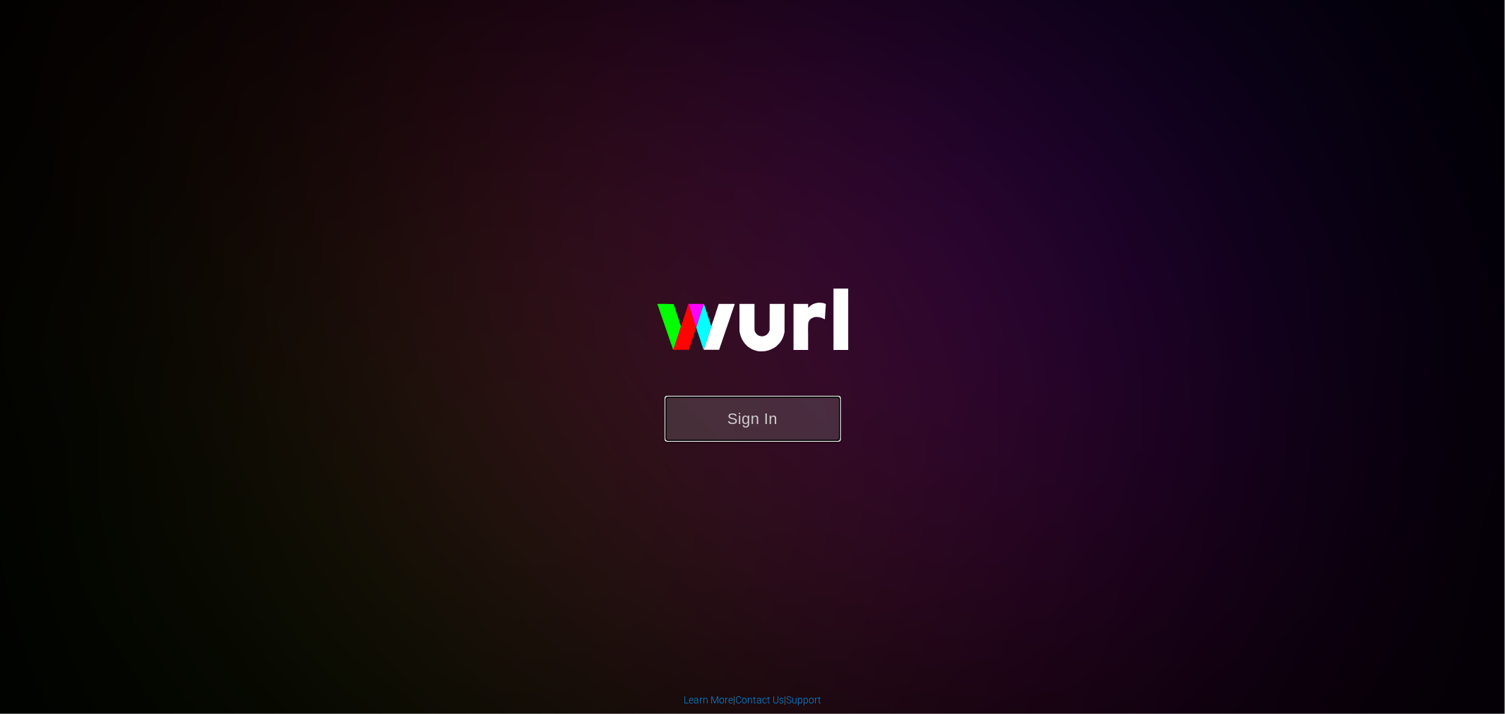
click at [816, 417] on button "Sign In" at bounding box center [753, 419] width 176 height 46
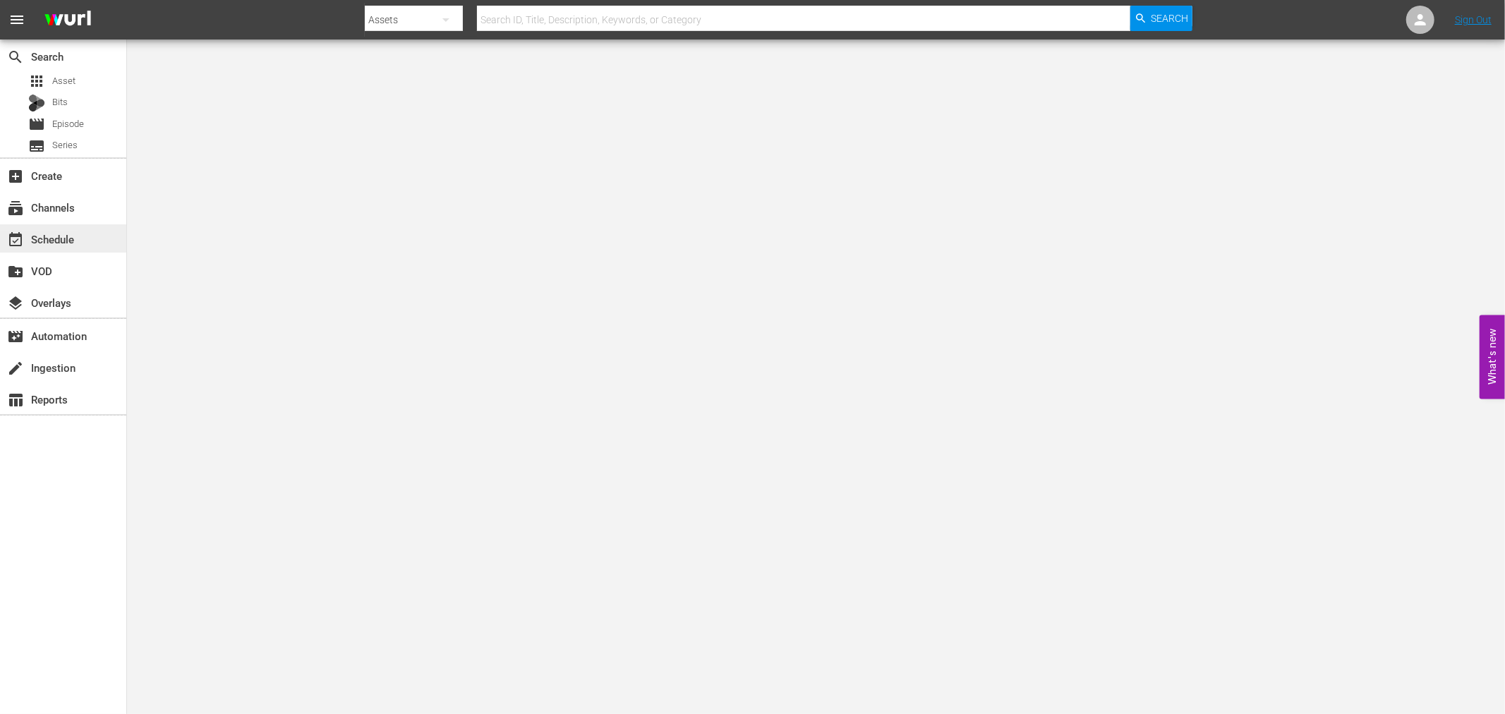
click at [59, 241] on div "event_available Schedule" at bounding box center [39, 237] width 79 height 13
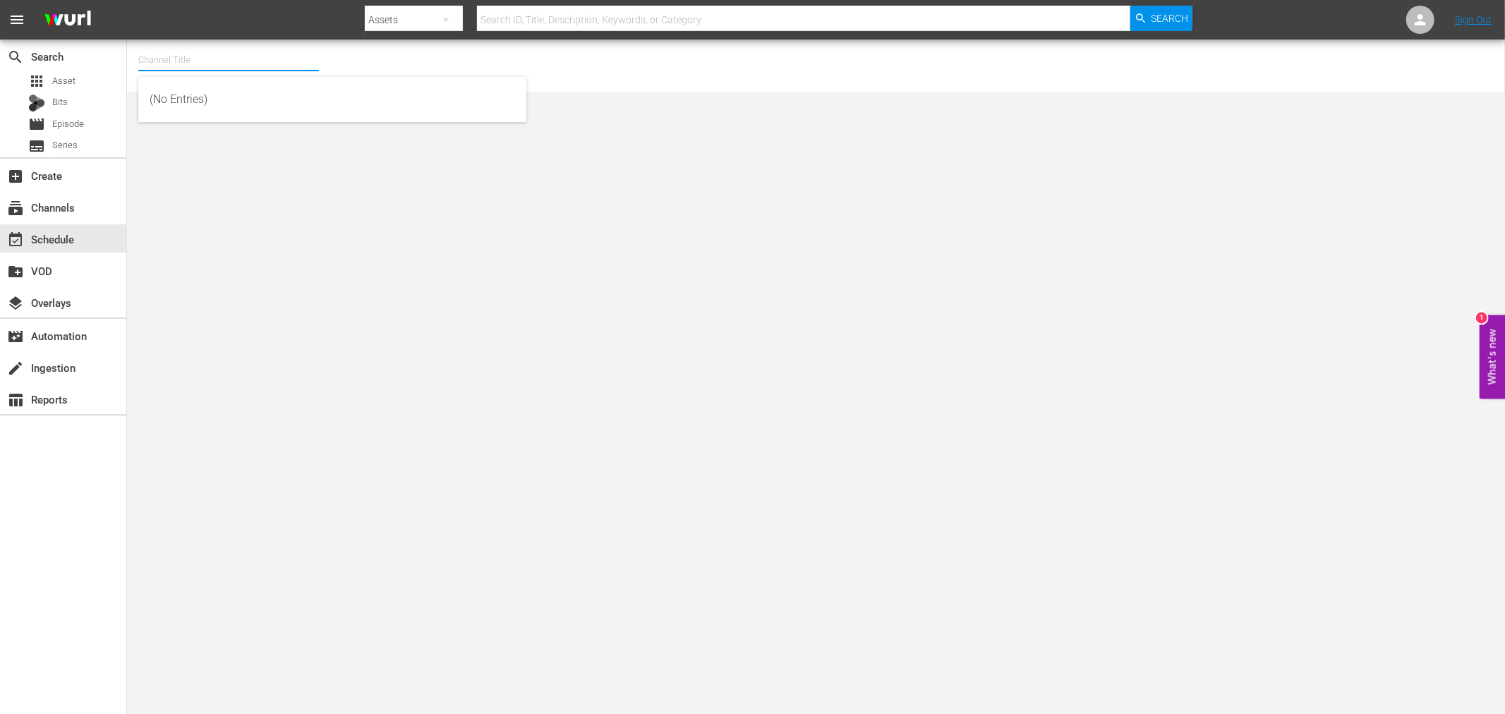
click at [207, 57] on input "text" at bounding box center [228, 60] width 181 height 34
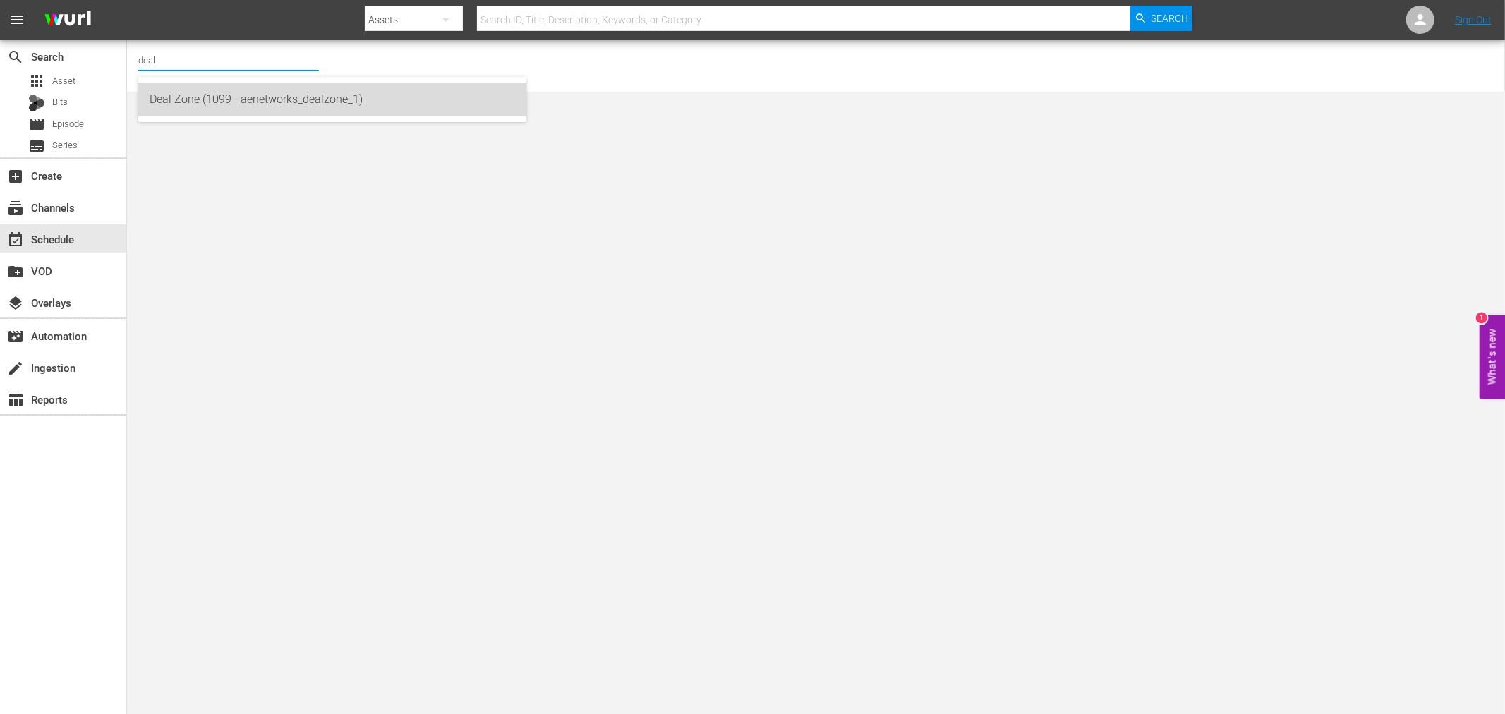
click at [234, 102] on div "Deal Zone (1099 - aenetworks_dealzone_1)" at bounding box center [332, 100] width 365 height 34
type input "Deal Zone (1099 - aenetworks_dealzone_1)"
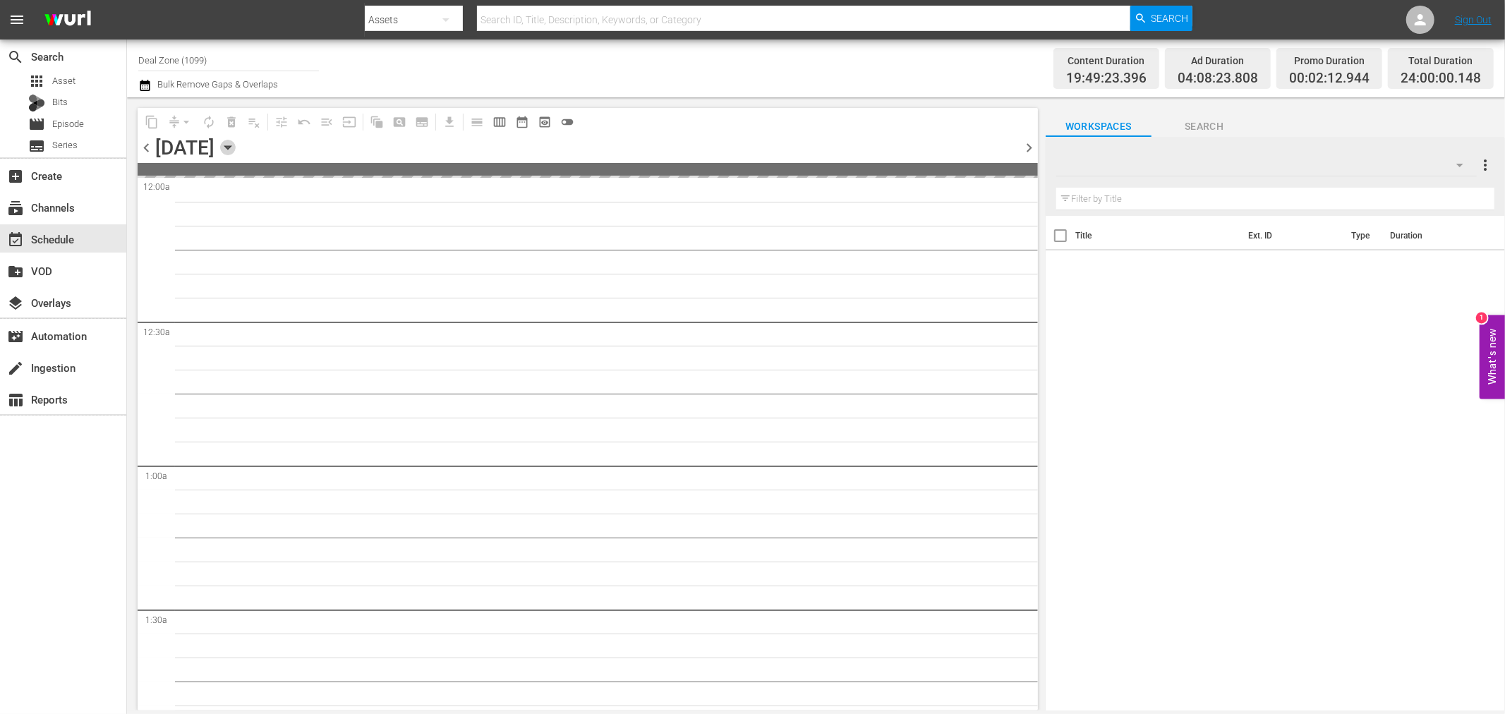
click at [236, 143] on icon "button" at bounding box center [228, 148] width 16 height 16
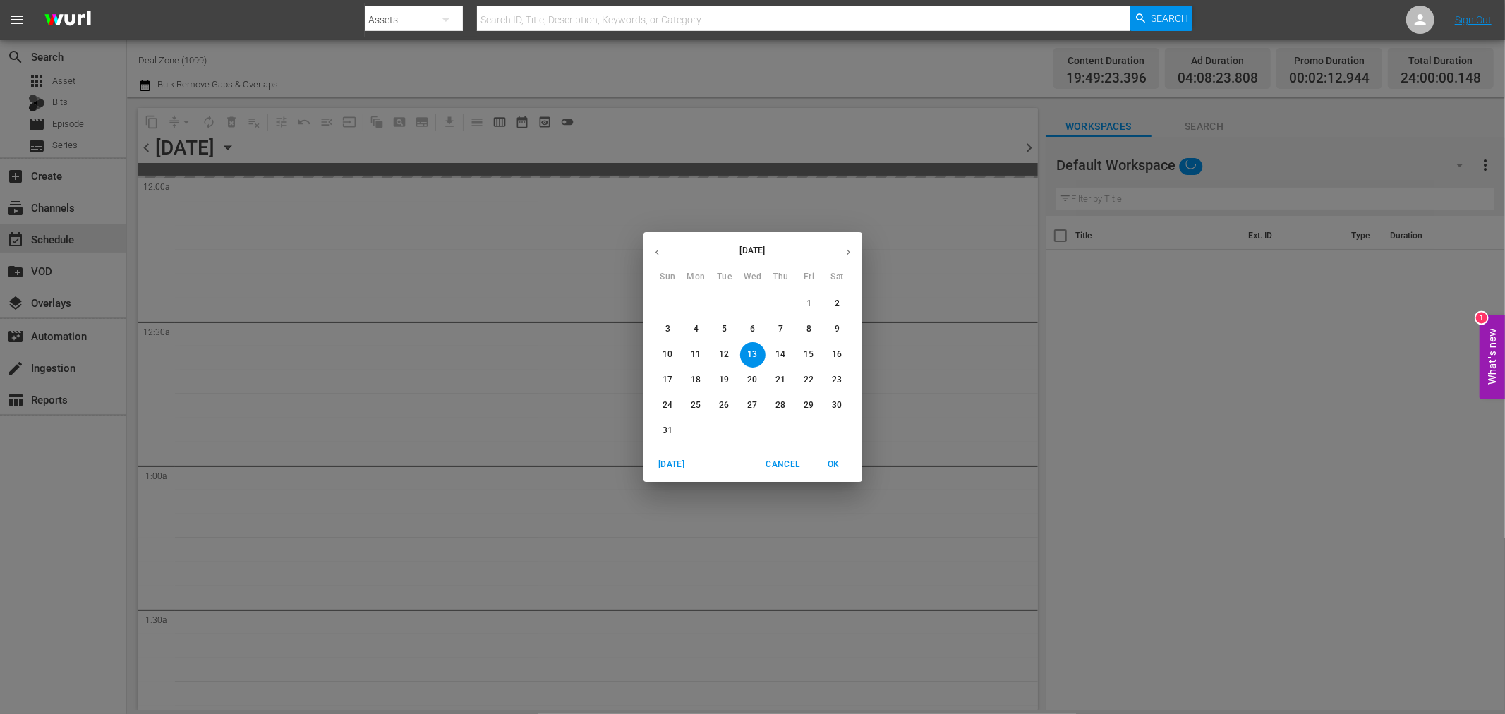
click at [696, 404] on p "25" at bounding box center [696, 405] width 10 height 12
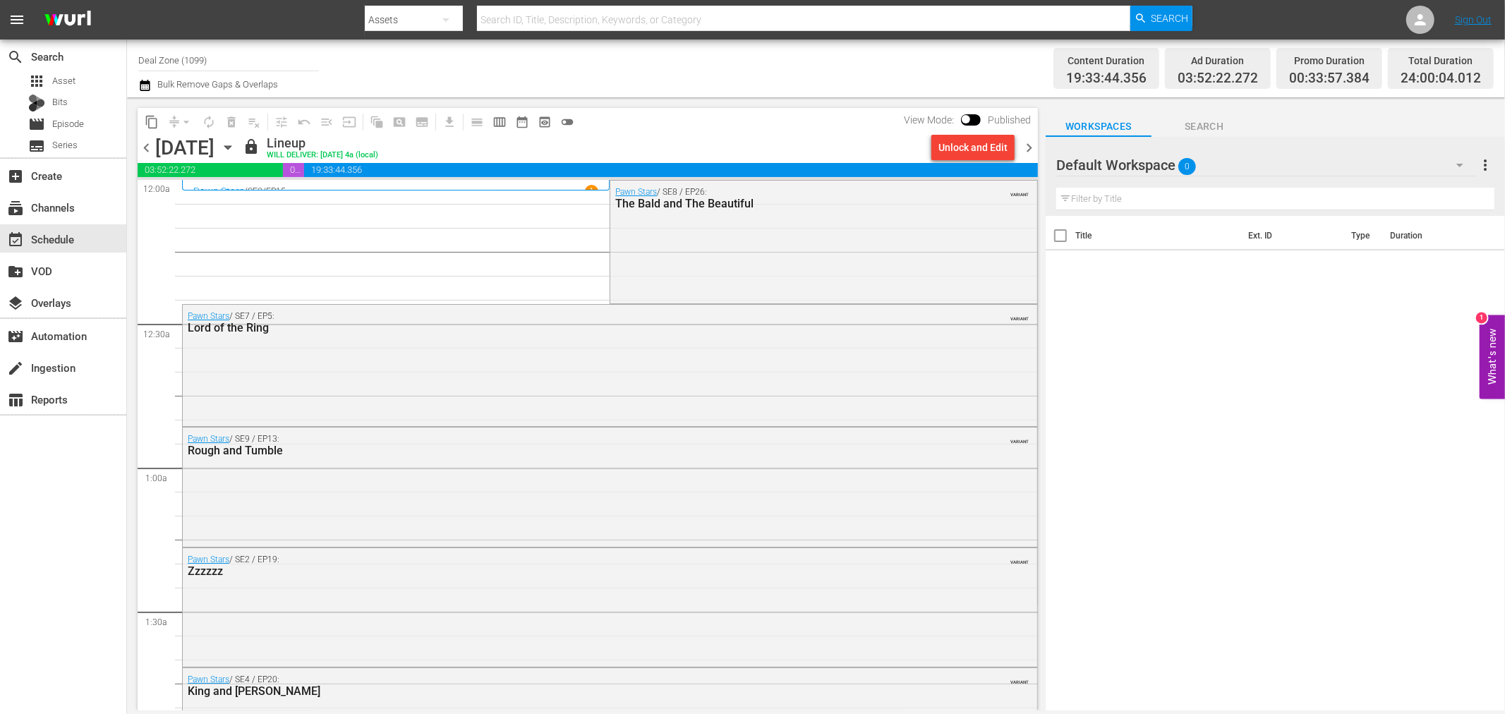
click at [1032, 150] on span "chevron_right" at bounding box center [1029, 148] width 18 height 18
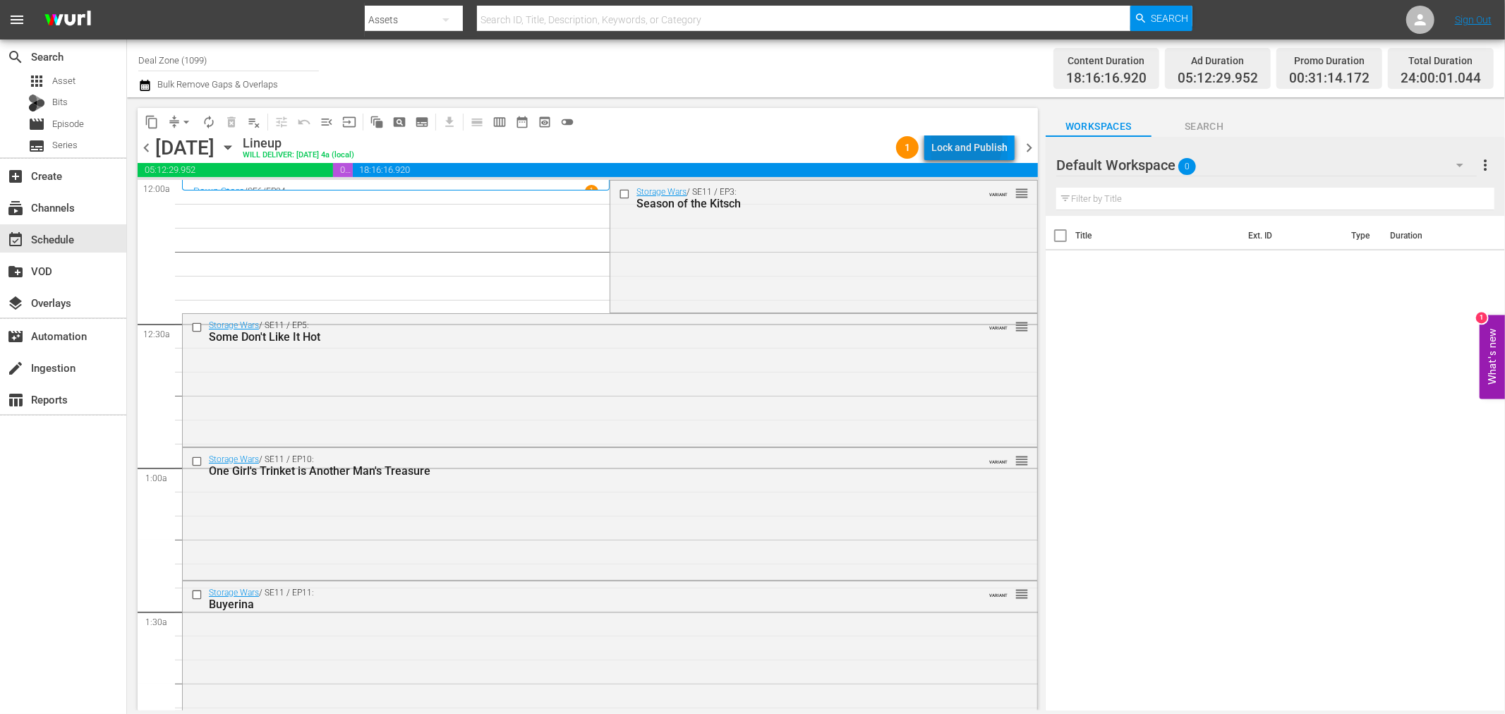
click at [961, 143] on div "Lock and Publish" at bounding box center [969, 147] width 76 height 25
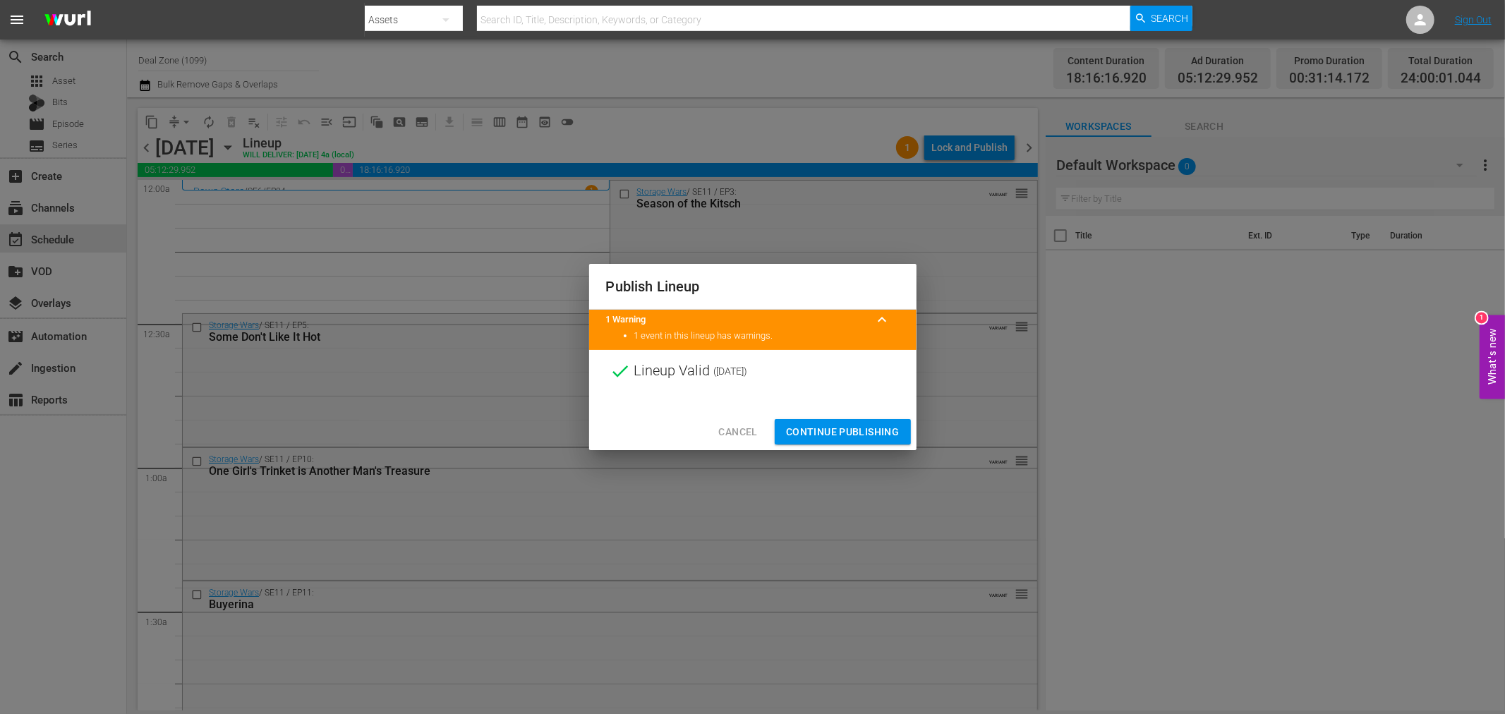
click at [825, 423] on span "Continue Publishing" at bounding box center [843, 432] width 114 height 18
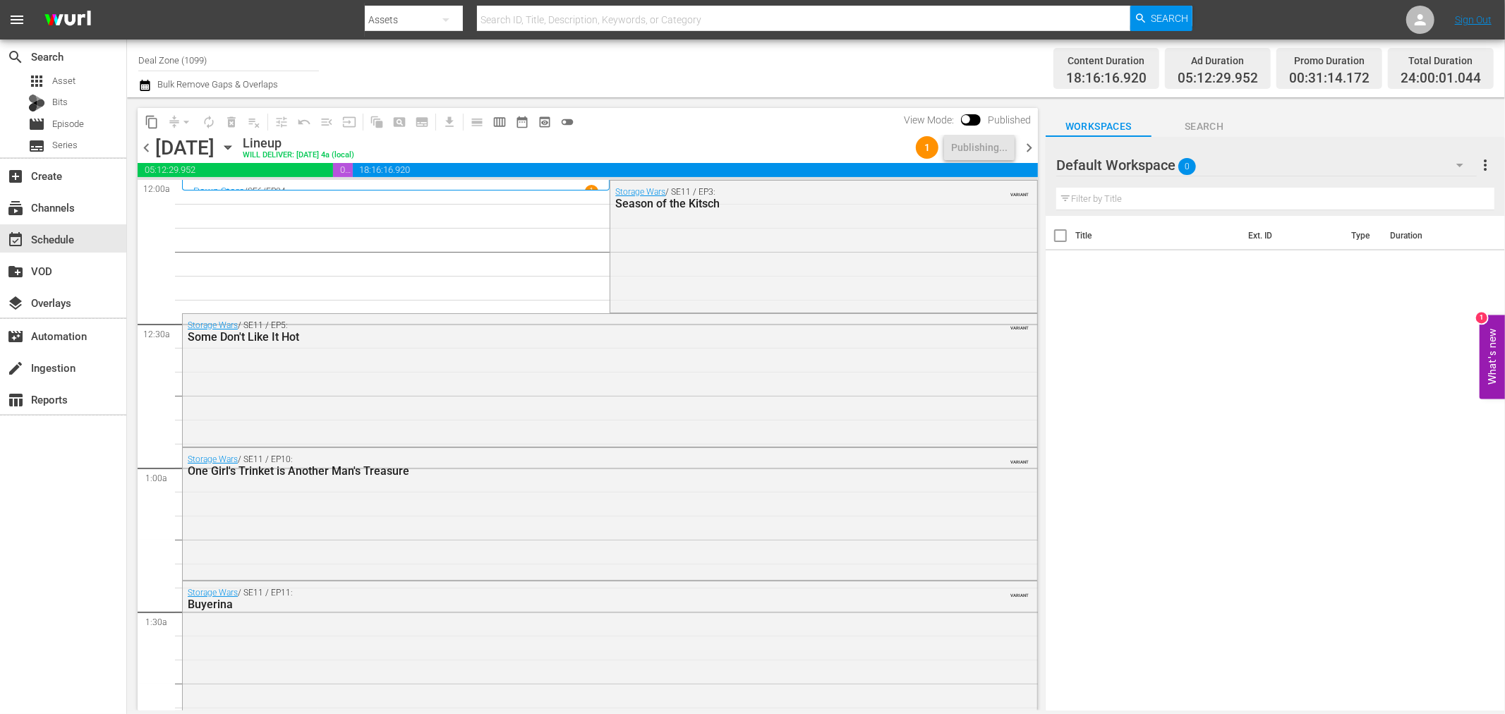
click at [1028, 145] on span "chevron_right" at bounding box center [1029, 148] width 18 height 18
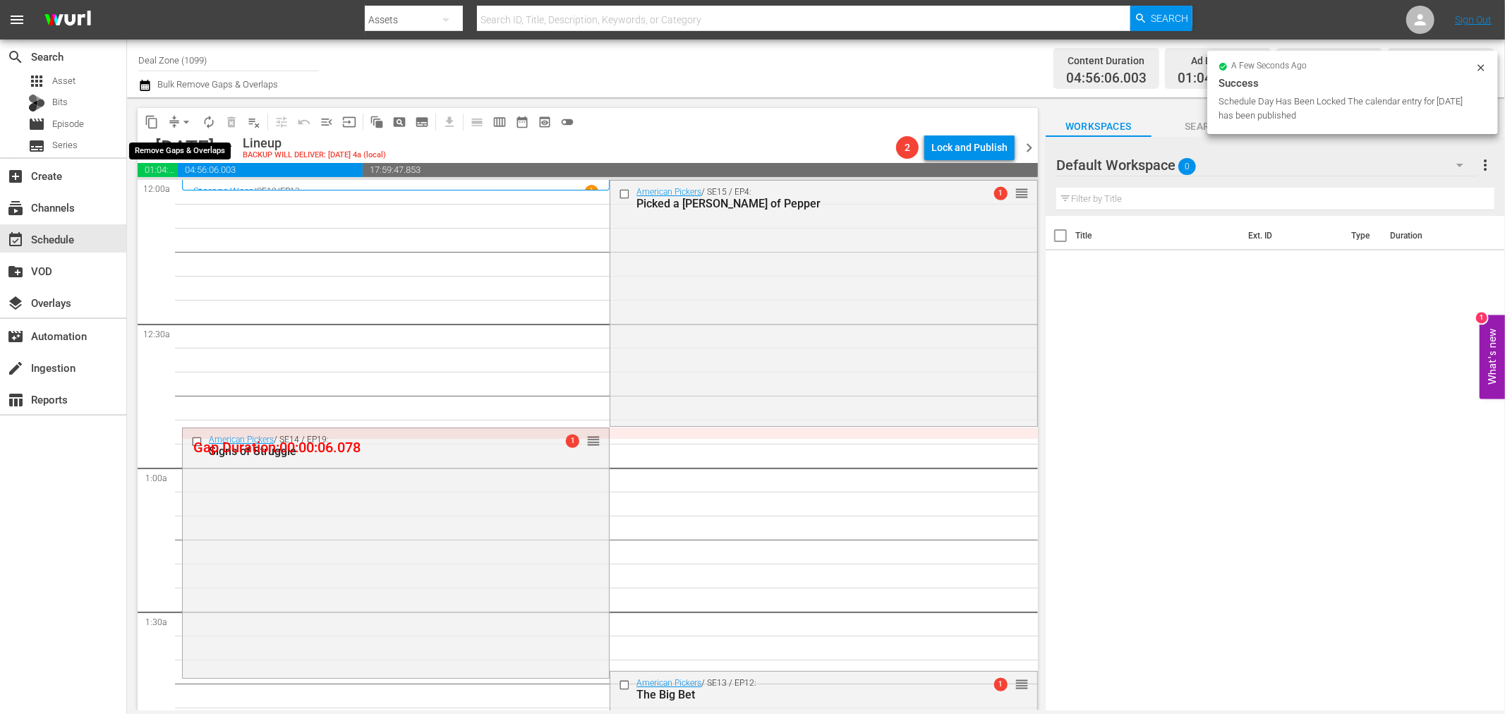
click at [192, 120] on span "arrow_drop_down" at bounding box center [186, 122] width 14 height 14
click at [210, 143] on li "Align to Midnight" at bounding box center [187, 149] width 148 height 23
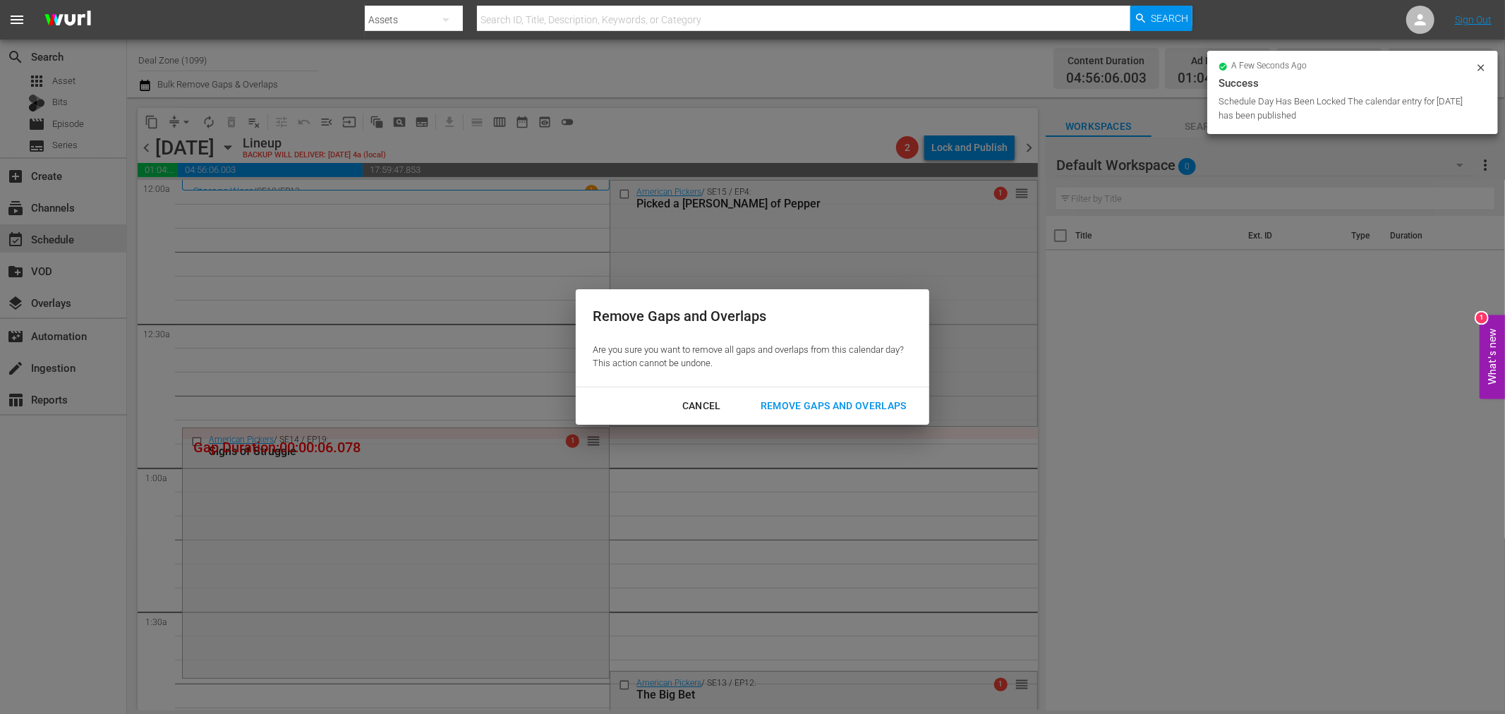
click at [845, 404] on div "Remove Gaps and Overlaps" at bounding box center [833, 406] width 169 height 18
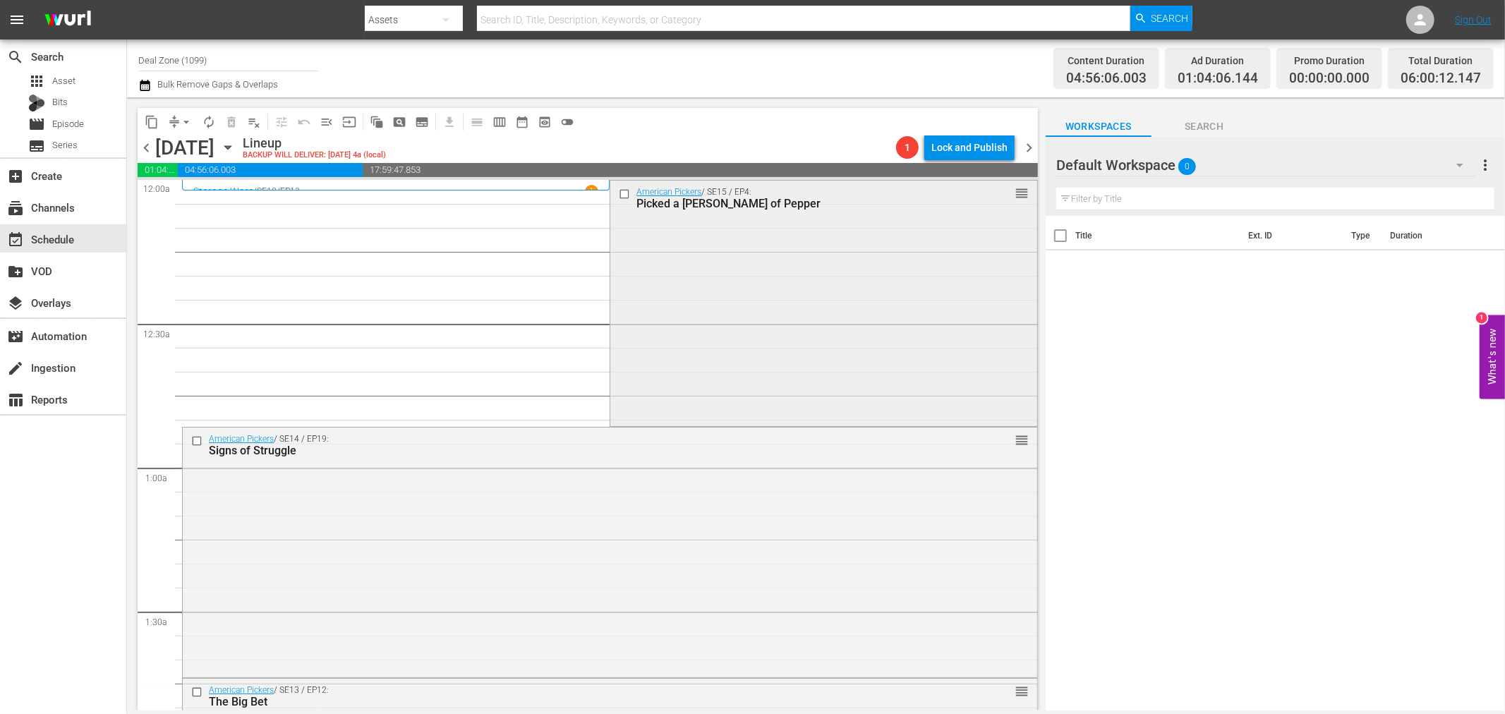
click at [893, 272] on div "American Pickers / SE15 / EP4: Picked a Peck of Pepper reorder" at bounding box center [823, 302] width 426 height 243
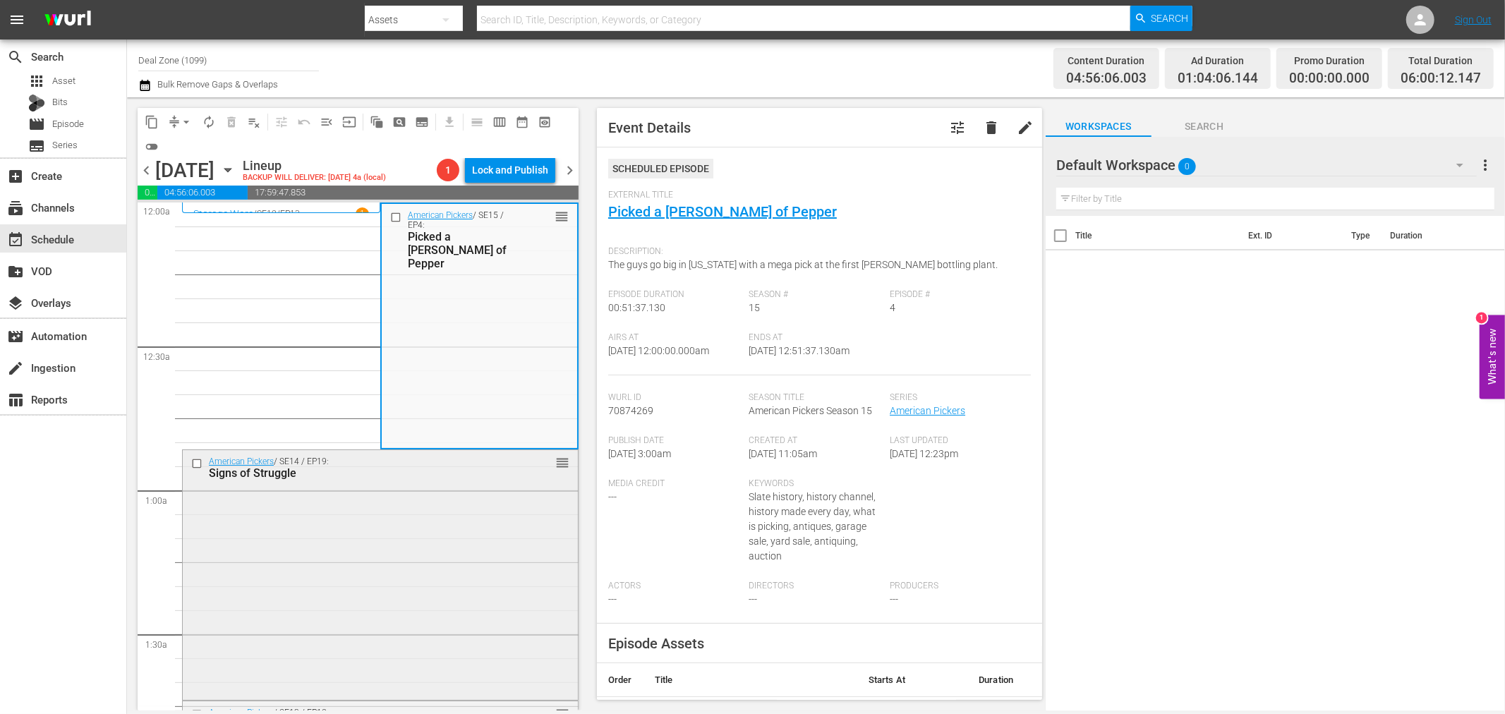
click at [453, 501] on div "American Pickers / SE14 / EP19: Signs of Struggle reorder" at bounding box center [380, 573] width 395 height 246
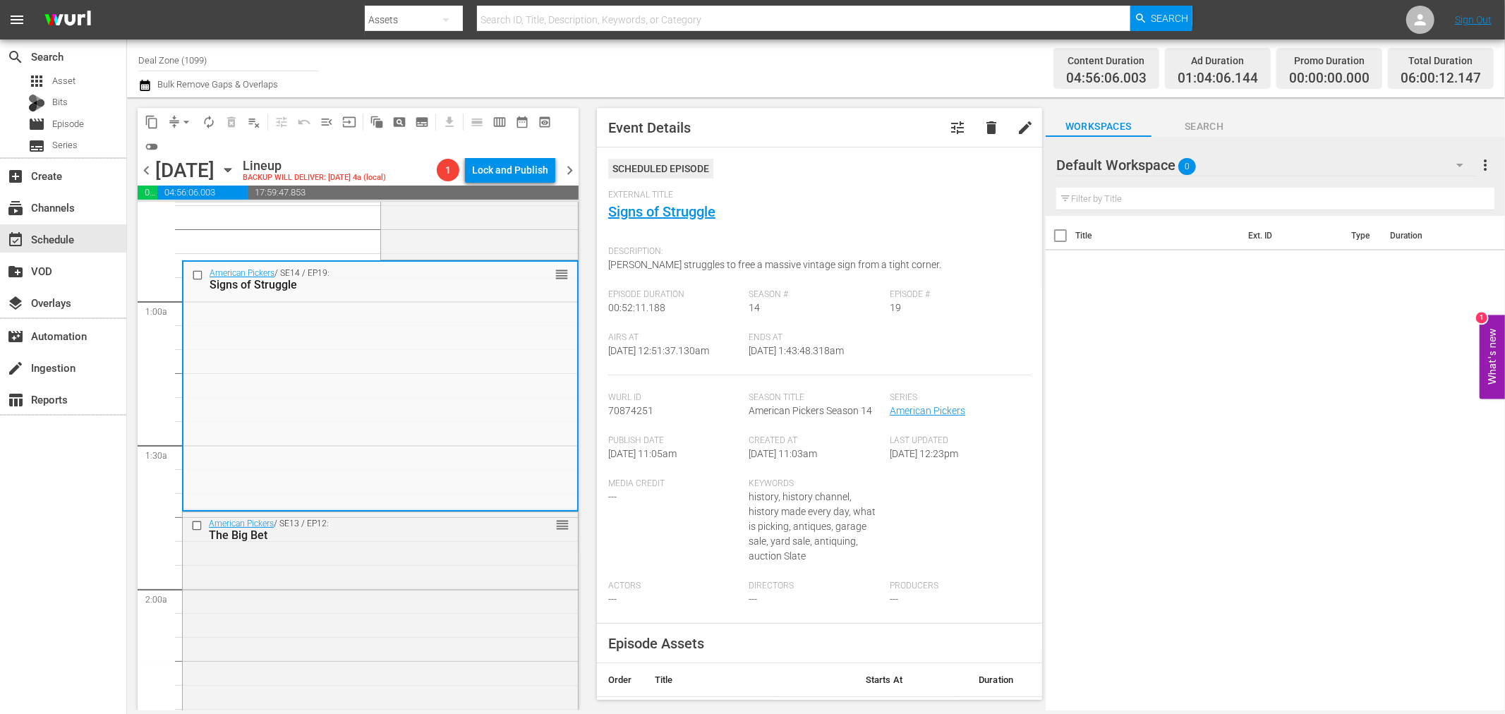
scroll to position [235, 0]
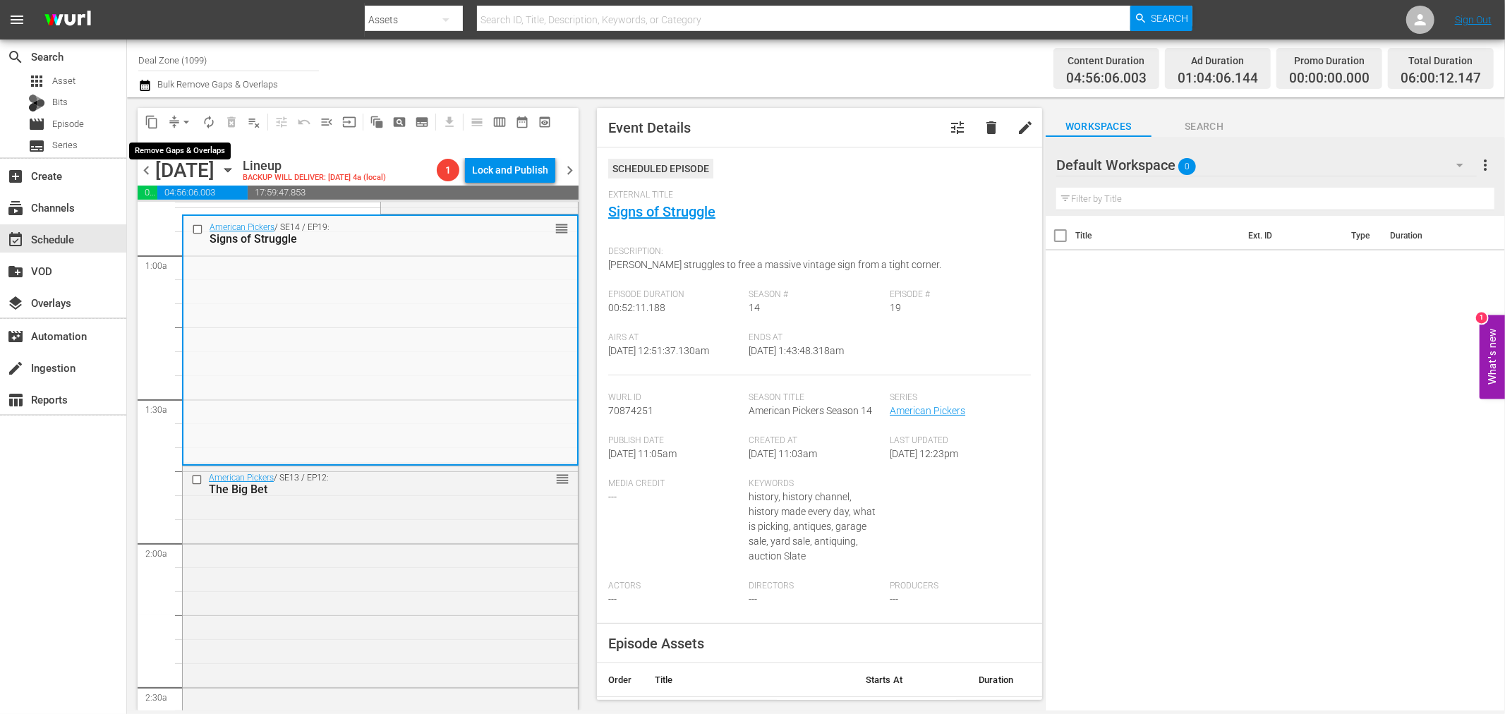
click at [193, 121] on span "arrow_drop_down" at bounding box center [186, 122] width 14 height 14
click at [193, 138] on li "Align to Midnight" at bounding box center [187, 149] width 148 height 23
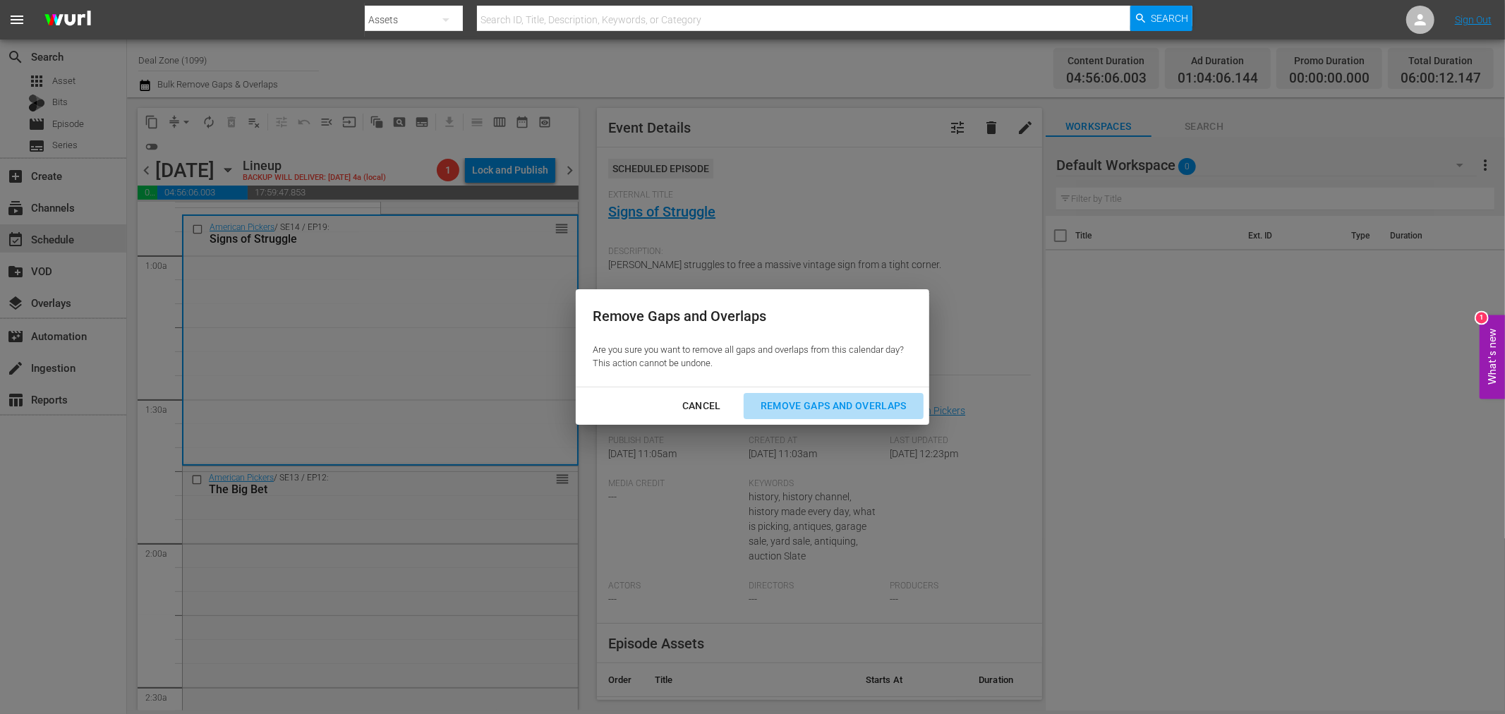
click at [806, 418] on button "Remove Gaps and Overlaps" at bounding box center [834, 406] width 180 height 26
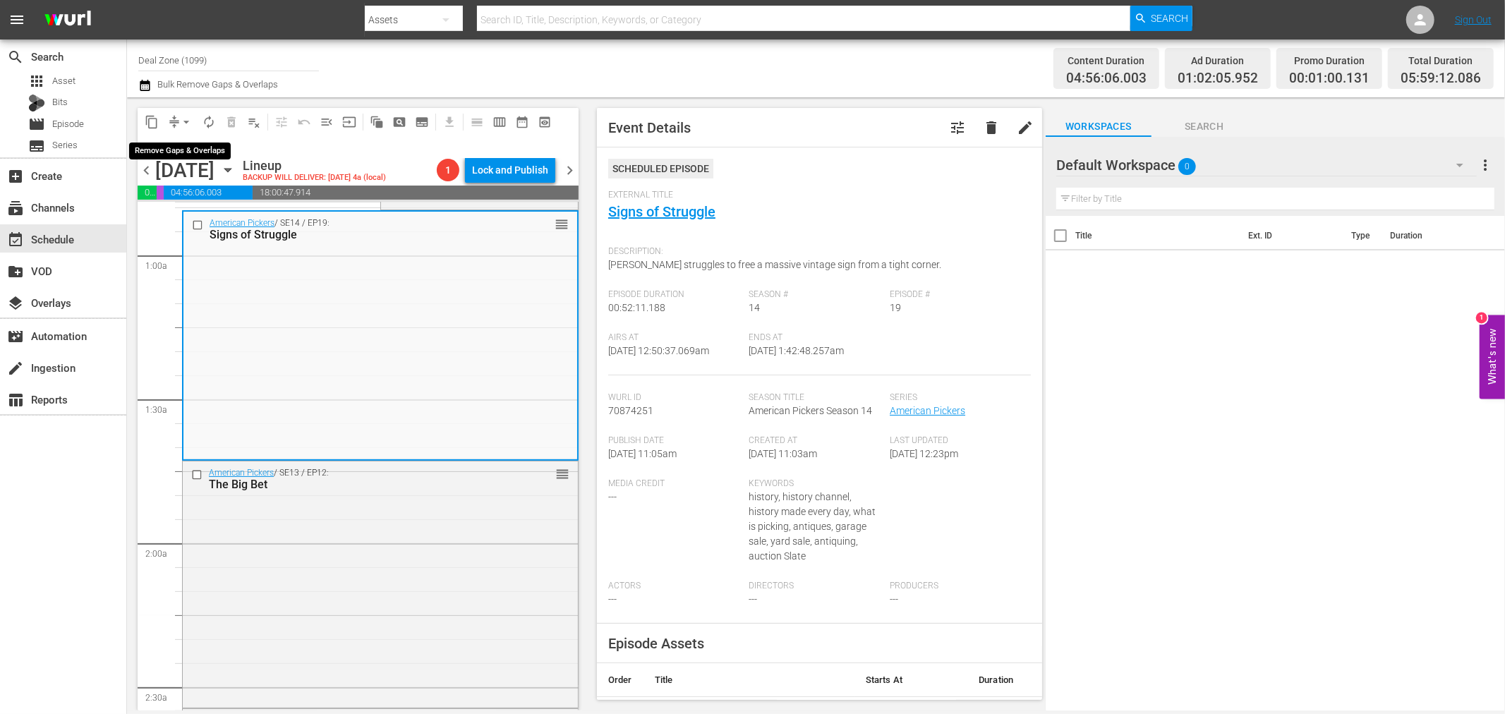
click at [196, 125] on button "arrow_drop_down" at bounding box center [186, 122] width 23 height 23
click at [212, 152] on li "Align to Midnight" at bounding box center [187, 149] width 148 height 23
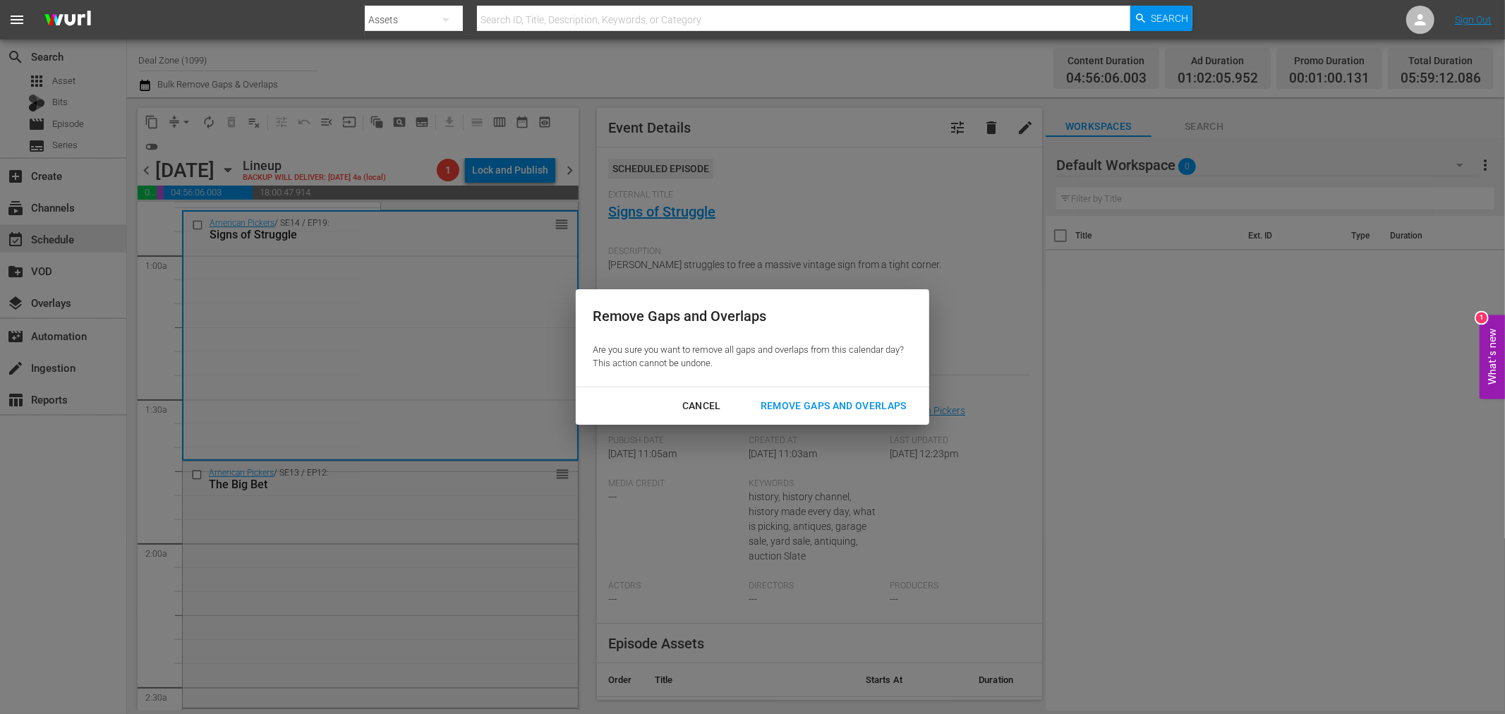
click at [876, 406] on div "Remove Gaps and Overlaps" at bounding box center [833, 406] width 169 height 18
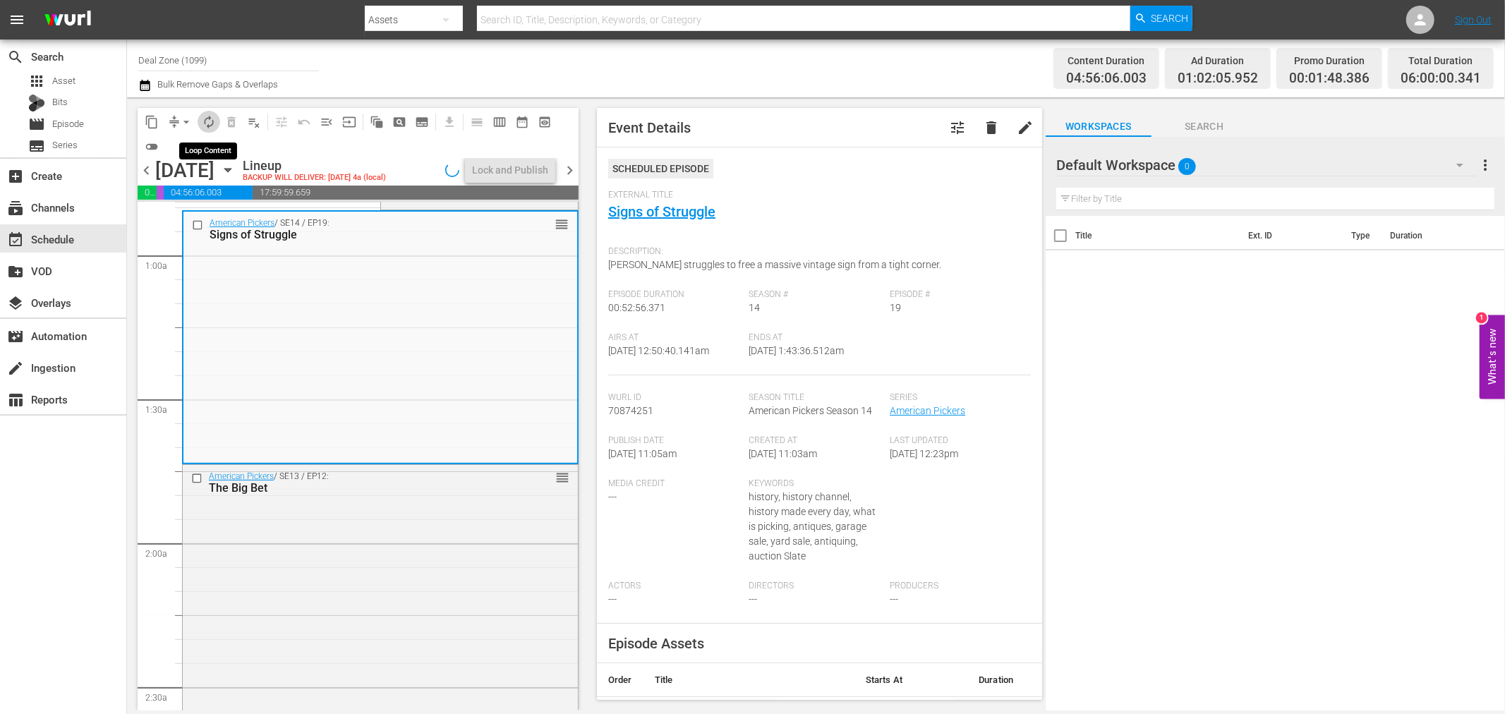
click at [208, 121] on span "autorenew_outlined" at bounding box center [209, 122] width 14 height 14
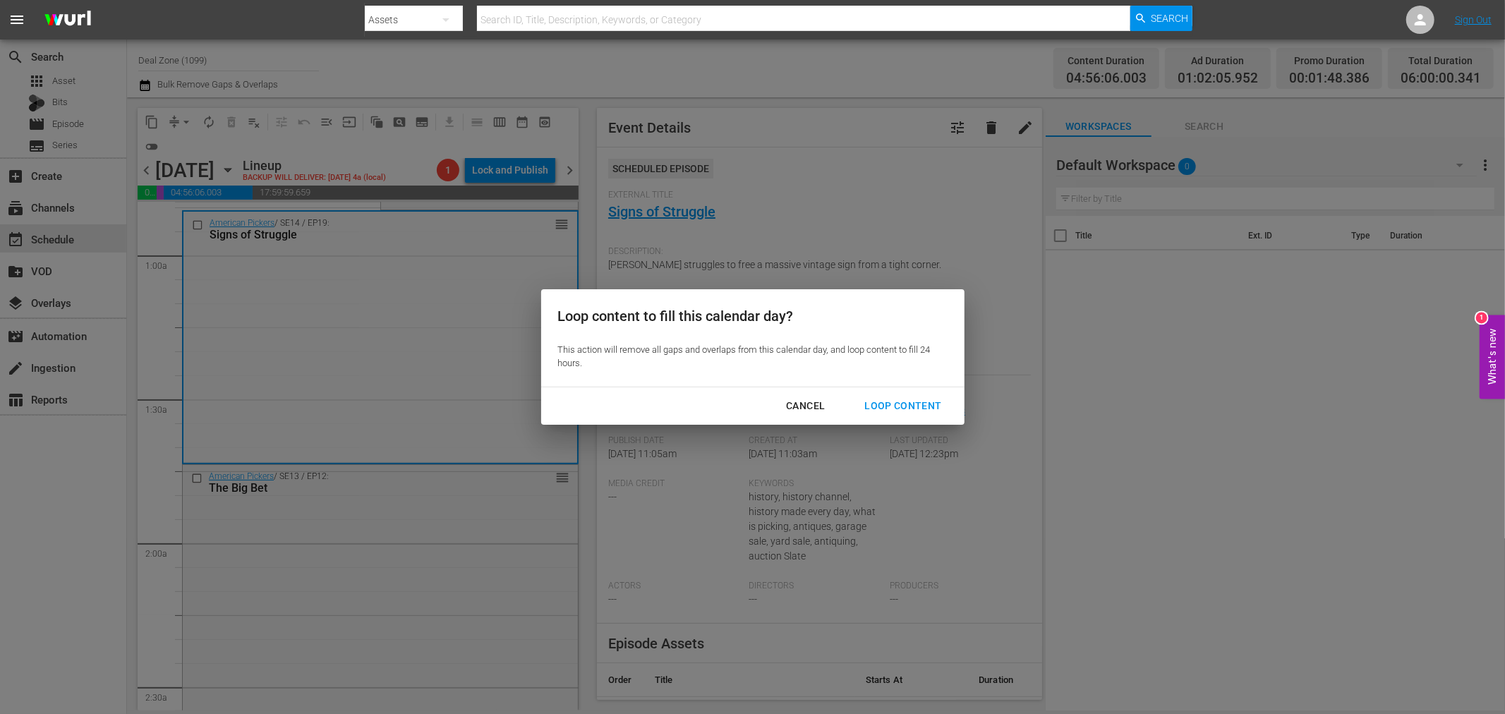
click at [890, 408] on div "Loop Content" at bounding box center [902, 406] width 99 height 18
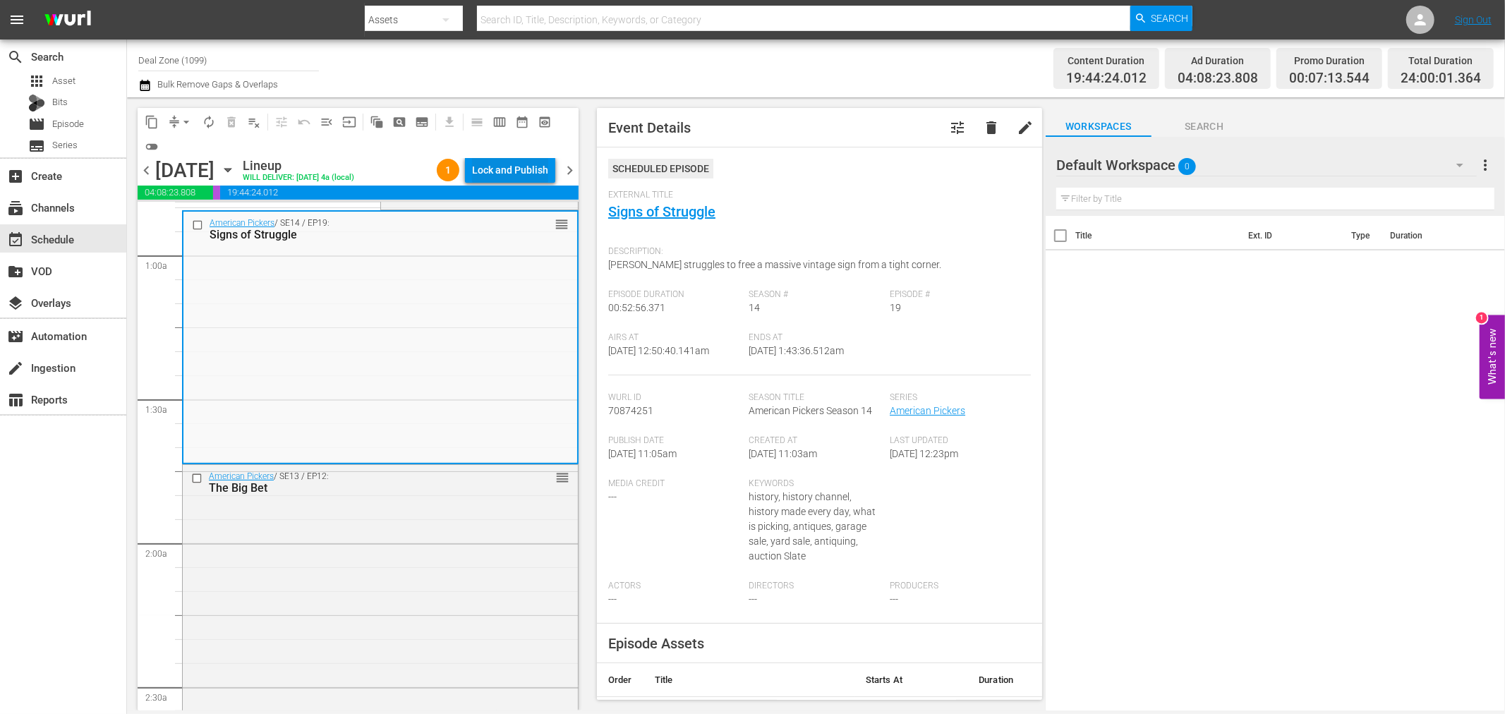
click at [511, 167] on div "Lock and Publish" at bounding box center [510, 169] width 76 height 25
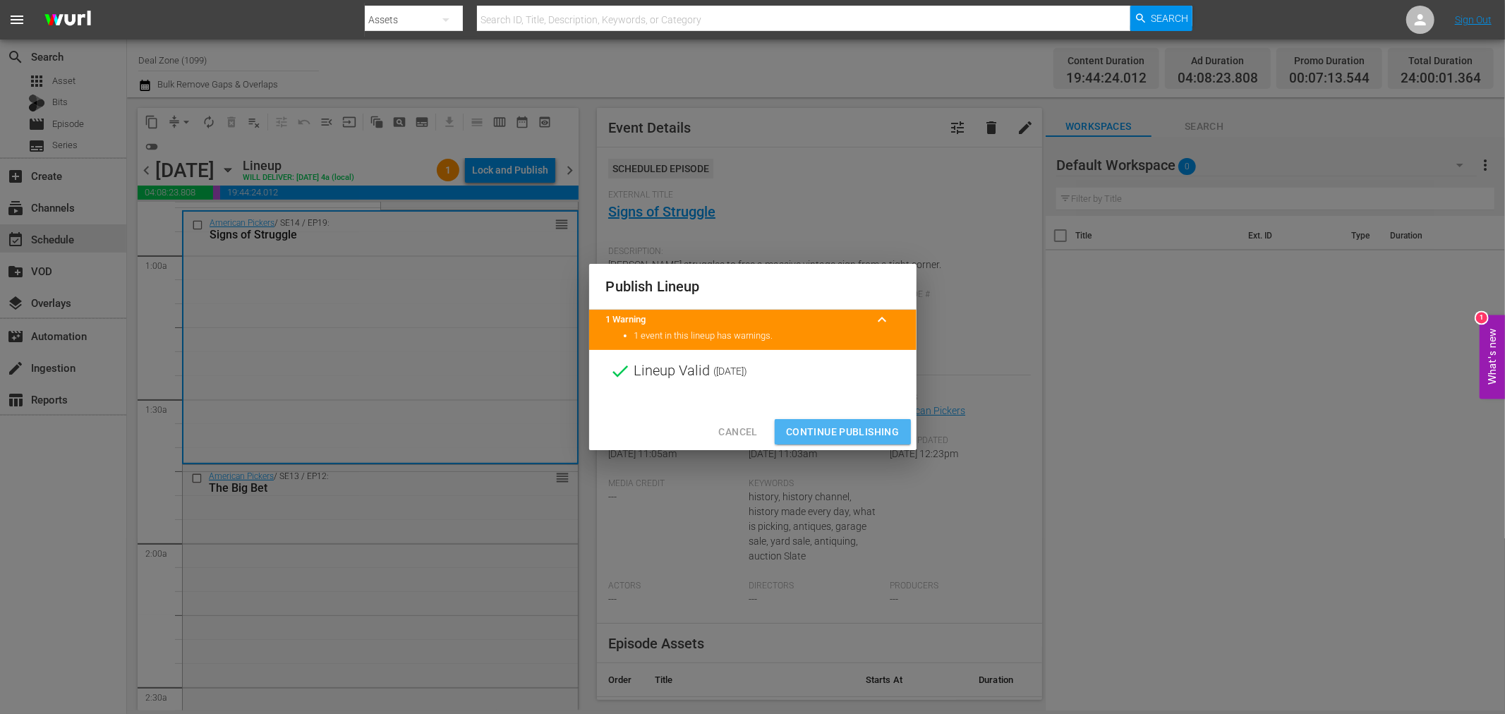
click at [855, 425] on span "Continue Publishing" at bounding box center [843, 432] width 114 height 18
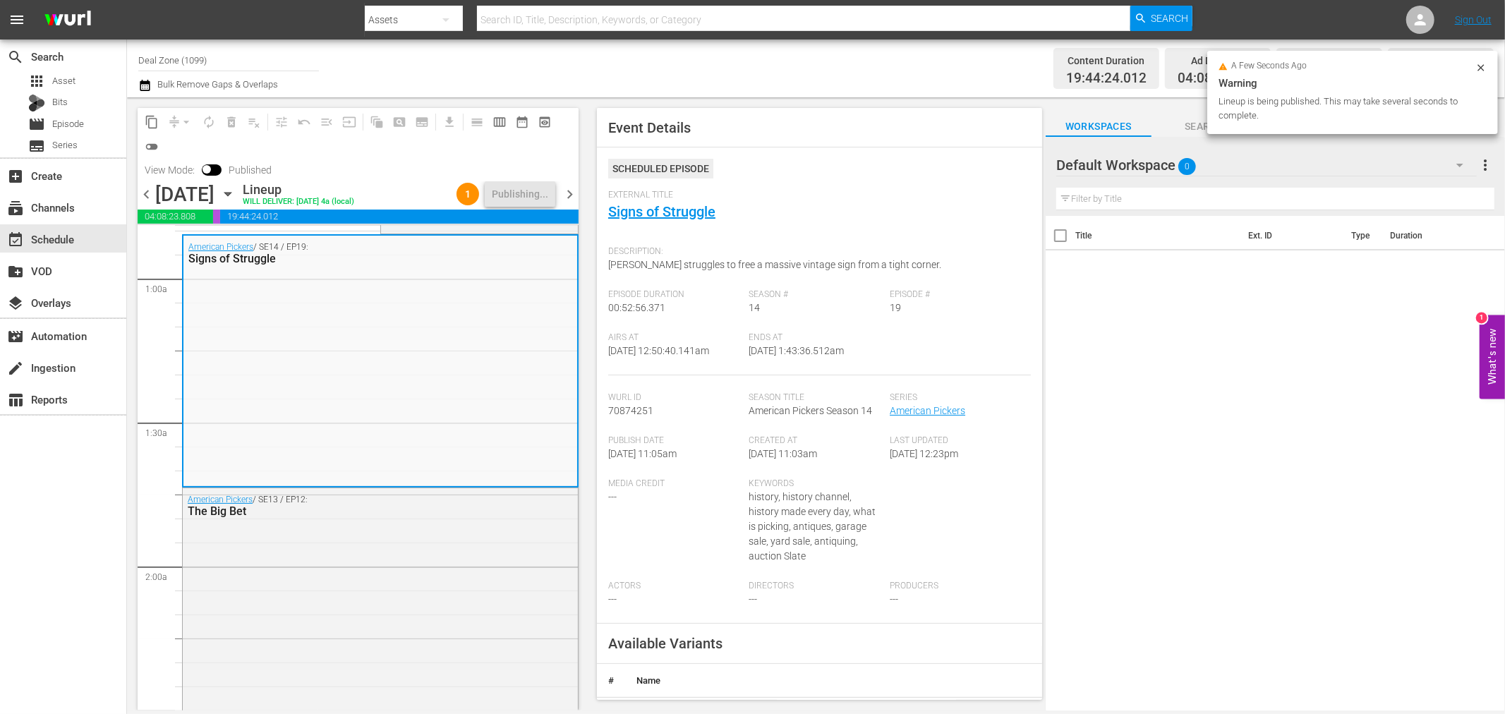
click at [566, 191] on span "chevron_right" at bounding box center [570, 195] width 18 height 18
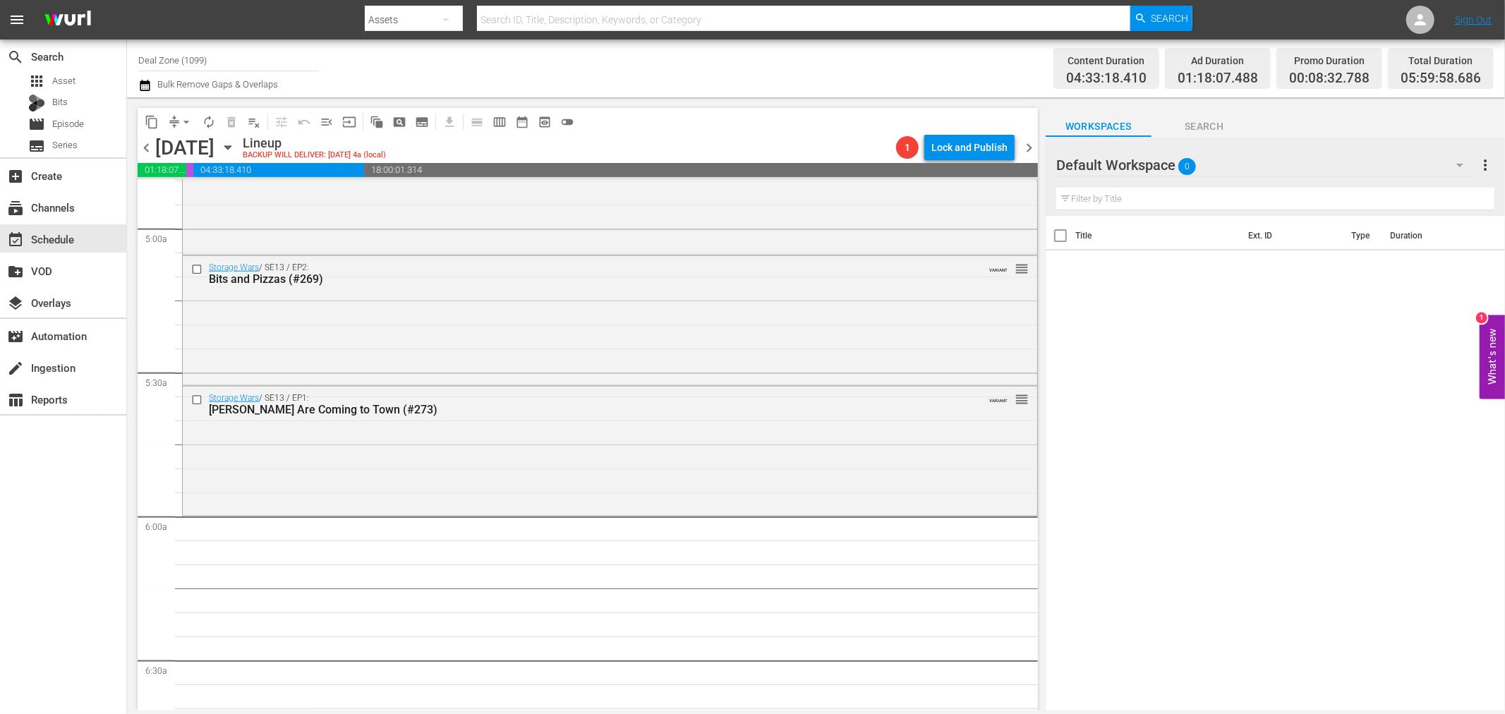
scroll to position [1332, 0]
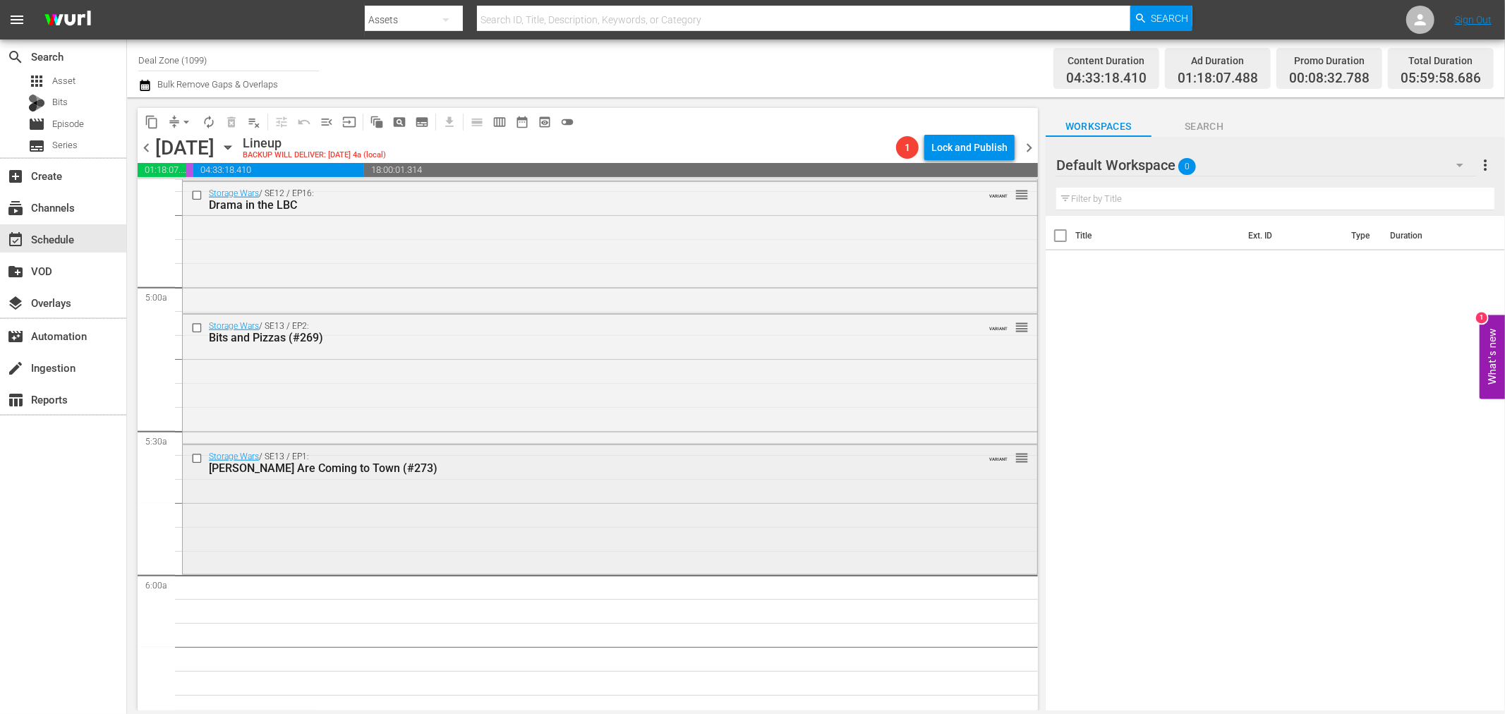
click at [418, 481] on div "Storage Wars / SE13 / EP1: Santanas Are Coming to Town (#273) VARIANT reorder" at bounding box center [610, 508] width 854 height 126
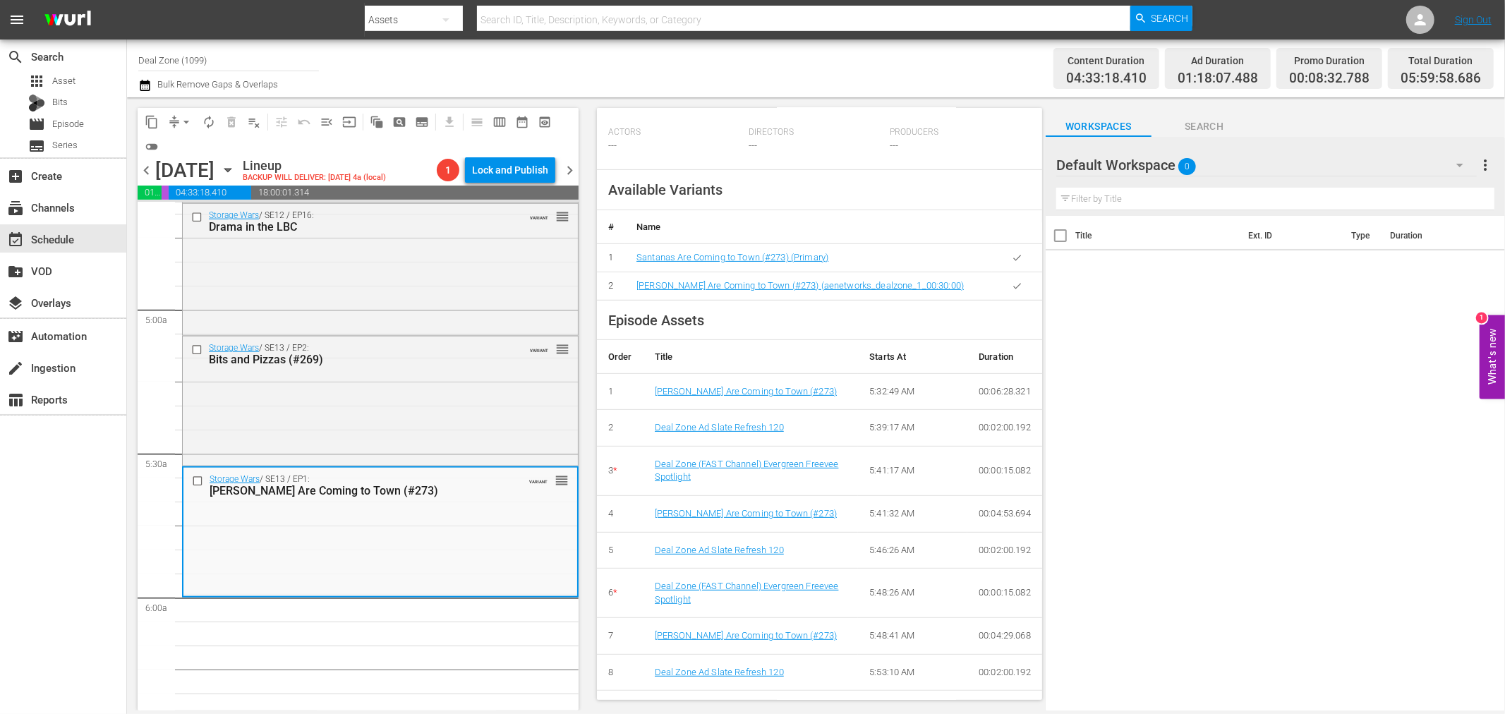
scroll to position [437, 0]
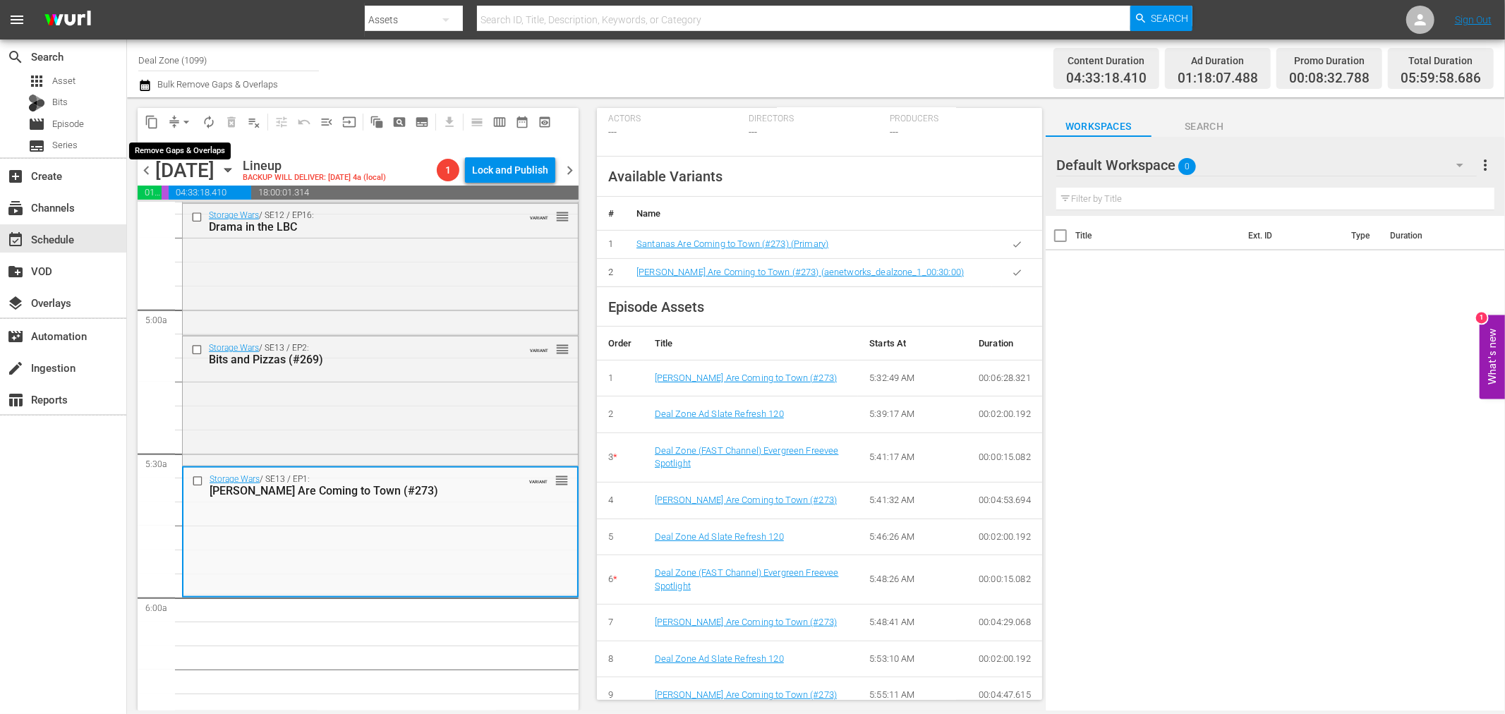
click at [179, 121] on span "arrow_drop_down" at bounding box center [186, 122] width 14 height 14
click at [198, 152] on li "Align to Midnight" at bounding box center [186, 149] width 116 height 23
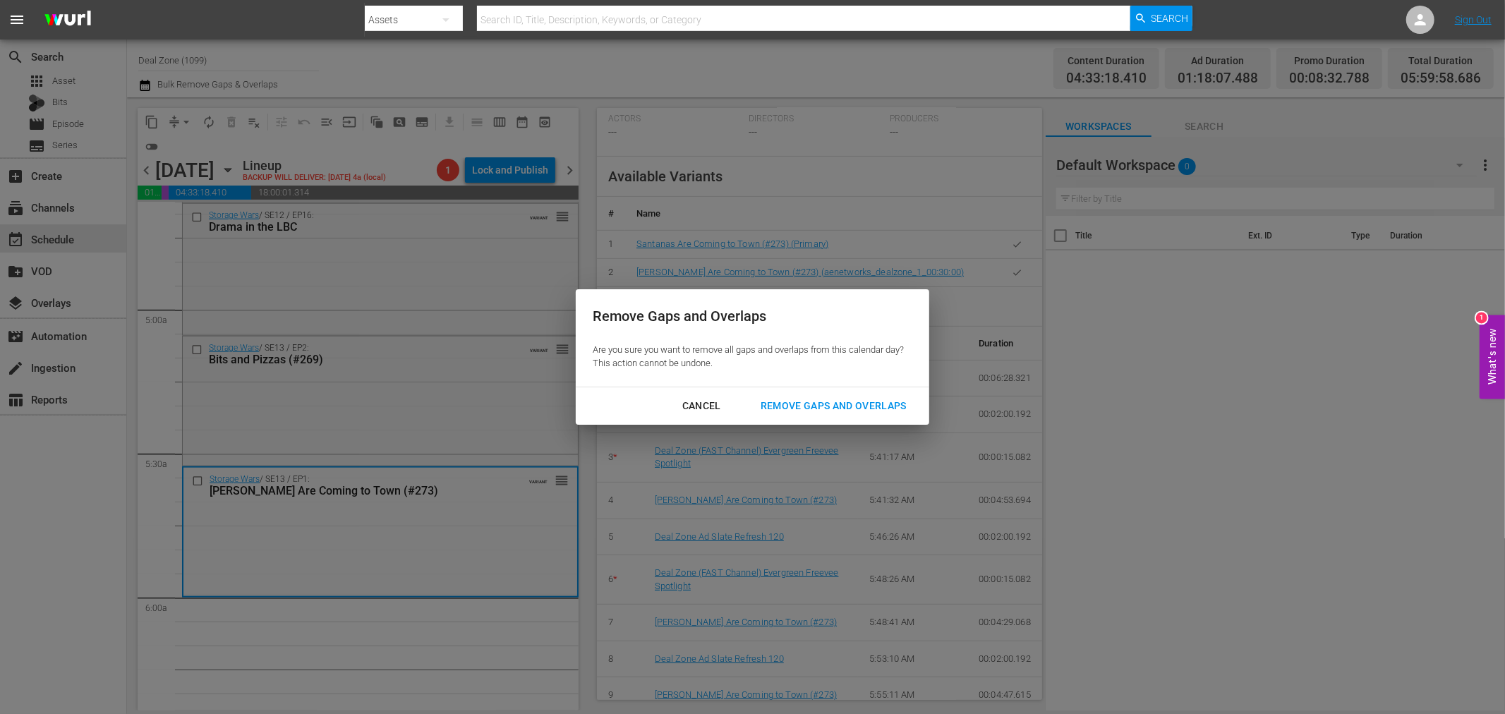
click at [825, 397] on div "Remove Gaps and Overlaps" at bounding box center [833, 406] width 169 height 18
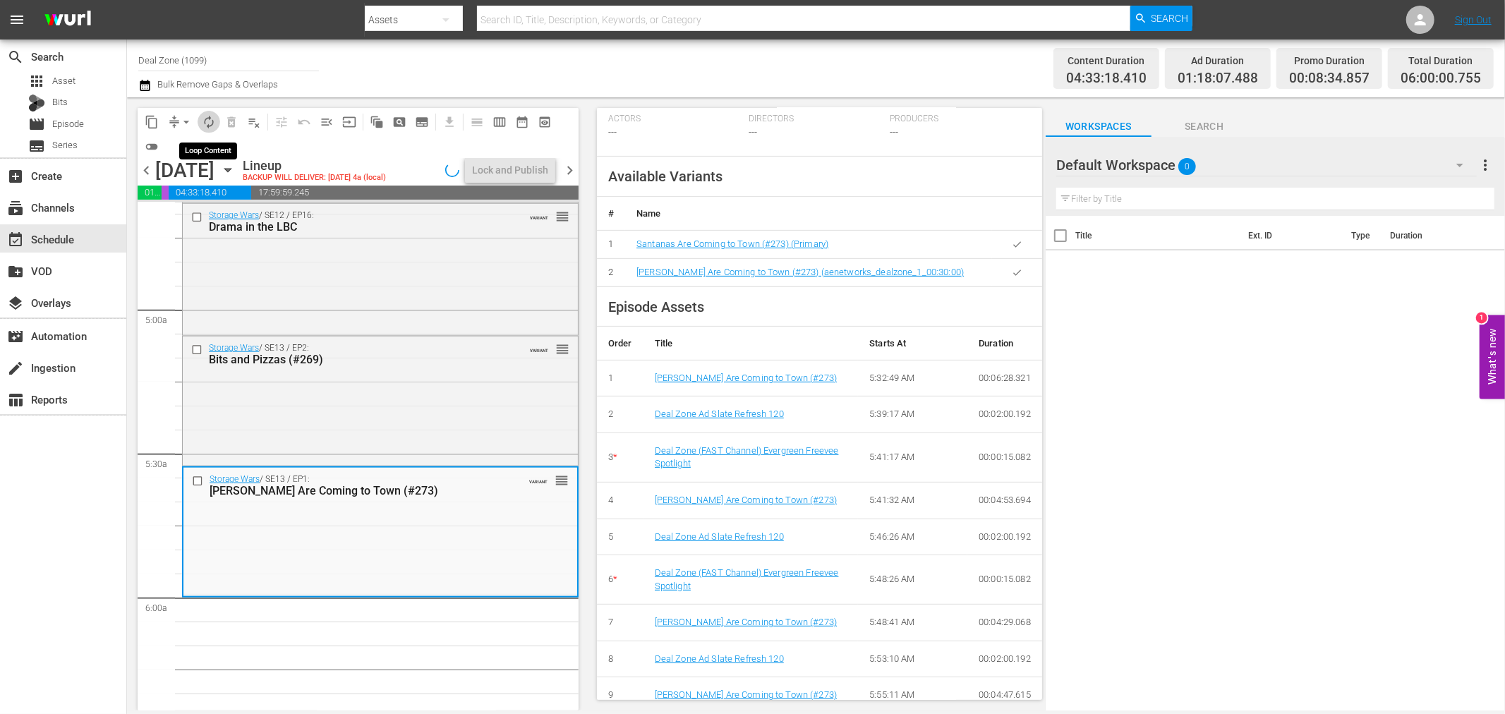
click at [203, 117] on span "autorenew_outlined" at bounding box center [209, 122] width 14 height 14
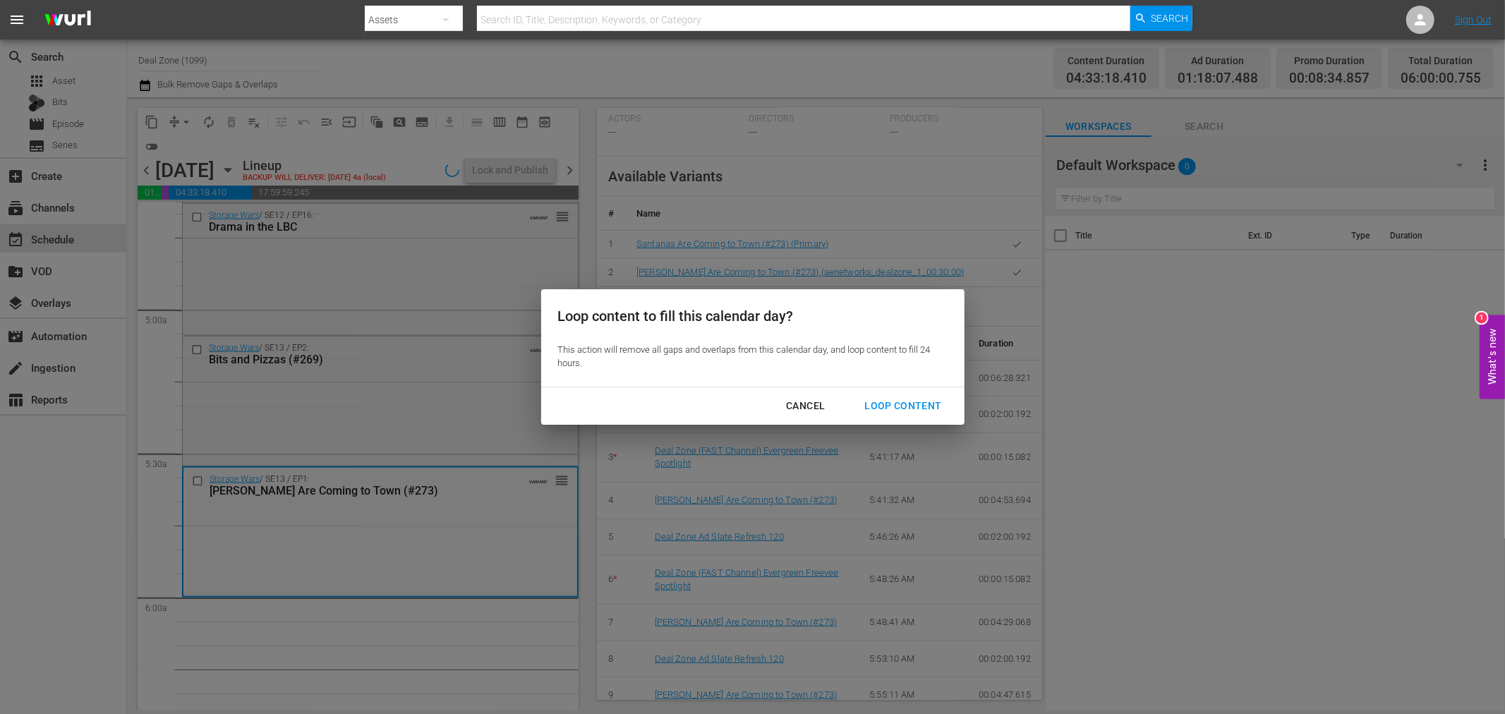
click at [892, 406] on div "Loop Content" at bounding box center [902, 406] width 99 height 18
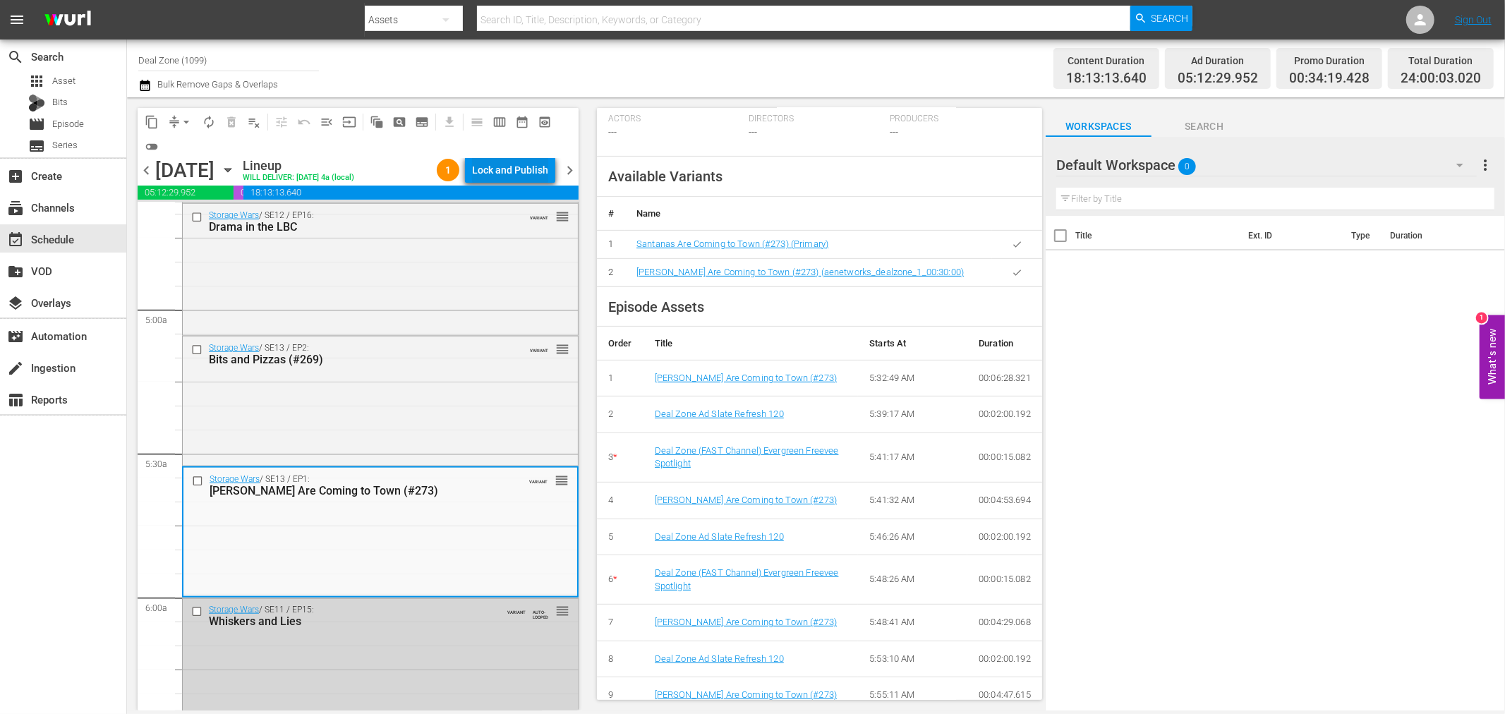
click at [509, 176] on div "Lock and Publish" at bounding box center [510, 169] width 76 height 25
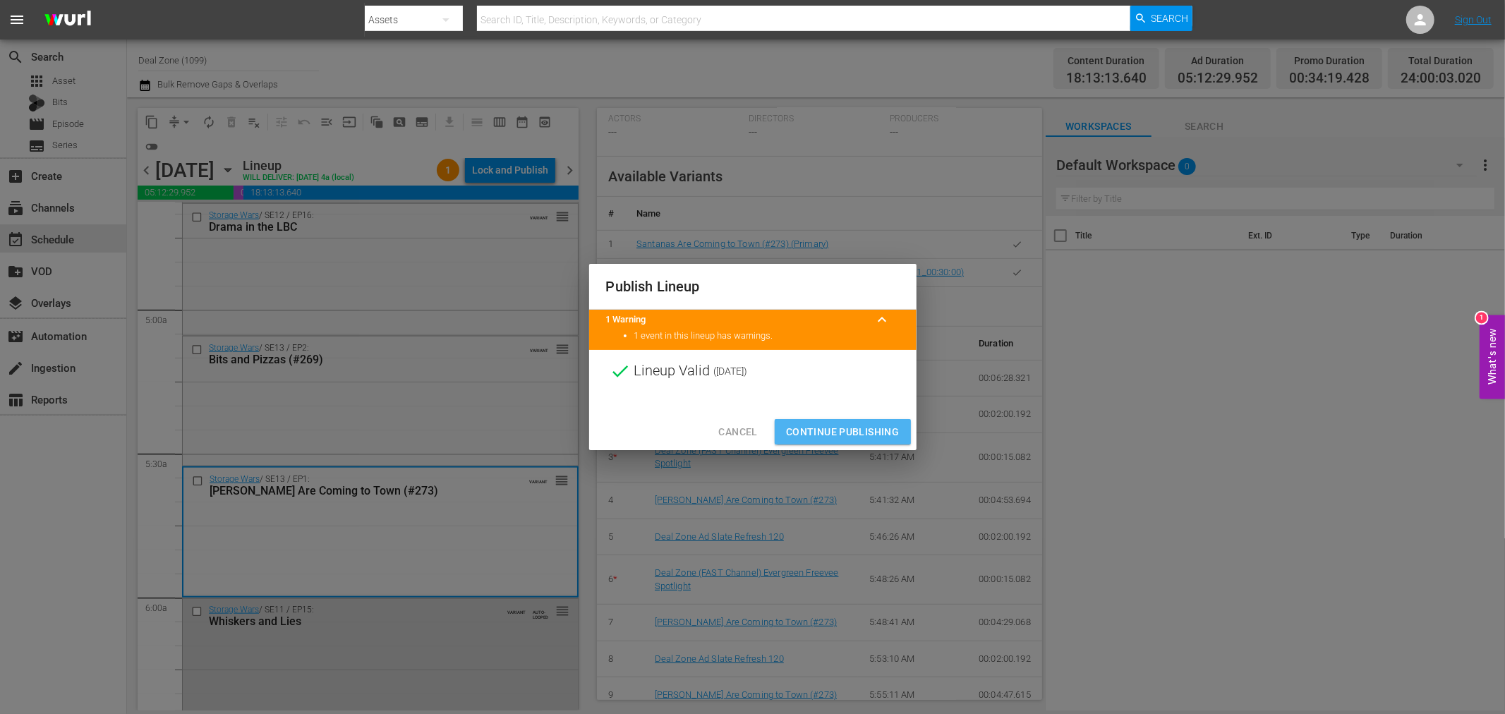
click at [866, 425] on span "Continue Publishing" at bounding box center [843, 432] width 114 height 18
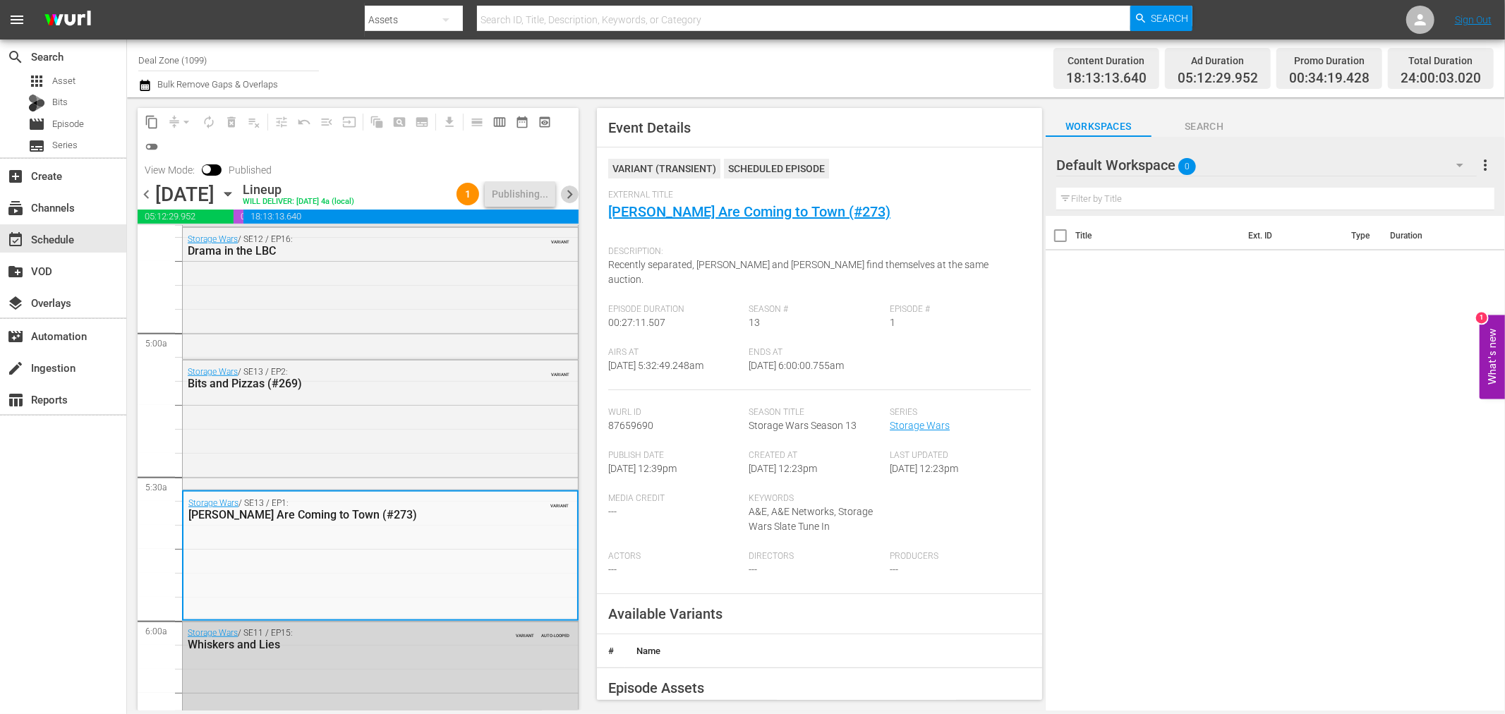
click at [572, 193] on span "chevron_right" at bounding box center [570, 195] width 18 height 18
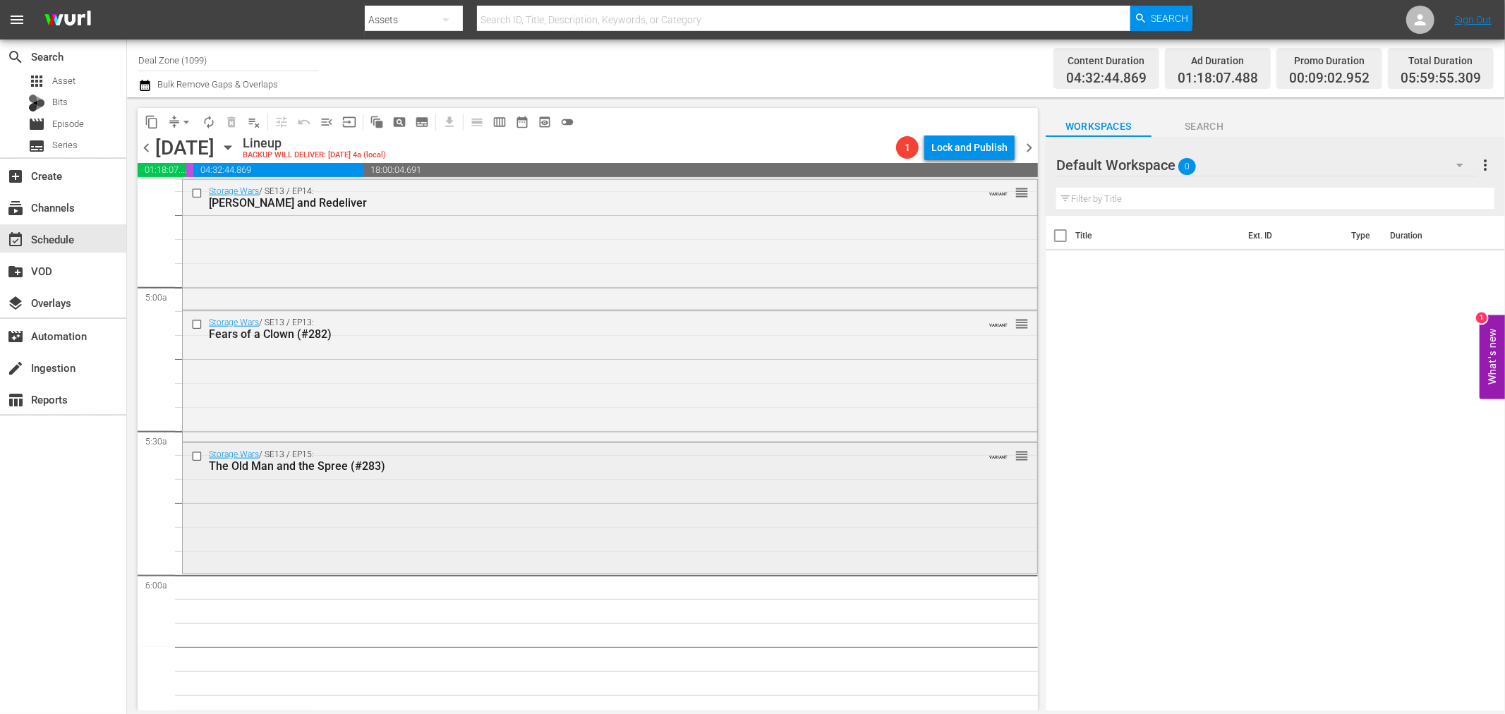
click at [326, 511] on div "Storage Wars / SE13 / EP15: The Old Man and the Spree (#283) VARIANT reorder" at bounding box center [610, 507] width 854 height 128
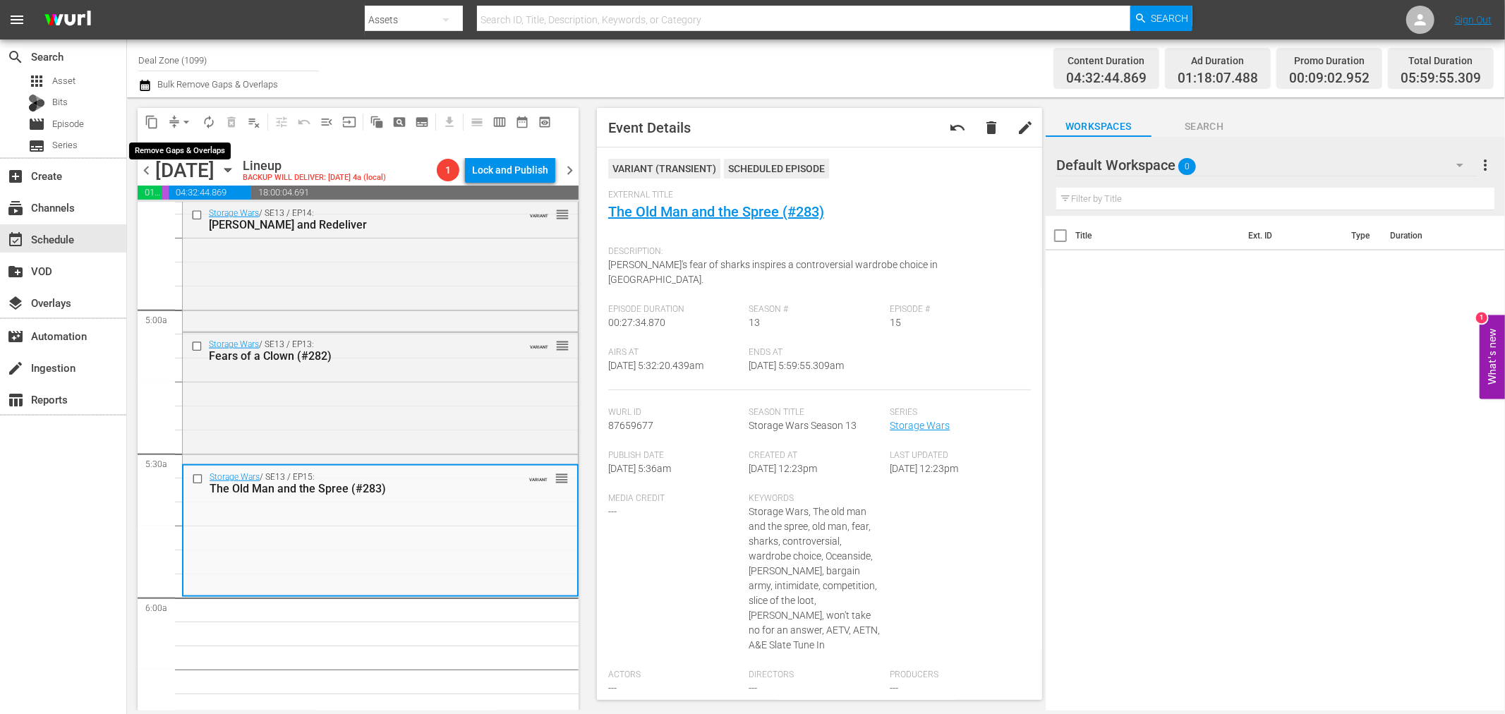
click at [185, 121] on span "arrow_drop_down" at bounding box center [186, 122] width 14 height 14
click at [177, 141] on li "Align to Midnight" at bounding box center [186, 149] width 116 height 23
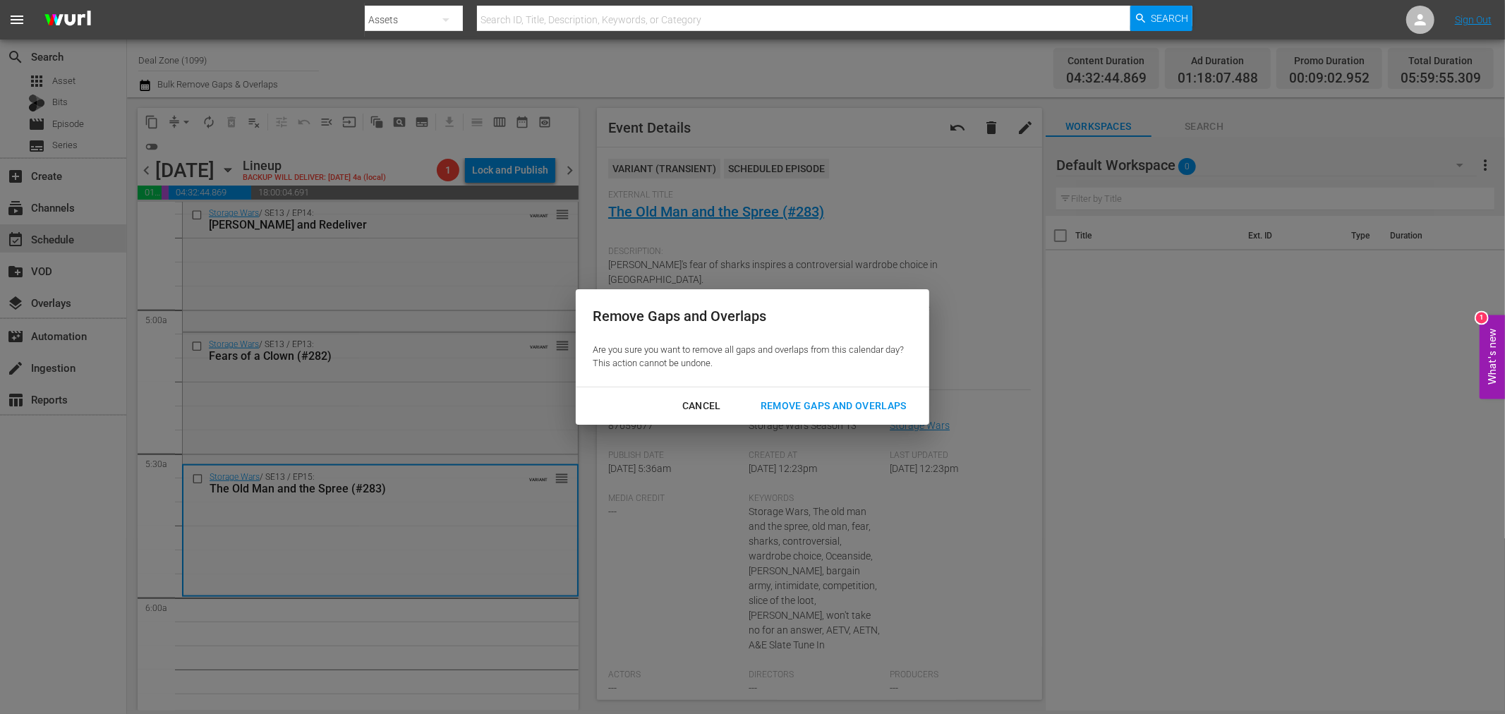
click at [845, 410] on div "Remove Gaps and Overlaps" at bounding box center [833, 406] width 169 height 18
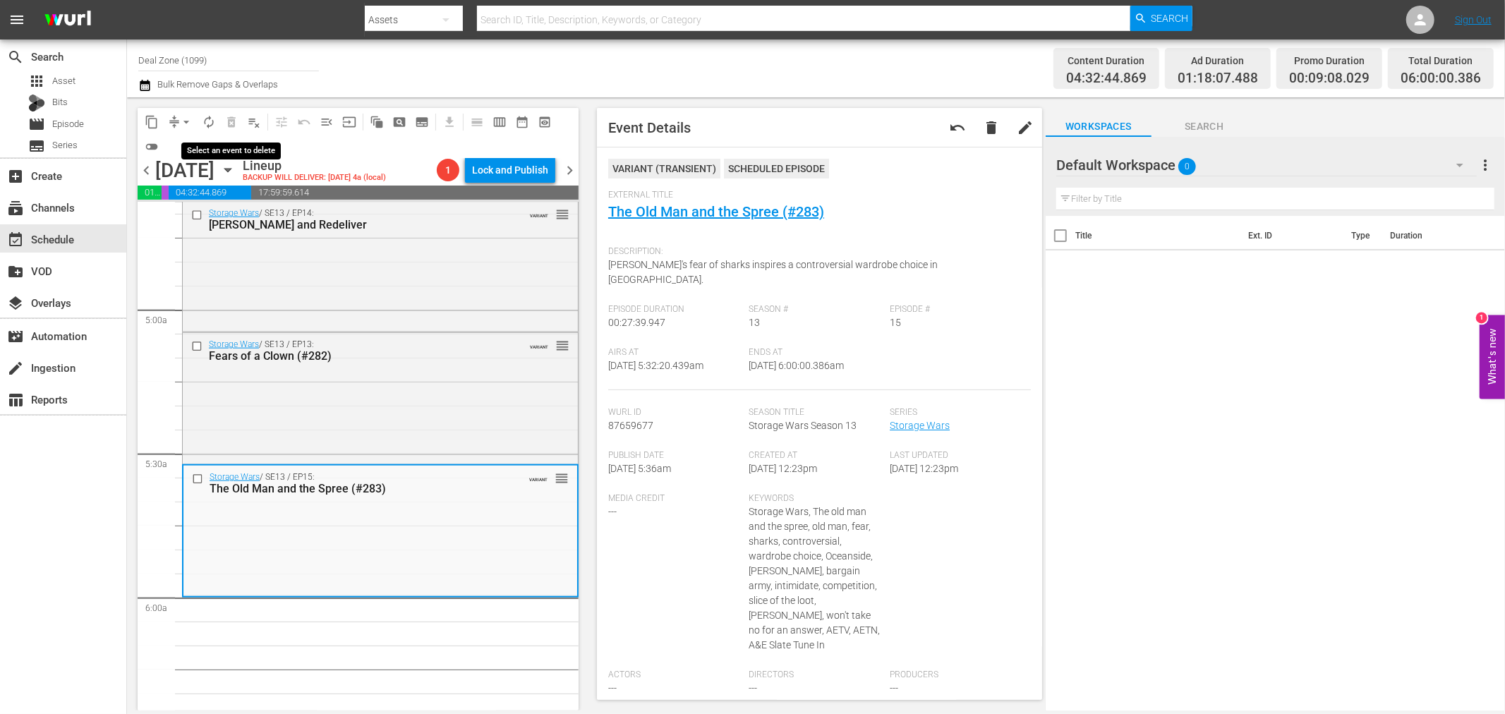
click at [215, 121] on span "autorenew_outlined" at bounding box center [209, 122] width 14 height 14
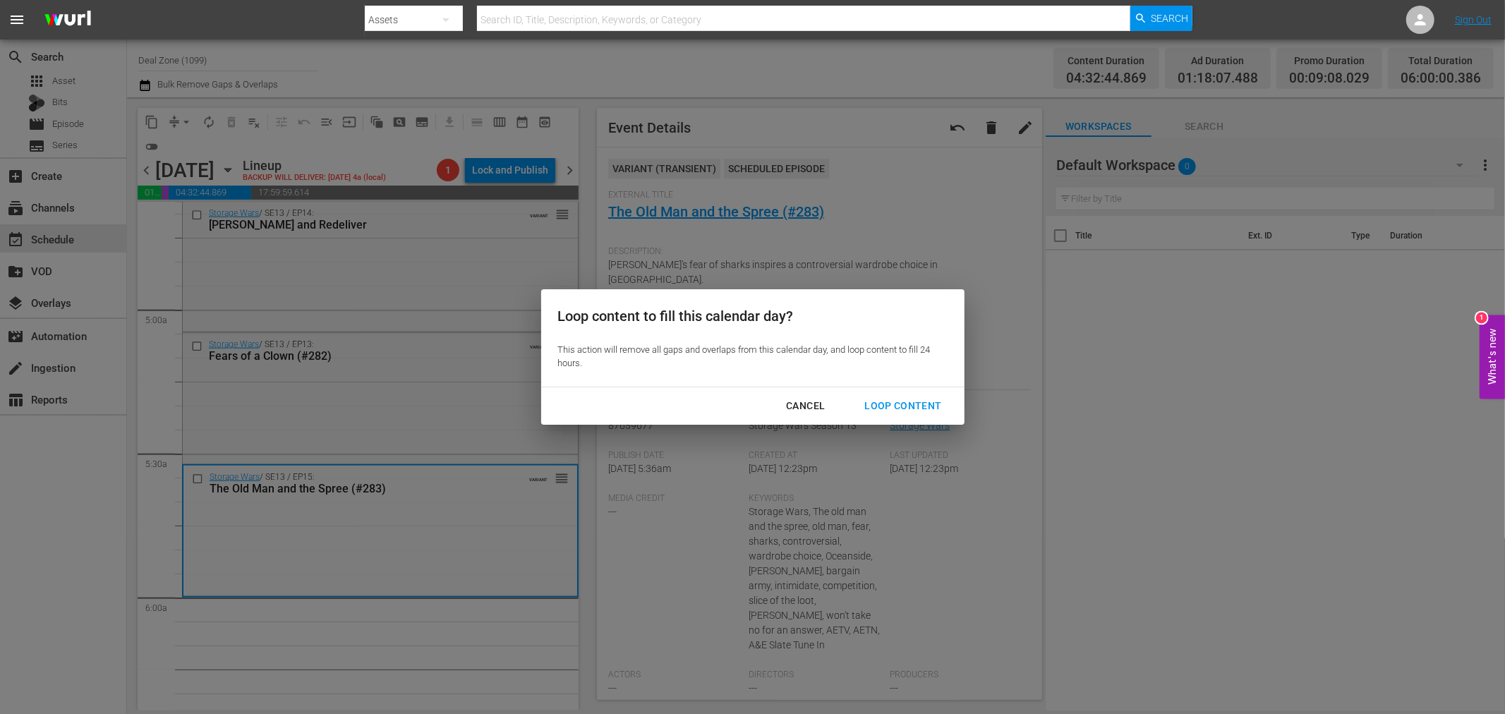
click at [928, 404] on div "Loop Content" at bounding box center [902, 406] width 99 height 18
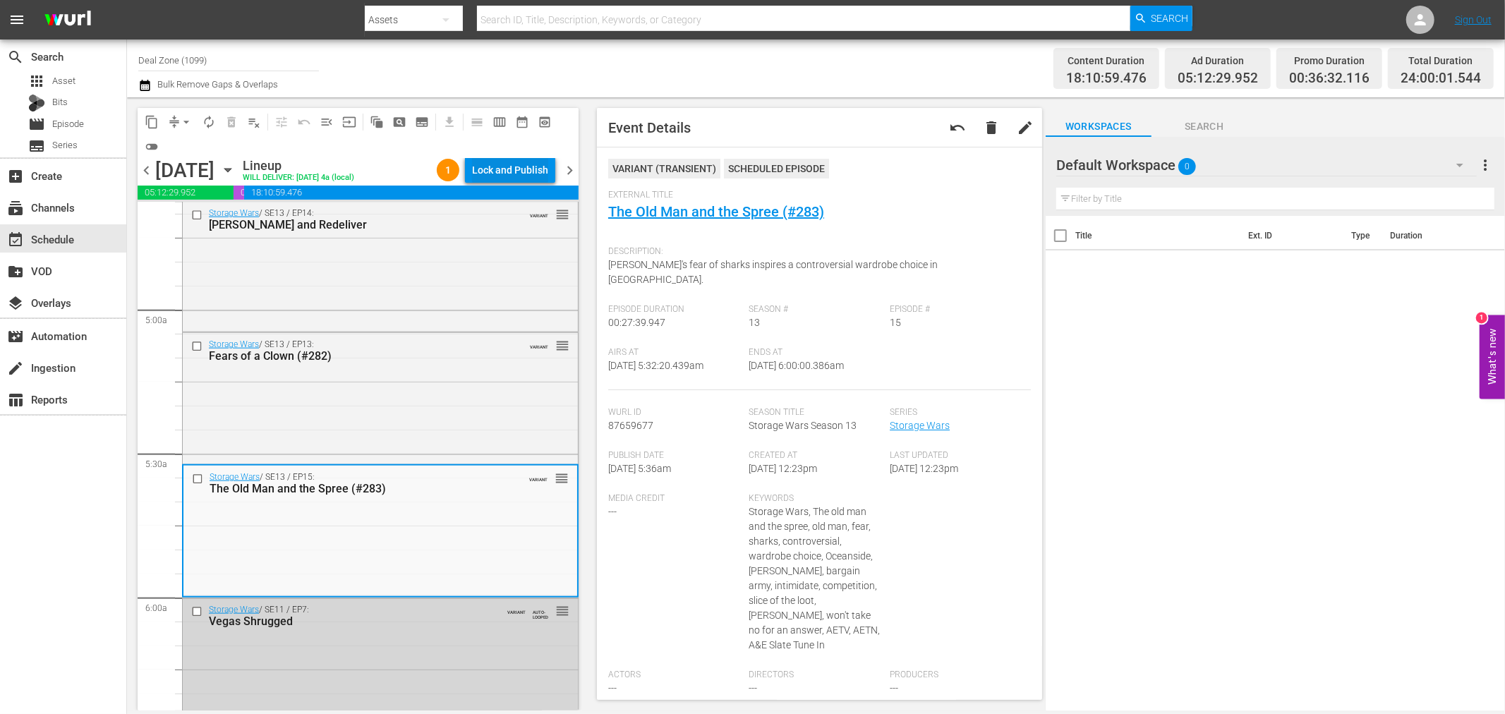
click at [515, 169] on div "Lock and Publish" at bounding box center [510, 169] width 76 height 25
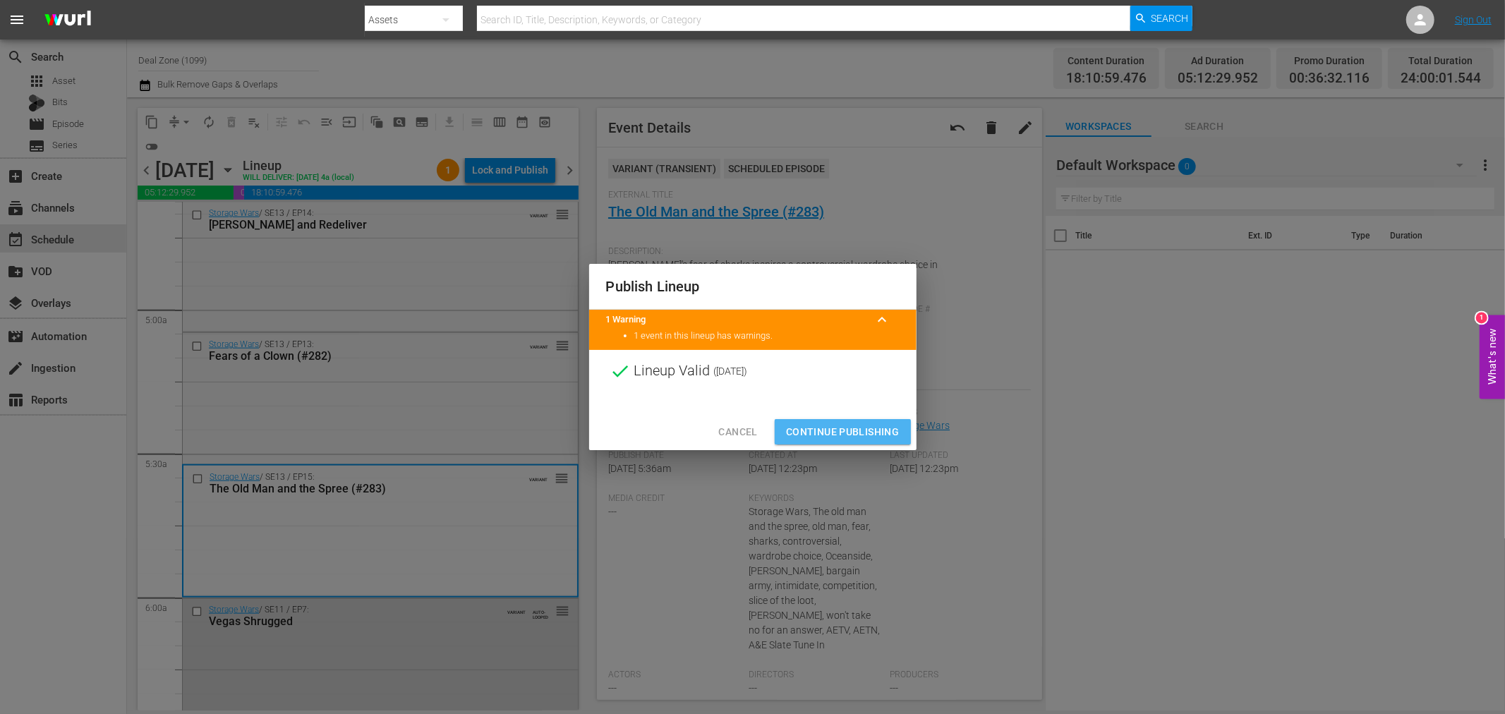
click at [876, 431] on span "Continue Publishing" at bounding box center [843, 432] width 114 height 18
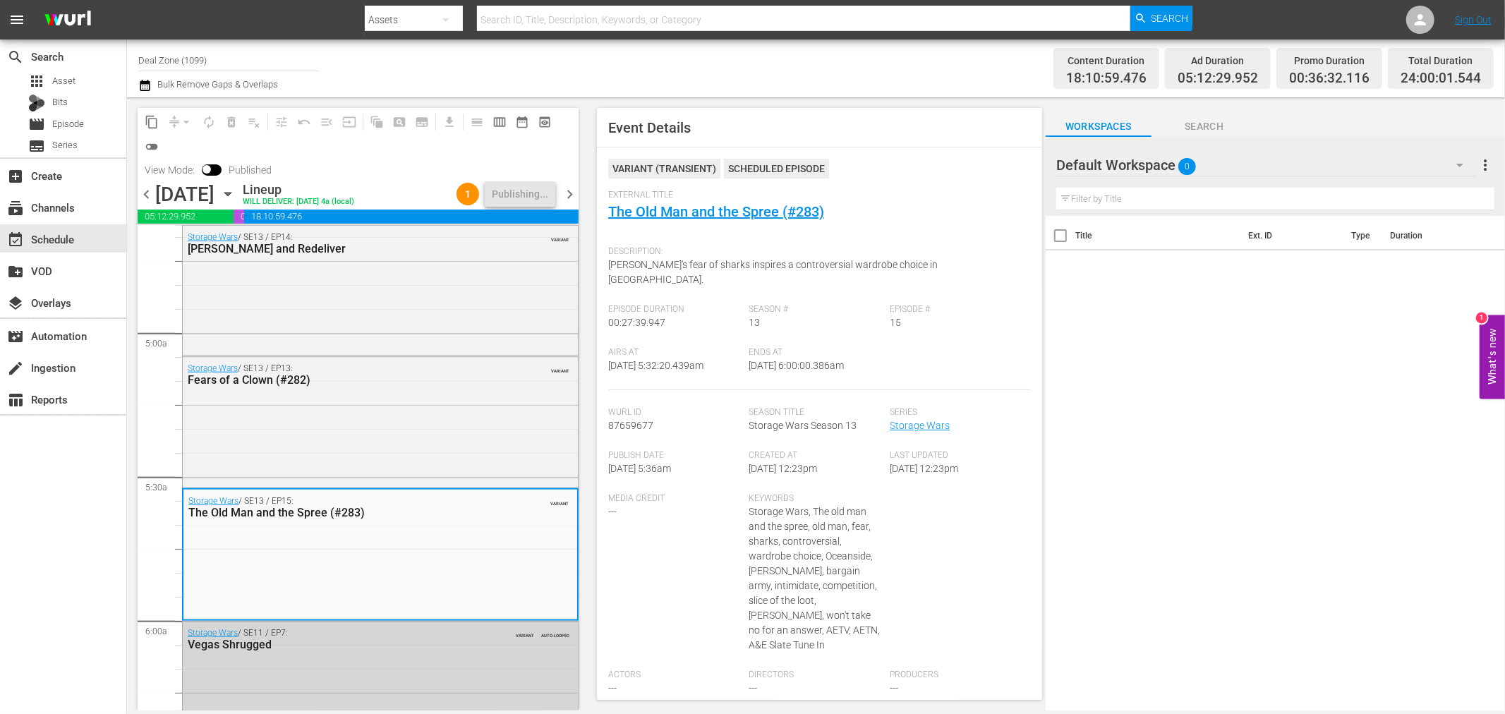
click at [569, 195] on span "chevron_right" at bounding box center [570, 195] width 18 height 18
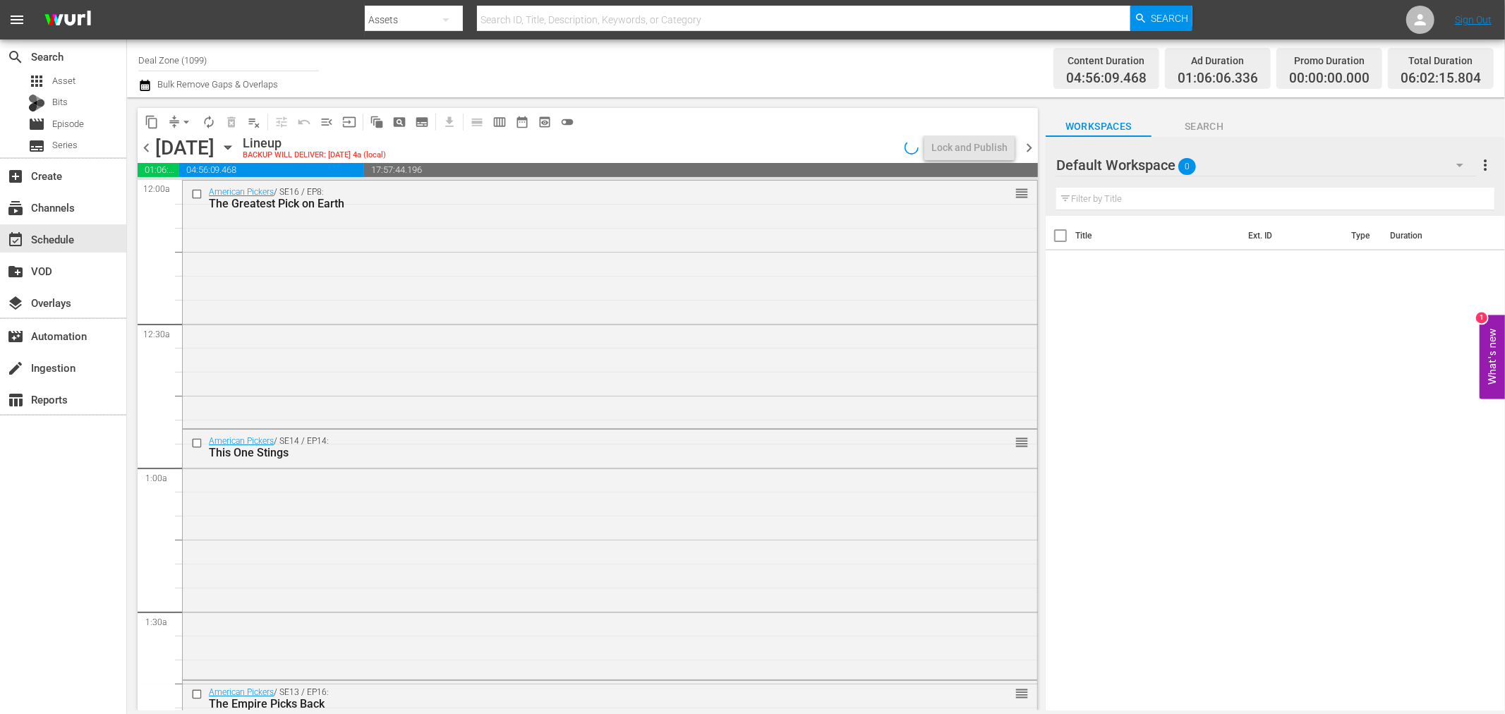
click at [665, 282] on div "American Pickers / SE16 / EP8: The Greatest Pick on Earth reorder" at bounding box center [610, 303] width 854 height 245
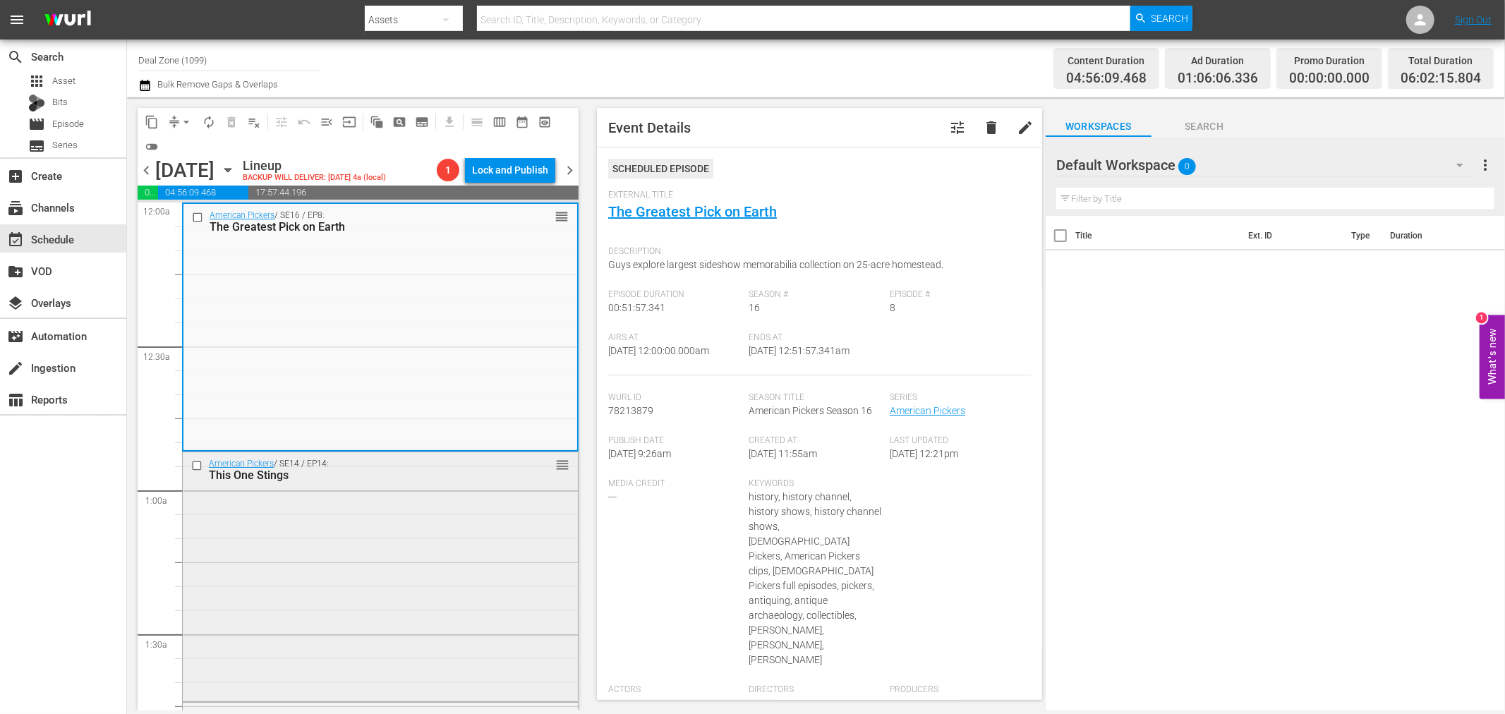
click at [495, 542] on div "American Pickers / SE14 / EP14: This One Stings reorder" at bounding box center [380, 575] width 395 height 247
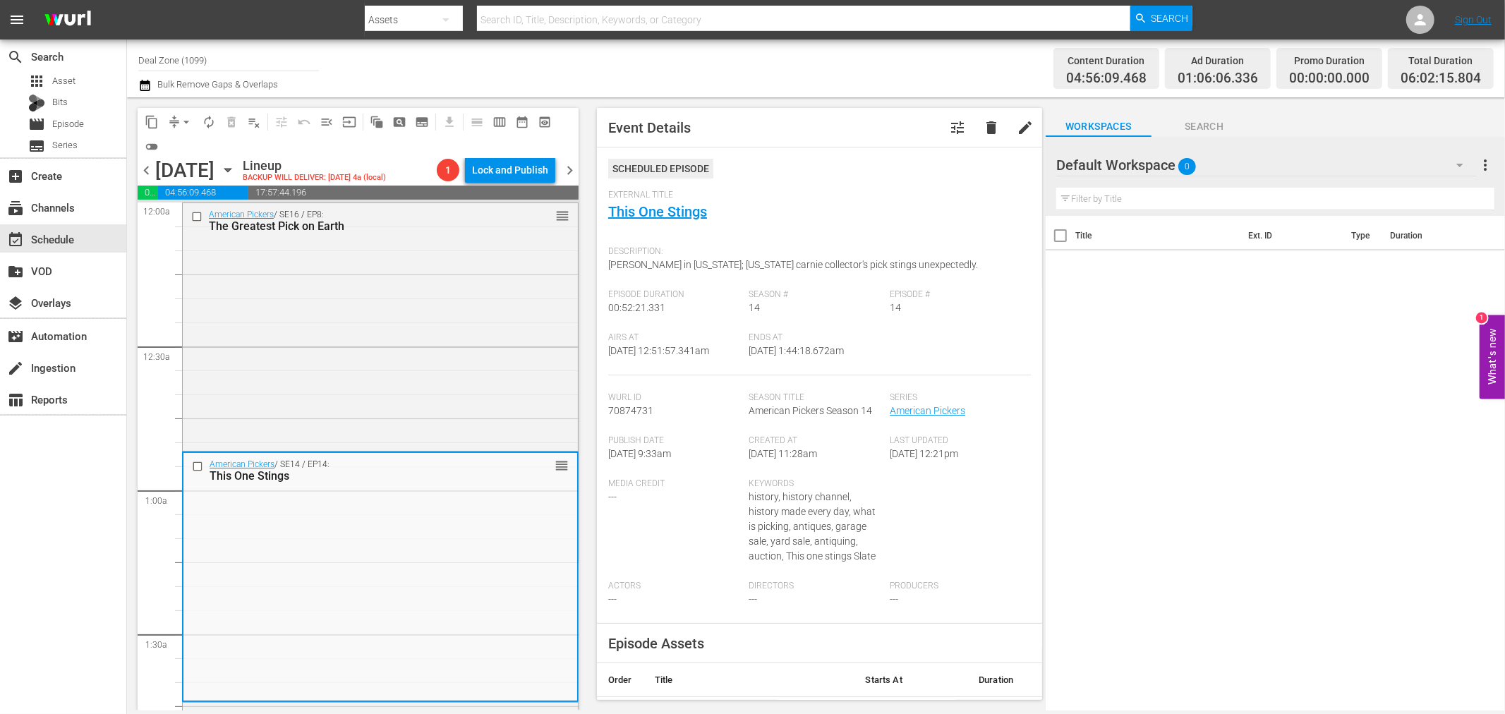
click at [188, 127] on span "arrow_drop_down" at bounding box center [186, 122] width 14 height 14
click at [188, 138] on li "Align to Midnight" at bounding box center [186, 149] width 116 height 23
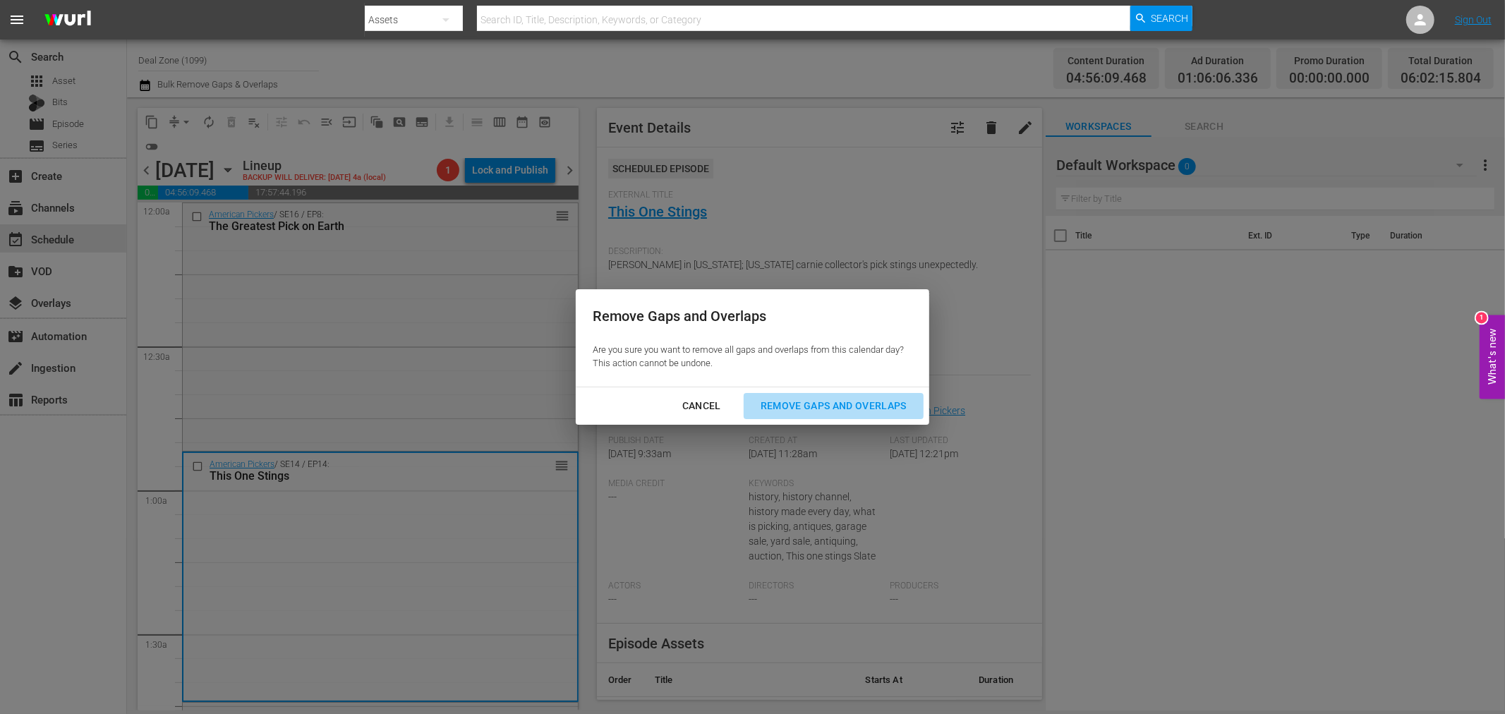
click at [806, 395] on button "Remove Gaps and Overlaps" at bounding box center [834, 406] width 180 height 26
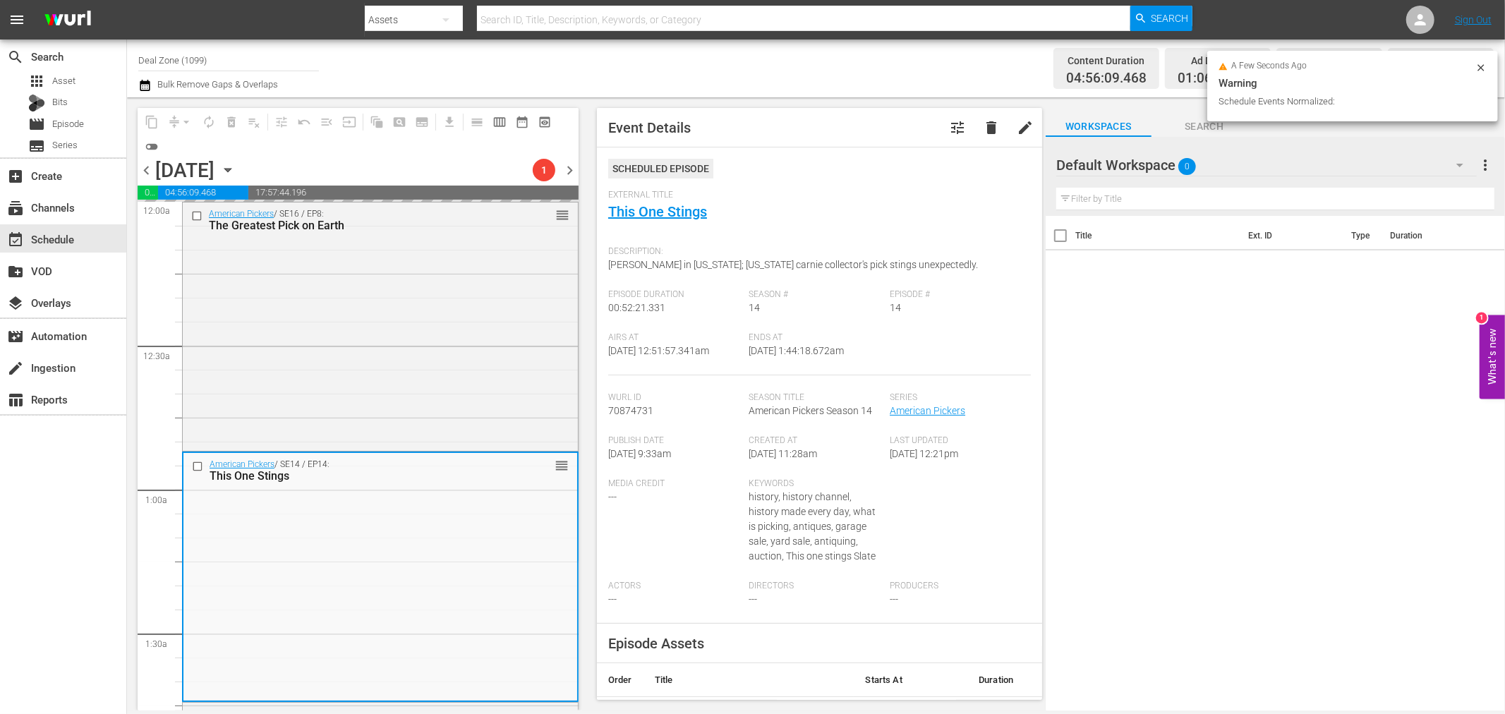
click at [1484, 62] on icon at bounding box center [1480, 67] width 11 height 11
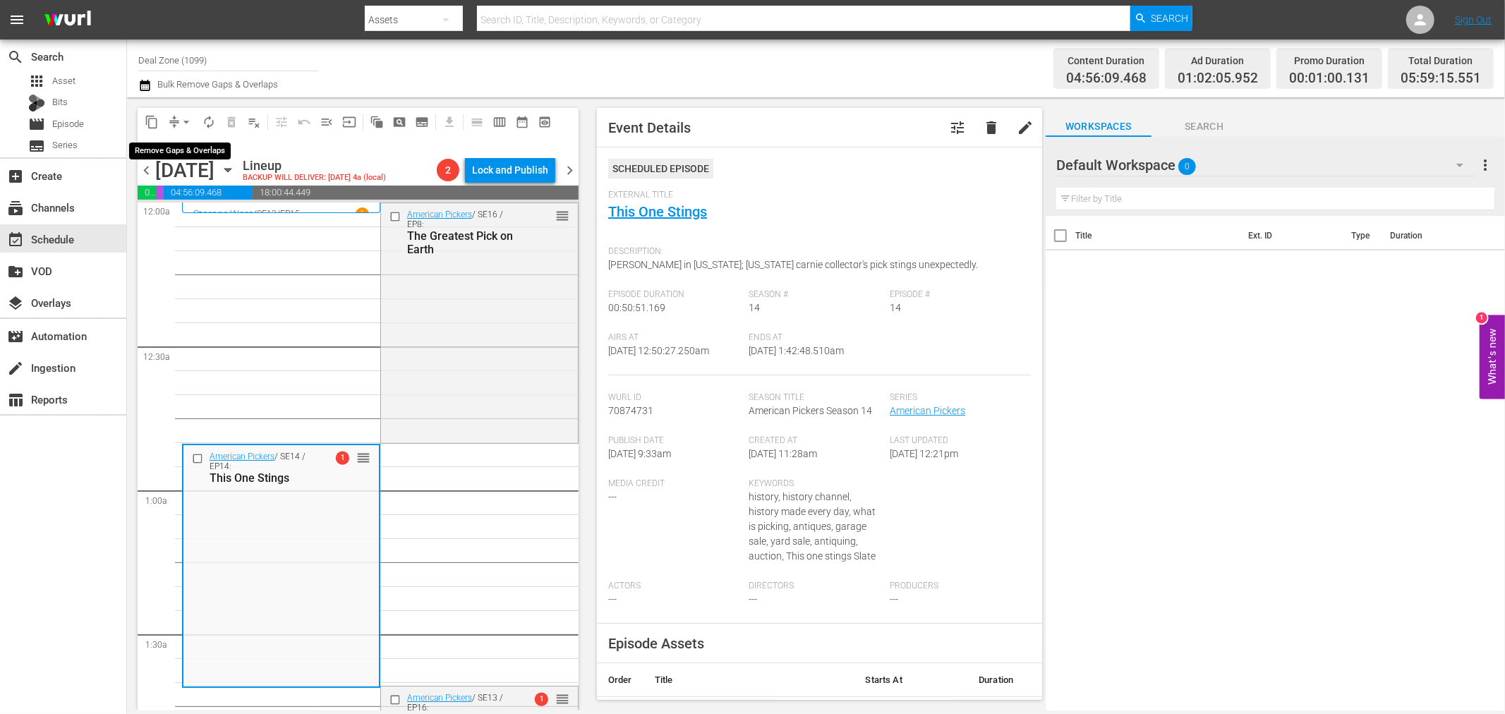
click at [181, 121] on span "arrow_drop_down" at bounding box center [186, 122] width 14 height 14
click at [188, 151] on li "Align to Midnight" at bounding box center [187, 149] width 148 height 23
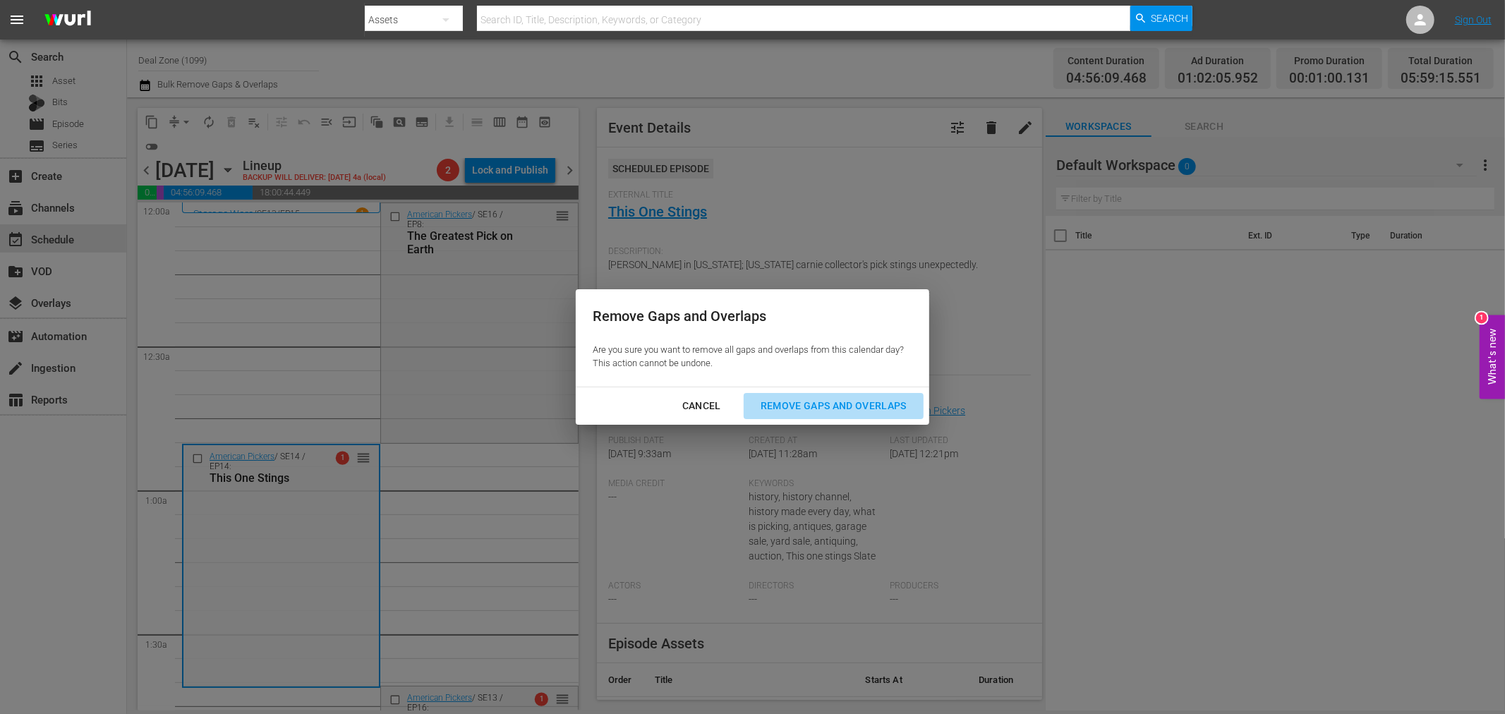
click at [840, 399] on div "Remove Gaps and Overlaps" at bounding box center [833, 406] width 169 height 18
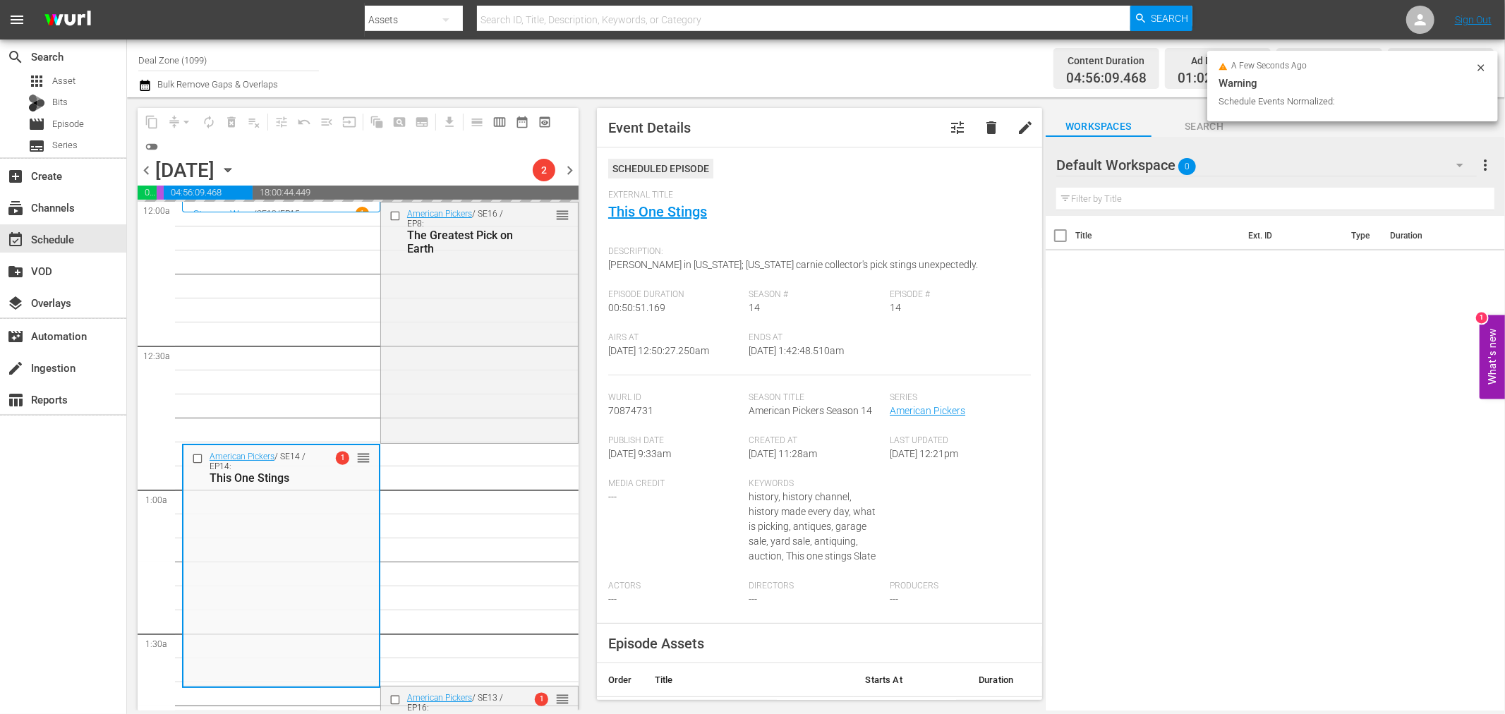
click at [1485, 69] on icon at bounding box center [1480, 67] width 11 height 11
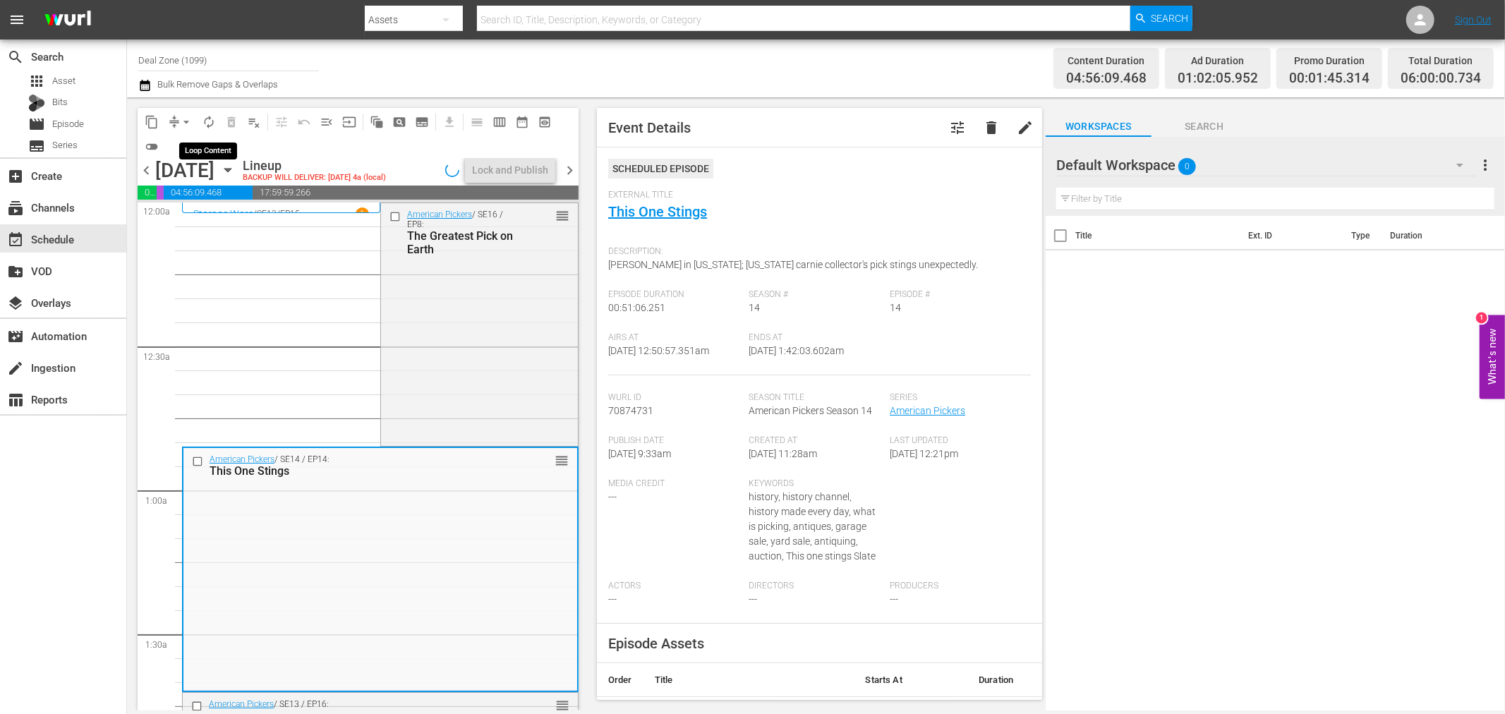
click at [210, 124] on span "autorenew_outlined" at bounding box center [209, 122] width 14 height 14
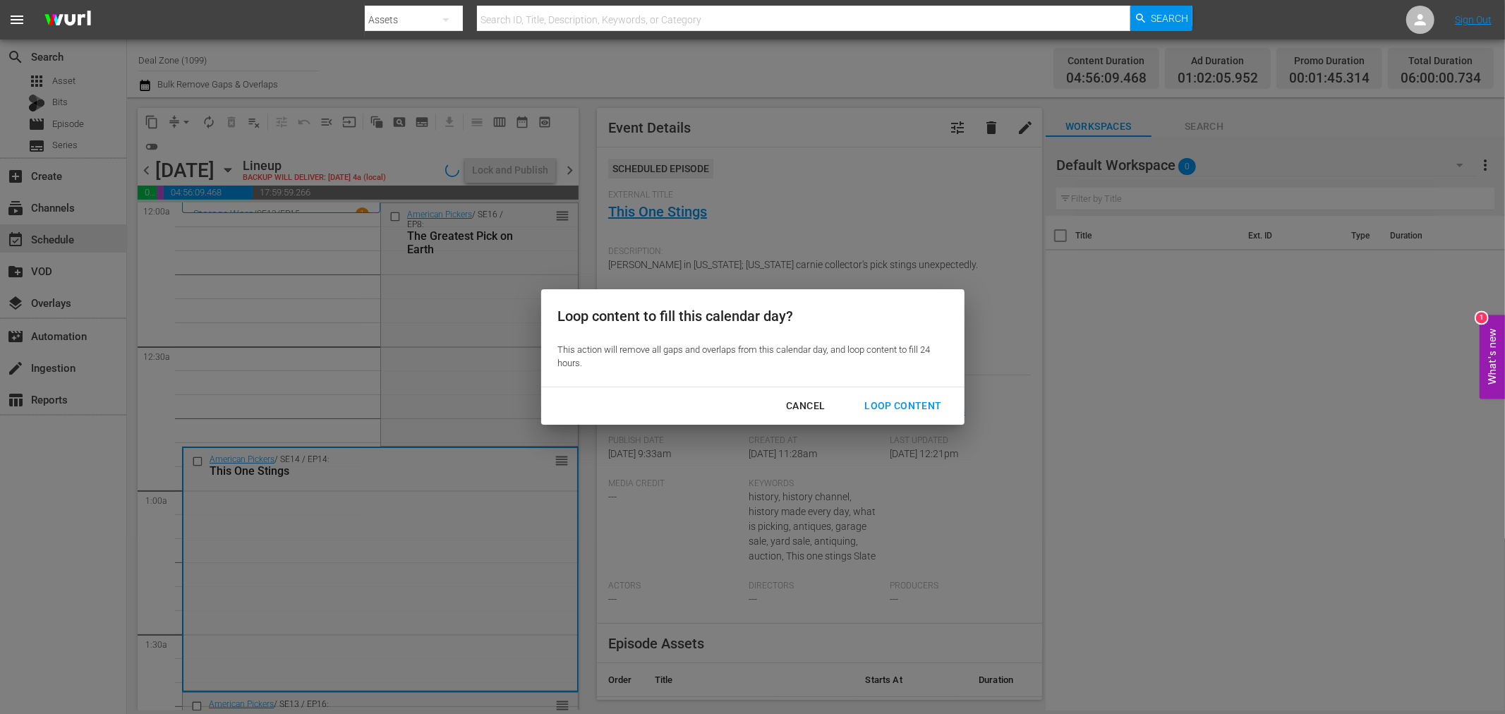
click at [885, 404] on div "Loop Content" at bounding box center [902, 406] width 99 height 18
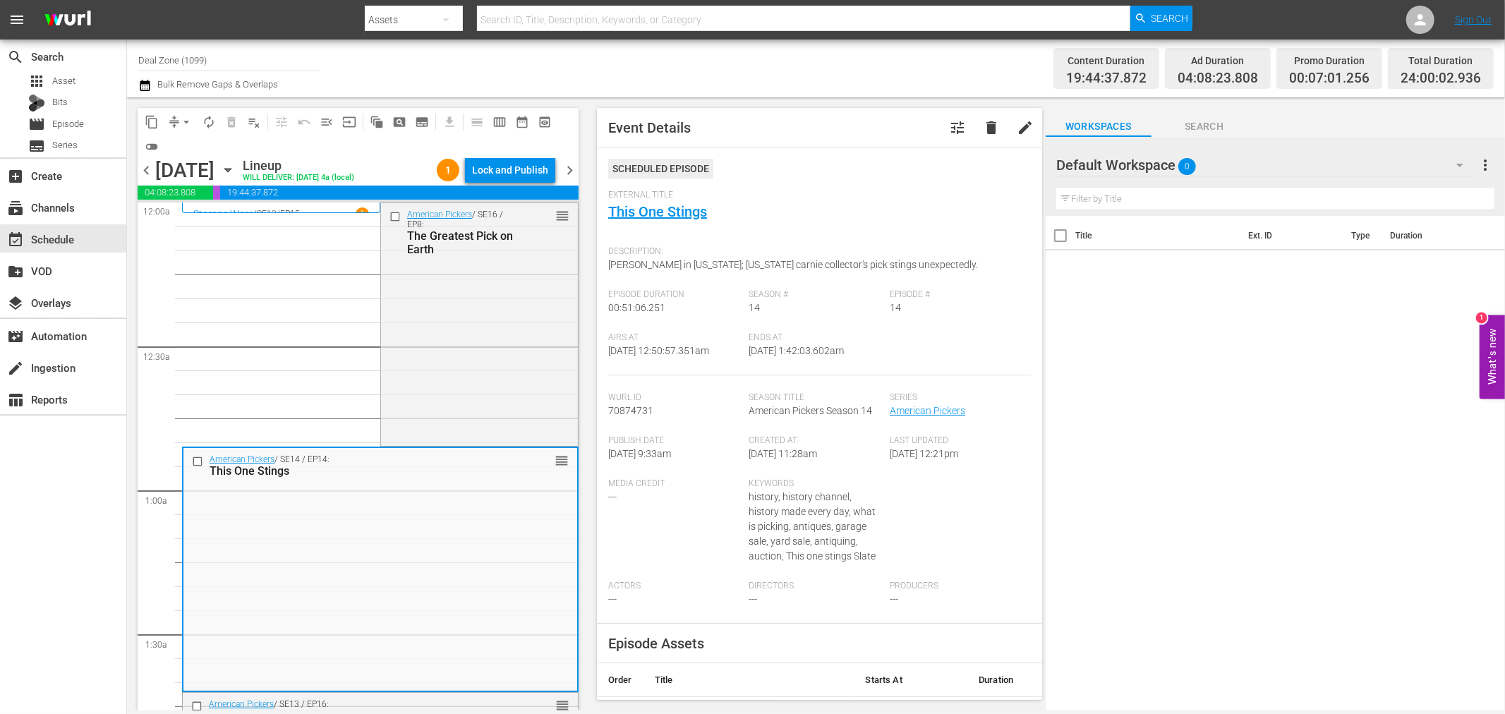
click at [531, 154] on div "content_copy compress arrow_drop_down autorenew_outlined delete_forever_outline…" at bounding box center [358, 133] width 441 height 50
click at [514, 159] on div "Lock and Publish" at bounding box center [510, 169] width 76 height 25
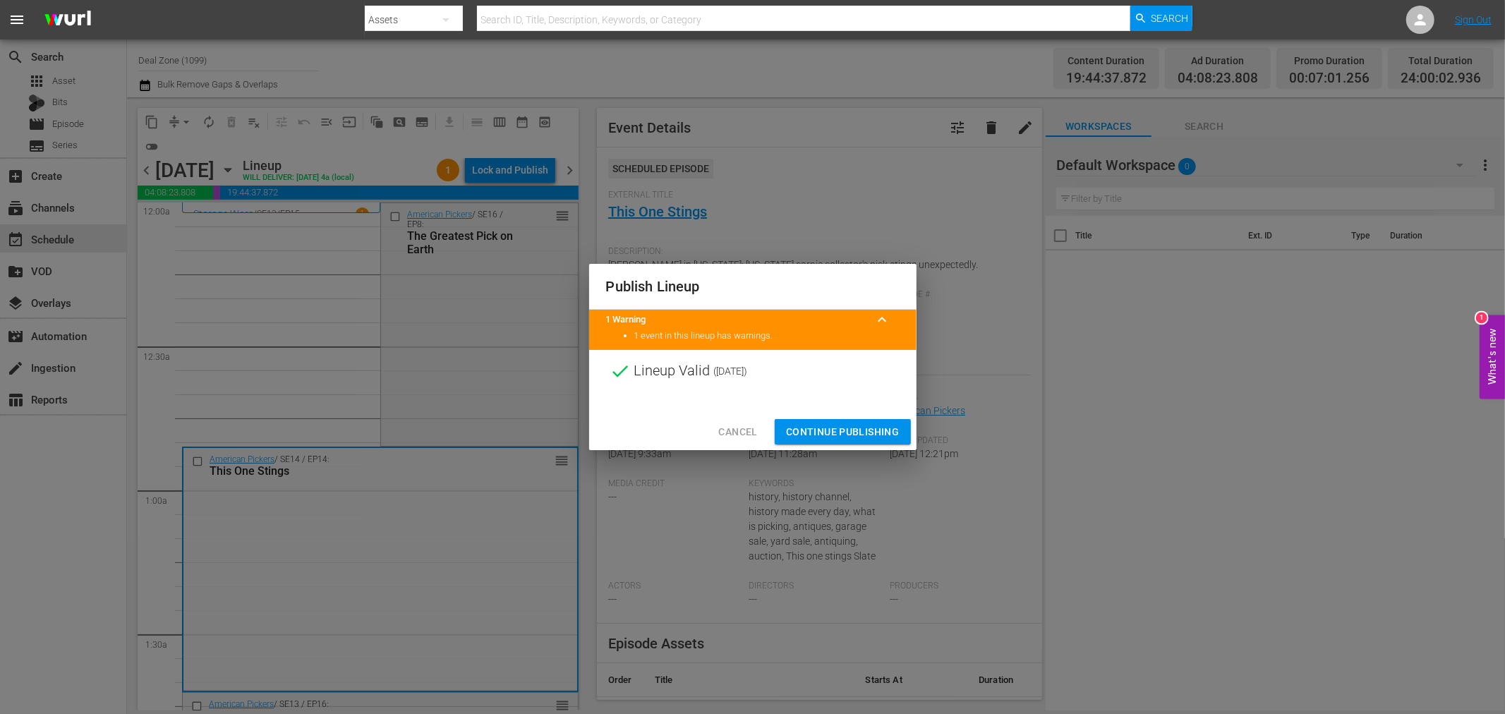
click at [888, 430] on span "Continue Publishing" at bounding box center [843, 432] width 114 height 18
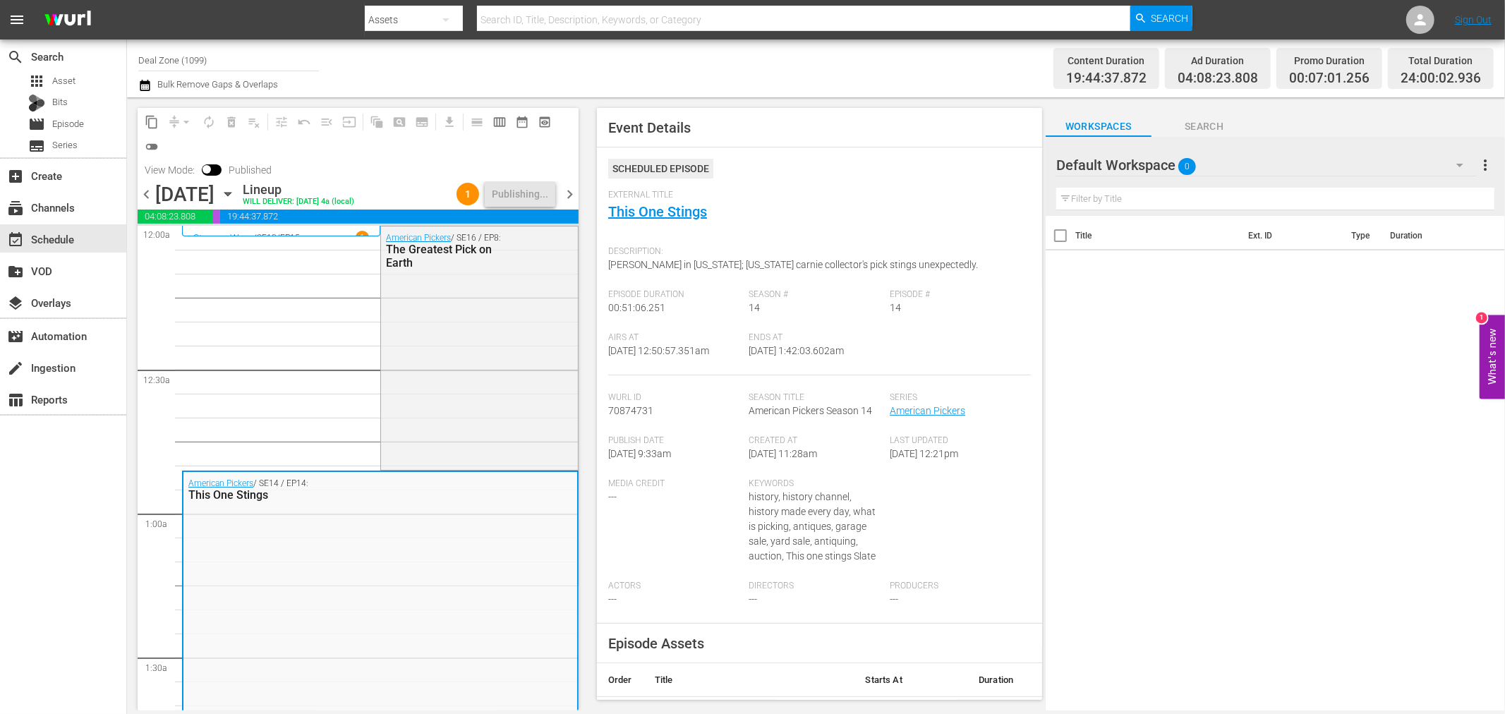
click at [565, 189] on span "chevron_right" at bounding box center [570, 195] width 18 height 18
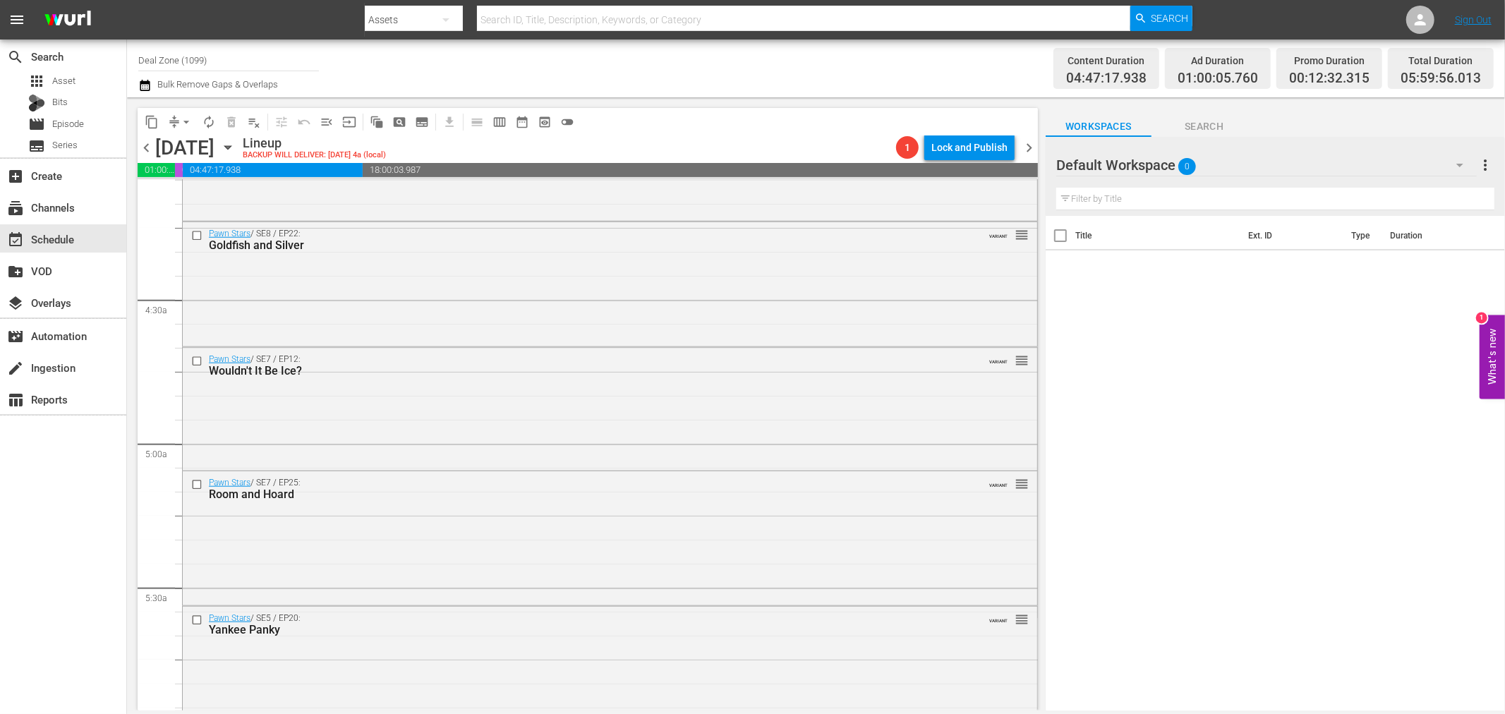
scroll to position [1489, 0]
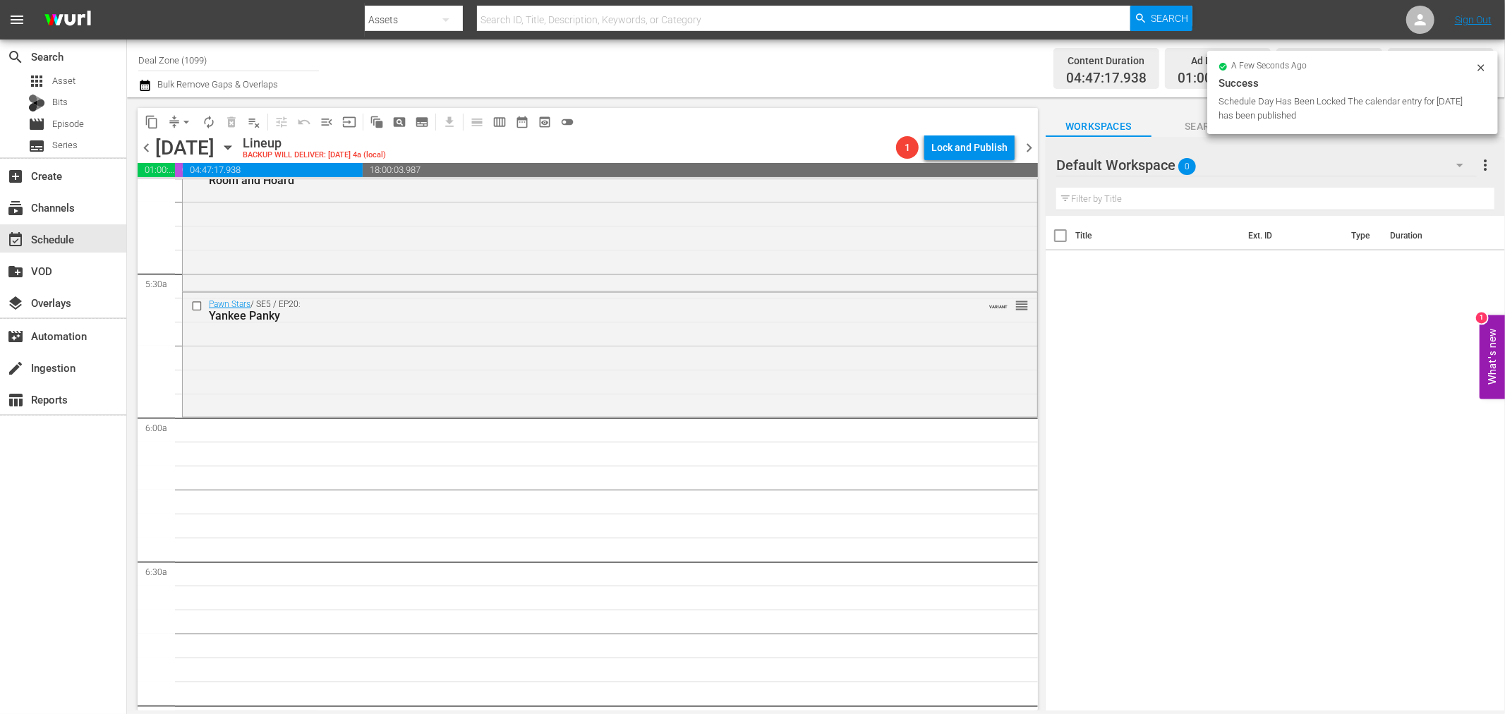
click at [405, 318] on div "Yankee Panky" at bounding box center [583, 315] width 749 height 13
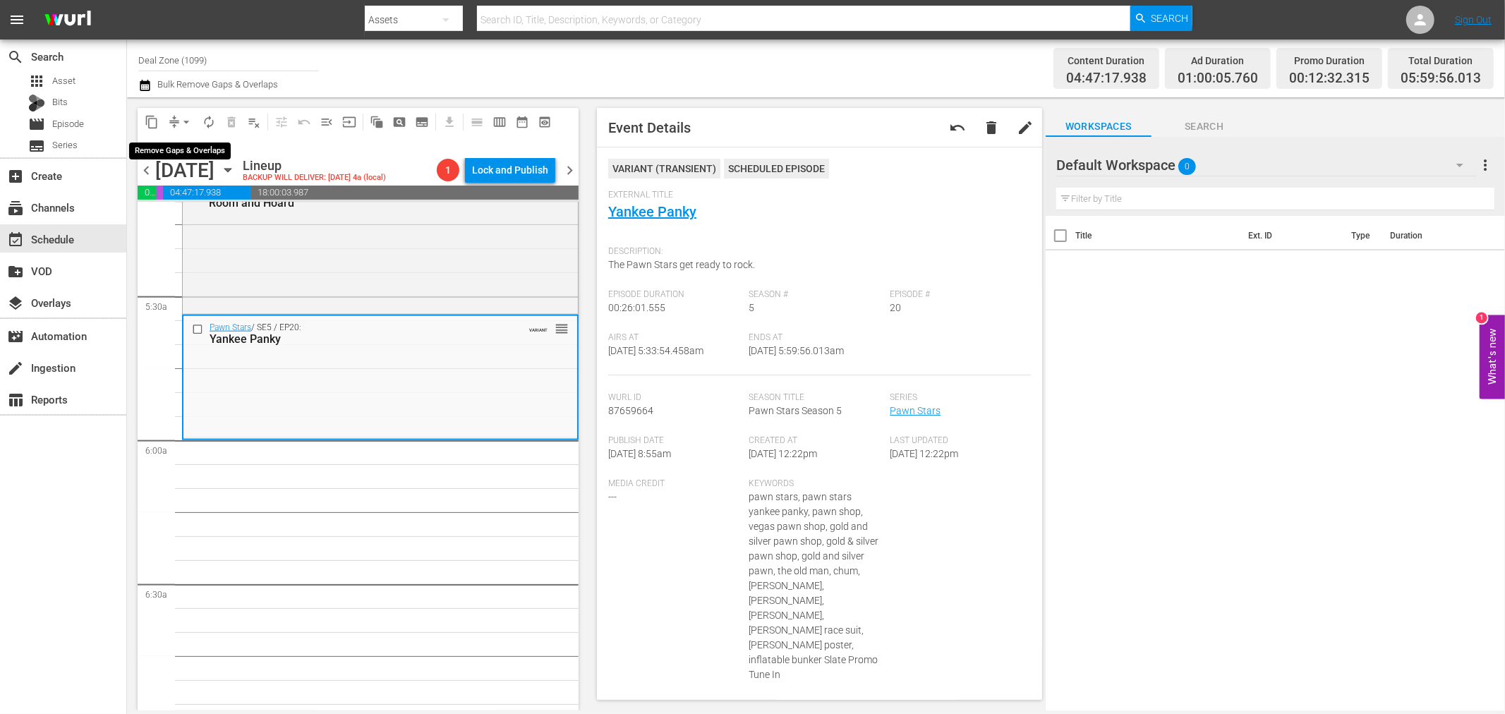
click at [193, 121] on span "arrow_drop_down" at bounding box center [186, 122] width 14 height 14
click at [217, 140] on li "Align to Midnight" at bounding box center [187, 149] width 148 height 23
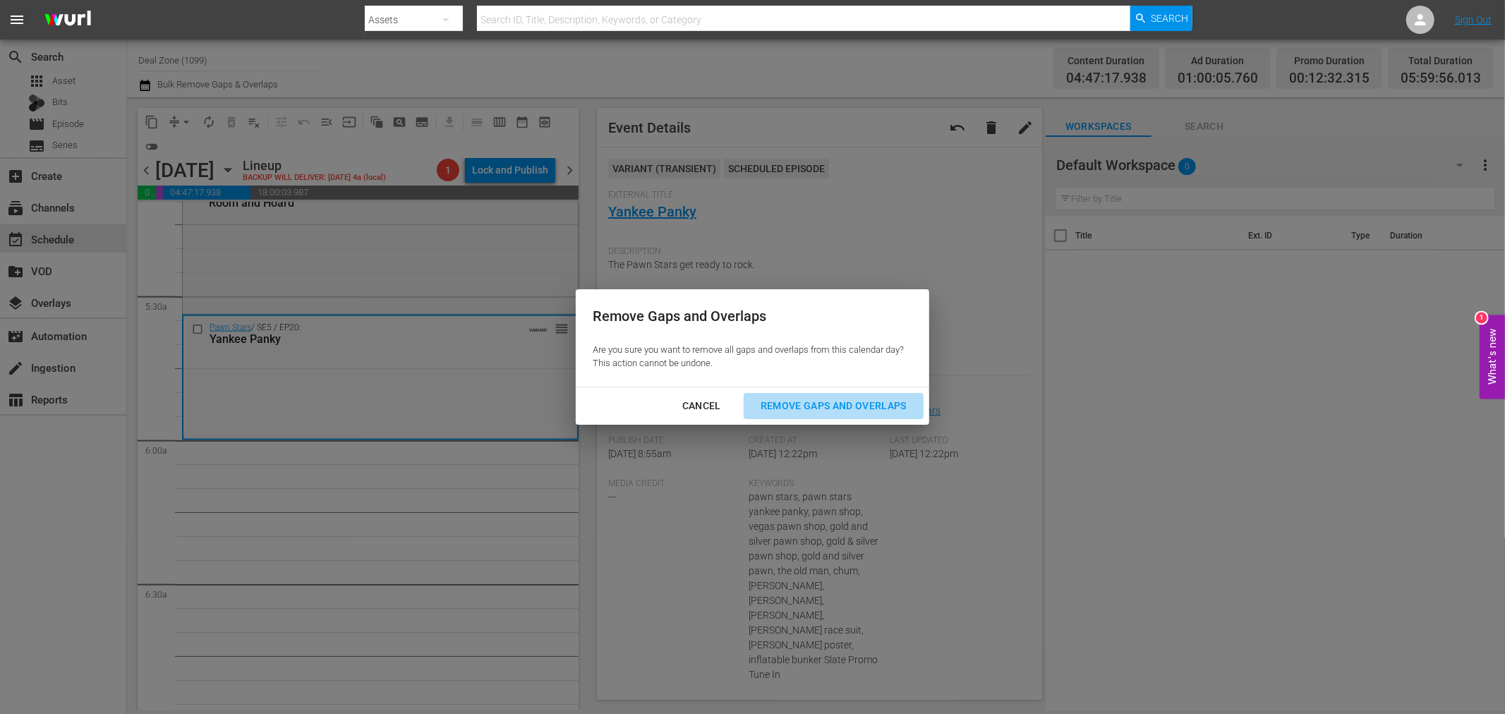
click at [882, 406] on div "Remove Gaps and Overlaps" at bounding box center [833, 406] width 169 height 18
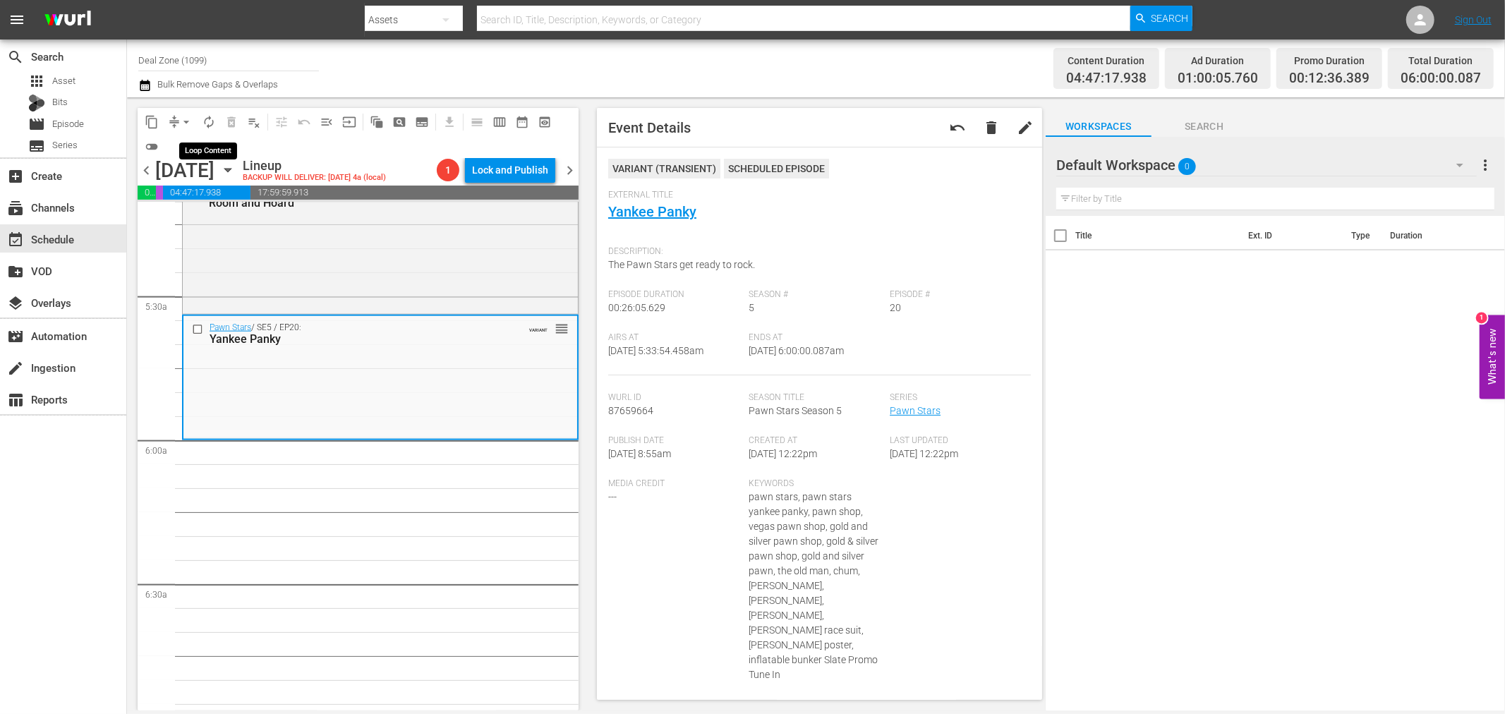
click at [212, 123] on span "autorenew_outlined" at bounding box center [209, 122] width 14 height 14
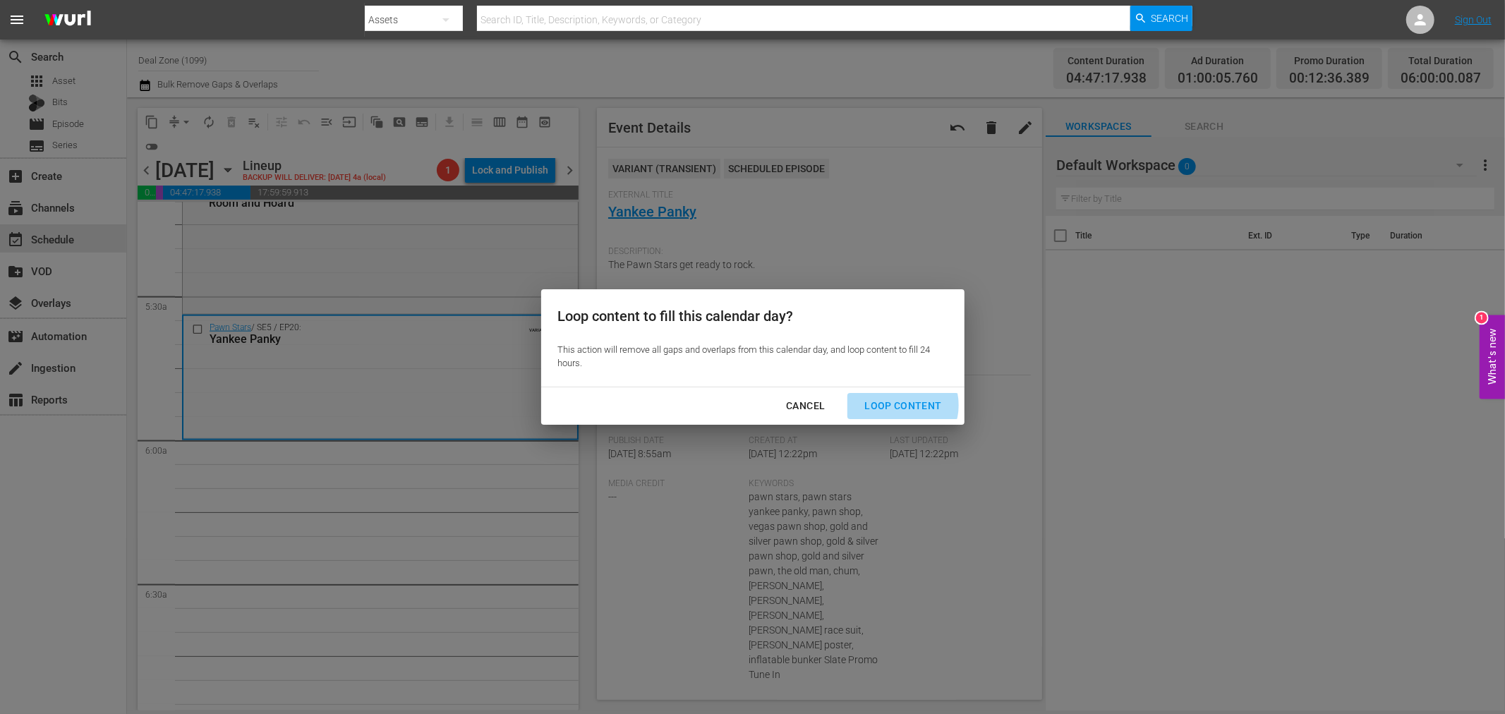
click at [904, 405] on div "Loop Content" at bounding box center [902, 406] width 99 height 18
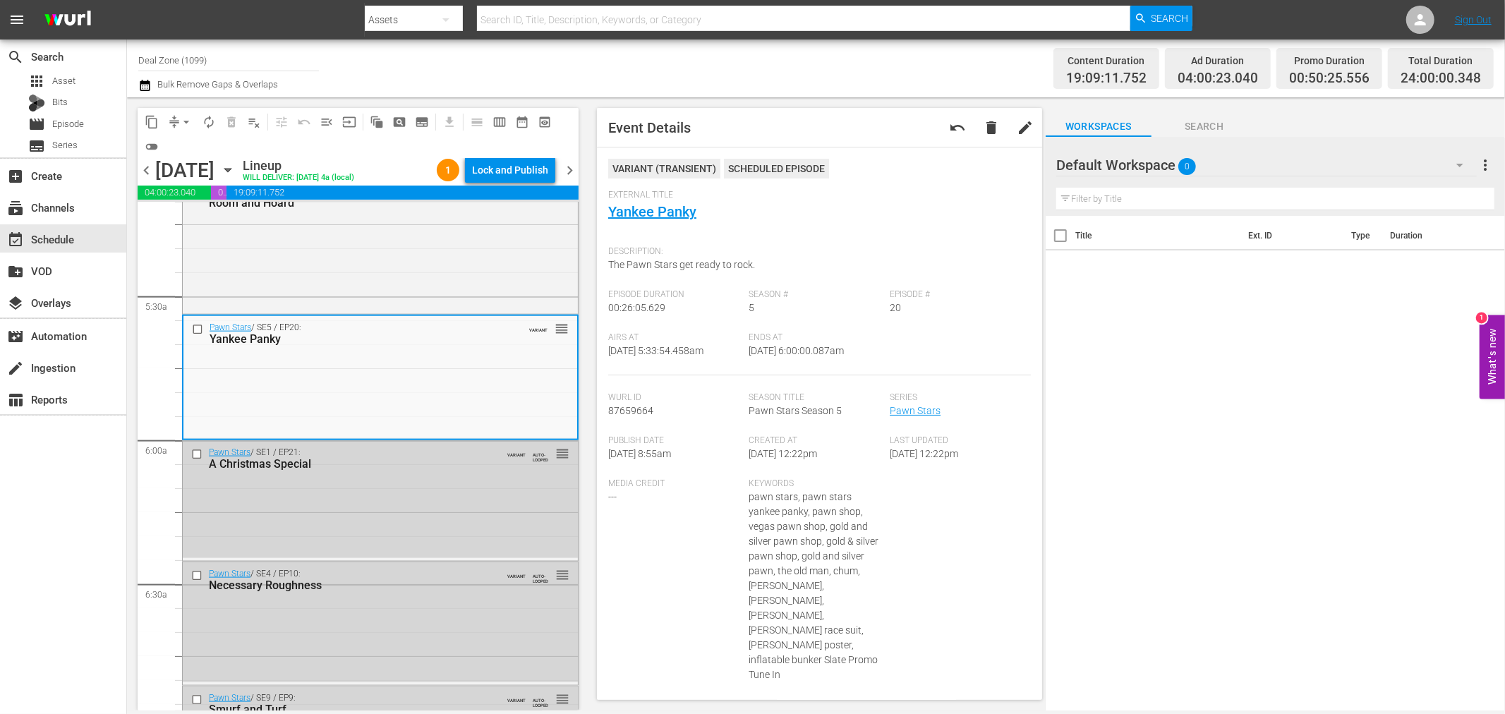
click at [236, 167] on icon "button" at bounding box center [228, 170] width 16 height 16
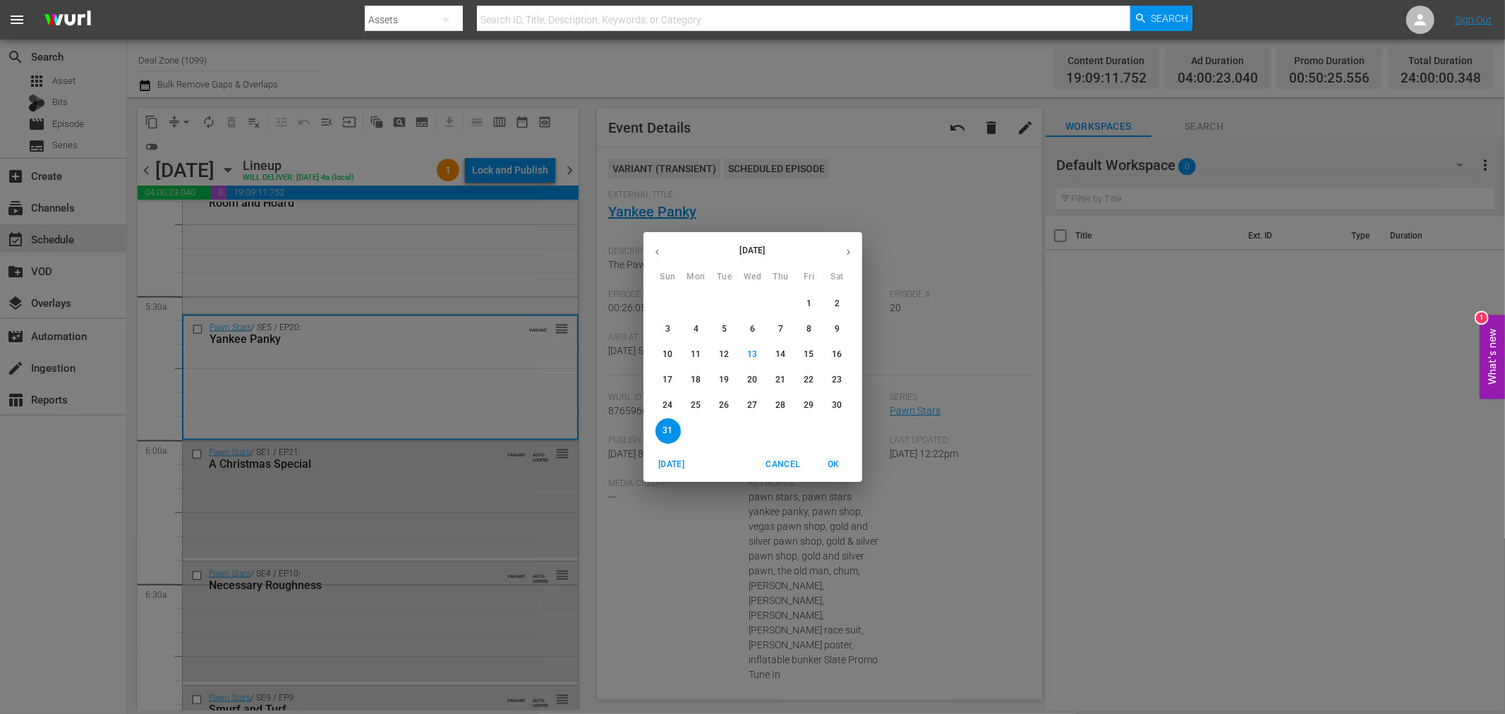
click at [614, 92] on div "August 2025 Sun Mon Tue Wed Thu Fri Sat 27 28 29 30 31 1 2 3 4 5 6 7 8 9 10 11 …" at bounding box center [752, 357] width 1505 height 714
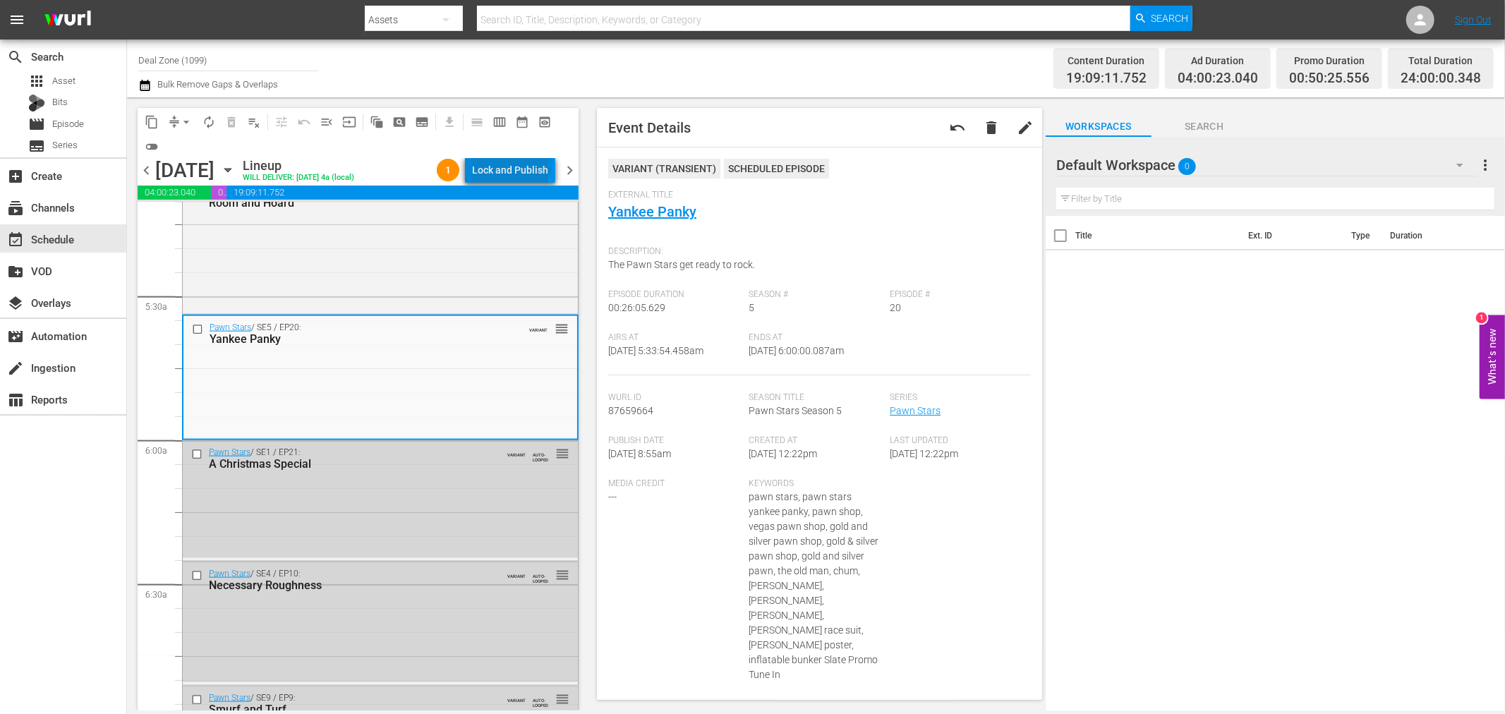
click at [514, 161] on div "Lock and Publish" at bounding box center [510, 169] width 76 height 25
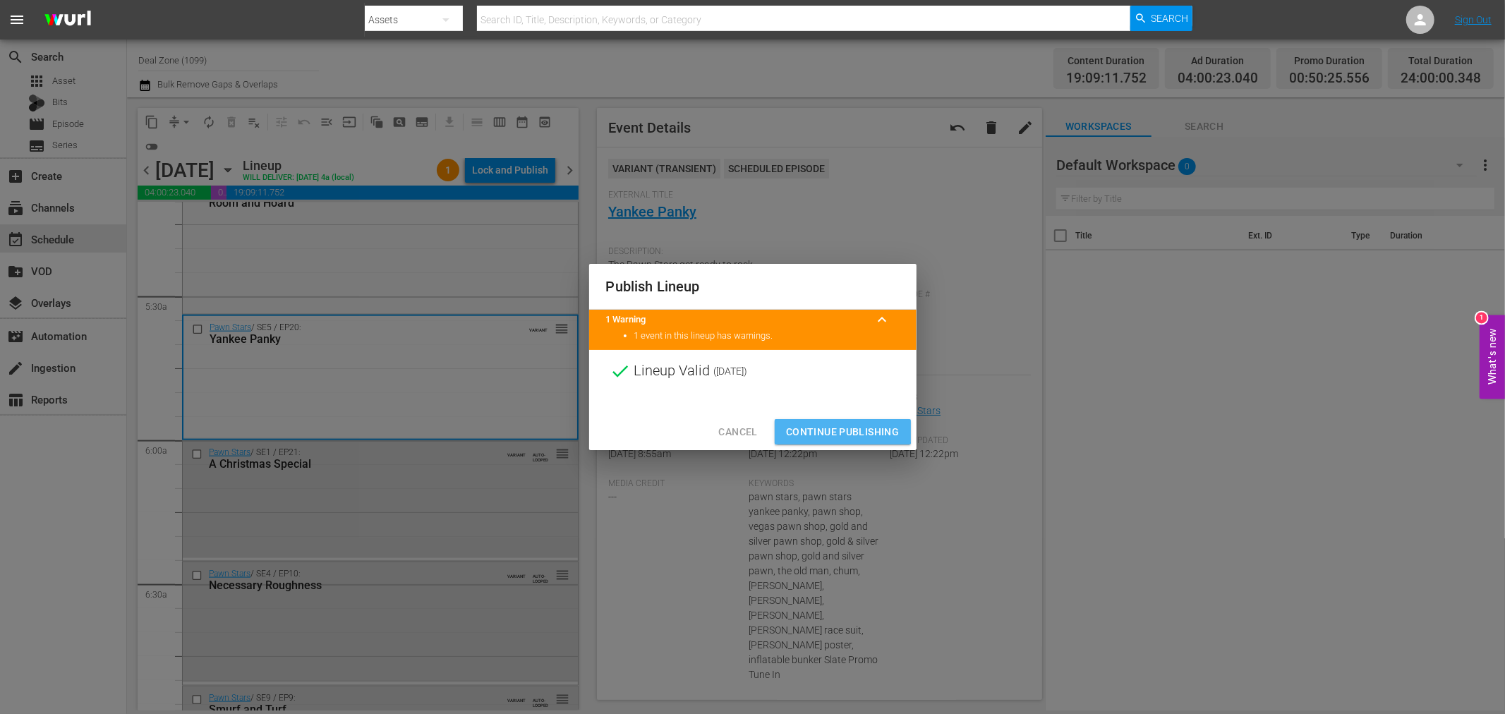
click at [811, 423] on span "Continue Publishing" at bounding box center [843, 432] width 114 height 18
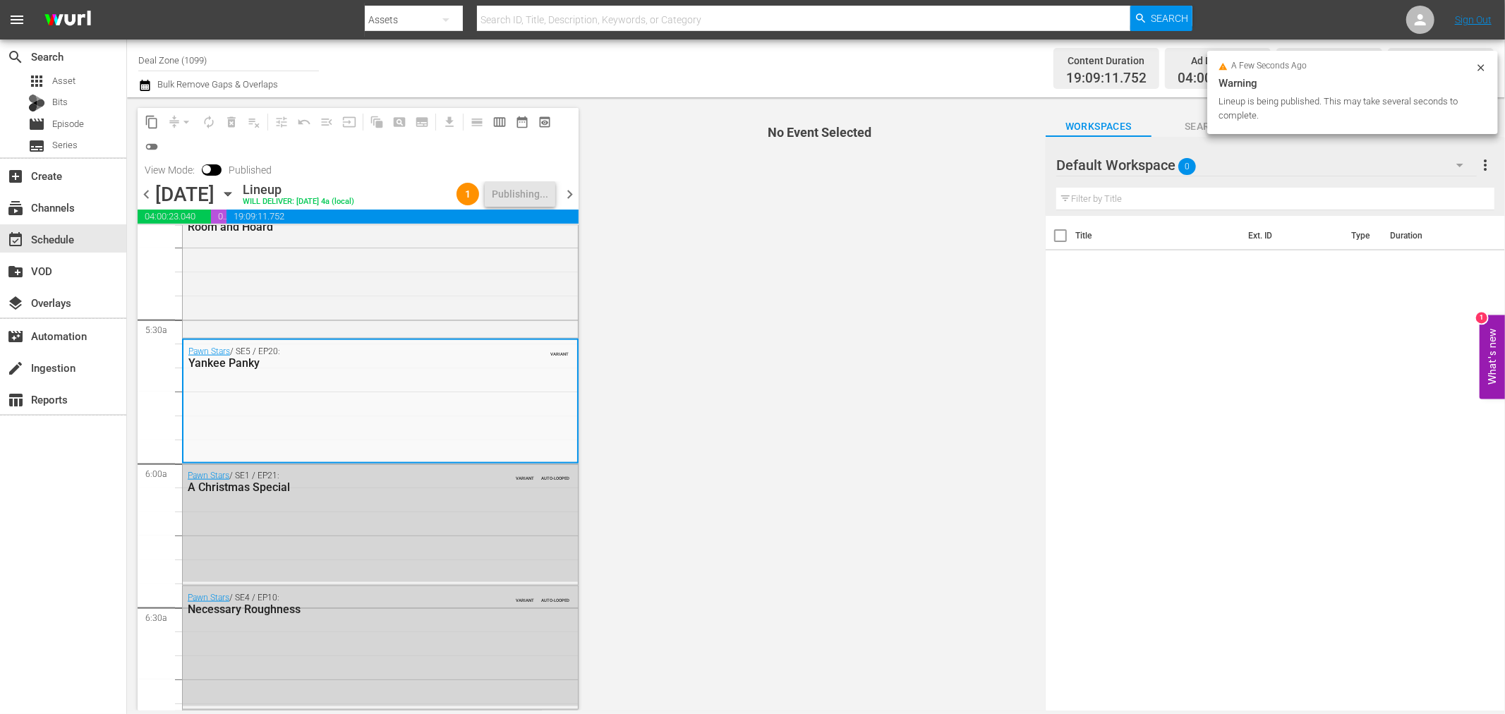
click at [231, 194] on icon "button" at bounding box center [227, 195] width 6 height 4
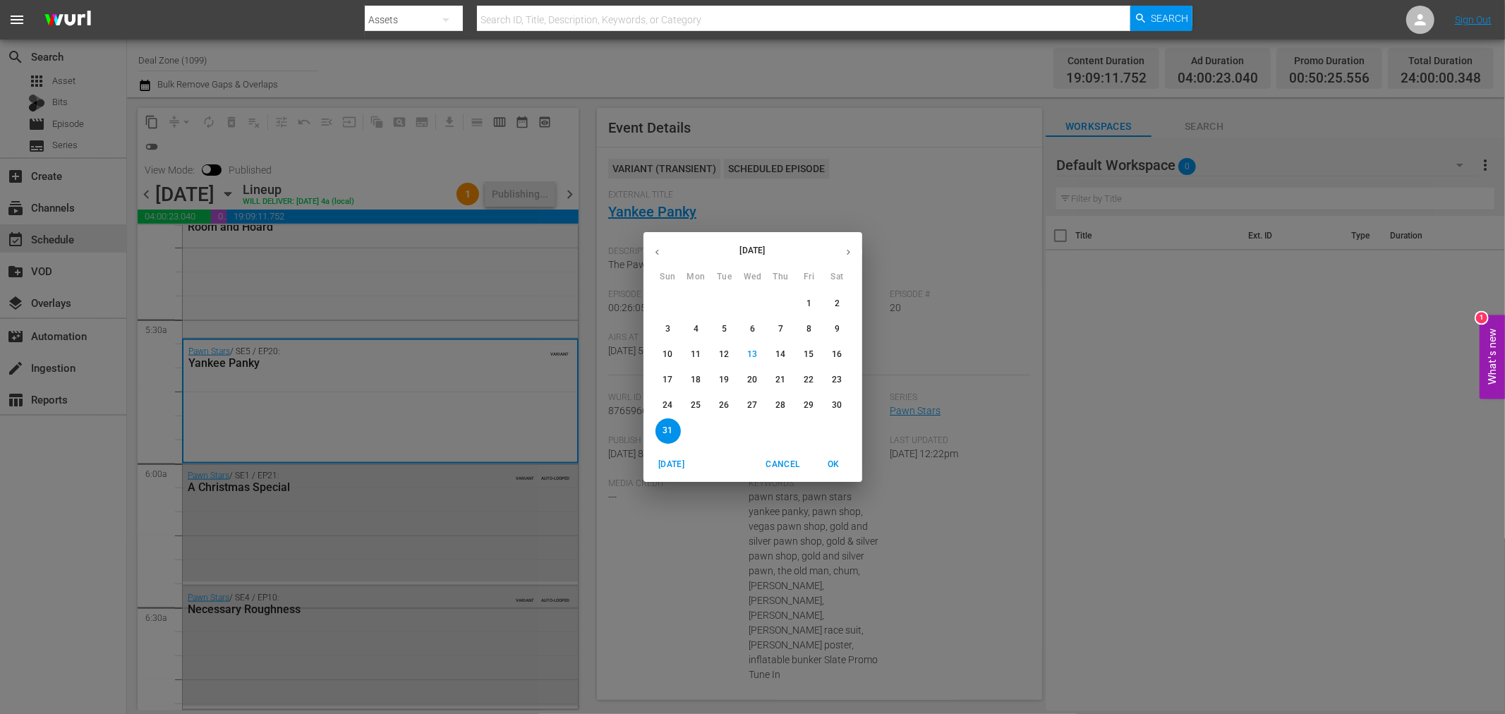
click at [696, 402] on p "25" at bounding box center [696, 405] width 10 height 12
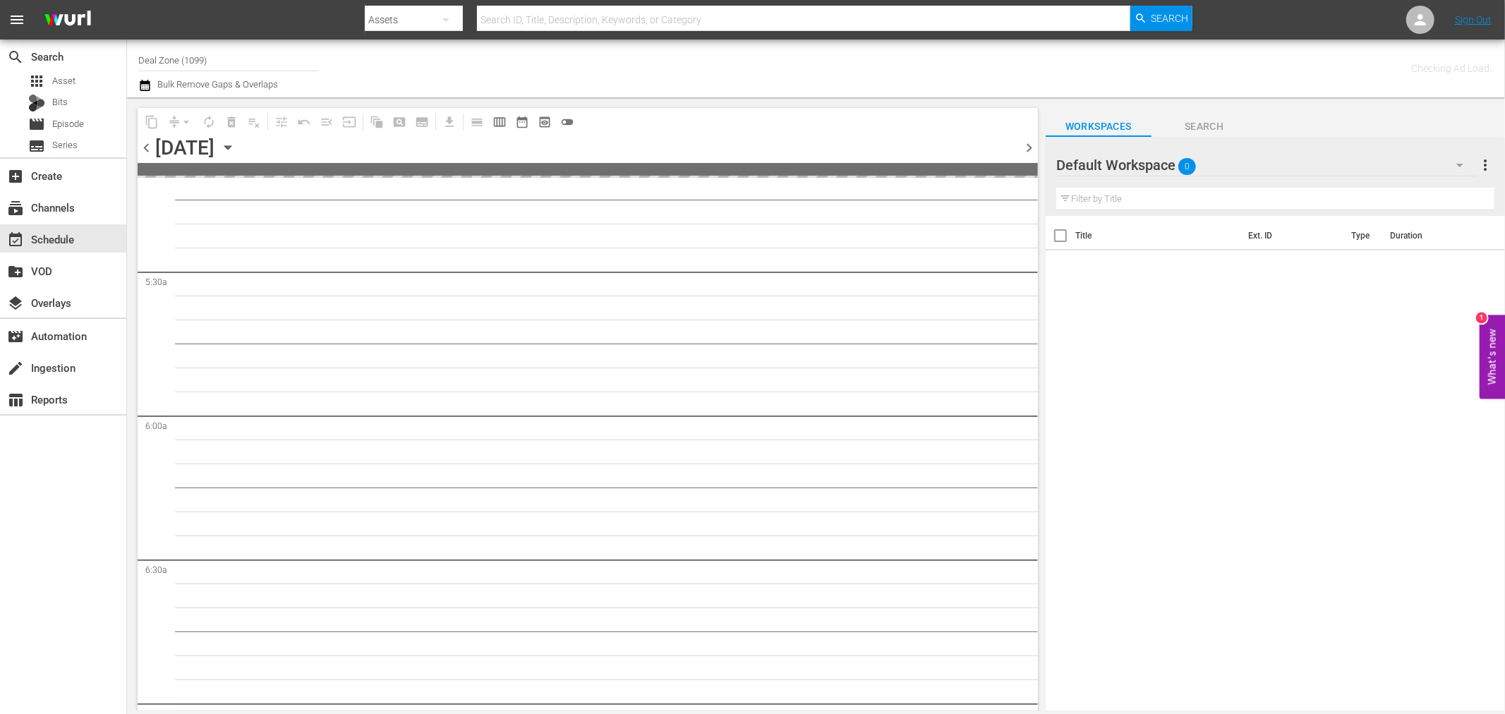
scroll to position [1657, 0]
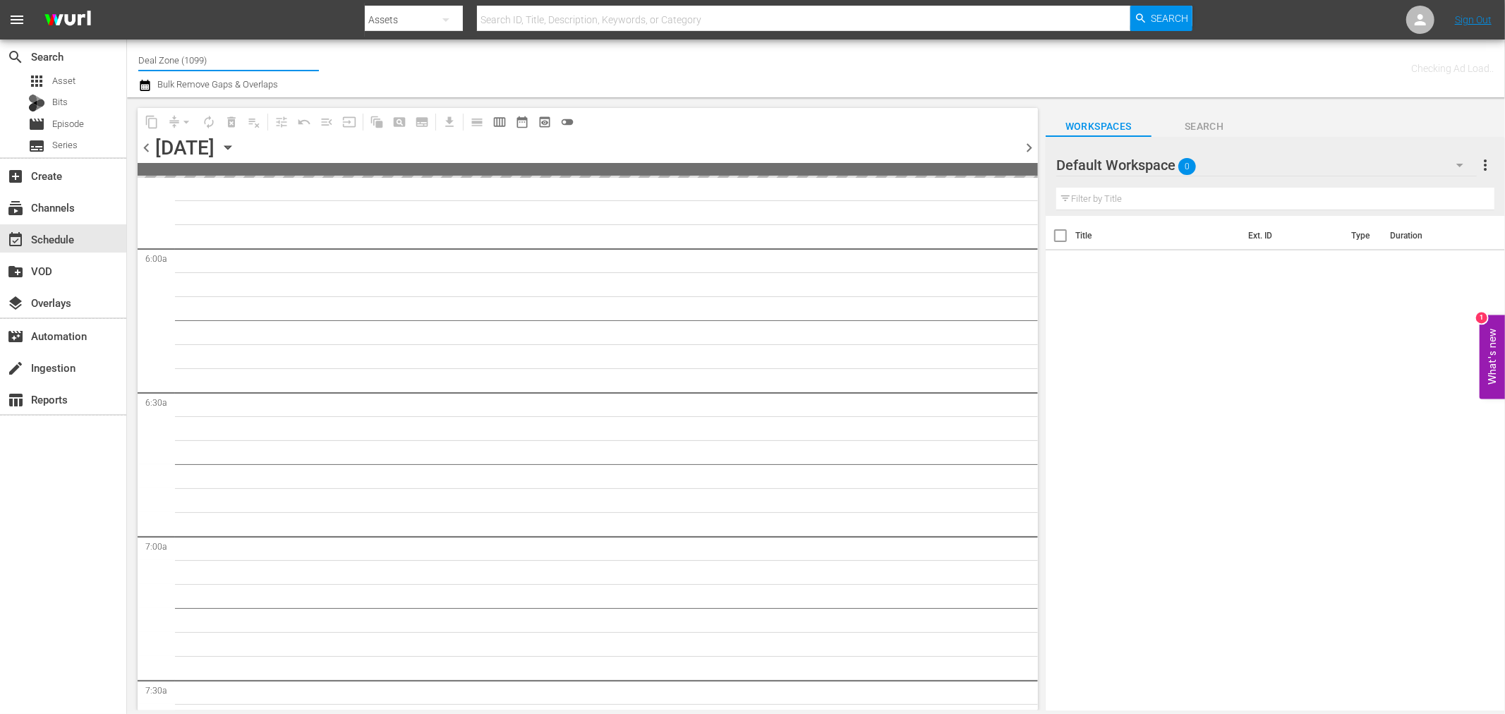
drag, startPoint x: 237, startPoint y: 60, endPoint x: -80, endPoint y: 54, distance: 317.5
click at [0, 54] on html "menu Search By Assets Search ID, Title, Description, Keywords, or Category Sear…" at bounding box center [752, 357] width 1505 height 714
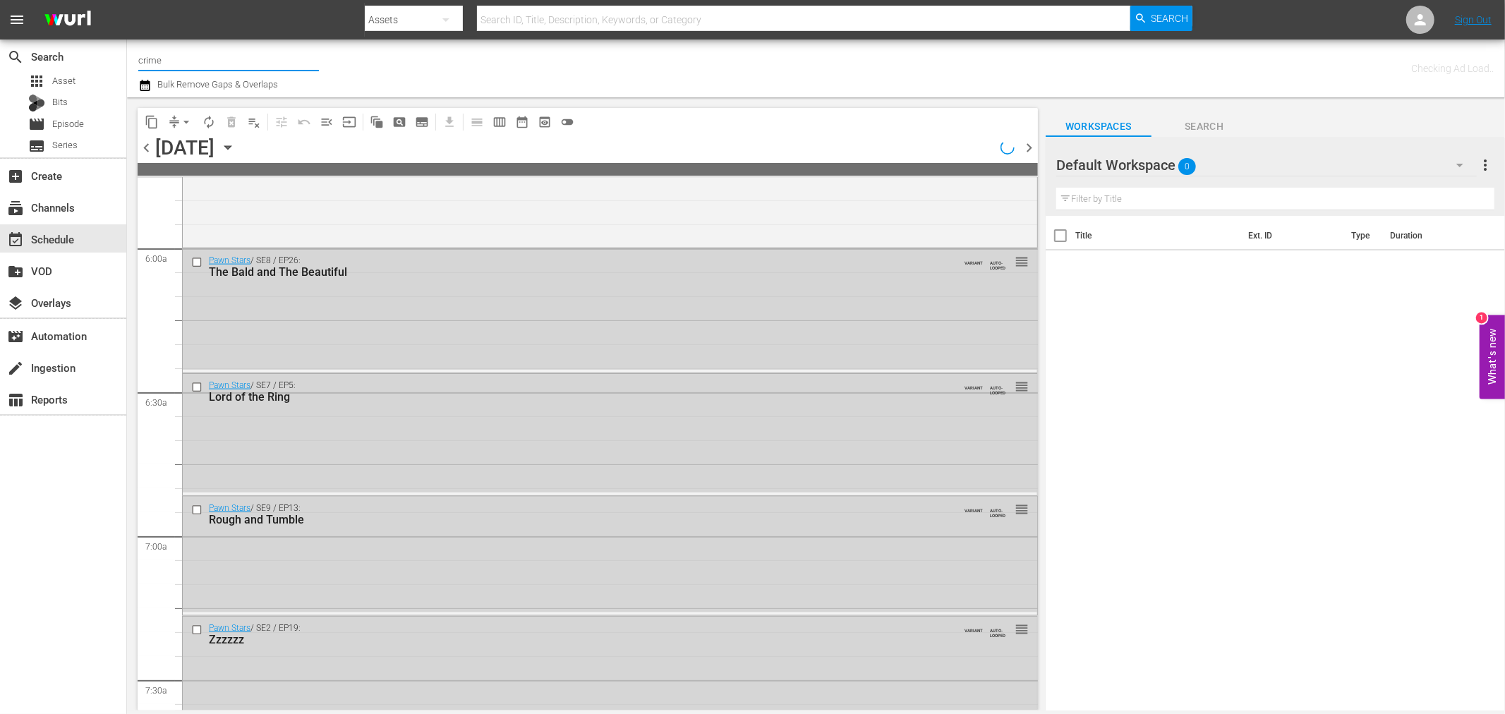
scroll to position [1441, 0]
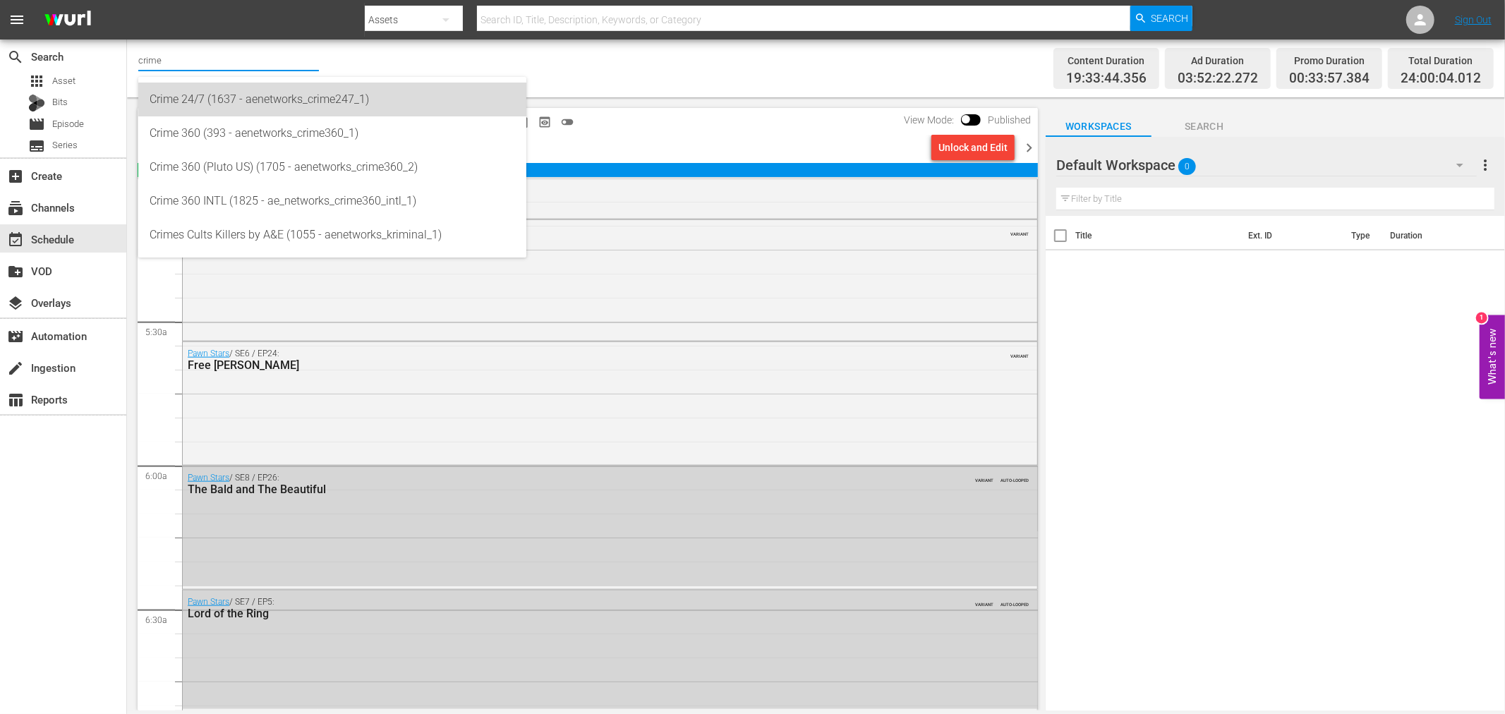
click at [272, 102] on div "Crime 24/7 (1637 - aenetworks_crime247_1)" at bounding box center [332, 100] width 365 height 34
type input "Crime 24/7 (1637 - aenetworks_crime247_1)"
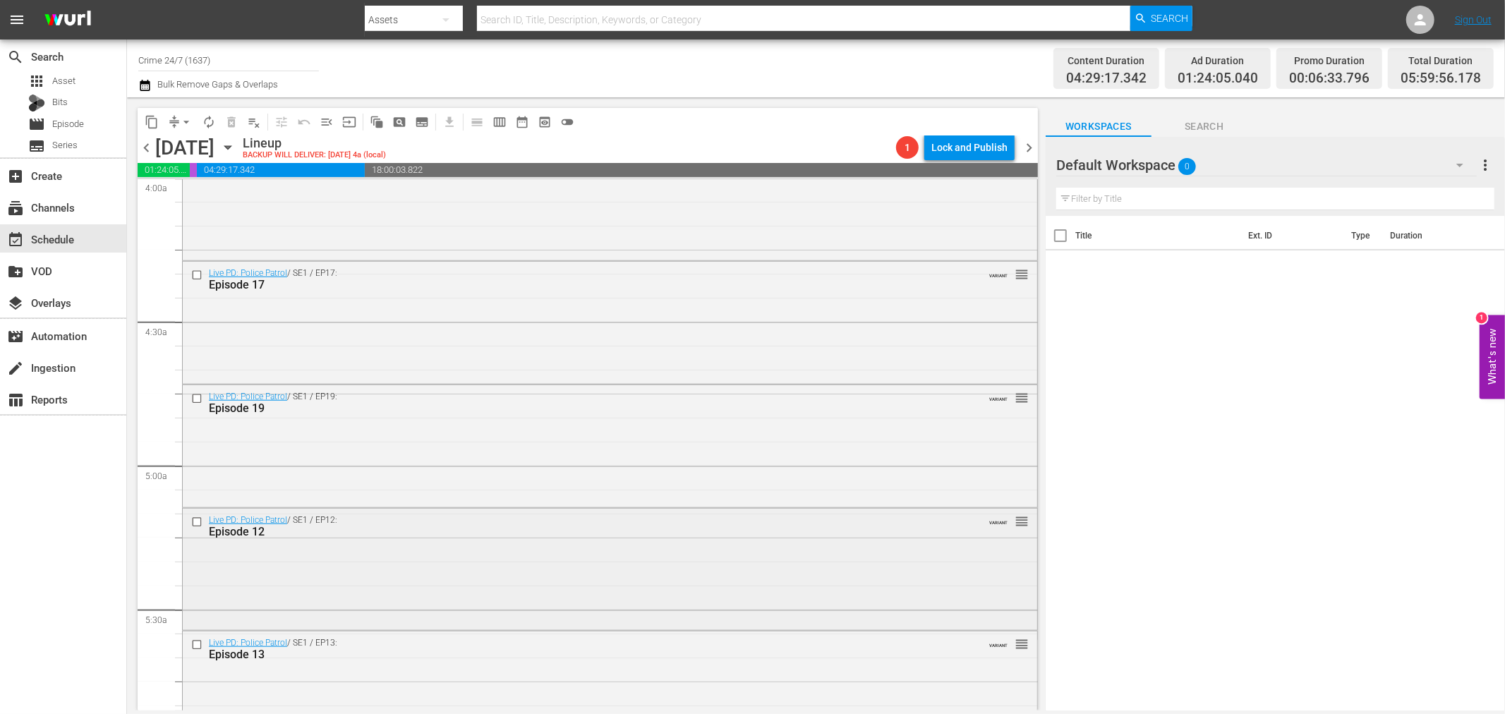
scroll to position [1254, 0]
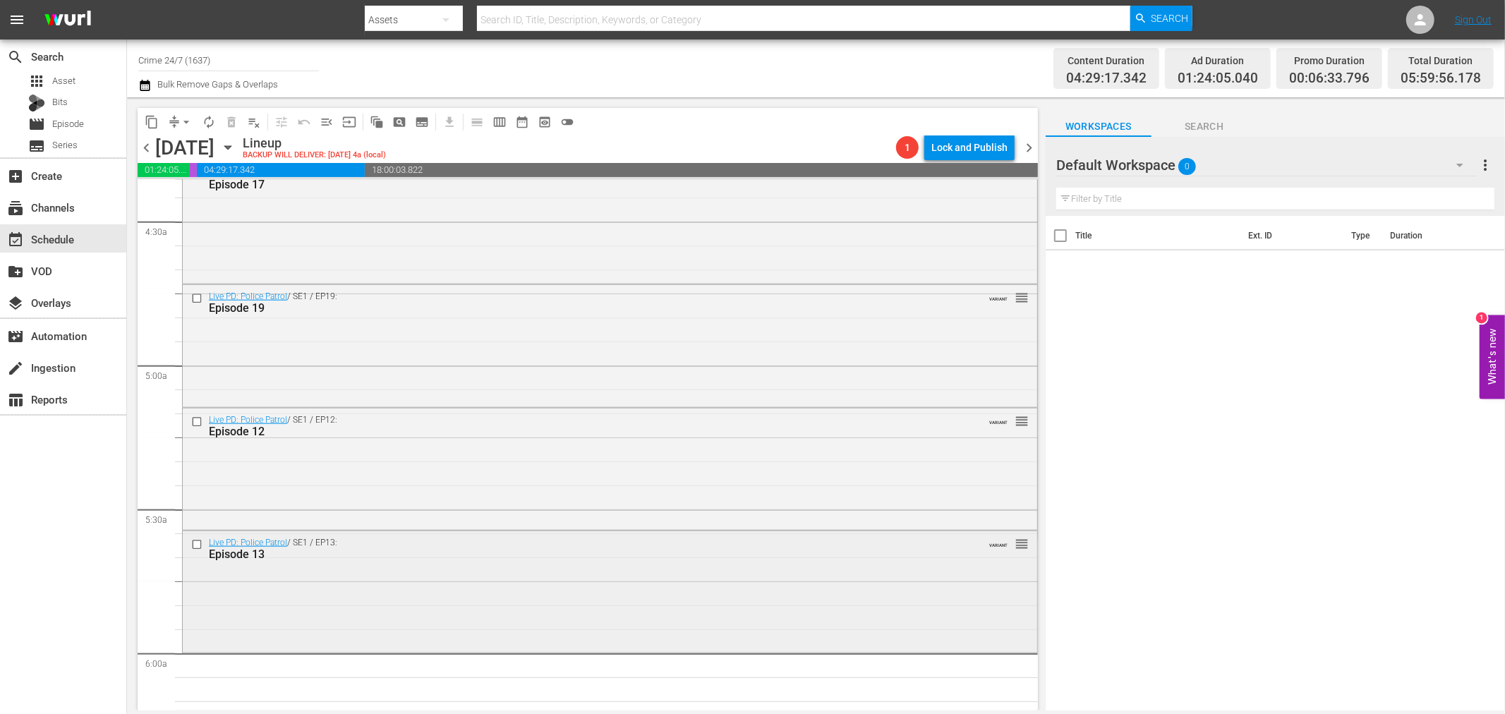
click at [480, 583] on div "Live PD: Police Patrol / SE1 / EP13: Episode 13 VARIANT reorder" at bounding box center [610, 590] width 854 height 119
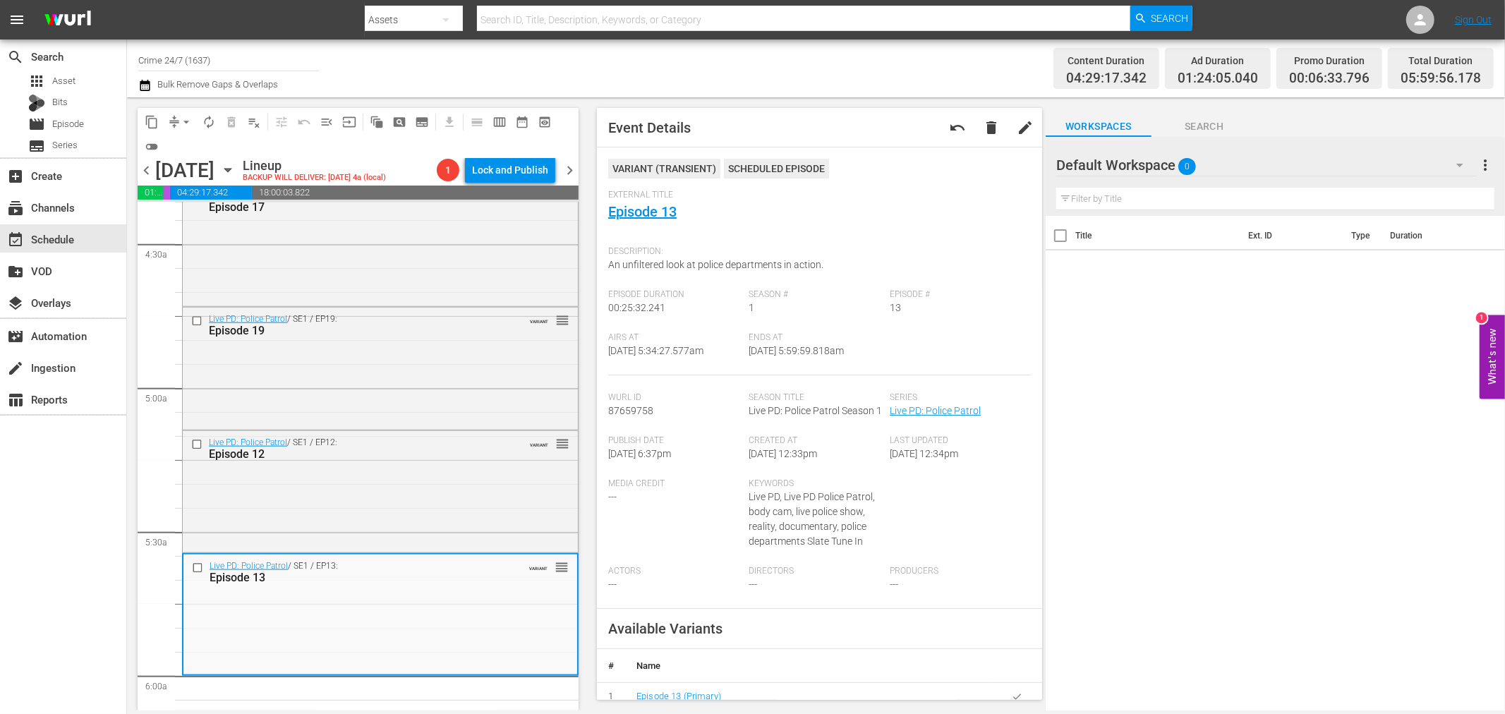
click at [185, 121] on span "arrow_drop_down" at bounding box center [186, 122] width 14 height 14
click at [202, 145] on li "Align to Midnight" at bounding box center [187, 149] width 148 height 23
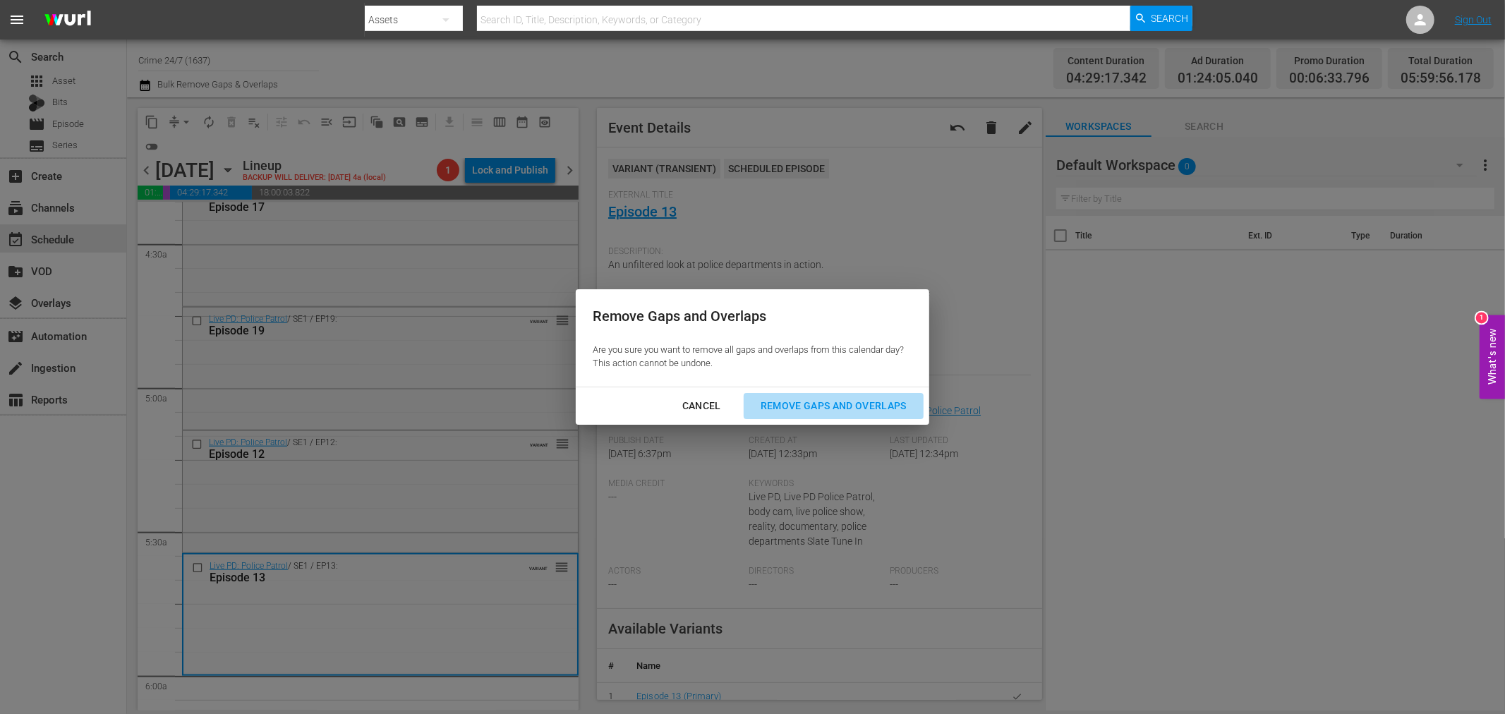
click at [876, 404] on div "Remove Gaps and Overlaps" at bounding box center [833, 406] width 169 height 18
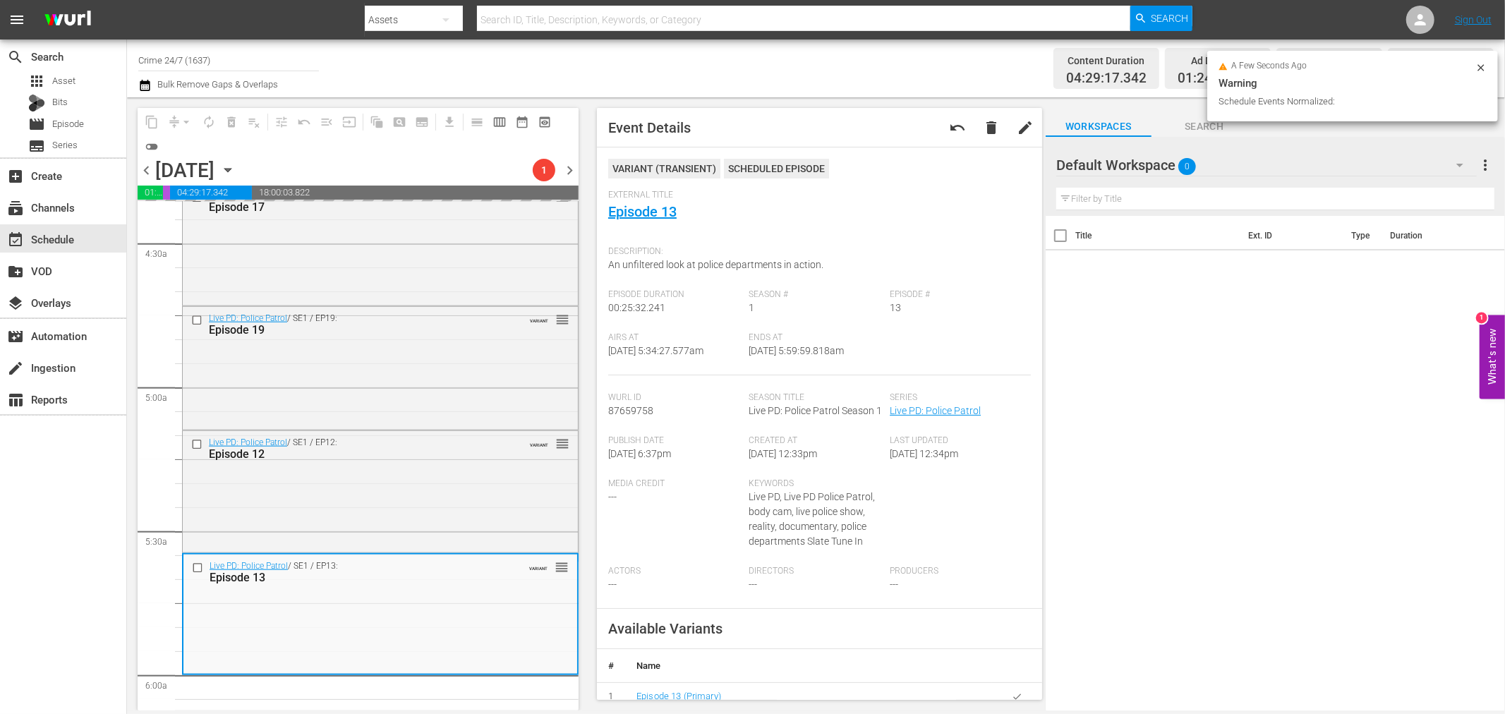
click at [589, 446] on span "Event Details undo delete edit VARIANT ( TRANSIENT ) Scheduled Episode External…" at bounding box center [815, 403] width 459 height 613
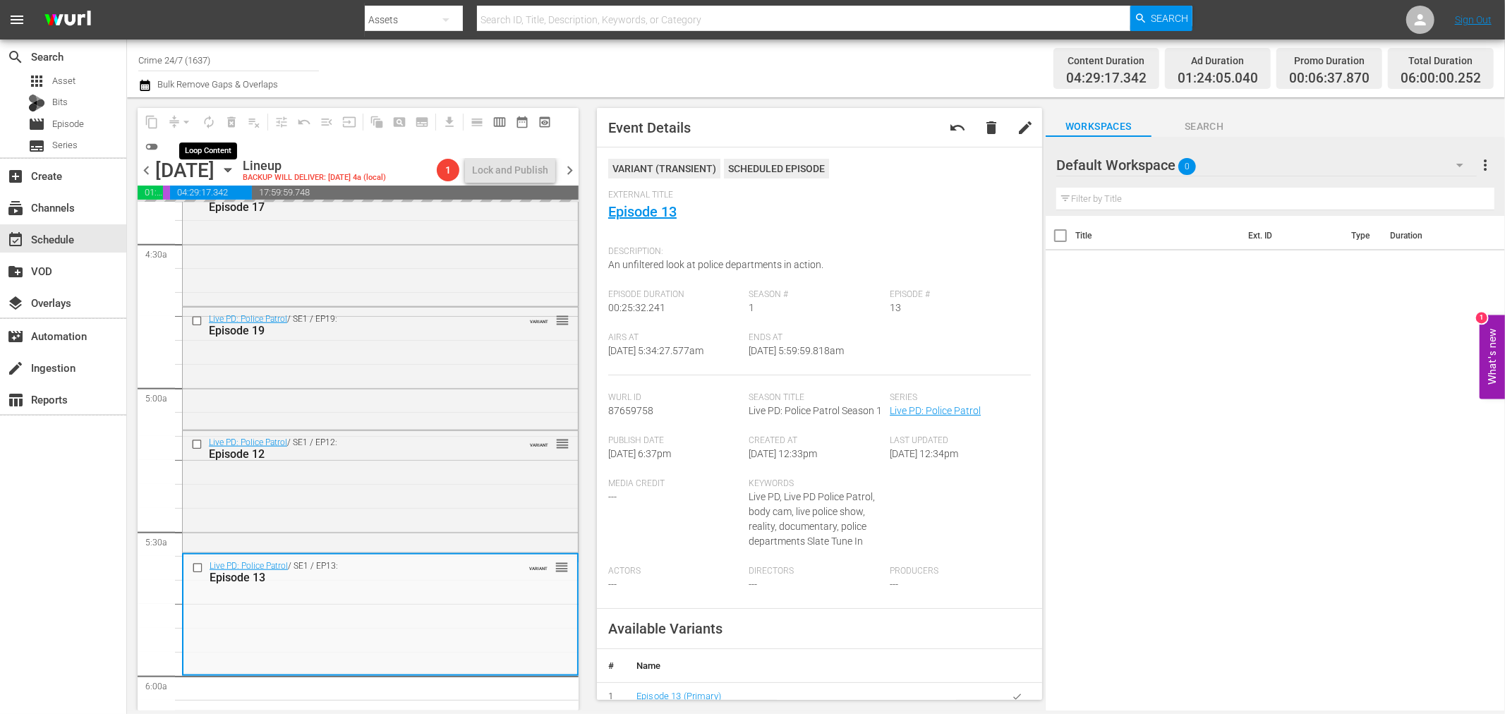
click at [213, 120] on span "autorenew_outlined" at bounding box center [209, 122] width 23 height 23
click at [208, 123] on span "autorenew_outlined" at bounding box center [209, 122] width 14 height 14
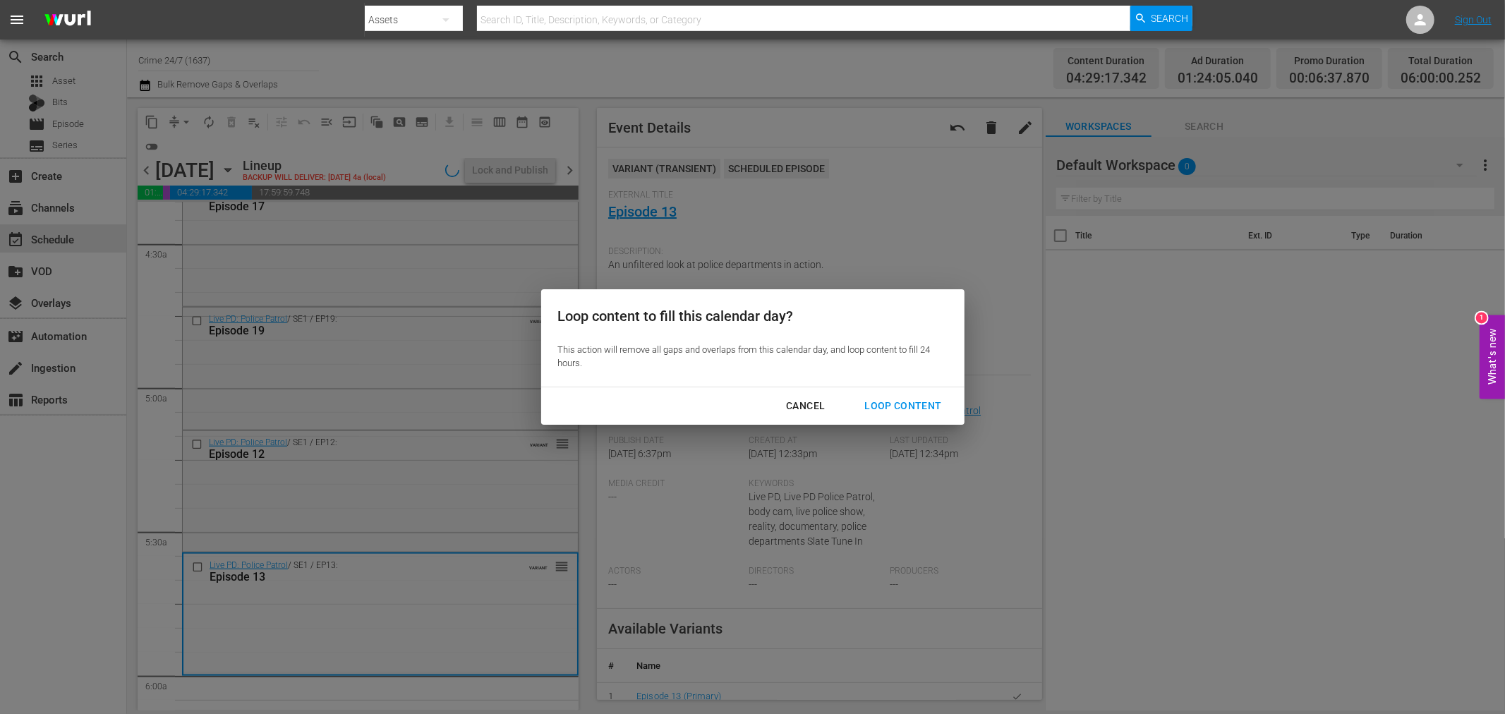
click at [910, 415] on button "Loop Content" at bounding box center [902, 406] width 111 height 26
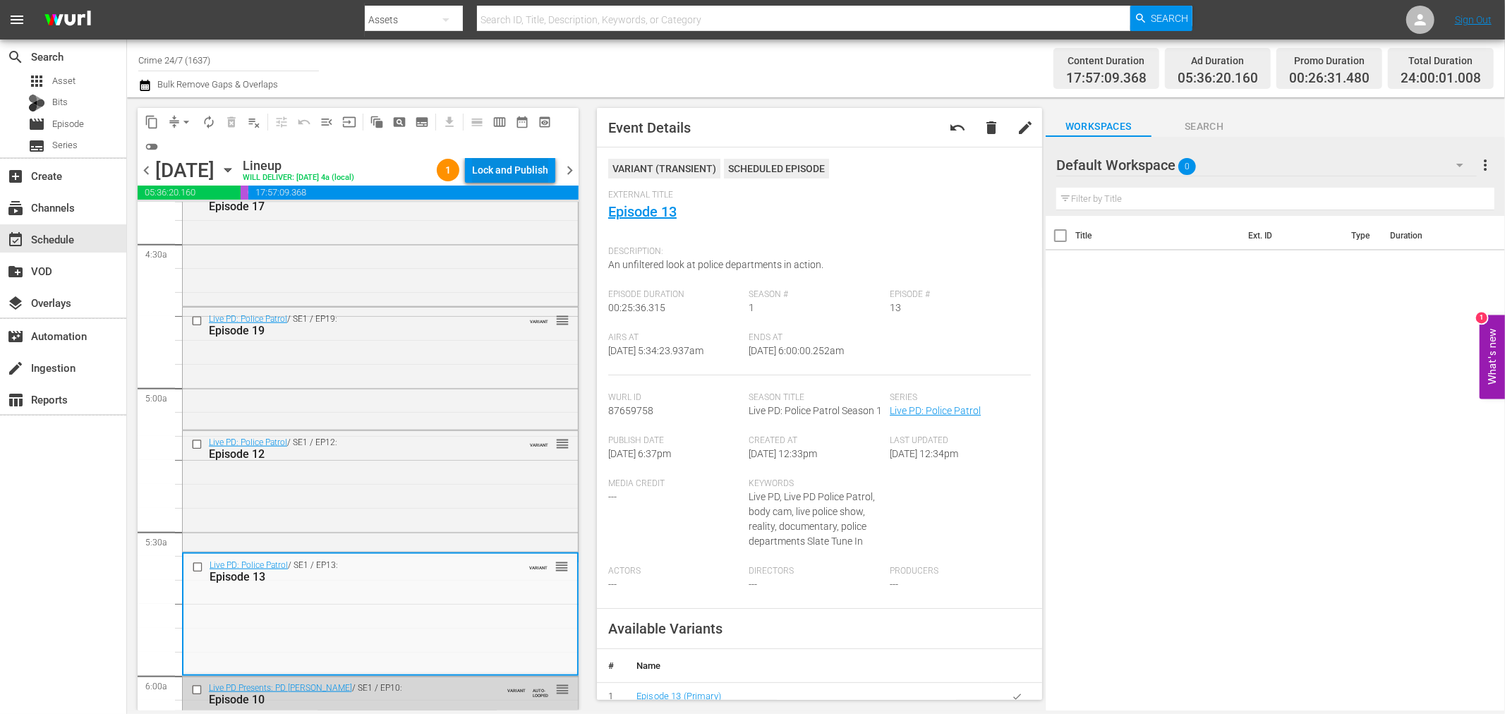
click at [533, 167] on div "Lock and Publish" at bounding box center [510, 169] width 76 height 25
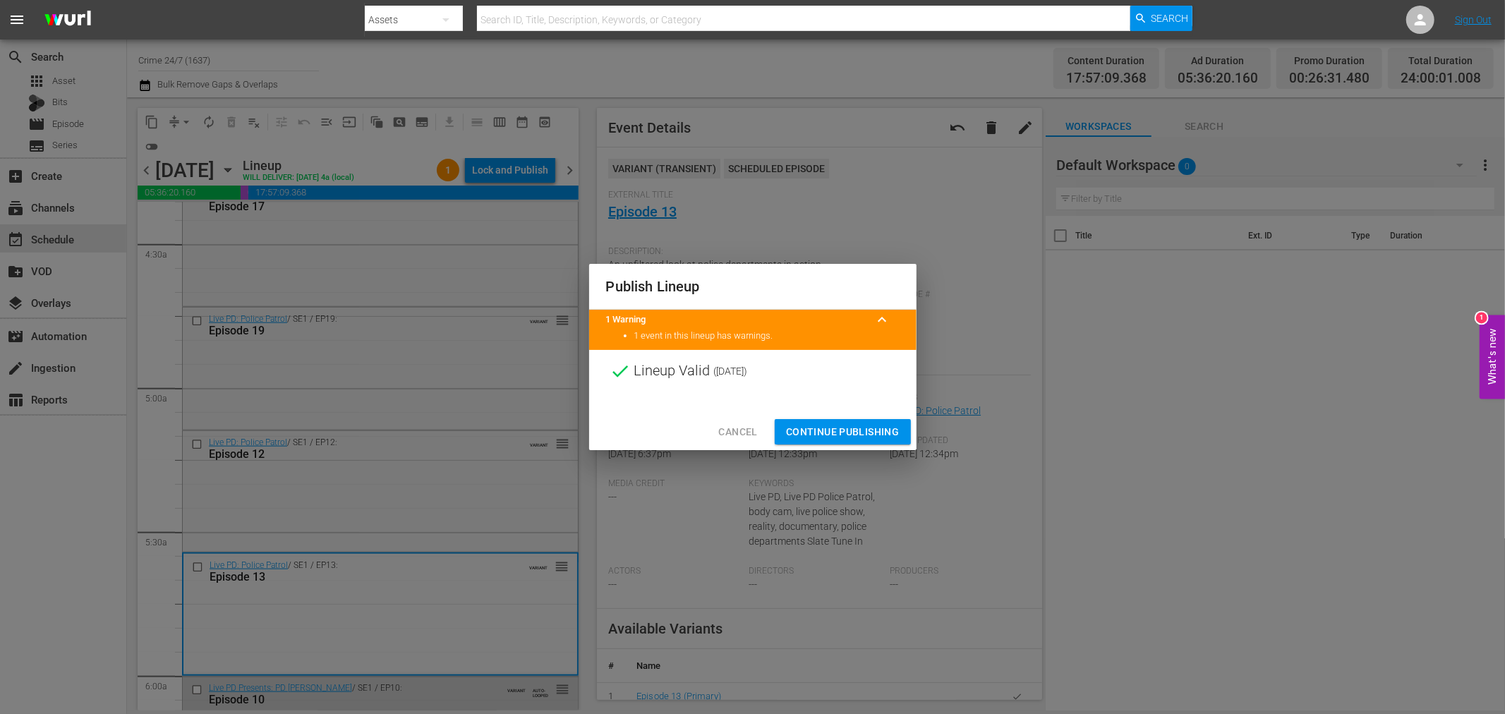
click at [832, 428] on span "Continue Publishing" at bounding box center [843, 432] width 114 height 18
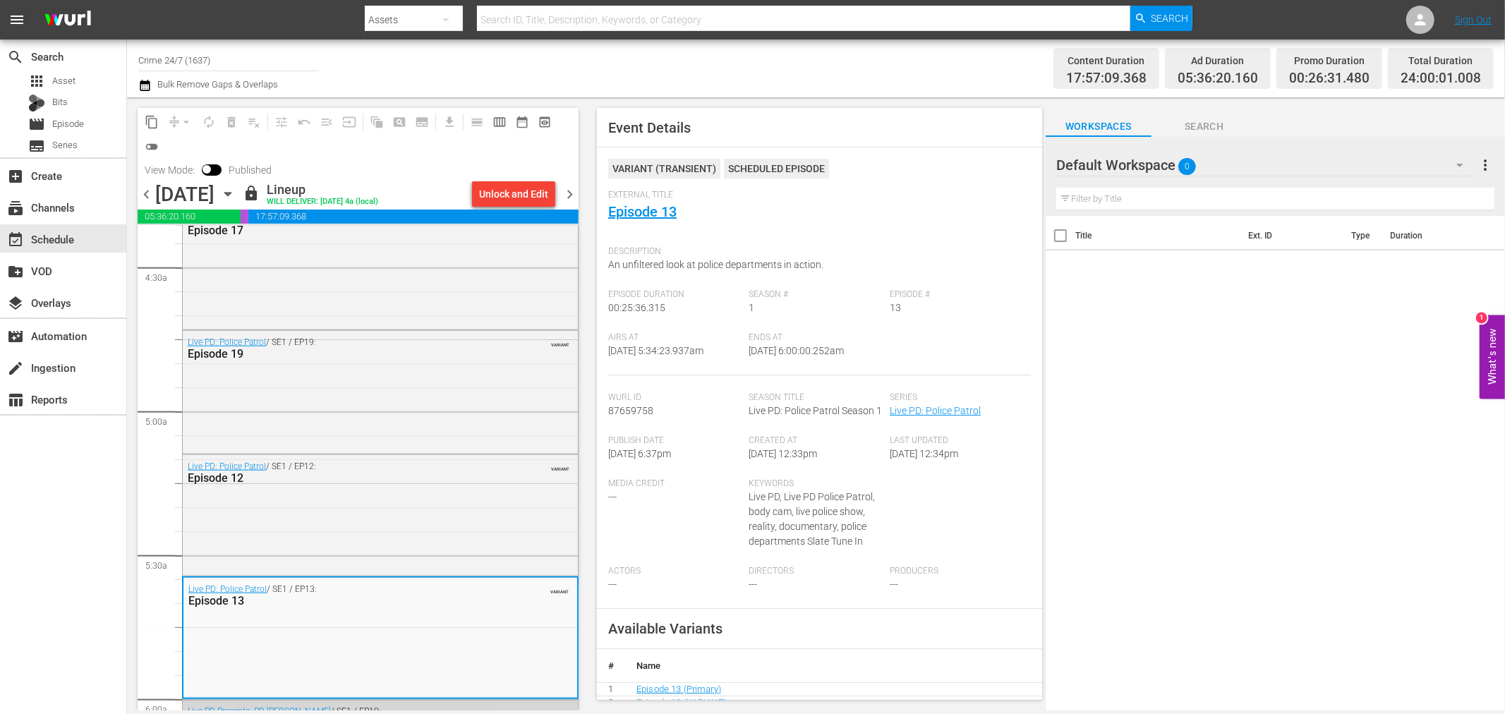
click at [574, 193] on span "chevron_right" at bounding box center [570, 195] width 18 height 18
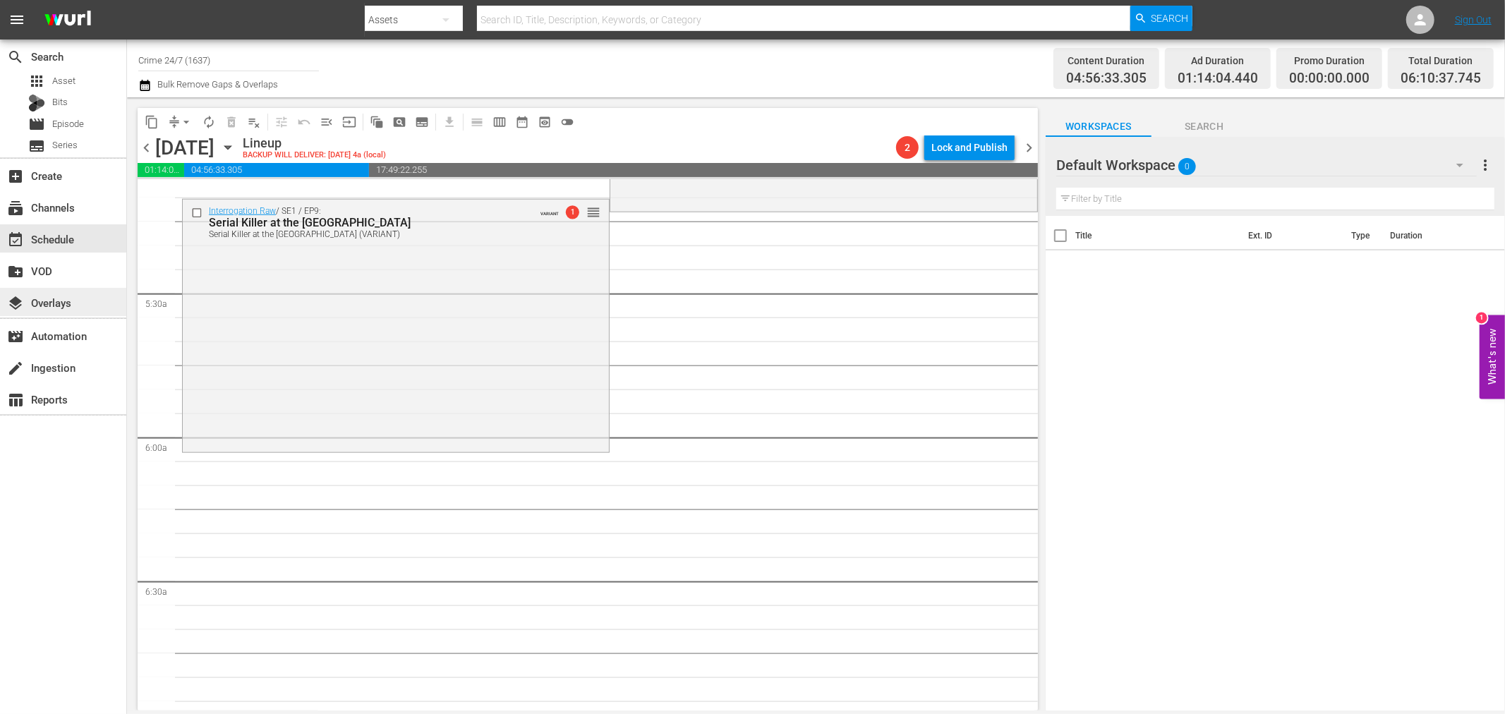
scroll to position [1350, 0]
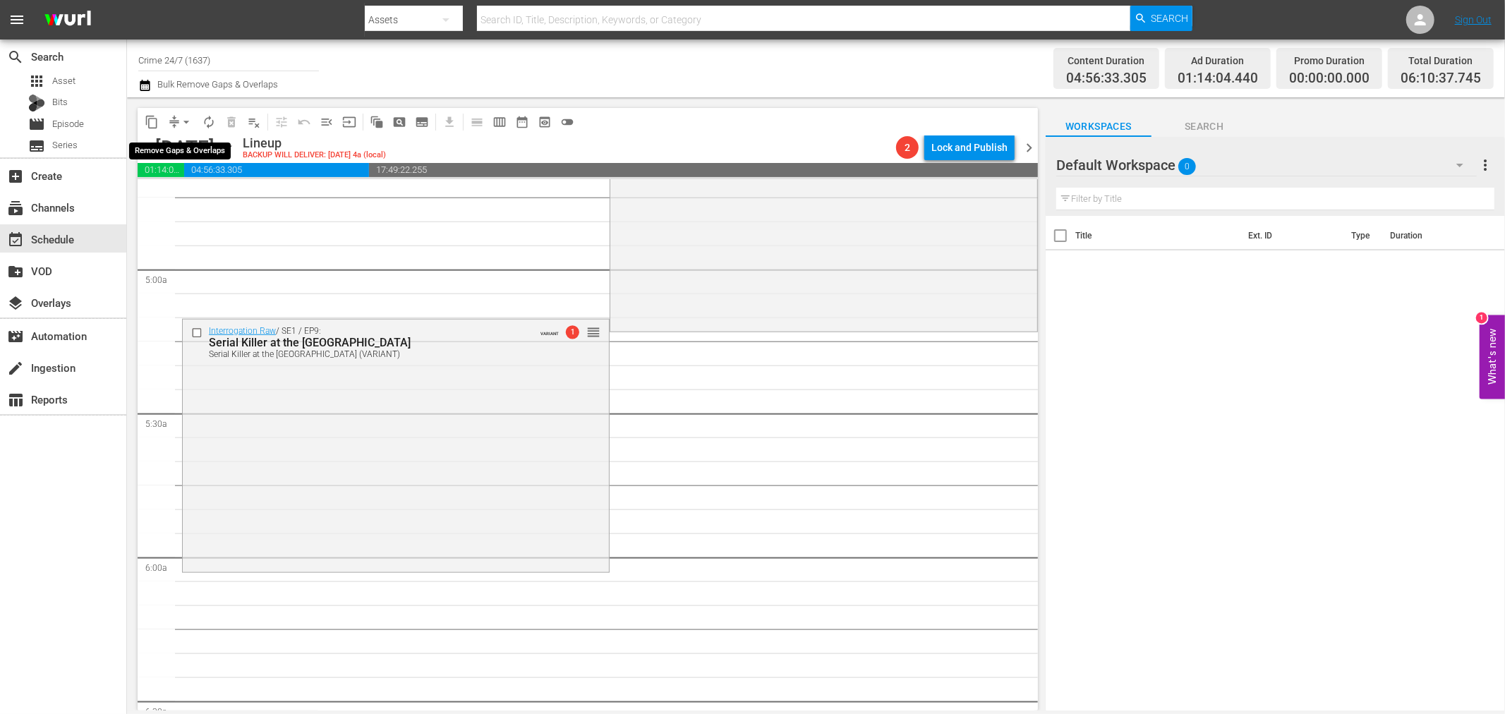
click at [189, 120] on span "arrow_drop_down" at bounding box center [186, 122] width 14 height 14
click at [168, 155] on li "Align to Midnight" at bounding box center [187, 149] width 148 height 23
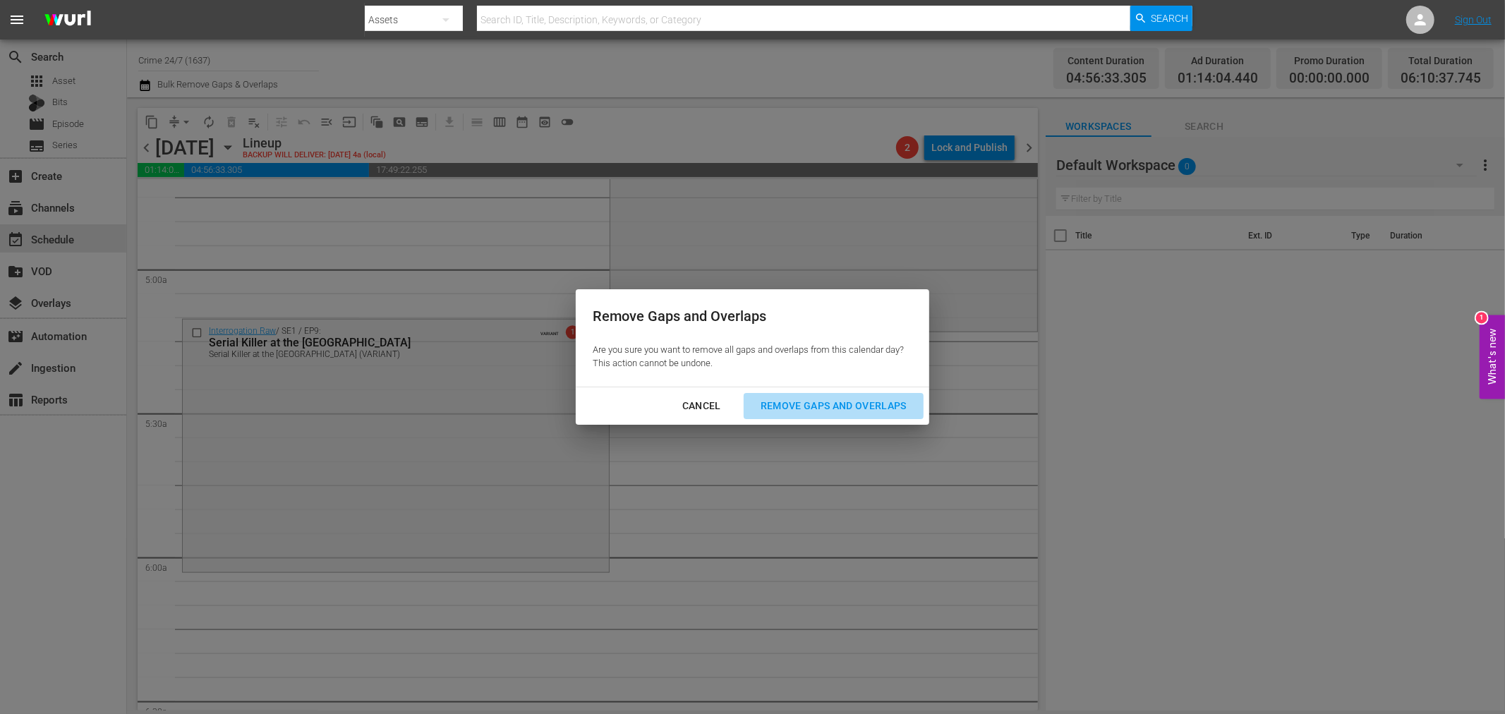
click at [830, 411] on div "Remove Gaps and Overlaps" at bounding box center [833, 406] width 169 height 18
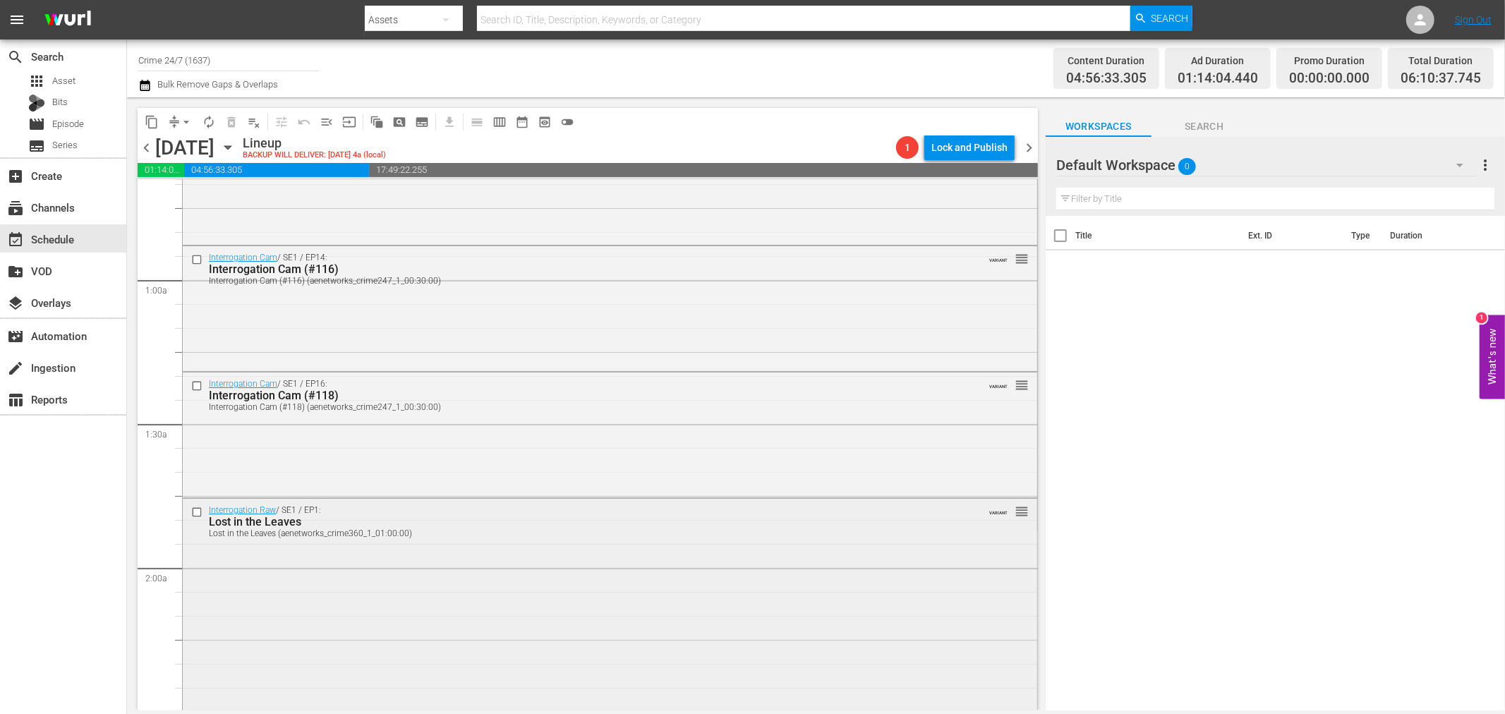
scroll to position [0, 0]
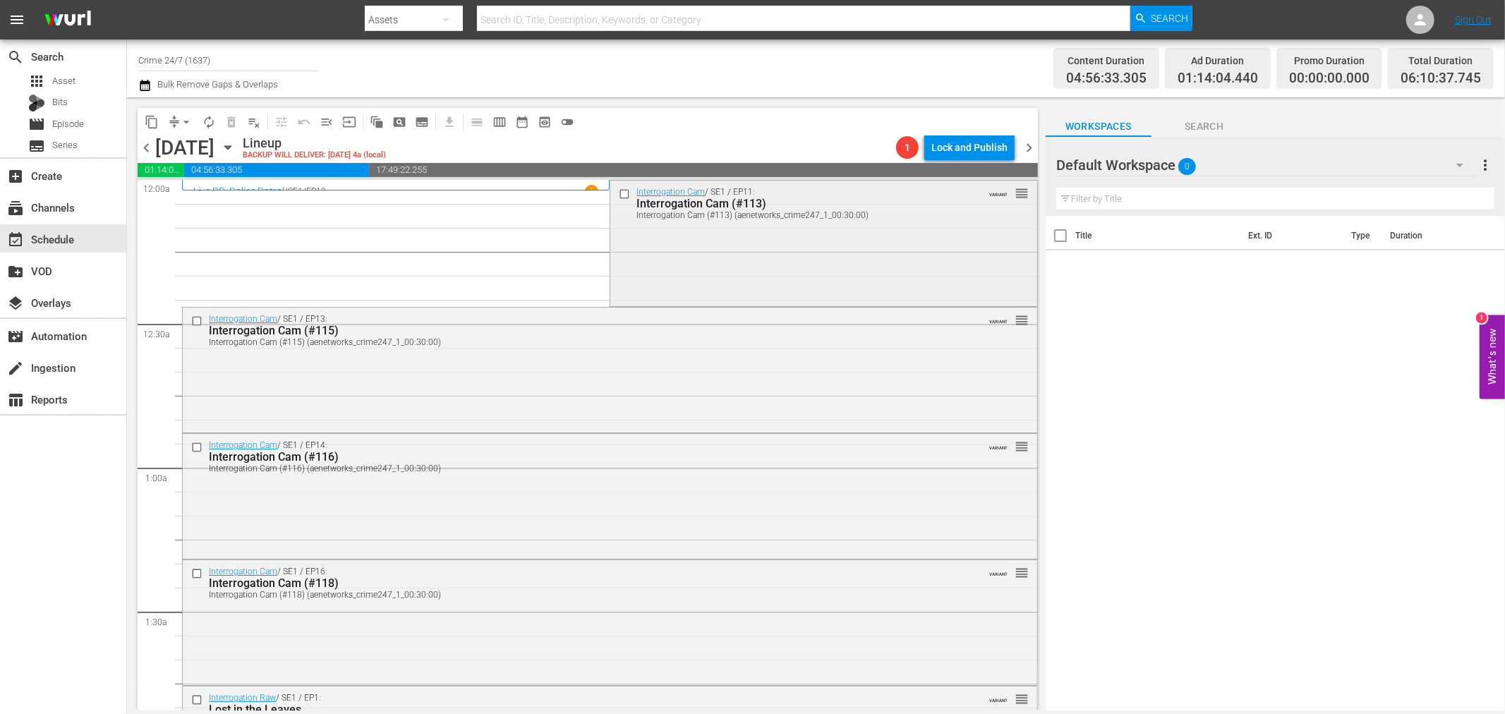
click at [810, 253] on div "Interrogation Cam / SE1 / EP11: Interrogation Cam (#113) Interrogation Cam (#11…" at bounding box center [823, 242] width 426 height 123
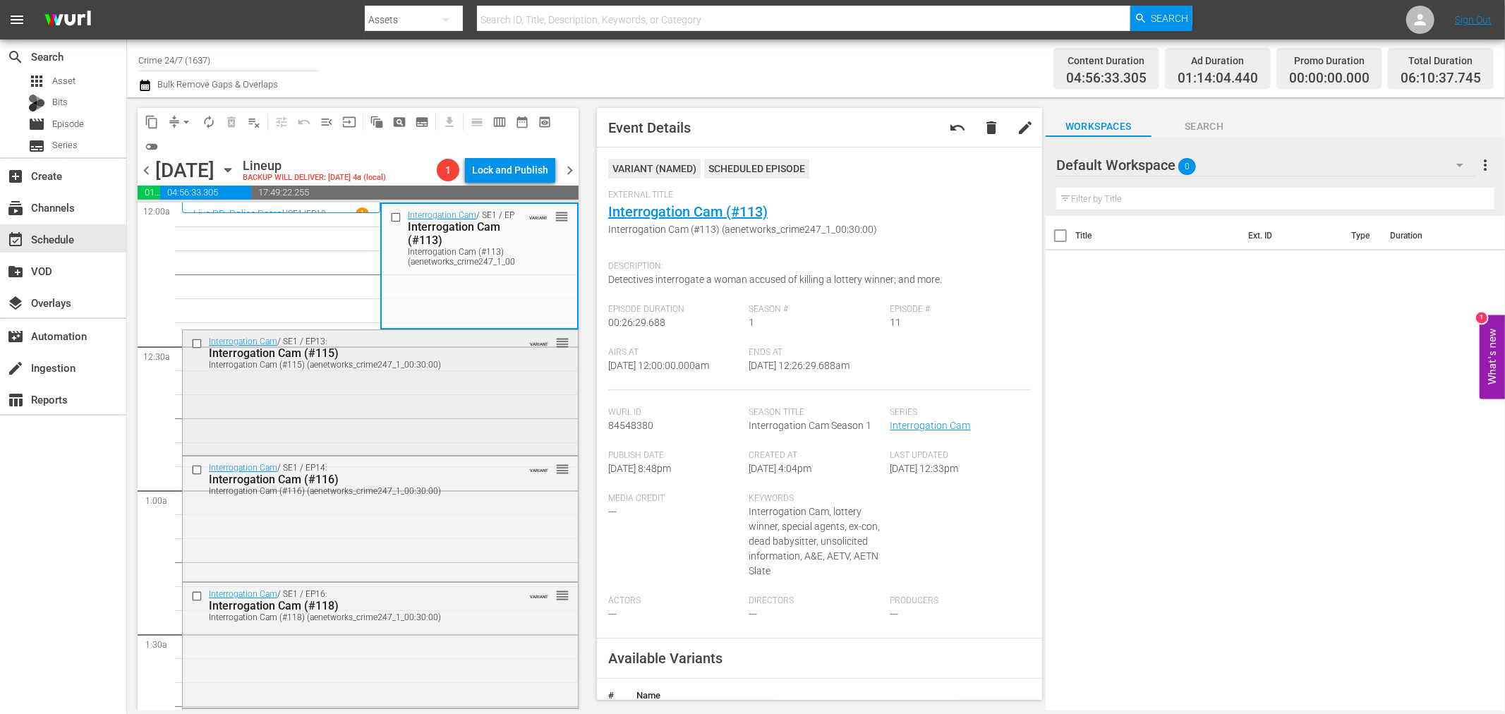
click at [459, 379] on div "Interrogation Cam / SE1 / EP13: Interrogation Cam (#115) Interrogation Cam (#11…" at bounding box center [380, 391] width 395 height 122
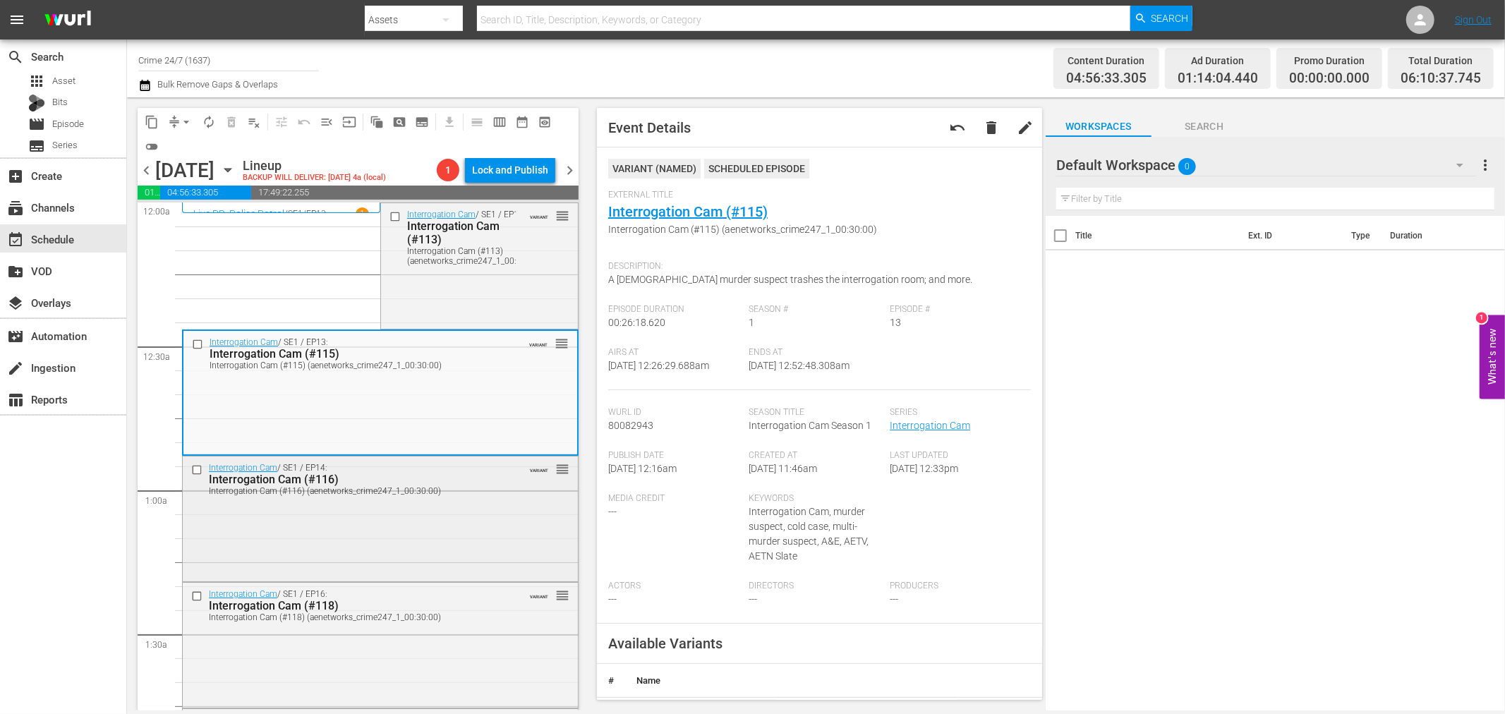
click at [403, 543] on div "Interrogation Cam / SE1 / EP14: Interrogation Cam (#116) Interrogation Cam (#11…" at bounding box center [380, 517] width 395 height 122
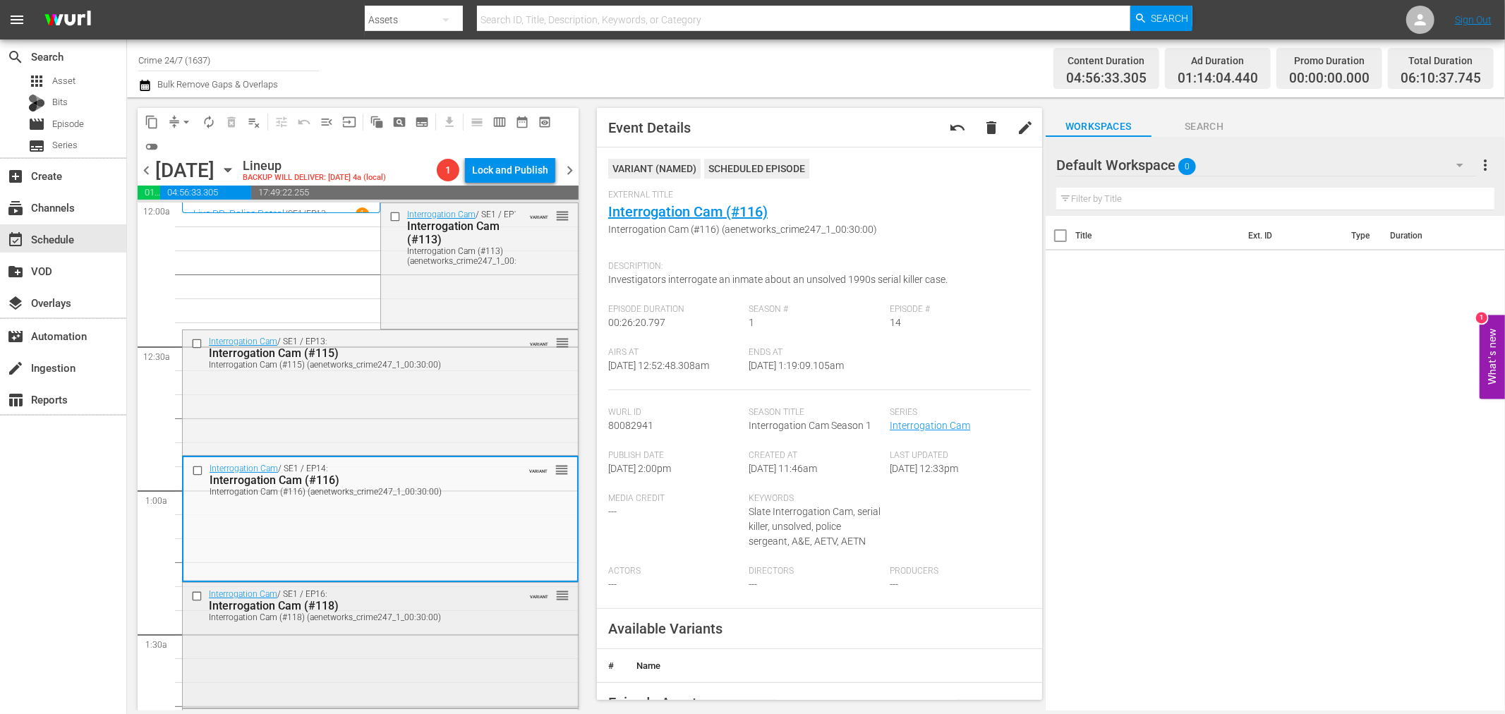
click at [334, 634] on div "Interrogation Cam / SE1 / EP16: Interrogation Cam (#118) Interrogation Cam (#11…" at bounding box center [380, 644] width 395 height 123
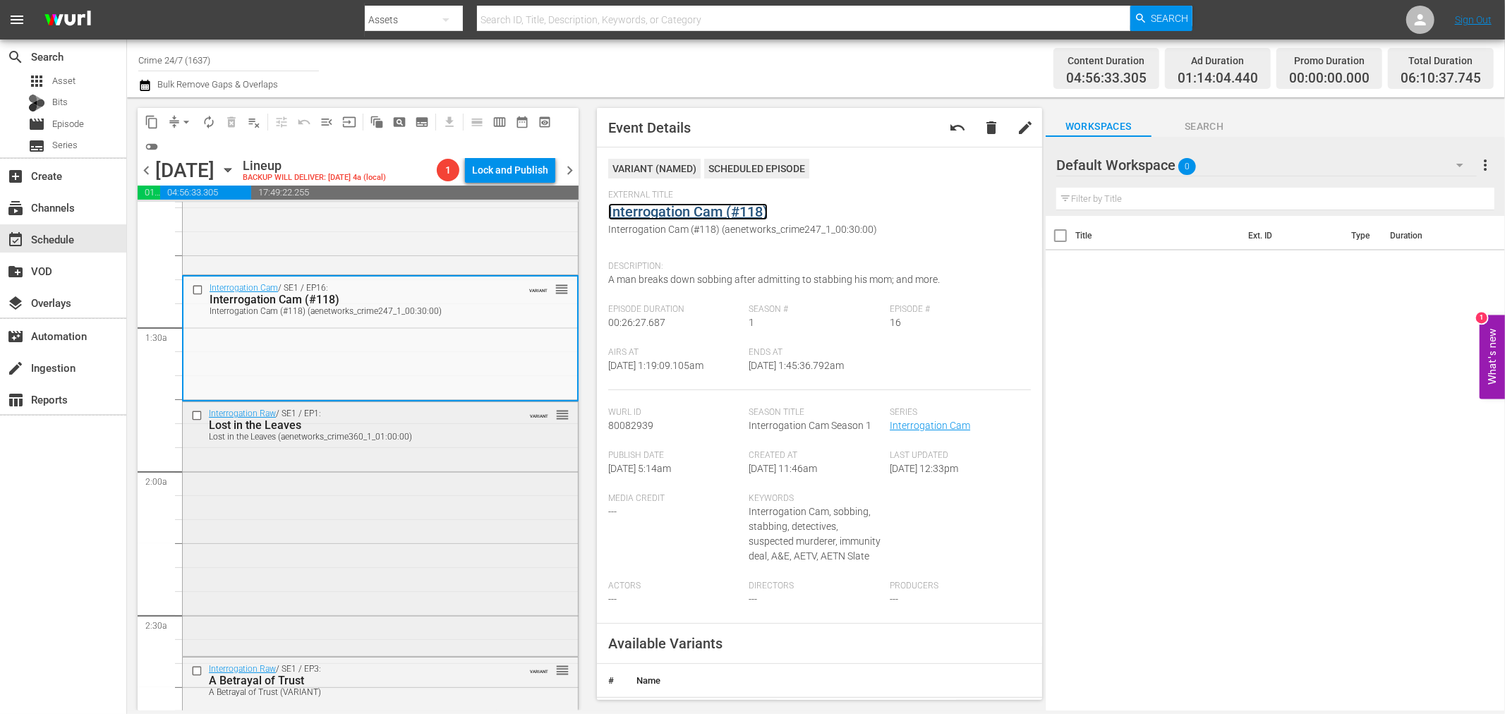
scroll to position [313, 0]
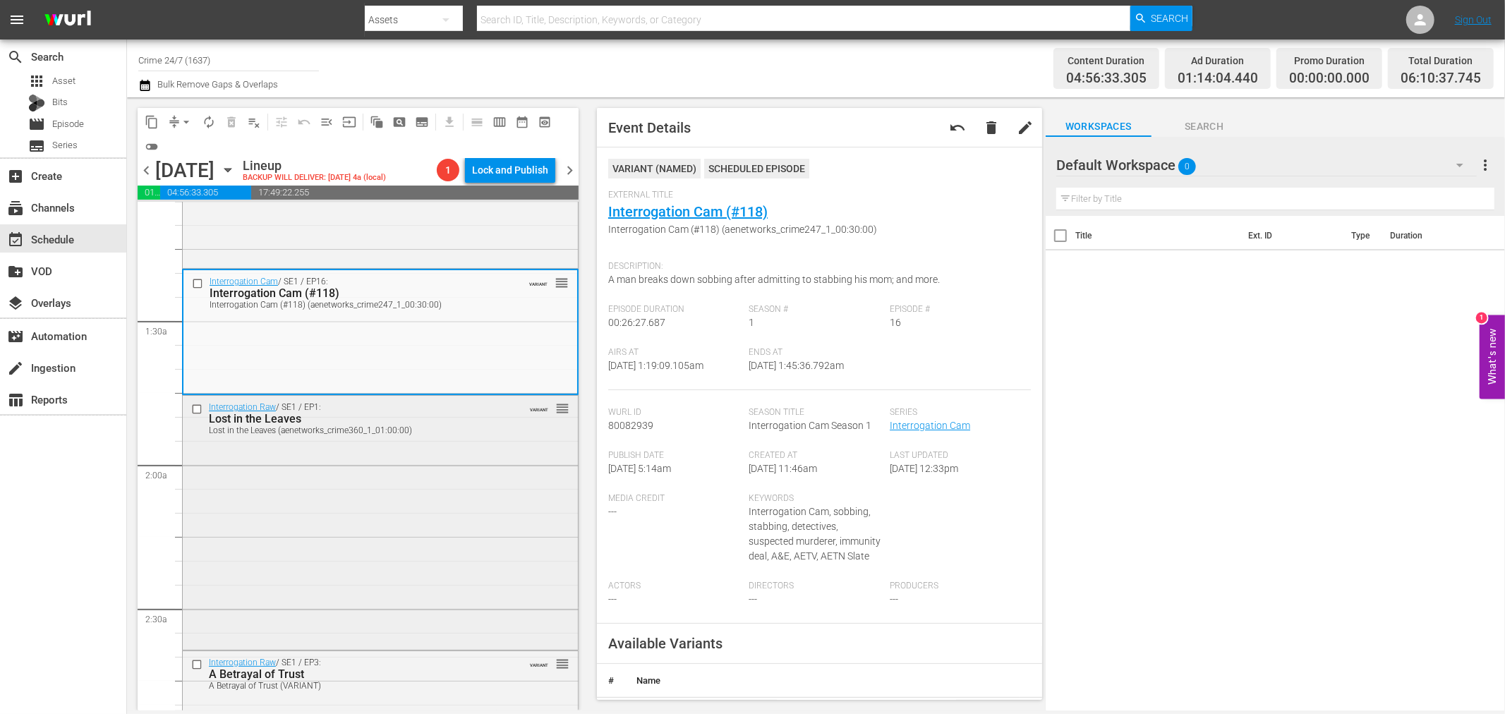
click at [440, 504] on div "Interrogation Raw / SE1 / EP1: Lost in the Leaves Lost in the Leaves (aenetwork…" at bounding box center [380, 521] width 395 height 250
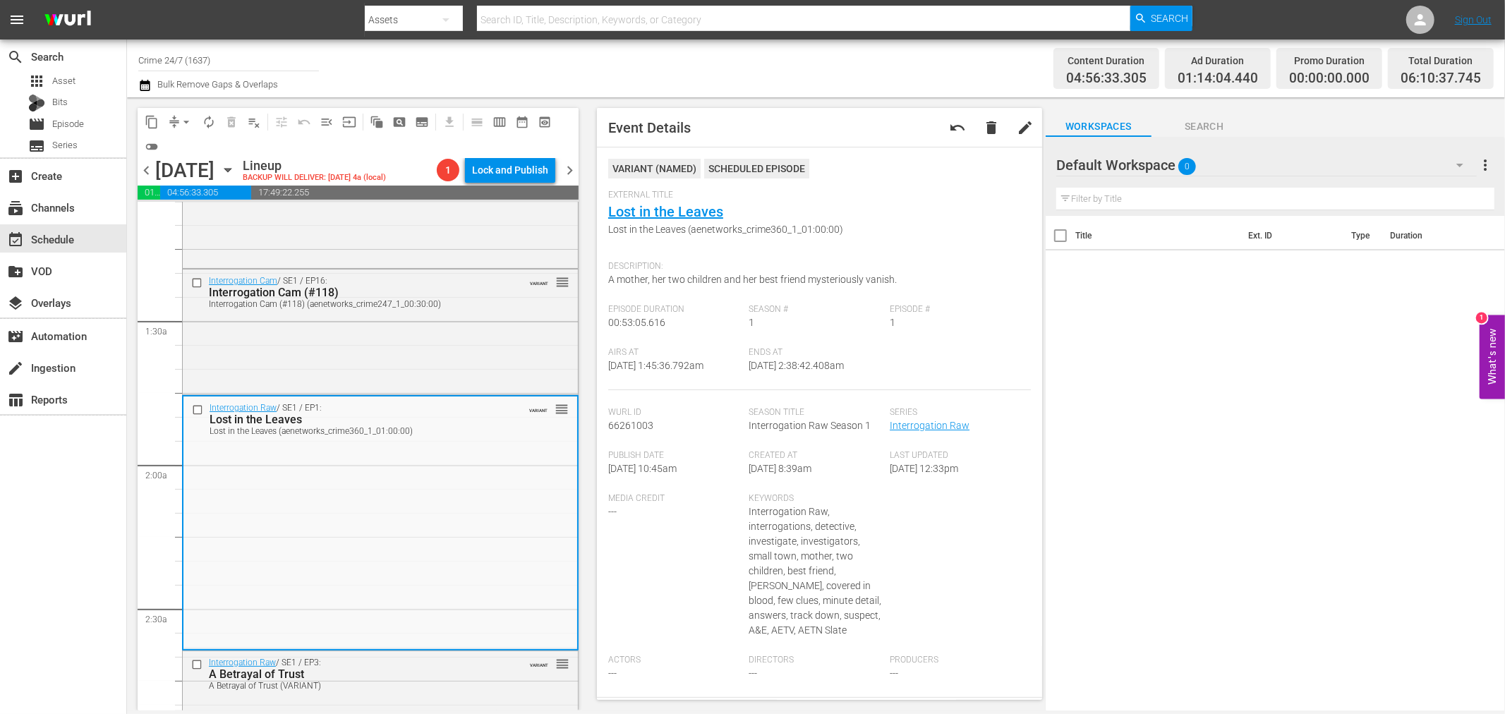
click at [188, 121] on span "arrow_drop_down" at bounding box center [186, 122] width 14 height 14
click at [193, 147] on li "Align to Midnight" at bounding box center [187, 149] width 148 height 23
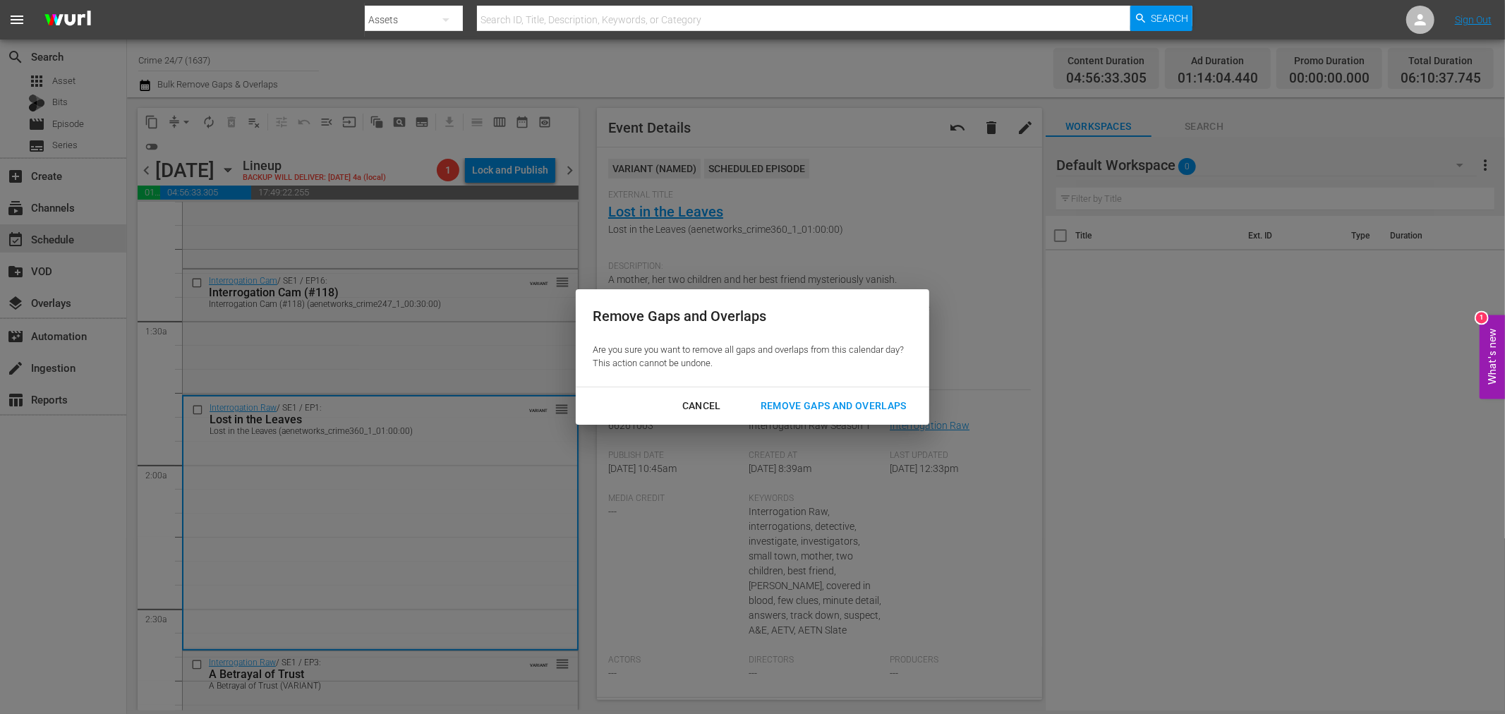
click at [895, 407] on div "Remove Gaps and Overlaps" at bounding box center [833, 406] width 169 height 18
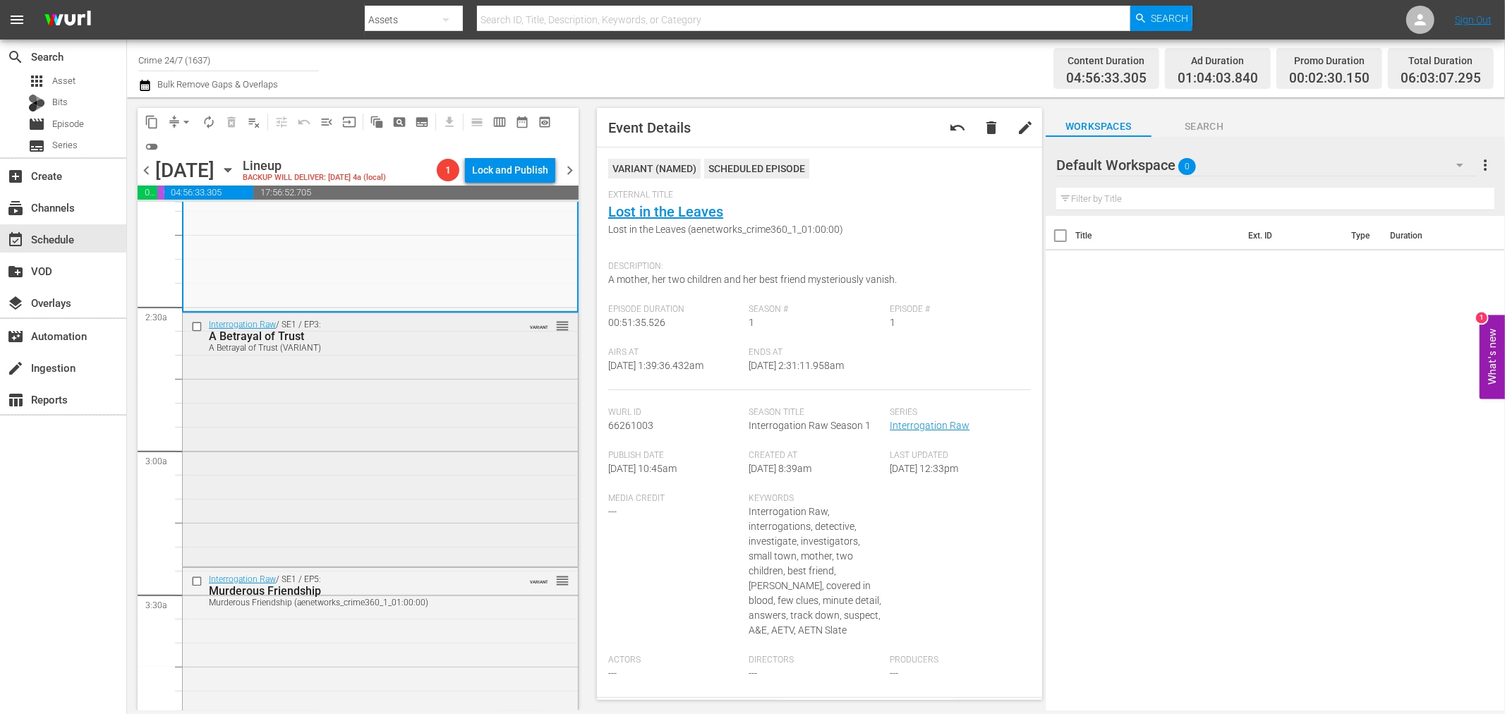
scroll to position [626, 0]
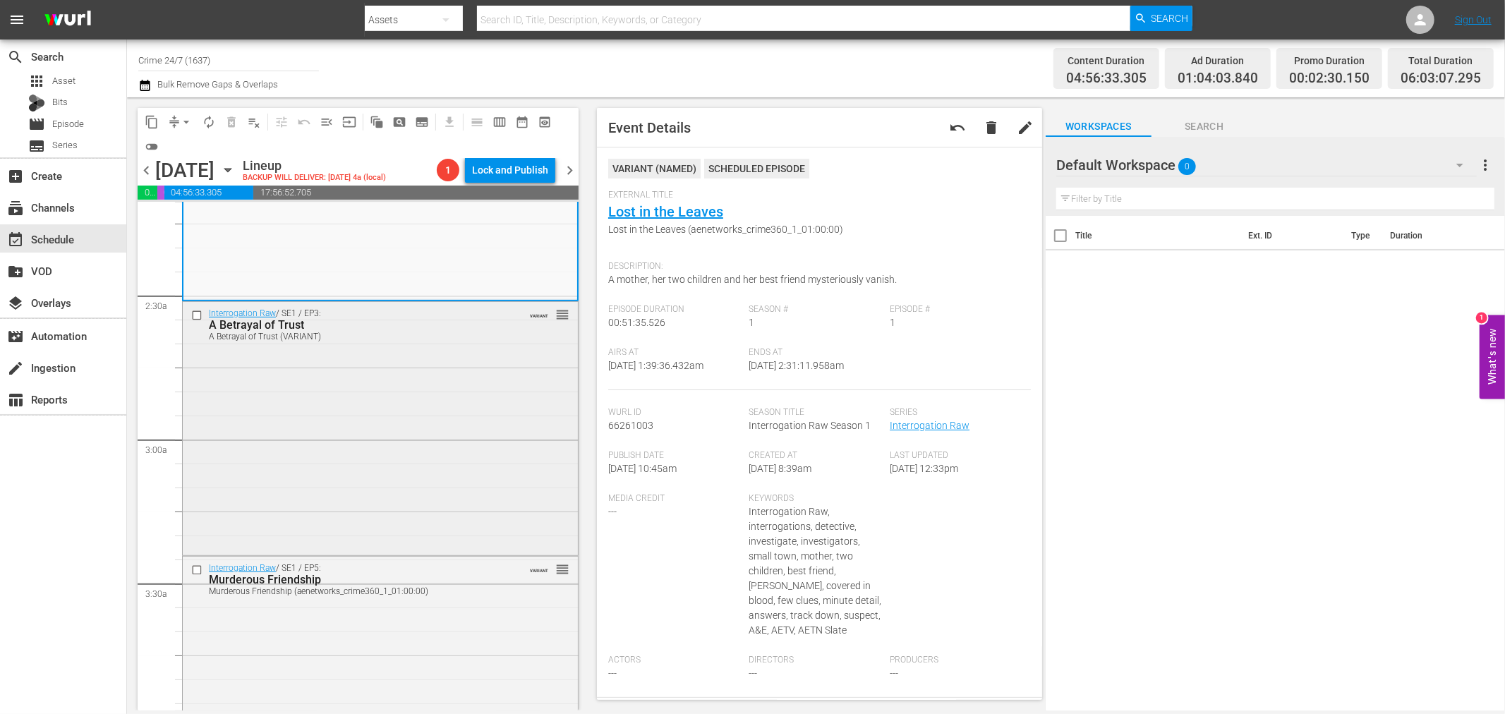
click at [371, 425] on div "Interrogation Raw / SE1 / EP3: A Betrayal of Trust A Betrayal of Trust (VARIANT…" at bounding box center [380, 427] width 395 height 250
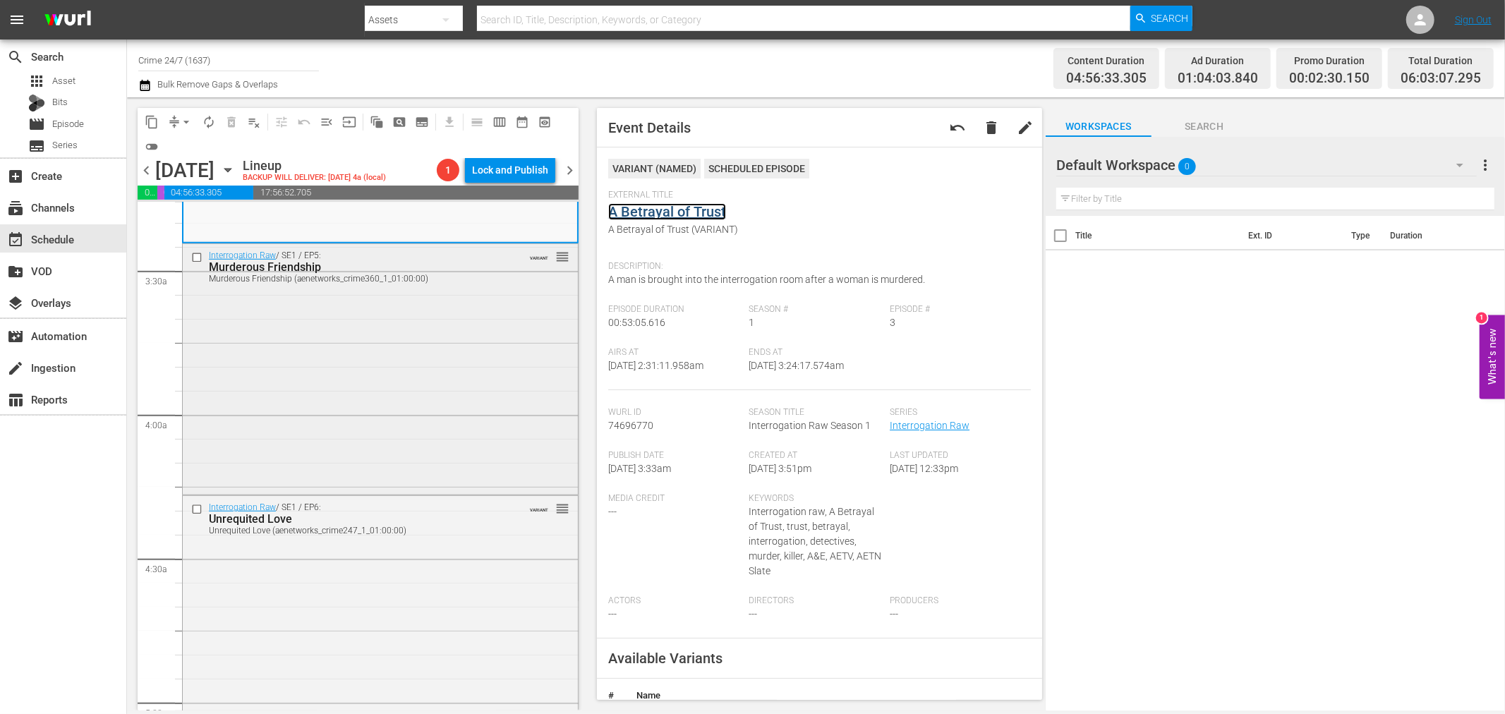
scroll to position [940, 0]
click at [399, 389] on div "Interrogation Raw / SE1 / EP5: Murderous Friendship Murderous Friendship (aenet…" at bounding box center [380, 367] width 395 height 248
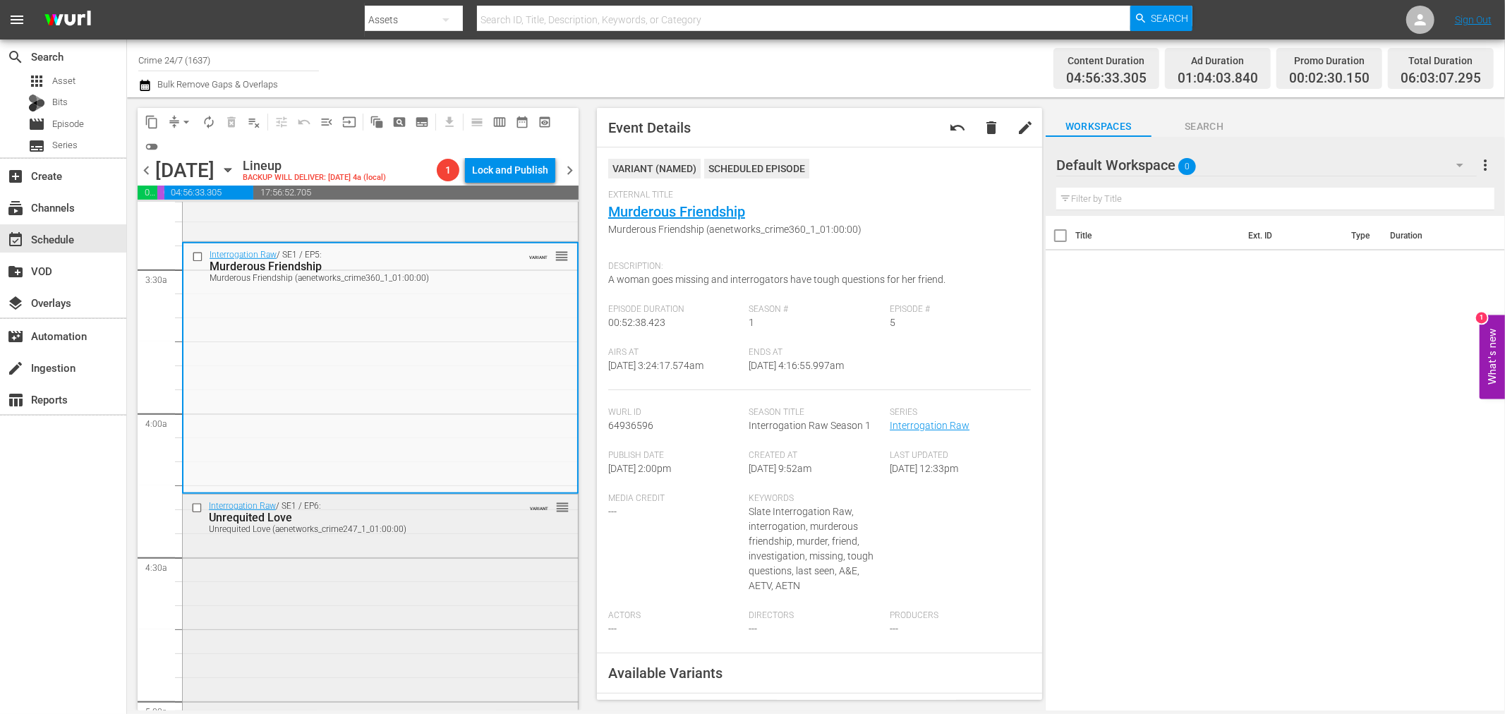
click at [418, 565] on div "Interrogation Raw / SE1 / EP6: Unrequited Love Unrequited Love (aenetworks_crim…" at bounding box center [380, 620] width 395 height 250
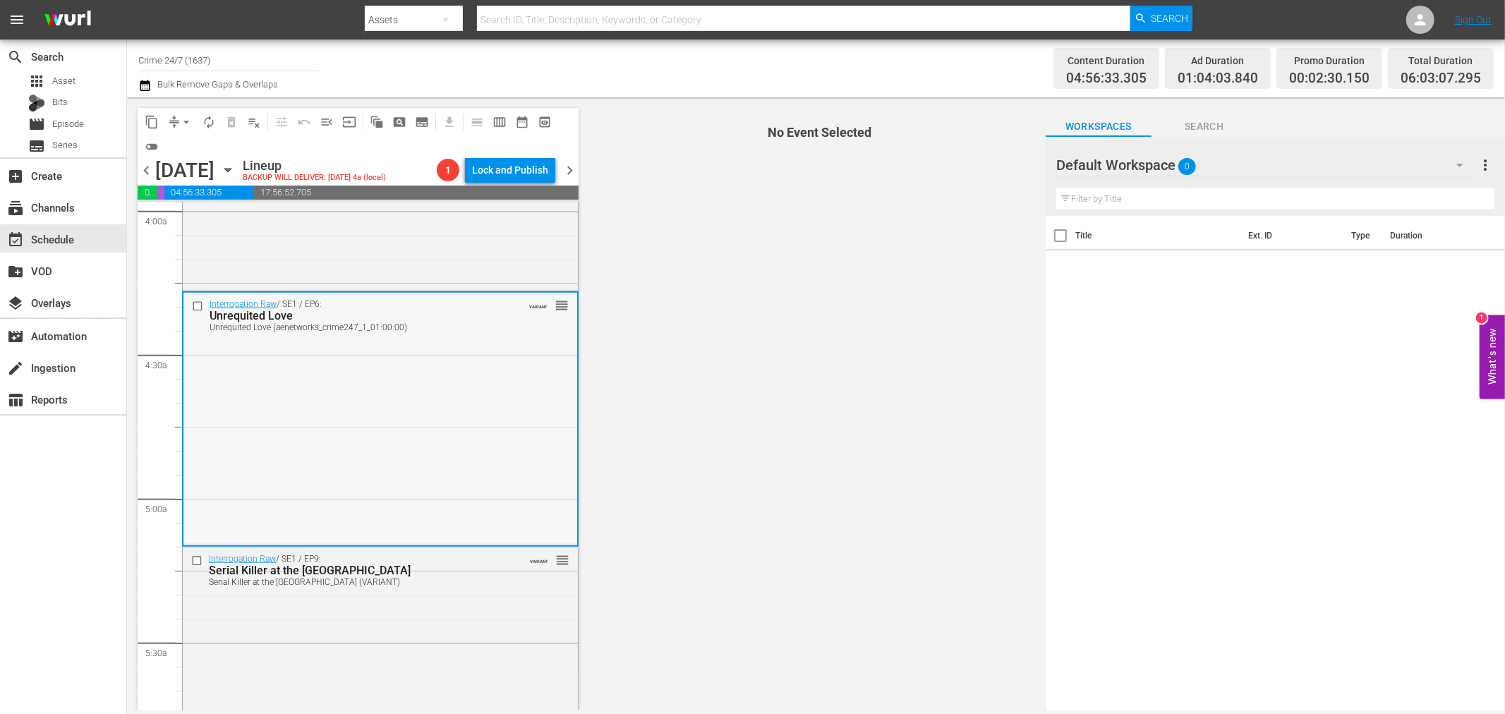
scroll to position [1175, 0]
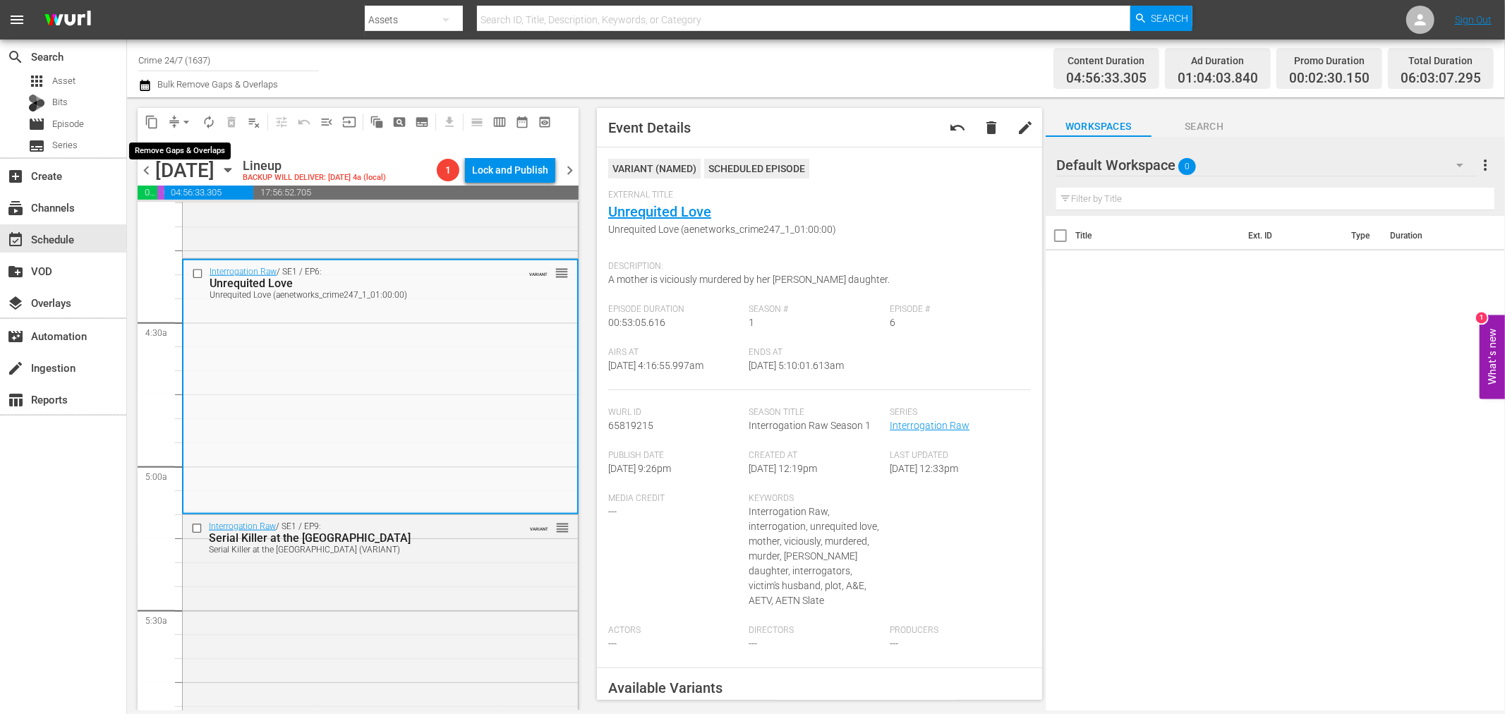
click at [181, 121] on span "arrow_drop_down" at bounding box center [186, 122] width 14 height 14
click at [199, 150] on li "Align to Midnight" at bounding box center [187, 149] width 148 height 23
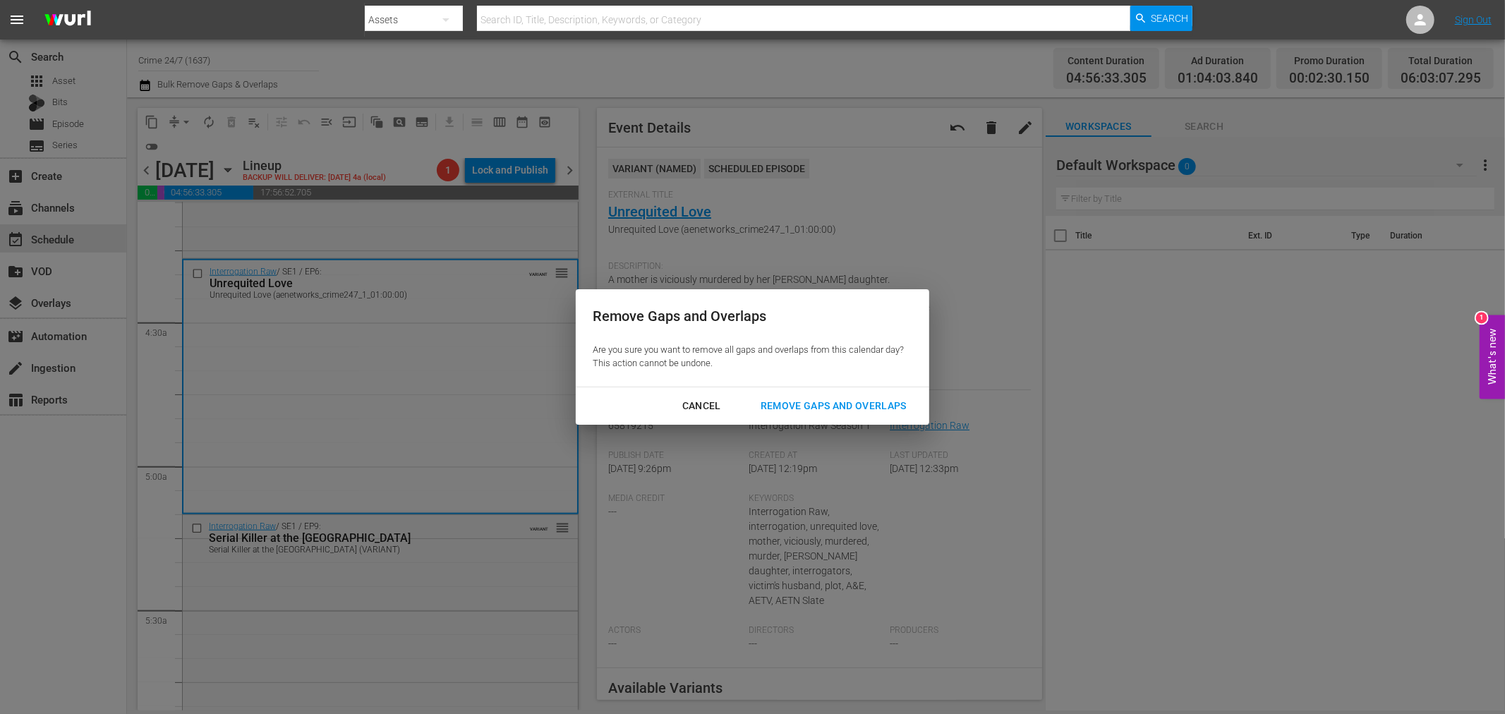
click at [841, 404] on div "Remove Gaps and Overlaps" at bounding box center [833, 406] width 169 height 18
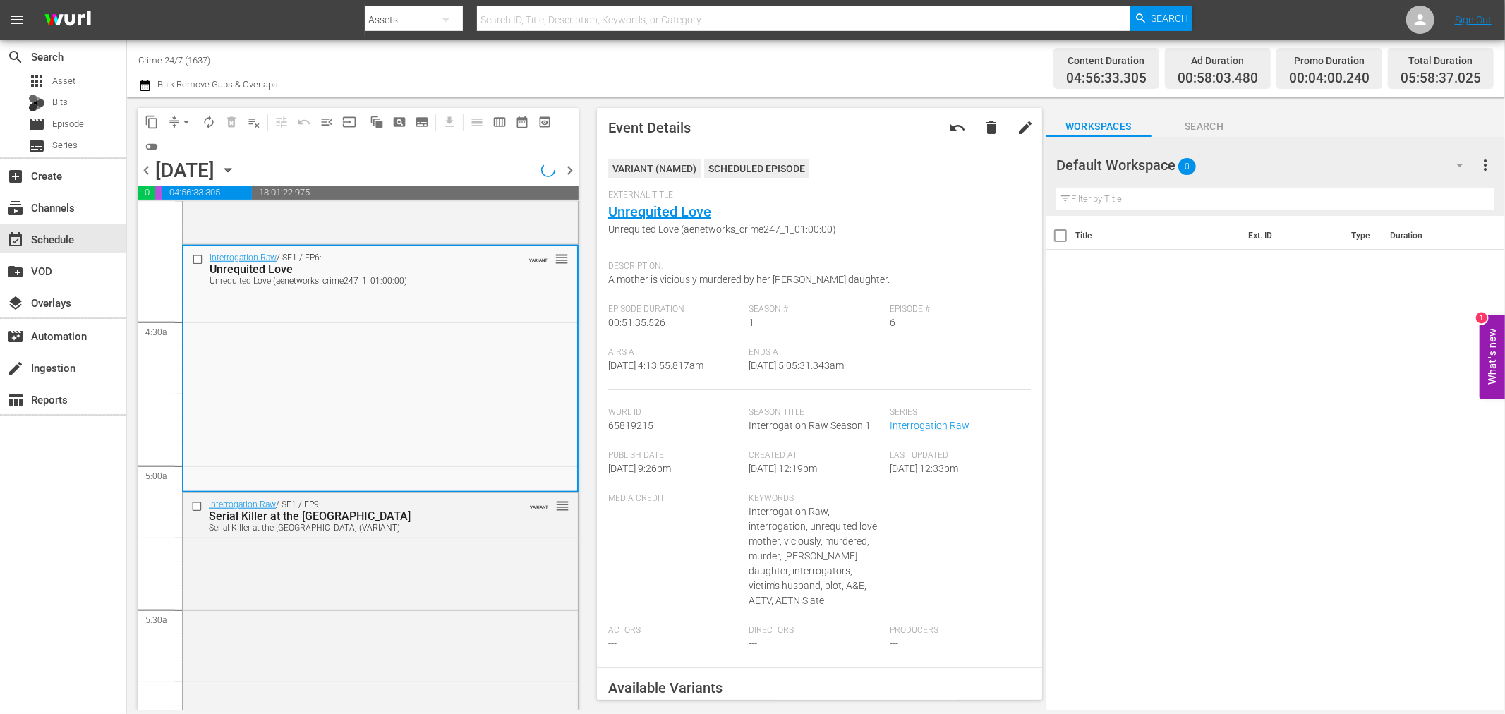
scroll to position [1151, 0]
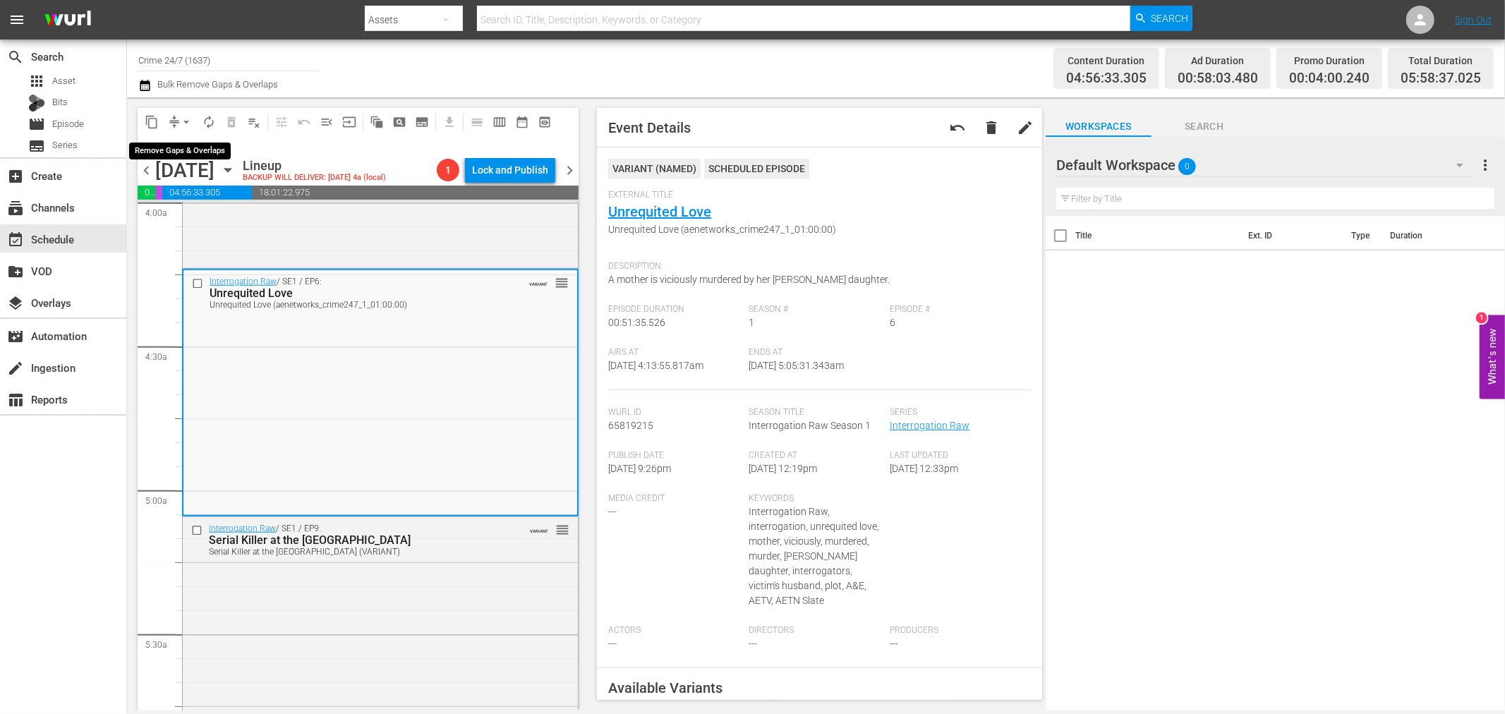
click at [190, 121] on span "arrow_drop_down" at bounding box center [186, 122] width 14 height 14
click at [193, 146] on li "Align to Midnight" at bounding box center [187, 149] width 148 height 23
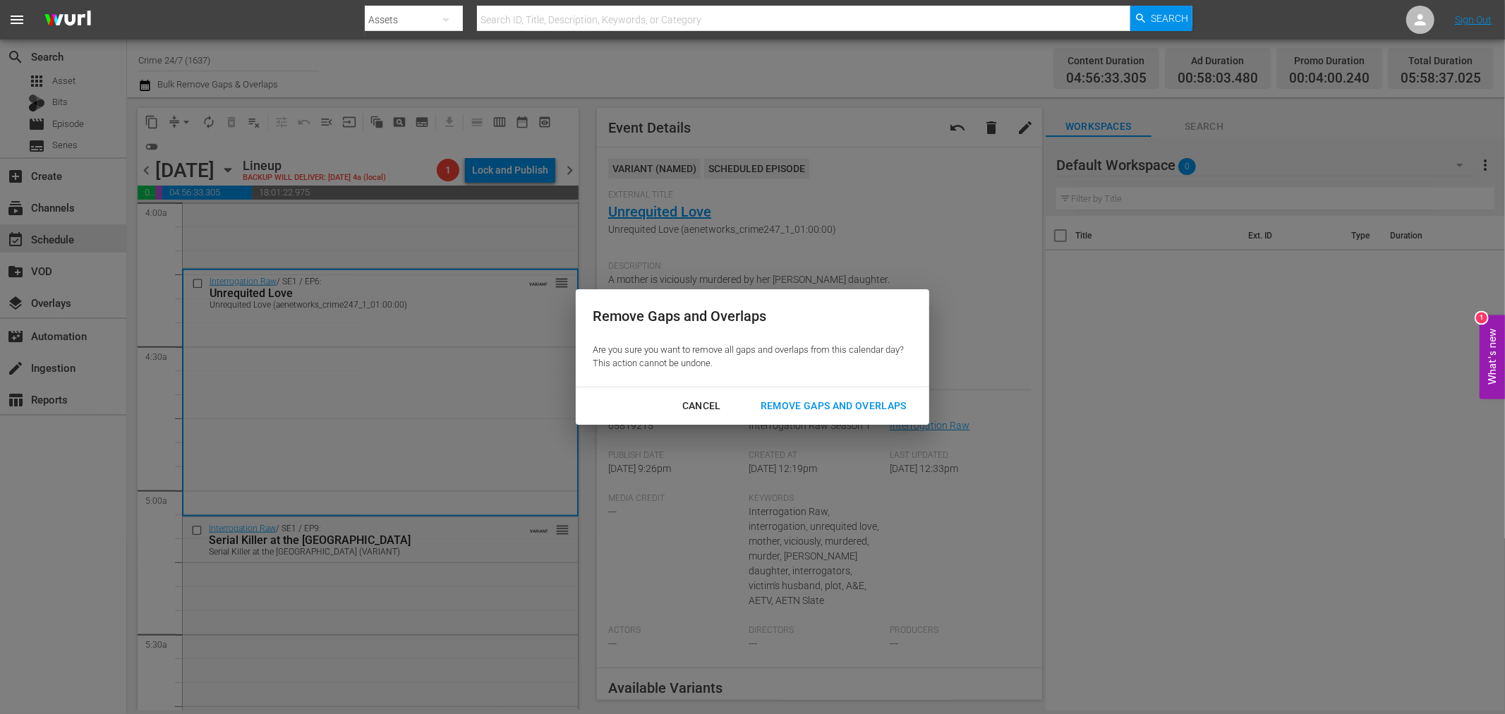
click at [835, 408] on div "Remove Gaps and Overlaps" at bounding box center [833, 406] width 169 height 18
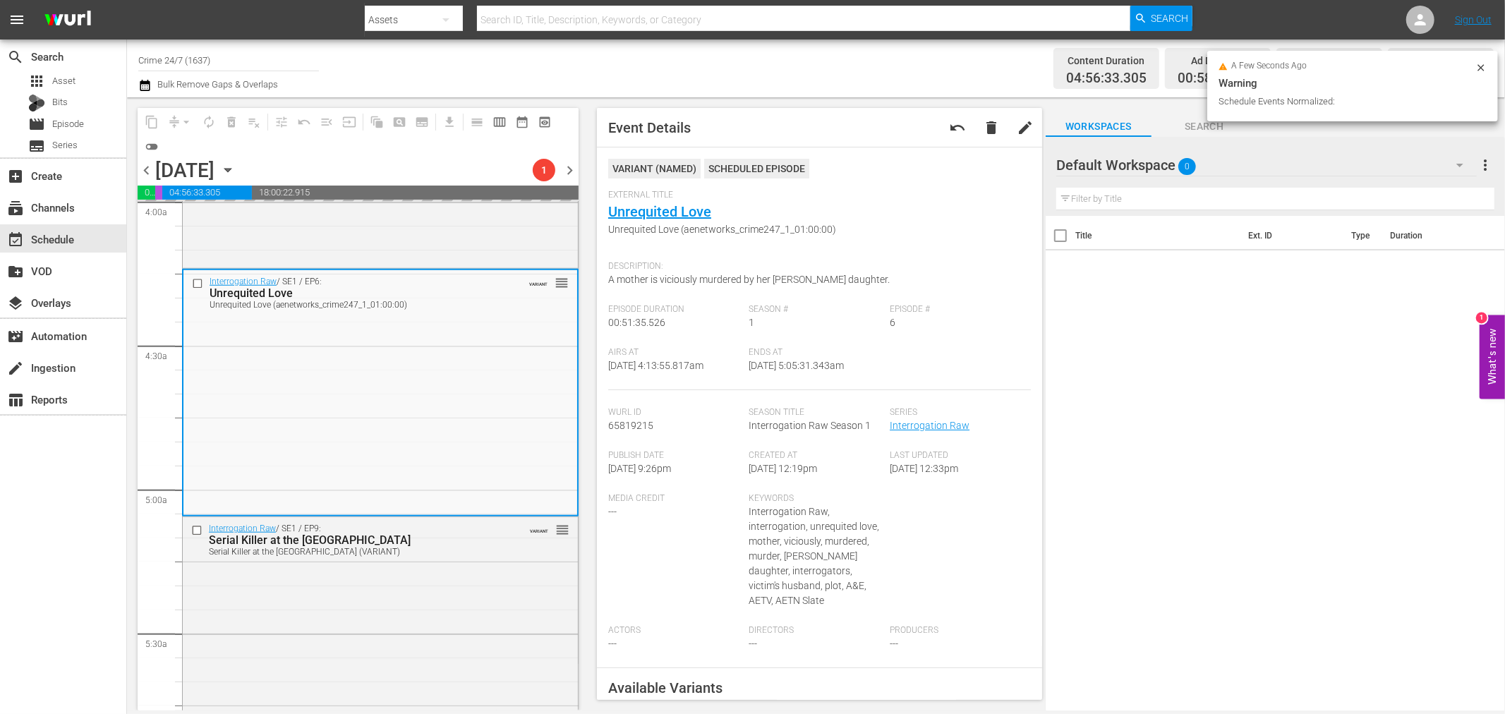
click at [1479, 64] on icon at bounding box center [1480, 67] width 11 height 11
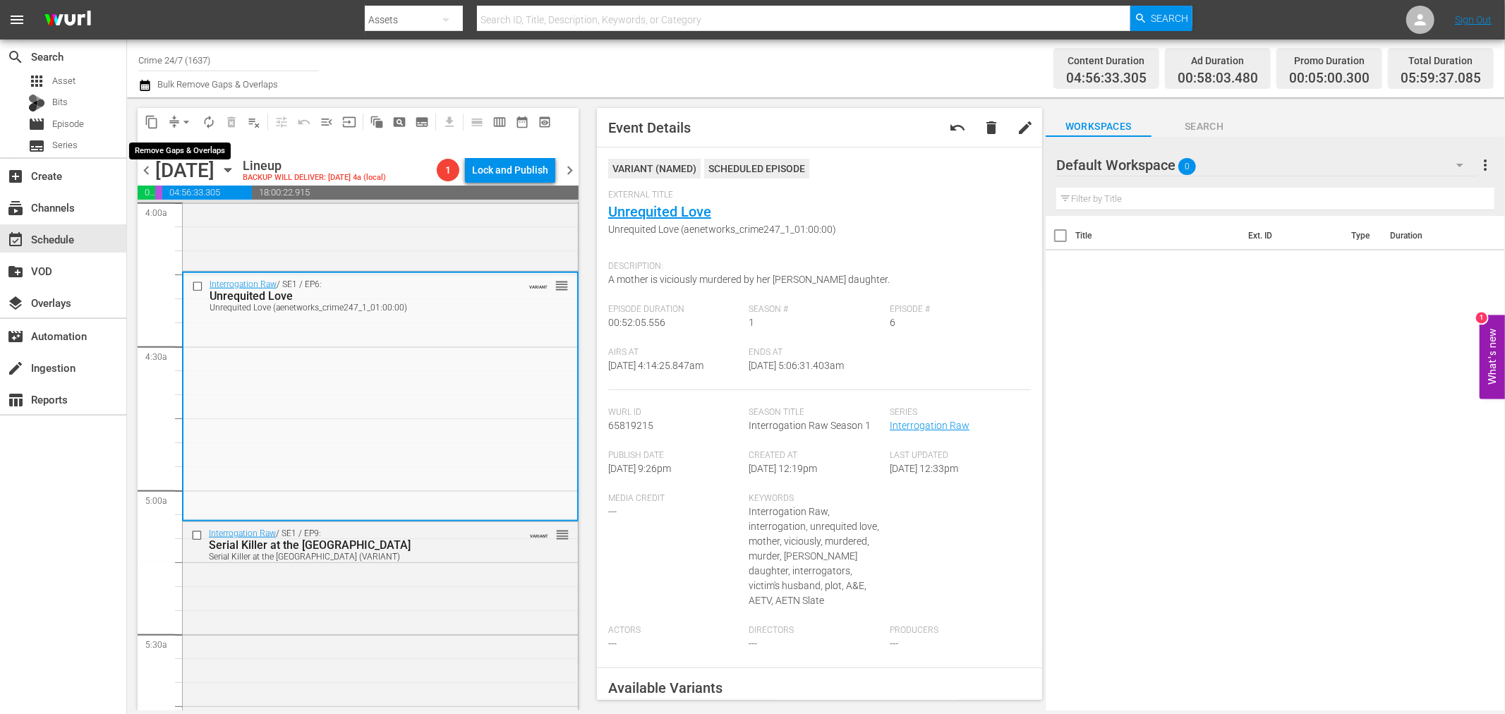
click at [187, 123] on span "arrow_drop_down" at bounding box center [186, 122] width 14 height 14
click at [174, 153] on li "Align to Midnight" at bounding box center [187, 149] width 148 height 23
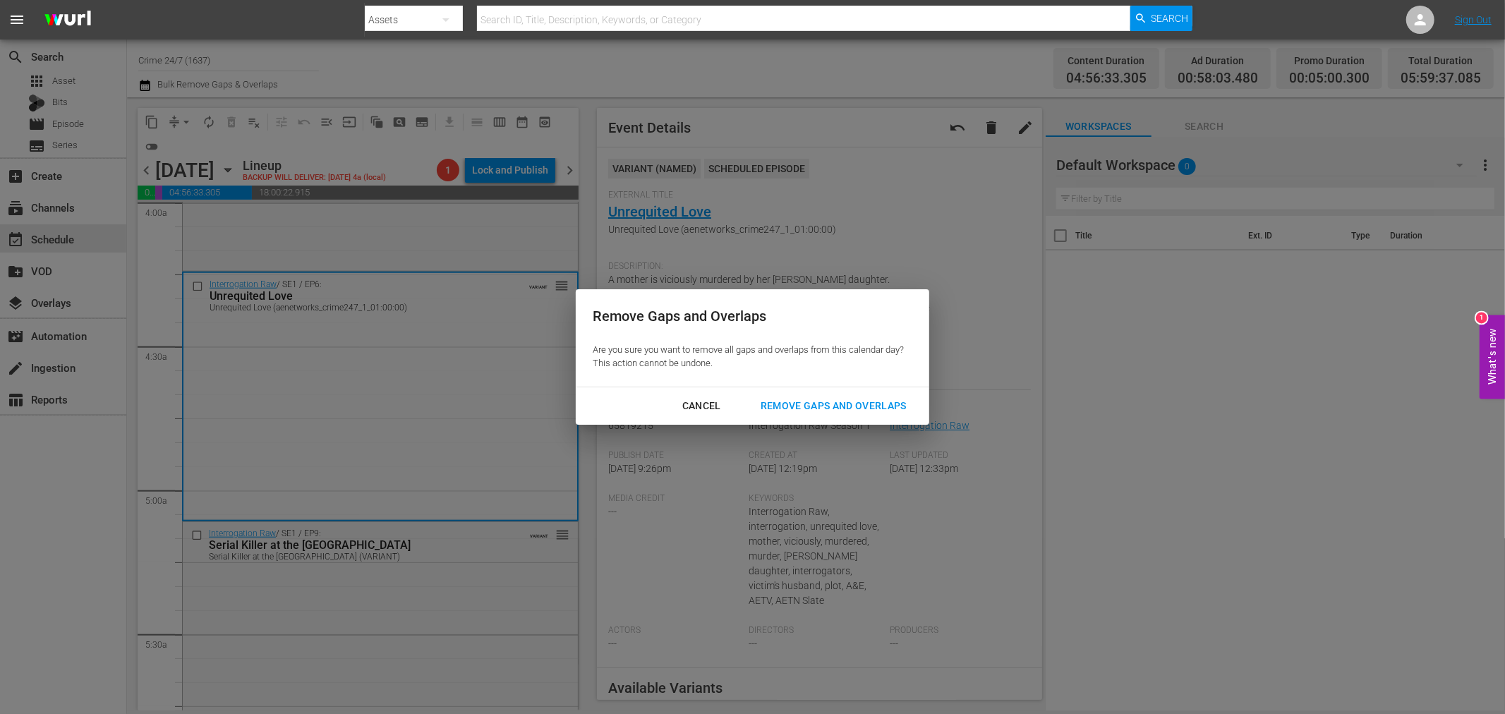
click at [880, 385] on div "Remove Gaps and Overlaps Are you sure you want to remove all gaps and overlaps …" at bounding box center [752, 337] width 353 height 97
click at [880, 408] on div "Remove Gaps and Overlaps" at bounding box center [833, 406] width 169 height 18
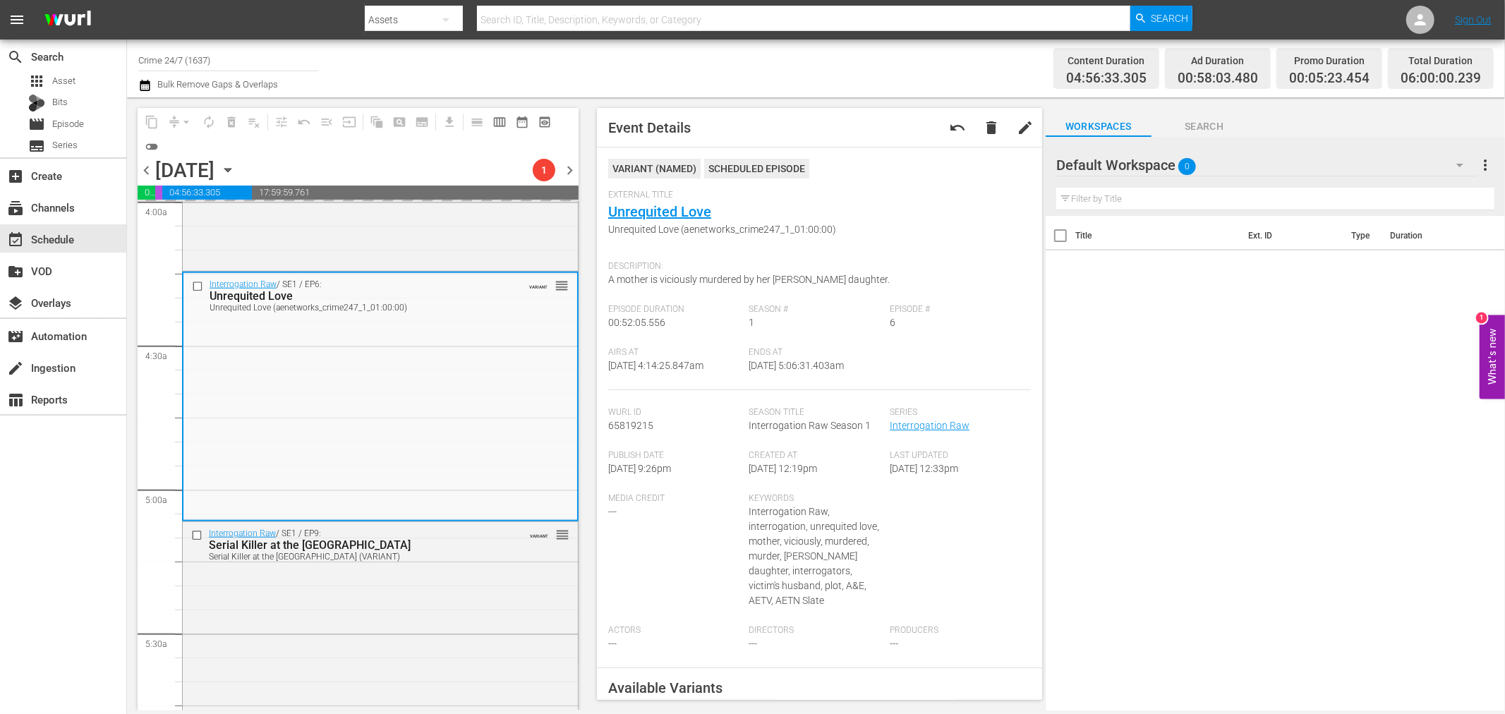
click at [1483, 63] on div "Total Duration 06:00:00.239" at bounding box center [1441, 69] width 106 height 42
click at [205, 125] on span "autorenew_outlined" at bounding box center [209, 122] width 14 height 14
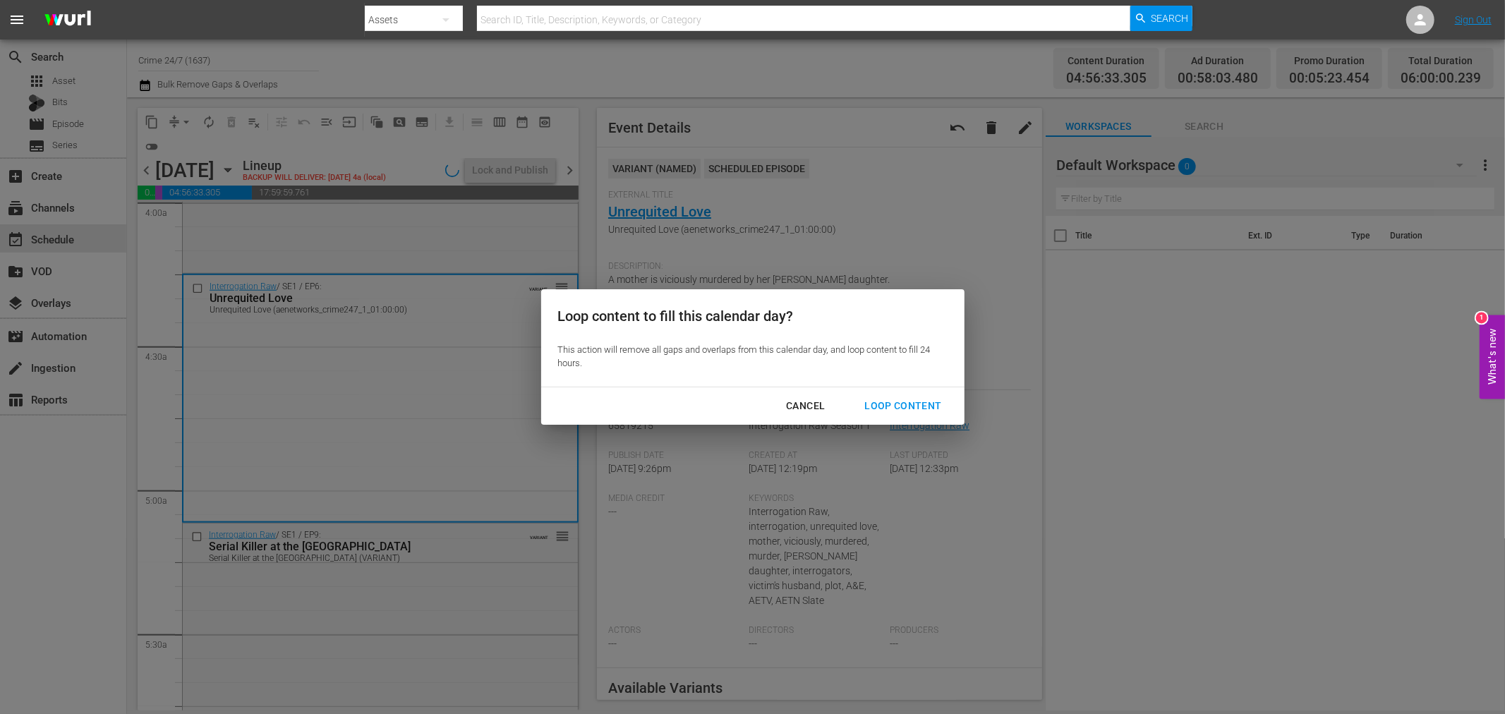
click at [914, 395] on button "Loop Content" at bounding box center [902, 406] width 111 height 26
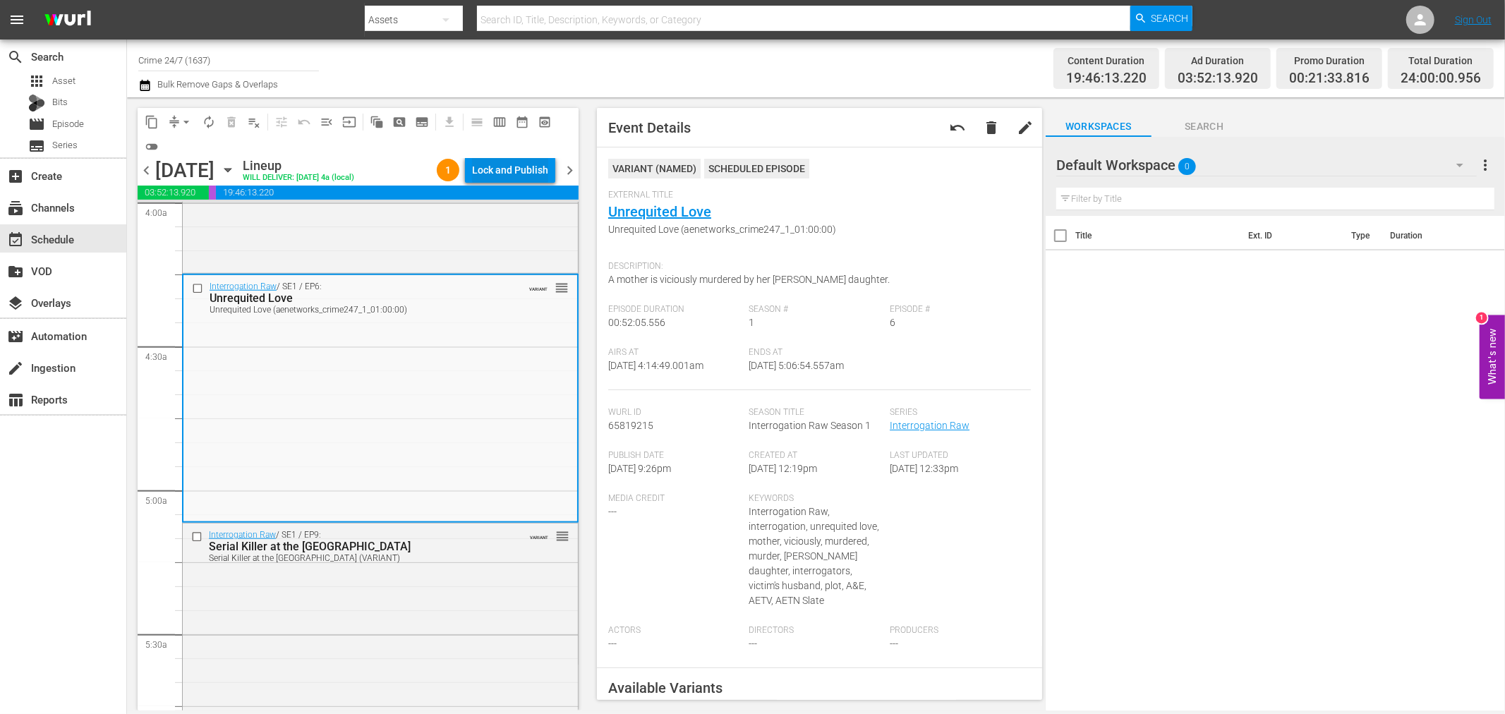
click at [502, 166] on div "Lock and Publish" at bounding box center [510, 169] width 76 height 25
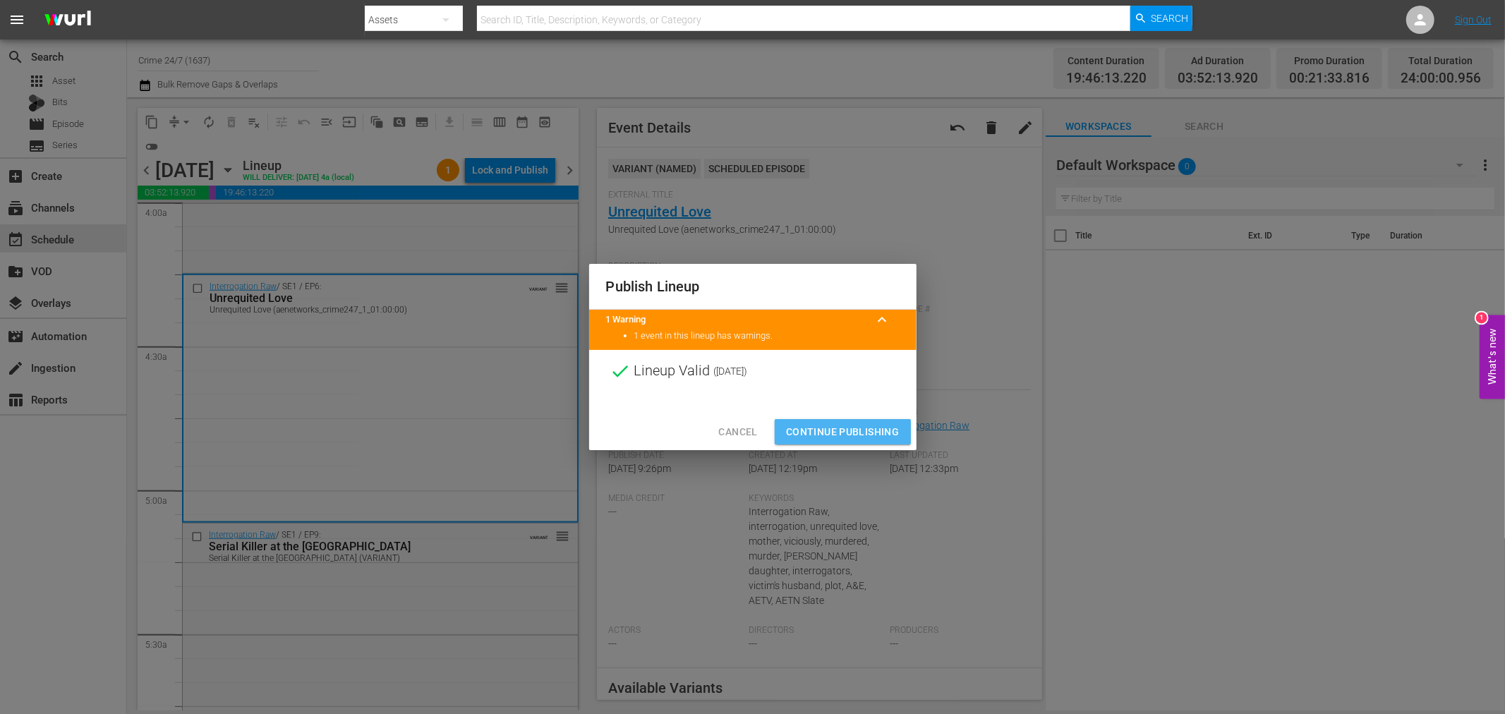
click at [861, 427] on span "Continue Publishing" at bounding box center [843, 432] width 114 height 18
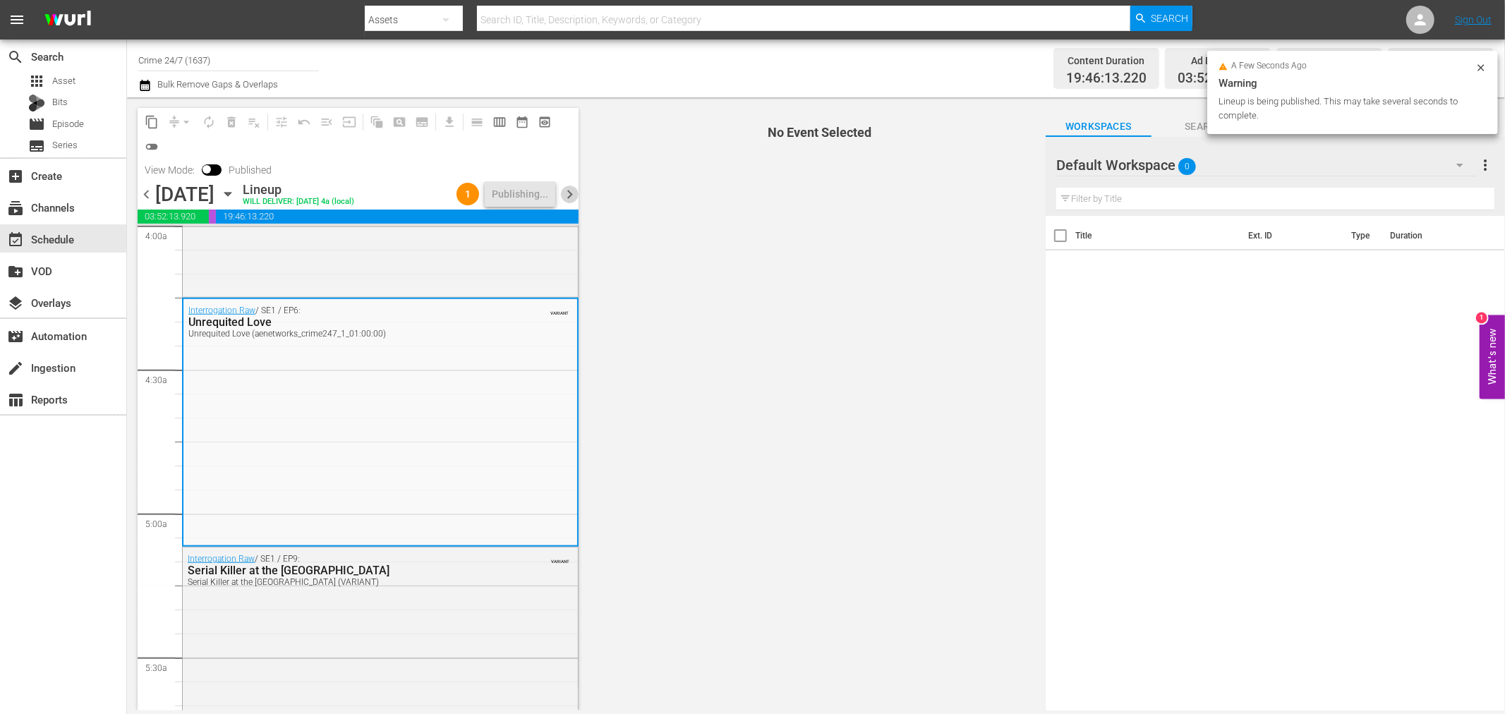
click at [573, 190] on span "chevron_right" at bounding box center [570, 195] width 18 height 18
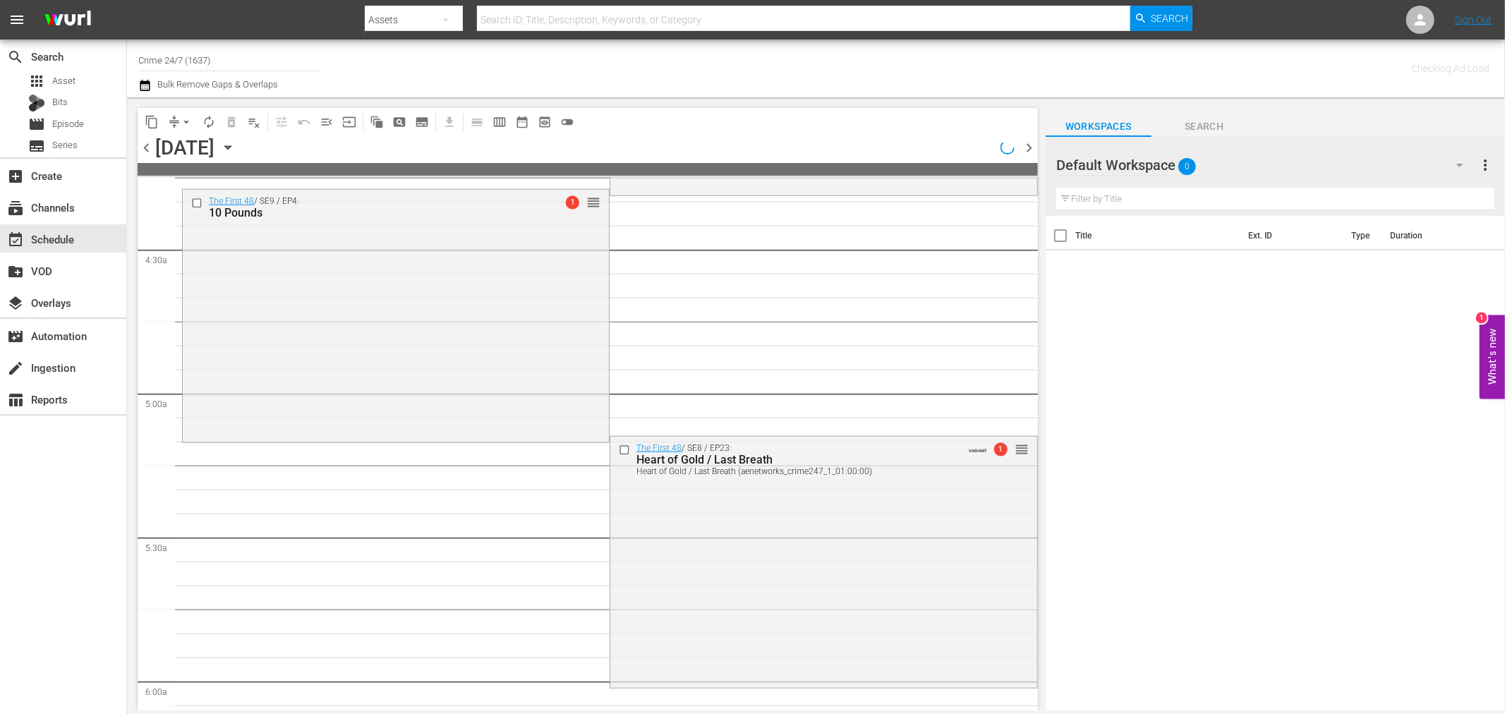
scroll to position [1152, 0]
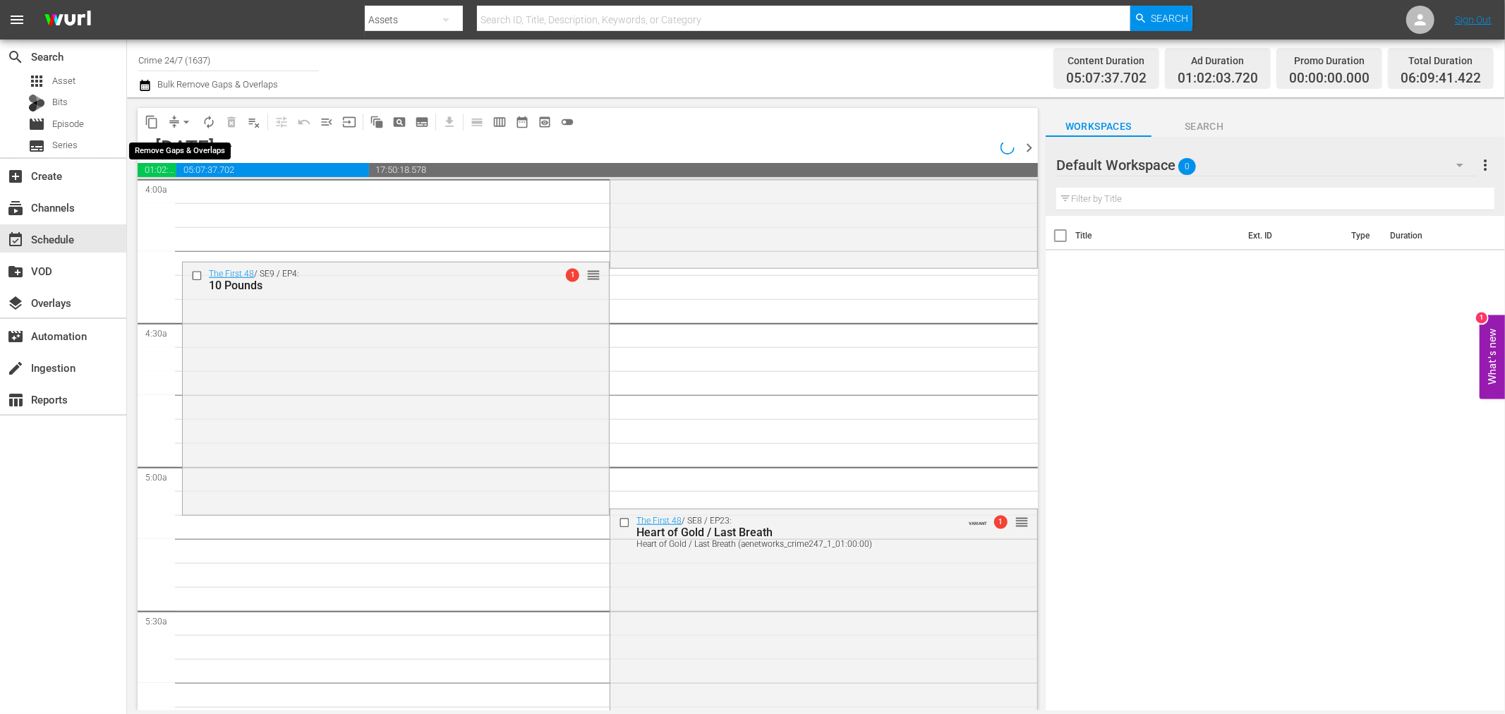
click at [185, 127] on span "arrow_drop_down" at bounding box center [186, 122] width 14 height 14
click at [187, 152] on li "Align to Midnight" at bounding box center [187, 149] width 148 height 23
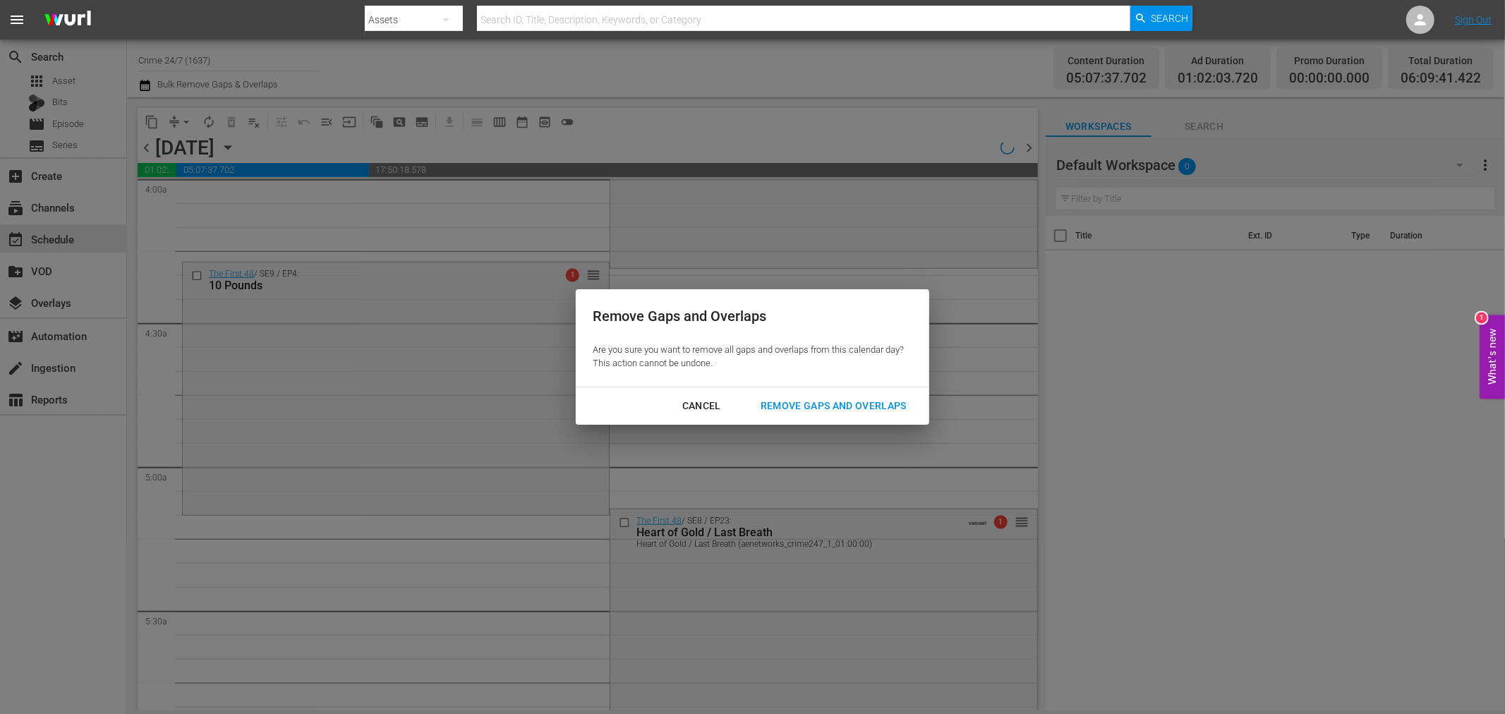
click at [884, 411] on div "Remove Gaps and Overlaps" at bounding box center [833, 406] width 169 height 18
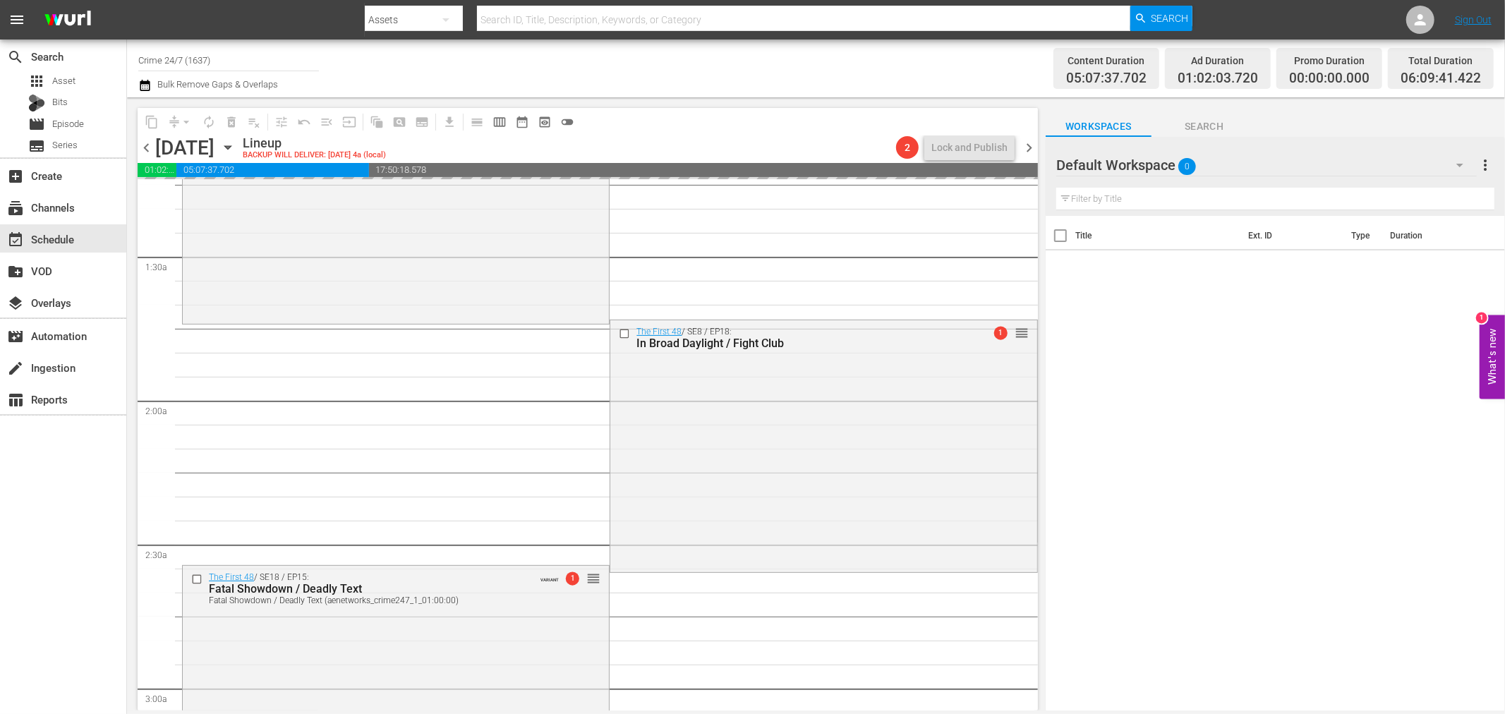
scroll to position [0, 0]
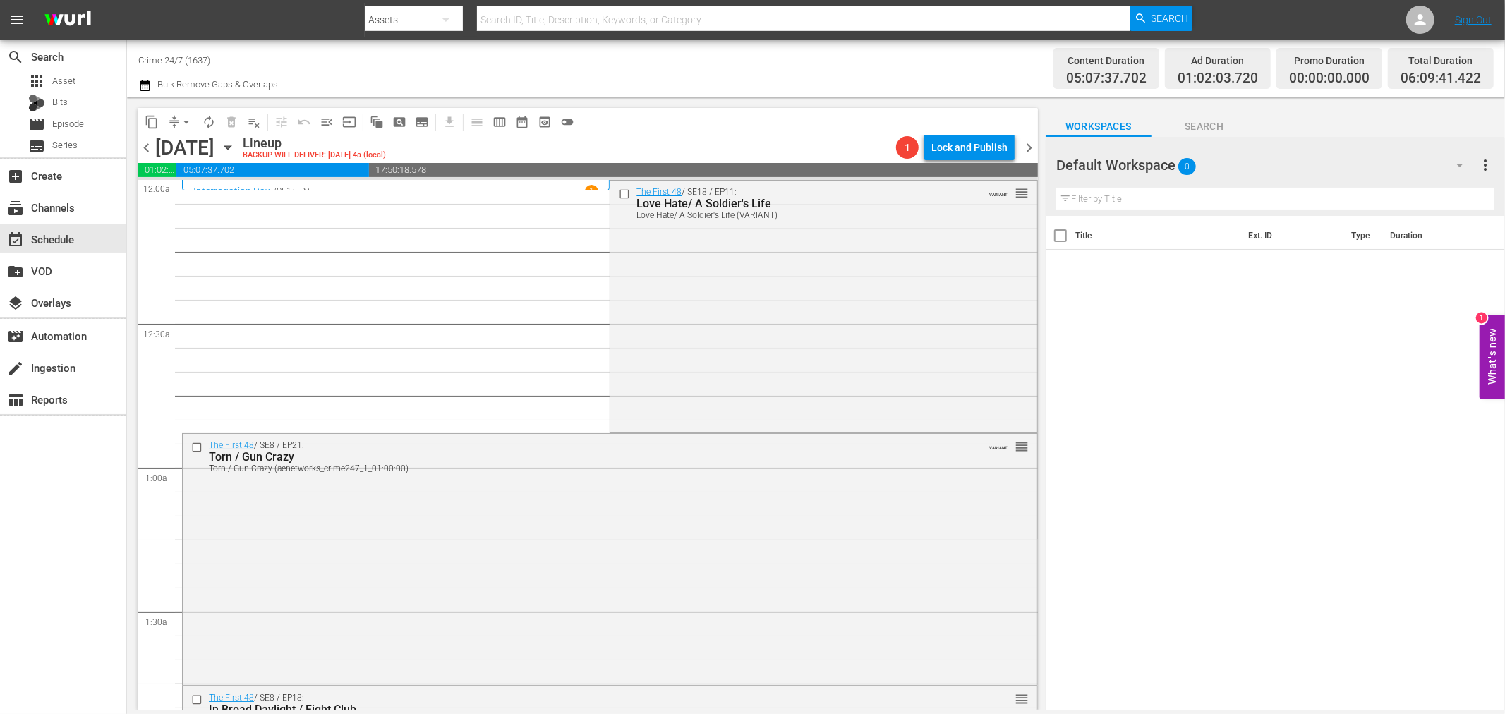
drag, startPoint x: 880, startPoint y: 305, endPoint x: 871, endPoint y: 309, distance: 9.8
click at [880, 306] on div "The First 48 / SE18 / EP11: Love Hate/ A Soldier's Life Love Hate/ A Soldier's …" at bounding box center [823, 305] width 426 height 249
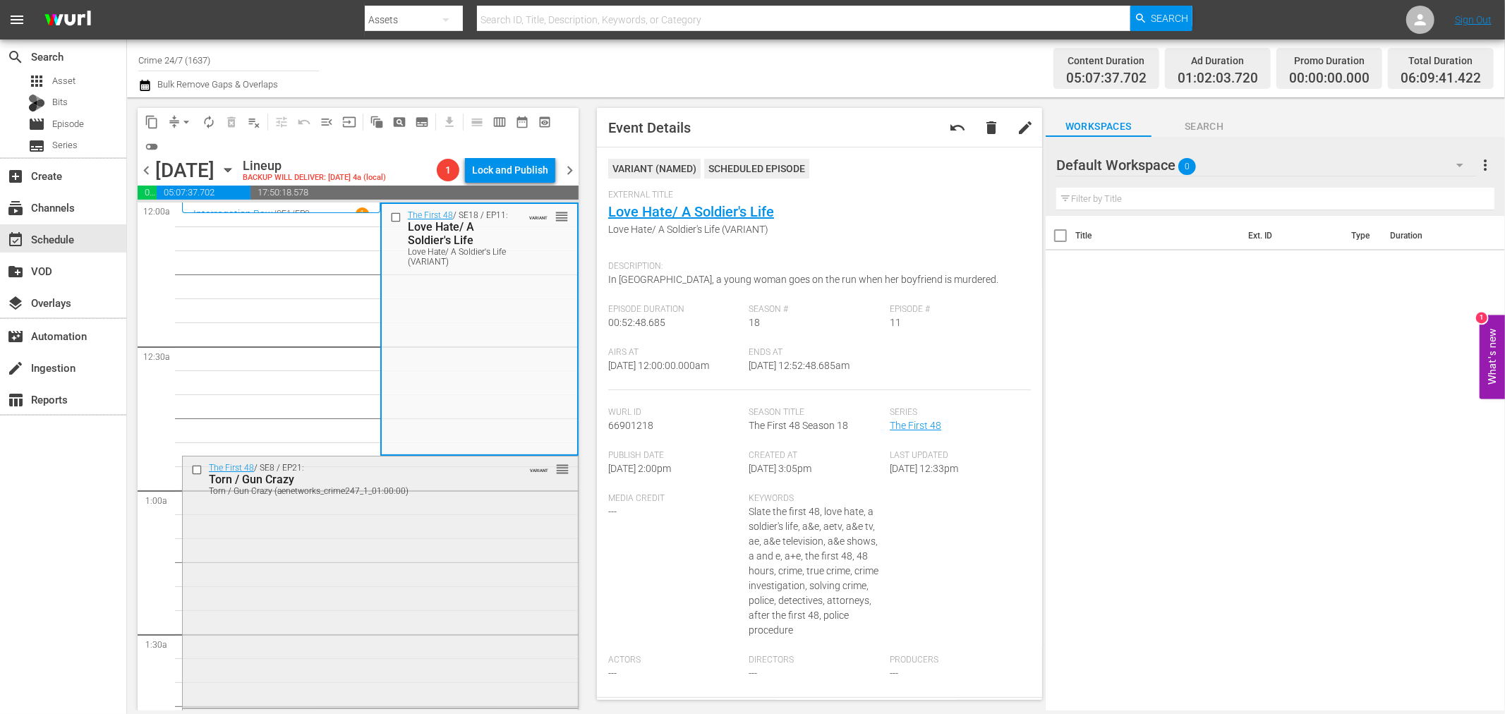
click at [456, 571] on div "The First 48 / SE8 / EP21: Torn / Gun Crazy Torn / Gun Crazy (aenetworks_crime2…" at bounding box center [380, 580] width 395 height 249
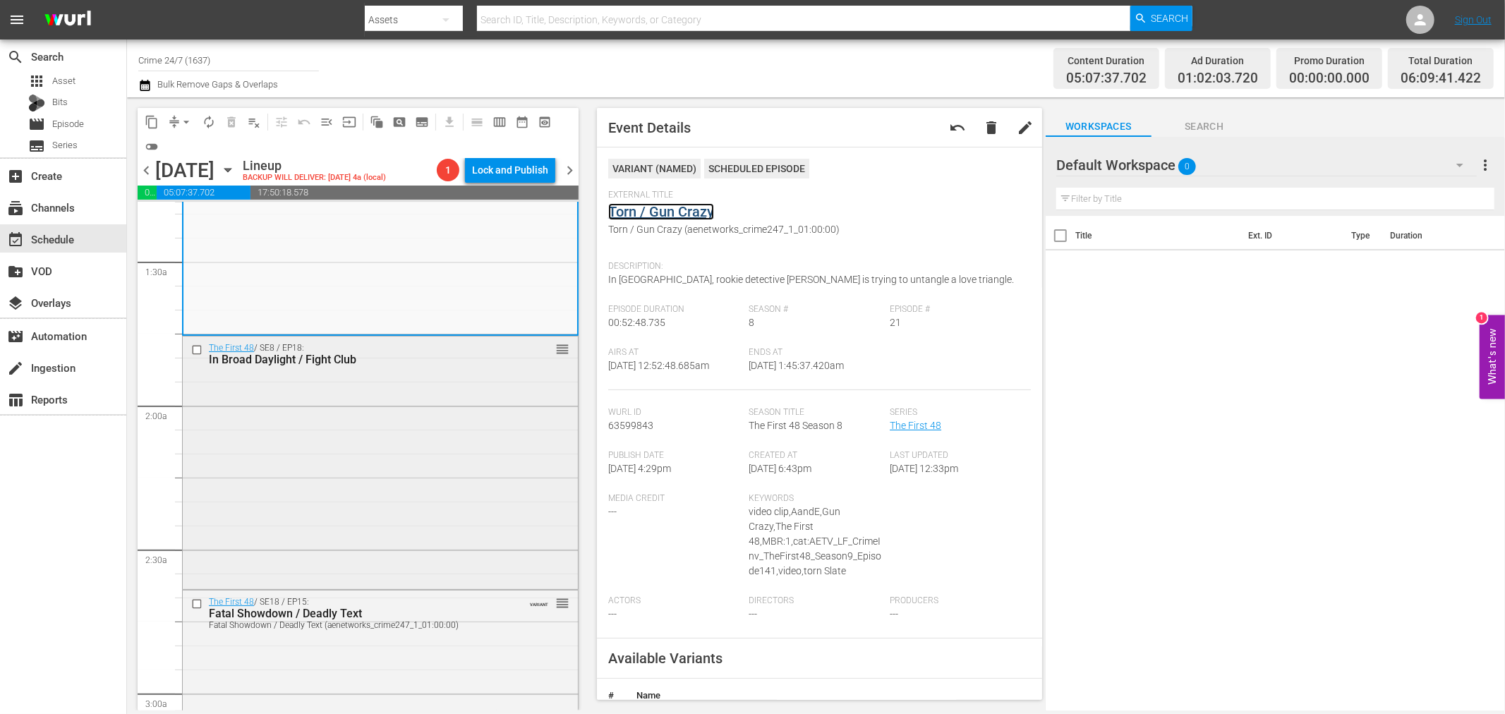
scroll to position [392, 0]
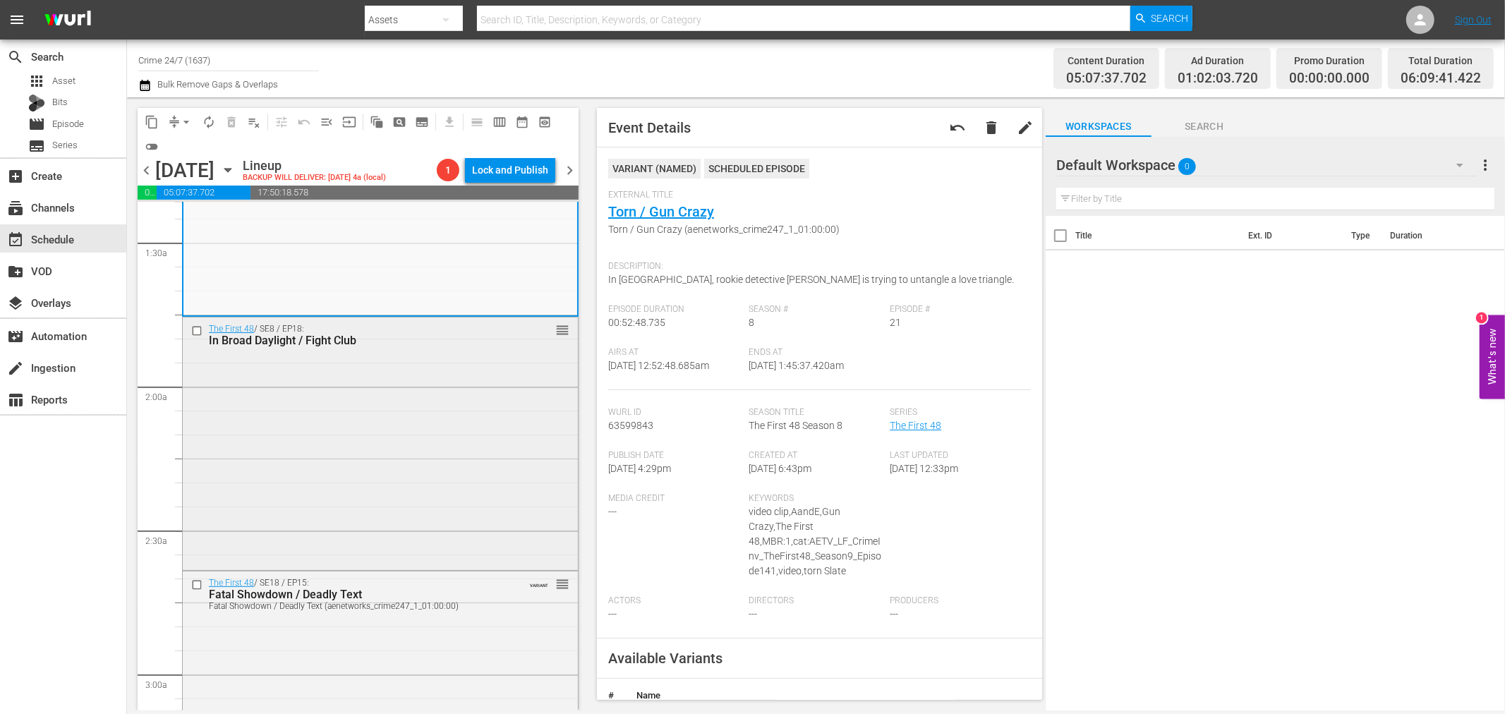
click at [446, 429] on div "The First 48 / SE8 / EP18: In Broad Daylight / Fight Club reorder" at bounding box center [380, 441] width 395 height 249
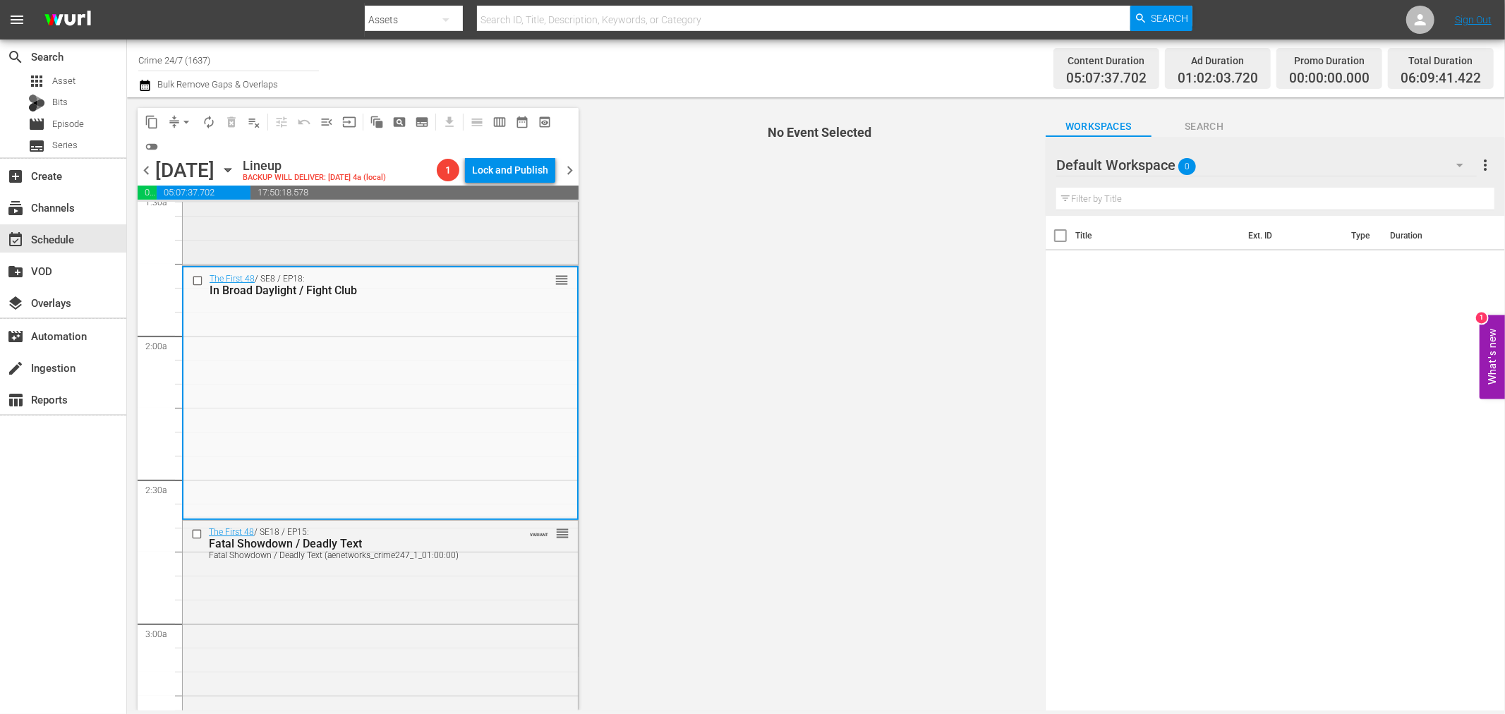
scroll to position [470, 0]
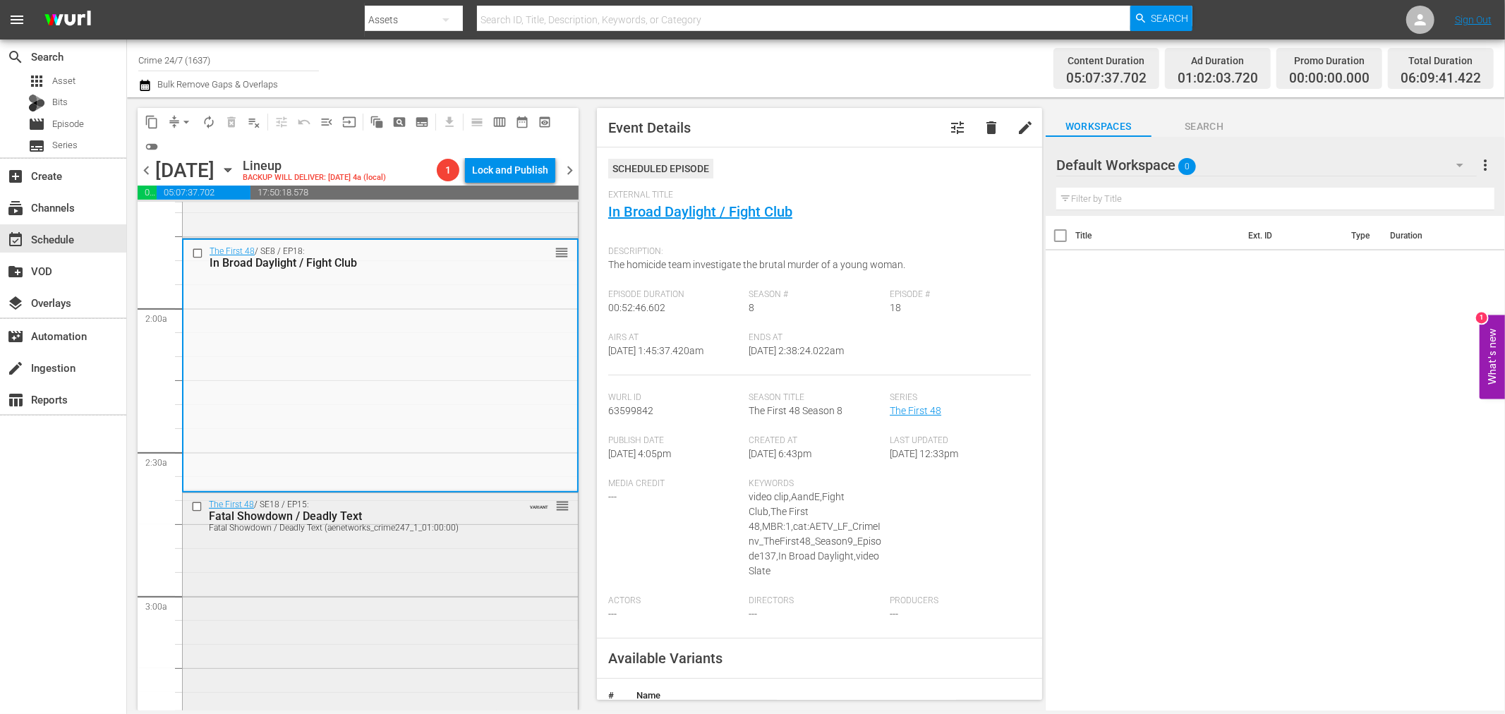
click at [377, 607] on div "The First 48 / SE18 / EP15: Fatal Showdown / Deadly Text Fatal Showdown / Deadl…" at bounding box center [380, 618] width 395 height 250
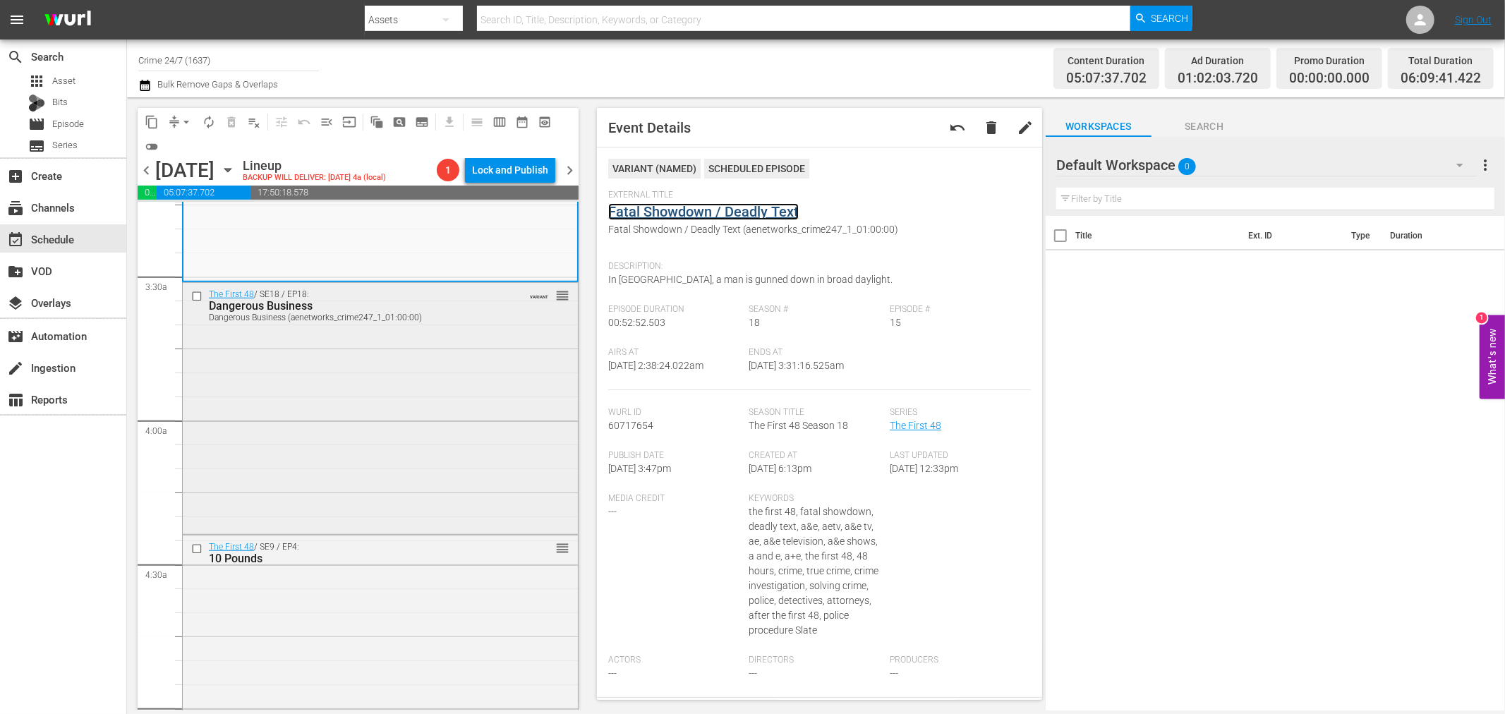
scroll to position [940, 0]
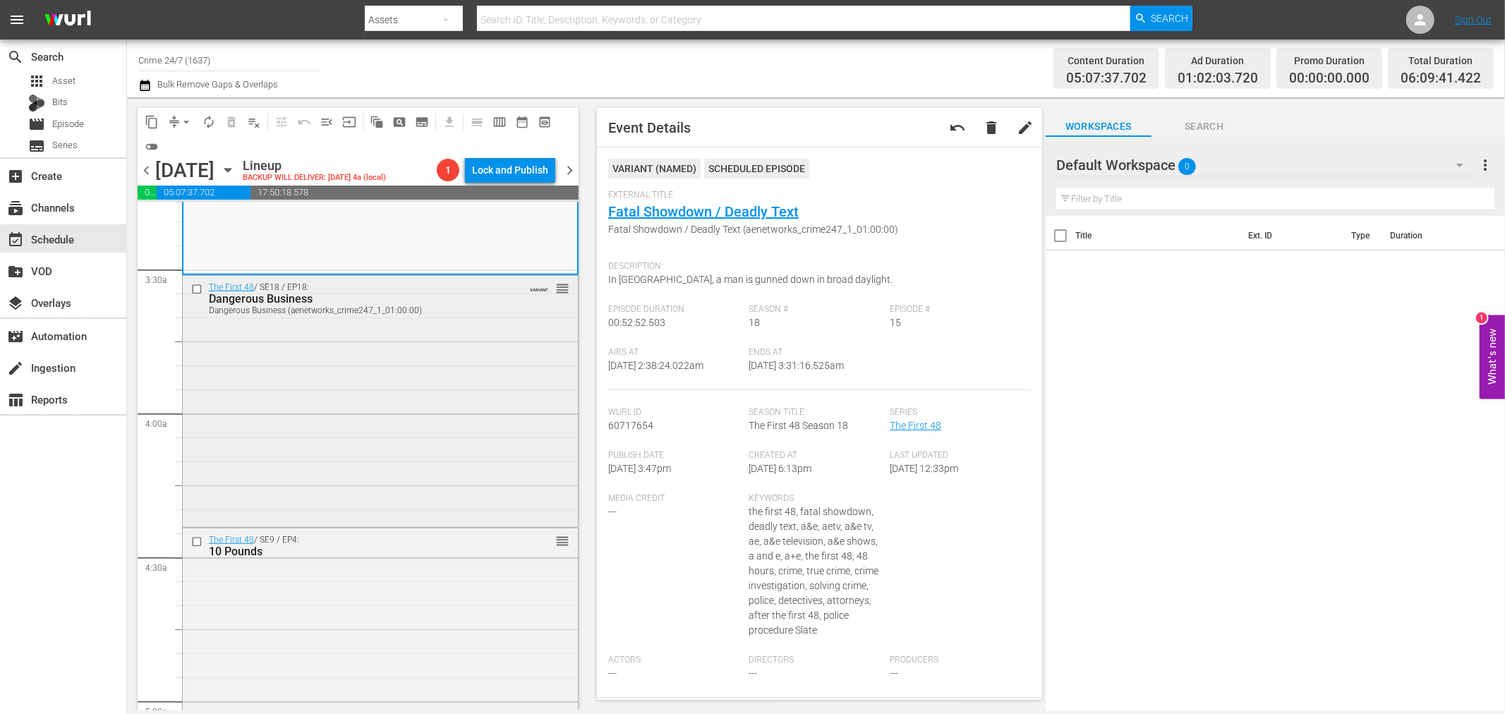
click at [487, 420] on div "The First 48 / SE18 / EP18: Dangerous Business Dangerous Business (aenetworks_c…" at bounding box center [380, 400] width 395 height 249
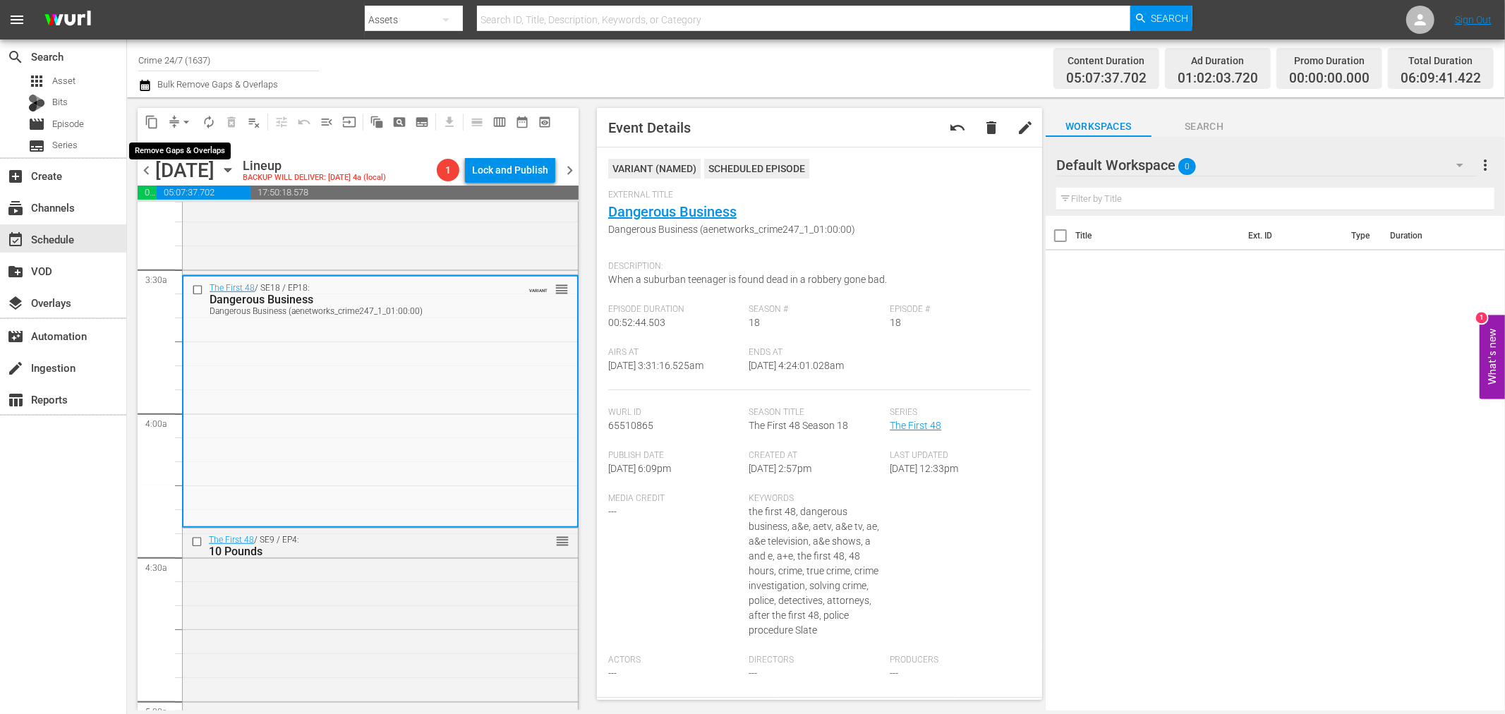
click at [185, 117] on span "arrow_drop_down" at bounding box center [186, 122] width 14 height 14
click at [180, 145] on li "Align to Midnight" at bounding box center [187, 149] width 148 height 23
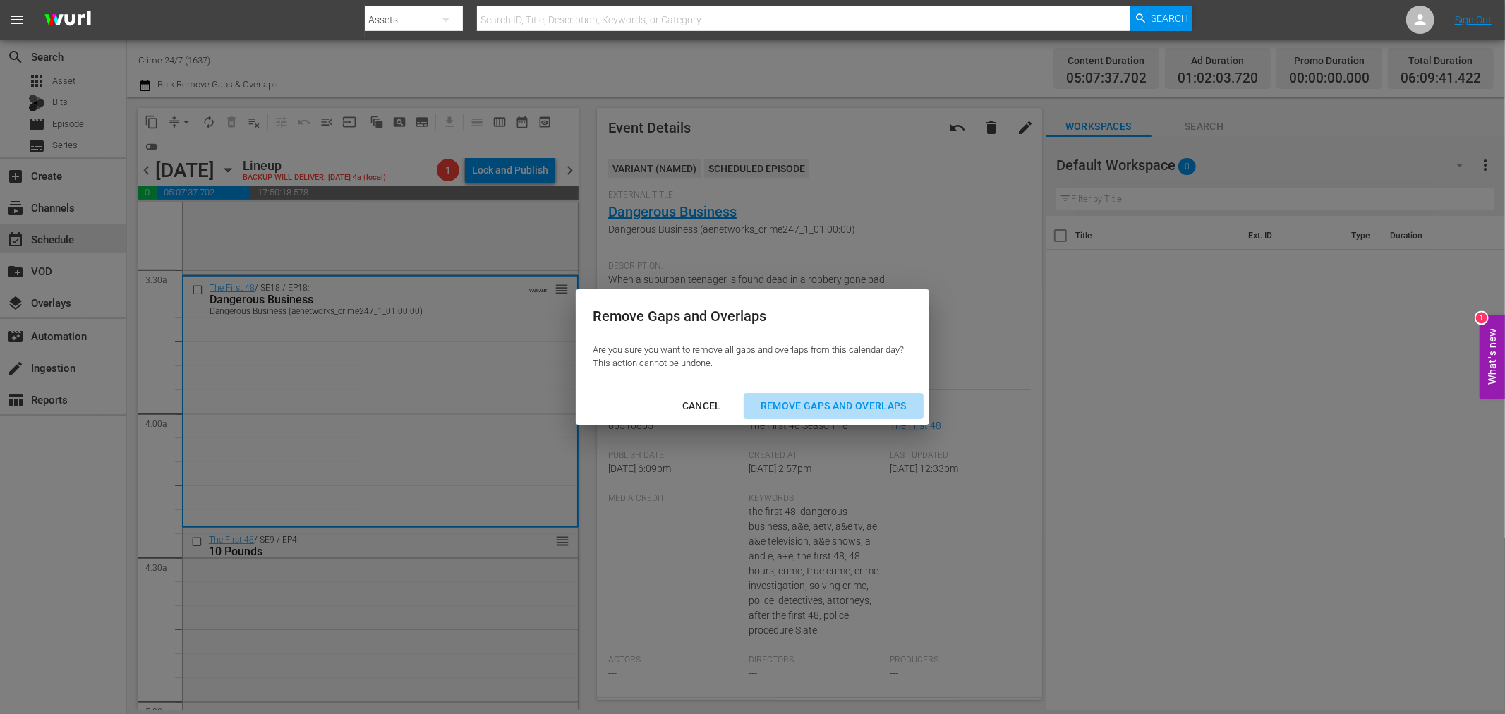
click at [790, 397] on div "Remove Gaps and Overlaps" at bounding box center [833, 406] width 169 height 18
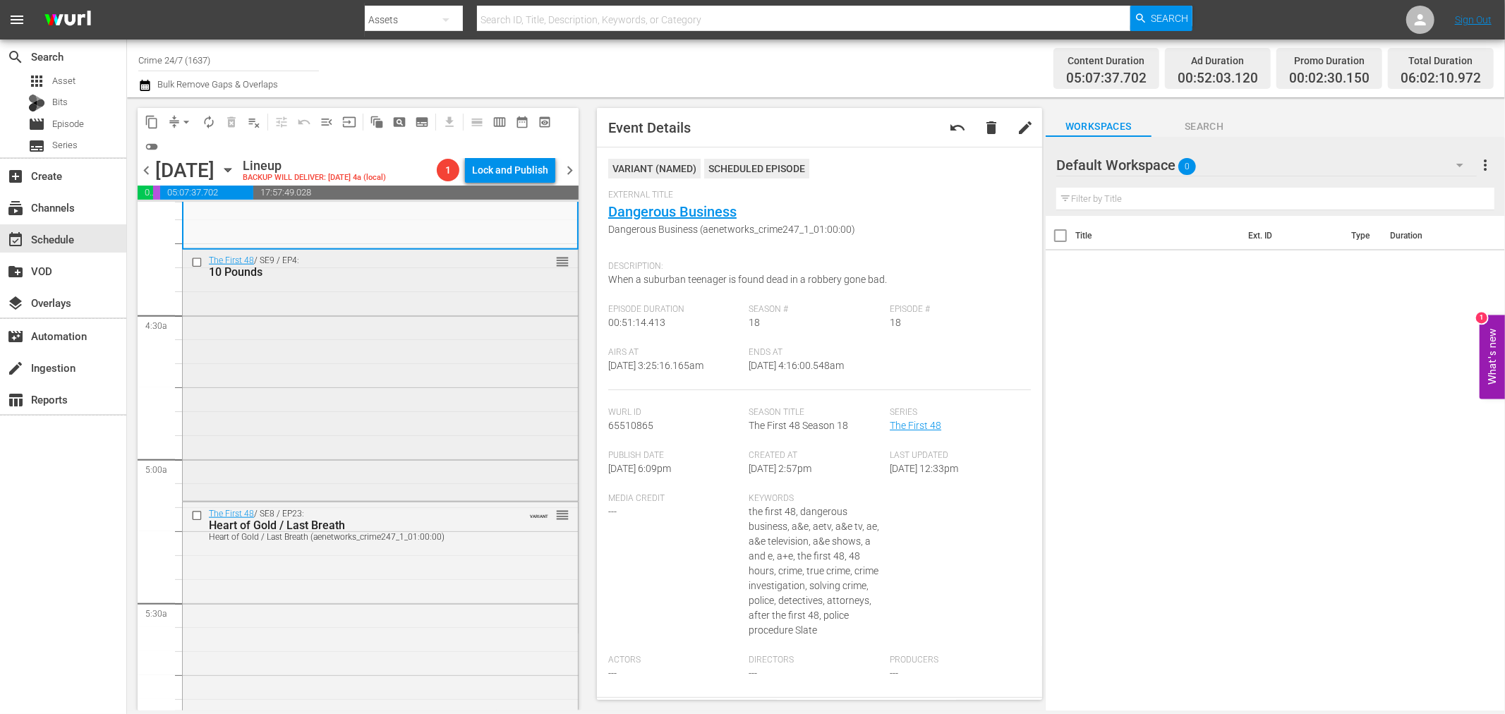
scroll to position [1230, 0]
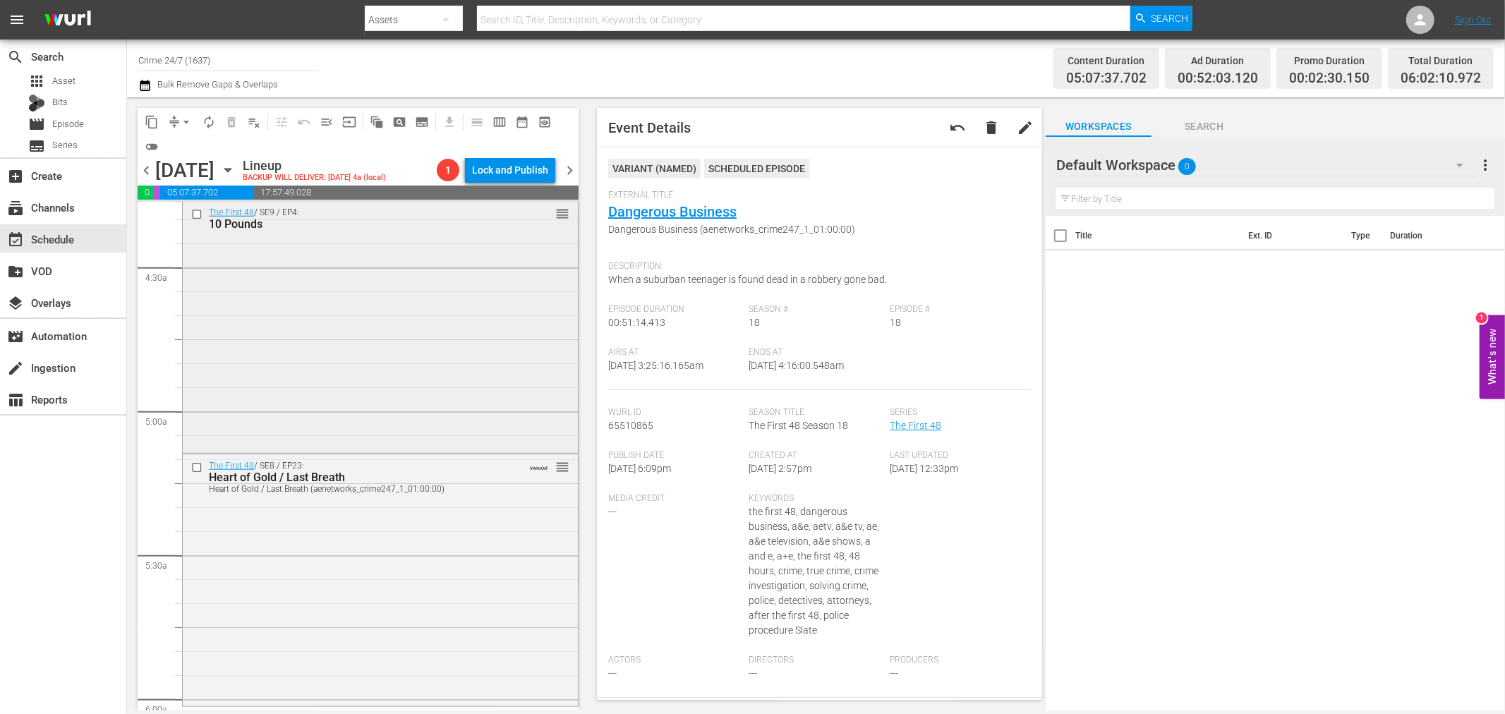
click at [424, 319] on div "The First 48 / SE9 / EP4: 10 Pounds reorder" at bounding box center [380, 326] width 395 height 250
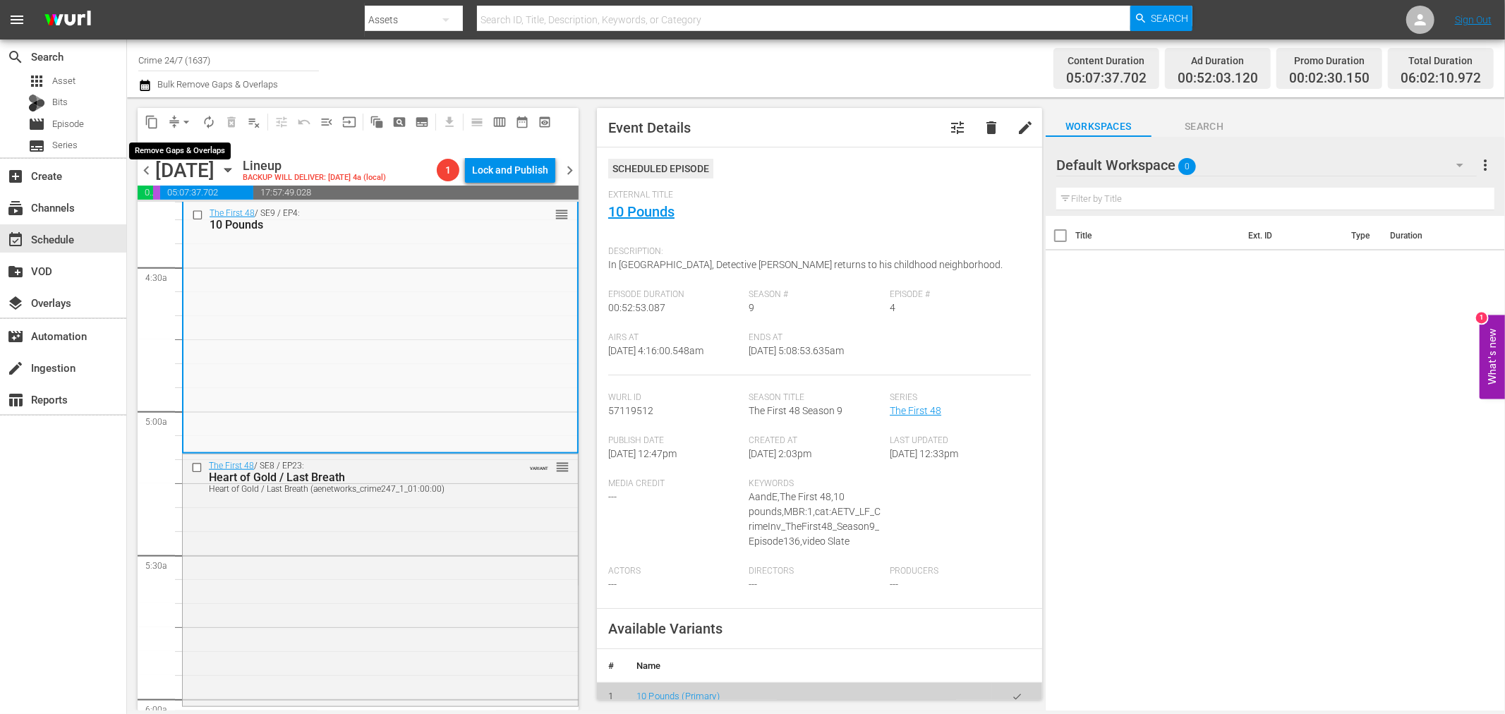
click at [184, 118] on span "arrow_drop_down" at bounding box center [186, 122] width 14 height 14
click at [162, 141] on li "Align to Midnight" at bounding box center [187, 149] width 148 height 23
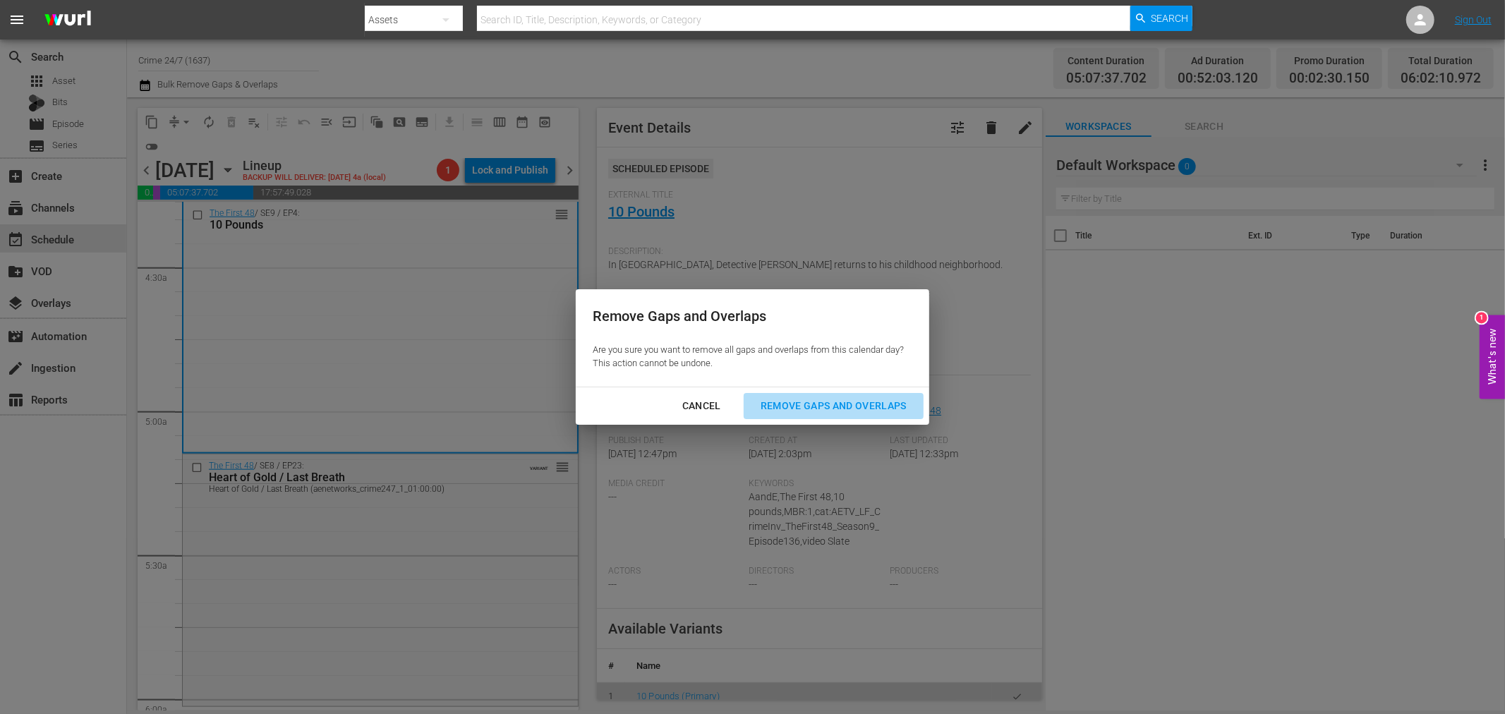
click at [825, 418] on button "Remove Gaps and Overlaps" at bounding box center [834, 406] width 180 height 26
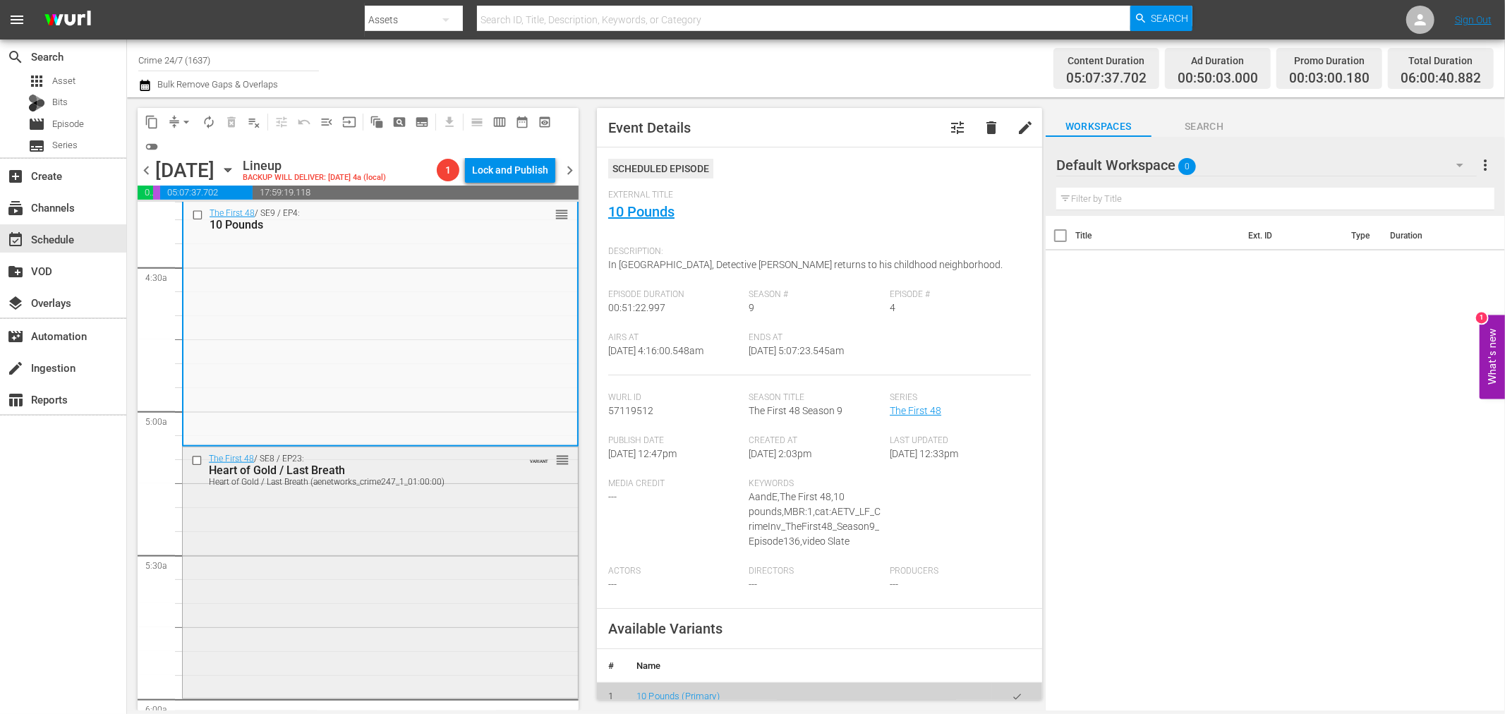
click at [478, 568] on div "The First 48 / SE8 / EP23: Heart of Gold / Last Breath Heart of Gold / Last Bre…" at bounding box center [380, 571] width 395 height 249
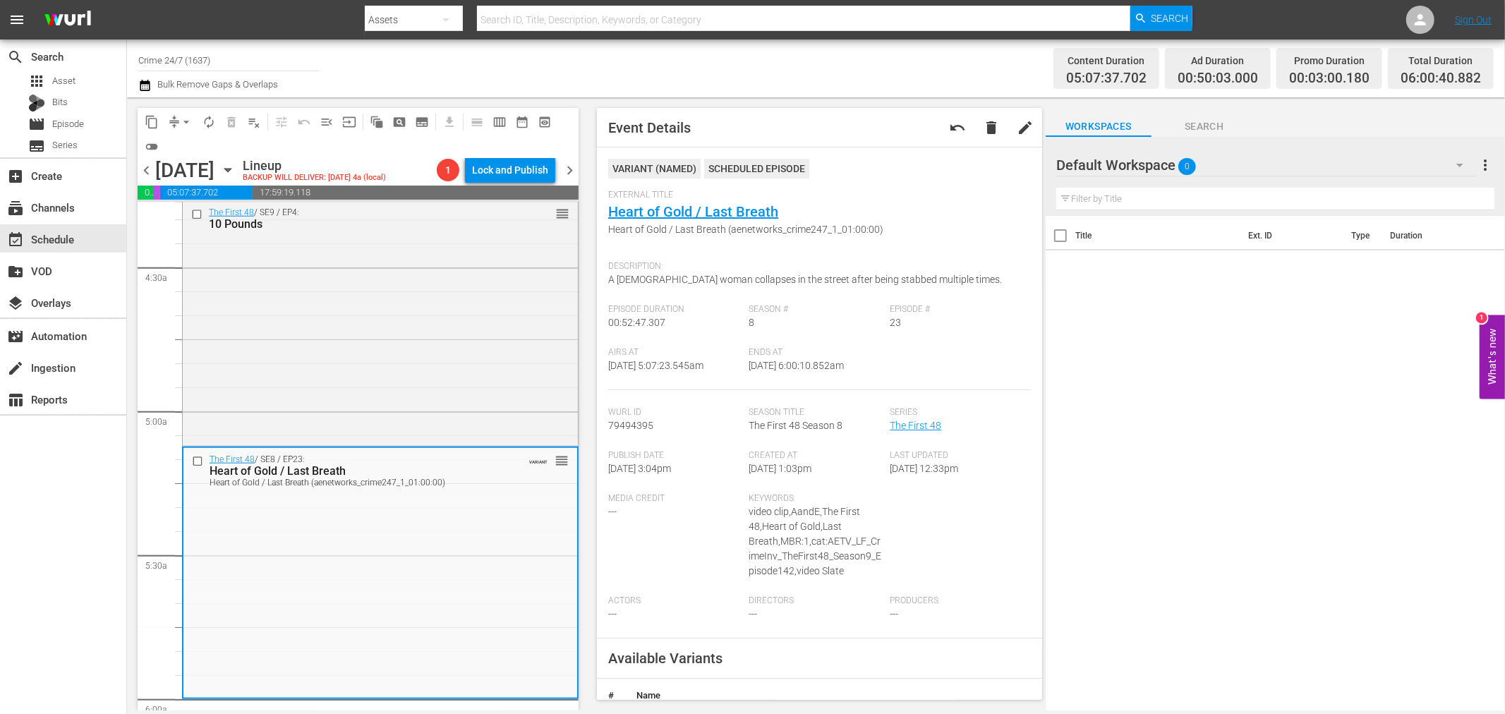
click at [189, 119] on span "arrow_drop_down" at bounding box center [186, 122] width 14 height 14
click at [190, 143] on li "Align to Midnight" at bounding box center [187, 149] width 148 height 23
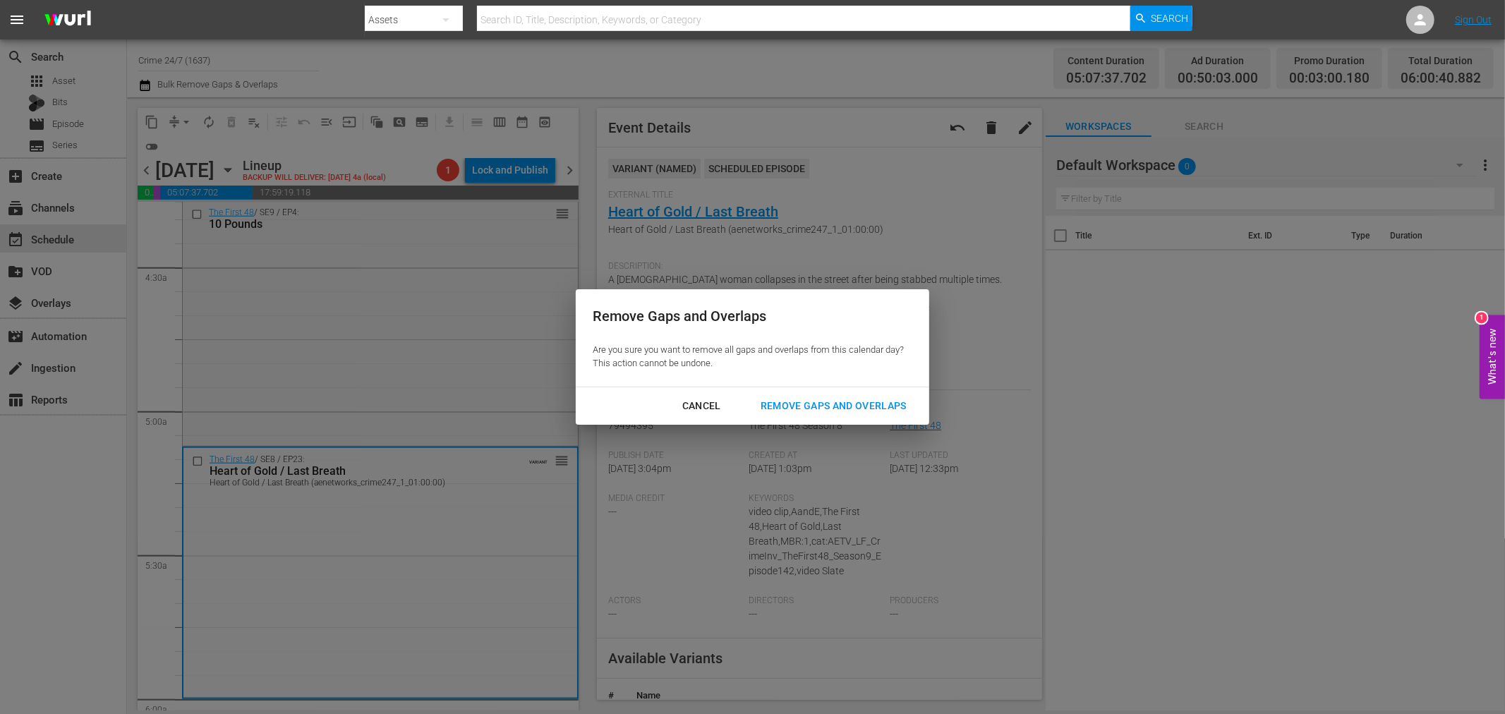
click at [831, 398] on div "Remove Gaps and Overlaps" at bounding box center [833, 406] width 169 height 18
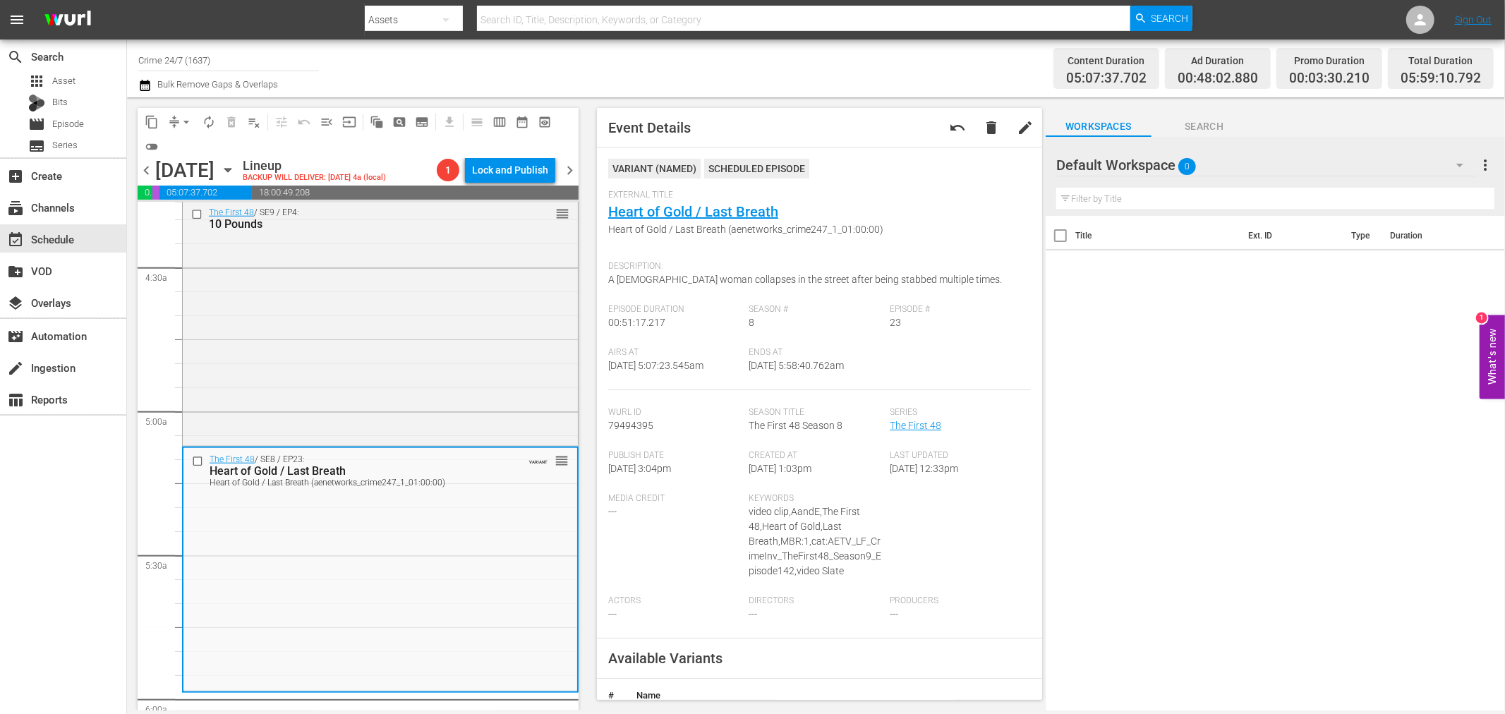
click at [185, 121] on span "arrow_drop_down" at bounding box center [186, 122] width 14 height 14
click at [184, 145] on li "Align to Midnight" at bounding box center [187, 149] width 148 height 23
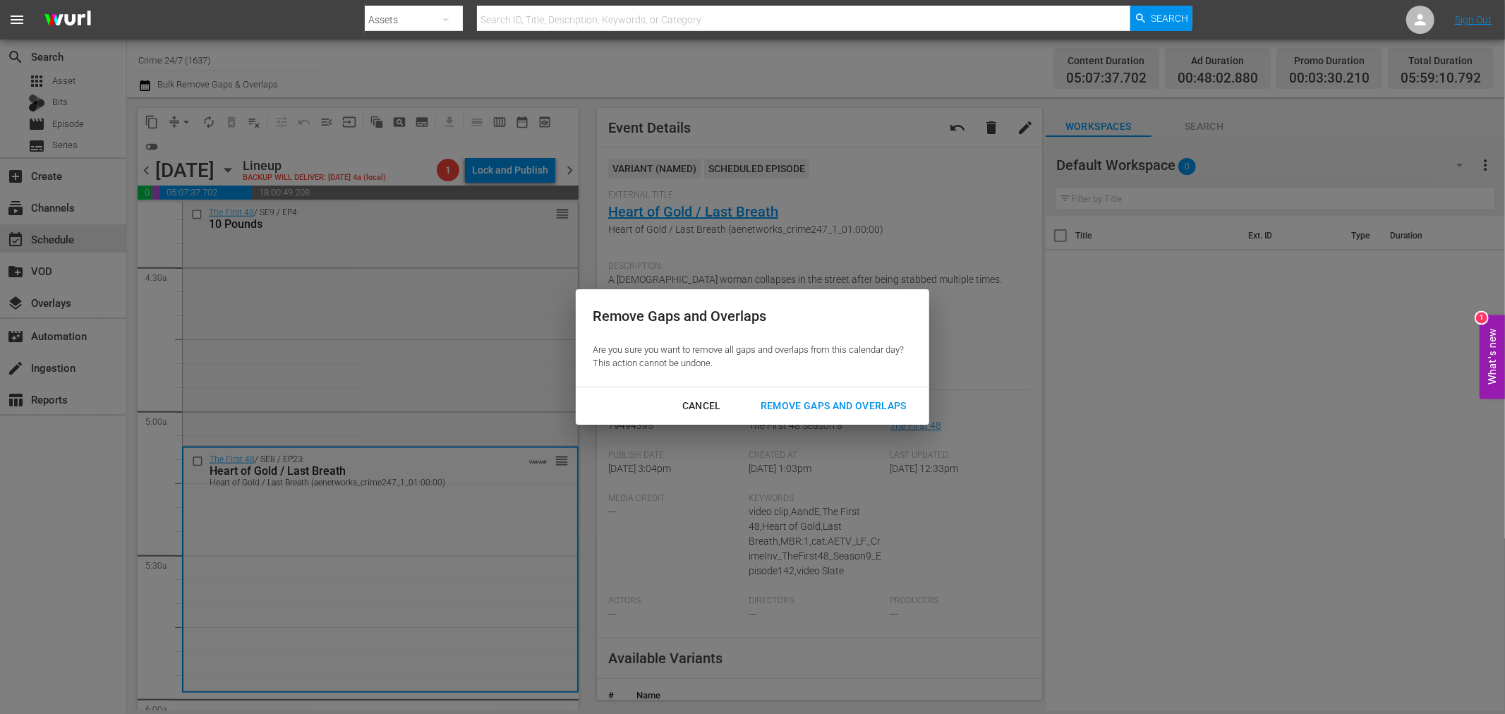
click at [802, 401] on div "Remove Gaps and Overlaps" at bounding box center [833, 406] width 169 height 18
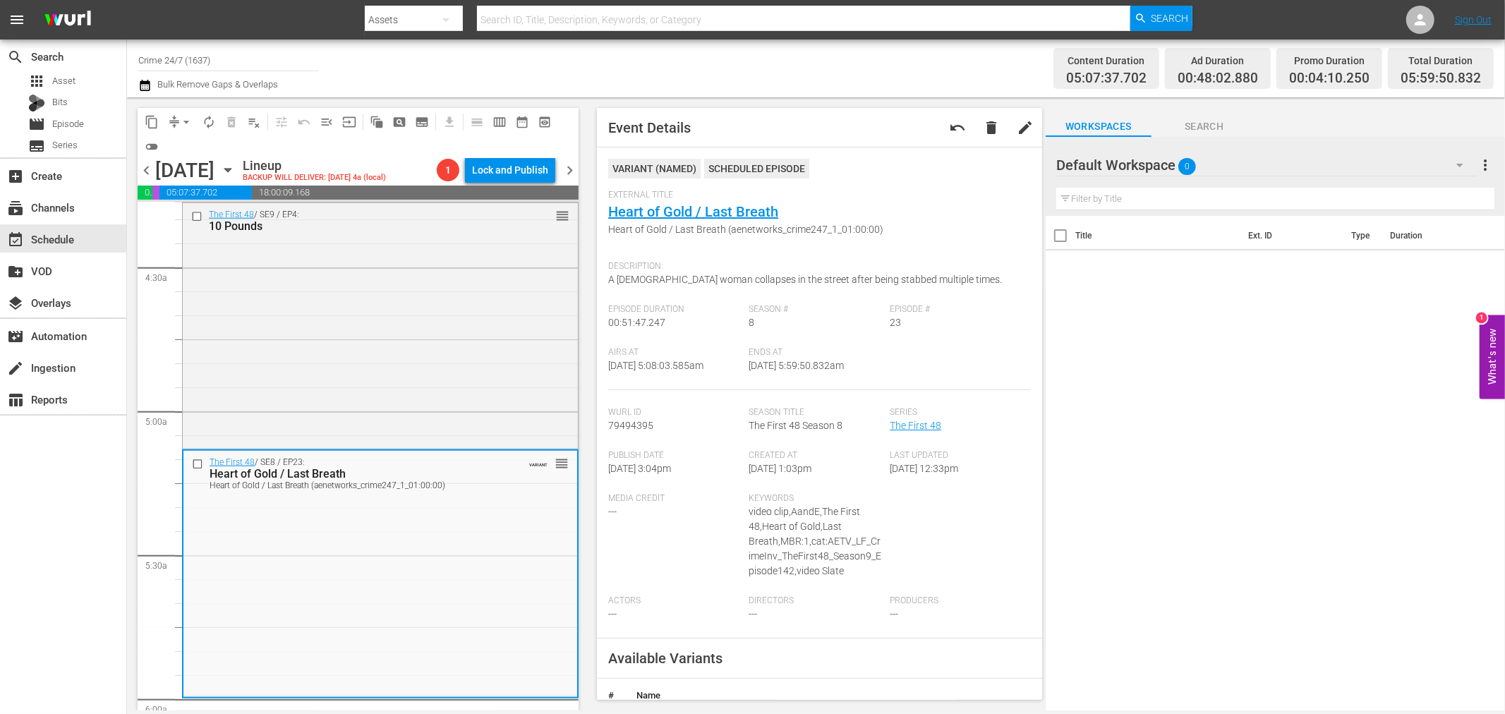
click at [177, 116] on button "arrow_drop_down" at bounding box center [186, 122] width 23 height 23
click at [178, 146] on li "Align to Midnight" at bounding box center [187, 149] width 148 height 23
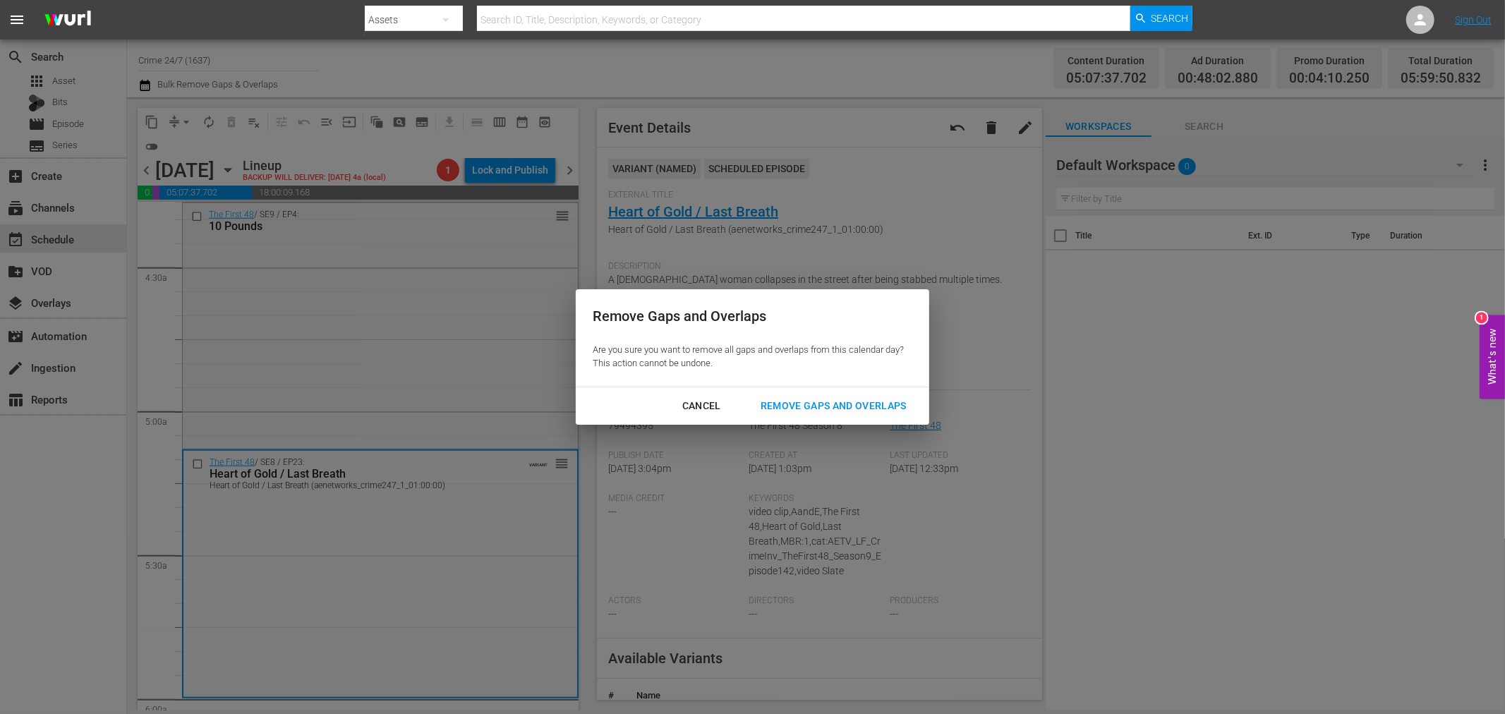
click at [879, 401] on div "Remove Gaps and Overlaps" at bounding box center [833, 406] width 169 height 18
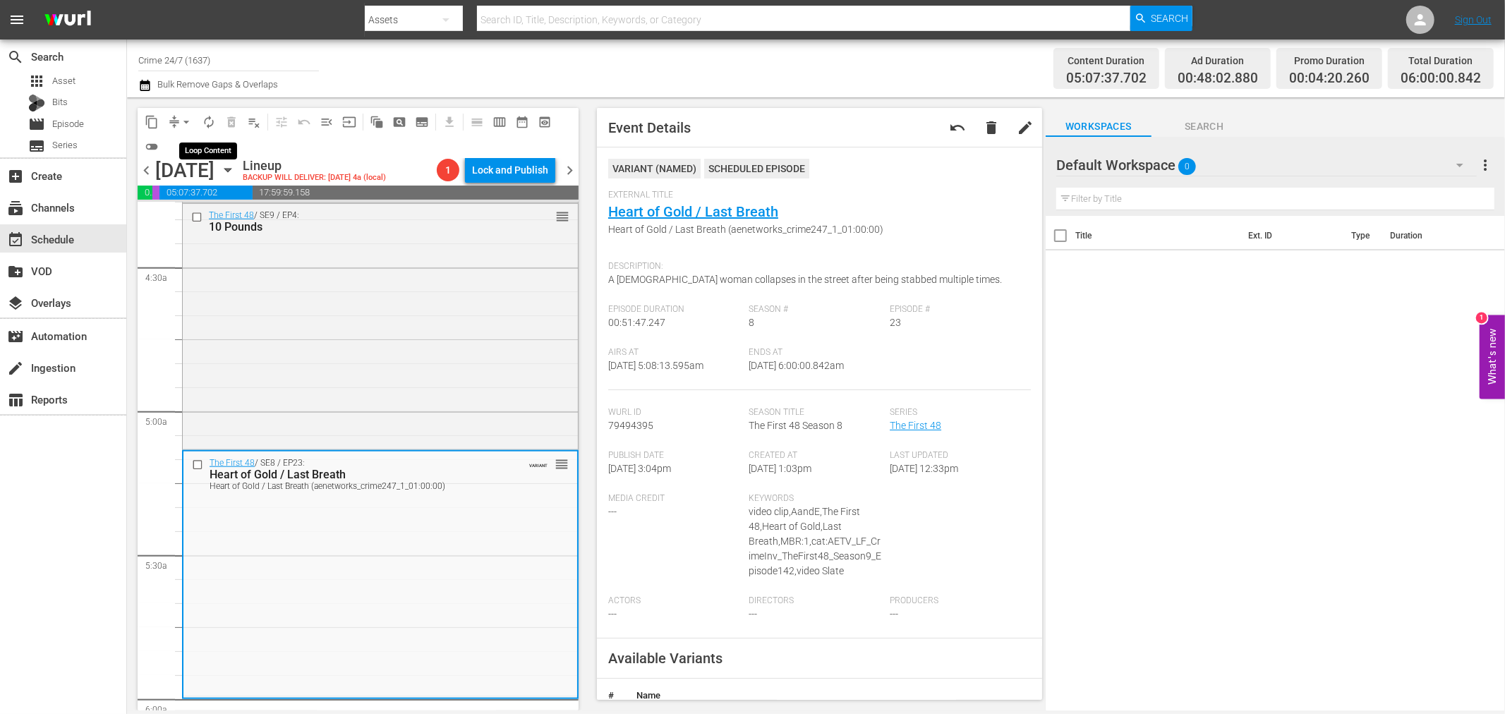
click at [214, 116] on span "autorenew_outlined" at bounding box center [209, 122] width 14 height 14
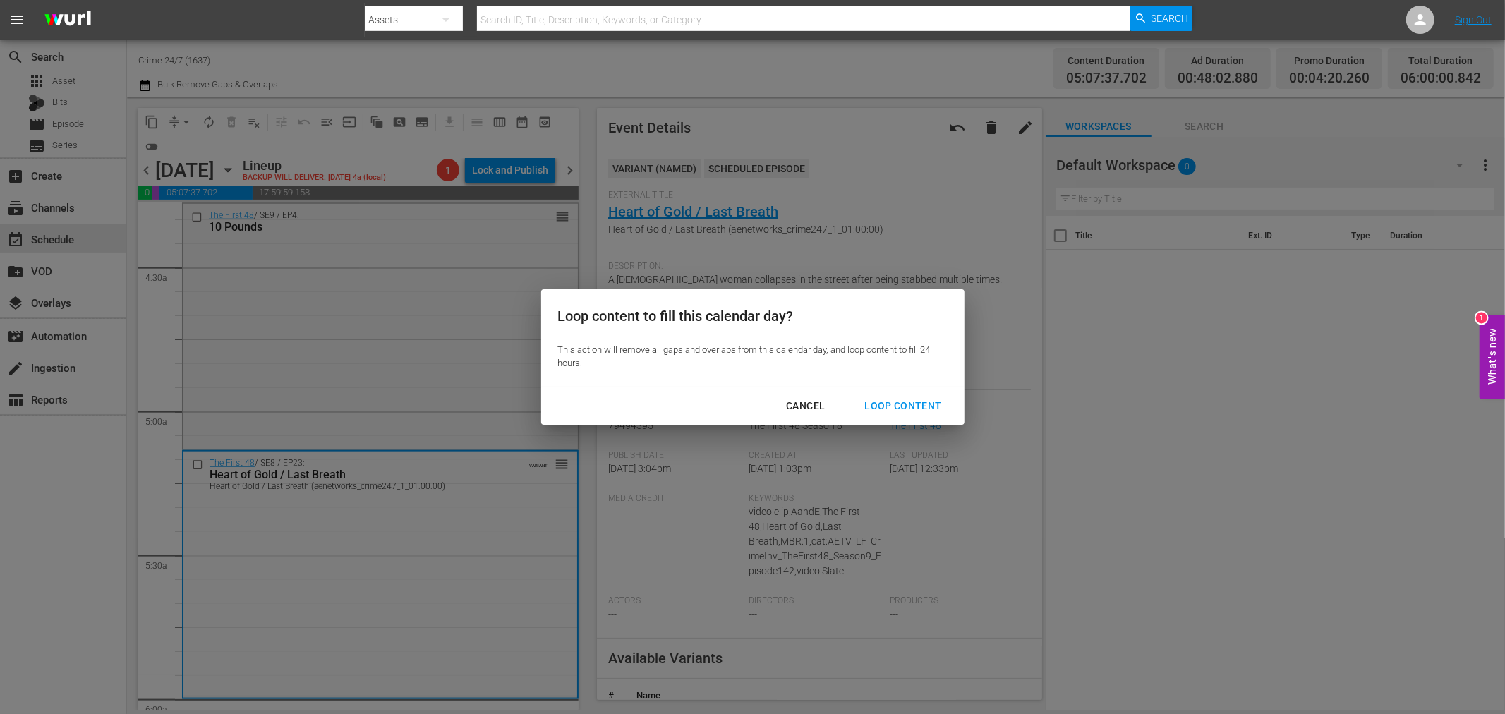
click at [896, 408] on div "Loop Content" at bounding box center [902, 406] width 99 height 18
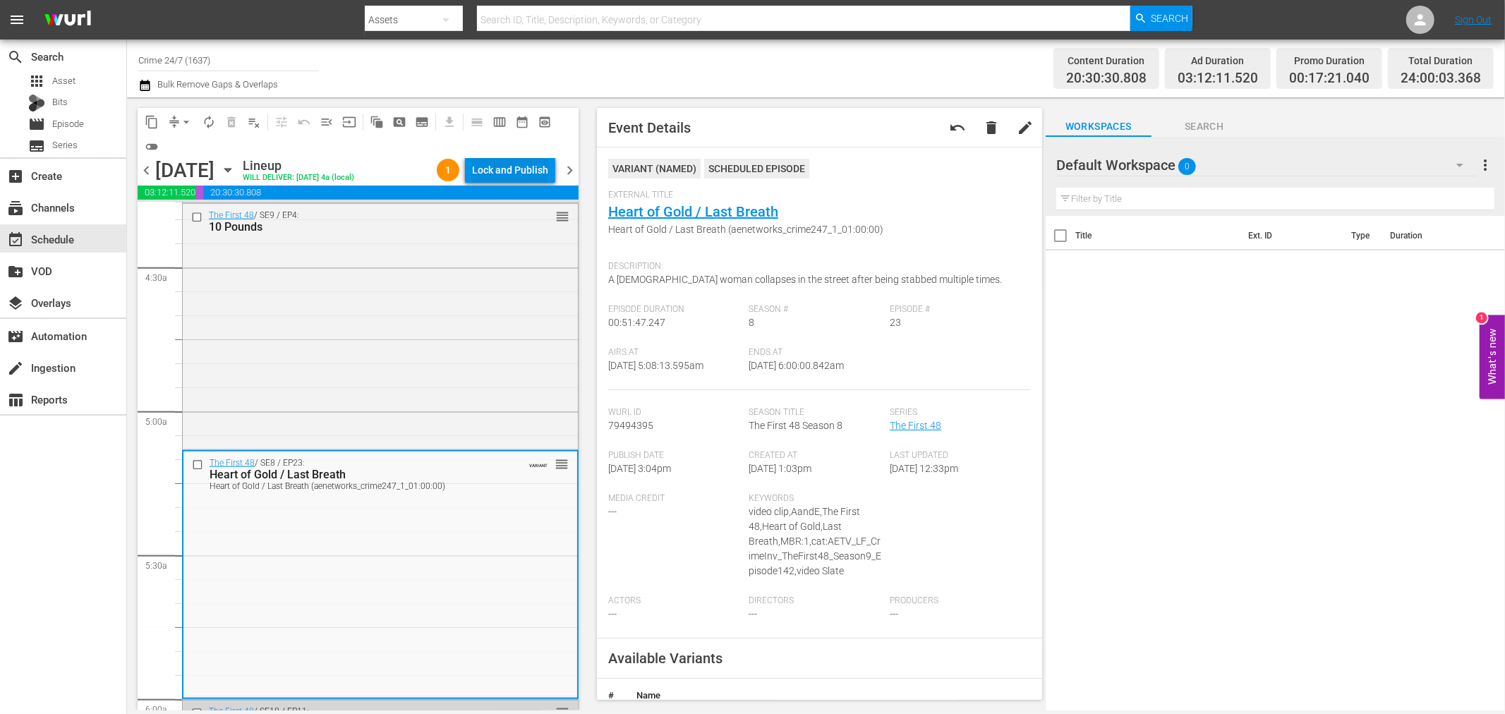
click at [504, 160] on div "Lock and Publish" at bounding box center [510, 169] width 76 height 25
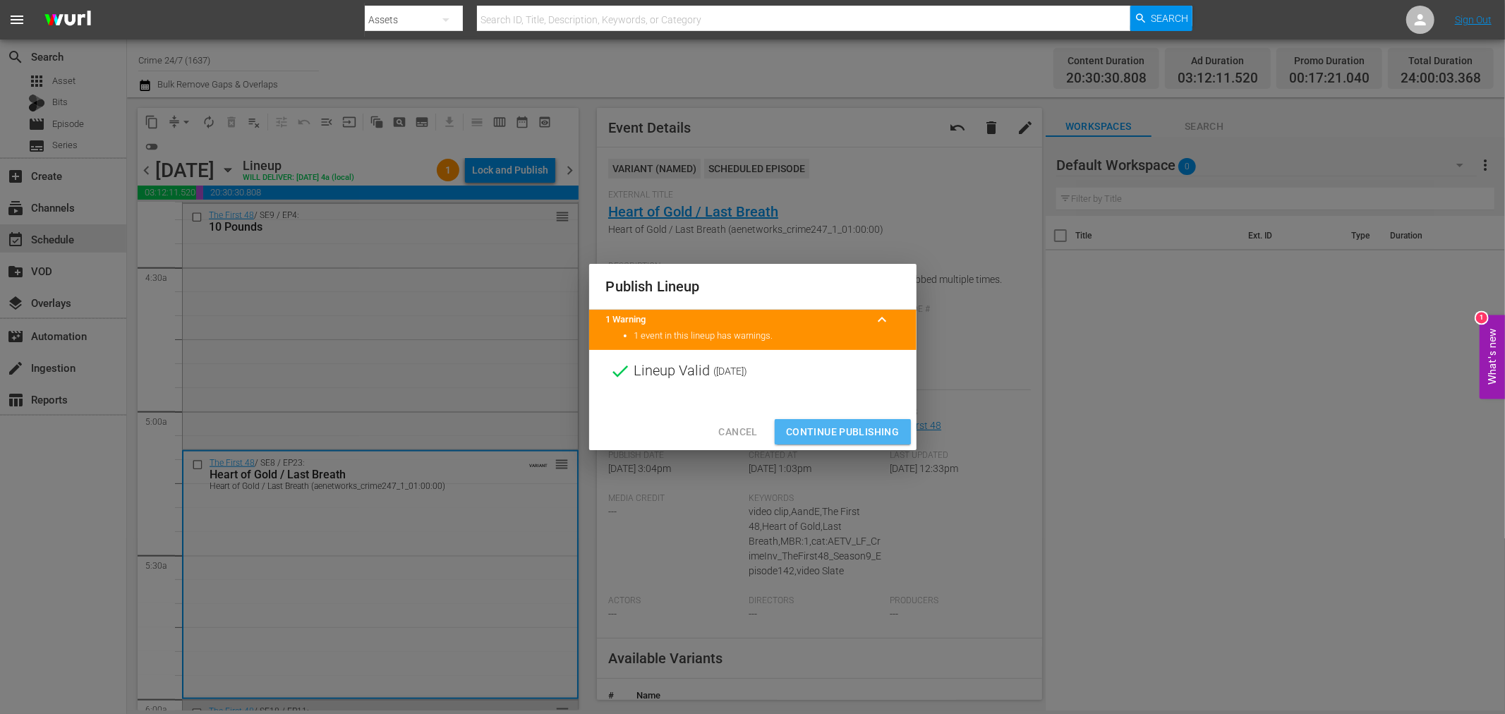
click at [836, 423] on span "Continue Publishing" at bounding box center [843, 432] width 114 height 18
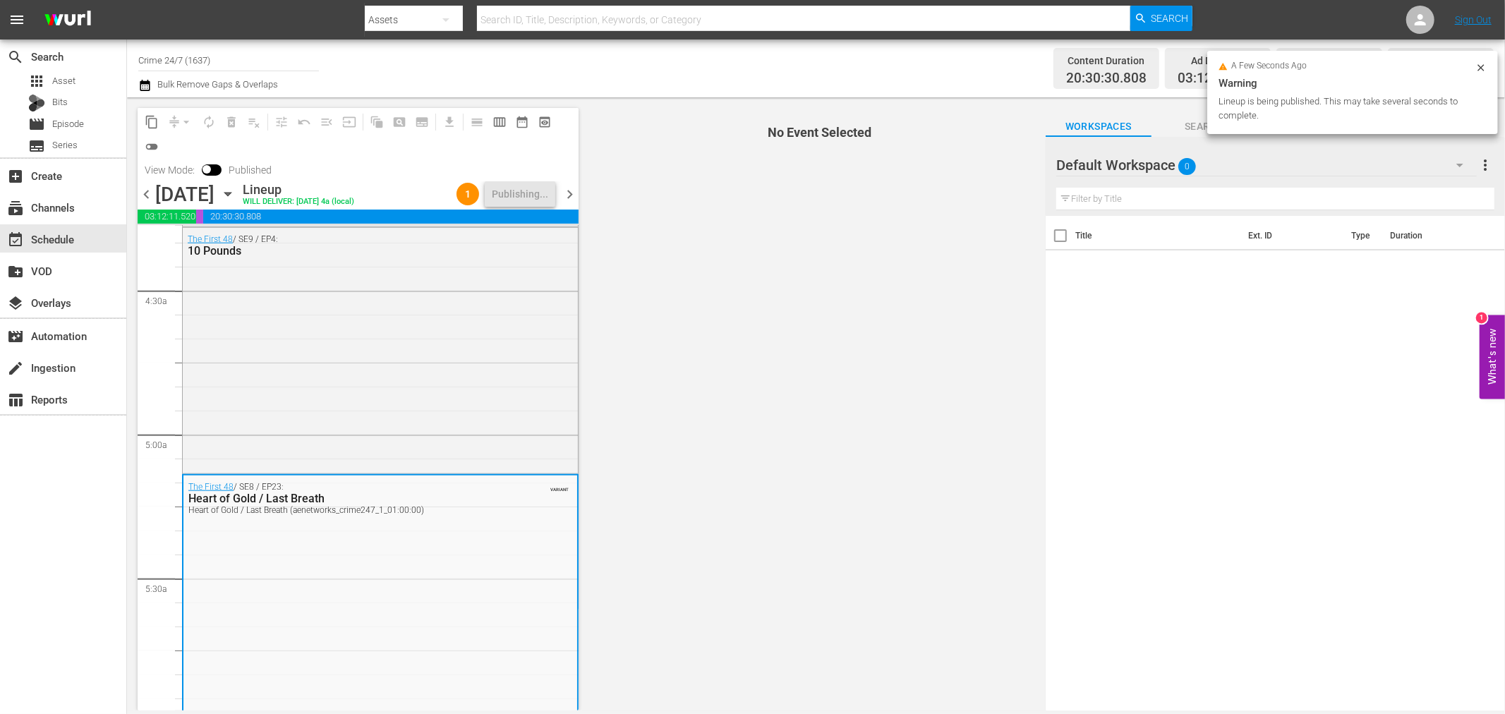
click at [568, 192] on span "chevron_right" at bounding box center [570, 195] width 18 height 18
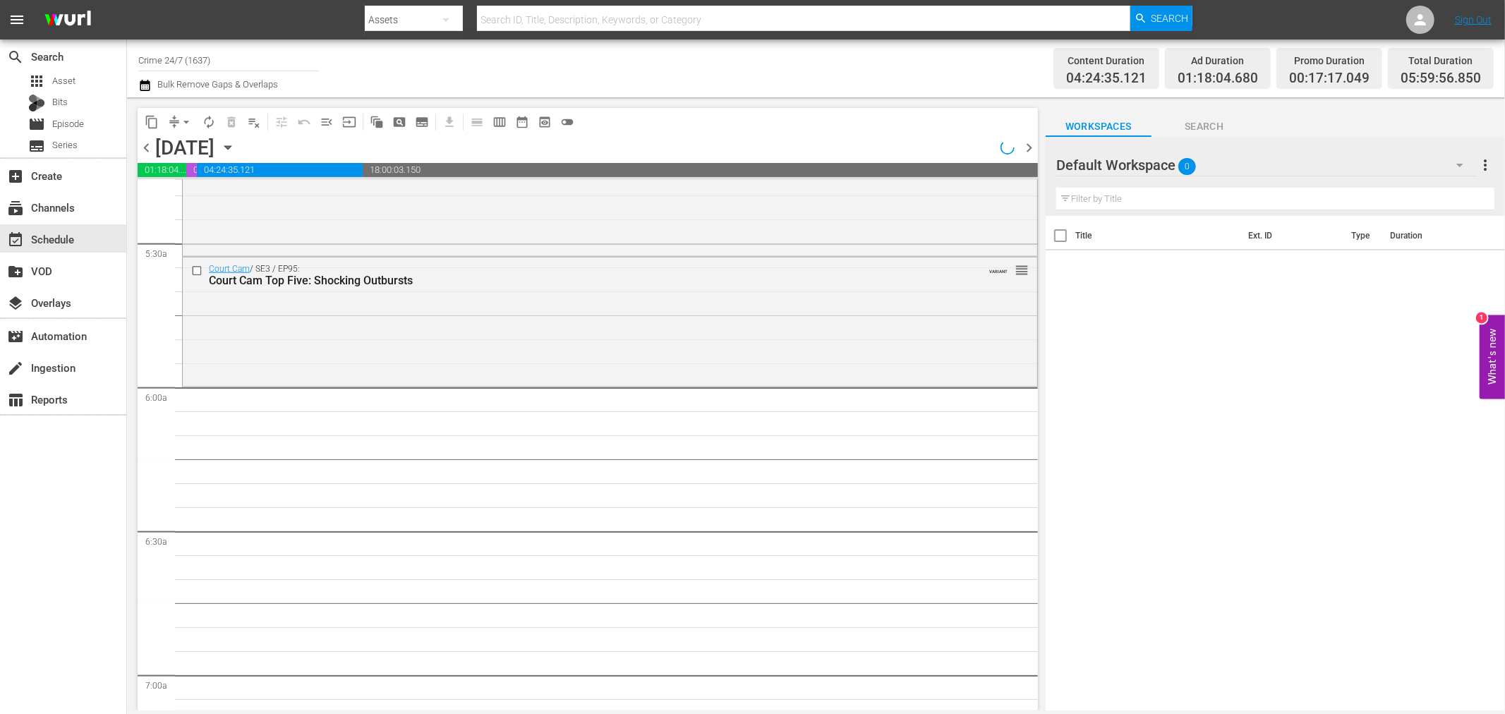
scroll to position [1557, 0]
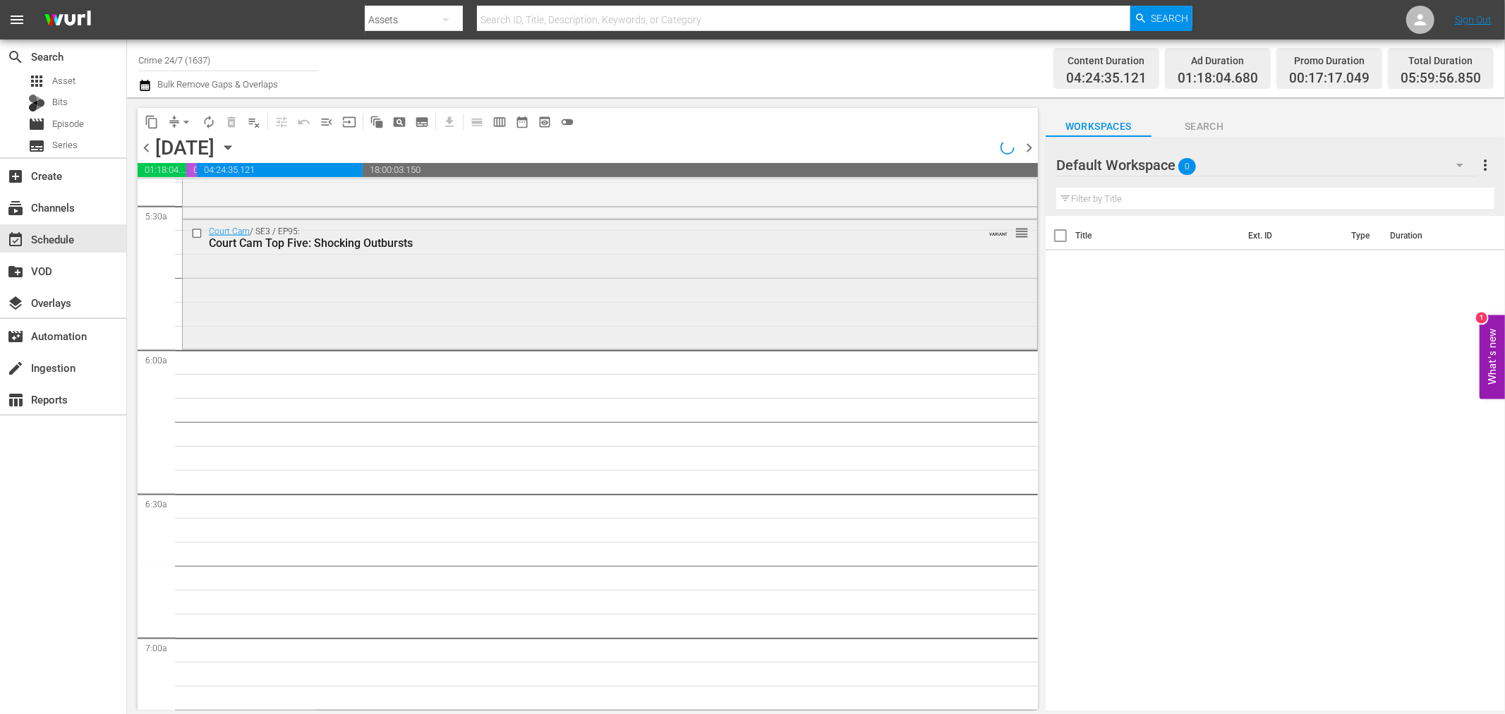
click at [552, 295] on div "Court Cam / SE3 / EP95: Court Cam Top Five: Shocking Outbursts VARIANT reorder" at bounding box center [610, 283] width 854 height 126
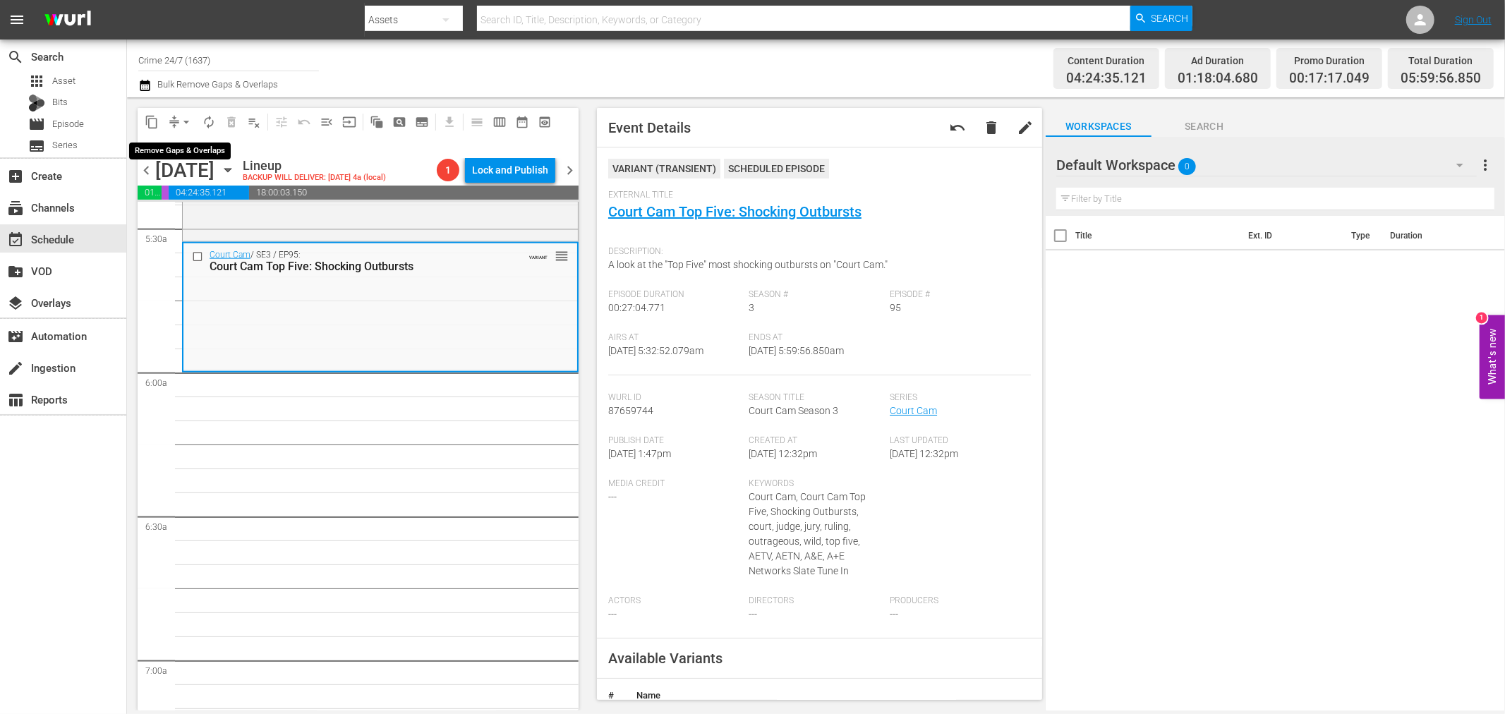
click at [177, 126] on button "arrow_drop_down" at bounding box center [186, 122] width 23 height 23
click at [174, 152] on li "Align to Midnight" at bounding box center [187, 149] width 148 height 23
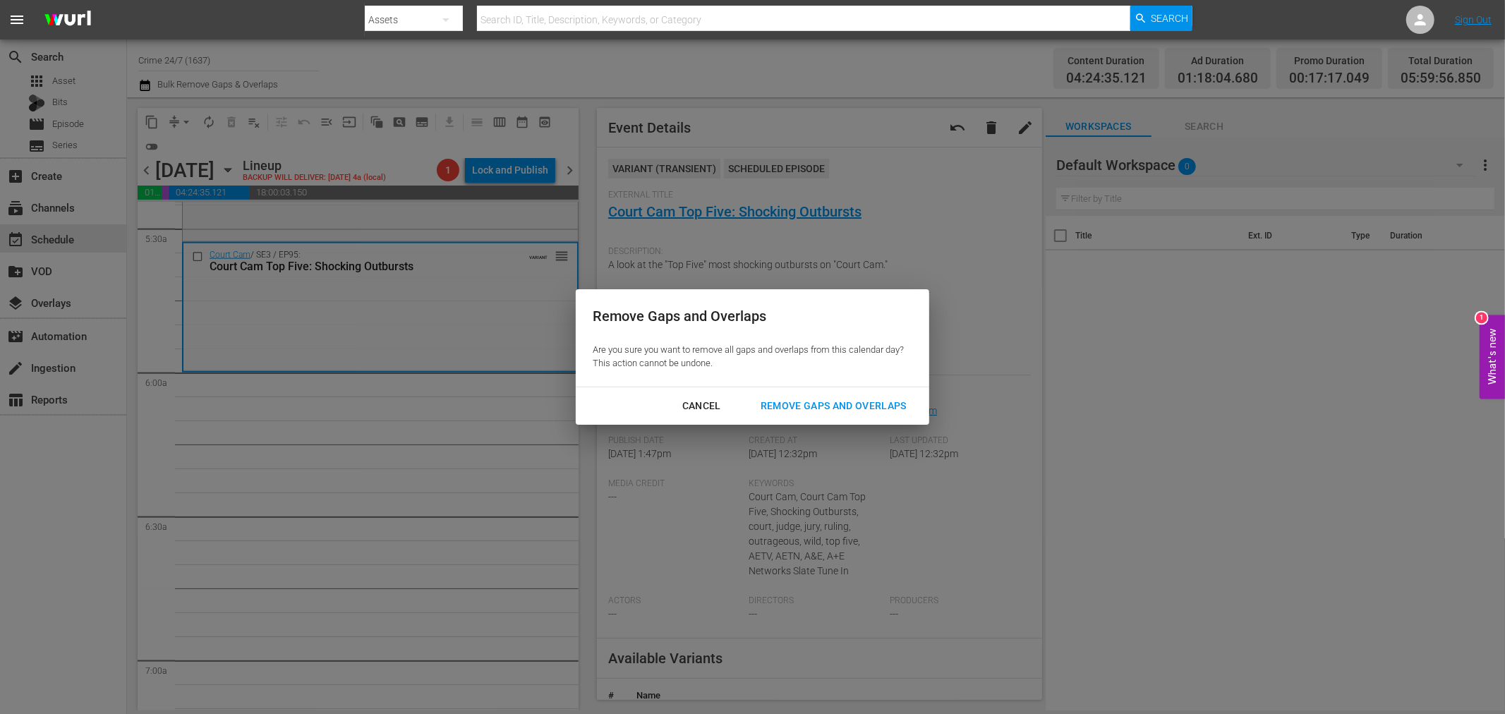
click at [836, 406] on div "Remove Gaps and Overlaps" at bounding box center [833, 406] width 169 height 18
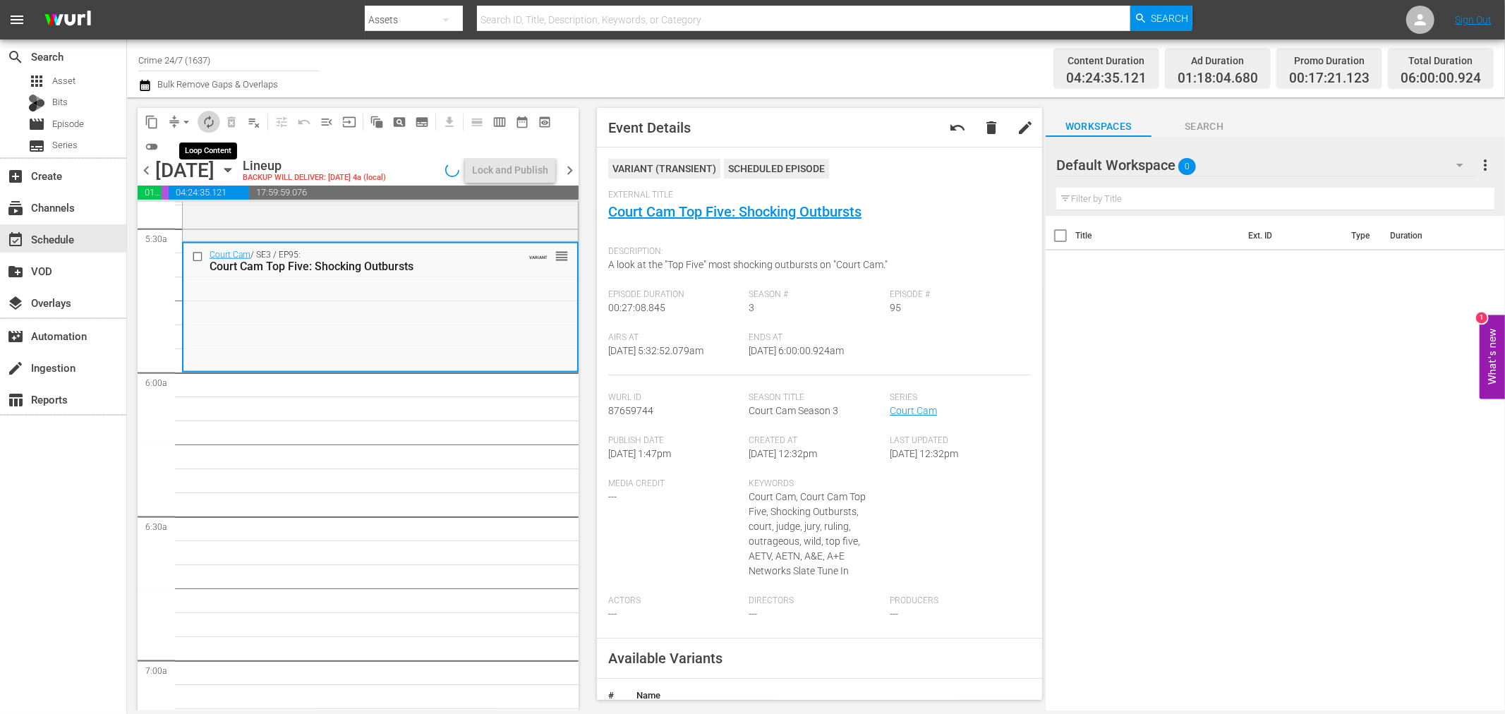
click at [212, 123] on span "autorenew_outlined" at bounding box center [209, 122] width 14 height 14
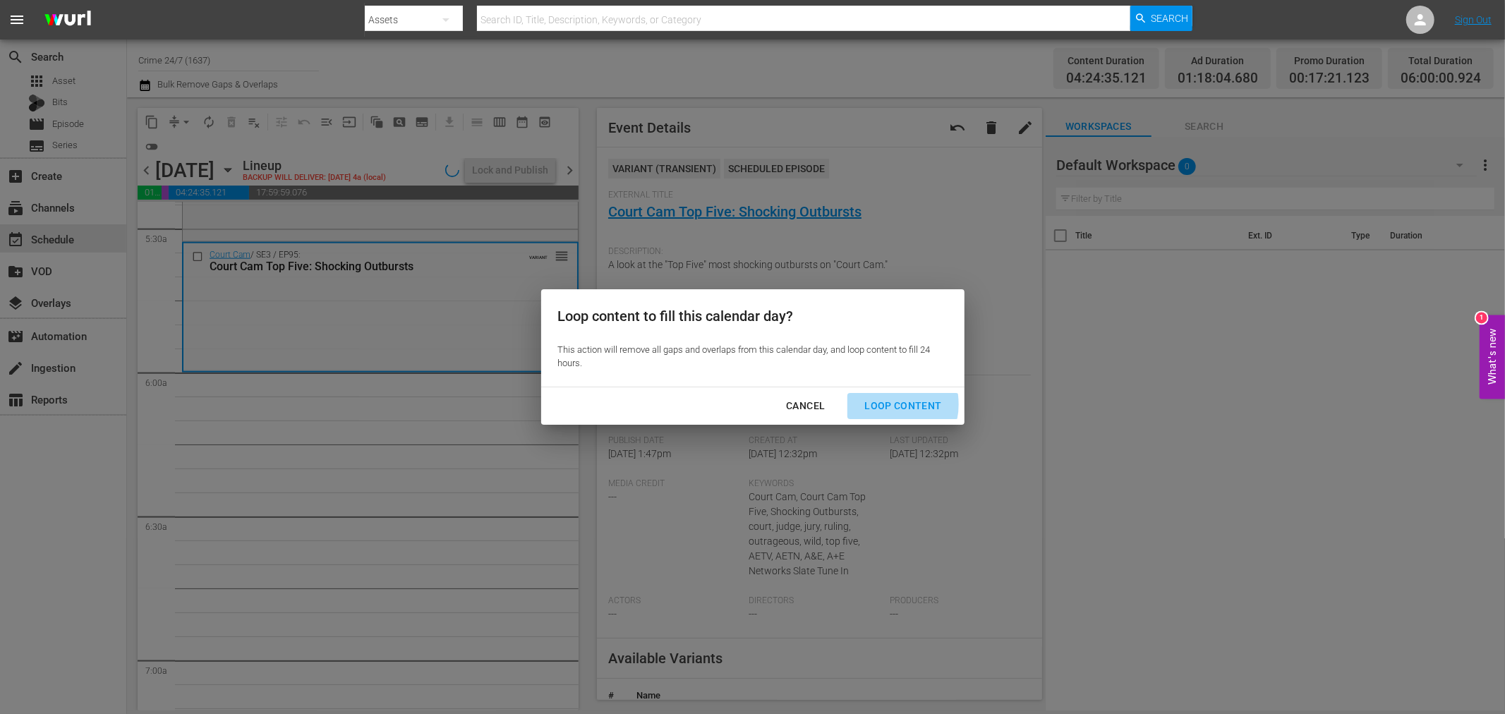
click at [892, 404] on div "Loop Content" at bounding box center [902, 406] width 99 height 18
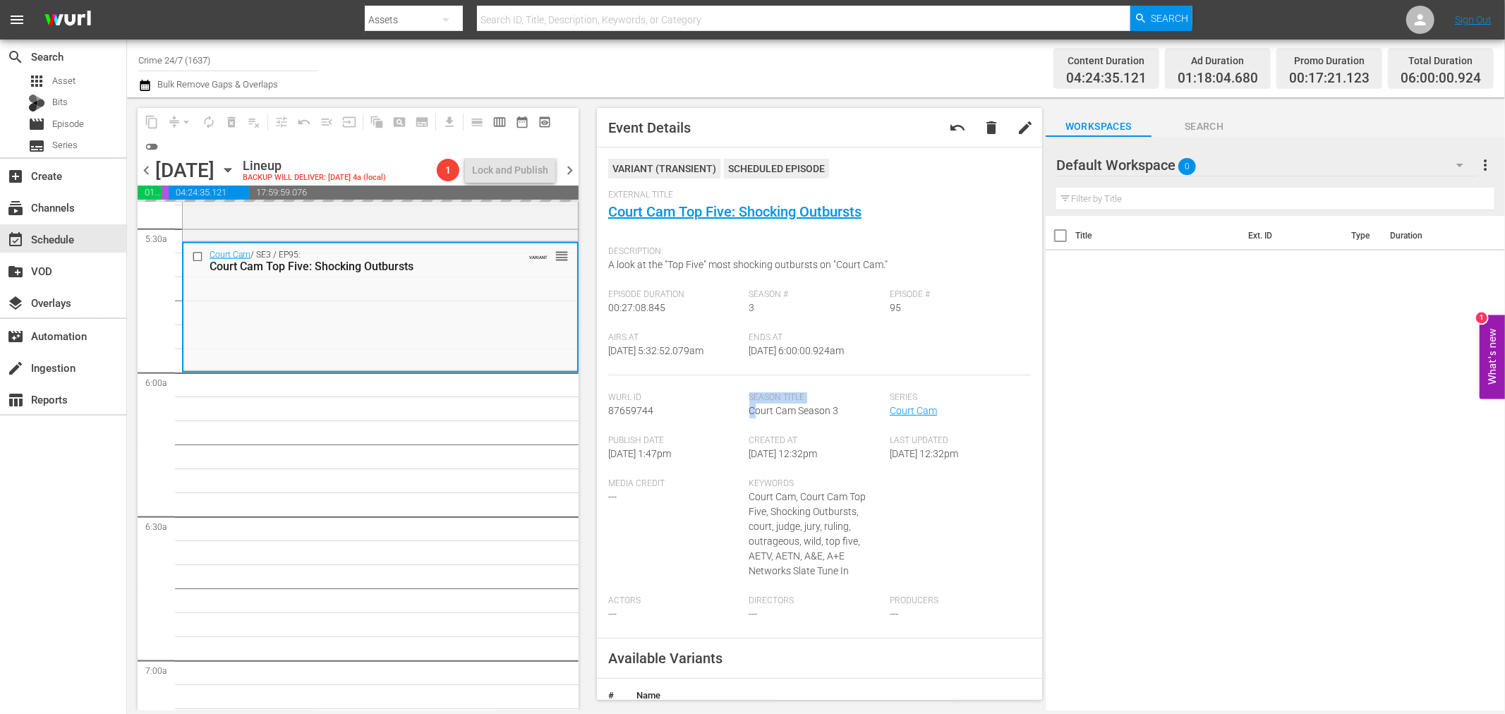
drag, startPoint x: 751, startPoint y: 411, endPoint x: 688, endPoint y: 420, distance: 63.5
click at [688, 420] on div "Wurl Id 87659744 Season Title Court Cam Season 3 Series Court Cam" at bounding box center [819, 413] width 423 height 43
click at [753, 358] on div "Ends At 8/28/25 @ 6:00:00.924am" at bounding box center [819, 353] width 141 height 43
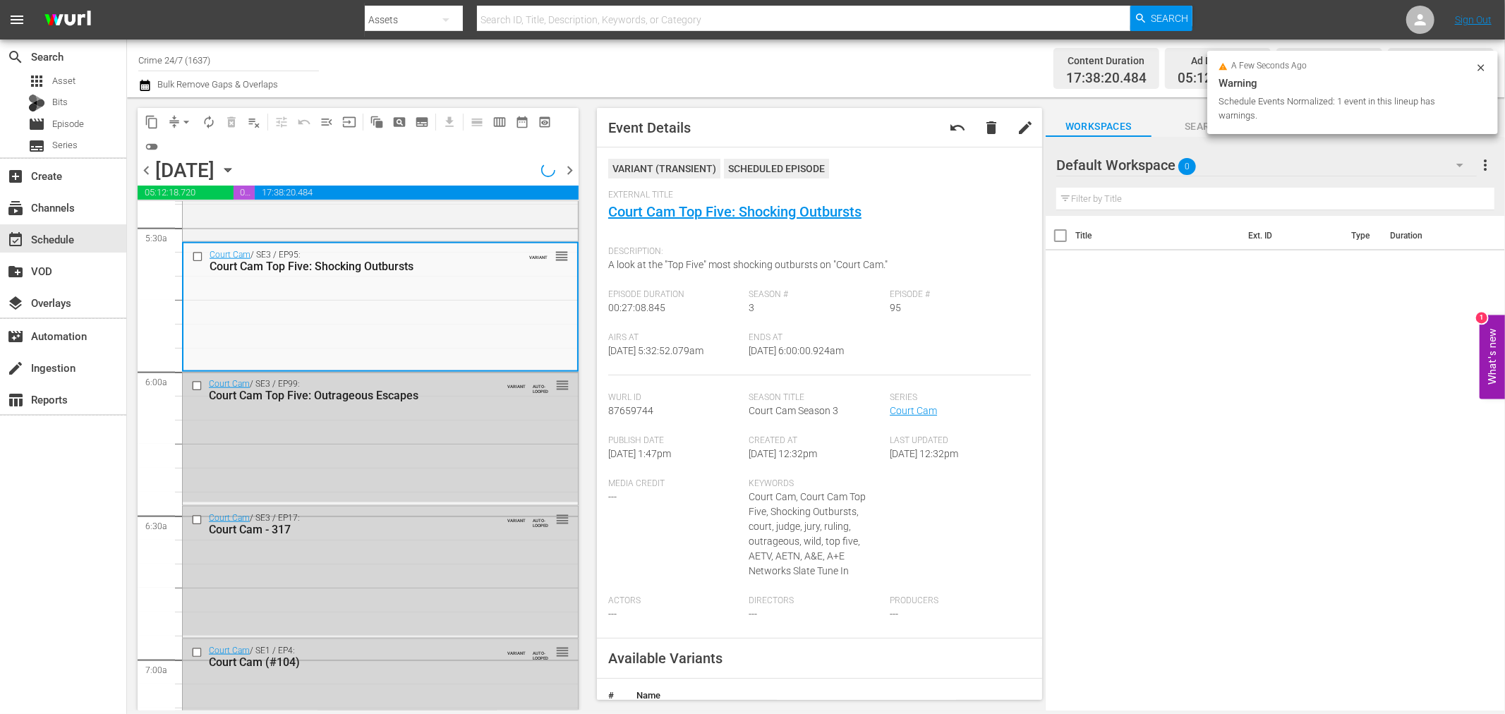
click at [1478, 64] on icon at bounding box center [1480, 67] width 11 height 11
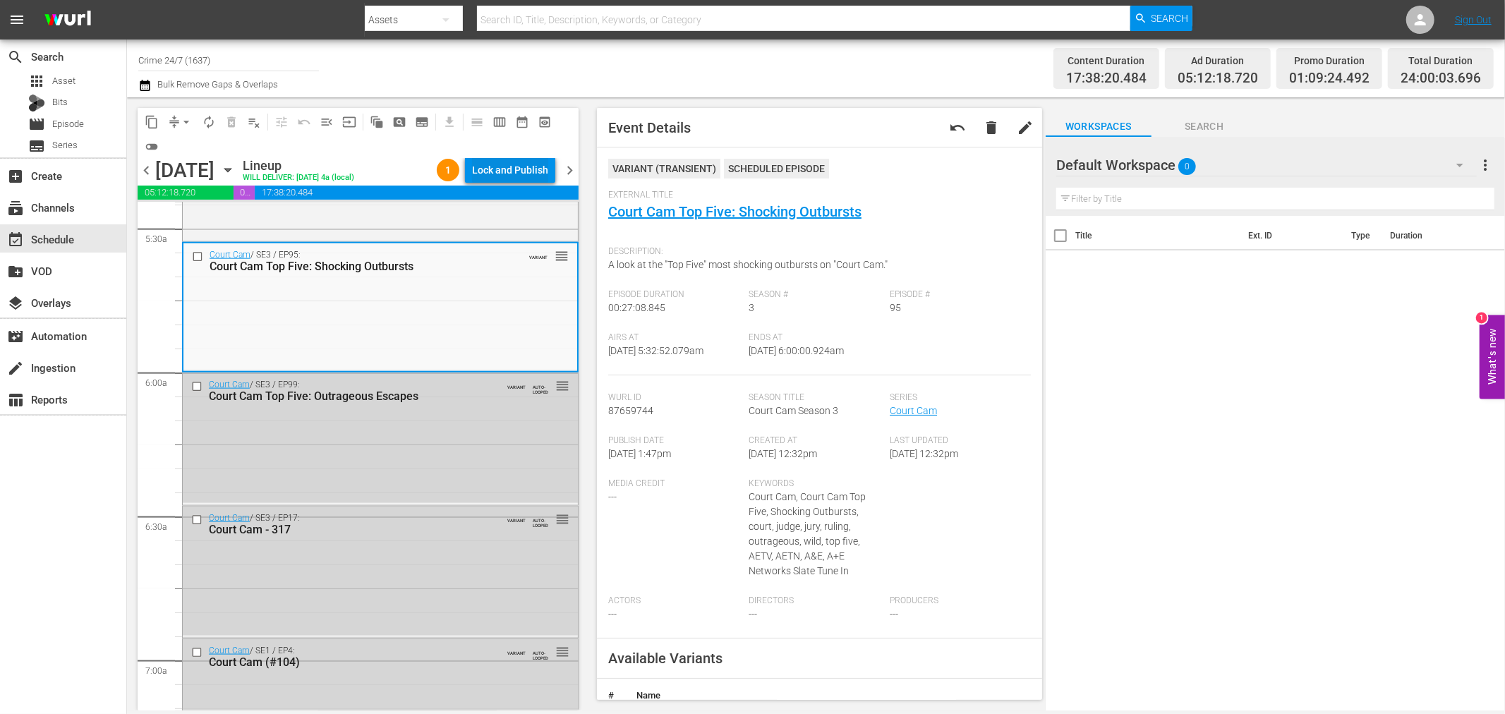
click at [547, 167] on div "Lock and Publish" at bounding box center [510, 169] width 76 height 25
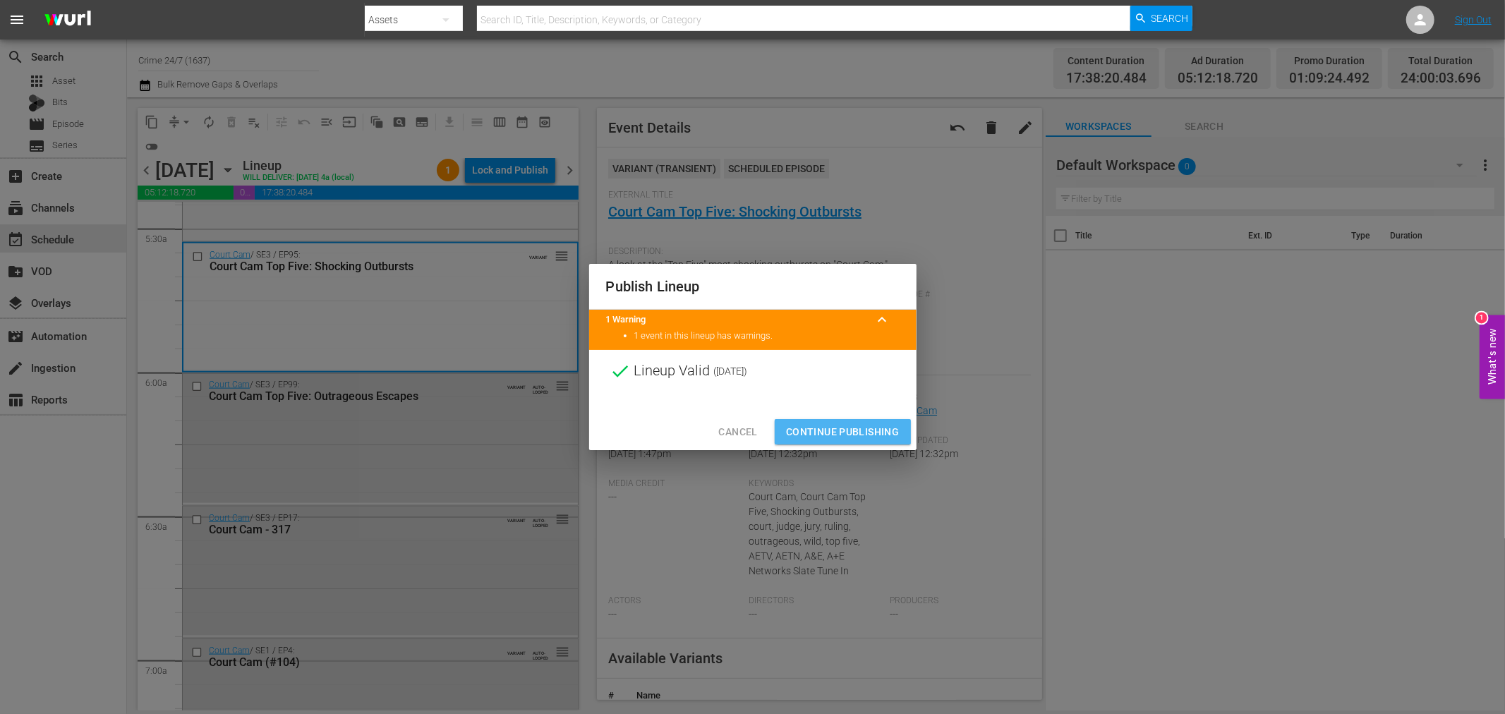
click at [859, 430] on span "Continue Publishing" at bounding box center [843, 432] width 114 height 18
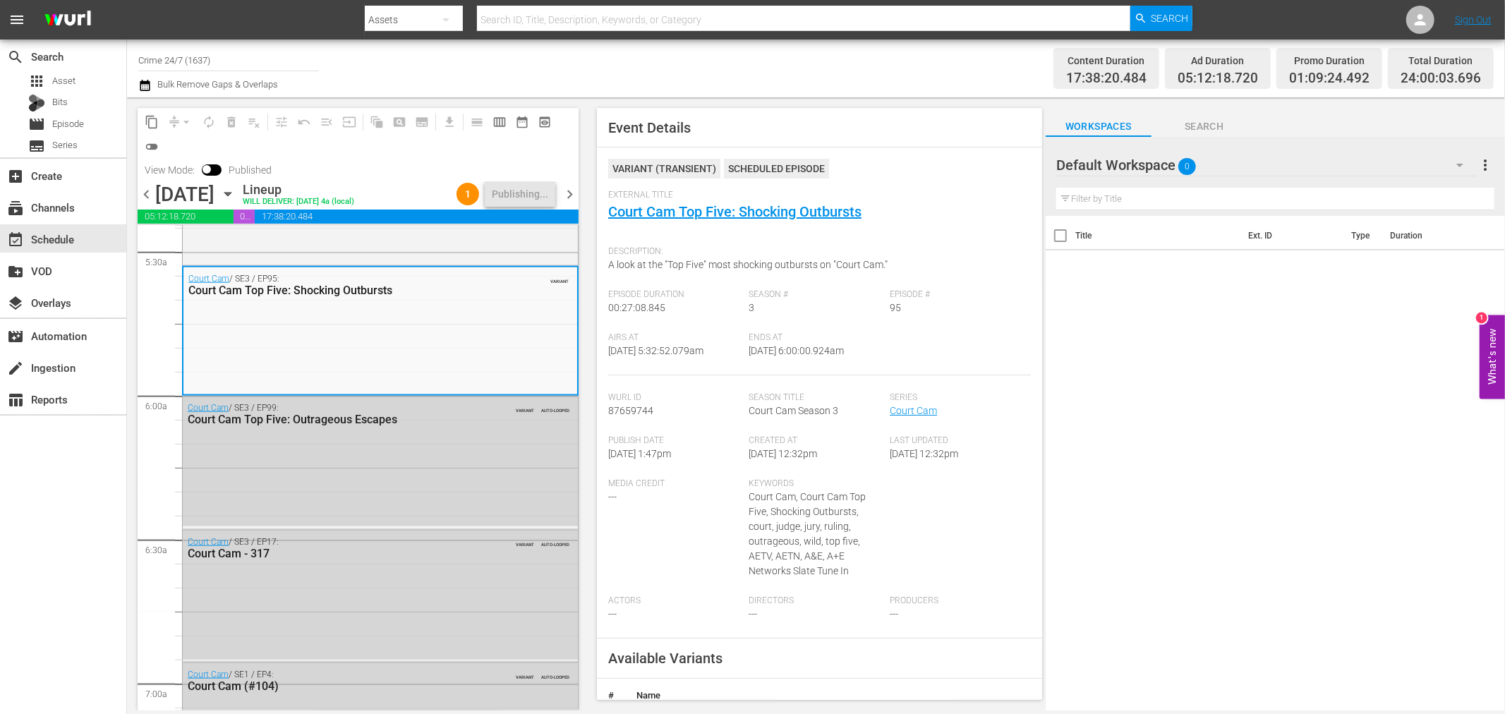
click at [568, 195] on span "chevron_right" at bounding box center [570, 195] width 18 height 18
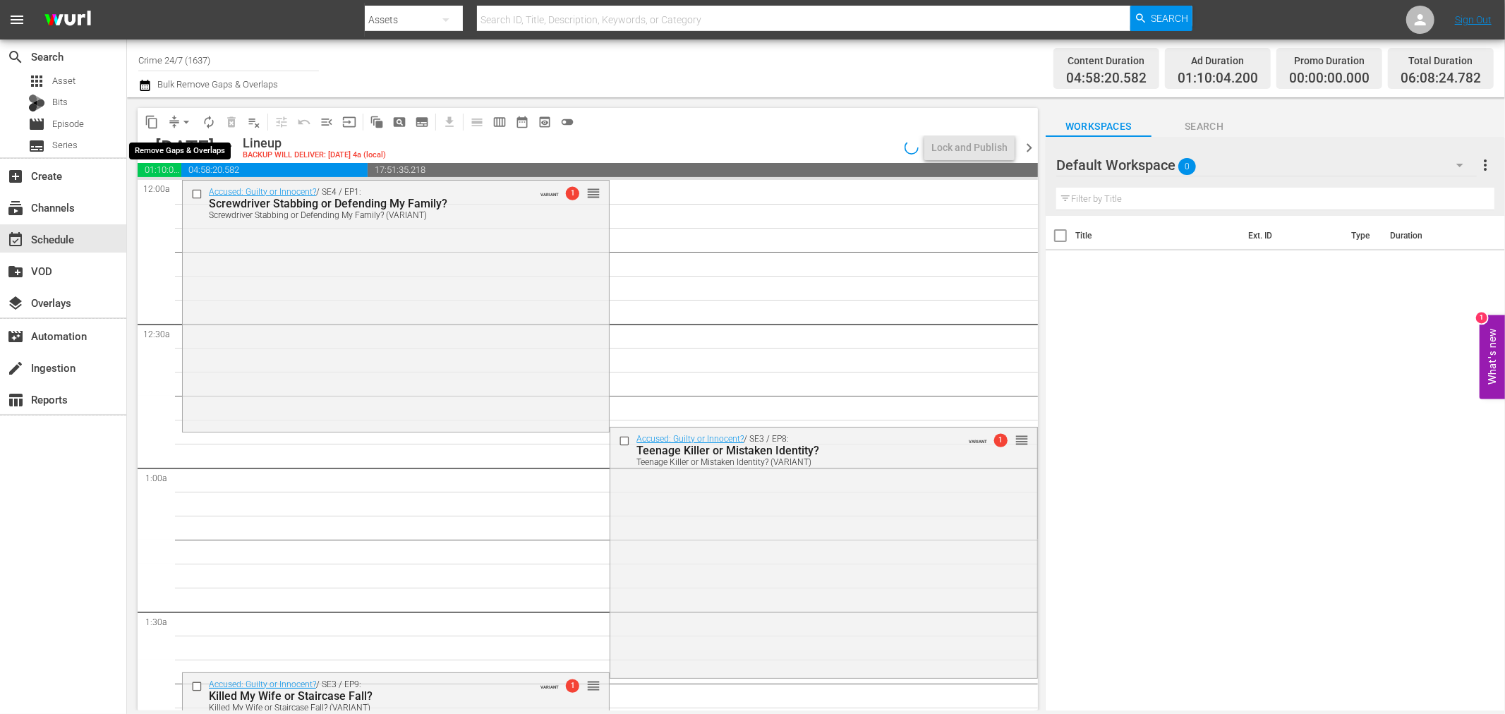
click at [187, 115] on span "arrow_drop_down" at bounding box center [186, 122] width 14 height 14
click at [174, 145] on li "Align to Midnight" at bounding box center [186, 149] width 116 height 23
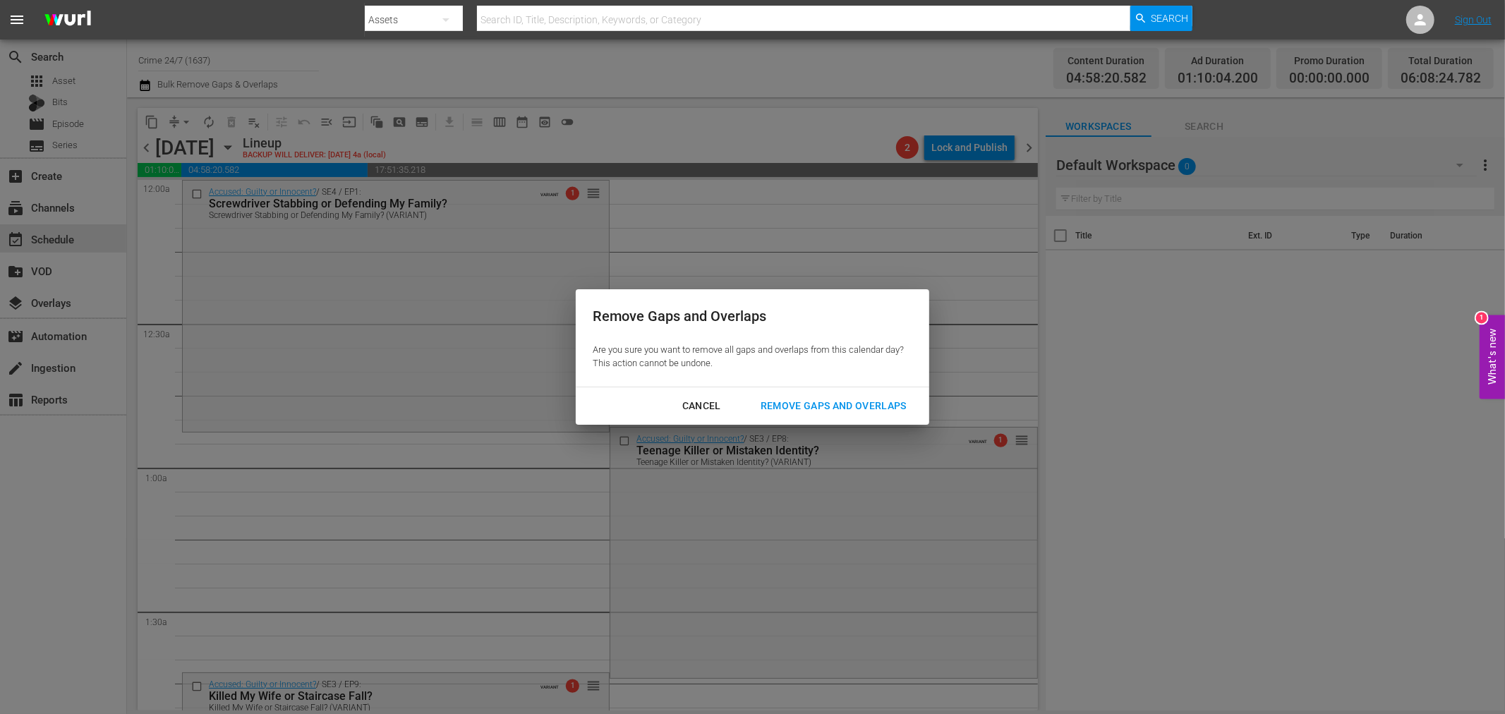
click at [801, 397] on div "Remove Gaps and Overlaps" at bounding box center [833, 406] width 169 height 18
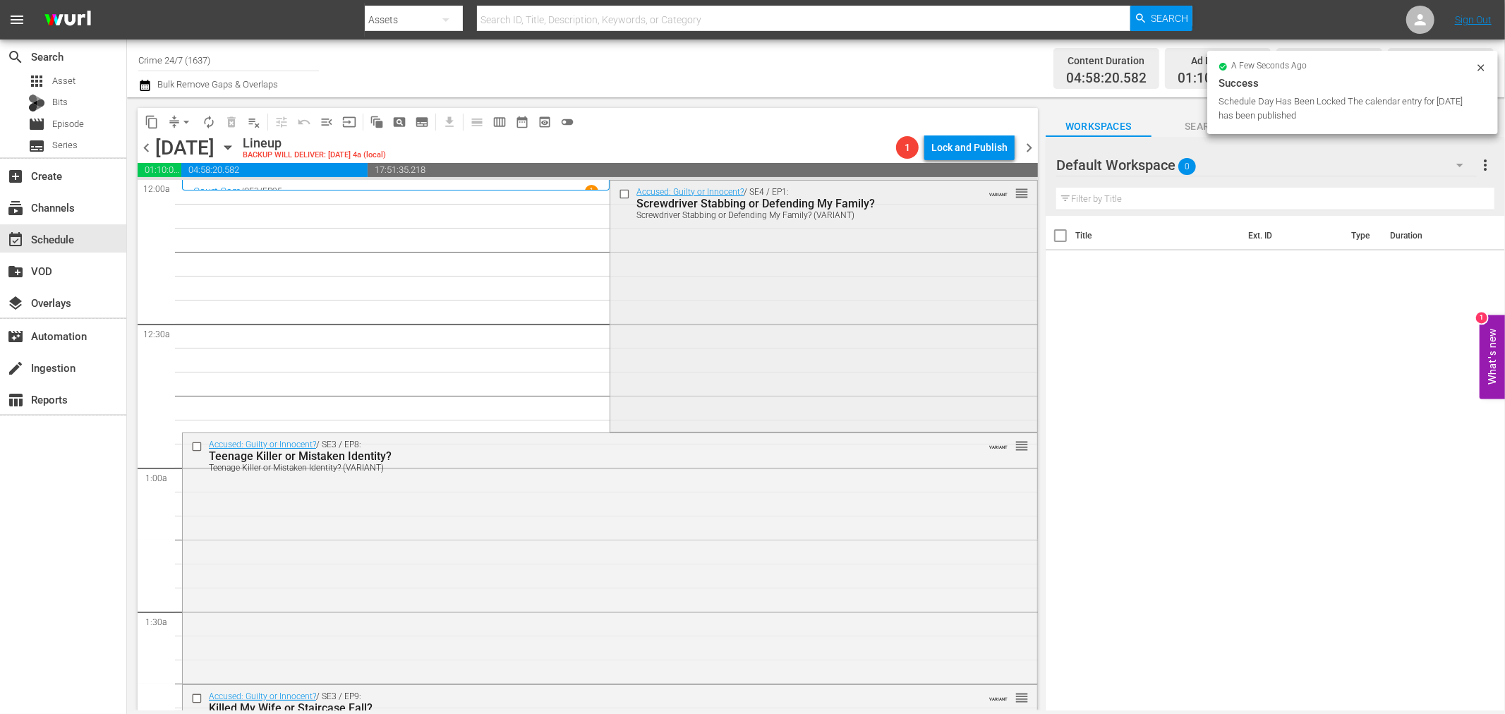
click at [722, 351] on div "Accused: Guilty or Innocent? / SE4 / EP1: Screwdriver Stabbing or Defending My …" at bounding box center [823, 305] width 426 height 249
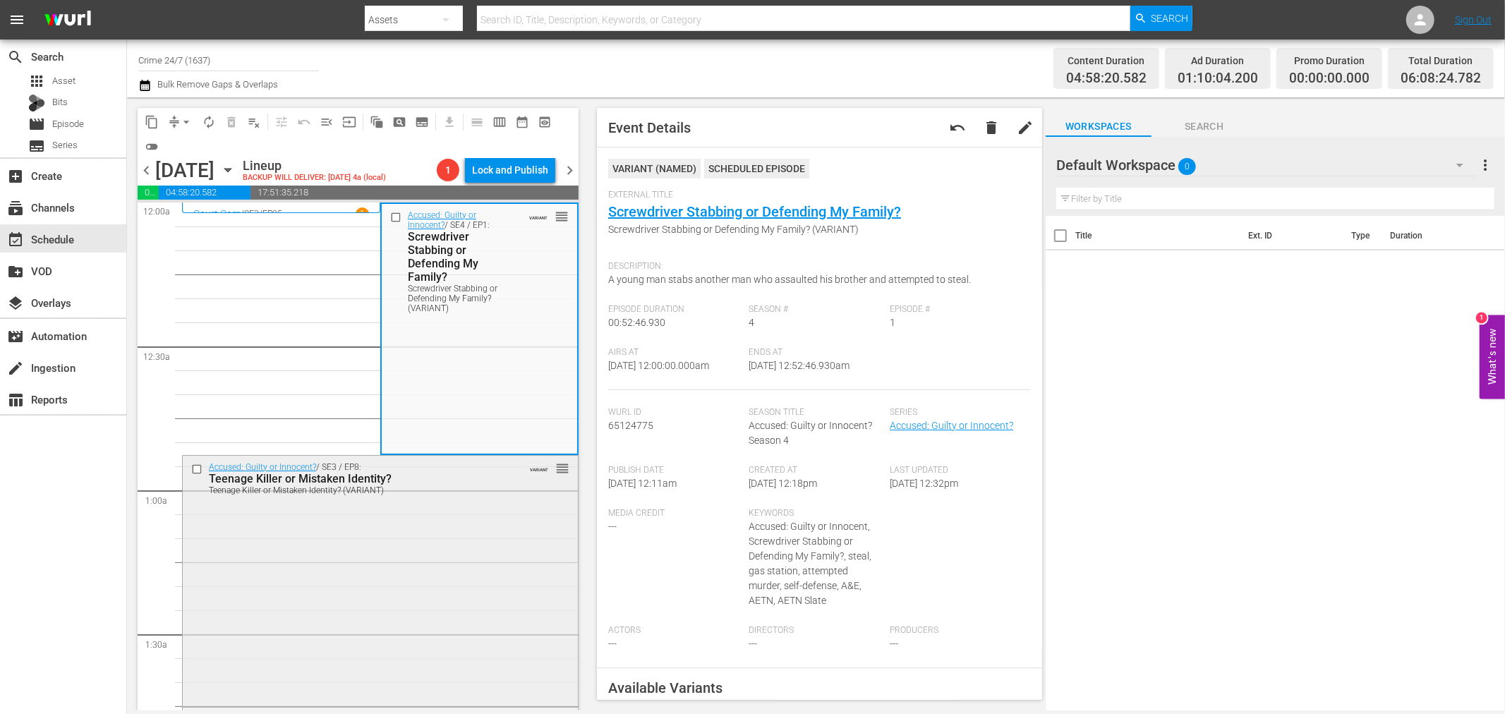
click at [427, 575] on div "Accused: Guilty or Innocent? / SE3 / EP8: Teenage Killer or Mistaken Identity? …" at bounding box center [380, 580] width 395 height 248
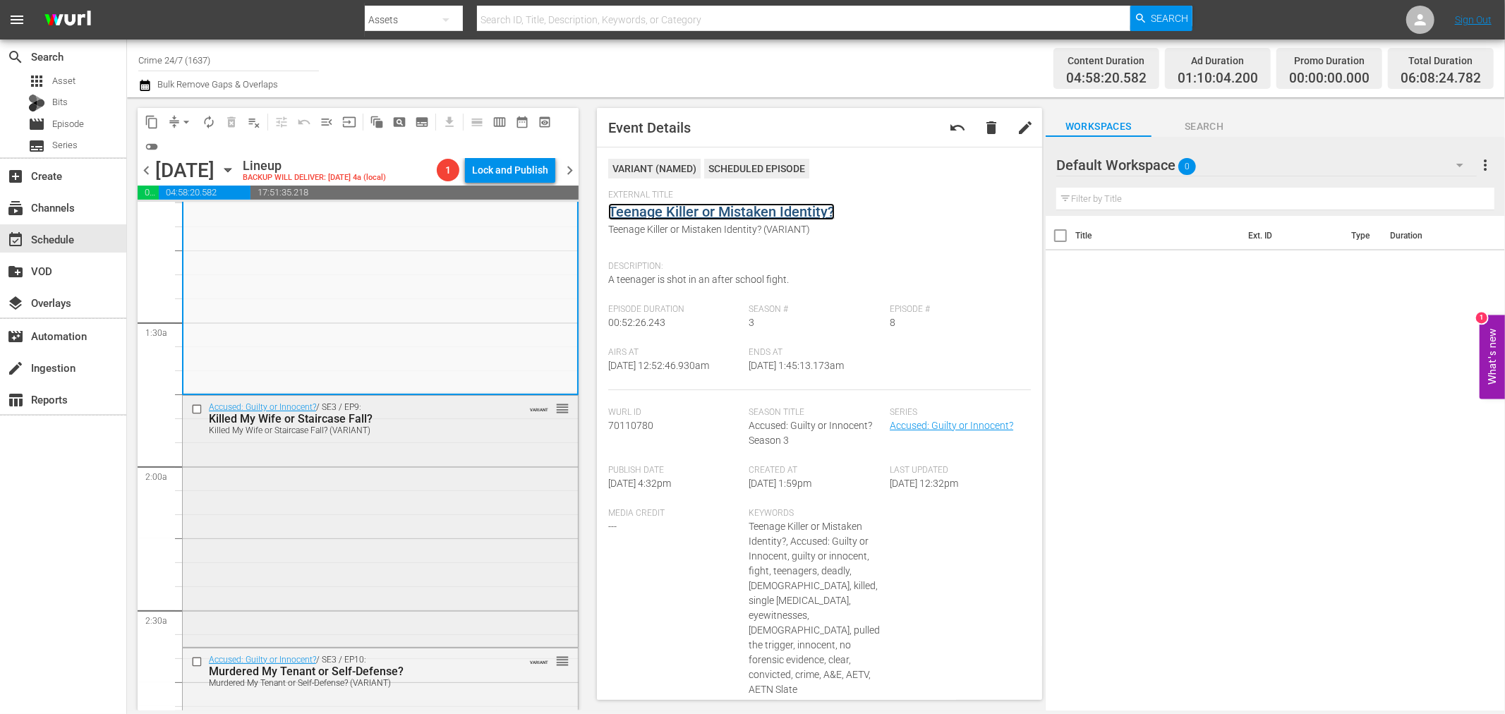
scroll to position [392, 0]
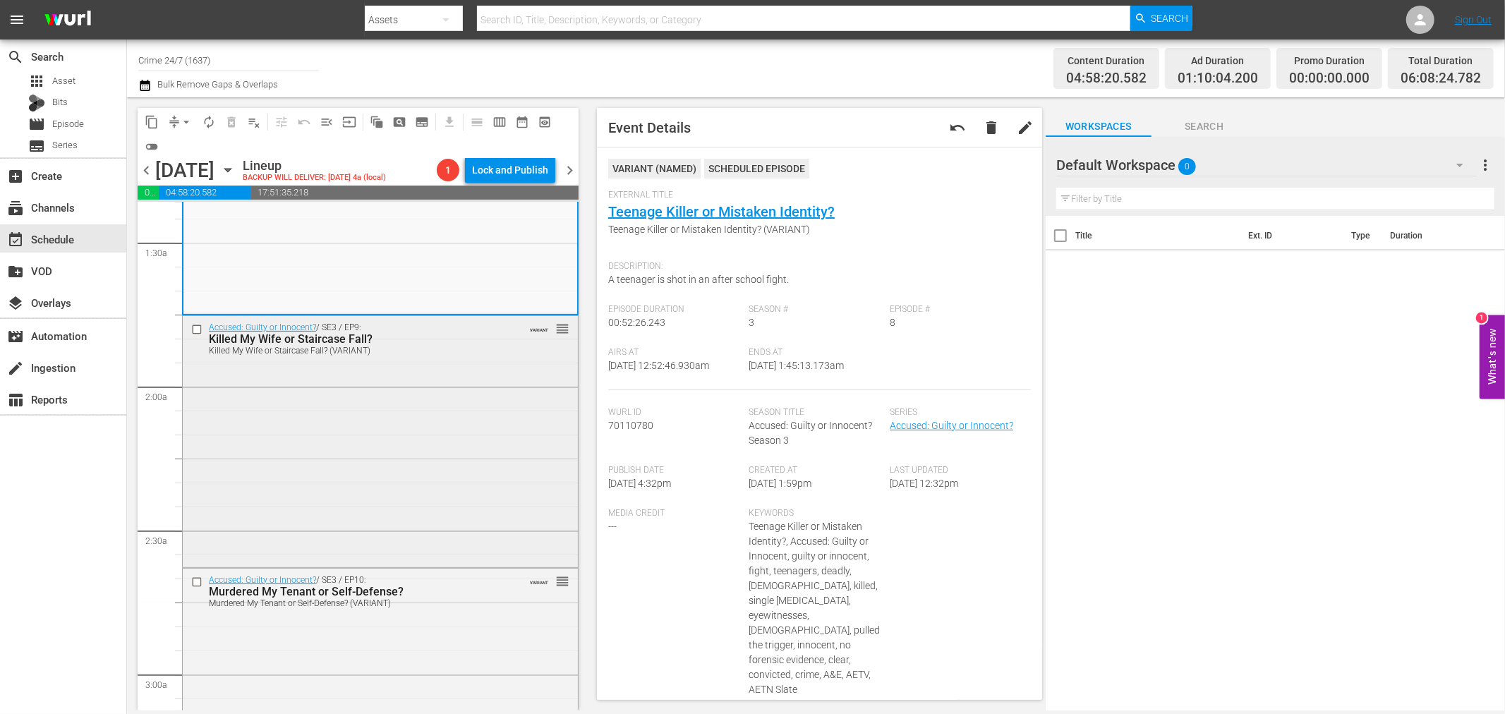
click at [402, 464] on div "Accused: Guilty or Innocent? / SE3 / EP9: Killed My Wife or Staircase Fall? Kil…" at bounding box center [380, 440] width 395 height 248
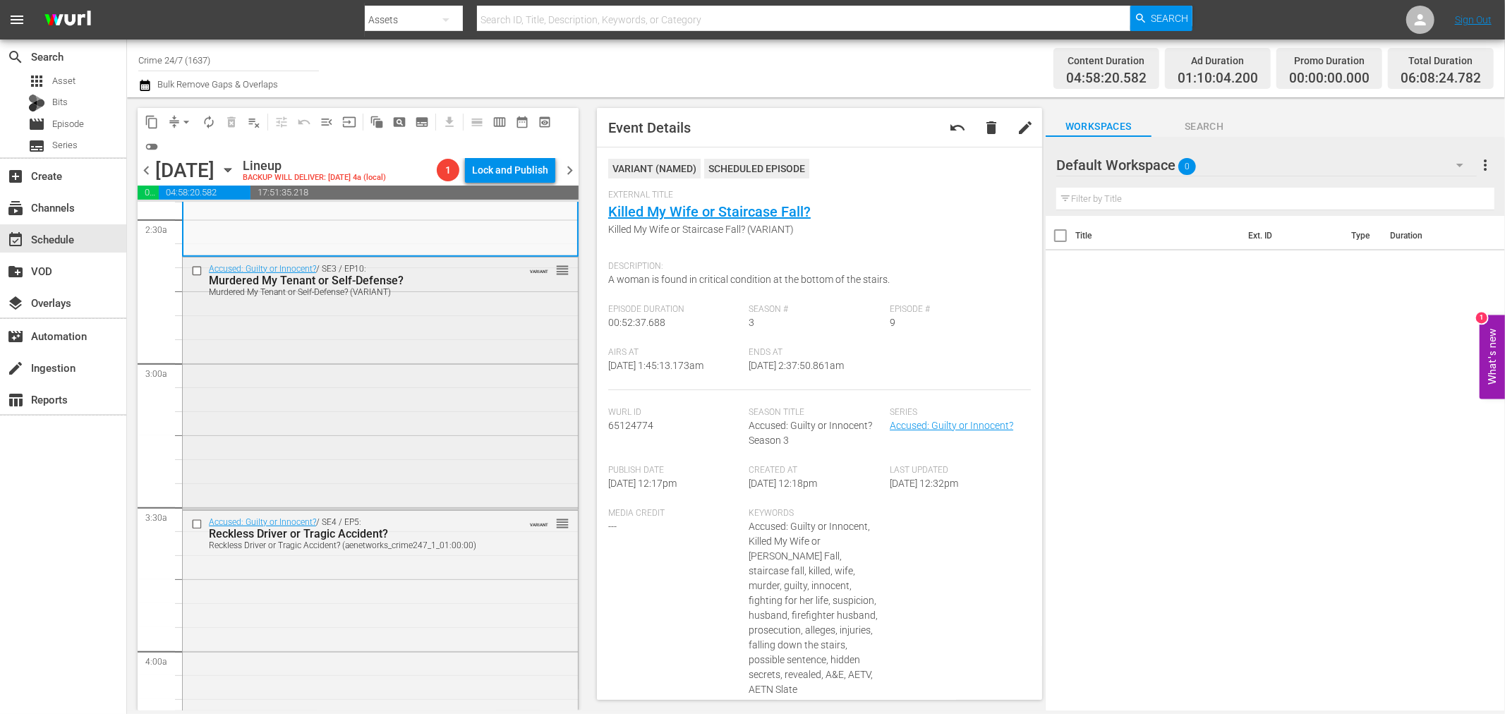
scroll to position [706, 0]
click at [423, 452] on div "Accused: Guilty or Innocent? / SE3 / EP10: Murdered My Tenant or Self-Defense? …" at bounding box center [380, 379] width 395 height 249
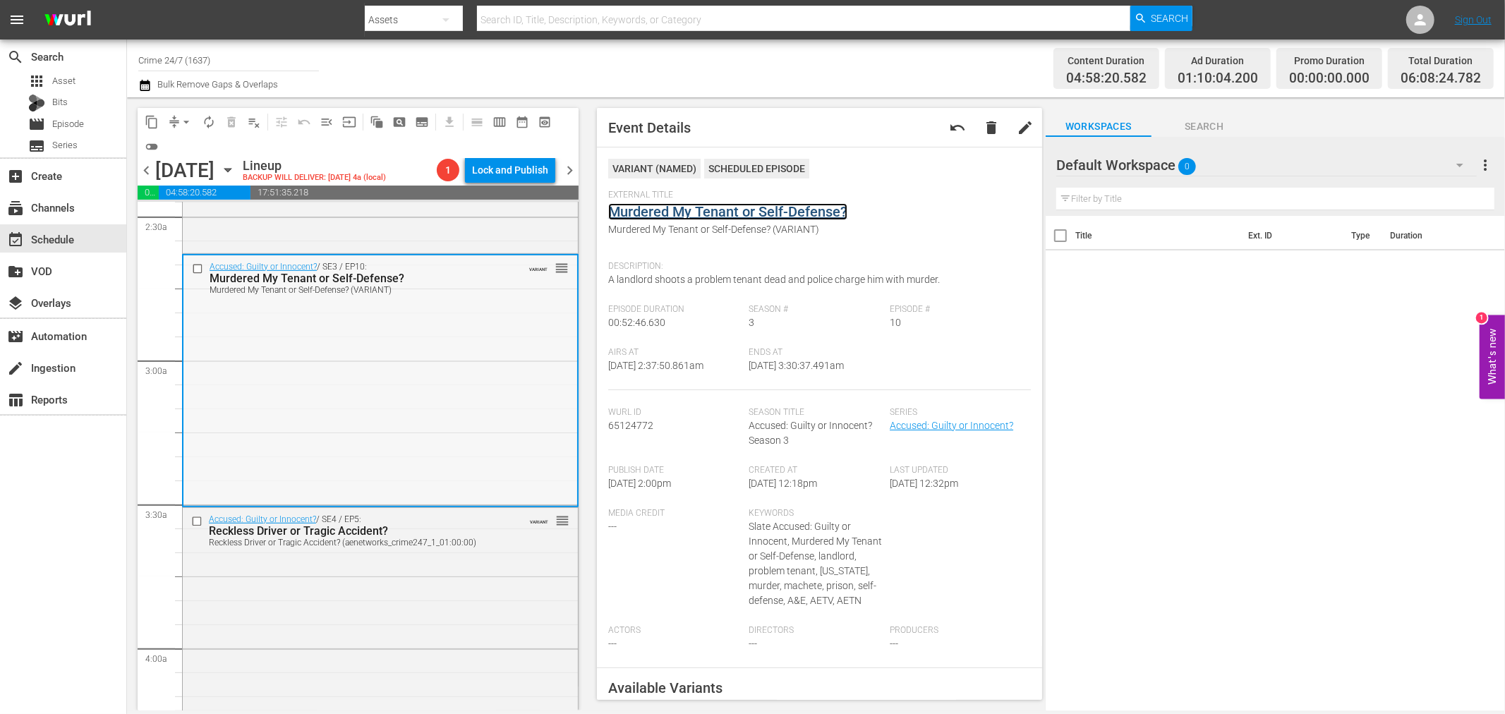
scroll to position [784, 0]
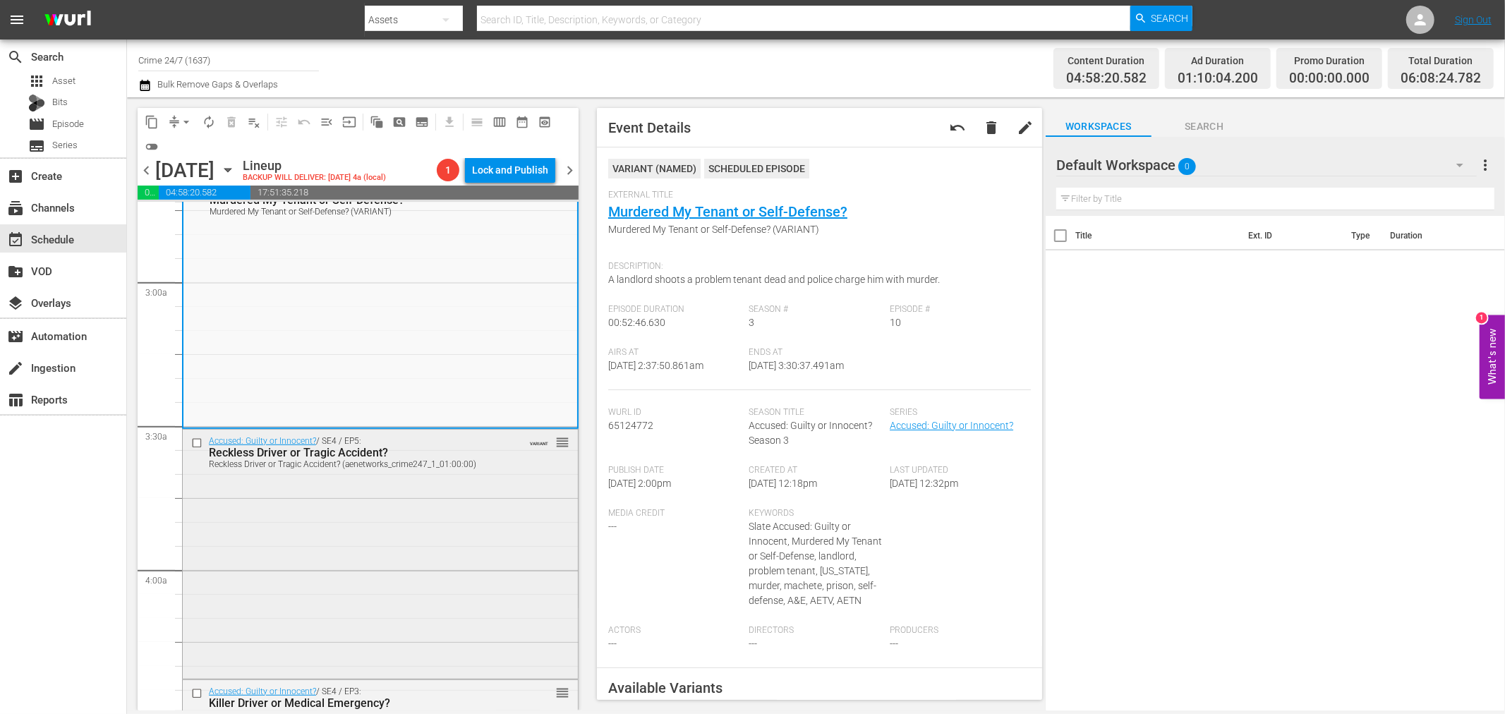
click at [421, 505] on div "Accused: Guilty or Innocent? / SE4 / EP5: Reckless Driver or Tragic Accident? R…" at bounding box center [380, 553] width 395 height 246
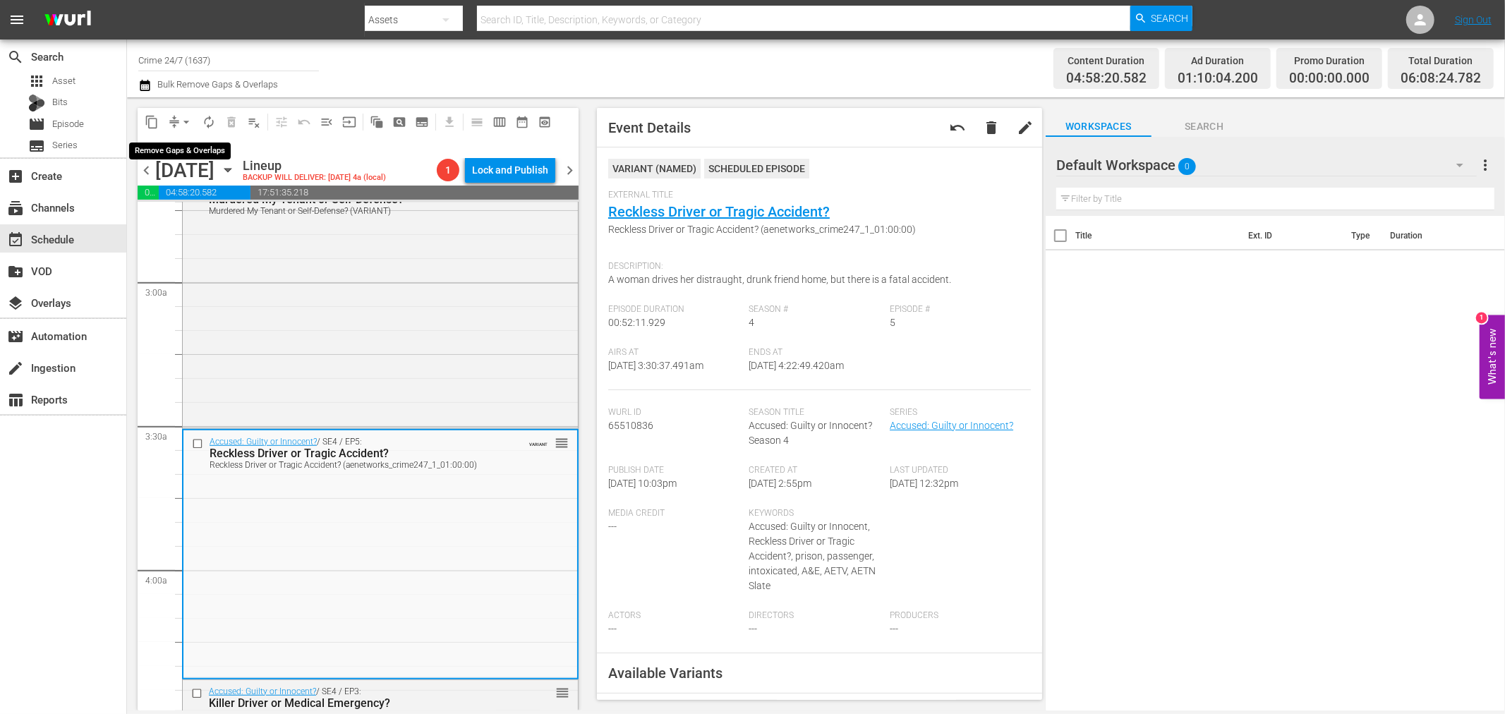
click at [179, 123] on span "arrow_drop_down" at bounding box center [186, 122] width 14 height 14
click at [178, 146] on li "Align to Midnight" at bounding box center [187, 149] width 148 height 23
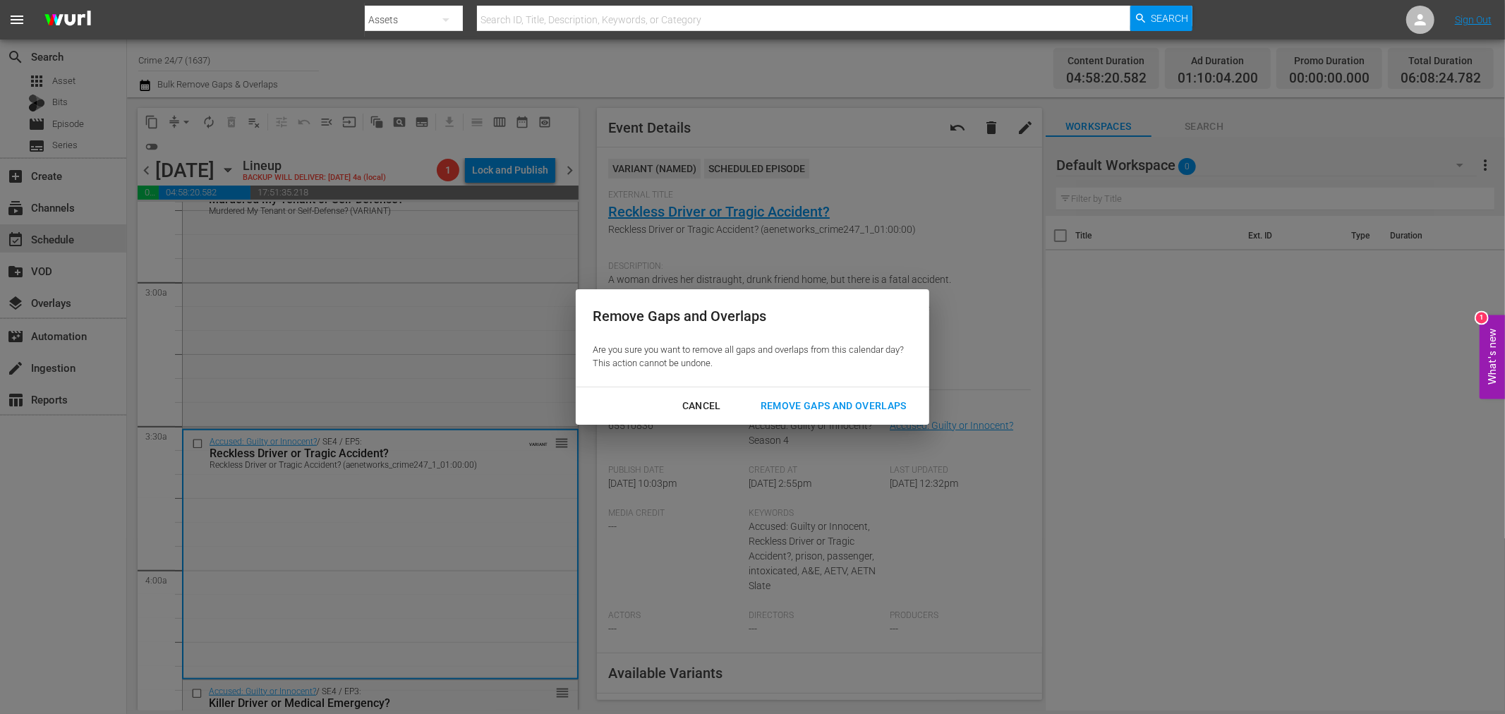
click at [817, 403] on div "Remove Gaps and Overlaps" at bounding box center [833, 406] width 169 height 18
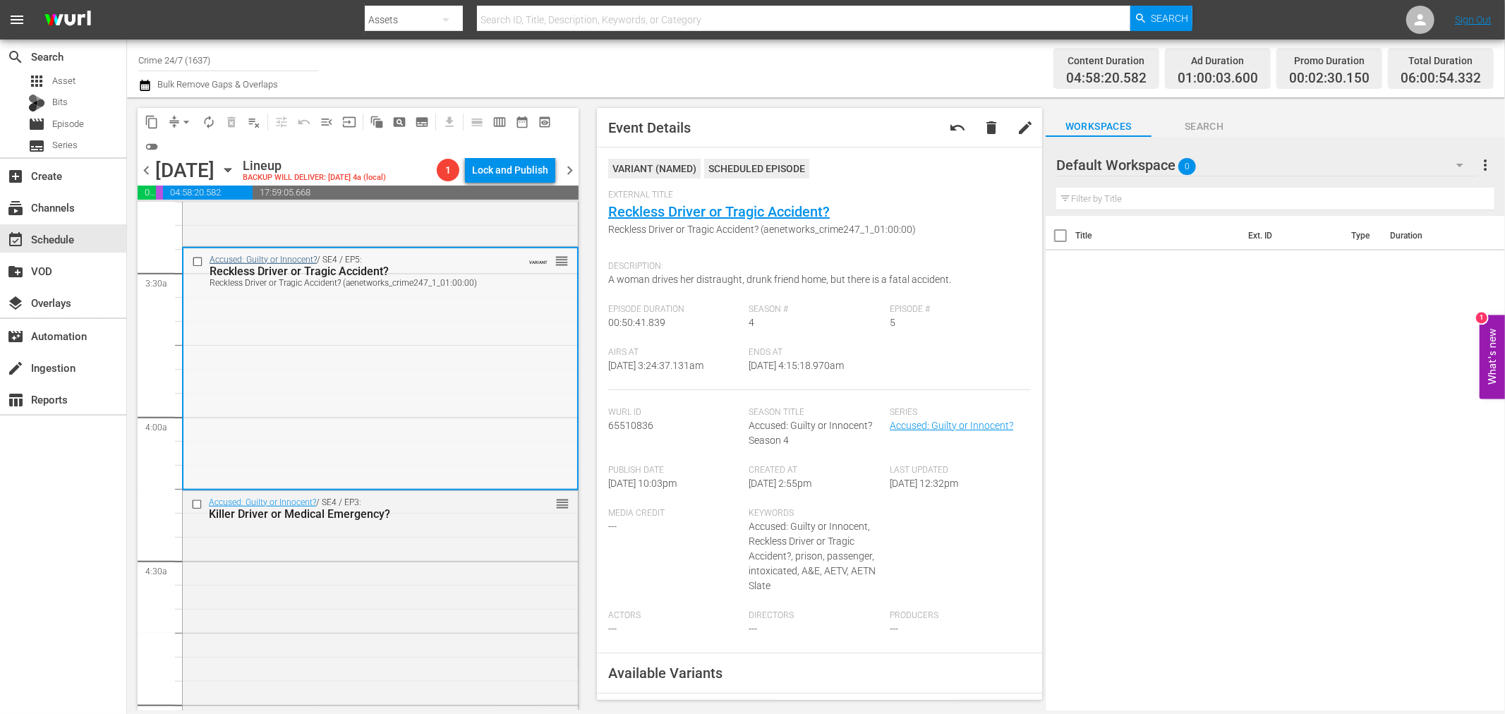
scroll to position [995, 0]
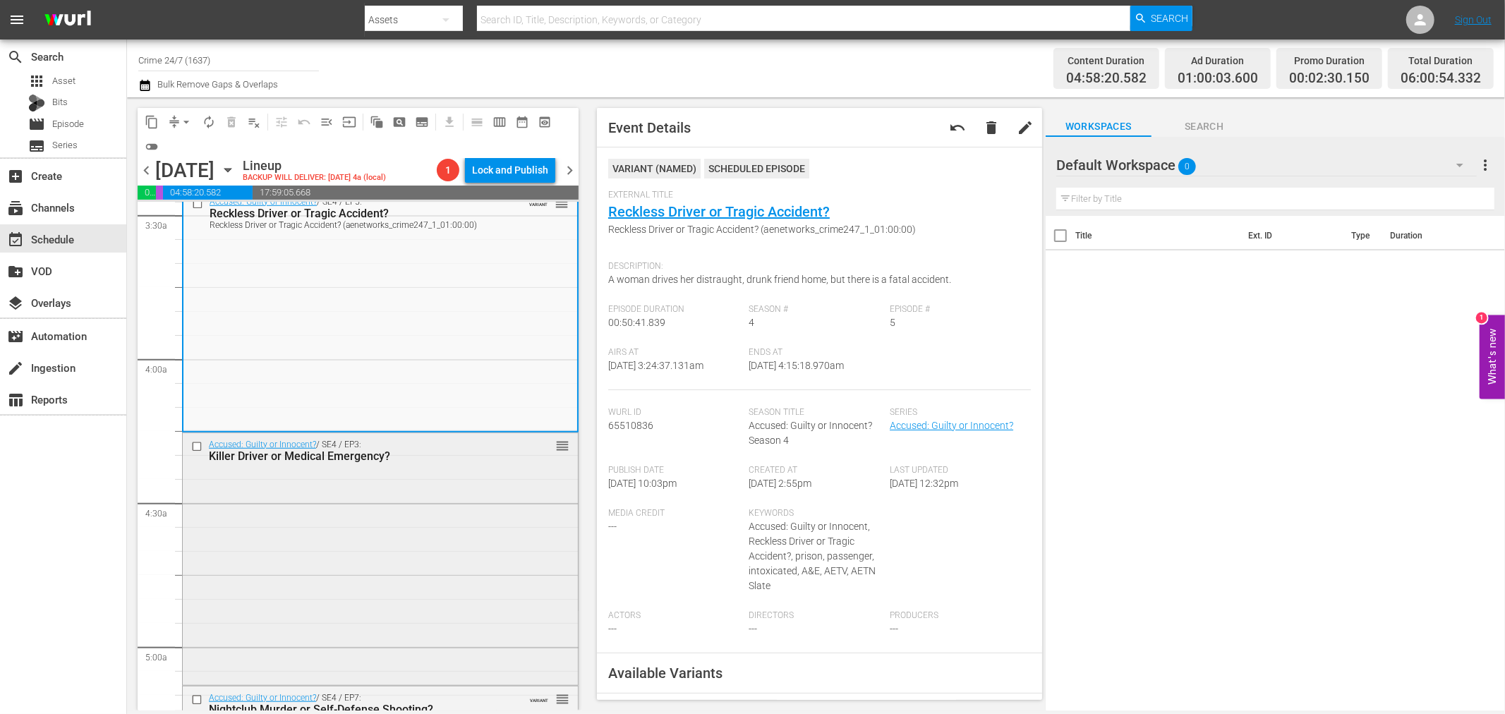
click at [314, 499] on div "Accused: Guilty or Innocent? / SE4 / EP3: Killer Driver or Medical Emergency? r…" at bounding box center [380, 557] width 395 height 249
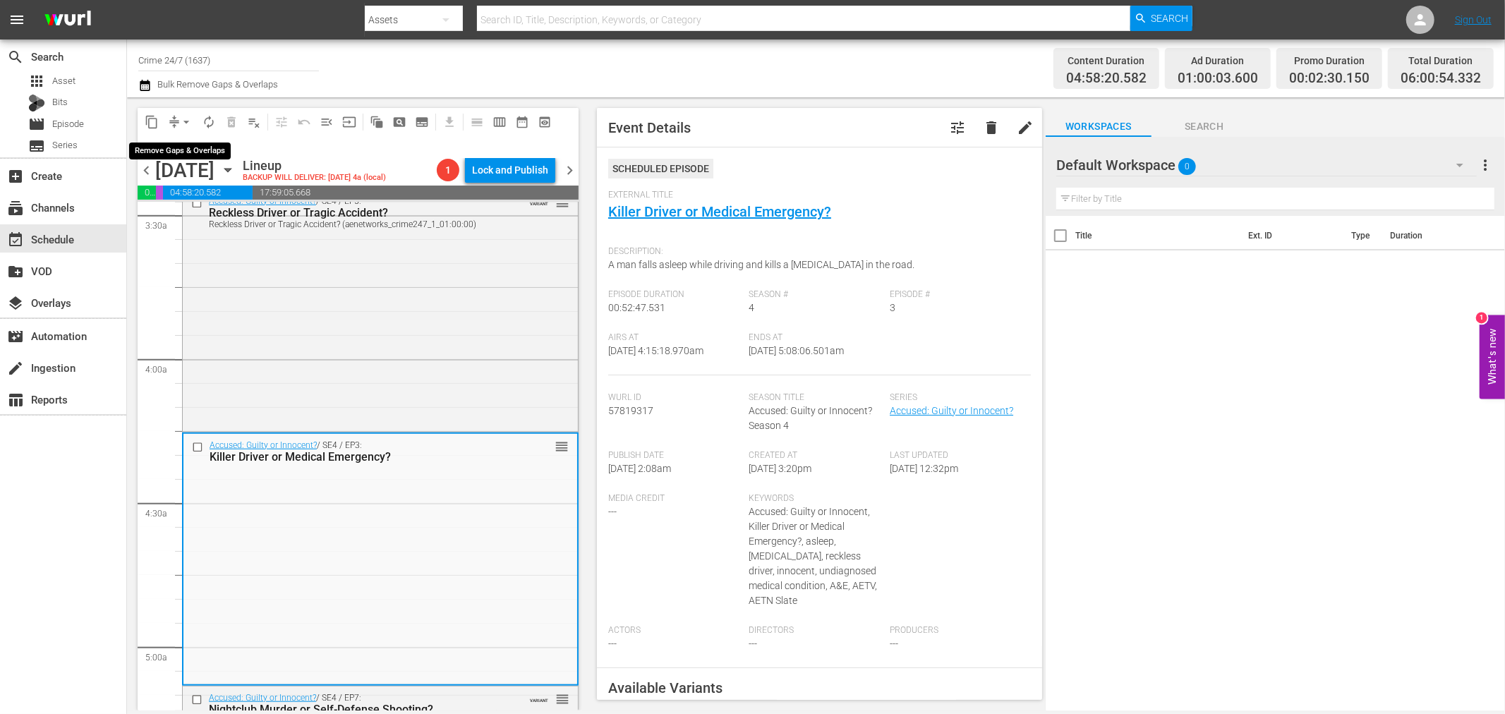
click at [193, 121] on button "arrow_drop_down" at bounding box center [186, 122] width 23 height 23
click at [194, 150] on li "Align to Midnight" at bounding box center [187, 149] width 148 height 23
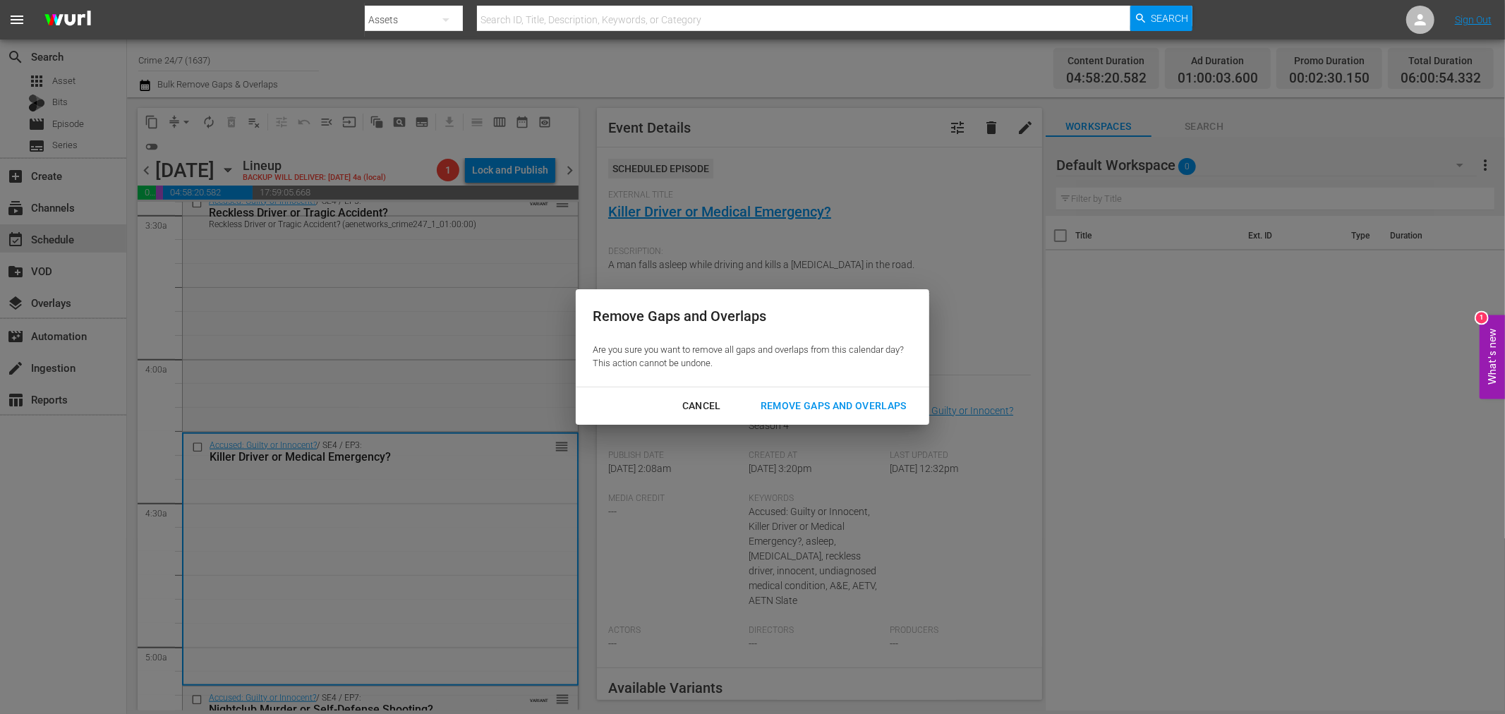
click at [895, 405] on div "Remove Gaps and Overlaps" at bounding box center [833, 406] width 169 height 18
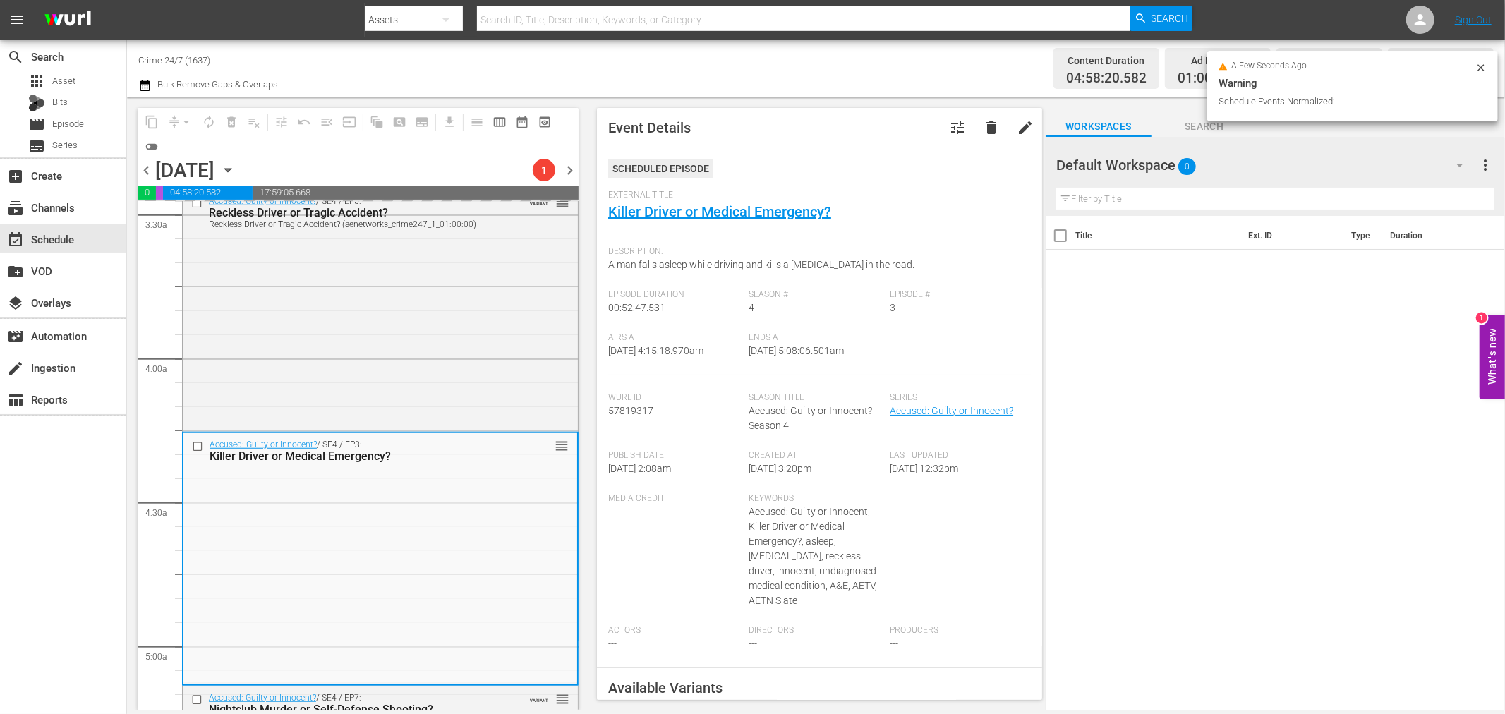
click at [1480, 64] on icon at bounding box center [1480, 67] width 11 height 11
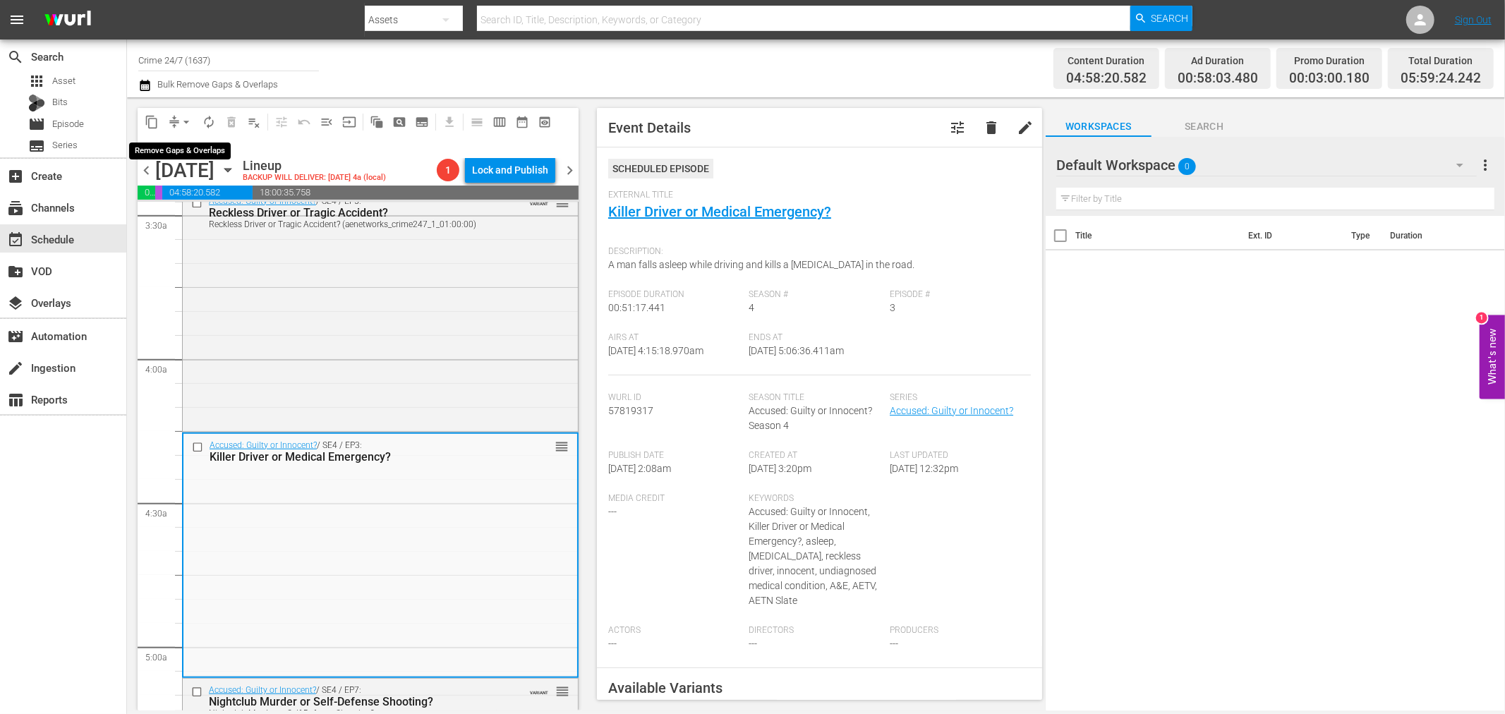
click at [190, 119] on span "arrow_drop_down" at bounding box center [186, 122] width 14 height 14
click at [189, 152] on li "Align to Midnight" at bounding box center [187, 149] width 148 height 23
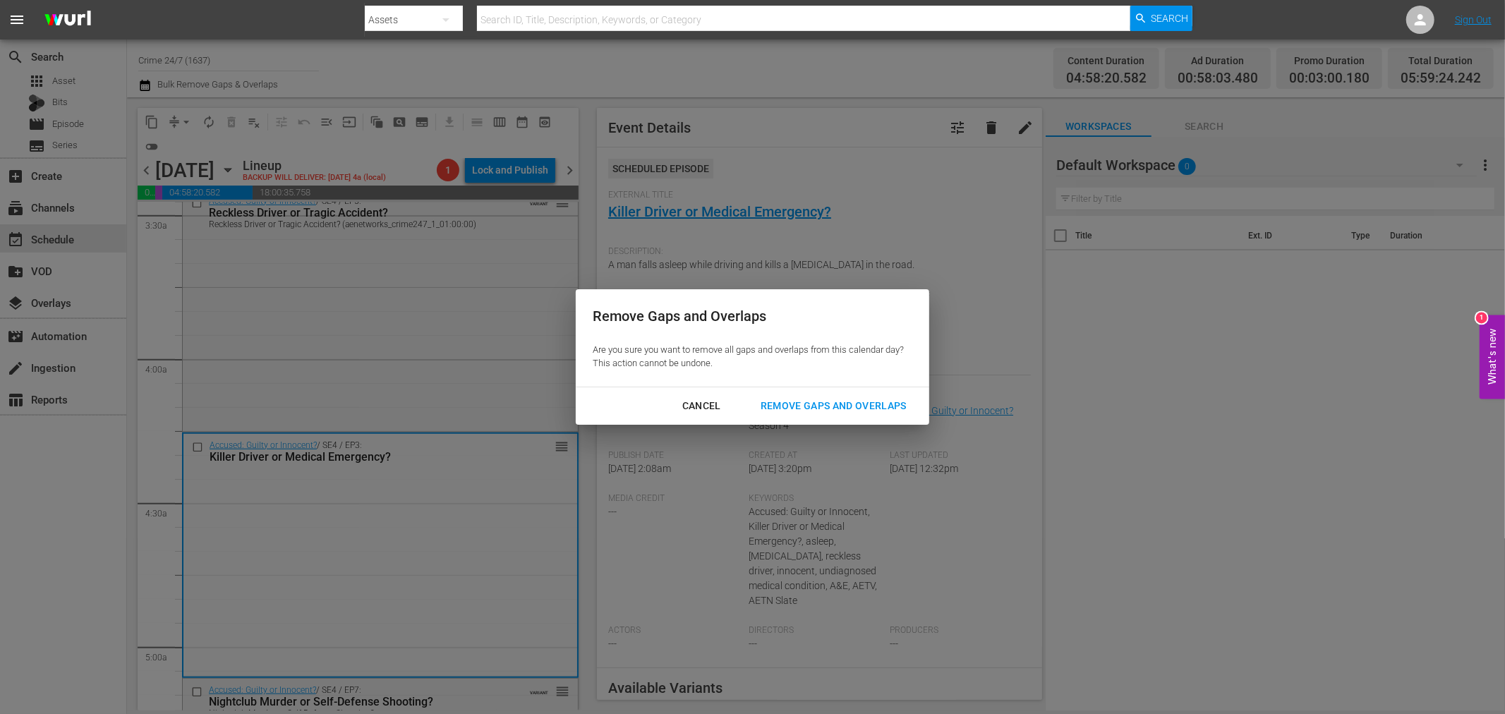
click at [836, 407] on div "Remove Gaps and Overlaps" at bounding box center [833, 406] width 169 height 18
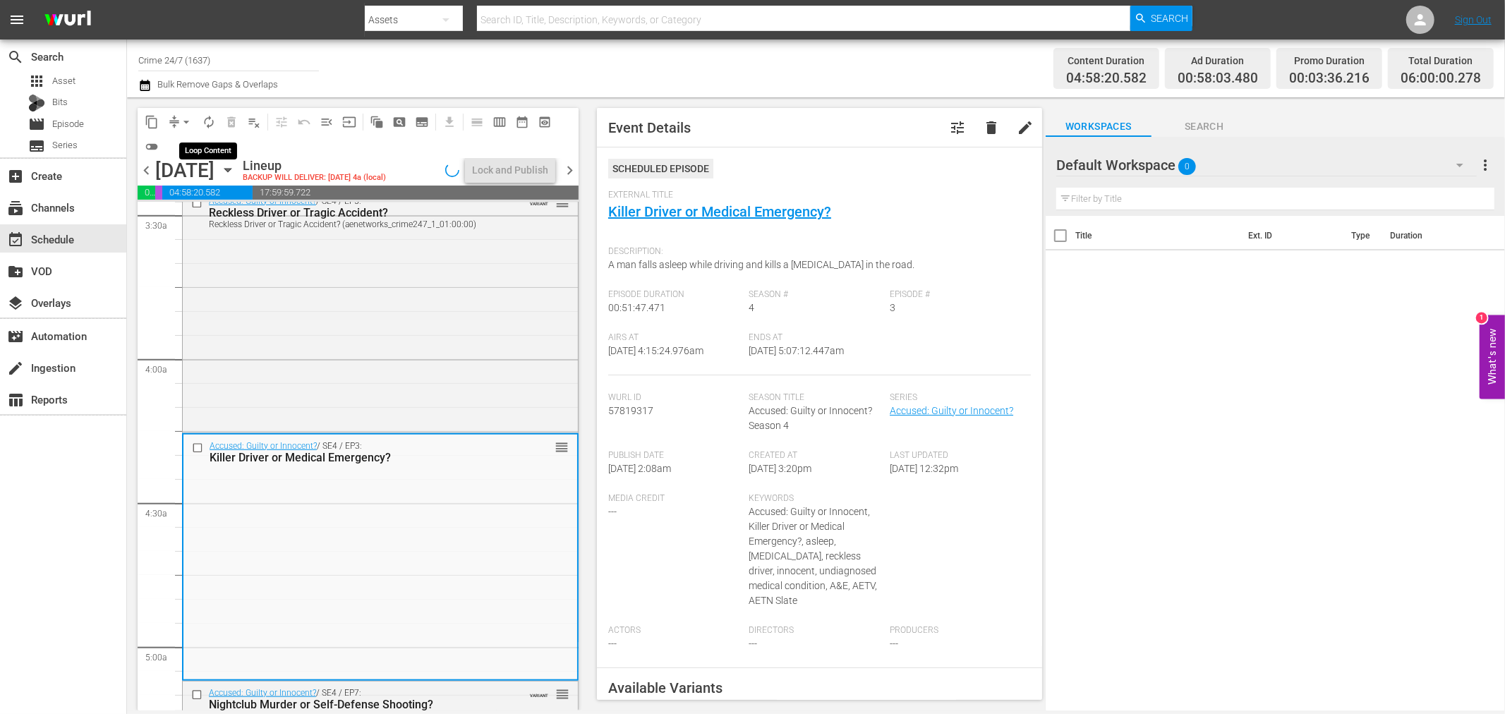
click at [202, 120] on span "autorenew_outlined" at bounding box center [209, 122] width 14 height 14
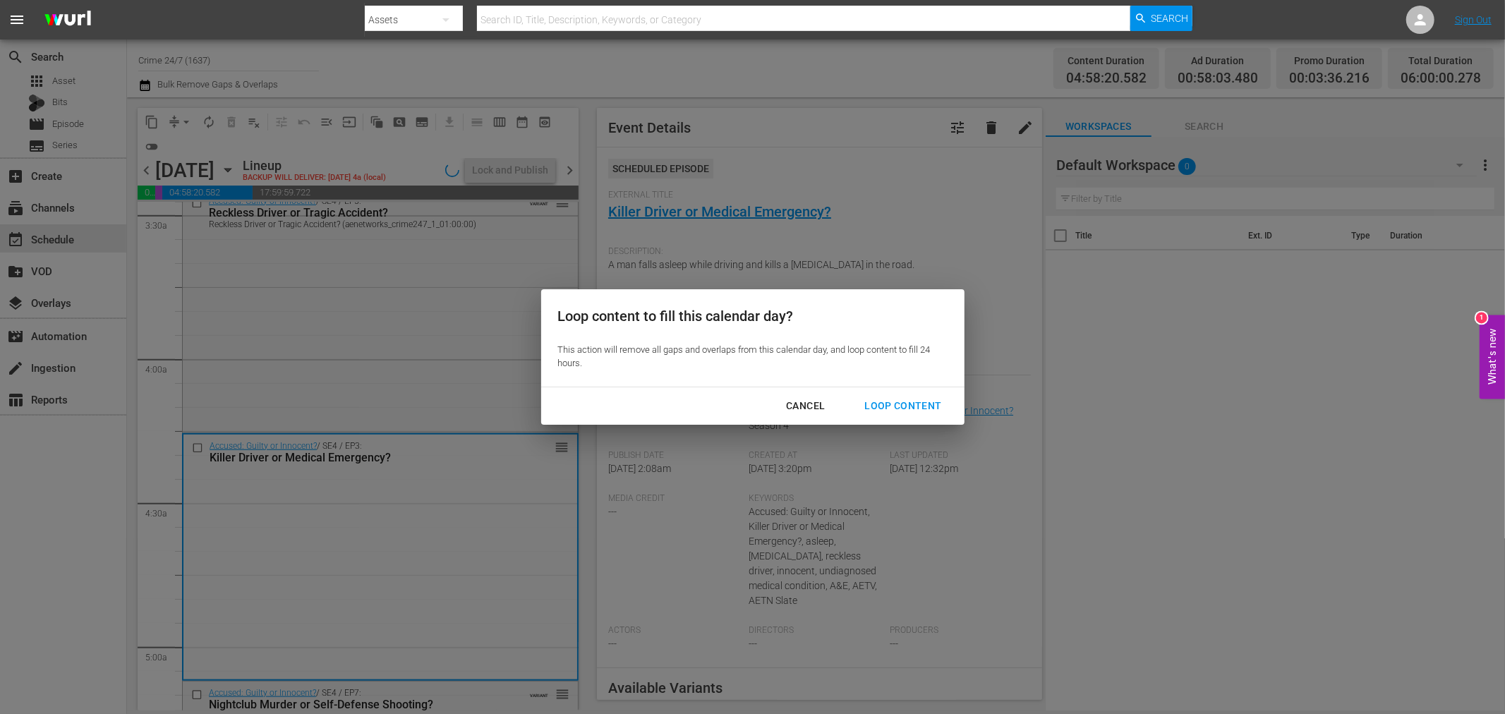
click at [940, 411] on div "Loop Content" at bounding box center [902, 406] width 99 height 18
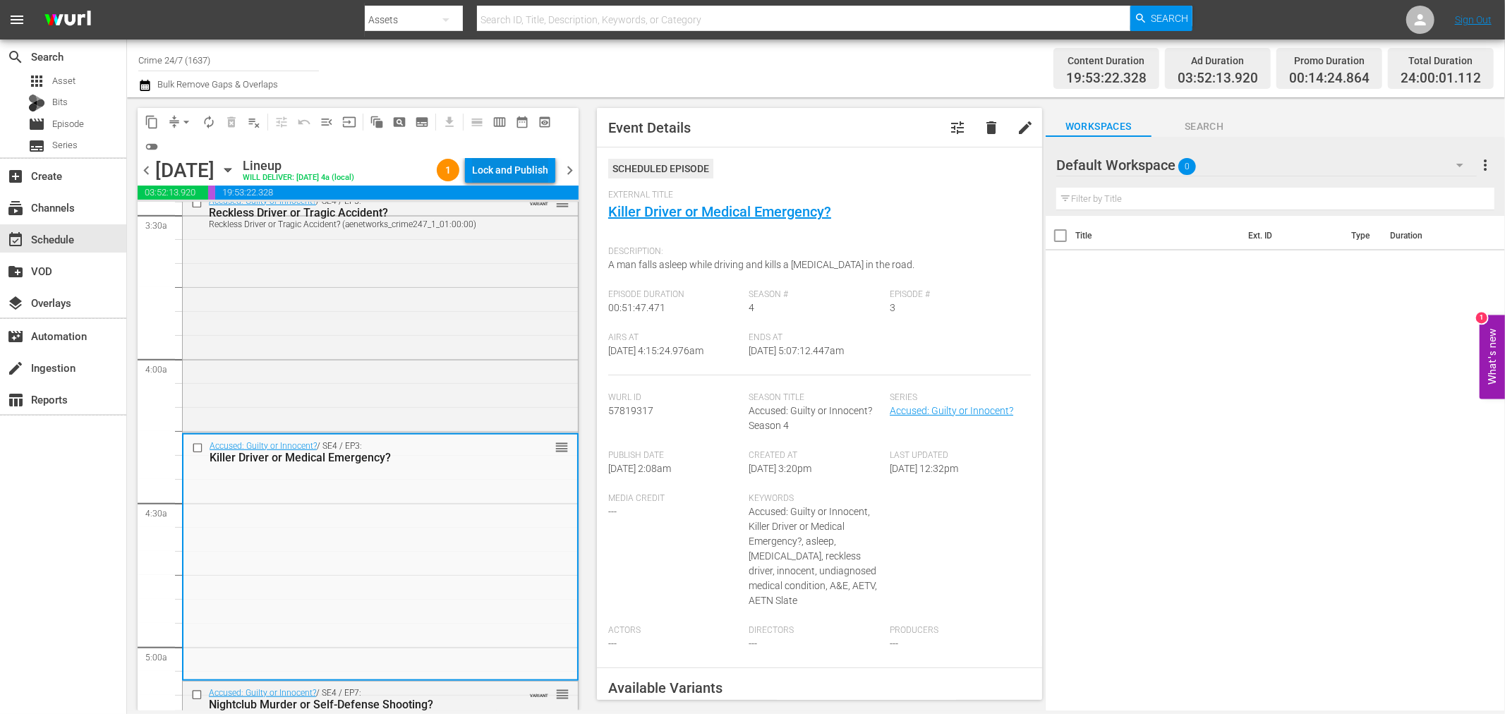
click at [538, 171] on div "Lock and Publish" at bounding box center [510, 169] width 76 height 25
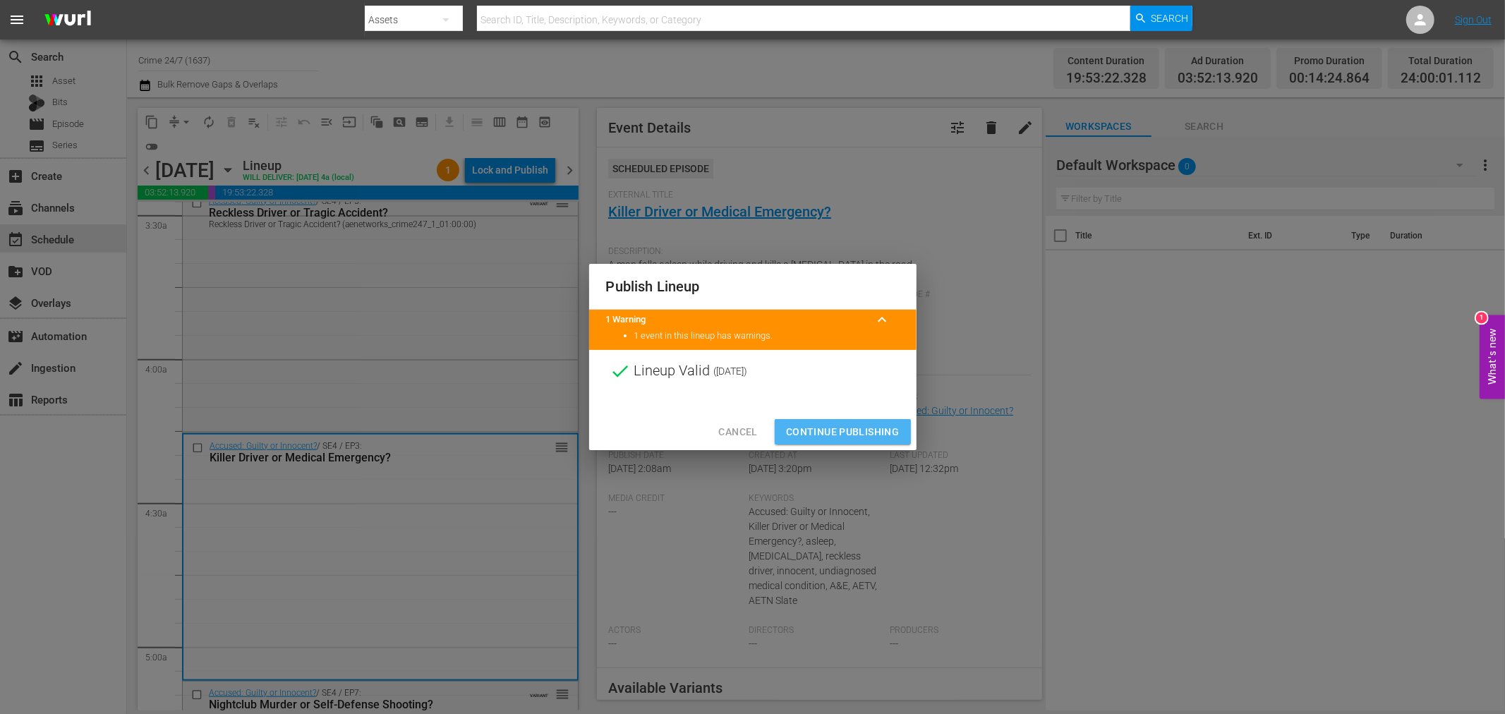
click at [844, 425] on span "Continue Publishing" at bounding box center [843, 432] width 114 height 18
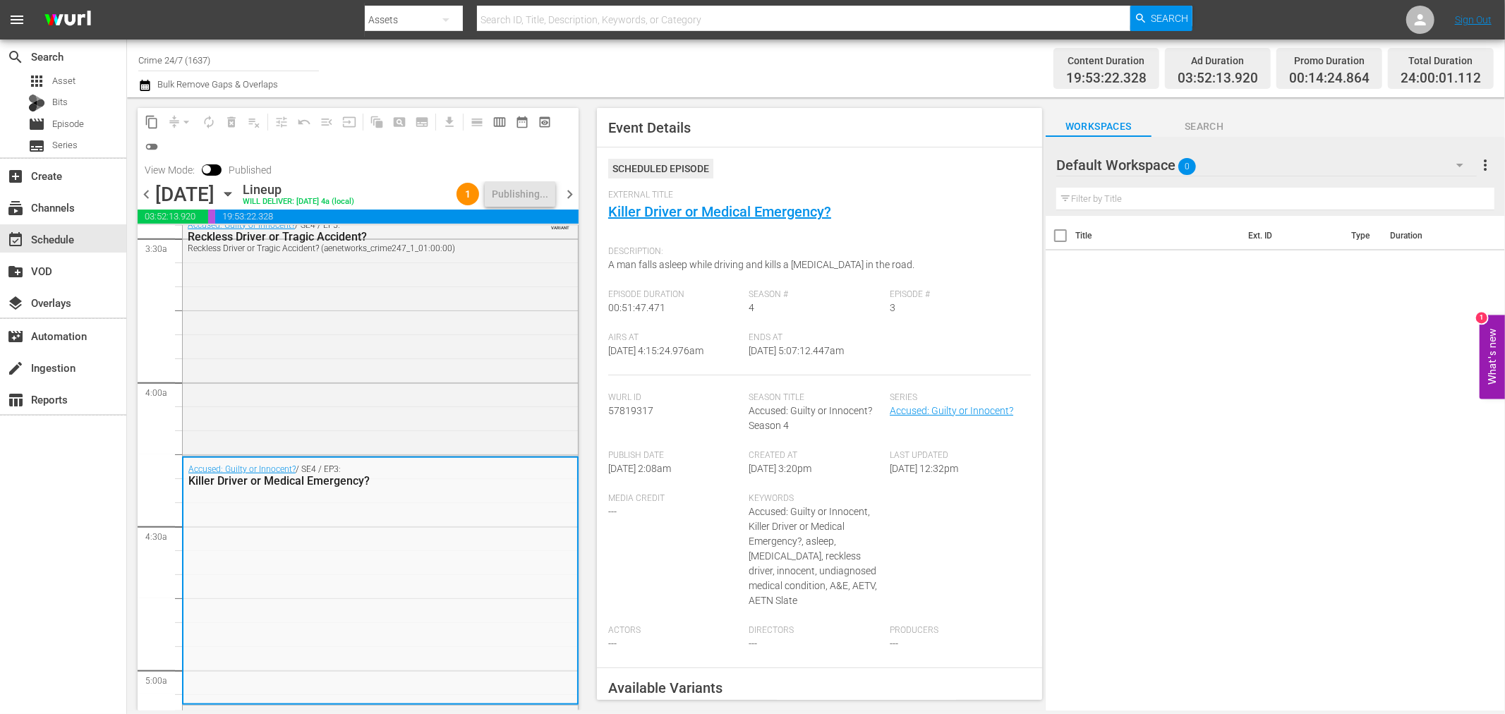
click at [569, 188] on span "chevron_right" at bounding box center [570, 195] width 18 height 18
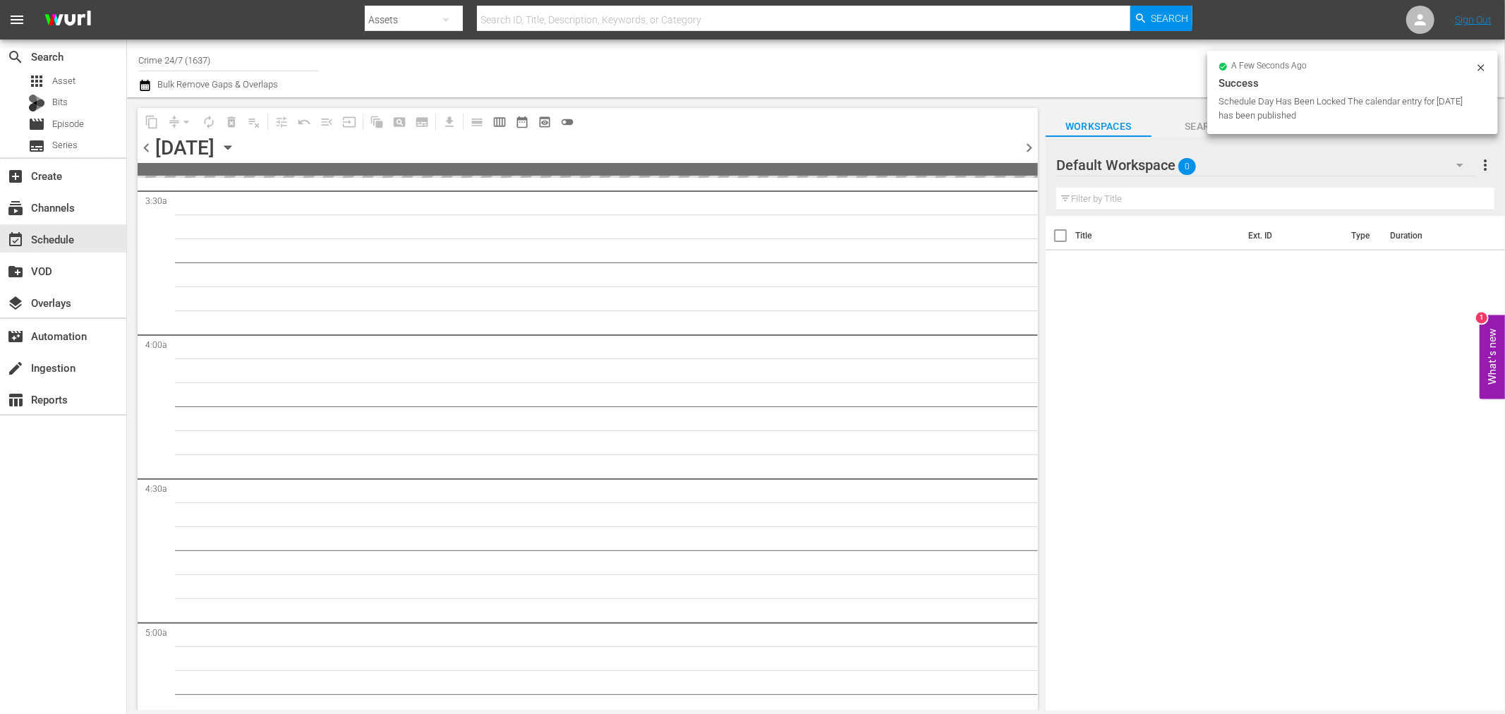
click at [1483, 65] on icon at bounding box center [1480, 67] width 6 height 6
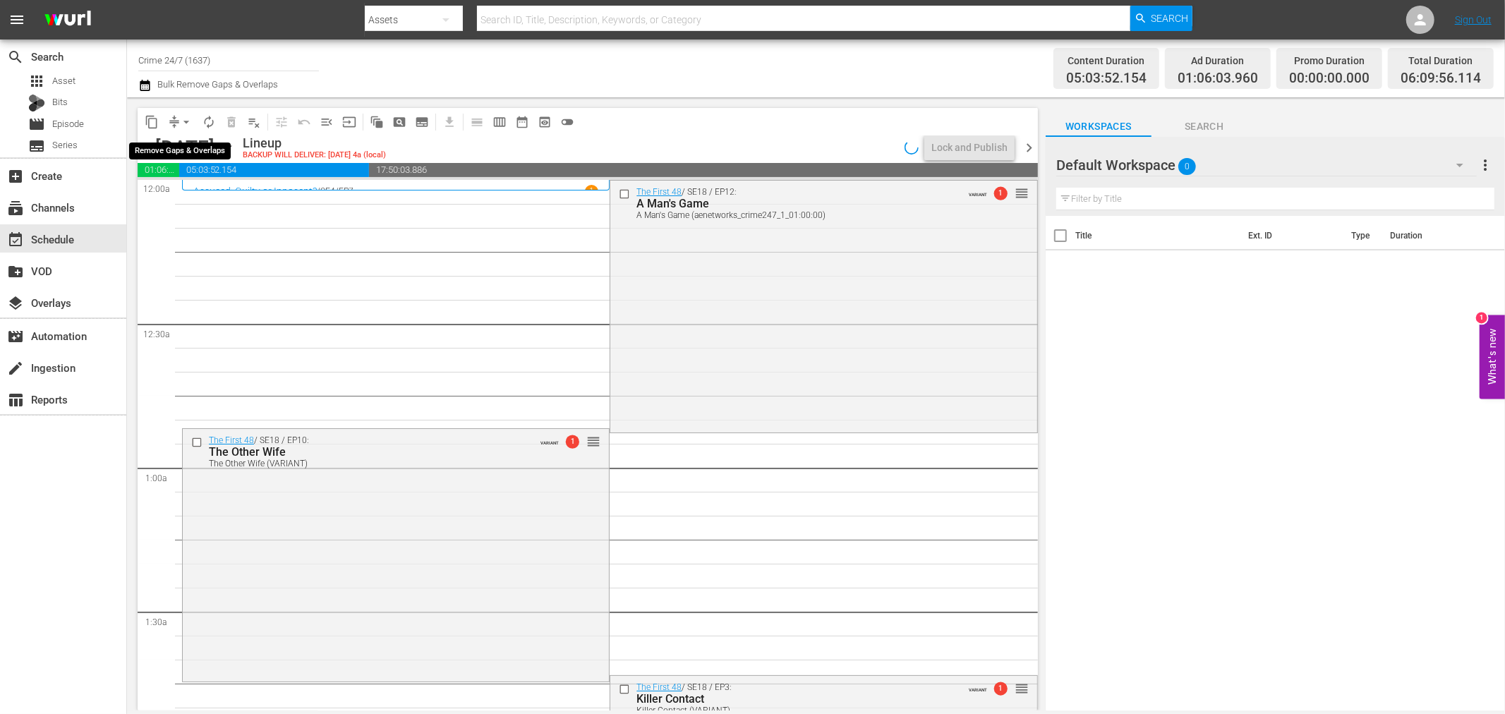
click at [188, 123] on span "arrow_drop_down" at bounding box center [186, 122] width 14 height 14
click at [195, 143] on li "Align to Midnight" at bounding box center [187, 149] width 148 height 23
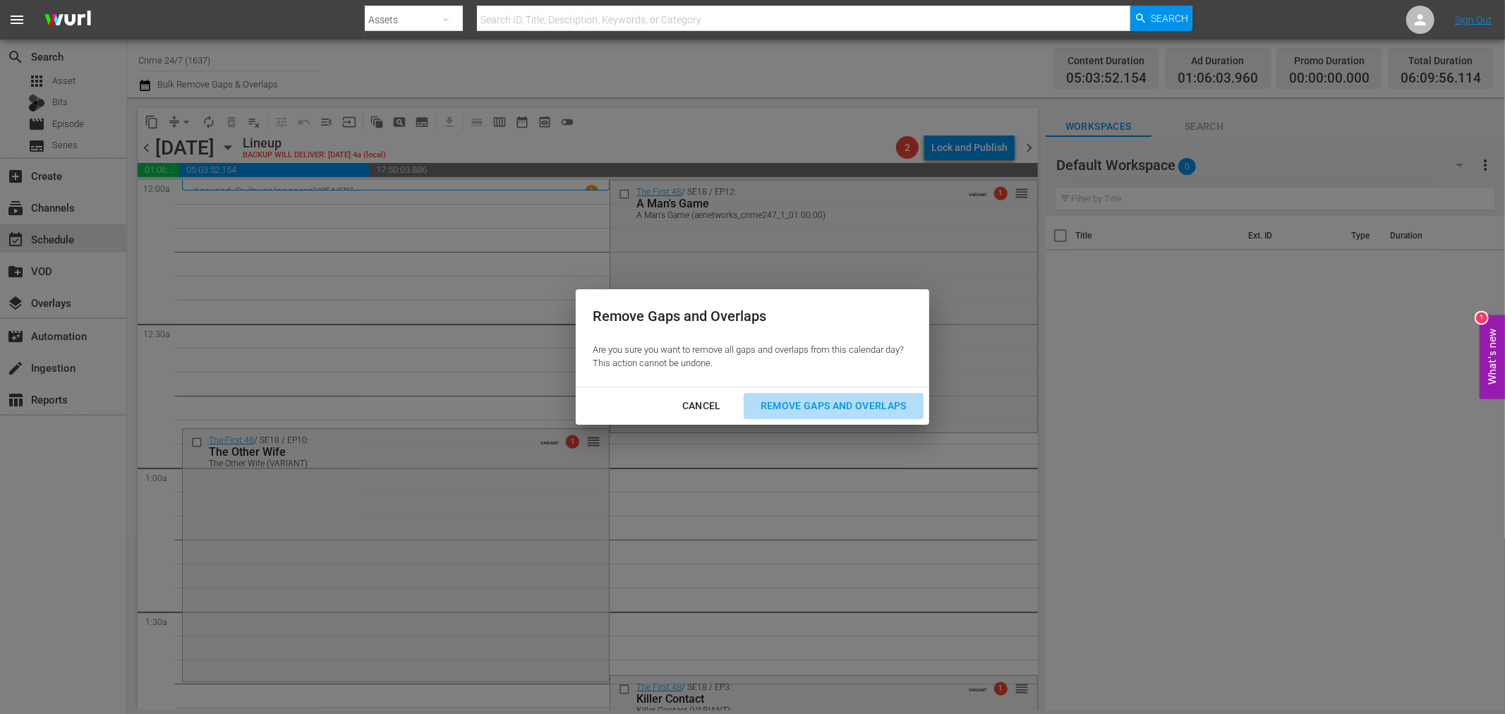
click at [869, 404] on div "Remove Gaps and Overlaps" at bounding box center [833, 406] width 169 height 18
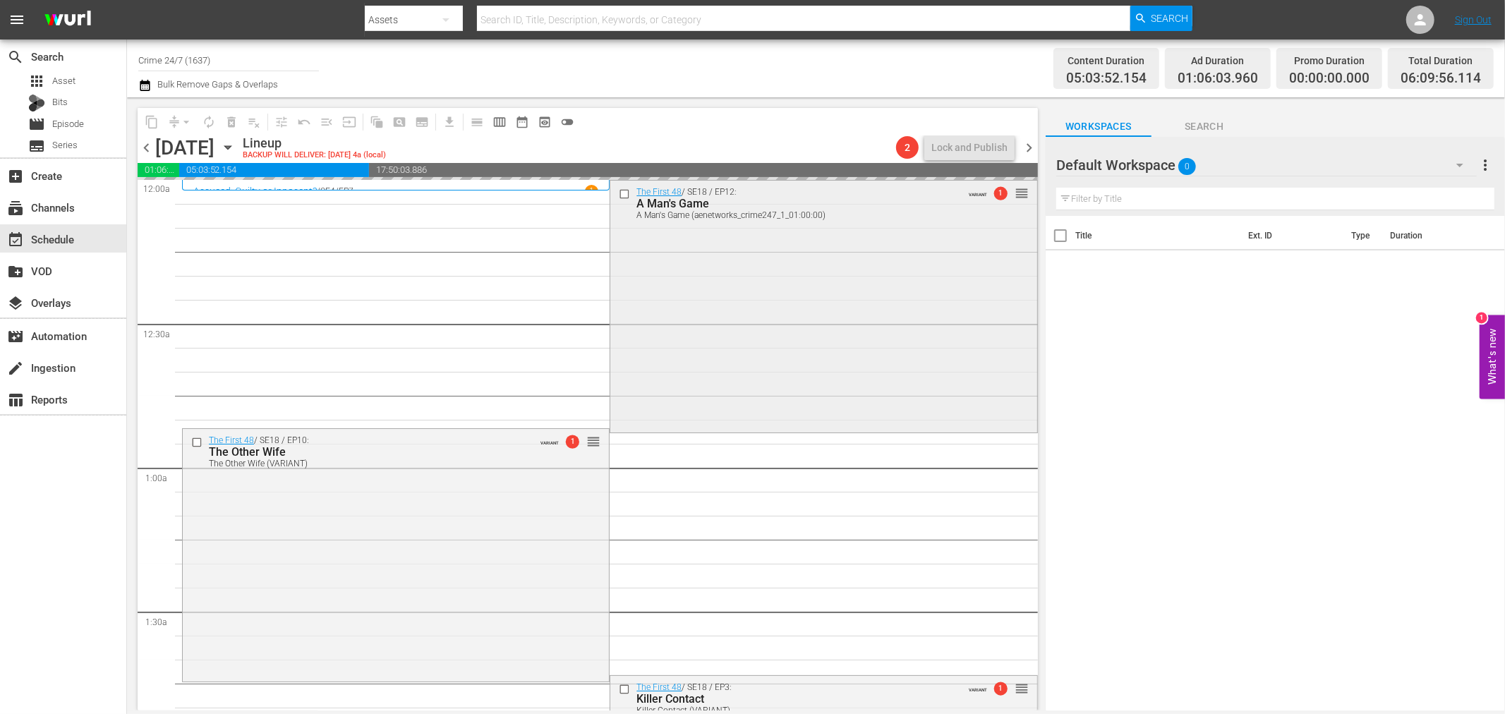
click at [662, 258] on div "The First 48 / SE18 / EP12: A Man's Game A Man's Game (aenetworks_crime247_1_01…" at bounding box center [823, 306] width 426 height 250
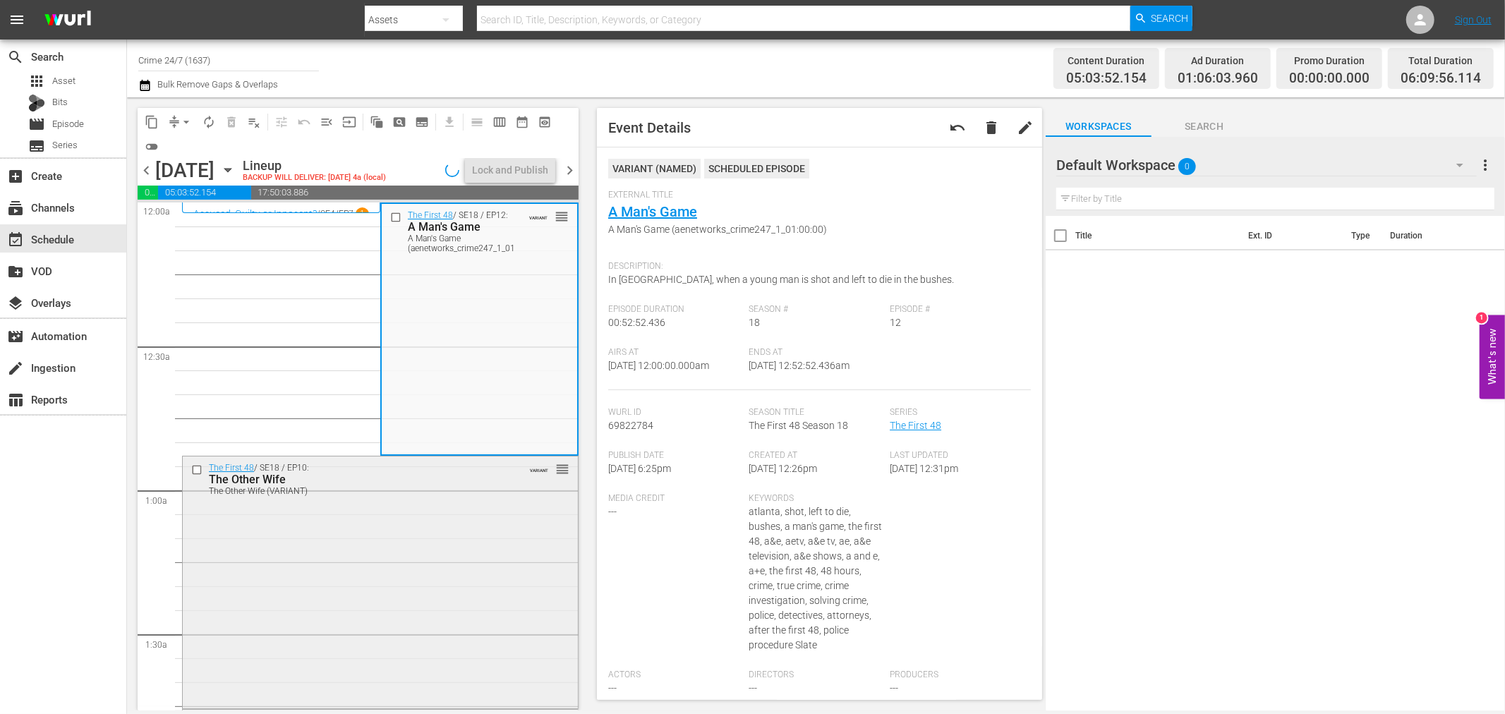
click at [246, 598] on div "The First 48 / SE18 / EP10: The Other Wife The Other Wife (VARIANT) VARIANT reo…" at bounding box center [380, 581] width 395 height 250
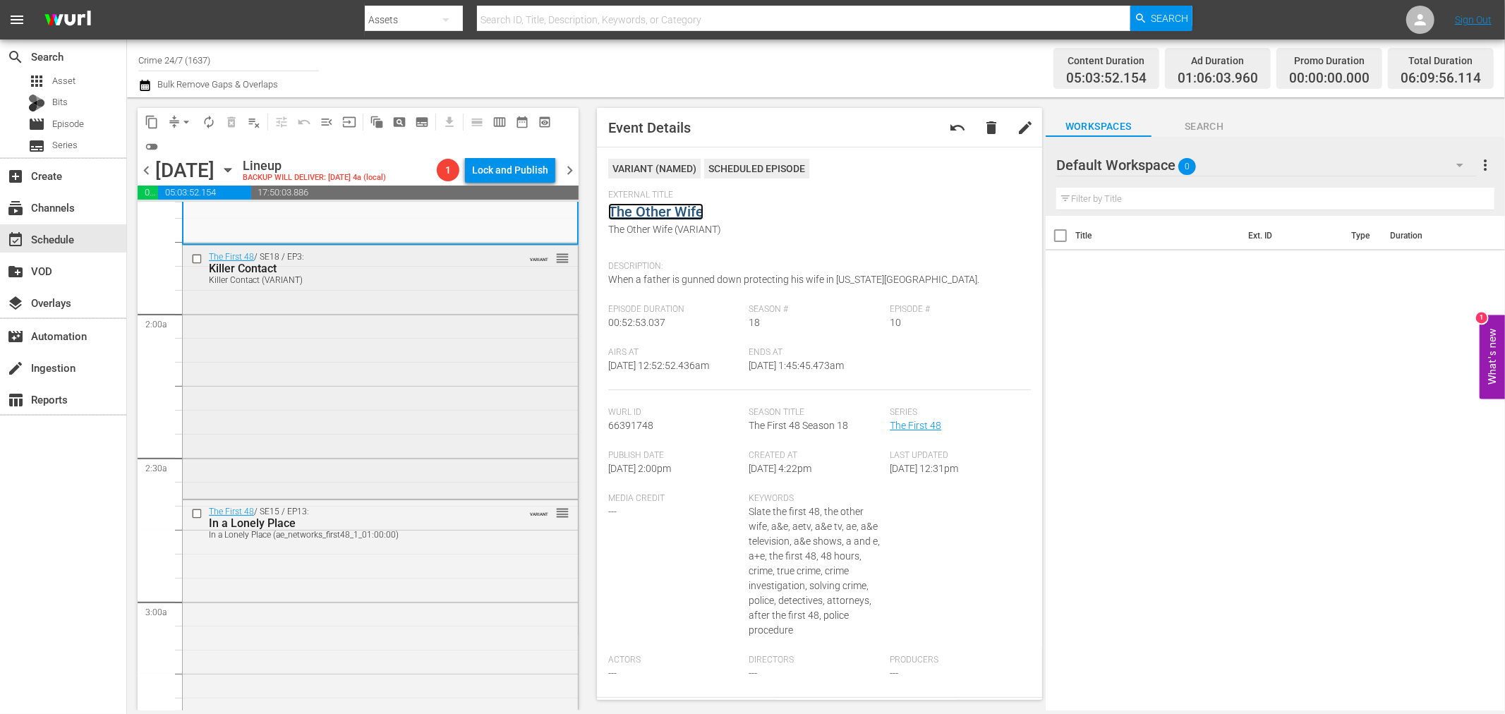
scroll to position [470, 0]
click at [428, 358] on div "The First 48 / SE18 / EP3: Killer Contact Killer Contact (VARIANT) VARIANT reor…" at bounding box center [380, 365] width 395 height 250
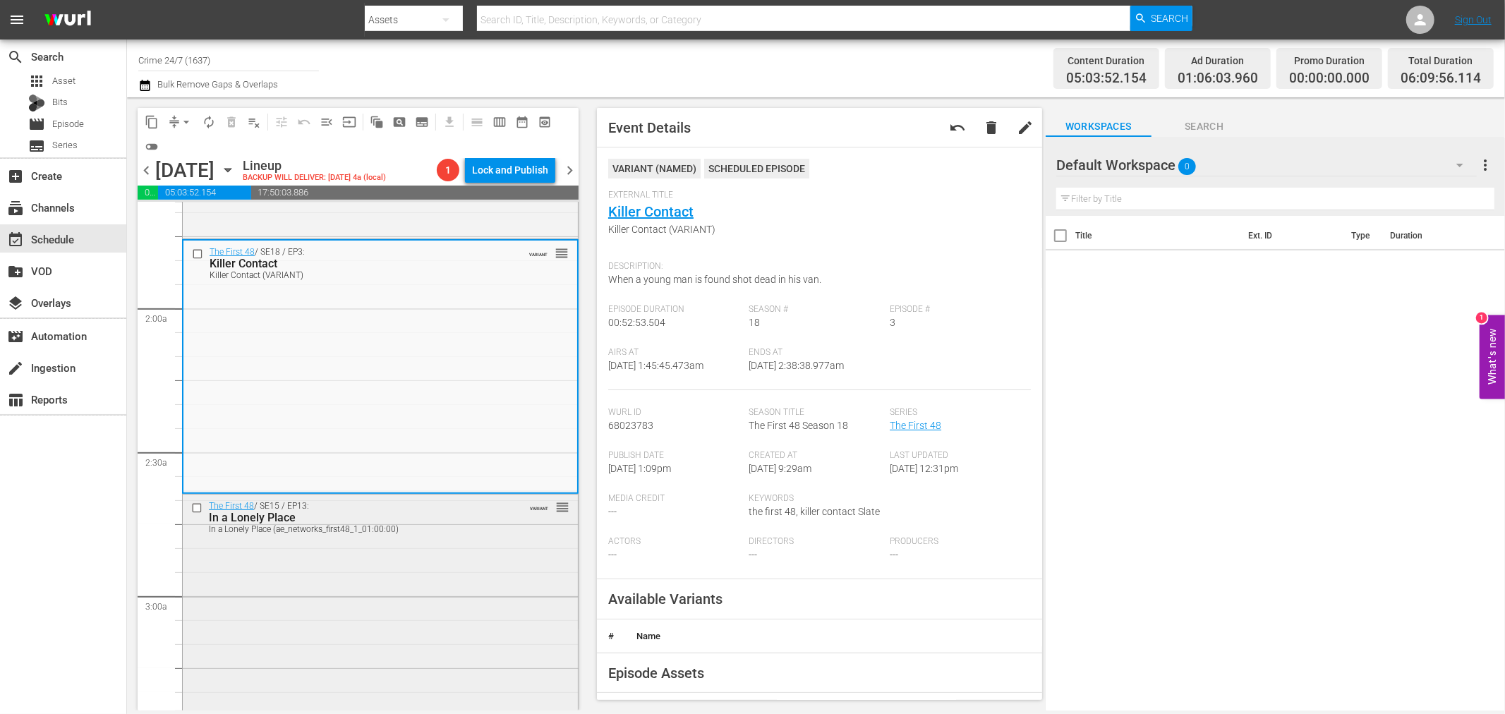
click at [420, 559] on div "The First 48 / SE15 / EP13: In a Lonely Place In a Lonely Place (ae_networks_fi…" at bounding box center [380, 619] width 395 height 249
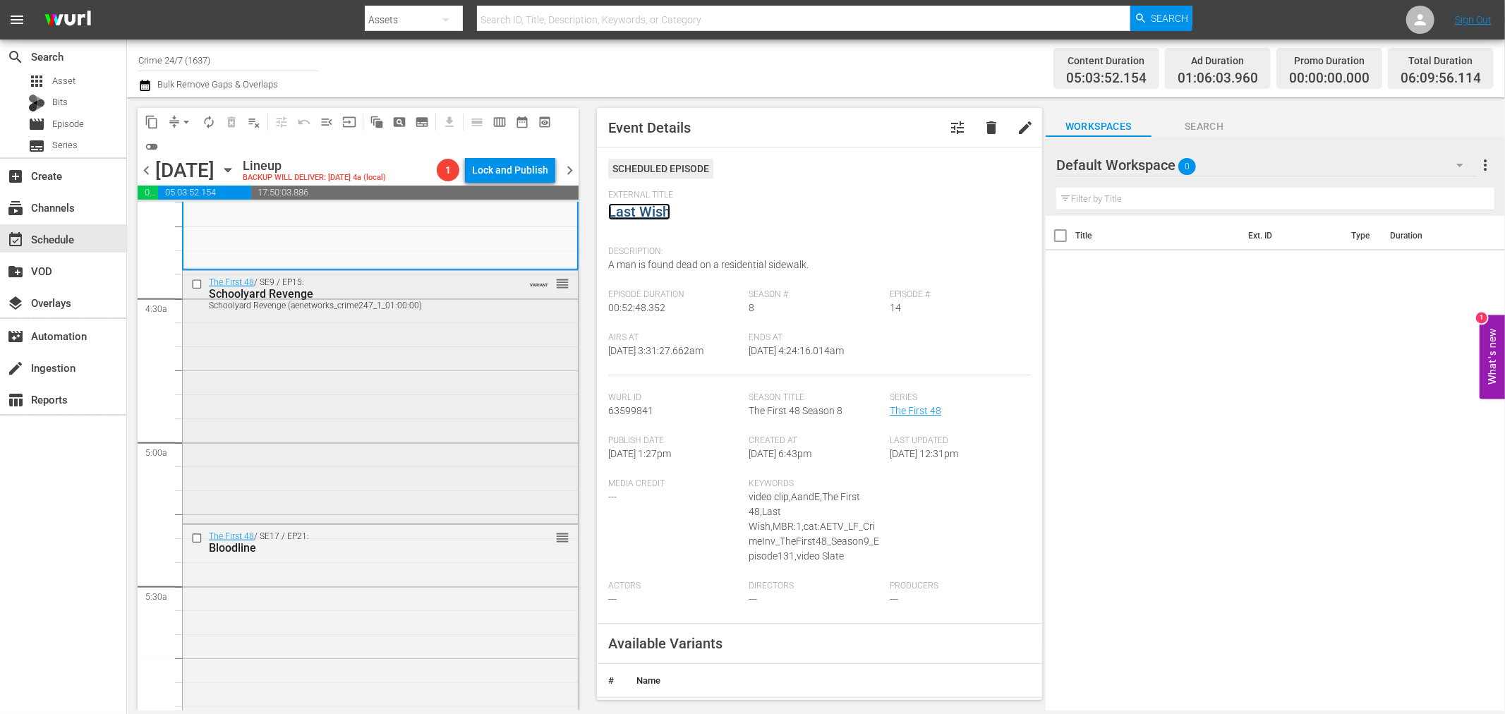
scroll to position [1254, 0]
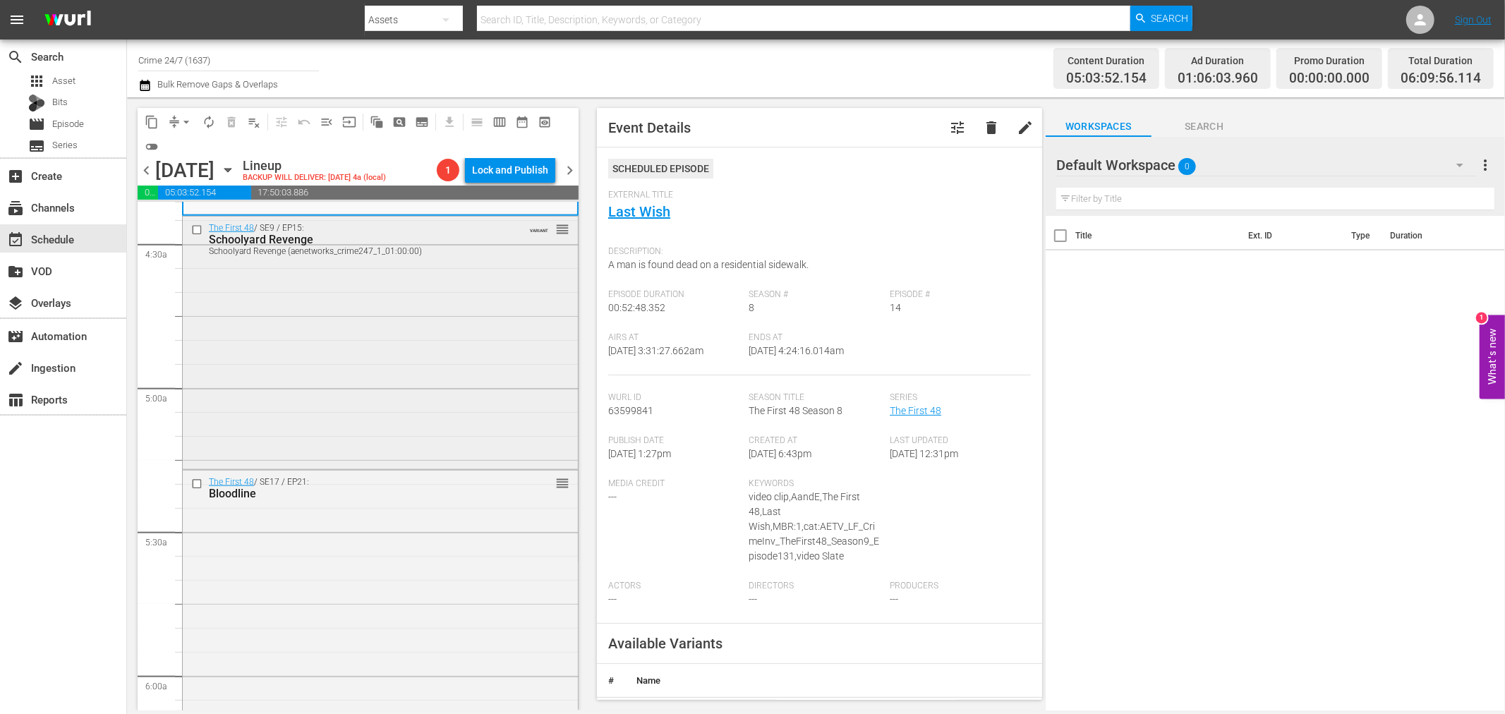
click at [374, 371] on div "The First 48 / SE9 / EP15: Schoolyard Revenge Schoolyard Revenge (aenetworks_cr…" at bounding box center [380, 341] width 395 height 249
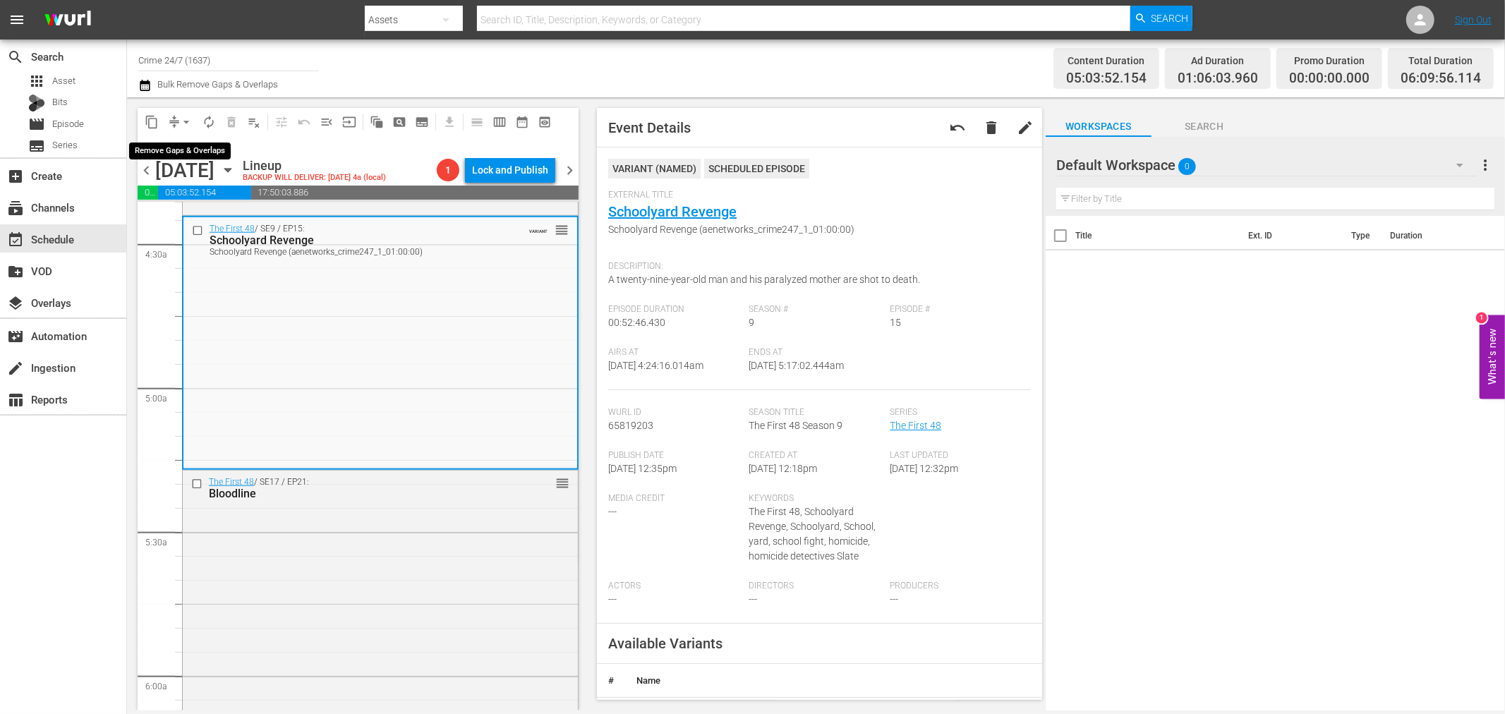
click at [183, 116] on span "arrow_drop_down" at bounding box center [186, 122] width 14 height 14
click at [178, 145] on li "Align to Midnight" at bounding box center [187, 149] width 148 height 23
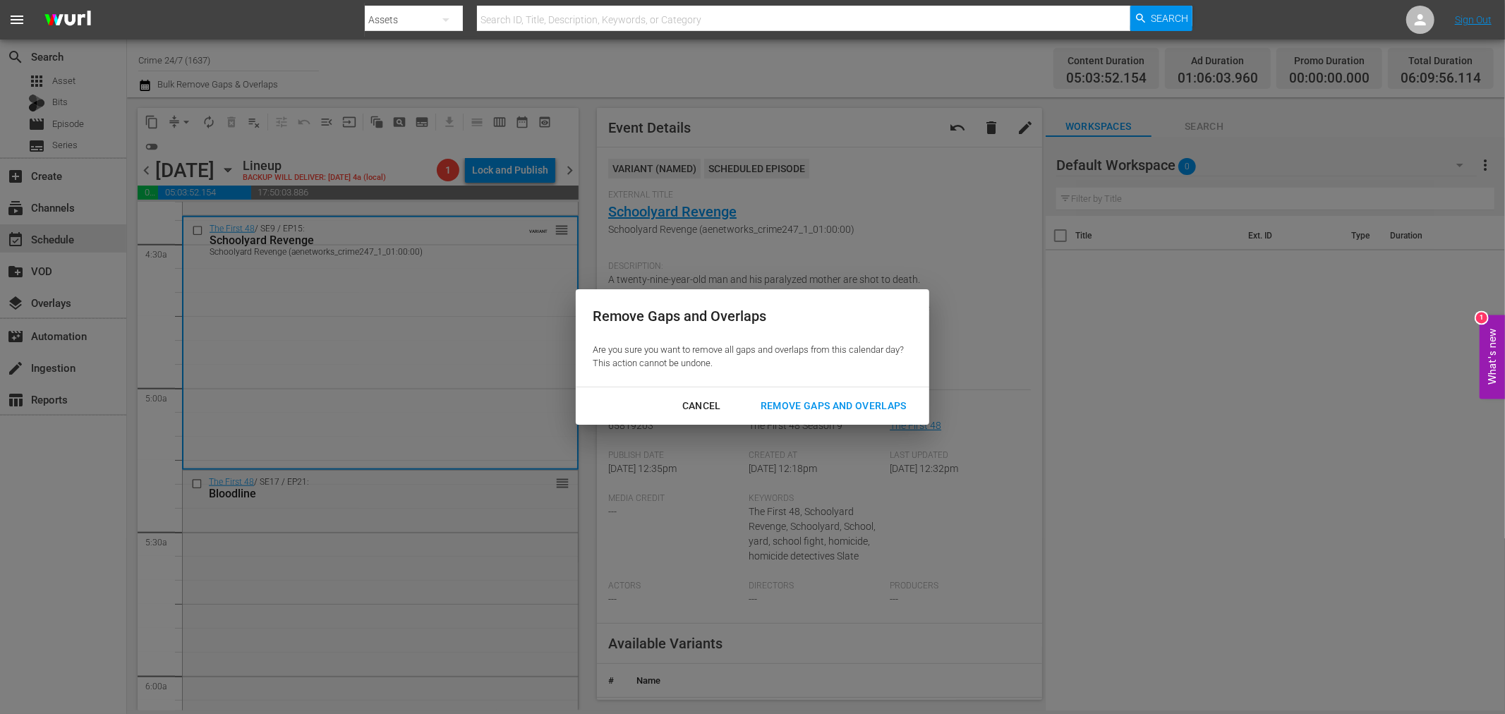
click at [813, 406] on div "Remove Gaps and Overlaps" at bounding box center [833, 406] width 169 height 18
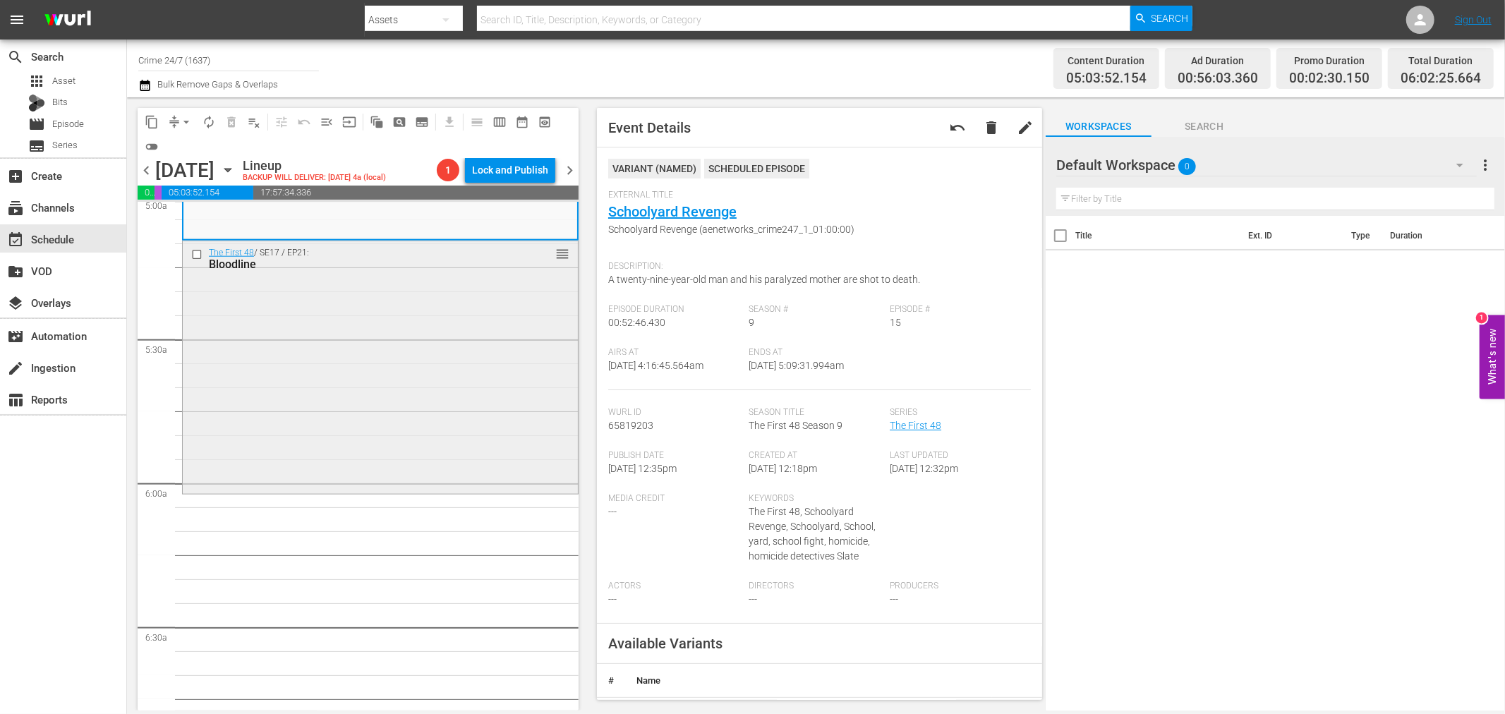
scroll to position [1489, 0]
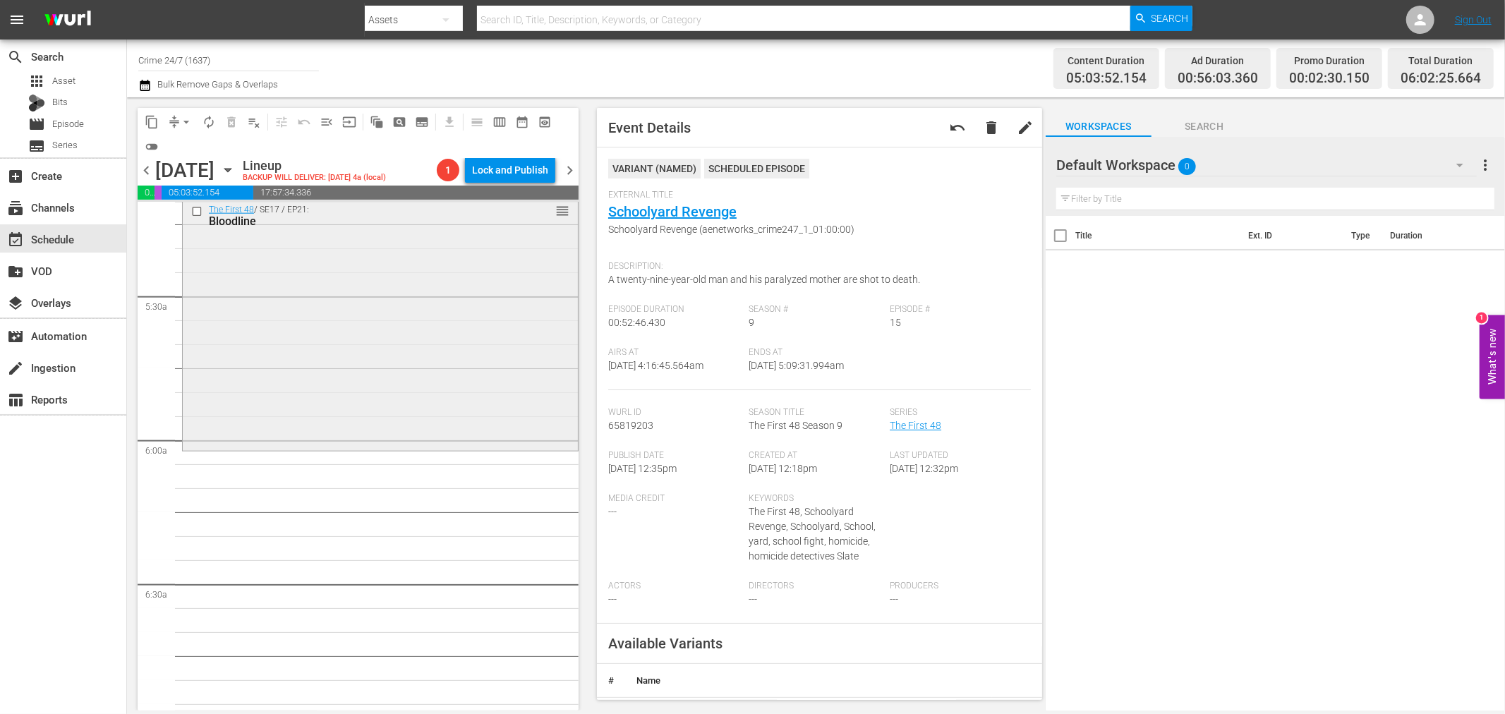
click at [320, 372] on div "The First 48 / SE17 / EP21: Bloodline reorder" at bounding box center [380, 323] width 395 height 250
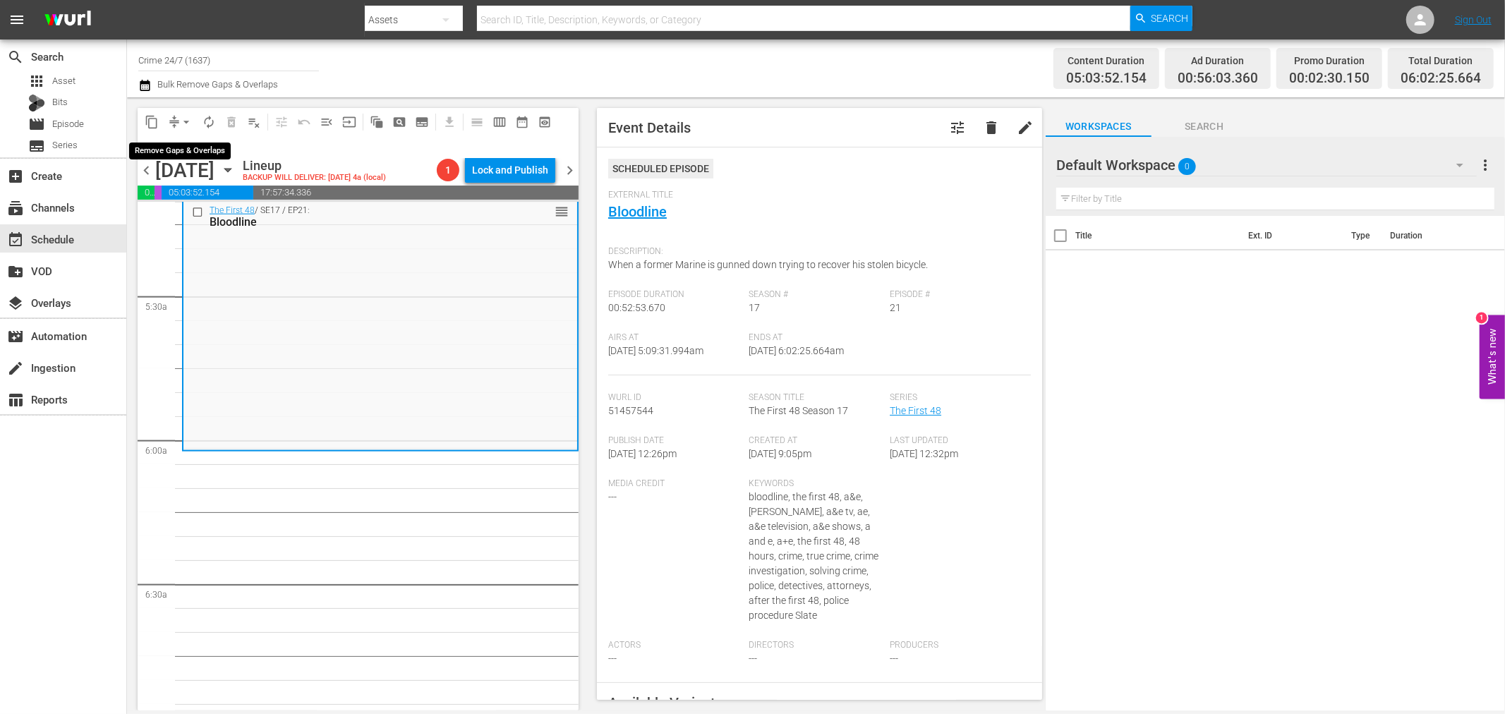
click at [179, 116] on span "arrow_drop_down" at bounding box center [186, 122] width 14 height 14
click at [213, 150] on li "Align to Midnight" at bounding box center [187, 149] width 148 height 23
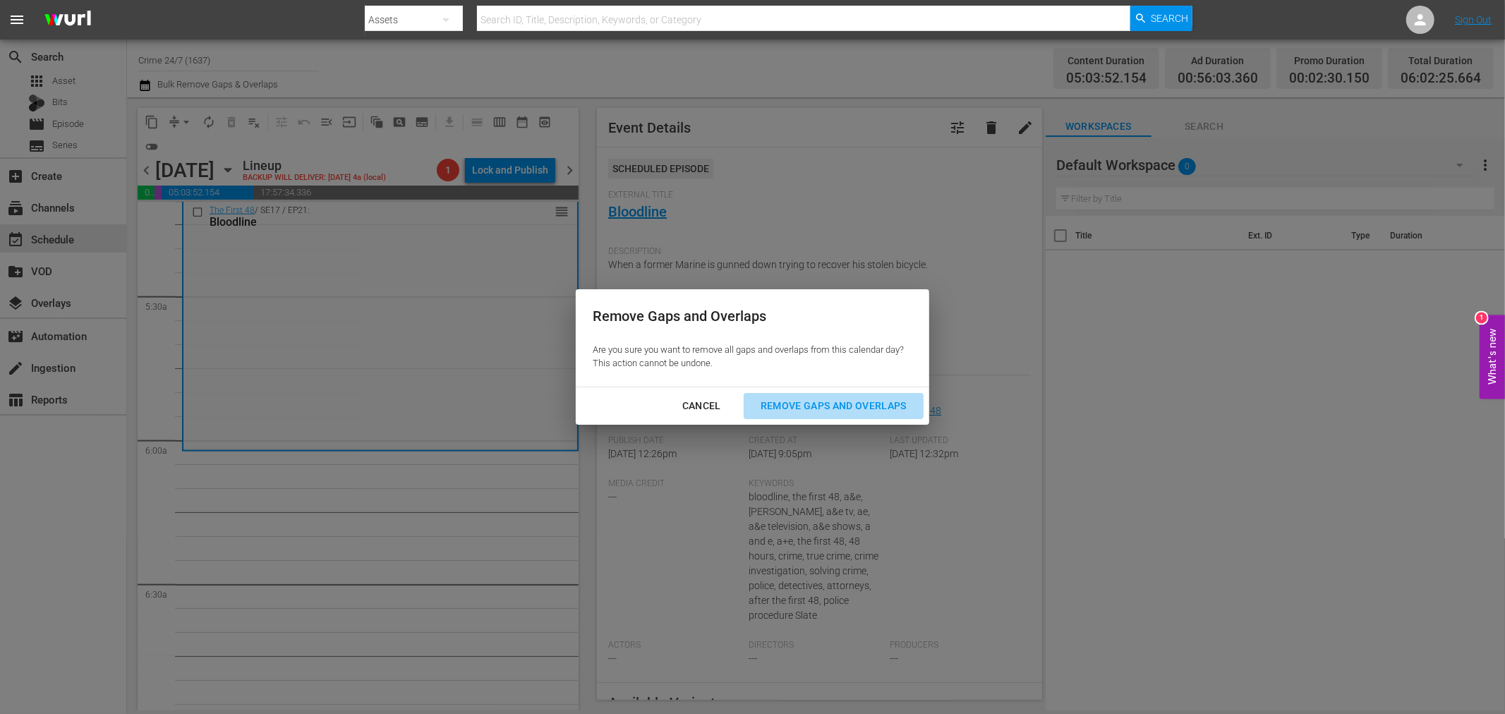
click at [907, 413] on div "Remove Gaps and Overlaps" at bounding box center [833, 406] width 169 height 18
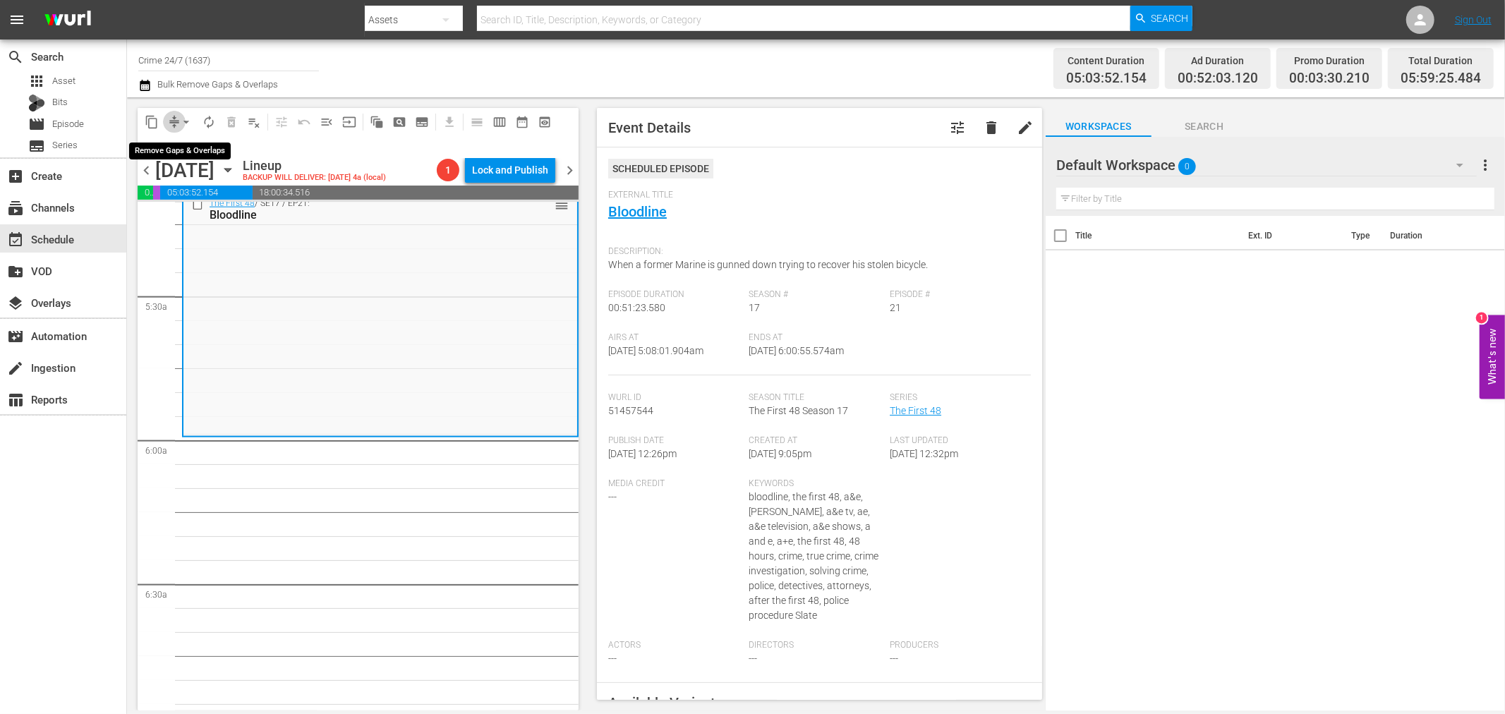
click at [171, 123] on span "compress" at bounding box center [174, 122] width 14 height 14
click at [186, 118] on span "arrow_drop_down" at bounding box center [186, 122] width 14 height 14
click at [199, 139] on li "Align to Midnight" at bounding box center [187, 149] width 148 height 23
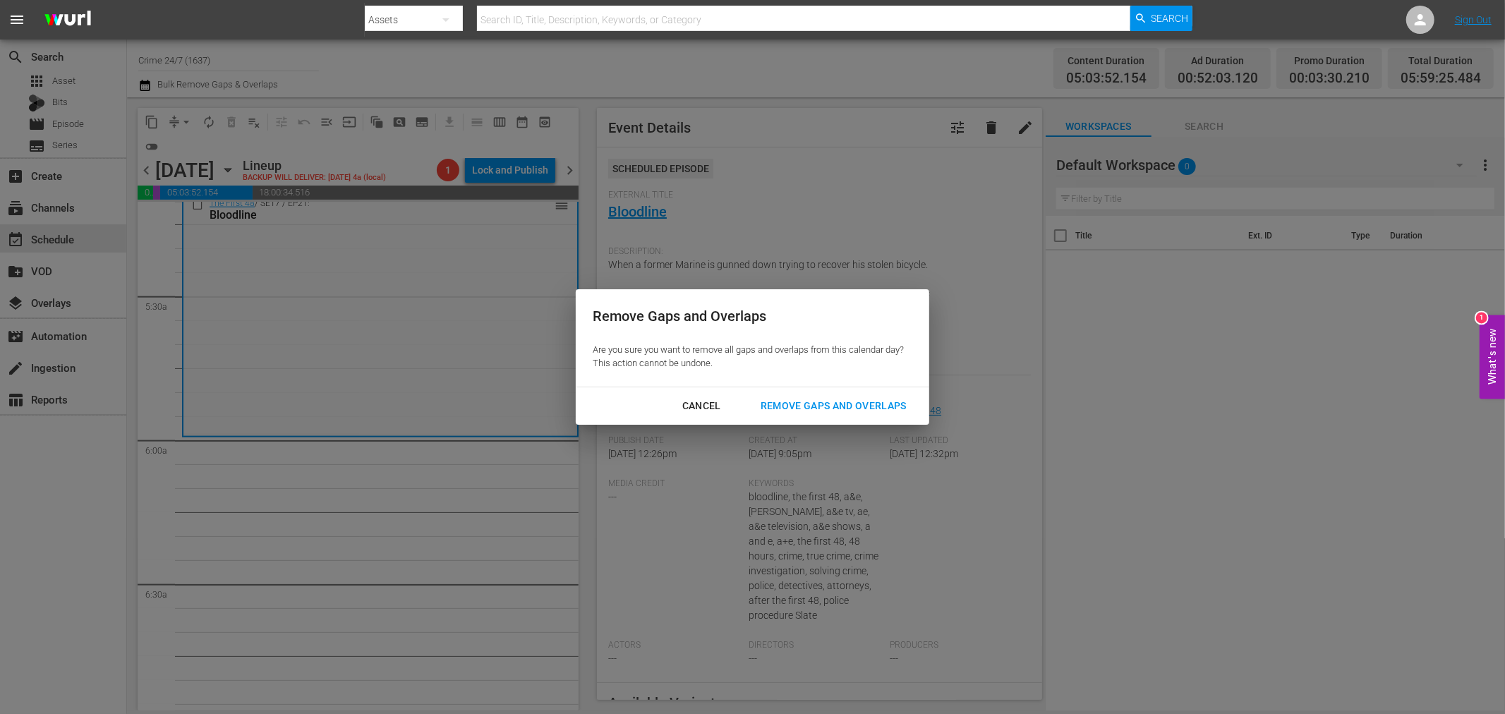
click at [830, 399] on div "Remove Gaps and Overlaps" at bounding box center [833, 406] width 169 height 18
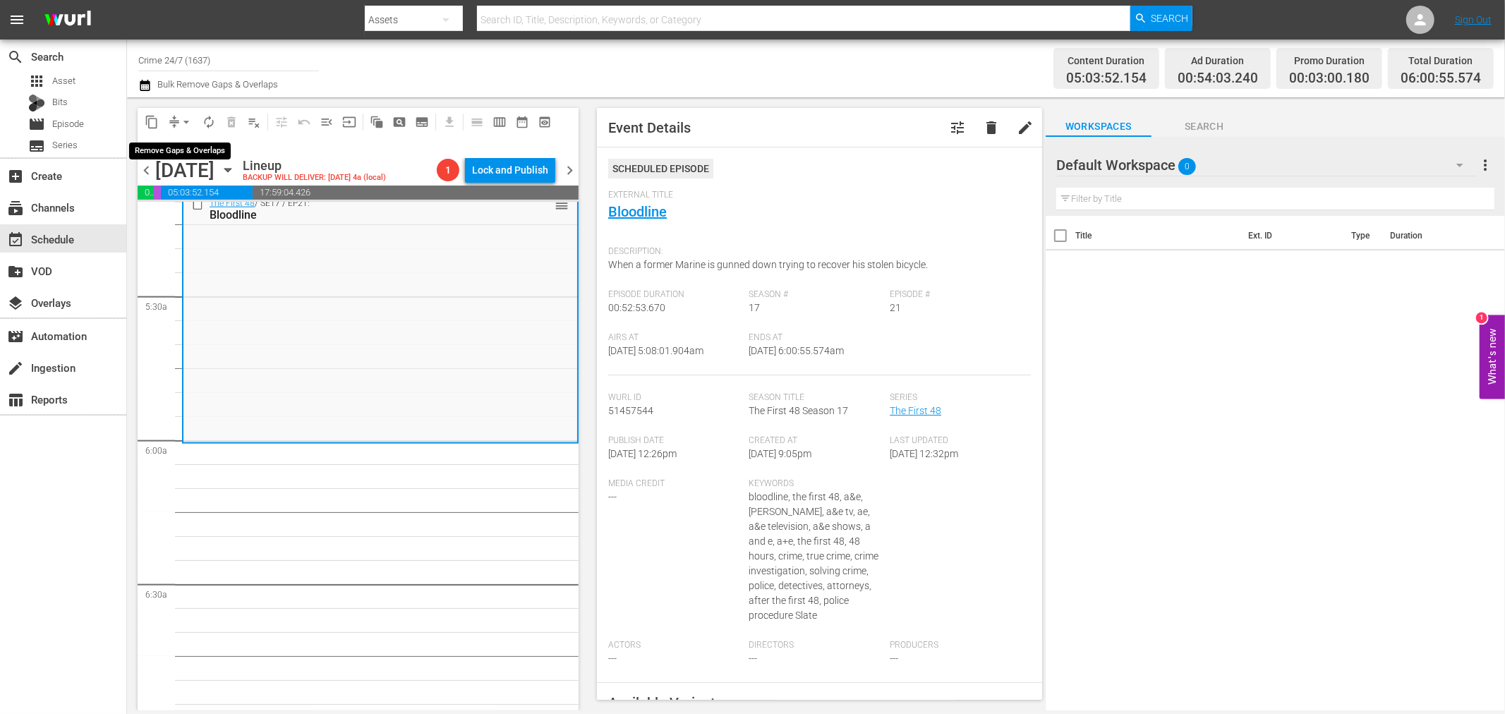
click at [185, 115] on span "arrow_drop_down" at bounding box center [186, 122] width 14 height 14
click at [181, 144] on li "Align to Midnight" at bounding box center [187, 149] width 148 height 23
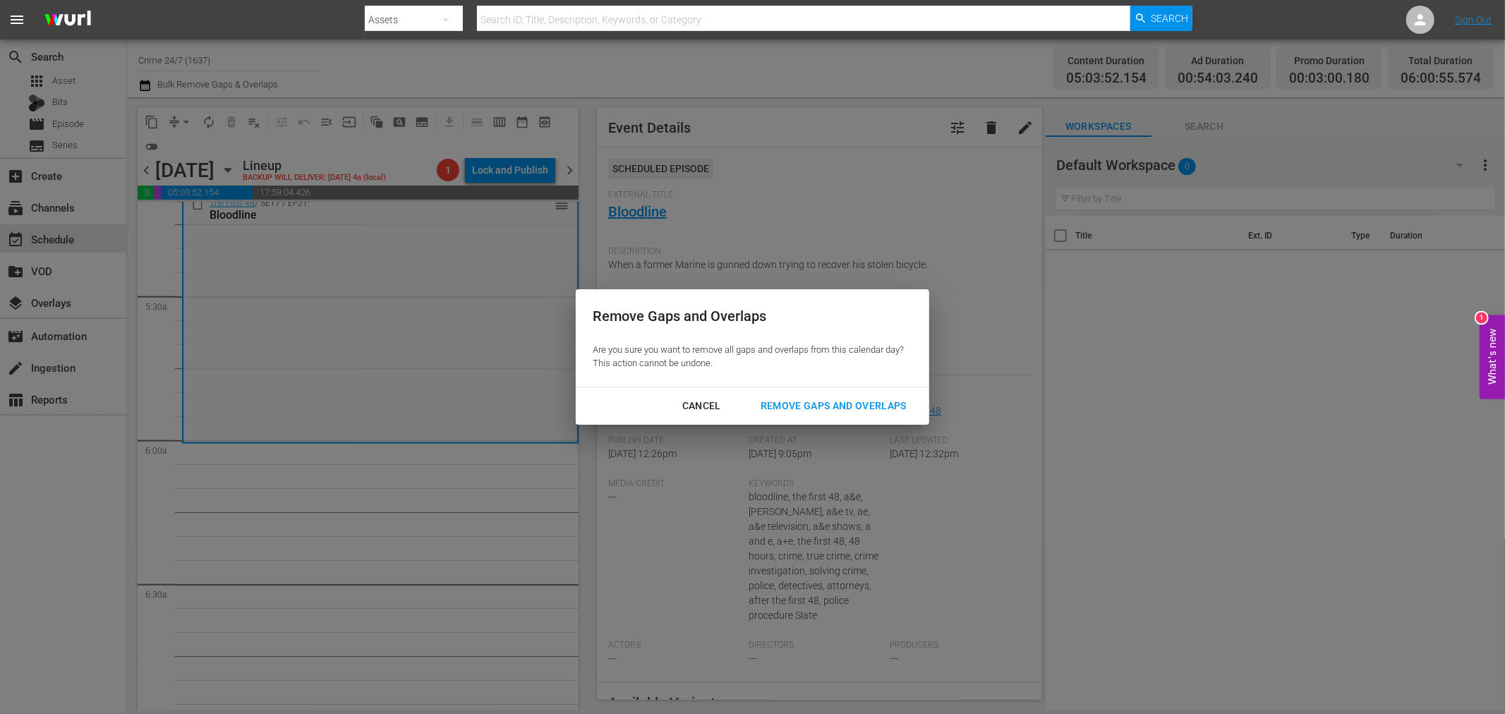
click at [774, 402] on div "Remove Gaps and Overlaps" at bounding box center [833, 406] width 169 height 18
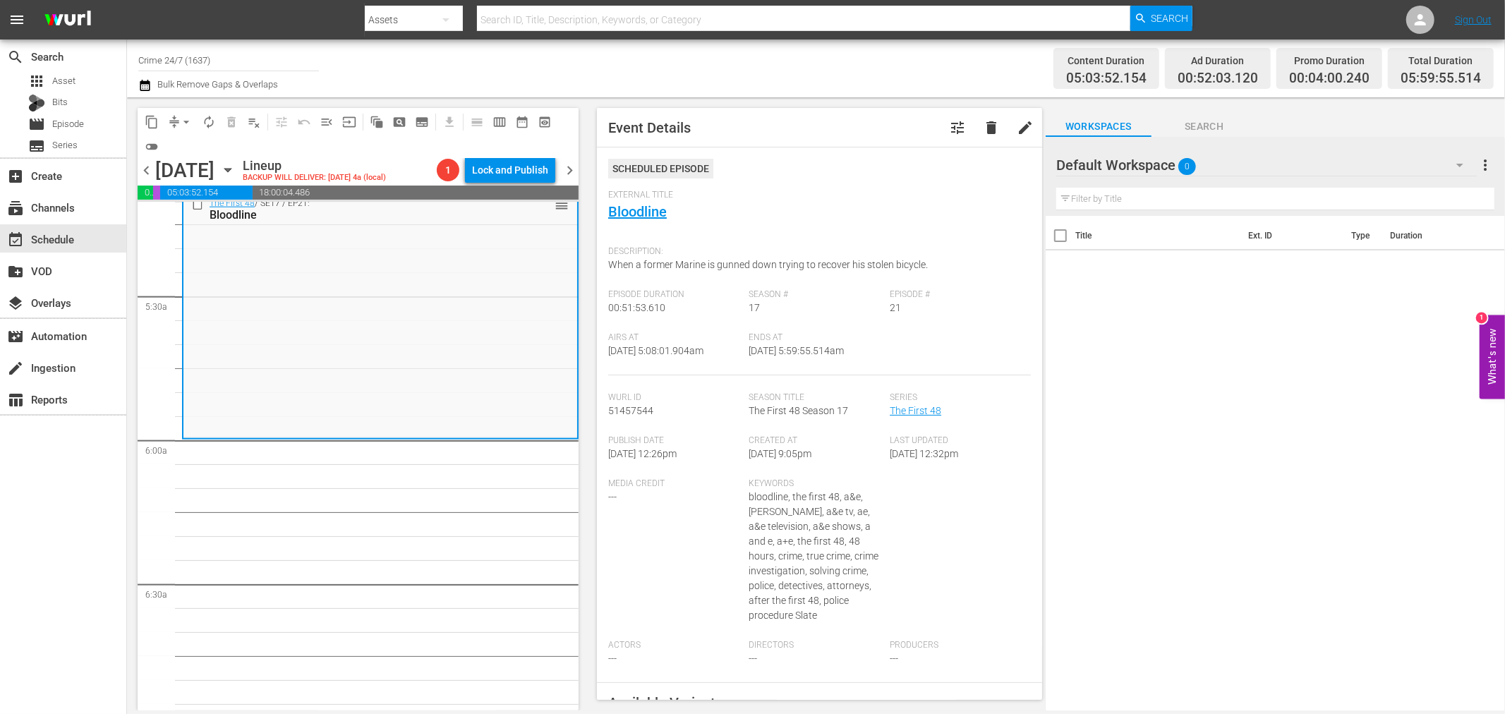
click at [181, 124] on span "arrow_drop_down" at bounding box center [186, 122] width 14 height 14
click at [214, 165] on li "Align to First Episode" at bounding box center [187, 173] width 148 height 23
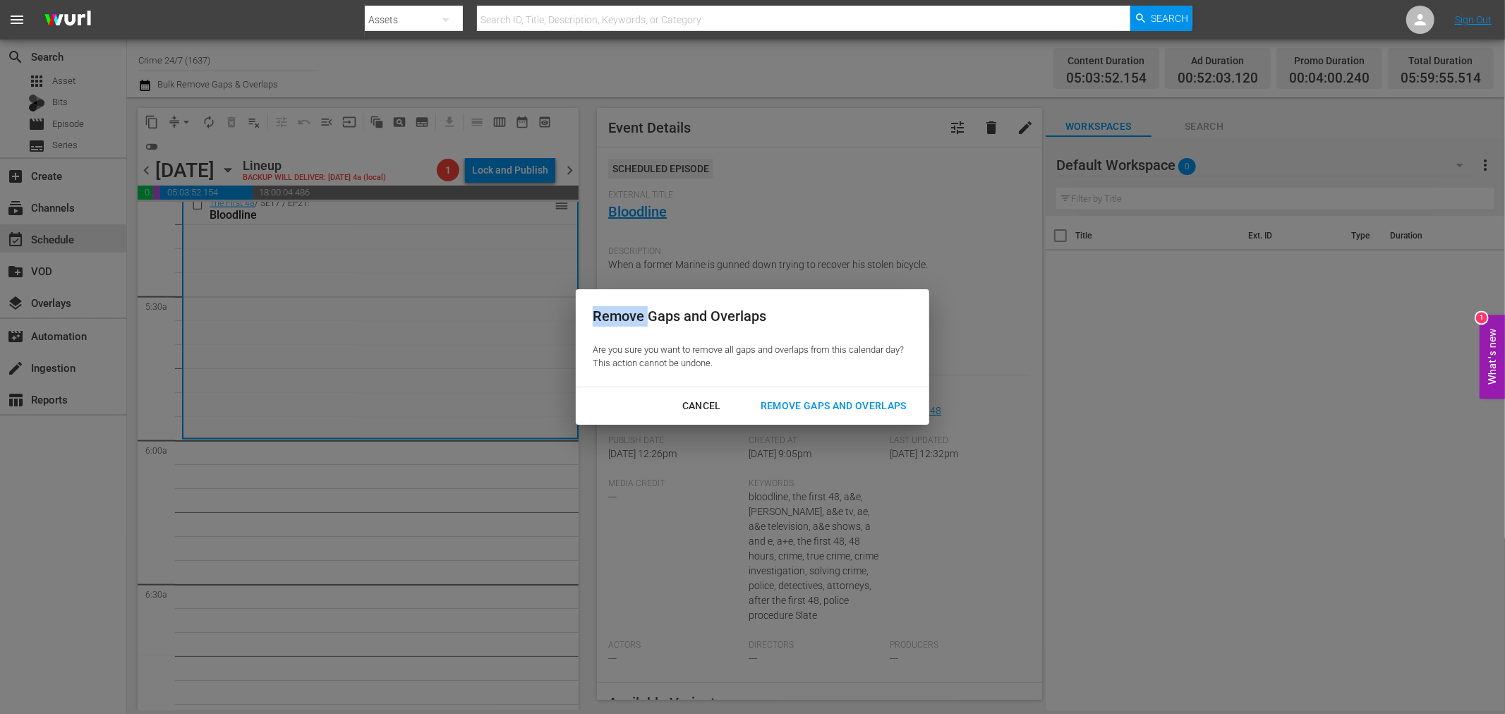
click at [214, 165] on div "Remove Gaps and Overlaps Are you sure you want to remove all gaps and overlaps …" at bounding box center [752, 357] width 1505 height 714
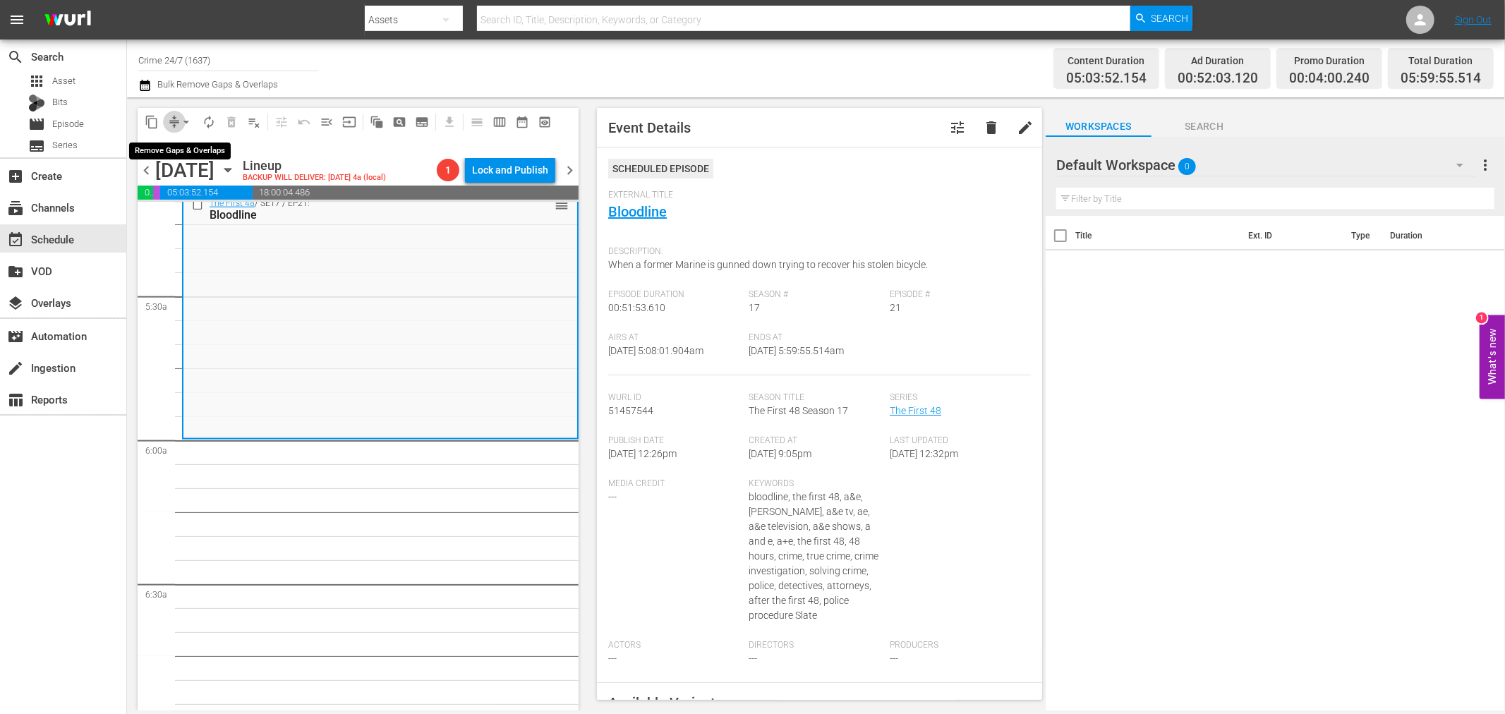
click at [172, 119] on span "compress" at bounding box center [174, 122] width 14 height 14
click at [188, 121] on span "arrow_drop_down" at bounding box center [186, 122] width 14 height 14
click at [192, 146] on li "Align to Midnight" at bounding box center [187, 149] width 148 height 23
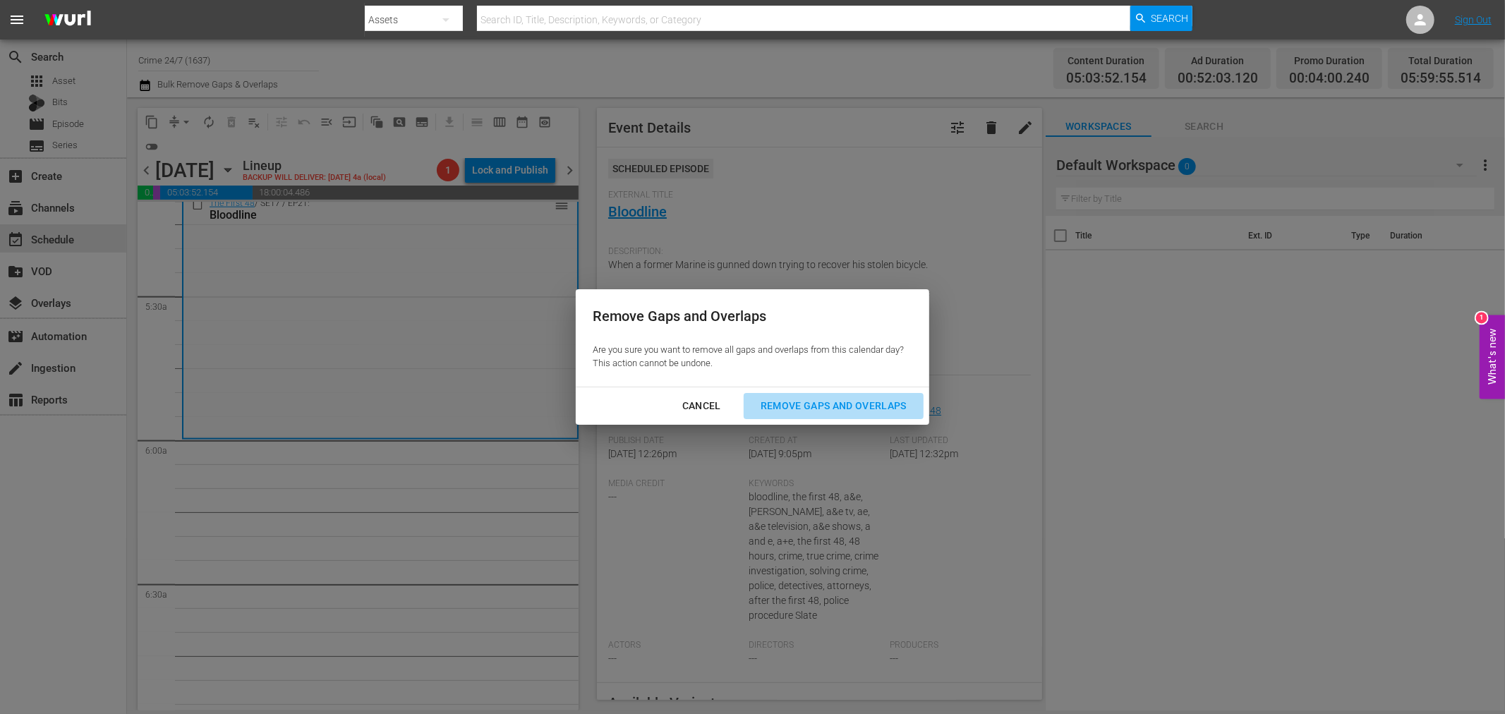
click at [863, 411] on div "Remove Gaps and Overlaps" at bounding box center [833, 406] width 169 height 18
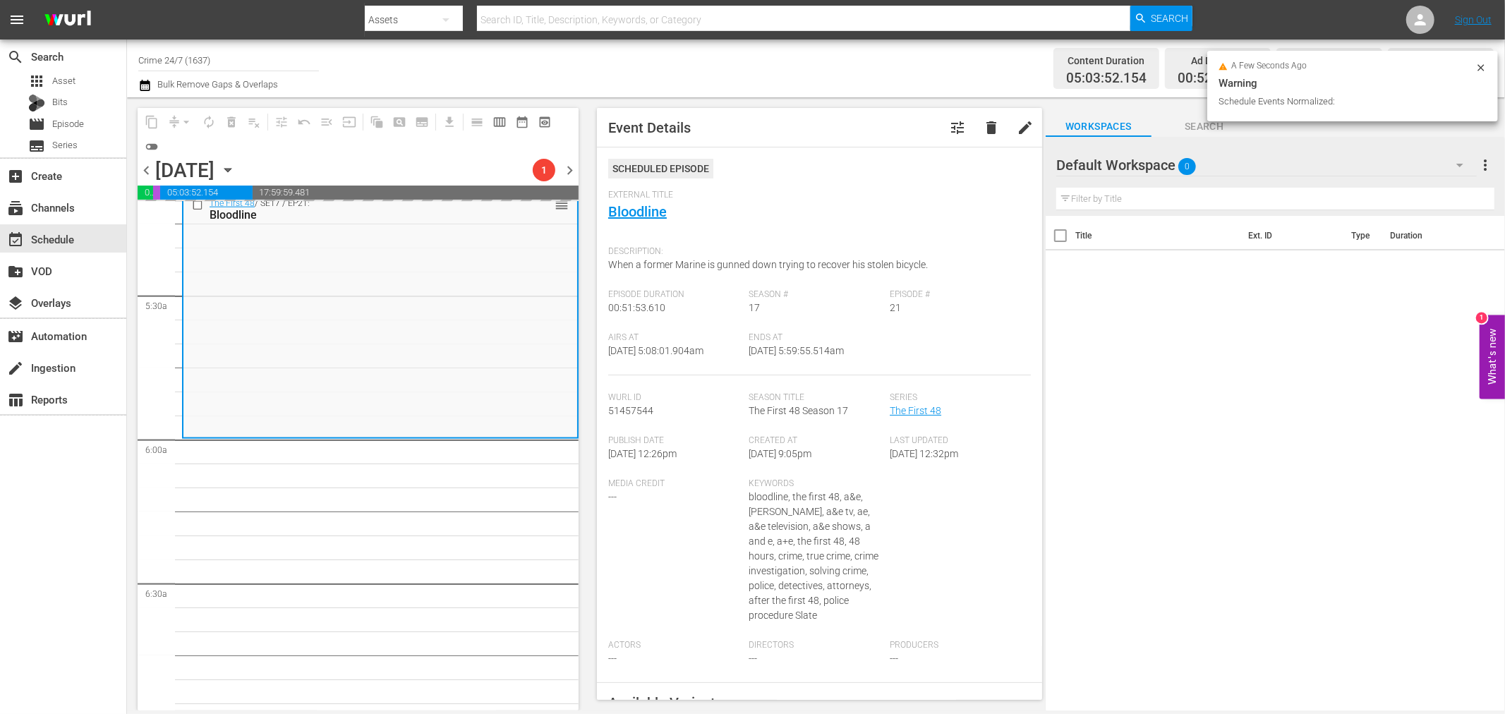
click at [1480, 68] on icon at bounding box center [1480, 67] width 6 height 6
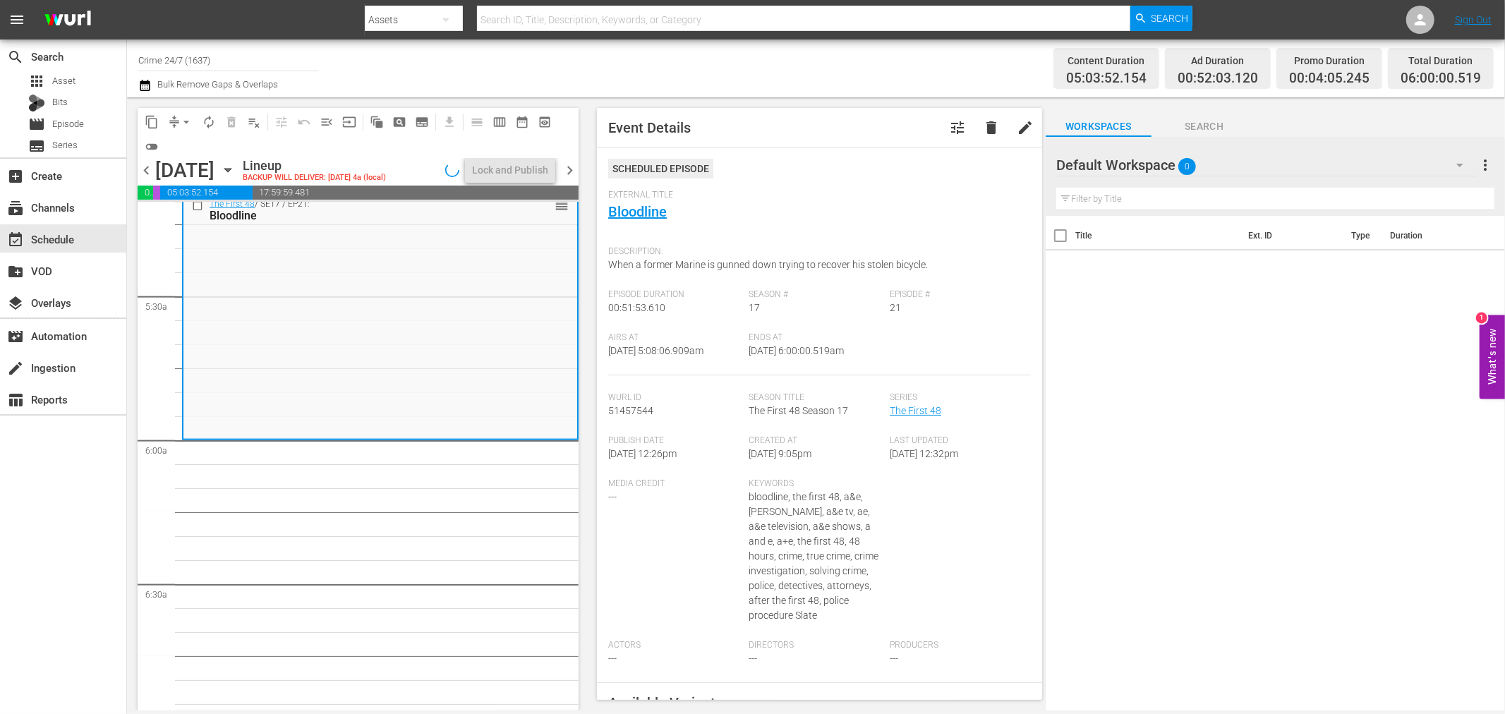
click at [212, 116] on span "autorenew_outlined" at bounding box center [209, 122] width 14 height 14
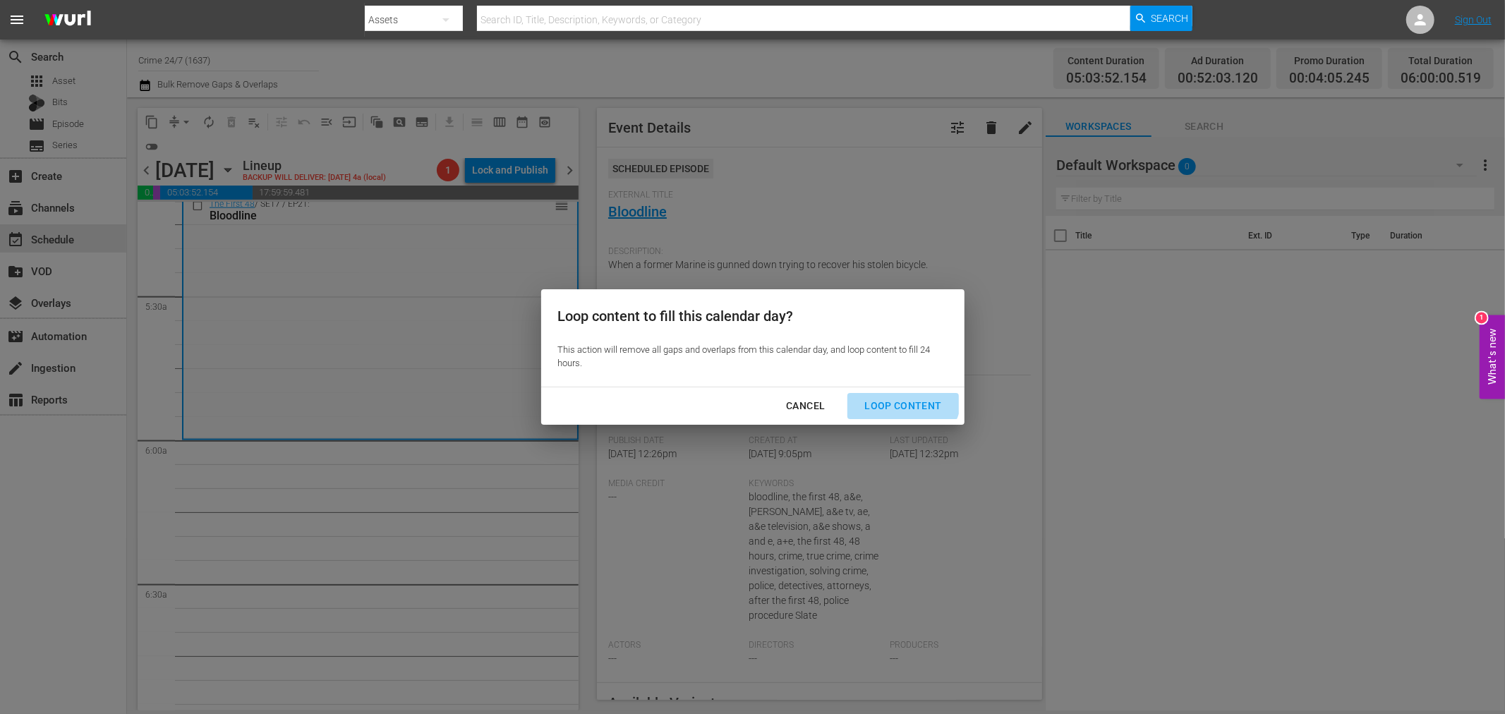
click at [900, 393] on button "Loop Content" at bounding box center [902, 406] width 111 height 26
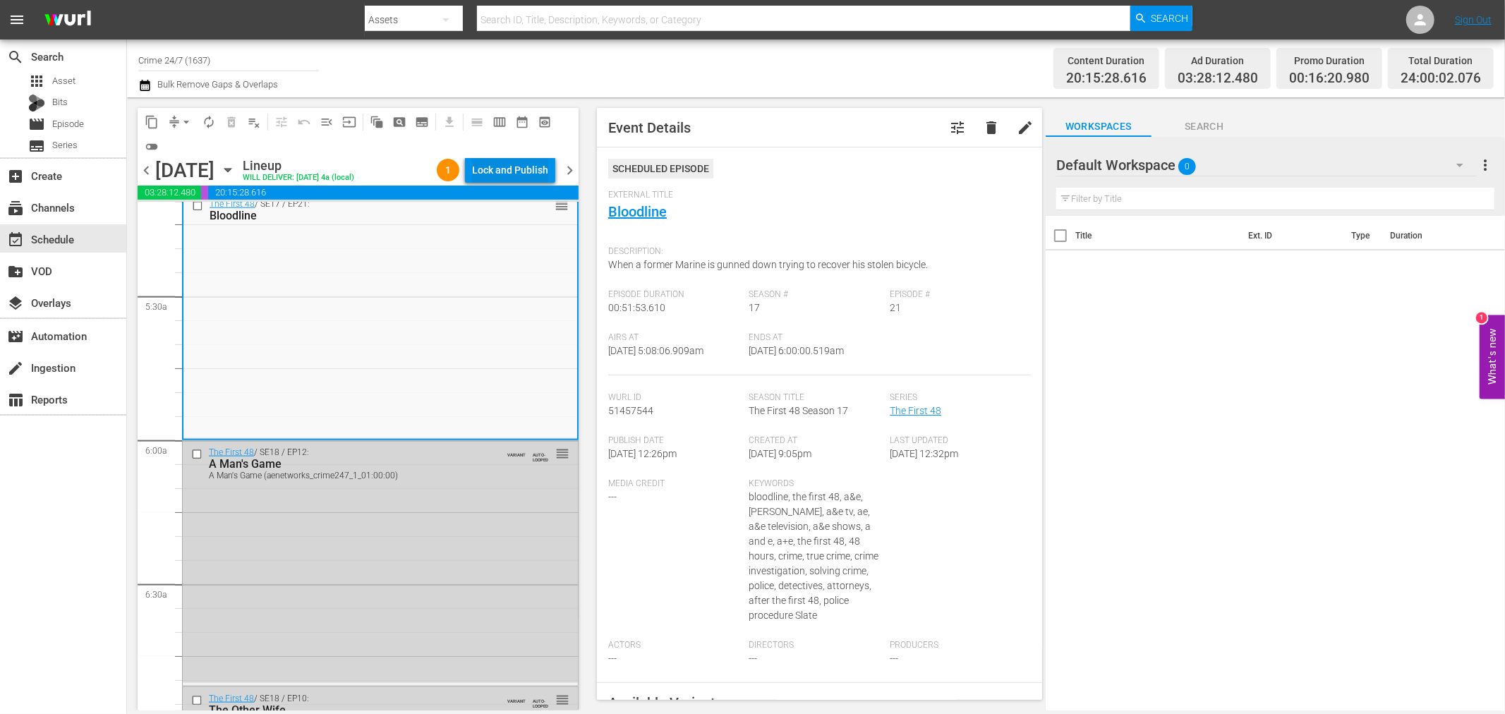
click at [538, 170] on div "Lock and Publish" at bounding box center [510, 169] width 76 height 25
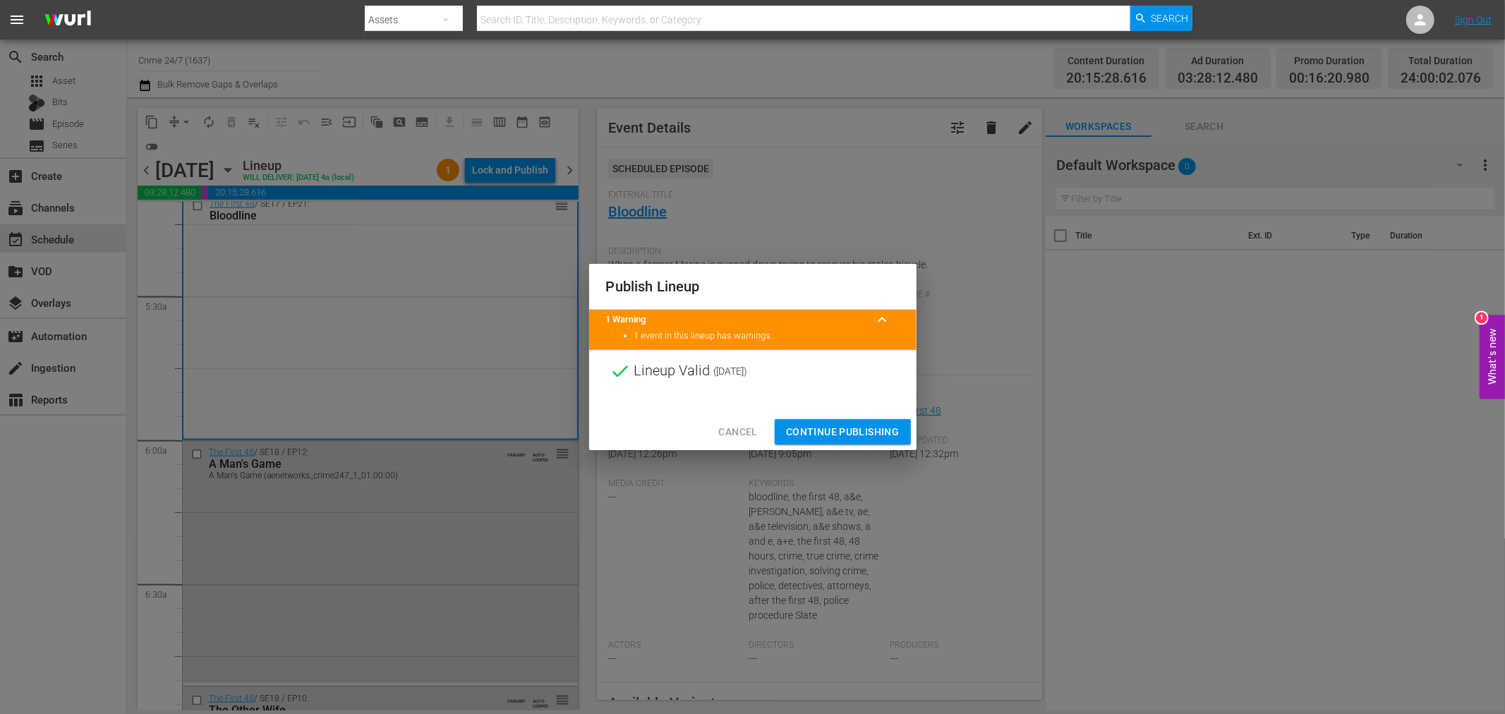
click at [862, 431] on span "Continue Publishing" at bounding box center [843, 432] width 114 height 18
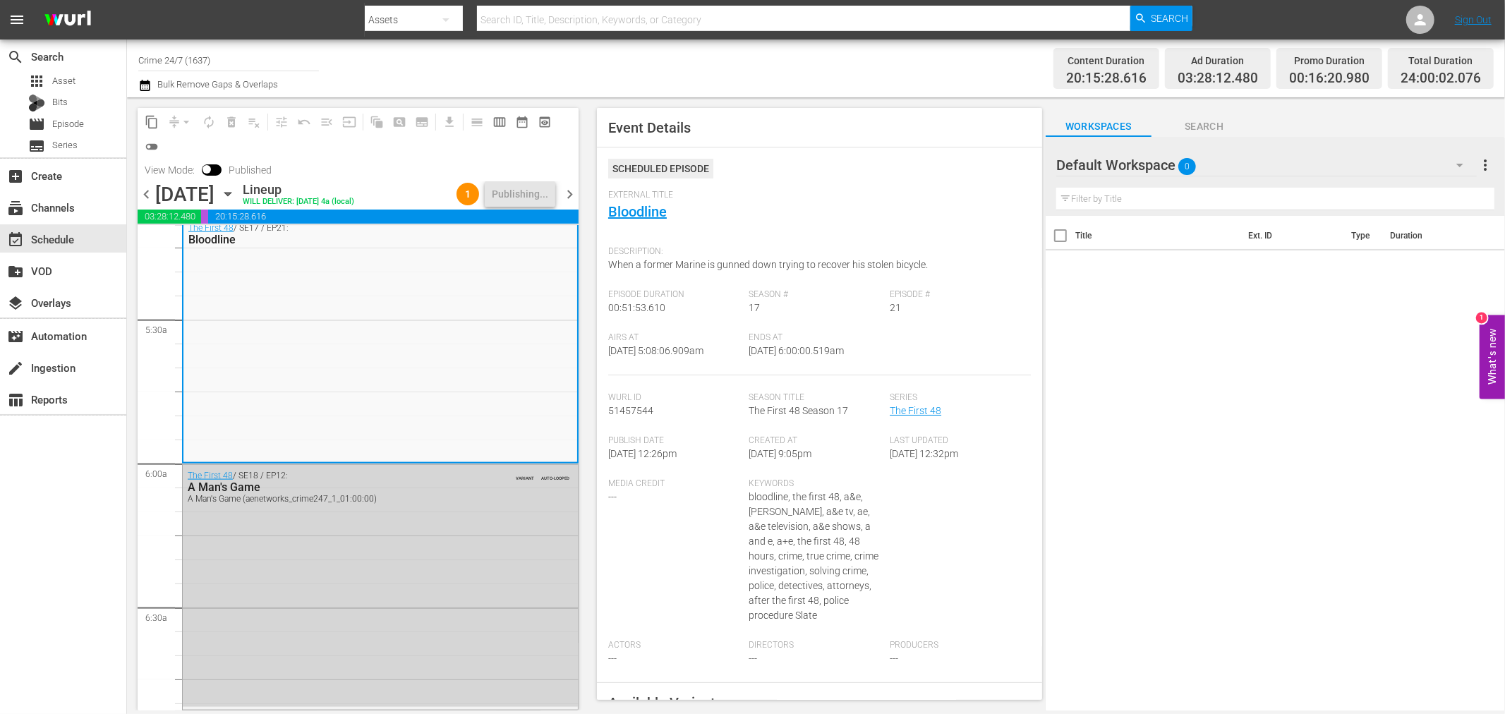
click at [573, 194] on span "chevron_right" at bounding box center [570, 195] width 18 height 18
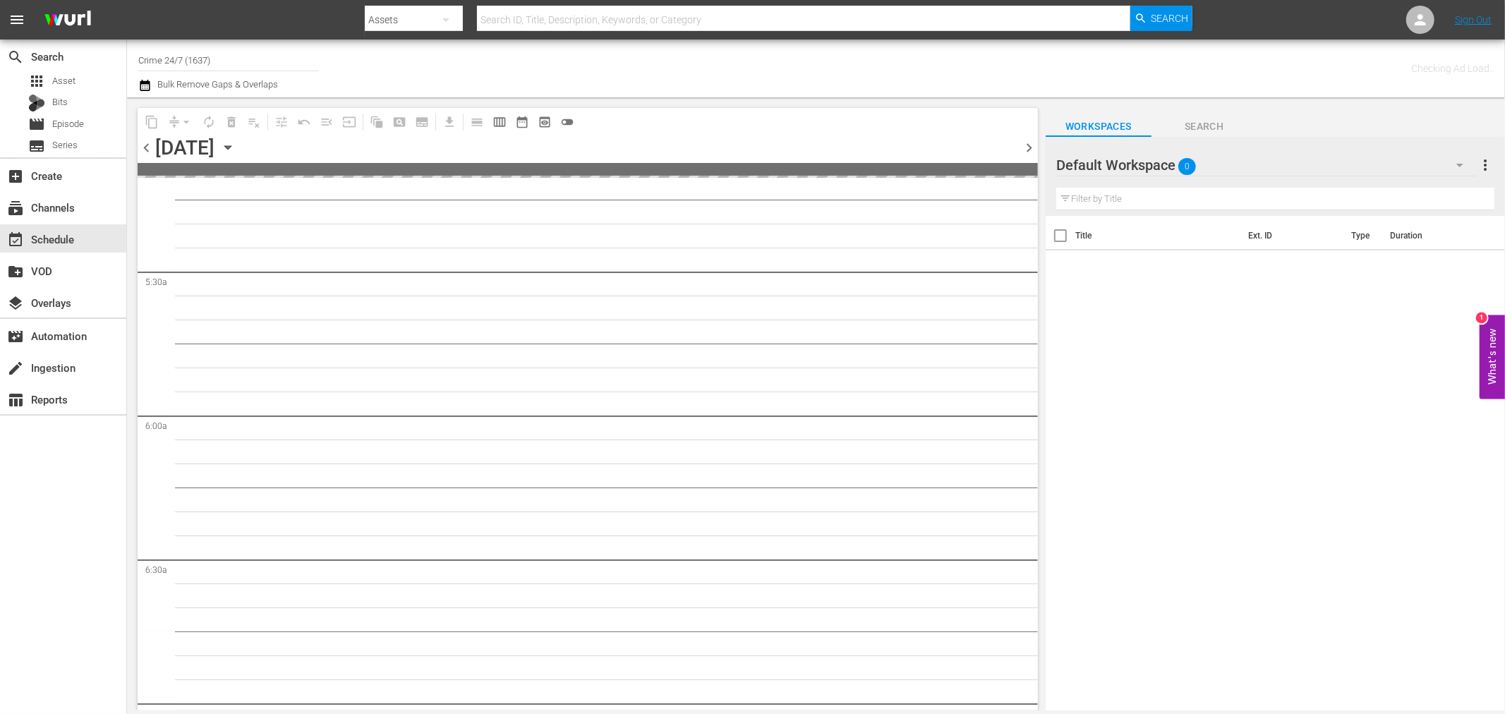
scroll to position [1609, 0]
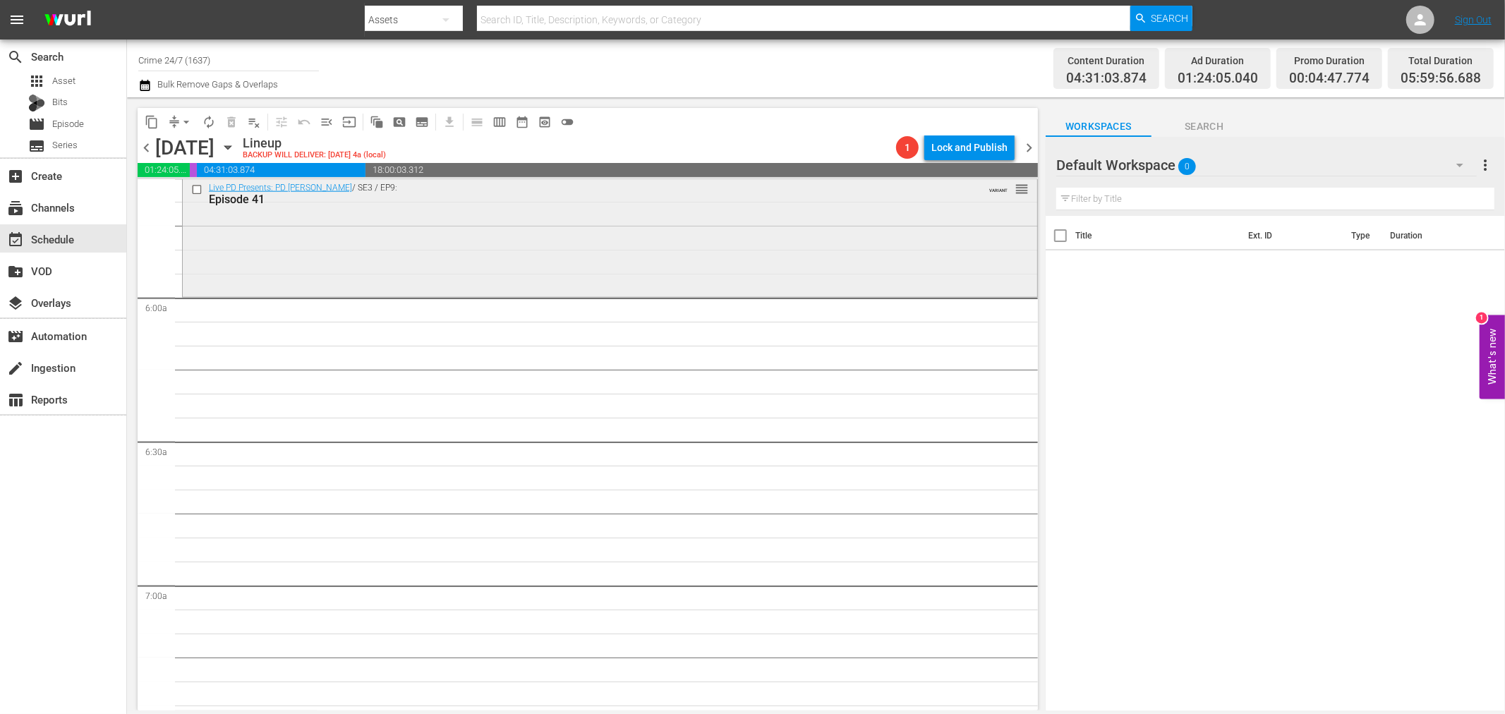
click at [749, 230] on div "Live PD Presents: PD Cam / SE3 / EP9: Episode 41 VARIANT reorder" at bounding box center [610, 234] width 854 height 117
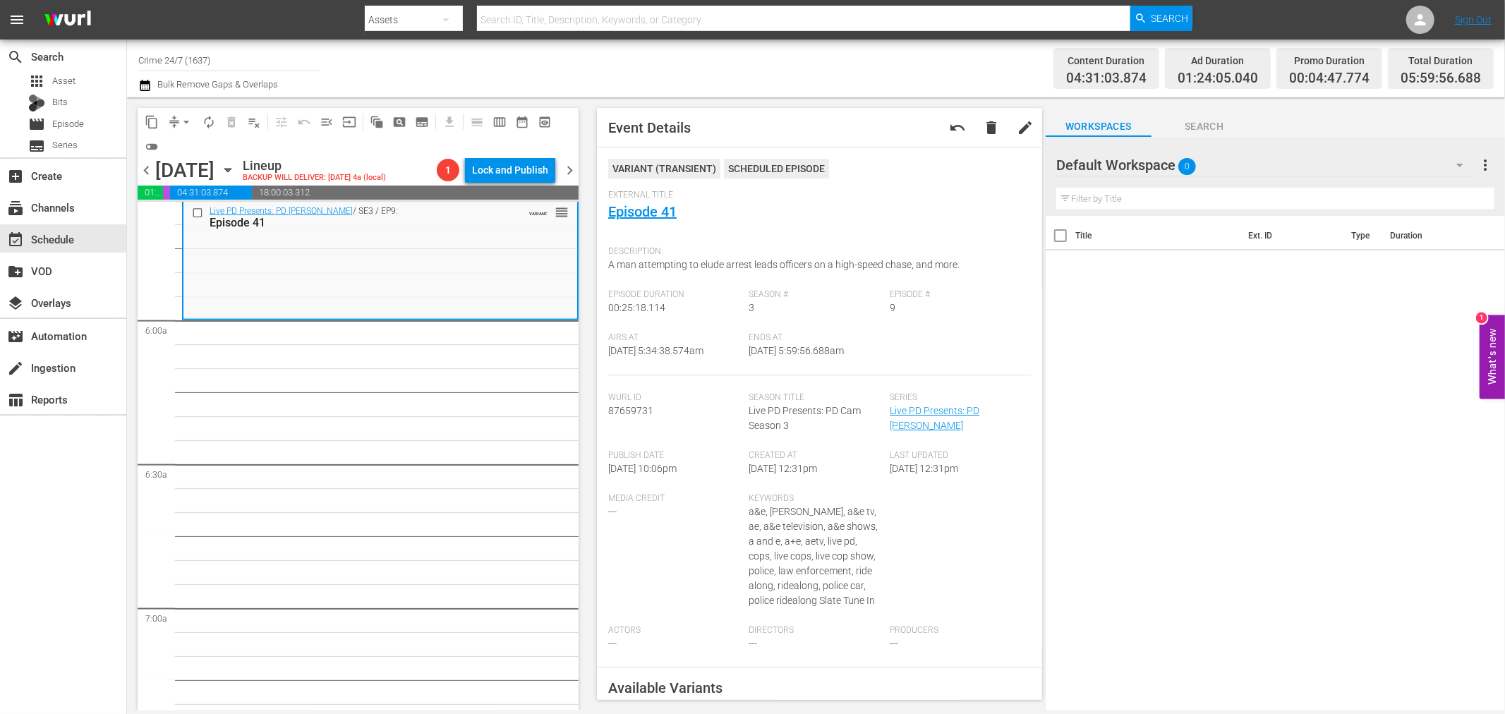
click at [186, 121] on span "arrow_drop_down" at bounding box center [186, 122] width 14 height 14
click at [207, 149] on li "Align to Midnight" at bounding box center [186, 149] width 116 height 23
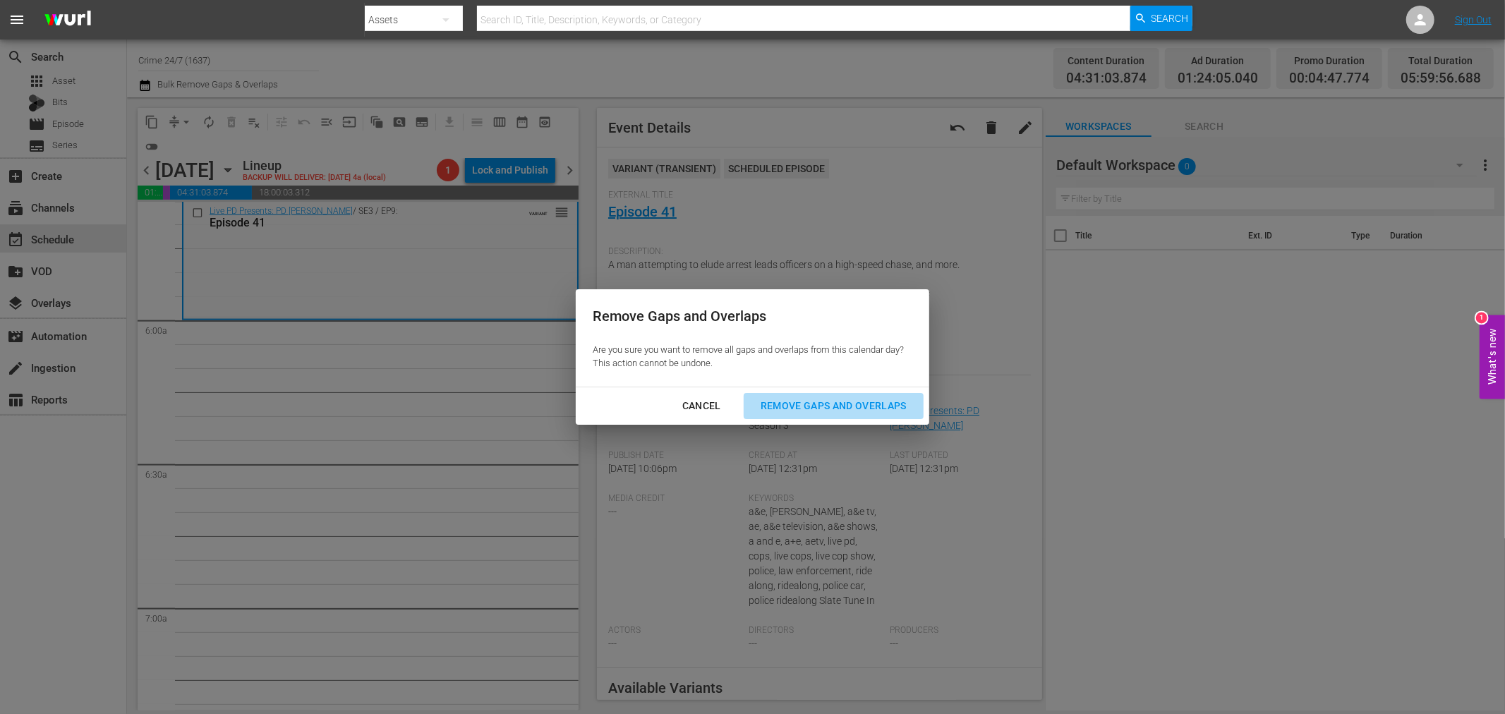
click at [890, 406] on div "Remove Gaps and Overlaps" at bounding box center [833, 406] width 169 height 18
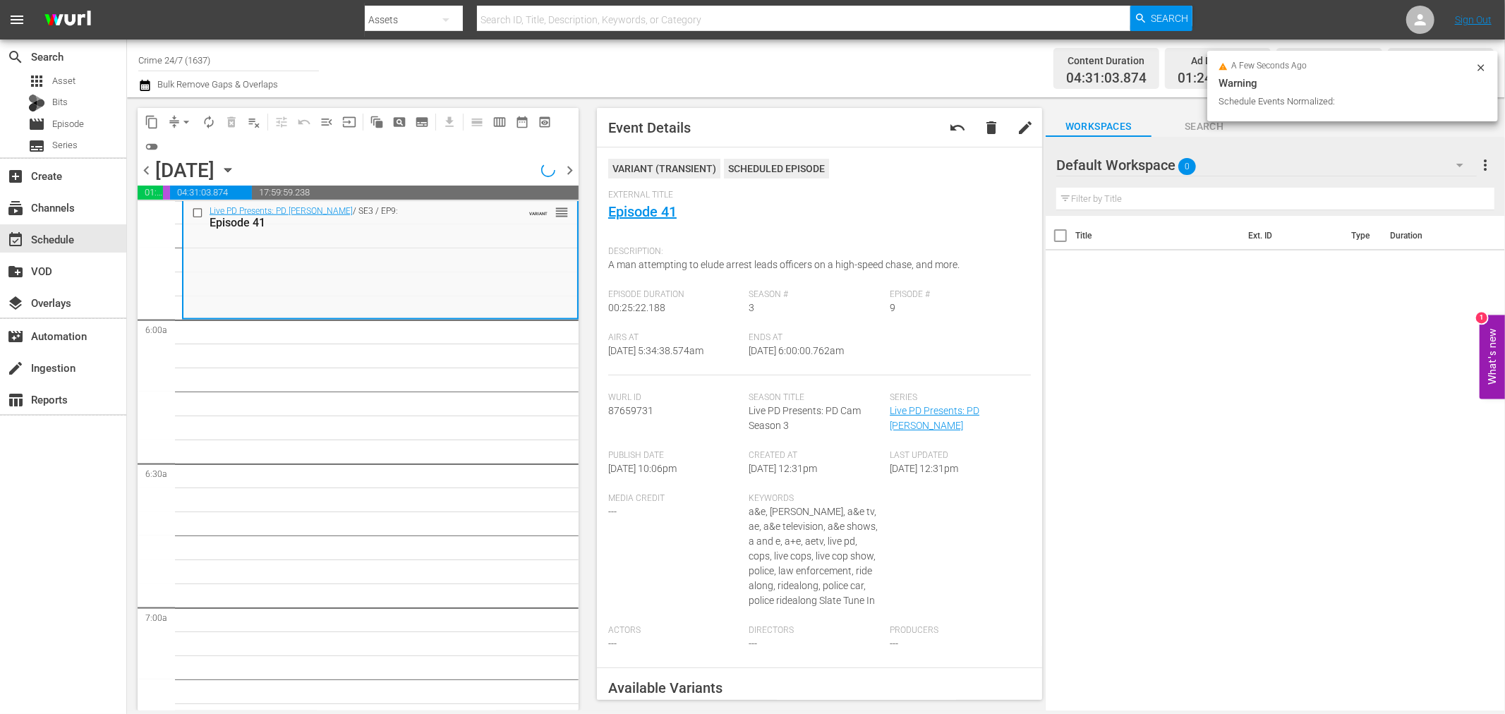
click at [1478, 65] on icon at bounding box center [1480, 67] width 11 height 11
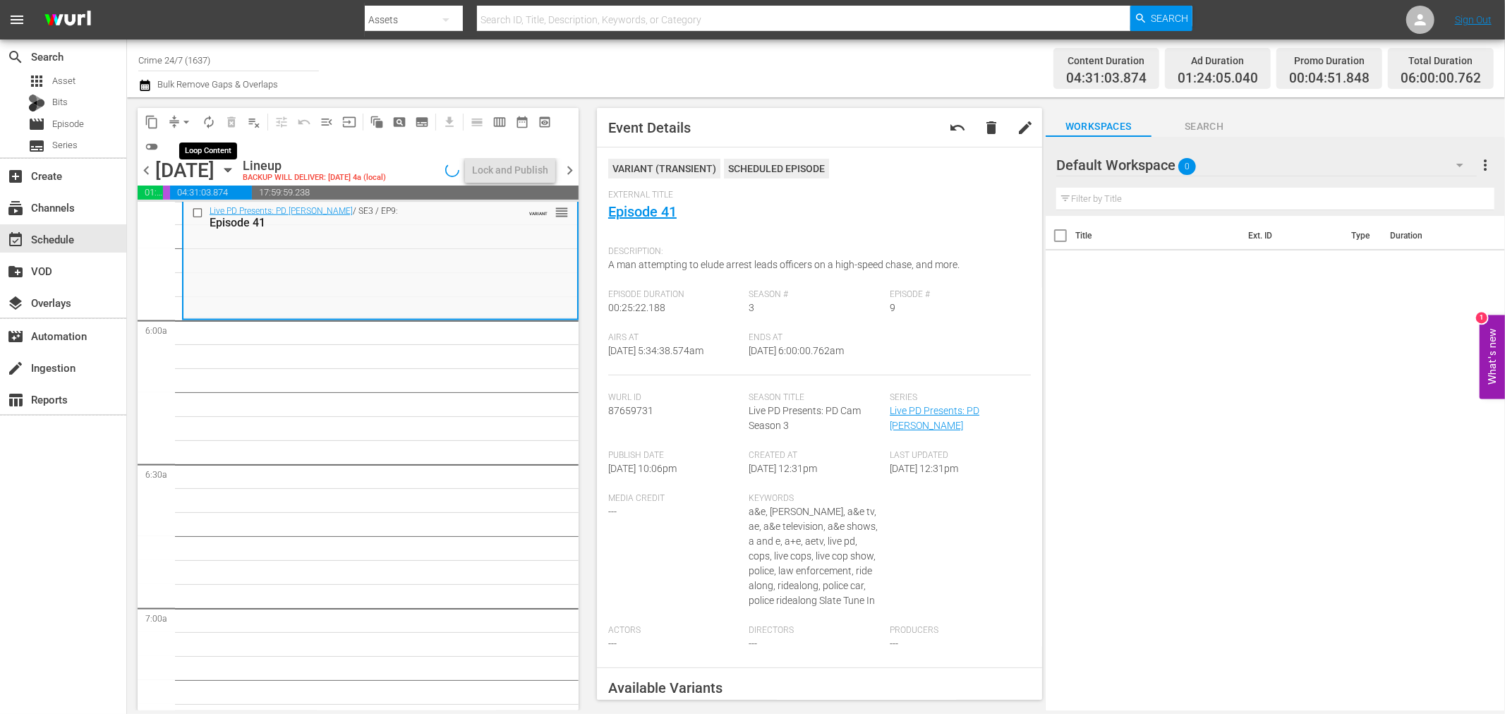
click at [208, 119] on span "autorenew_outlined" at bounding box center [209, 122] width 14 height 14
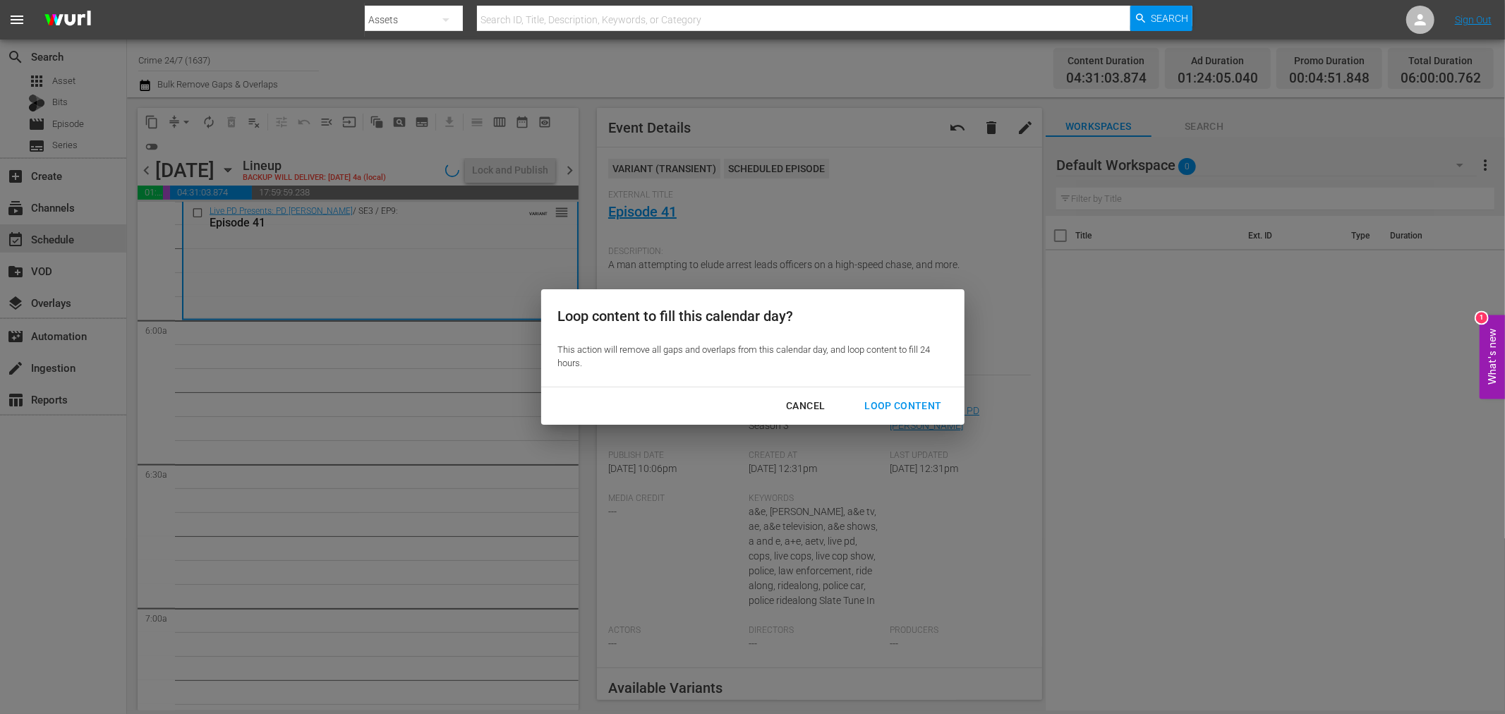
click at [888, 407] on div "Loop Content" at bounding box center [902, 406] width 99 height 18
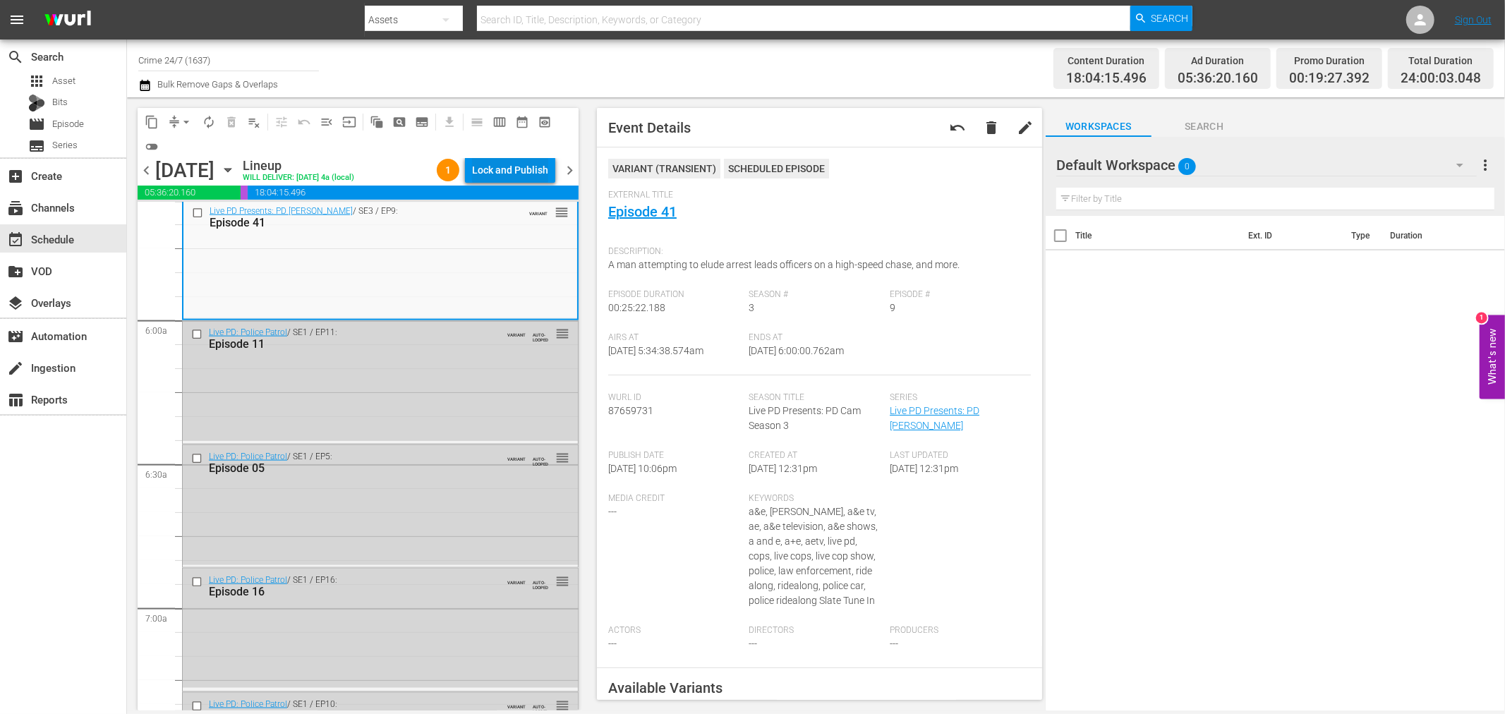
click at [526, 170] on div "Lock and Publish" at bounding box center [510, 169] width 76 height 25
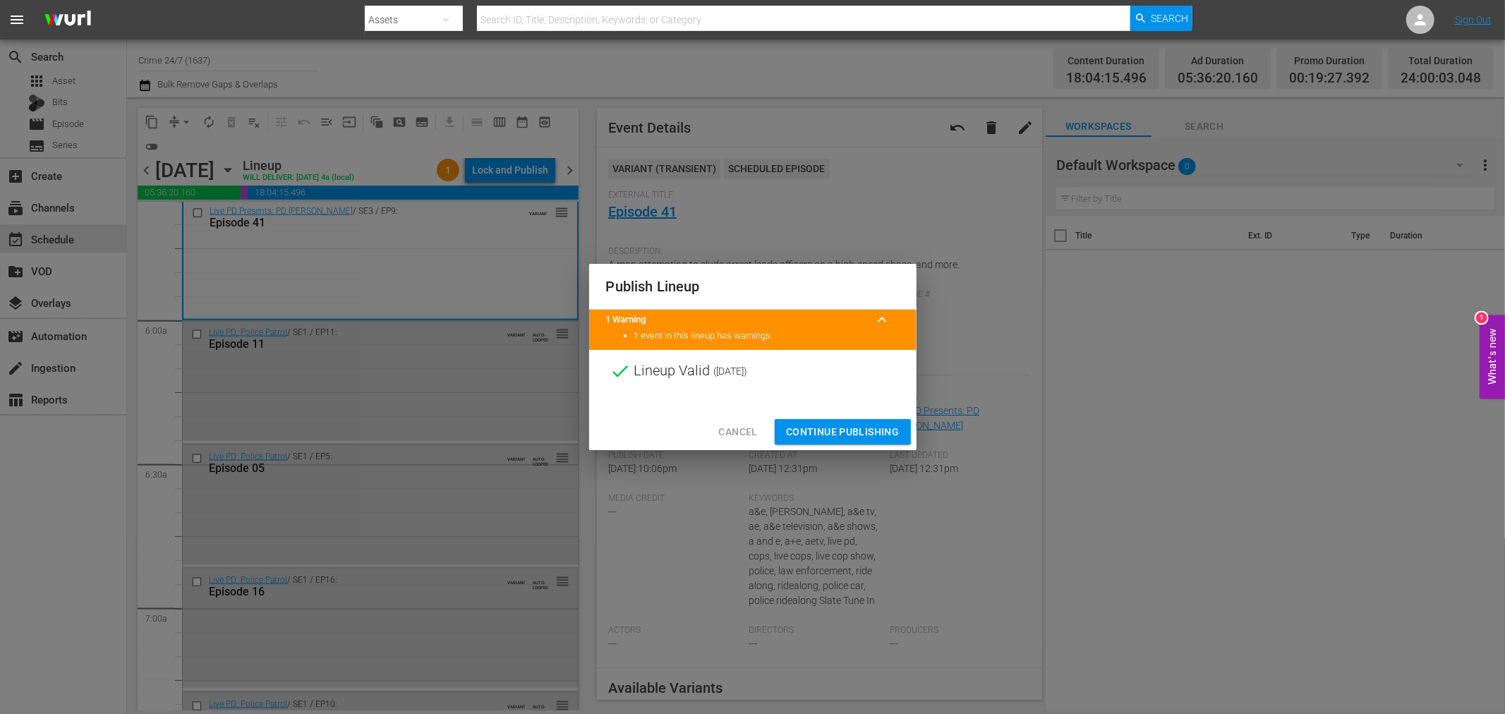
click at [822, 428] on span "Continue Publishing" at bounding box center [843, 432] width 114 height 18
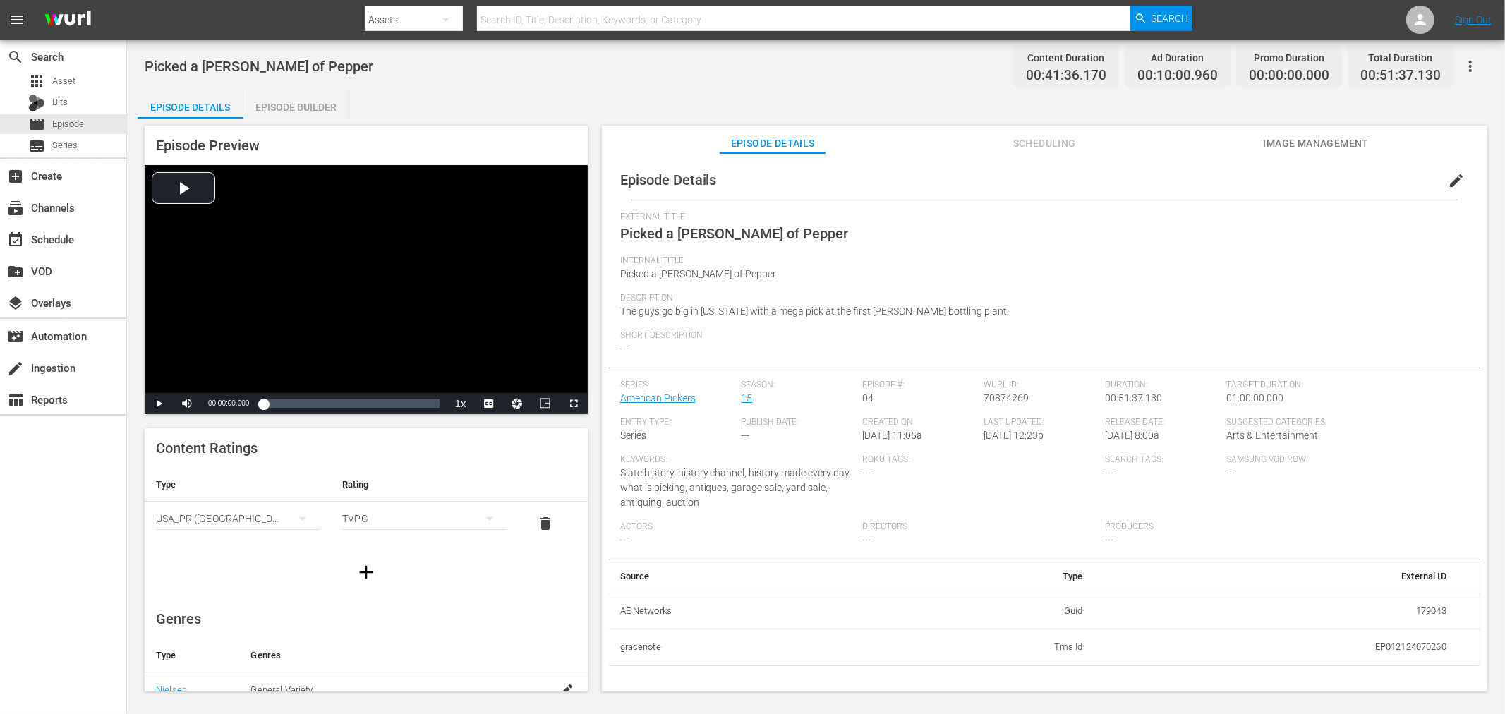
click at [272, 104] on div "Episode Builder" at bounding box center [296, 107] width 106 height 34
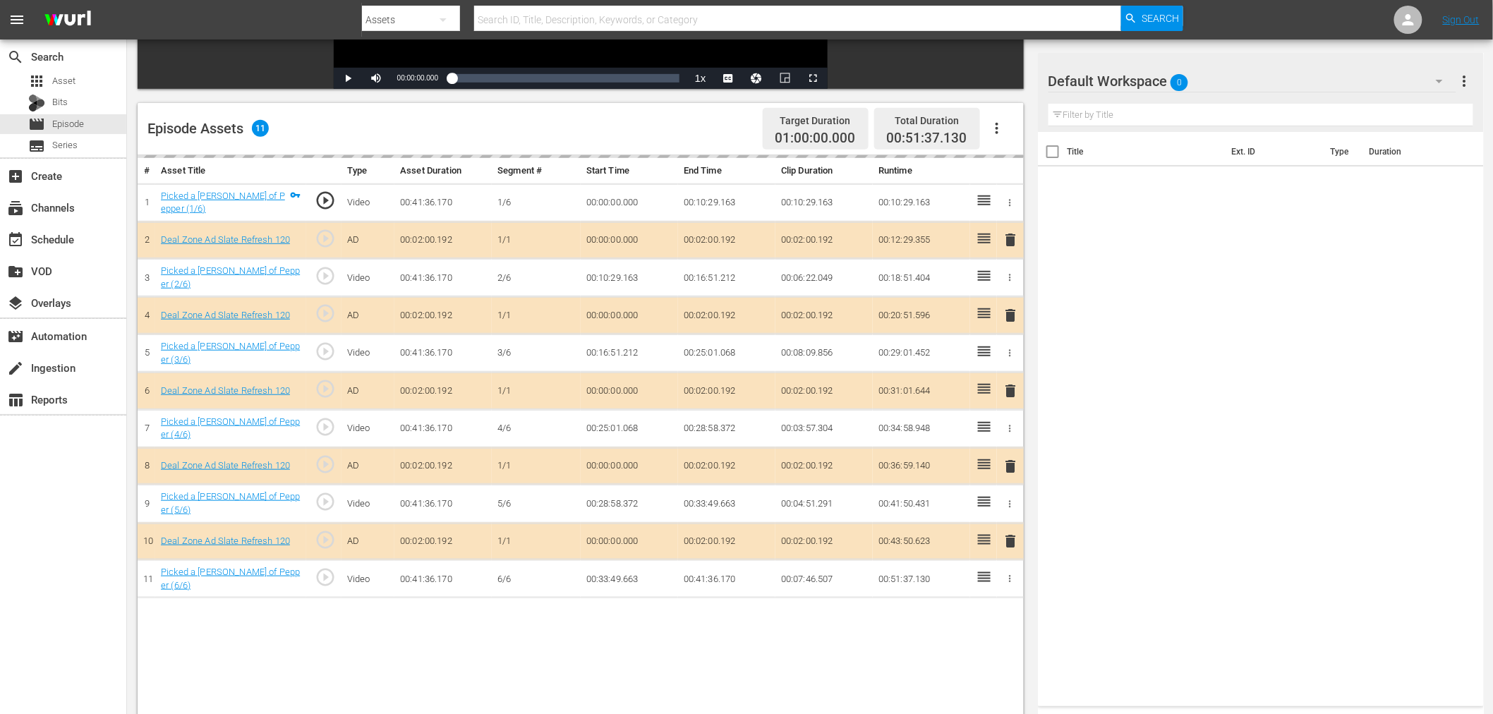
scroll to position [313, 0]
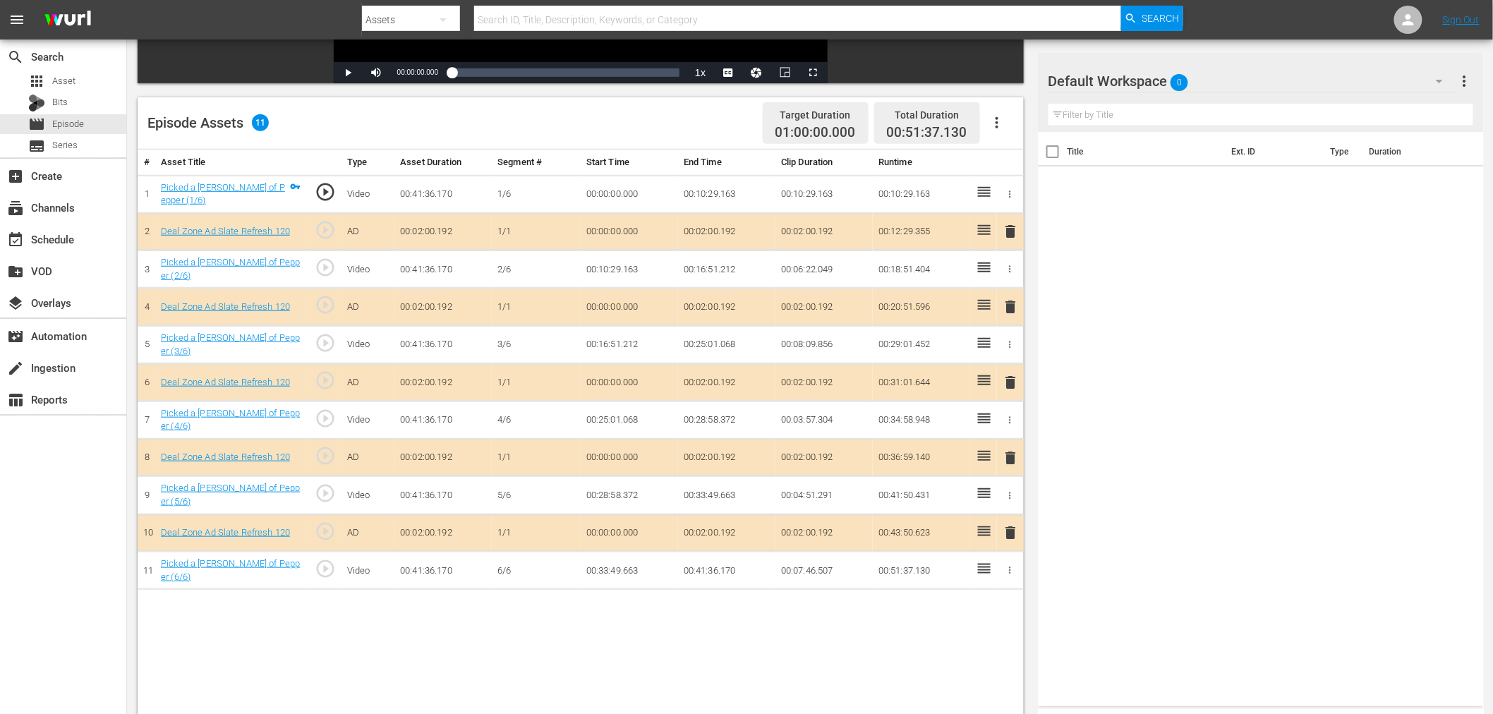
click at [1014, 305] on span "delete" at bounding box center [1011, 306] width 17 height 17
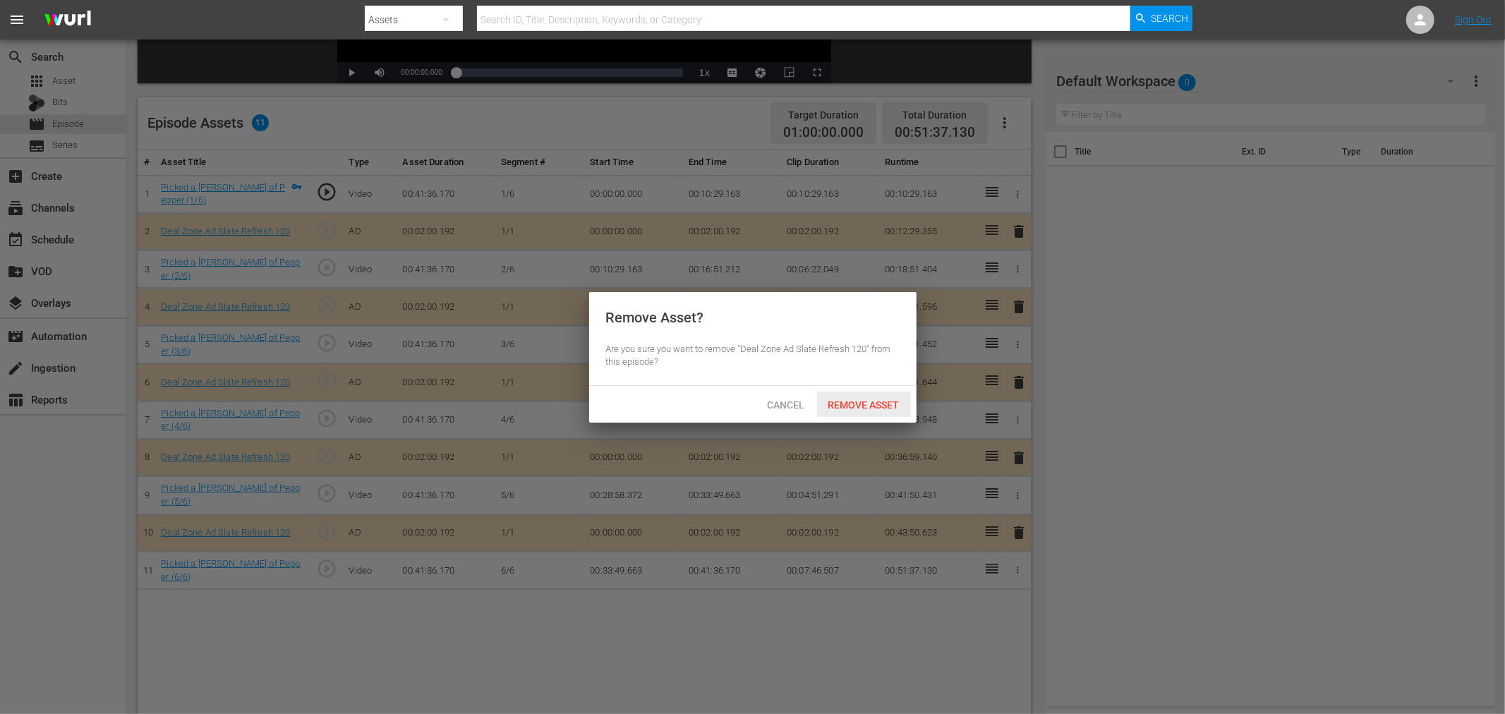
click at [866, 405] on span "Remove Asset" at bounding box center [864, 404] width 94 height 11
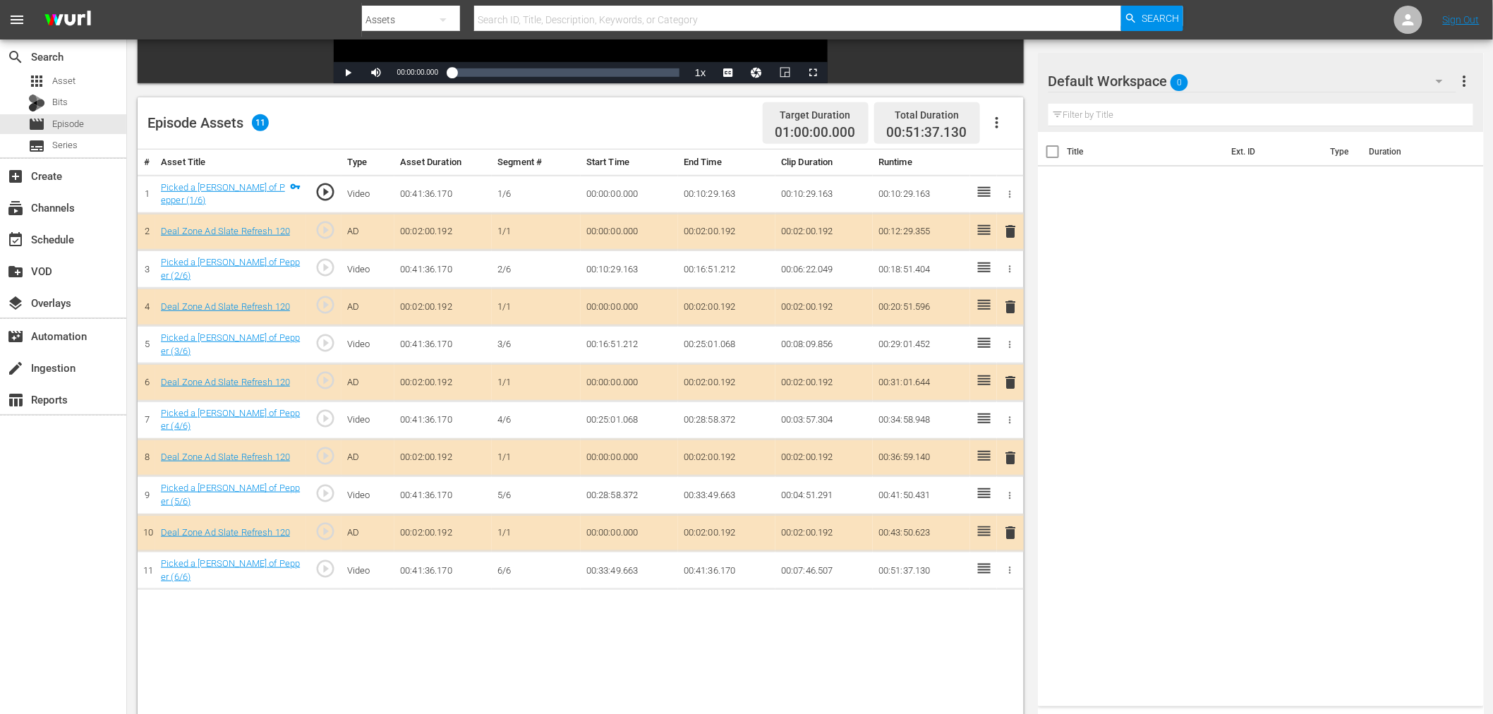
click at [1223, 81] on div "Default Workspace 0" at bounding box center [1252, 81] width 408 height 40
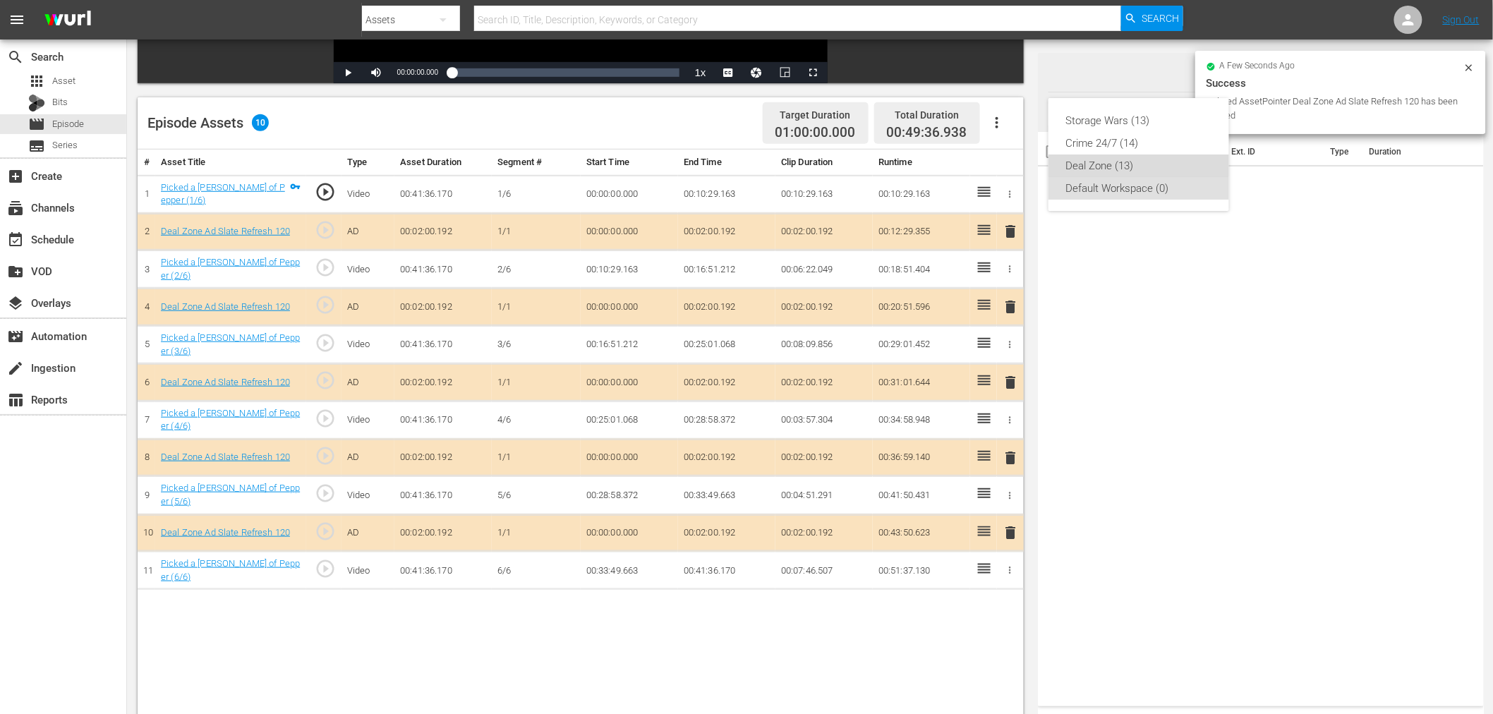
click at [1098, 158] on div "Deal Zone (13)" at bounding box center [1138, 166] width 147 height 23
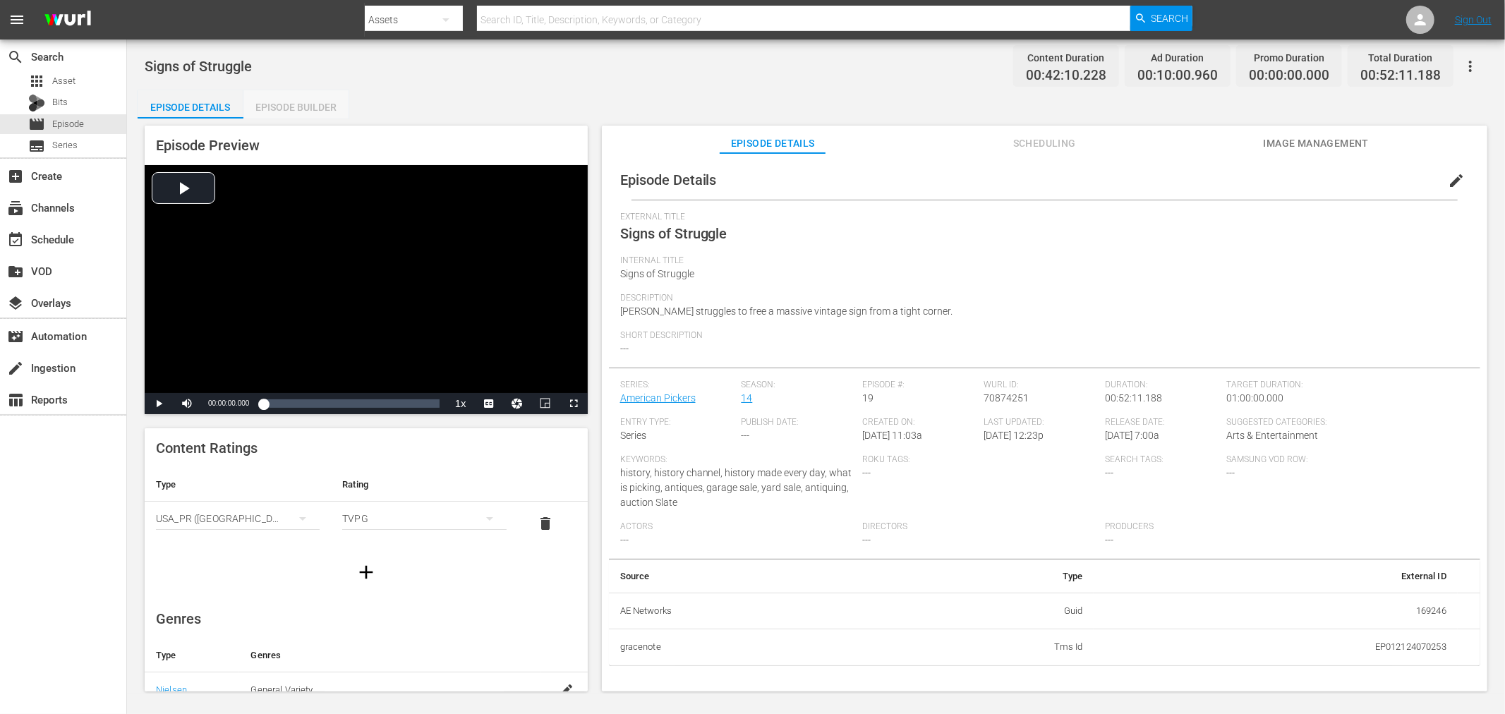
click at [318, 109] on div "Episode Builder" at bounding box center [296, 107] width 106 height 34
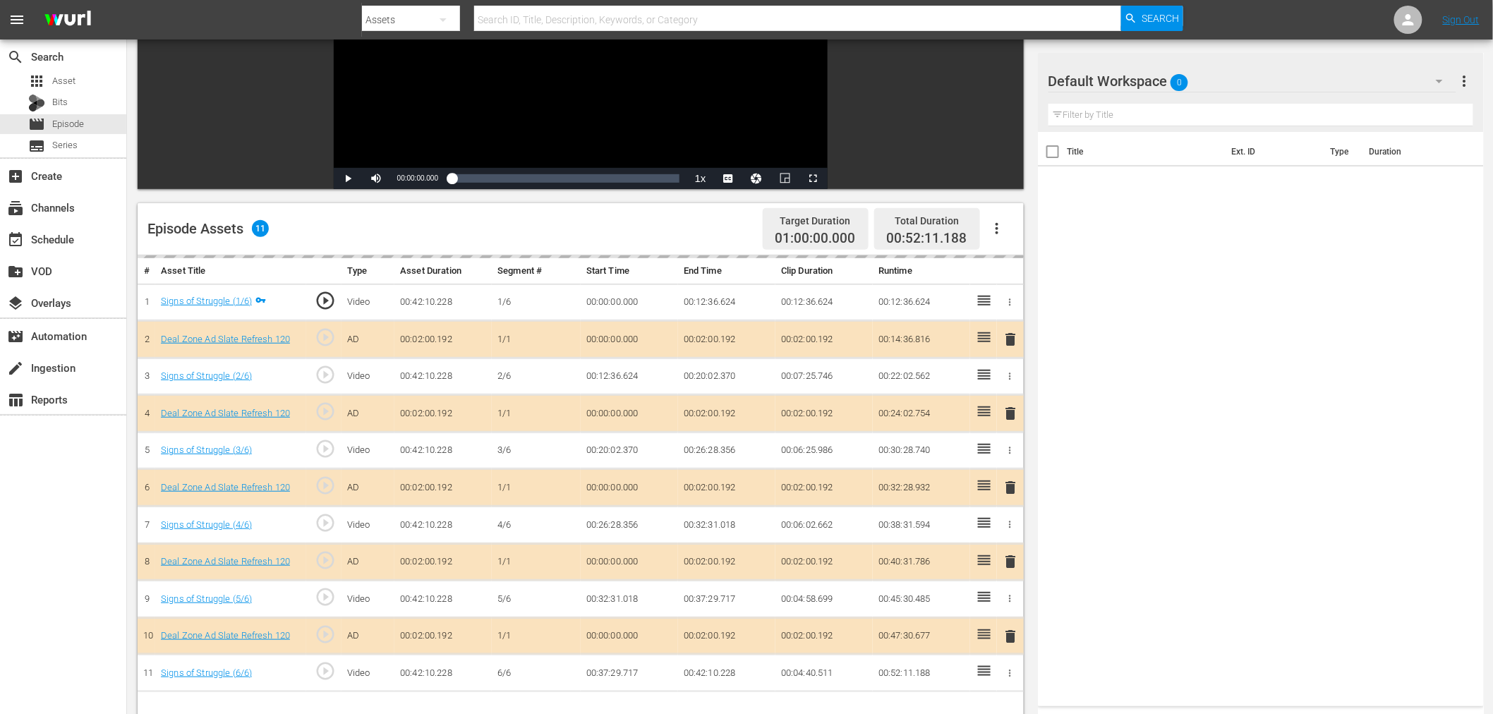
scroll to position [235, 0]
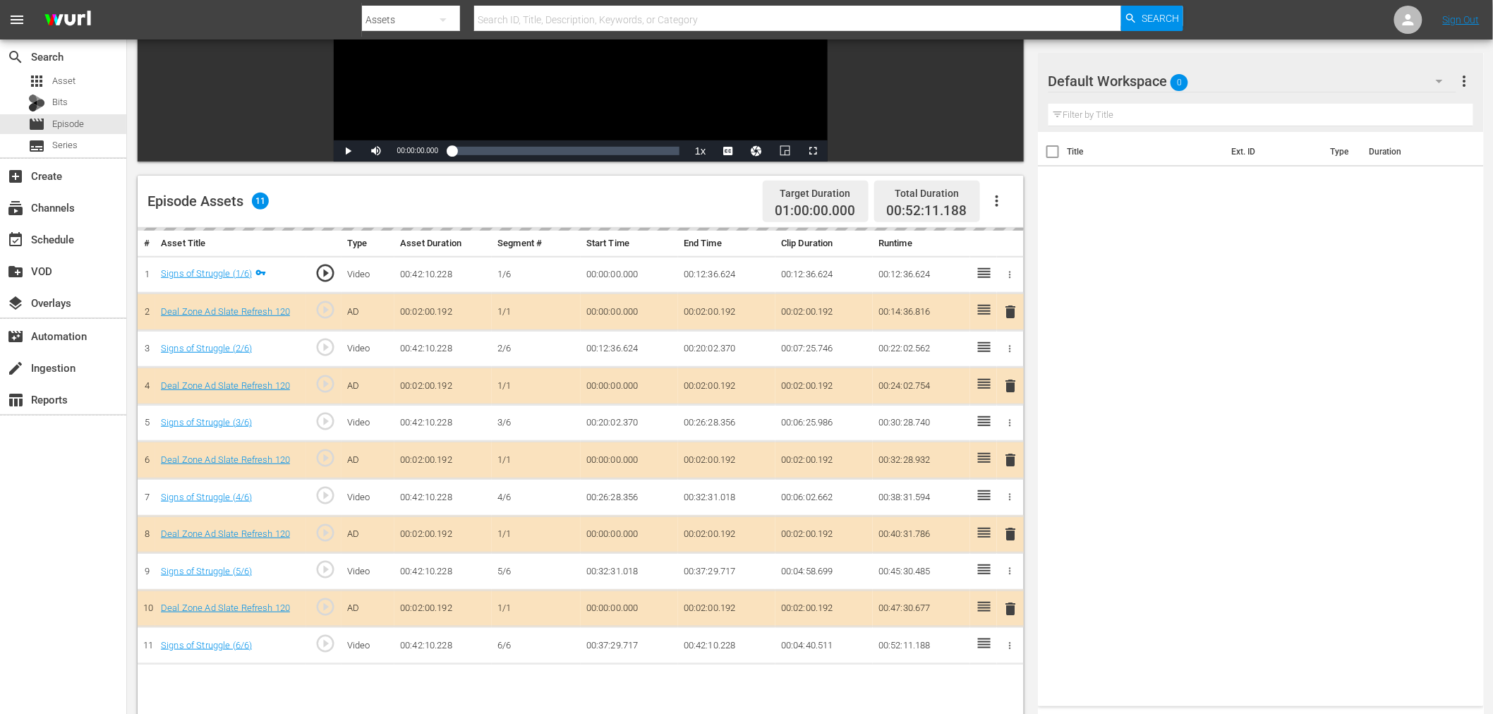
click at [1245, 85] on div "Default Workspace 0" at bounding box center [1252, 81] width 408 height 40
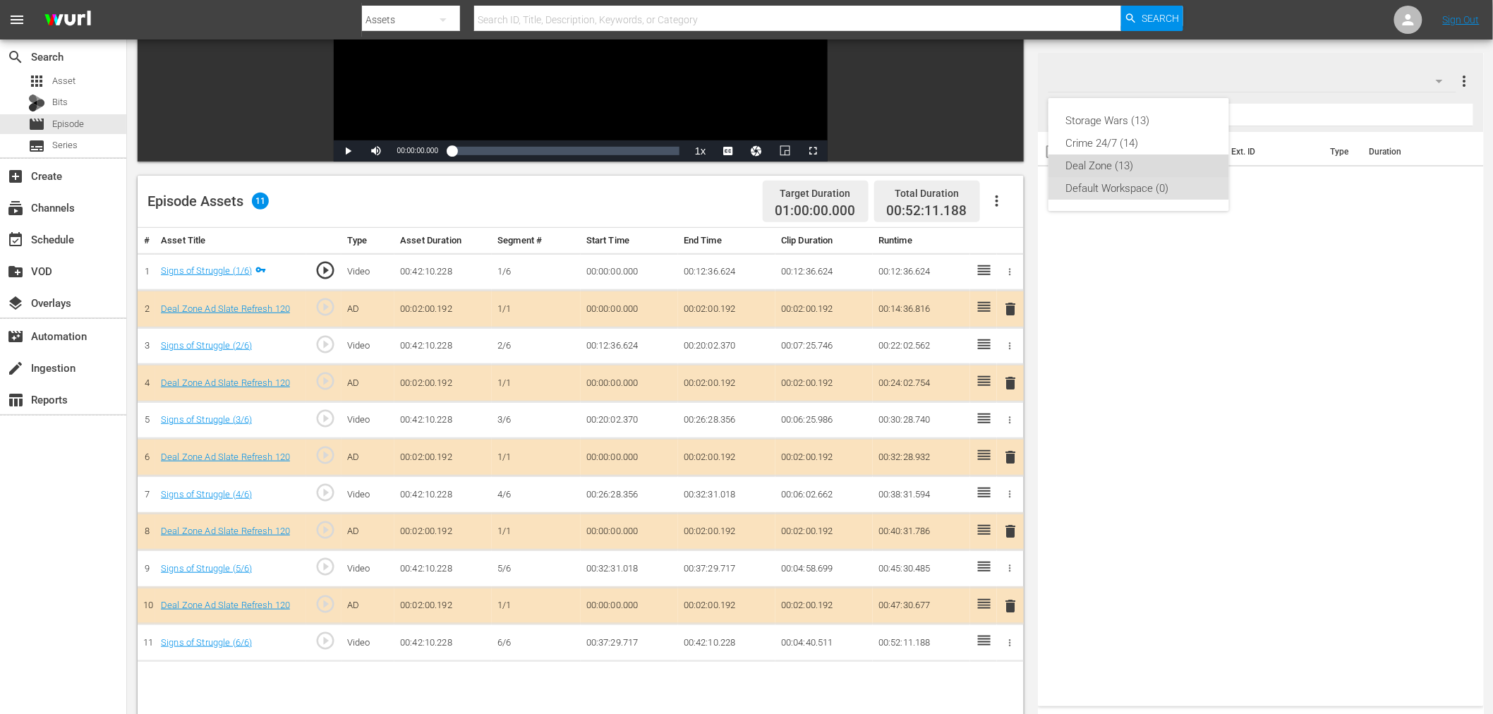
click at [1115, 158] on div "Deal Zone (13)" at bounding box center [1138, 166] width 147 height 23
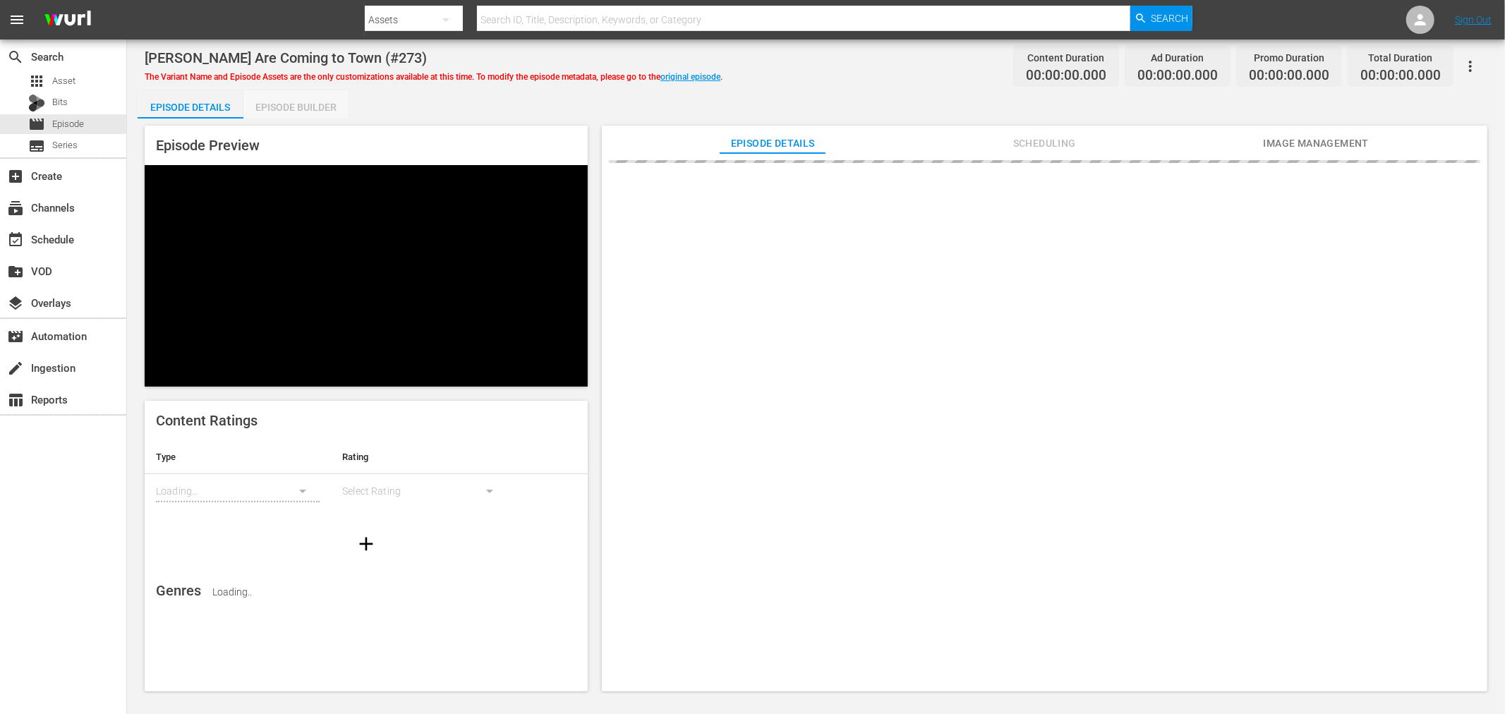
click at [320, 101] on div "Episode Builder" at bounding box center [296, 107] width 106 height 34
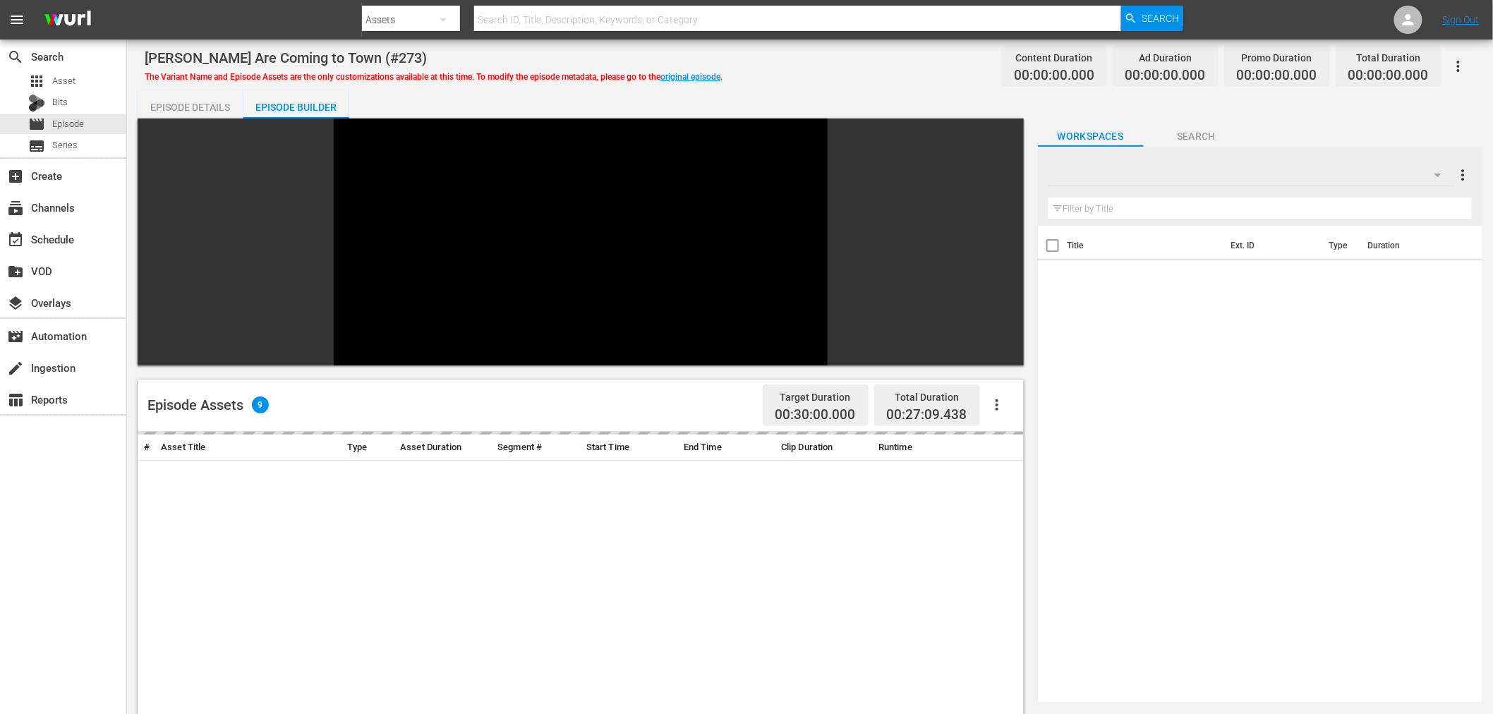
click at [1266, 161] on div at bounding box center [1251, 175] width 406 height 40
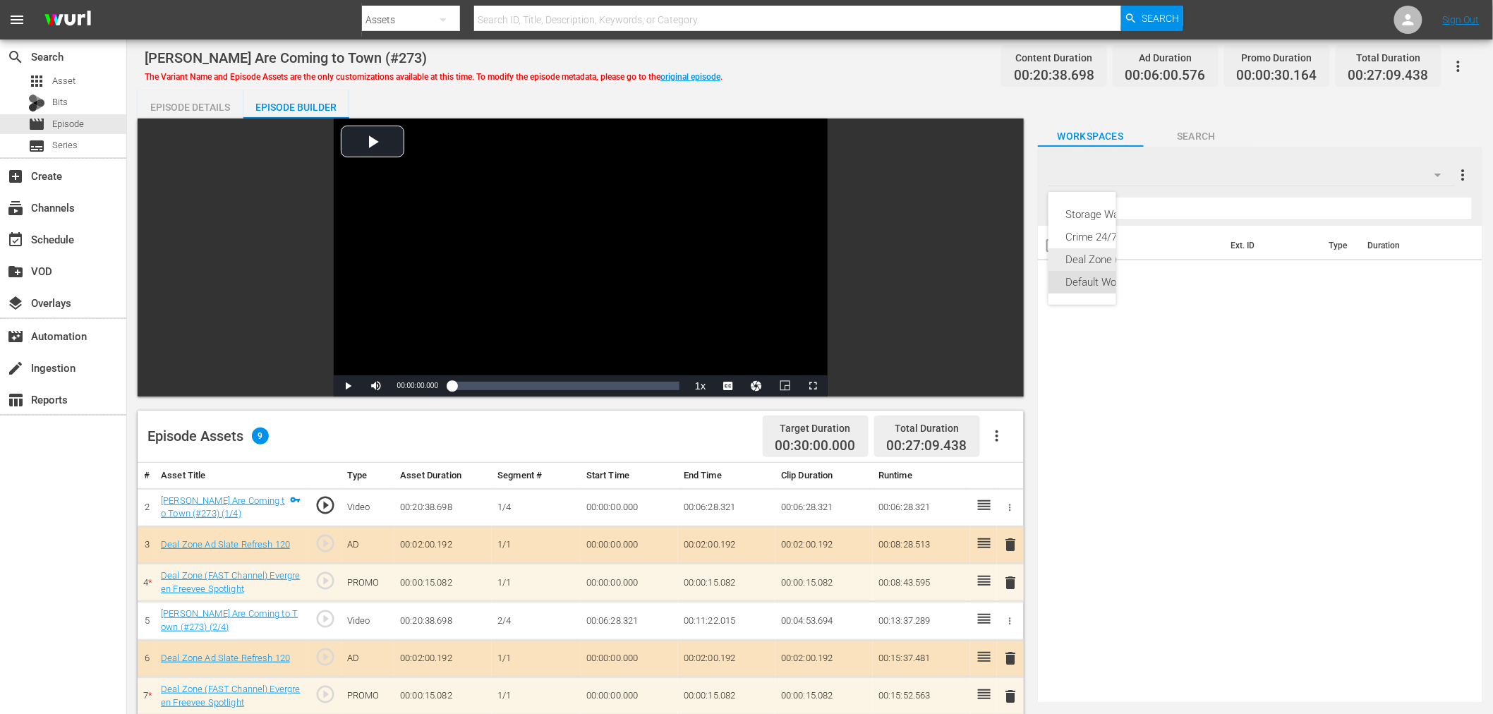
click at [1098, 259] on div "Deal Zone (13)" at bounding box center [1116, 259] width 103 height 23
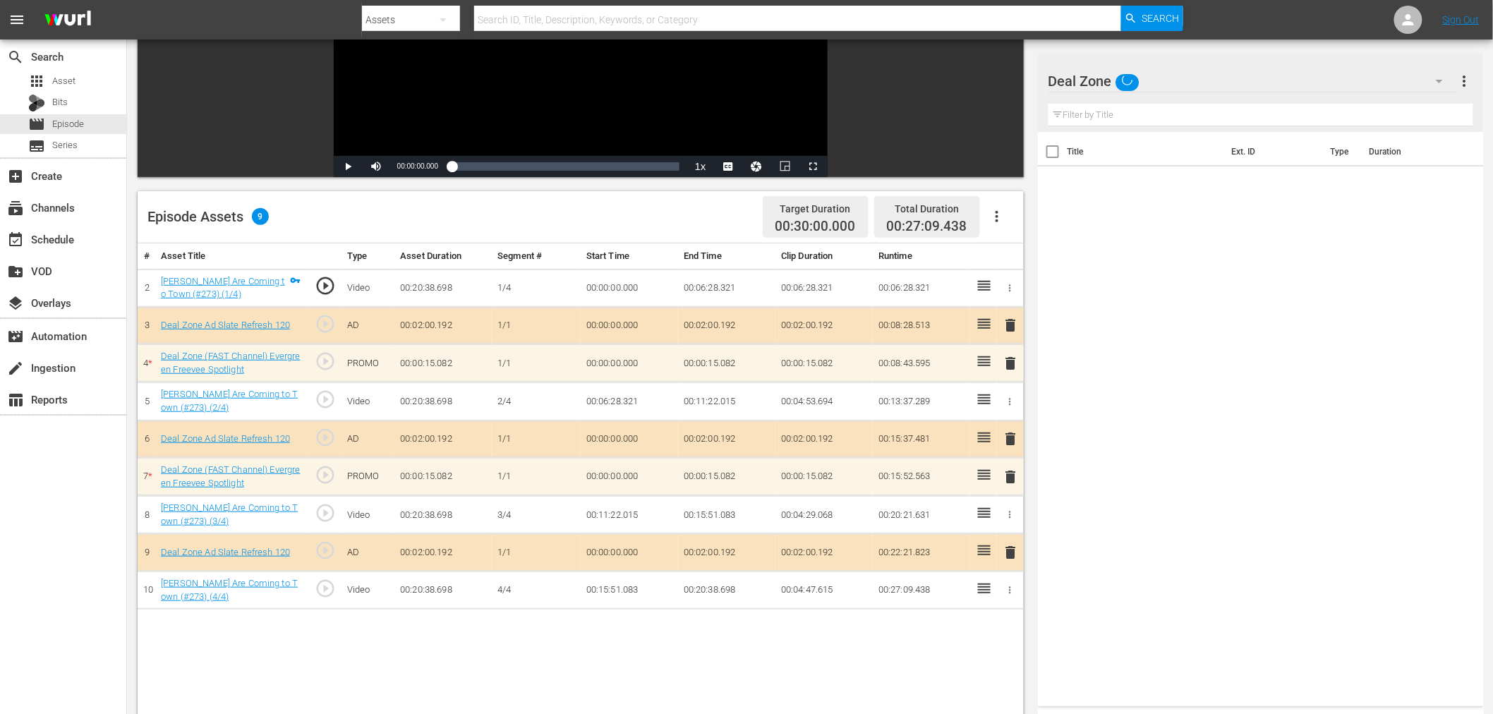
scroll to position [367, 0]
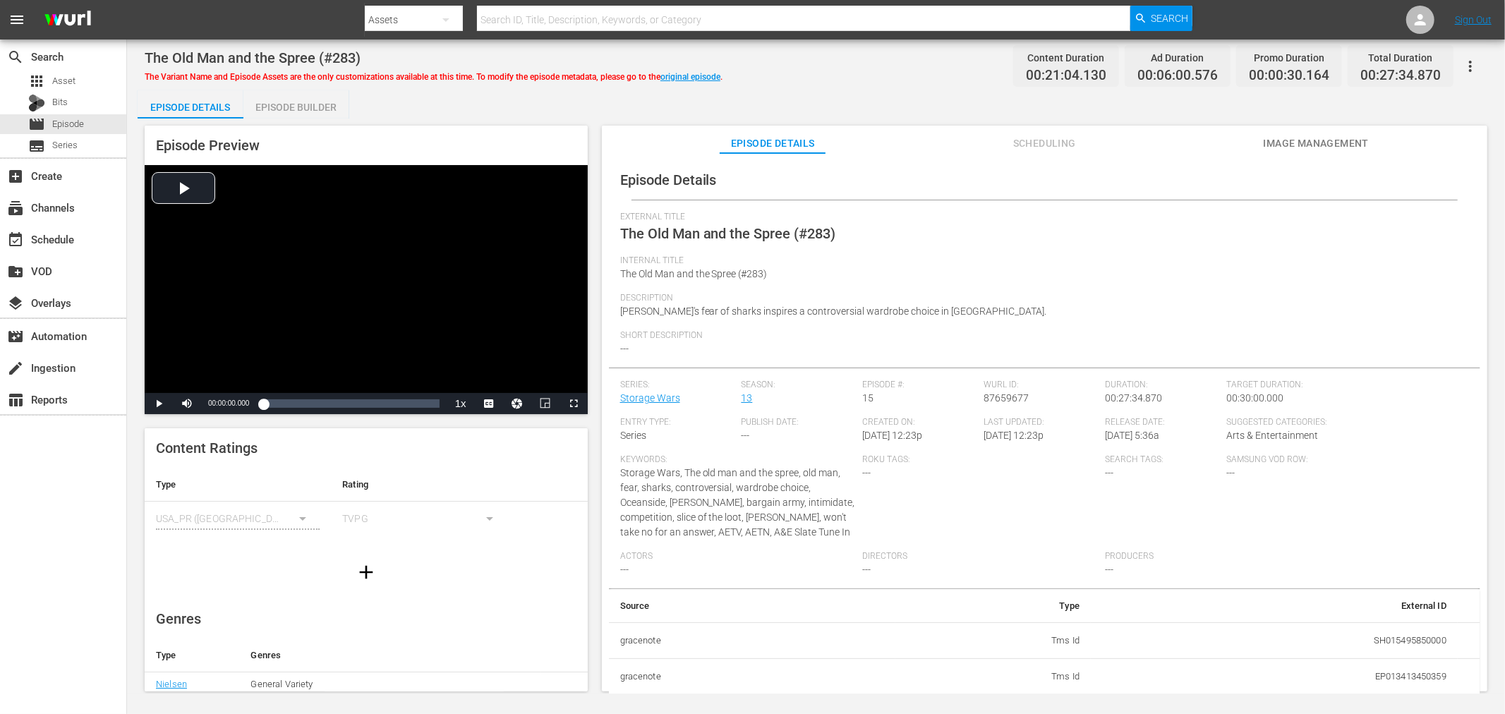
click at [328, 113] on div "Episode Builder" at bounding box center [296, 107] width 106 height 34
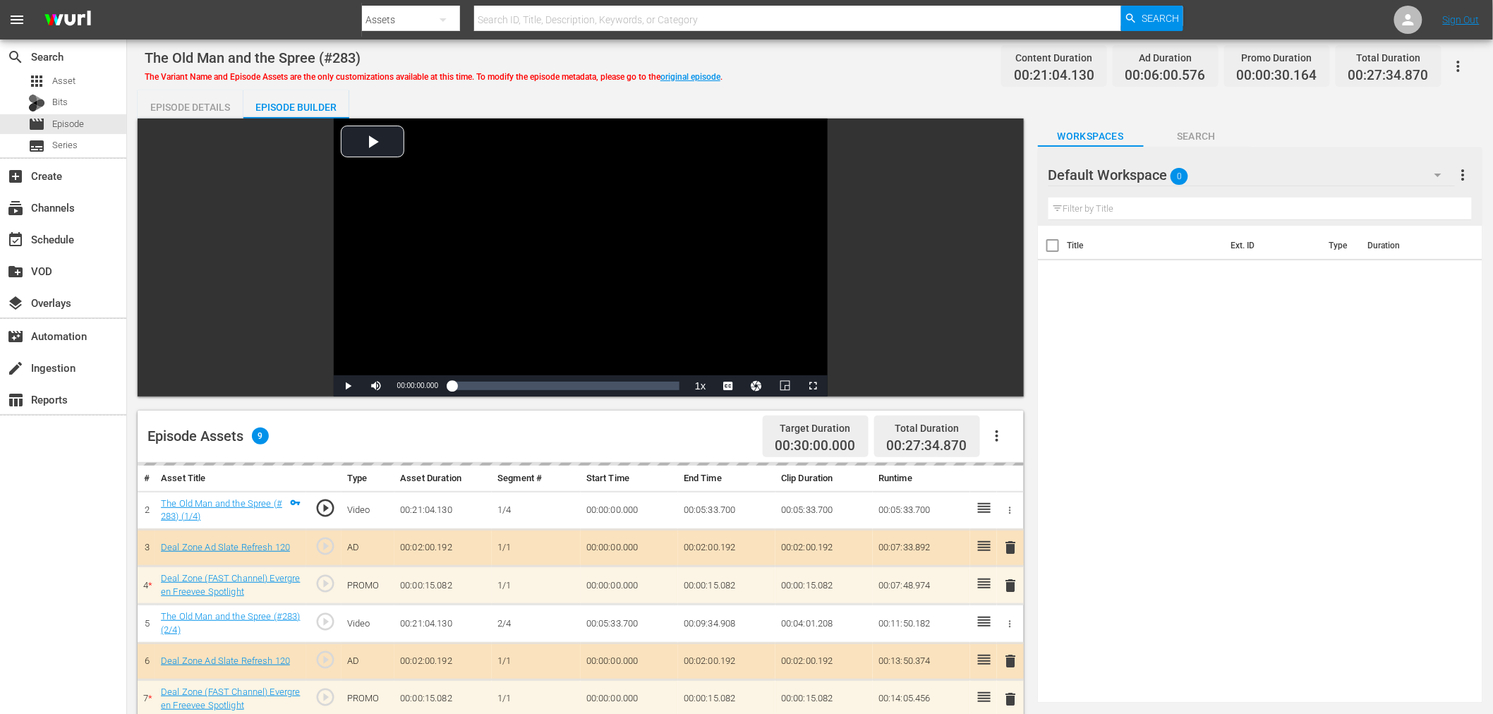
click at [1263, 173] on div "Default Workspace 0" at bounding box center [1251, 175] width 406 height 40
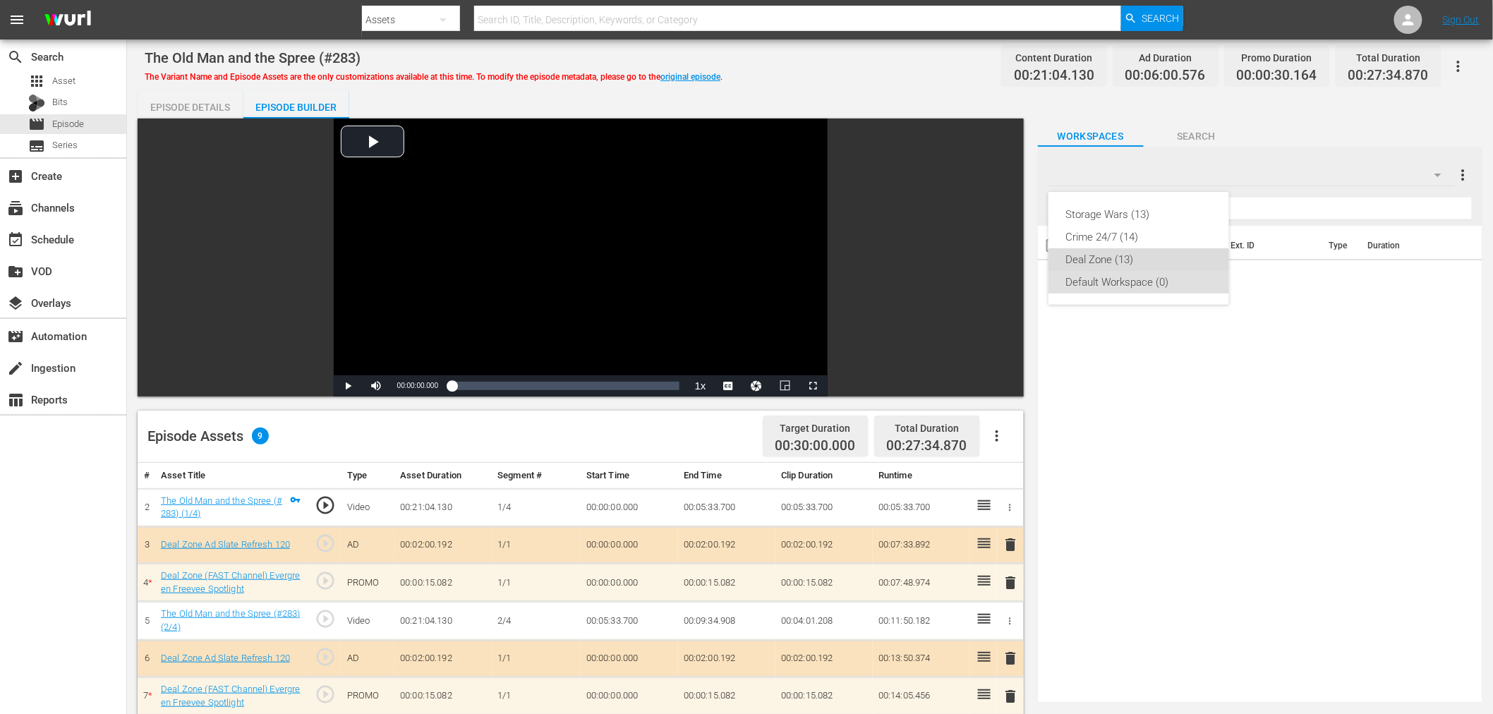
drag, startPoint x: 1116, startPoint y: 262, endPoint x: 1084, endPoint y: 270, distance: 32.5
click at [1116, 261] on div "Deal Zone (13)" at bounding box center [1138, 259] width 147 height 23
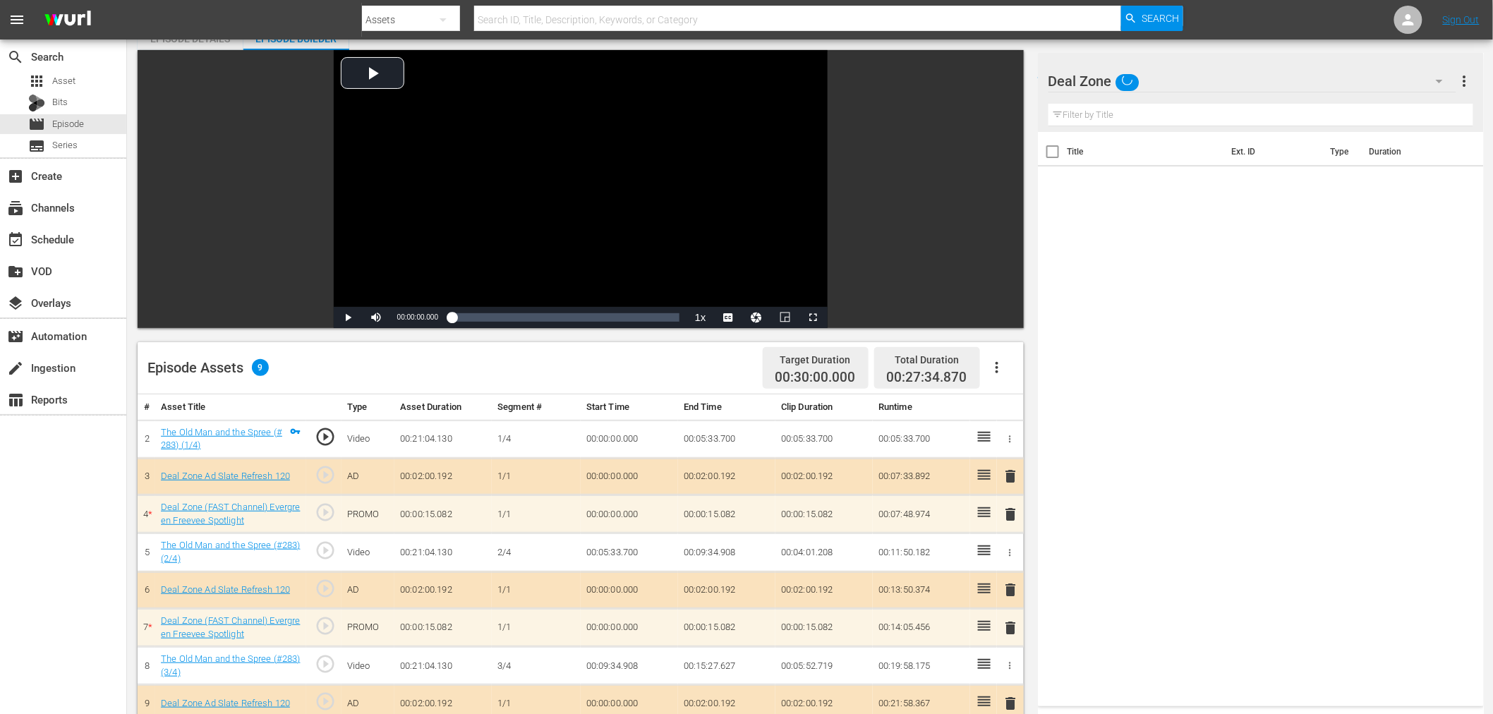
scroll to position [367, 0]
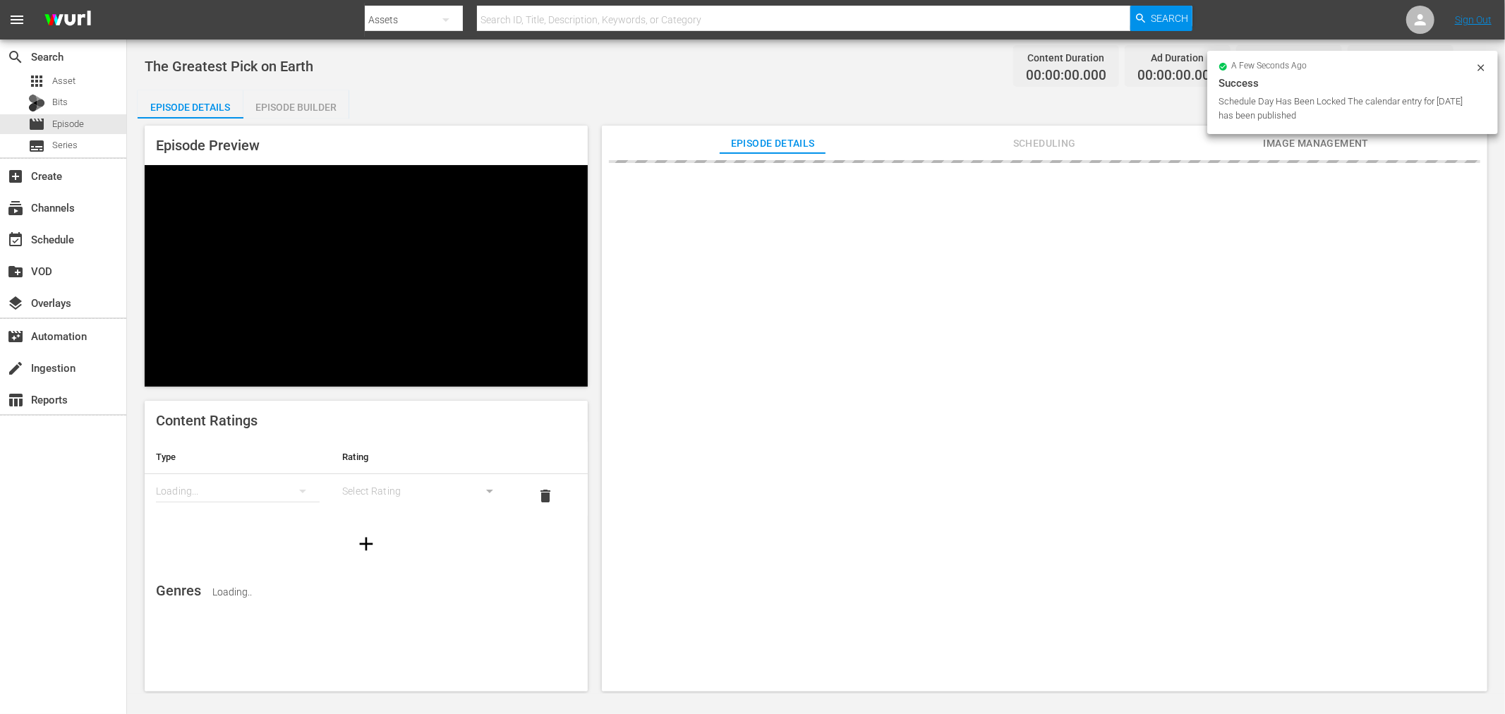
click at [311, 117] on div "Episode Builder" at bounding box center [296, 107] width 106 height 34
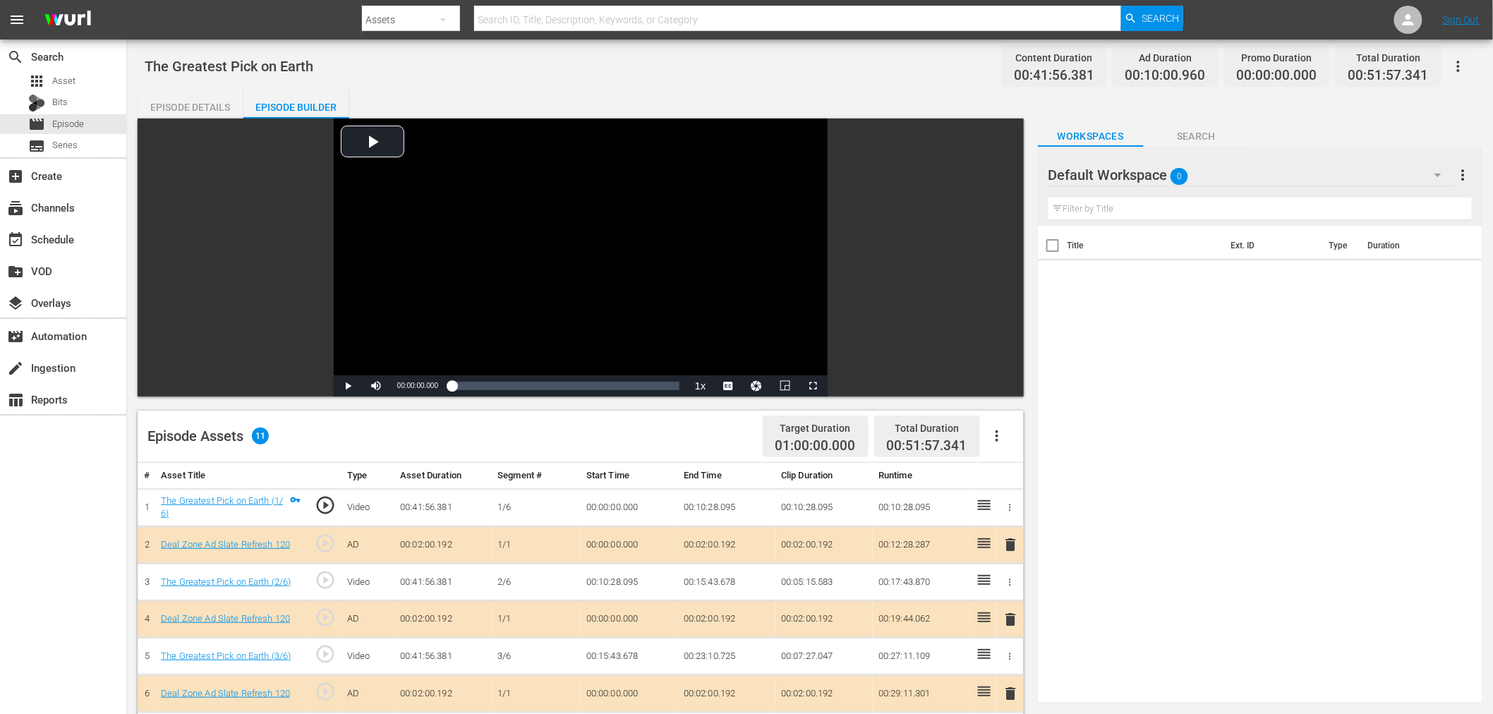
click at [1016, 618] on span "delete" at bounding box center [1011, 619] width 17 height 17
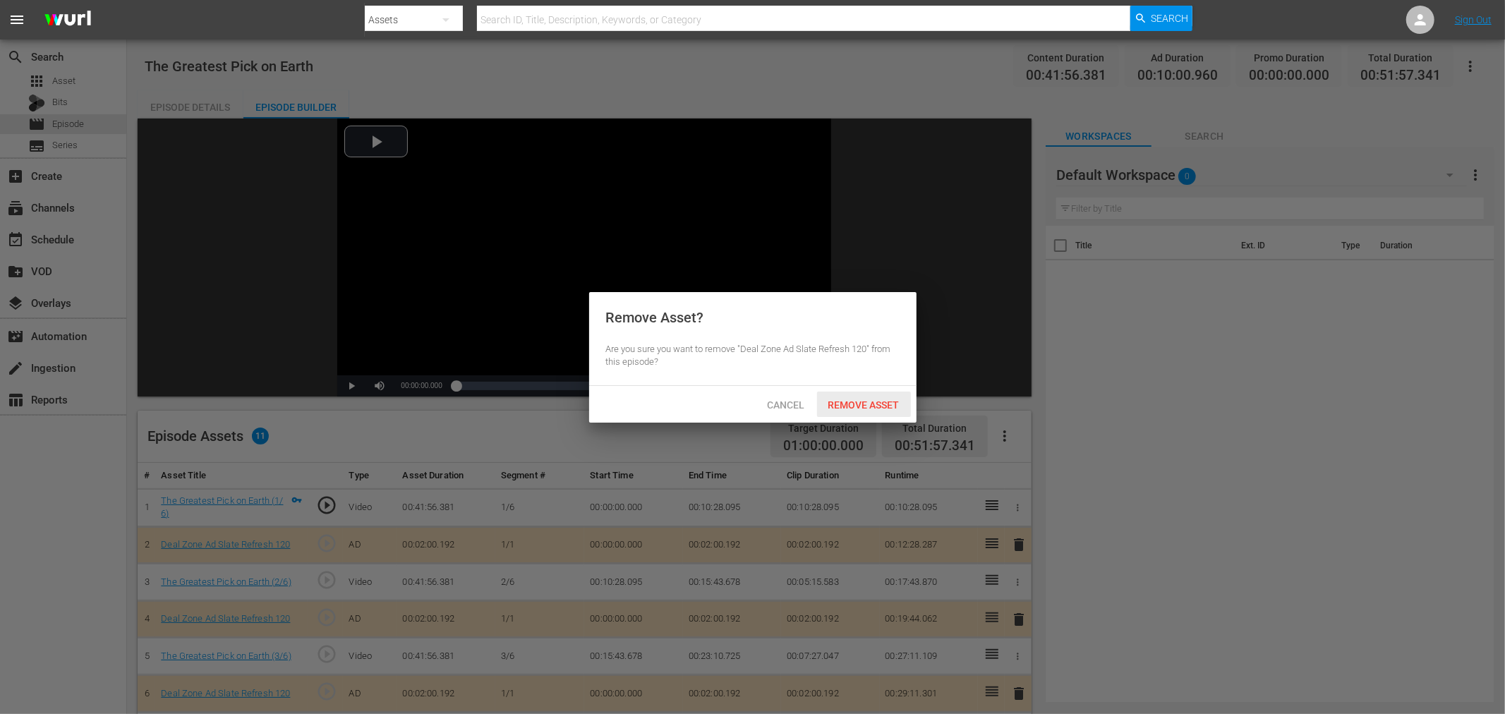
click at [840, 399] on span "Remove Asset" at bounding box center [864, 404] width 94 height 11
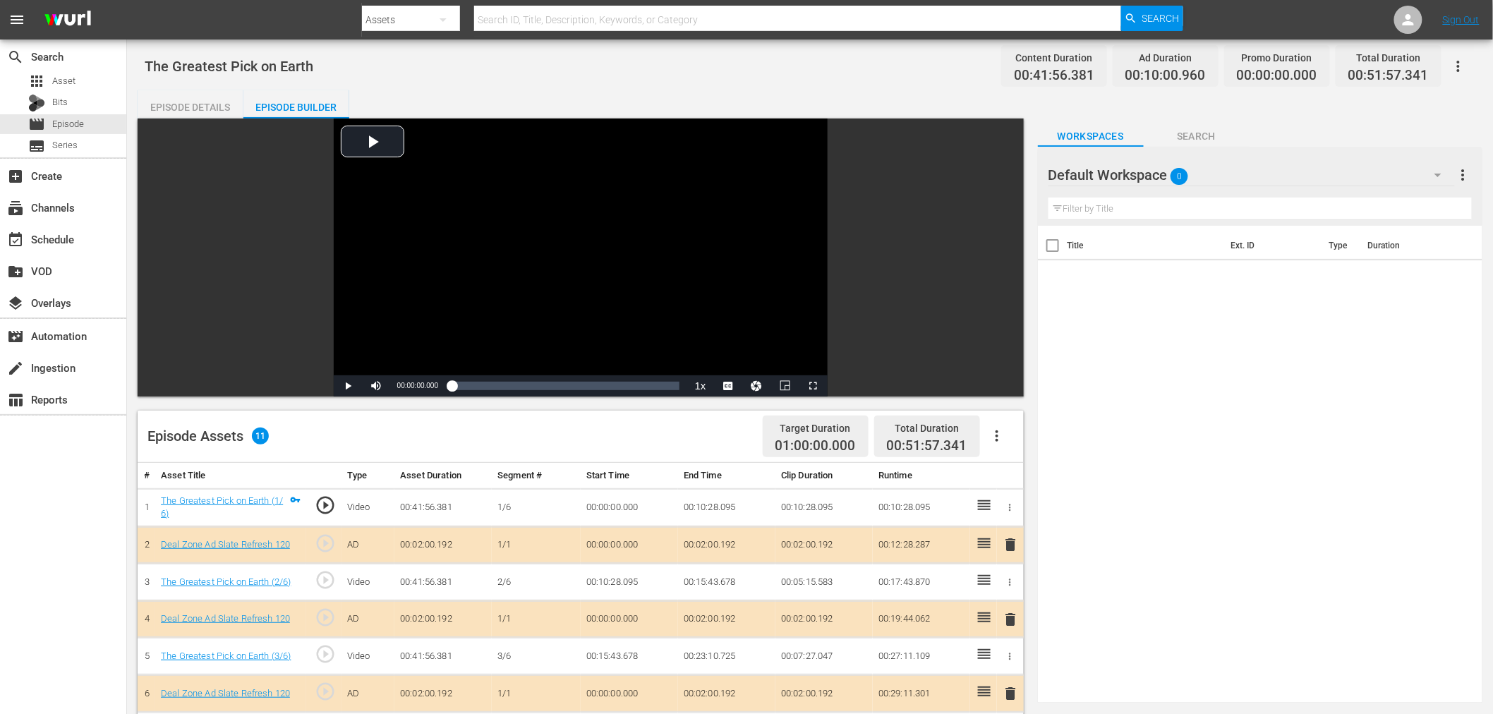
click at [1288, 174] on div "Default Workspace 0" at bounding box center [1251, 175] width 406 height 40
click at [1090, 255] on div "Deal Zone (13)" at bounding box center [1138, 259] width 147 height 23
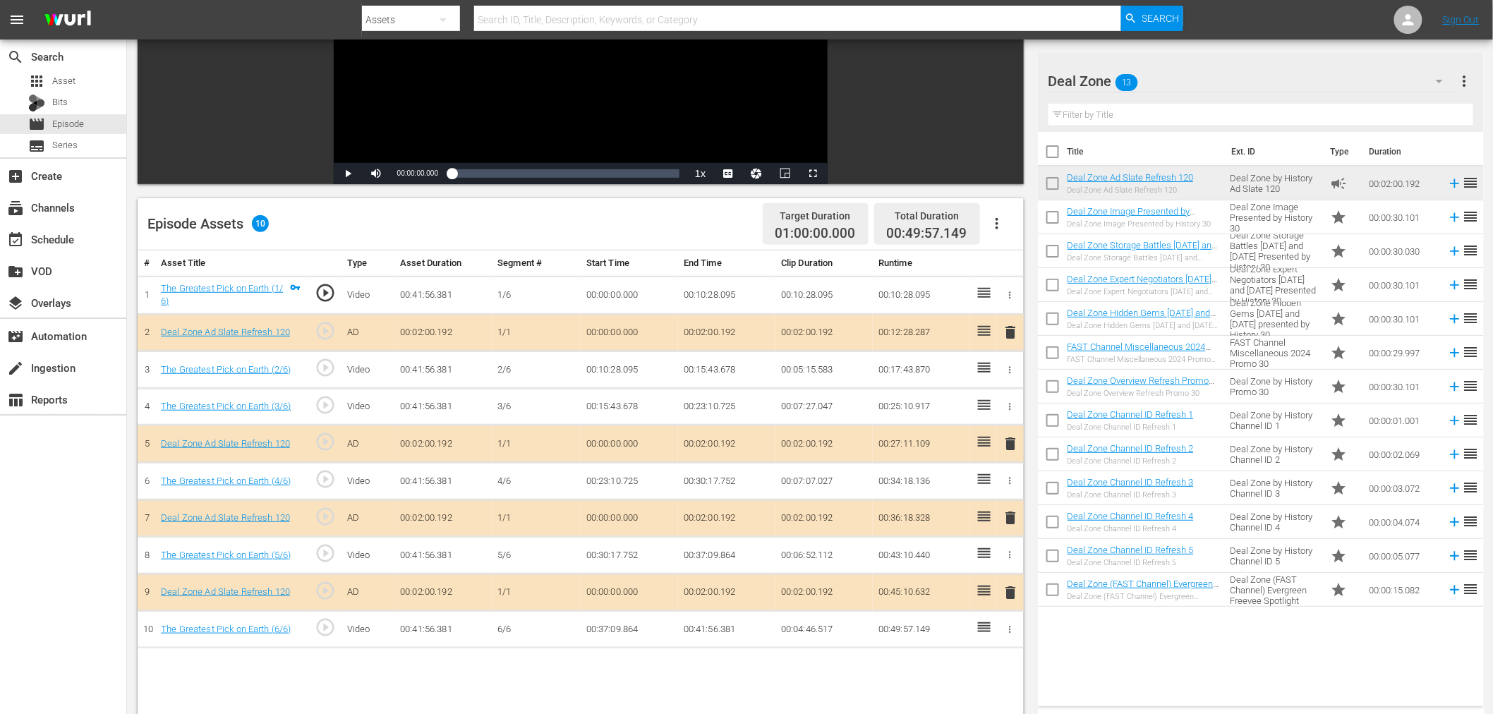
scroll to position [235, 0]
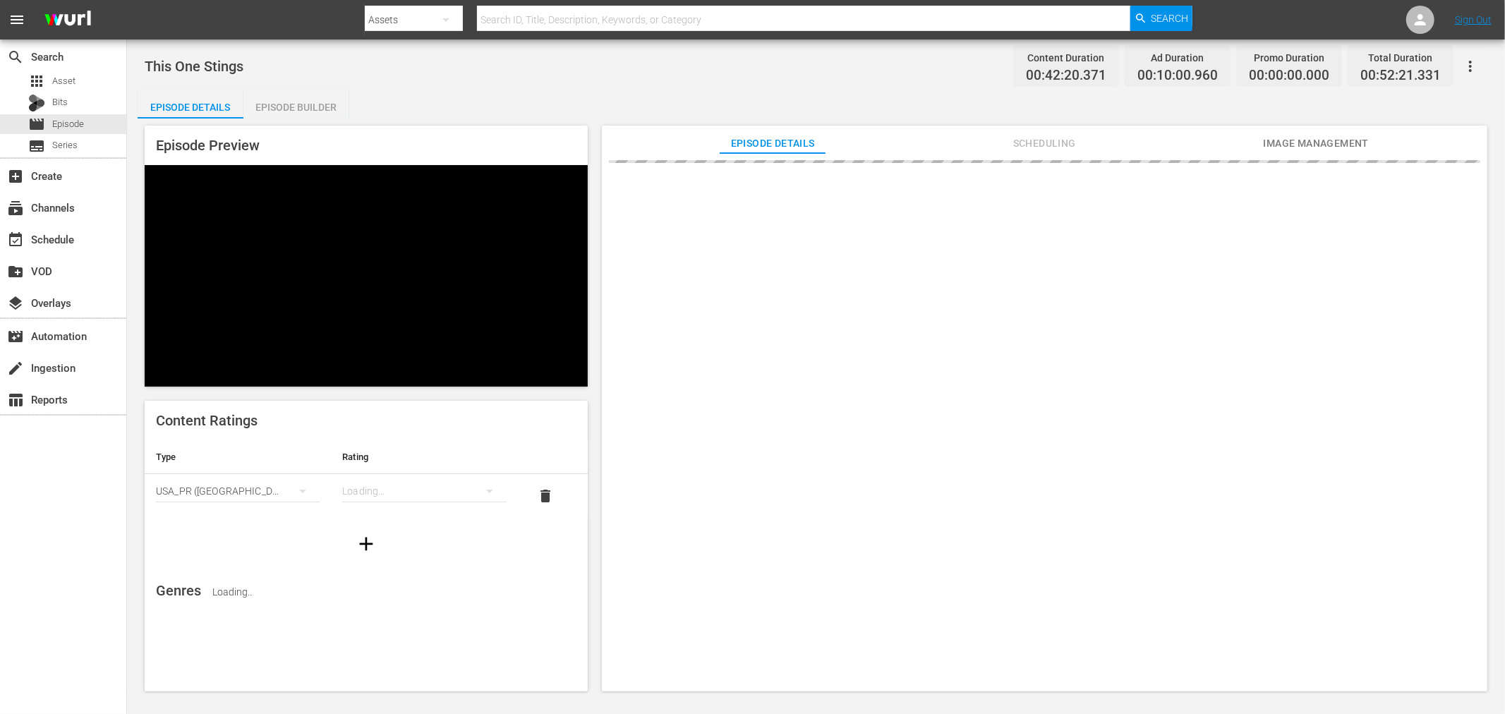
click at [322, 102] on div "Episode Builder" at bounding box center [296, 107] width 106 height 34
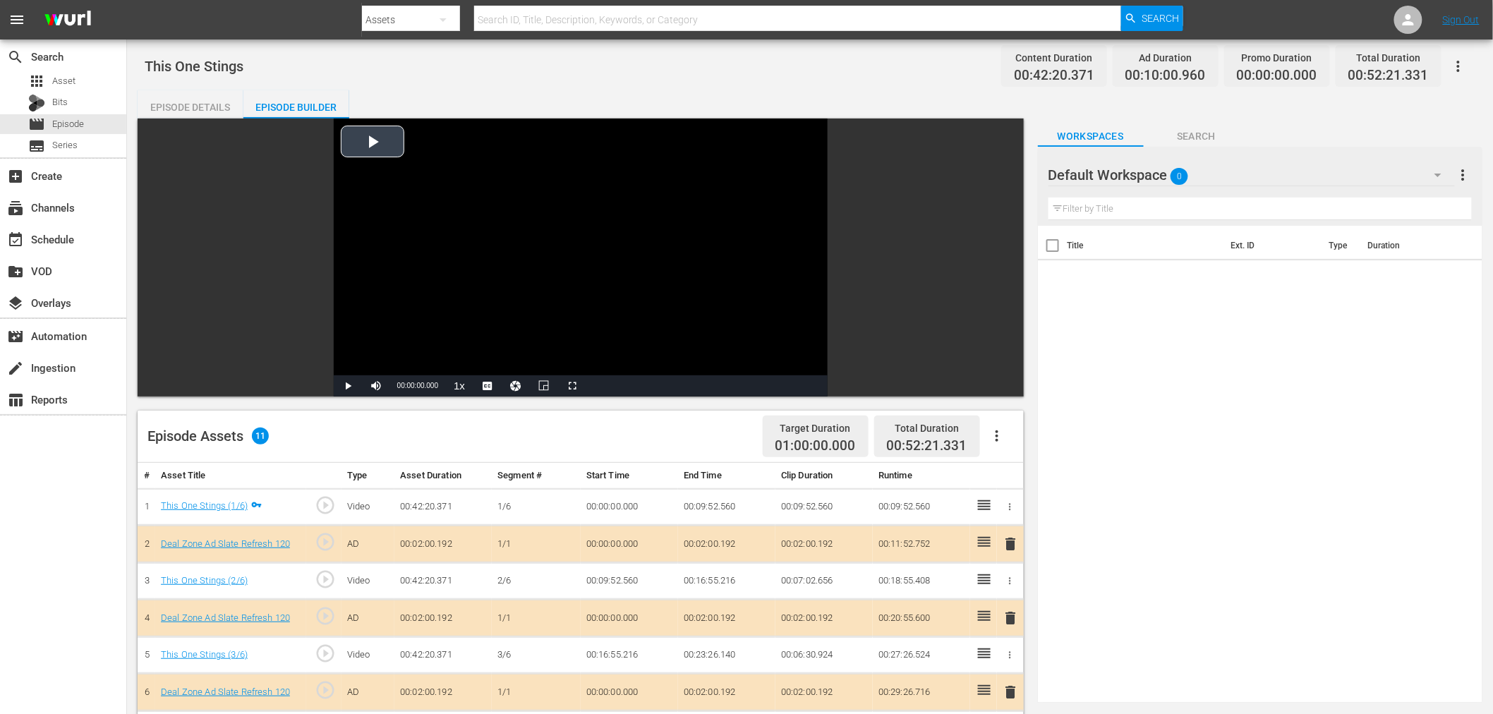
scroll to position [313, 0]
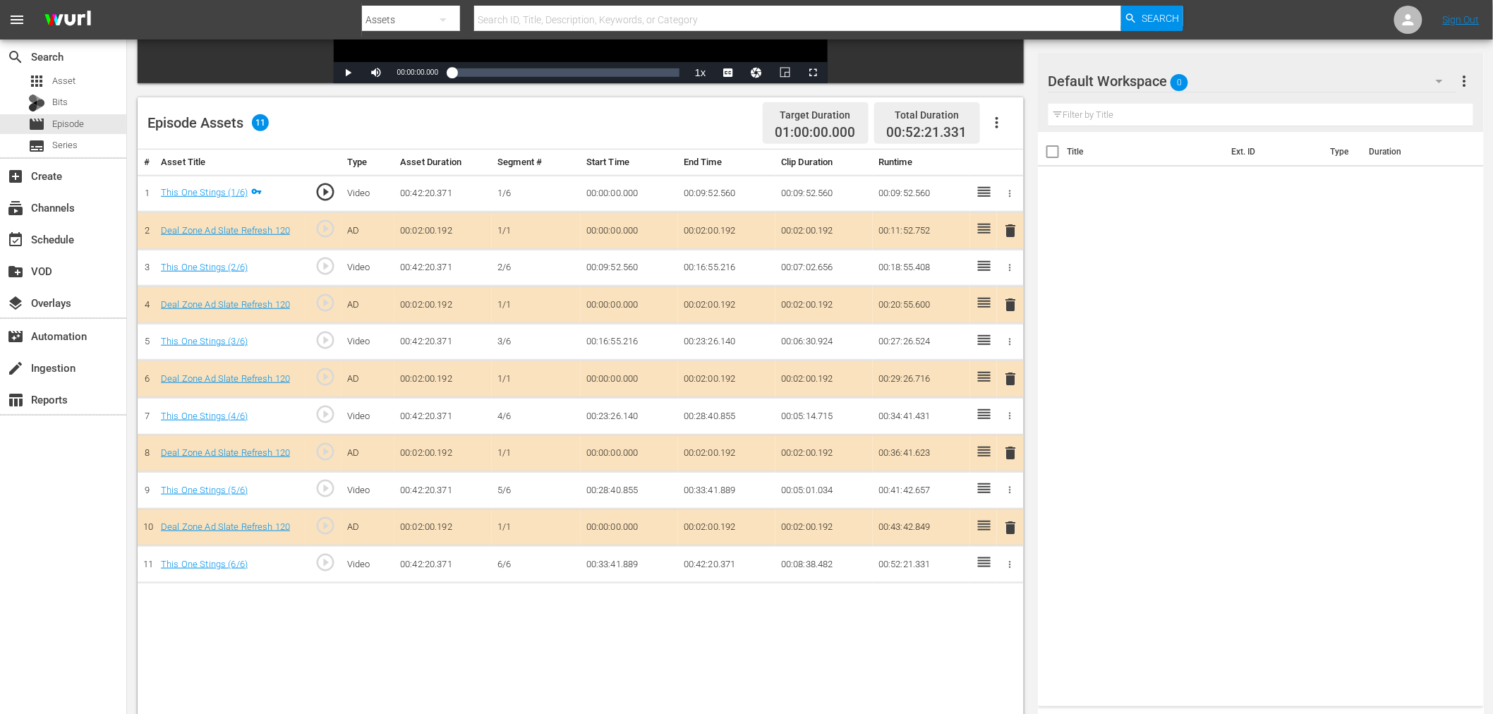
click at [1010, 301] on span "delete" at bounding box center [1011, 304] width 17 height 17
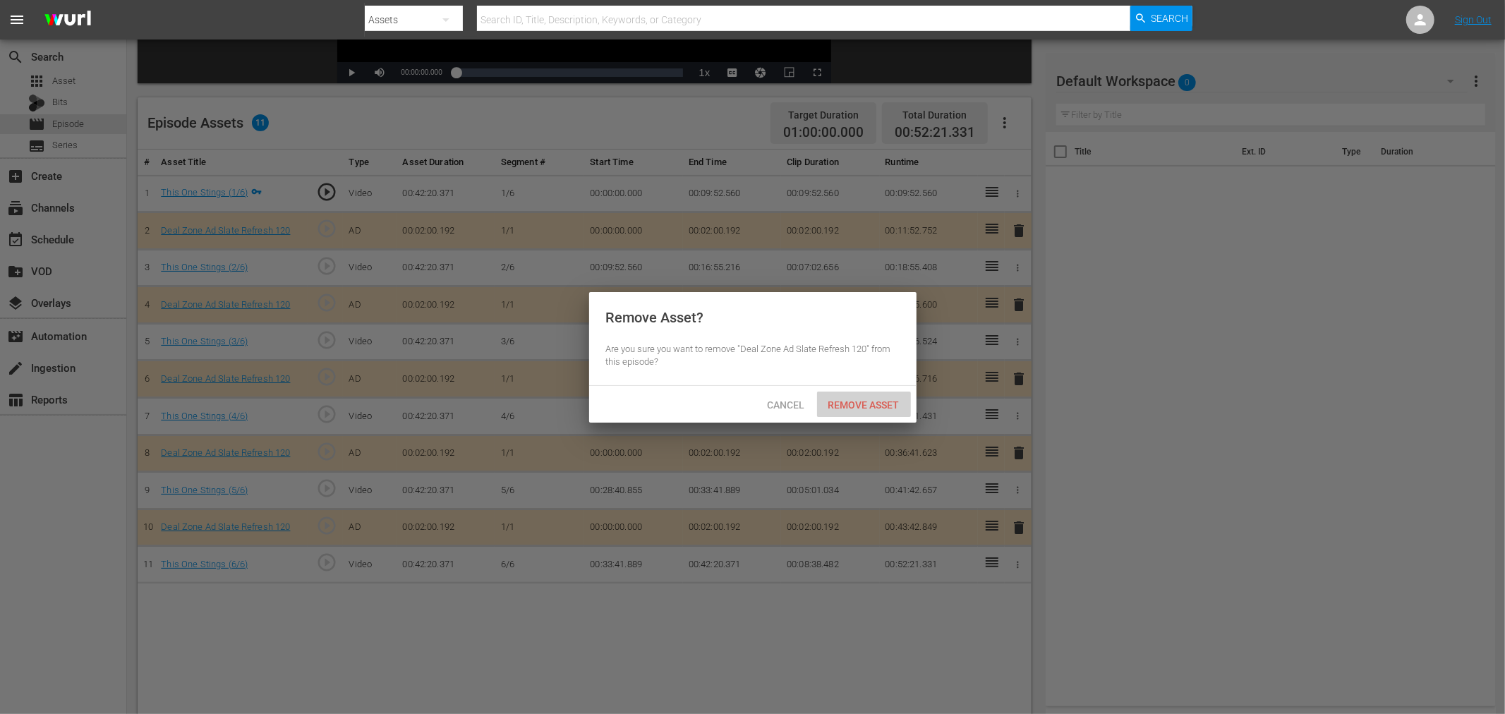
click at [870, 400] on span "Remove Asset" at bounding box center [864, 404] width 94 height 11
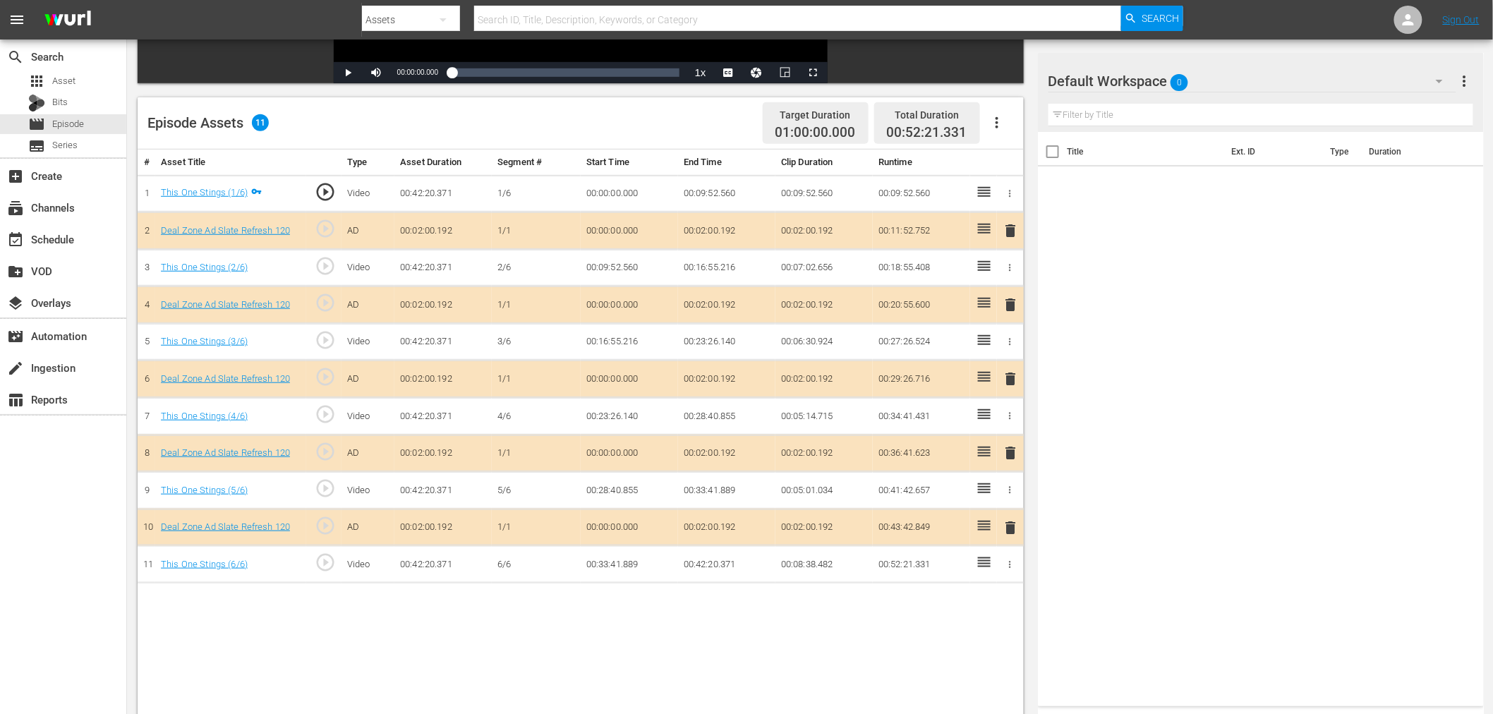
click at [1252, 75] on div "Default Workspace 0" at bounding box center [1252, 81] width 408 height 40
click at [1090, 167] on div "Deal Zone (13)" at bounding box center [1138, 166] width 147 height 23
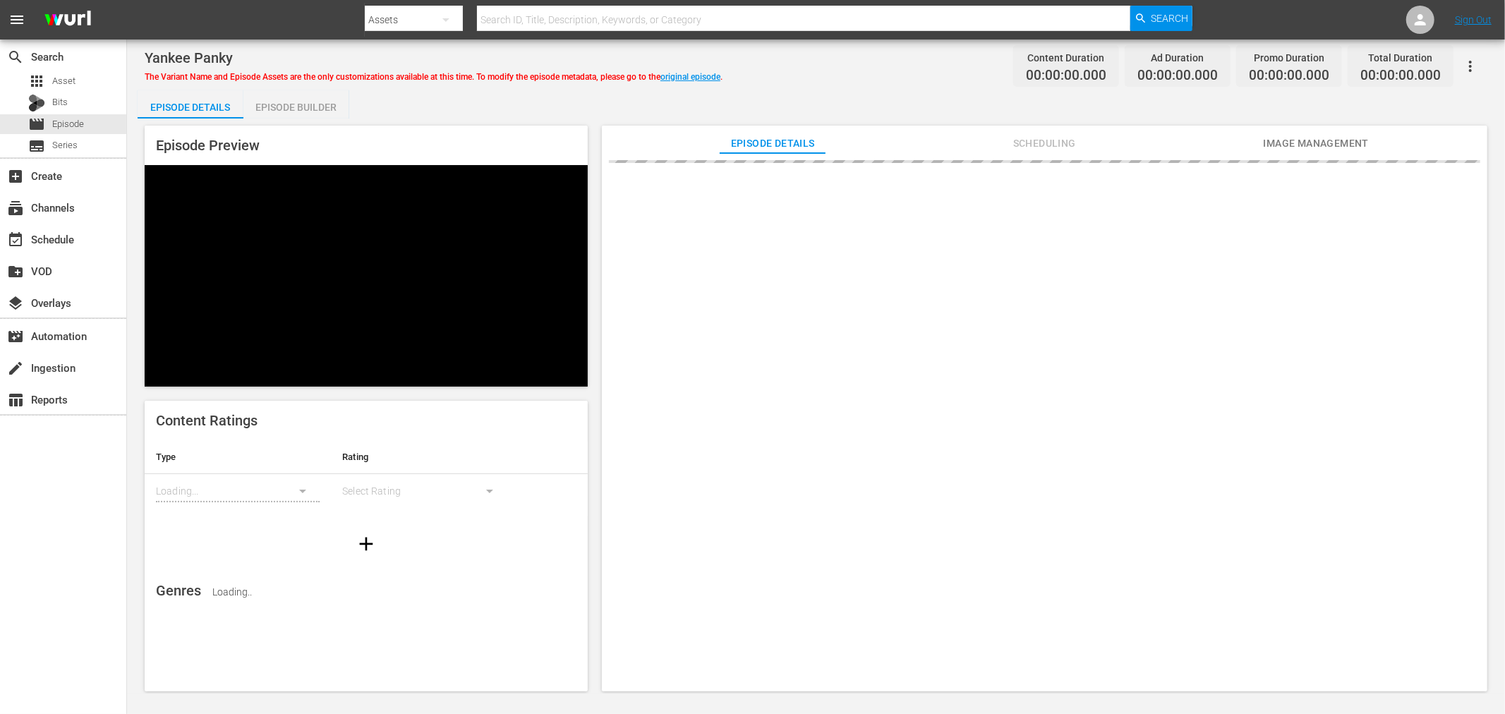
click at [297, 102] on div "Episode Builder" at bounding box center [296, 107] width 106 height 34
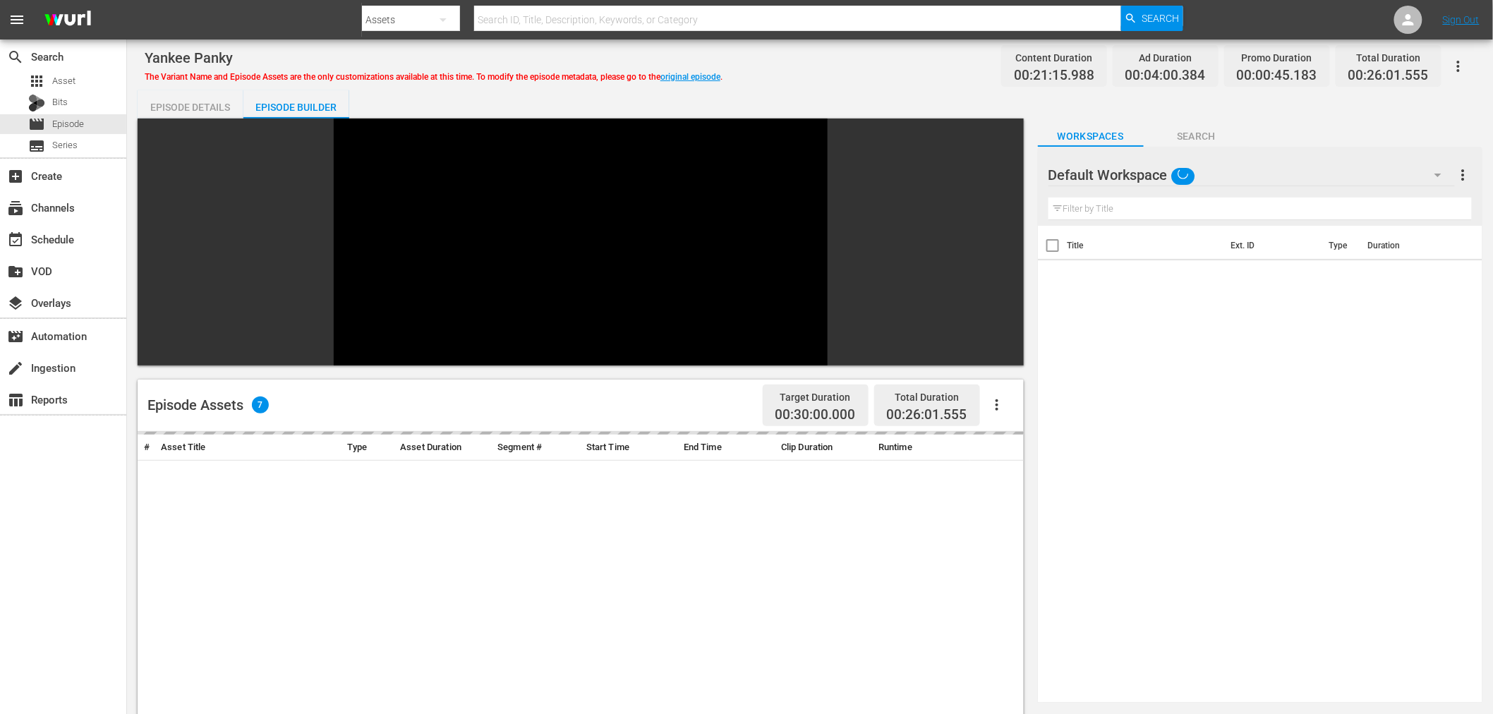
click at [1282, 177] on div "Default Workspace" at bounding box center [1251, 175] width 406 height 40
click at [1155, 255] on div "Deal Zone (13)" at bounding box center [1138, 259] width 147 height 23
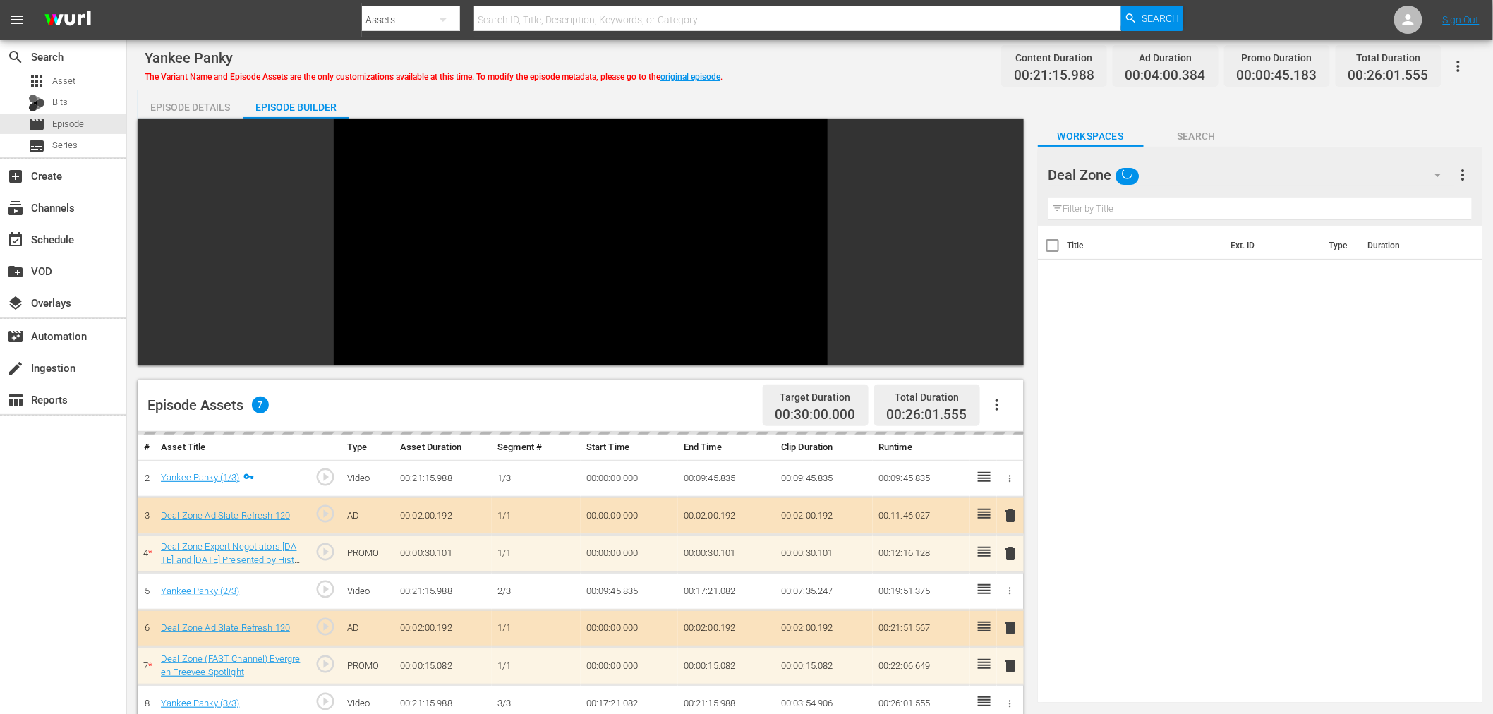
scroll to position [313, 0]
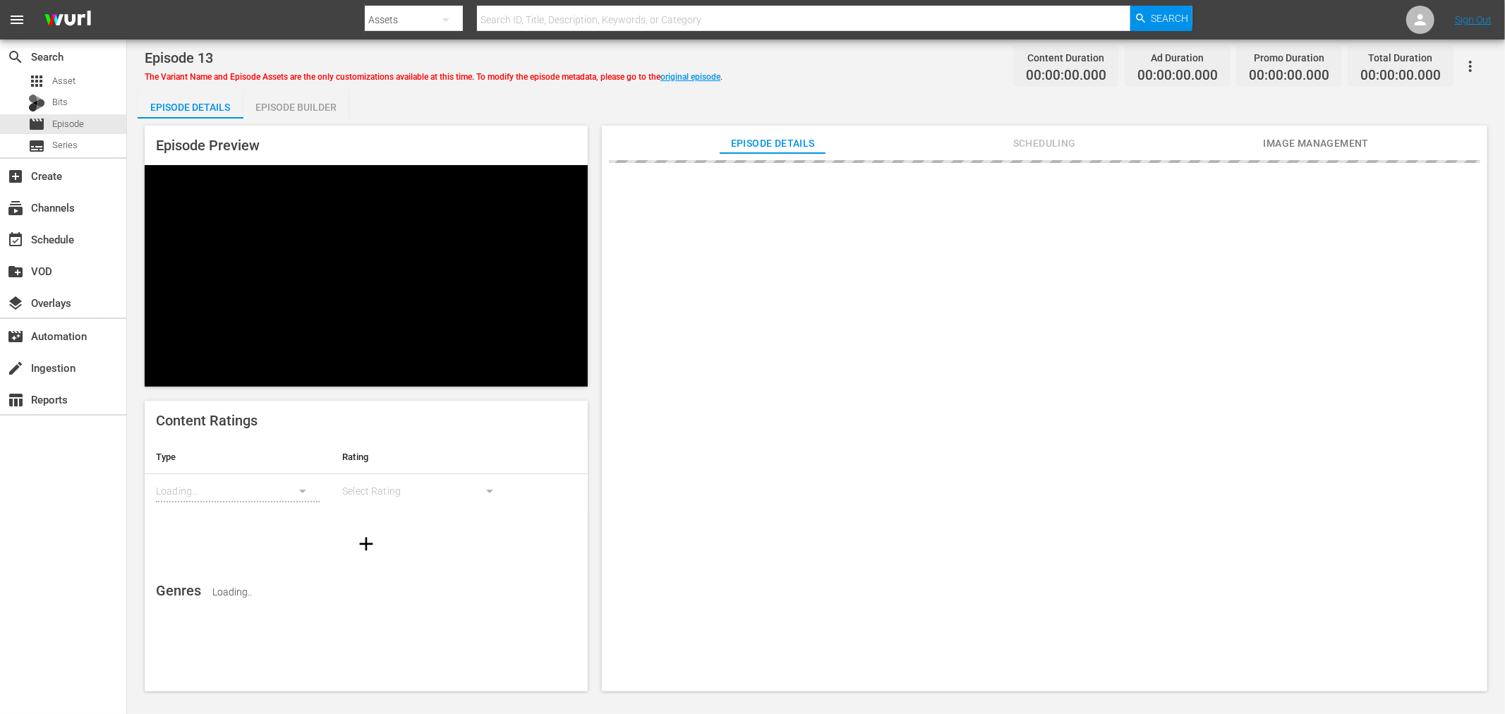
click at [301, 107] on div "Episode Builder" at bounding box center [296, 107] width 106 height 34
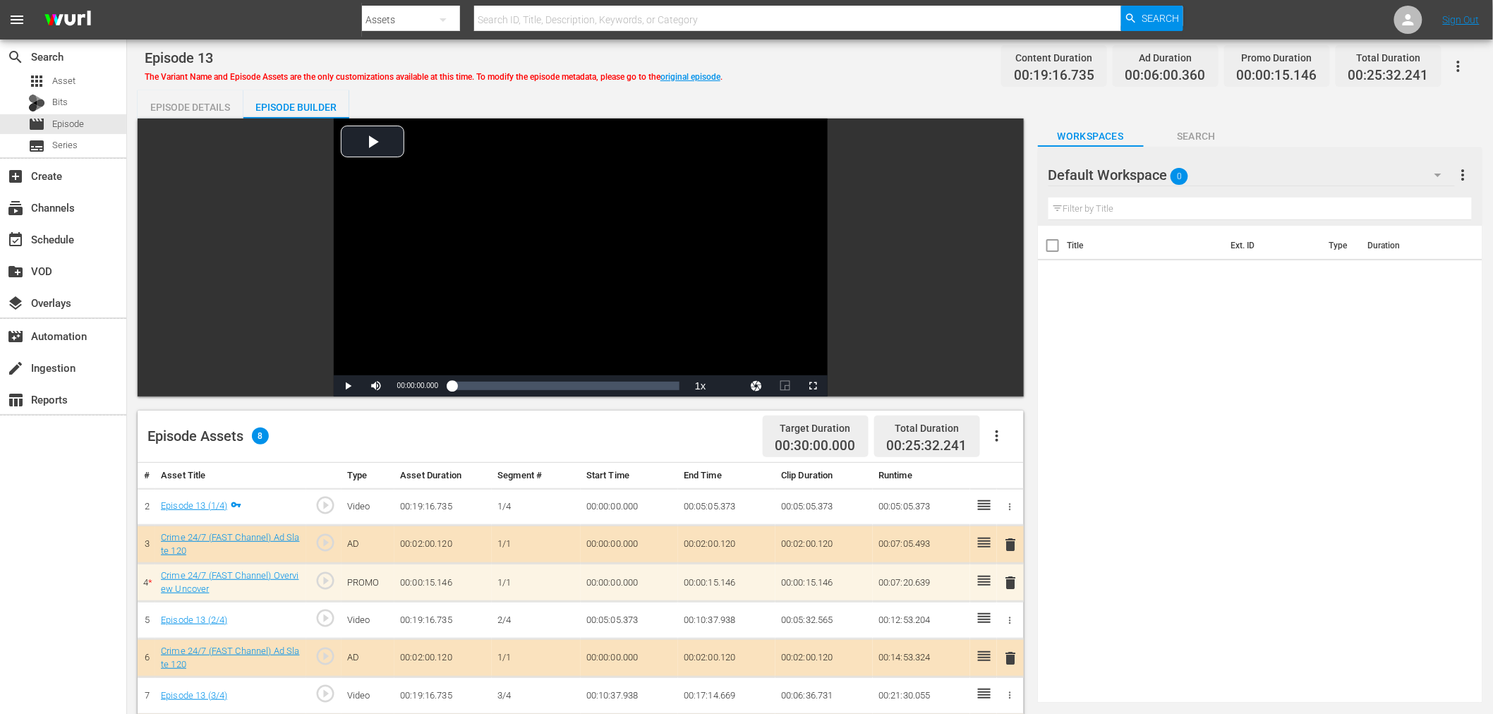
click at [1331, 173] on div "Default Workspace 0" at bounding box center [1251, 175] width 406 height 40
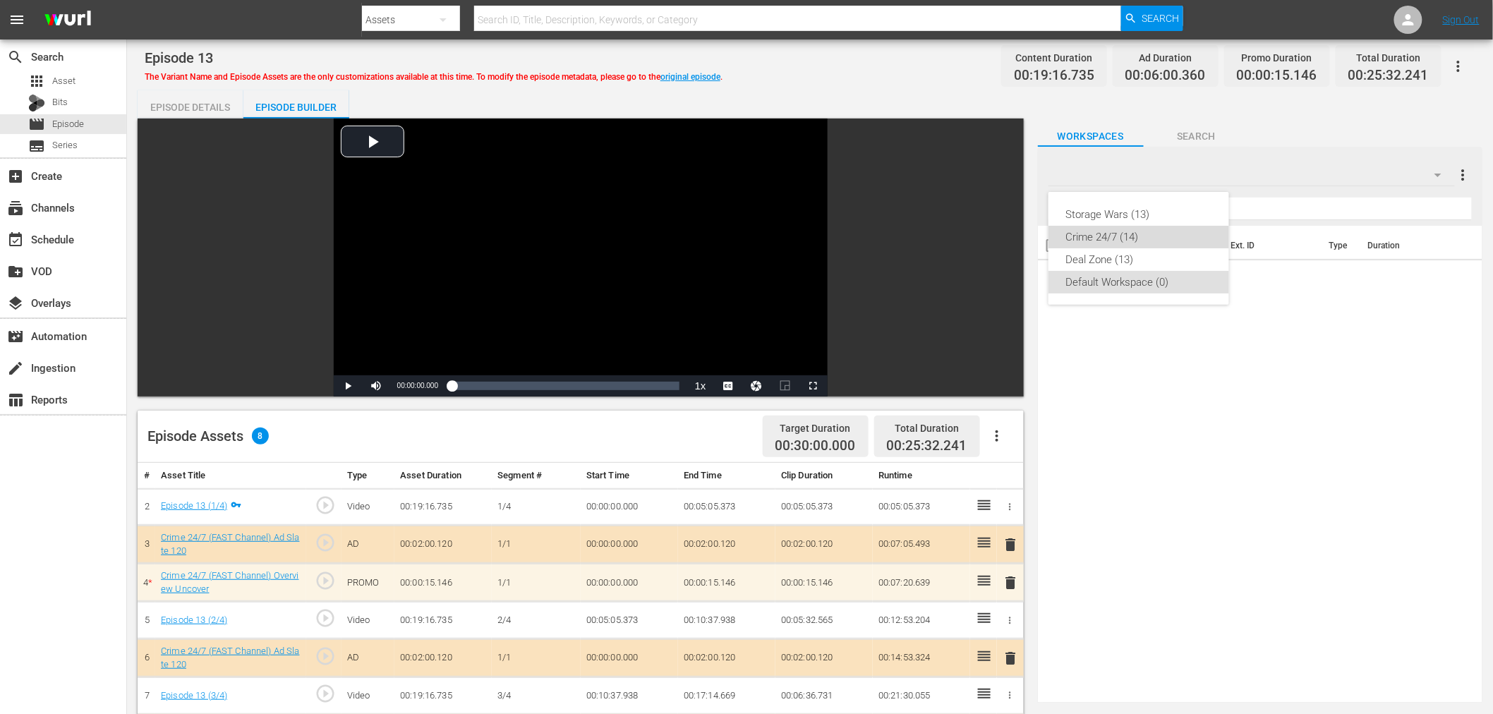
click at [1134, 235] on div "Crime 24/7 (14)" at bounding box center [1138, 237] width 147 height 23
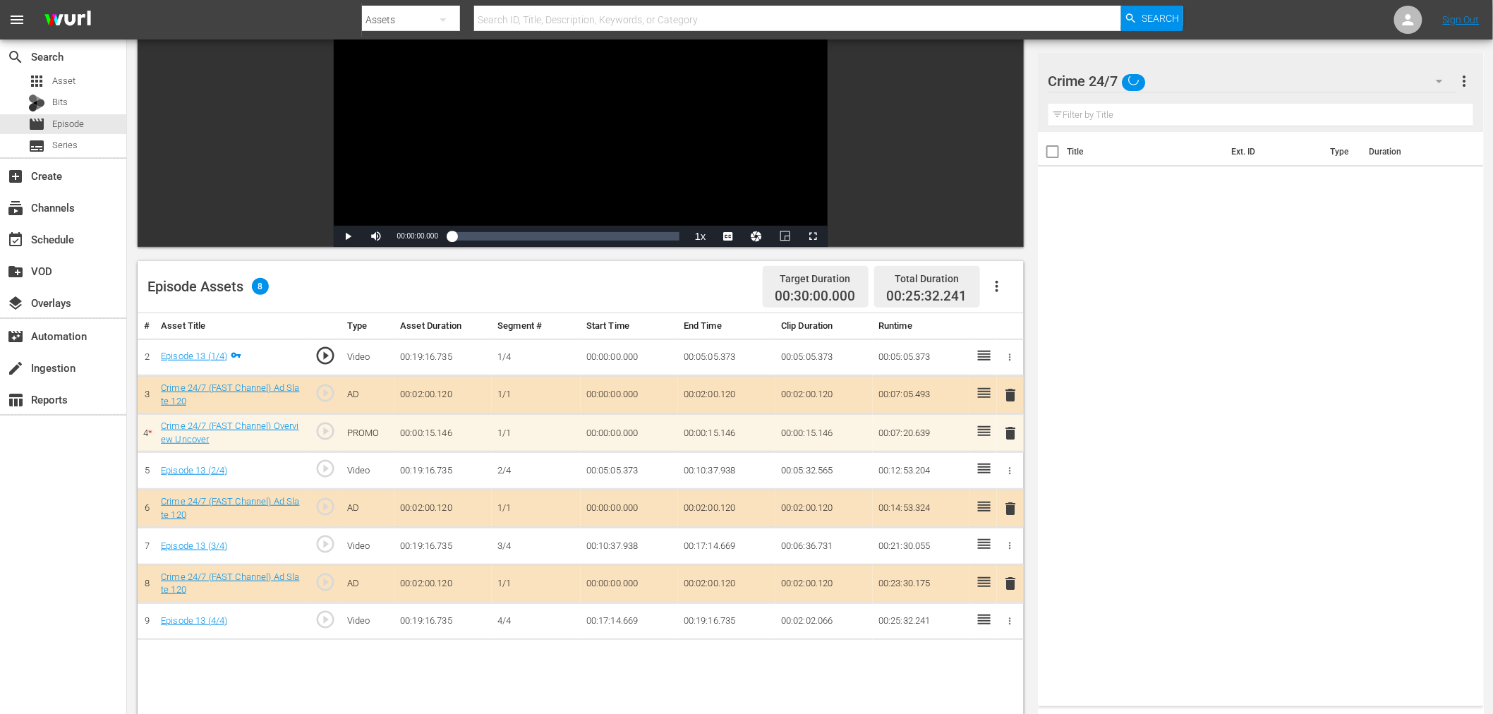
scroll to position [157, 0]
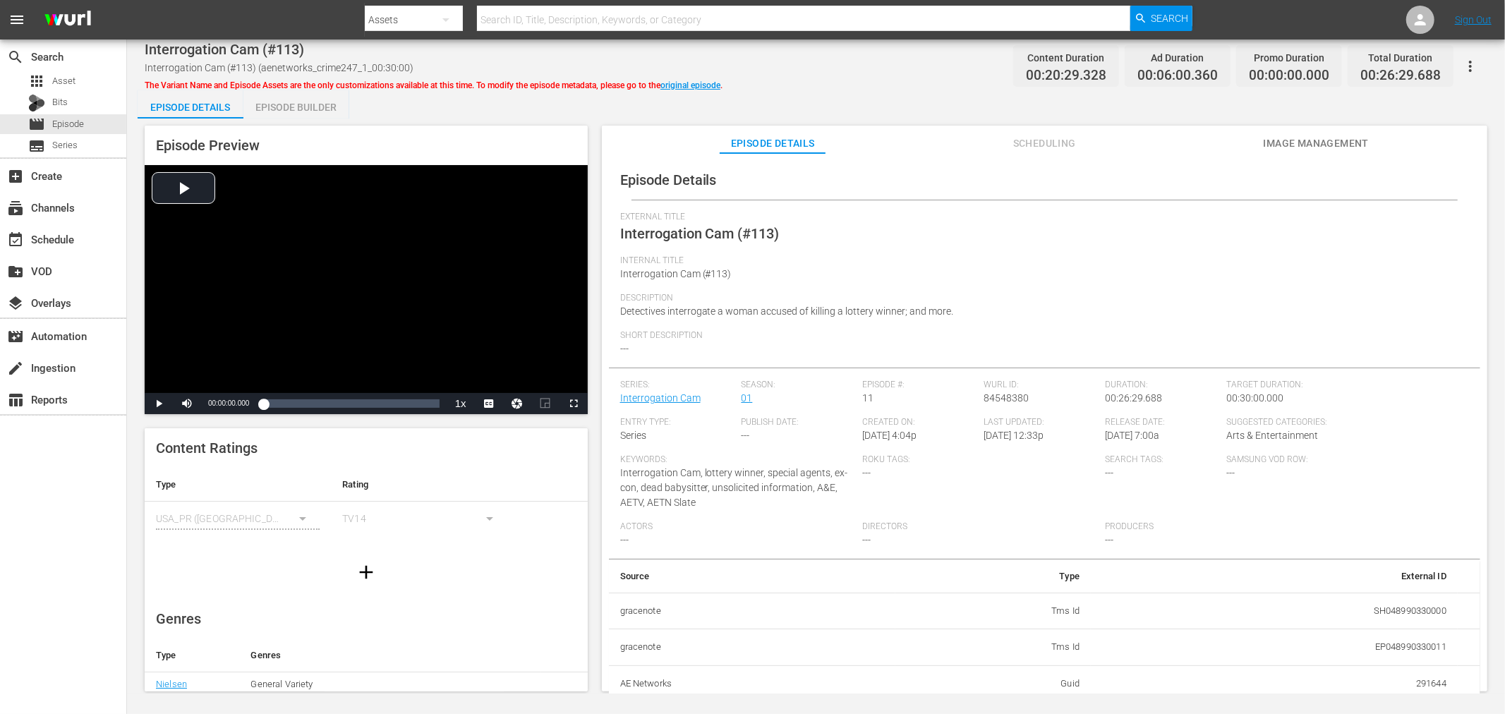
click at [307, 110] on div "Episode Builder" at bounding box center [296, 107] width 106 height 34
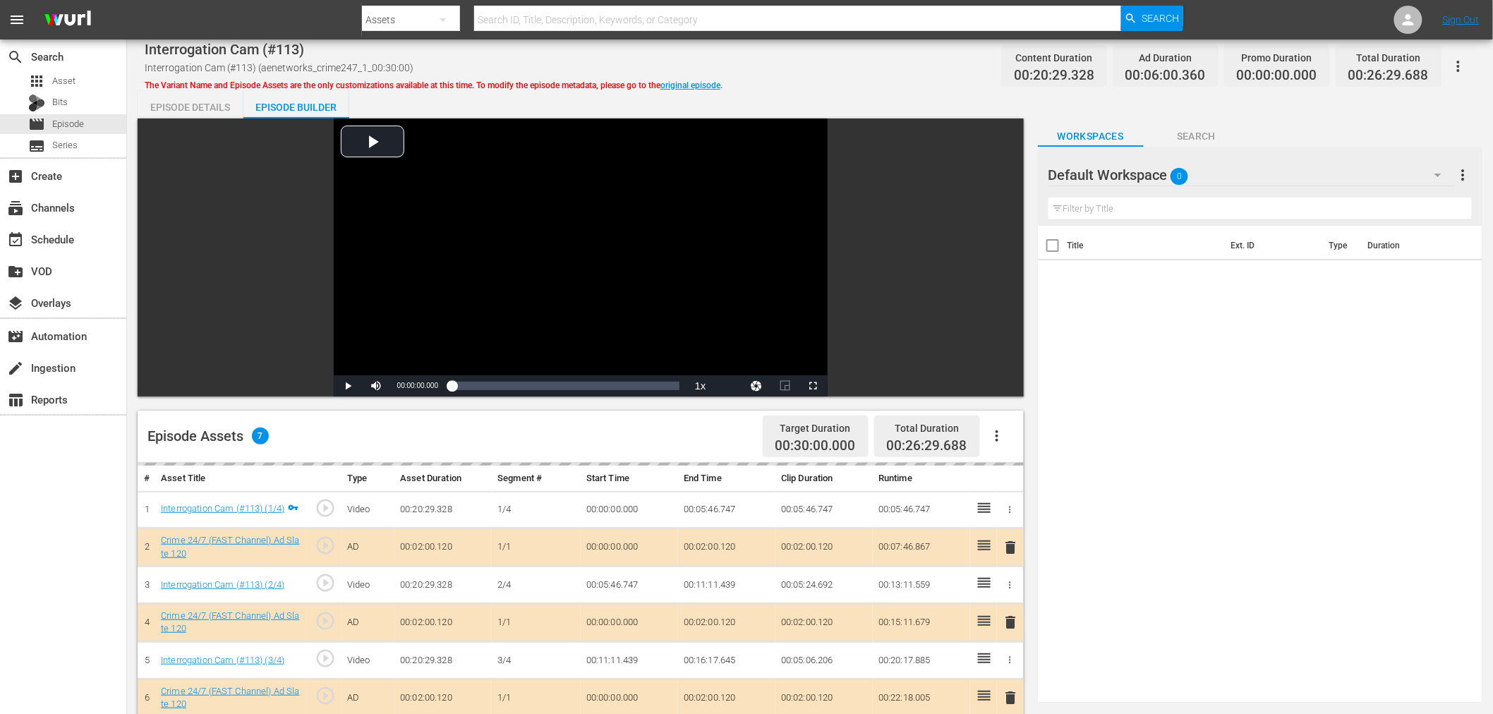
click at [1009, 622] on div "delete" at bounding box center [1011, 622] width 16 height 20
click at [1208, 179] on div "Default Workspace 0" at bounding box center [1251, 175] width 406 height 40
click at [1109, 227] on div "Crime 24/7 (14)" at bounding box center [1138, 237] width 147 height 23
click at [1010, 624] on div "delete" at bounding box center [1011, 622] width 16 height 20
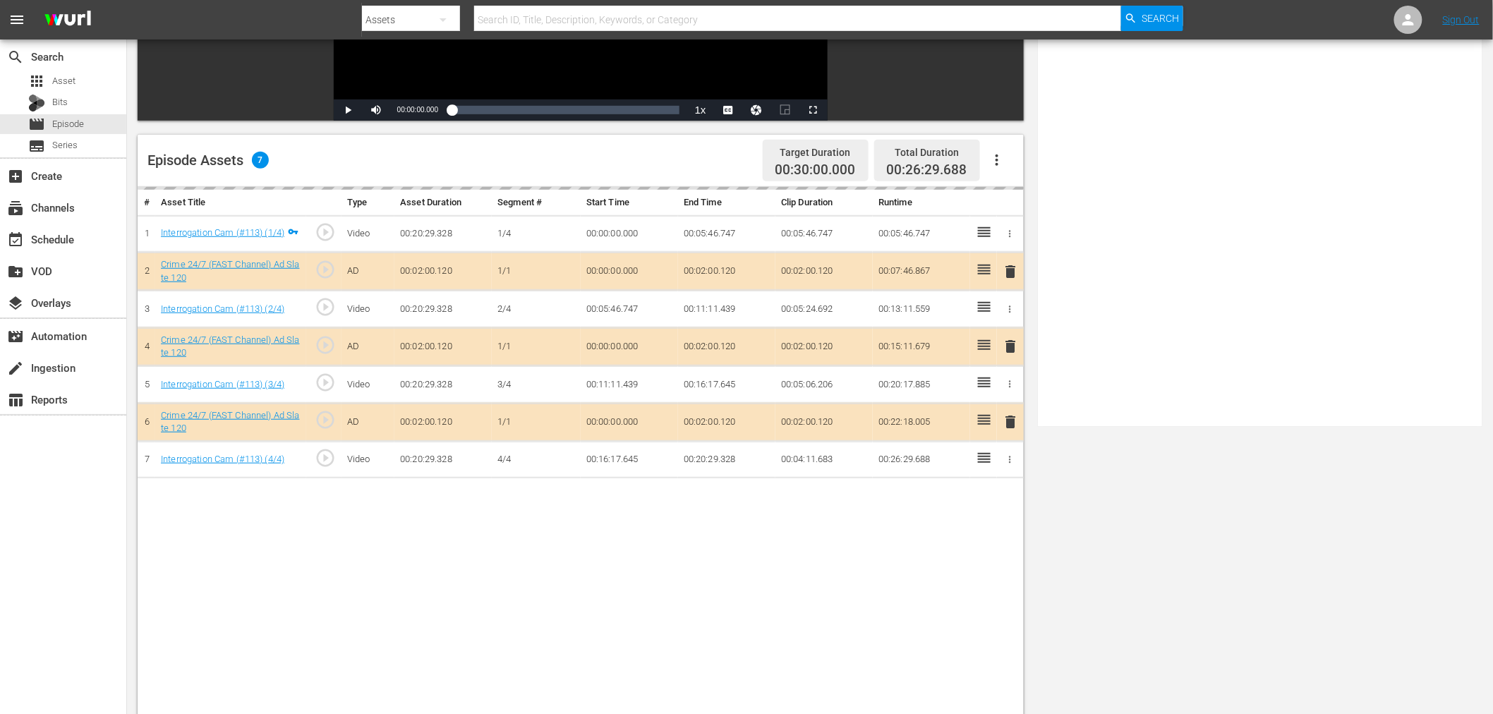
scroll to position [313, 0]
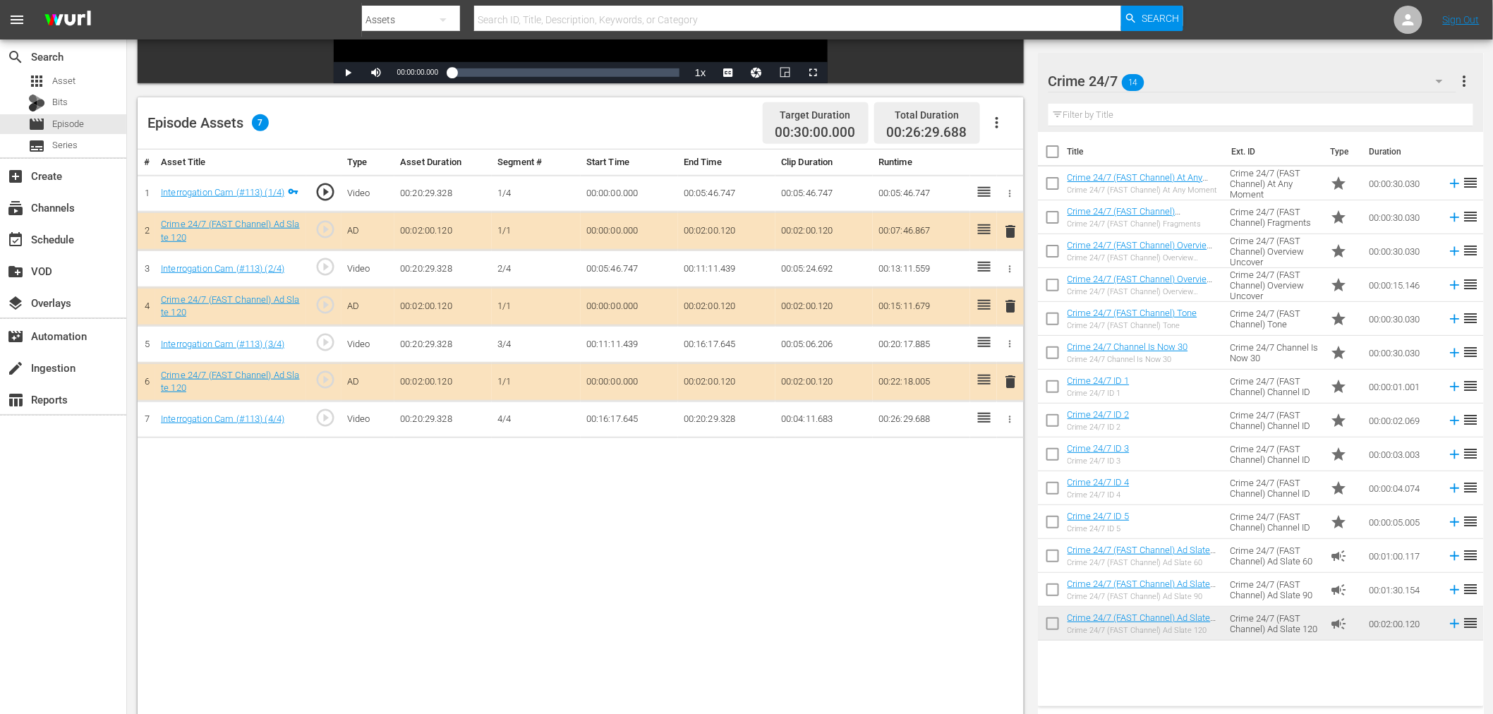
click at [1011, 307] on span "delete" at bounding box center [1011, 306] width 17 height 17
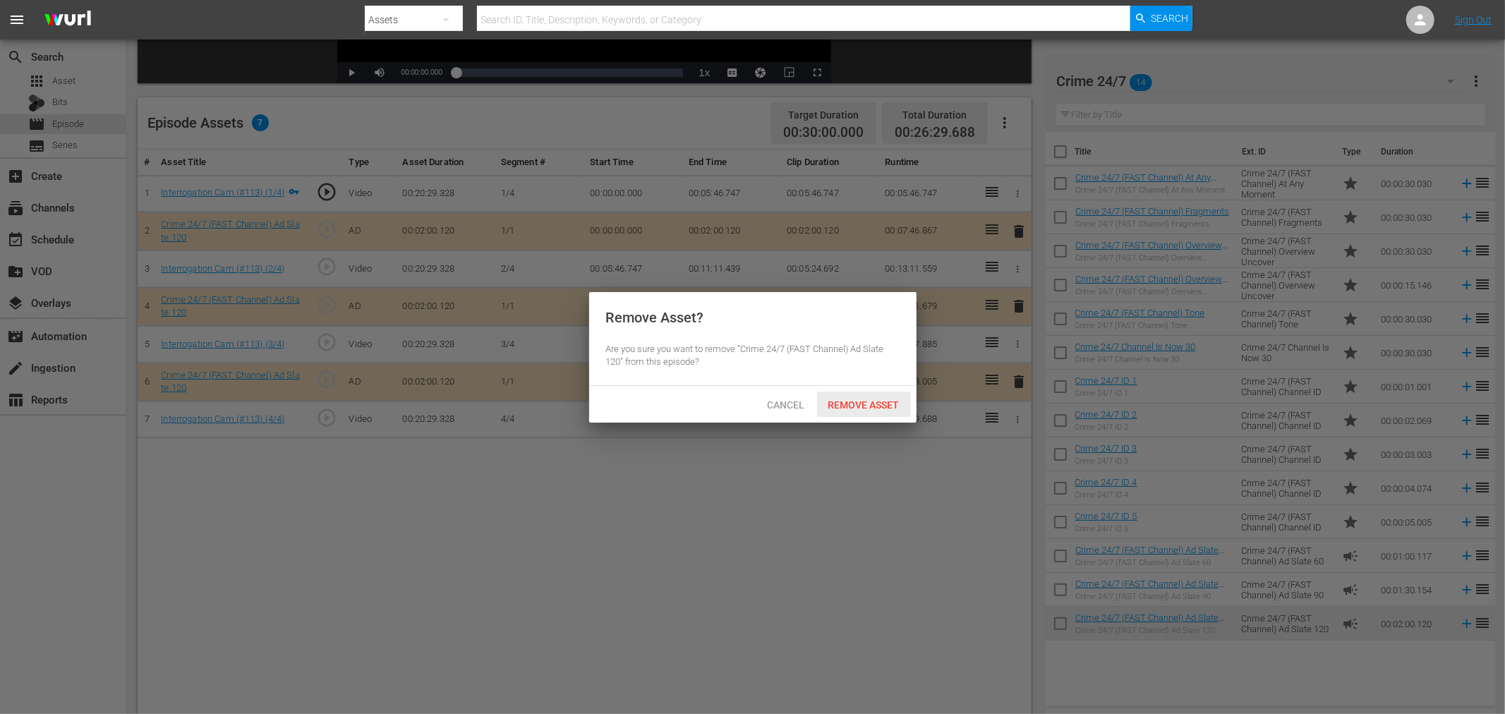
click at [851, 406] on span "Remove Asset" at bounding box center [864, 404] width 94 height 11
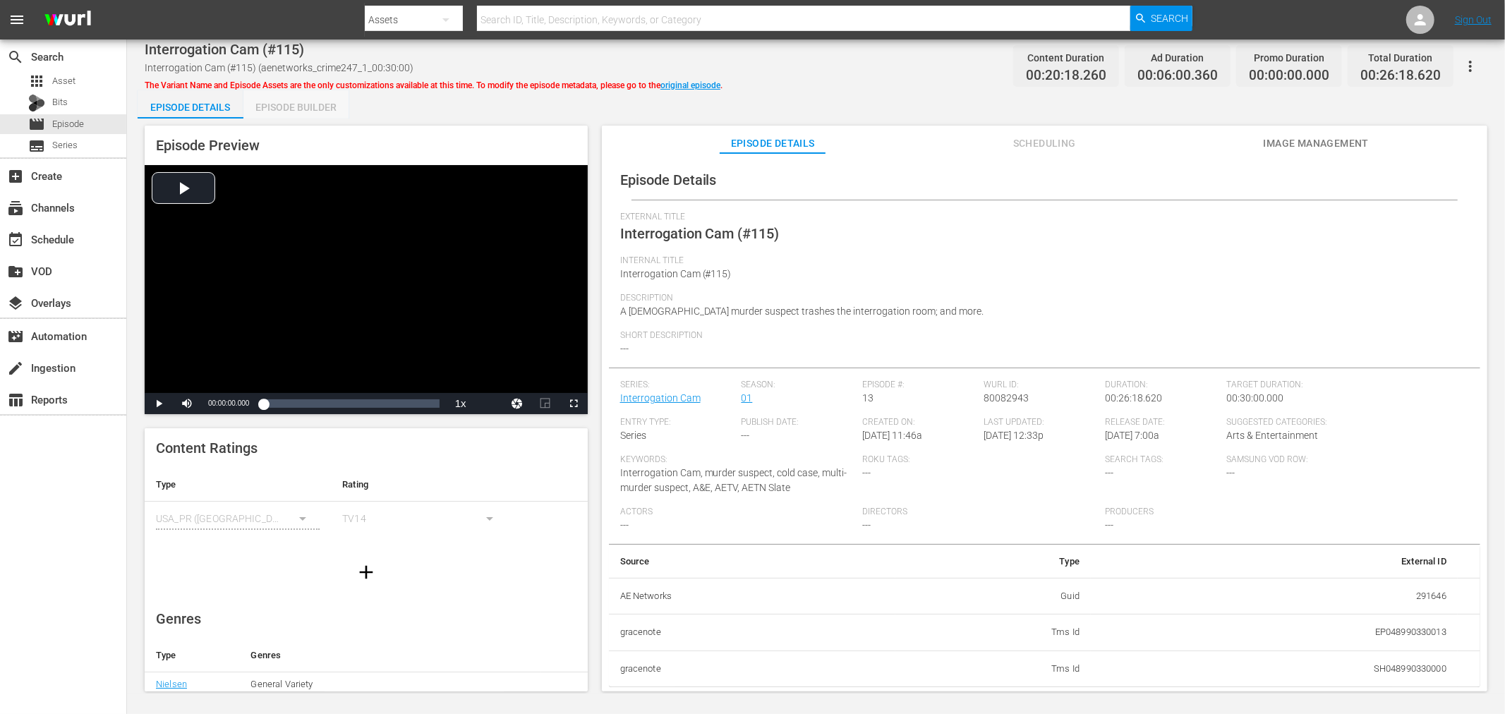
click at [288, 97] on div "Episode Builder" at bounding box center [296, 107] width 106 height 34
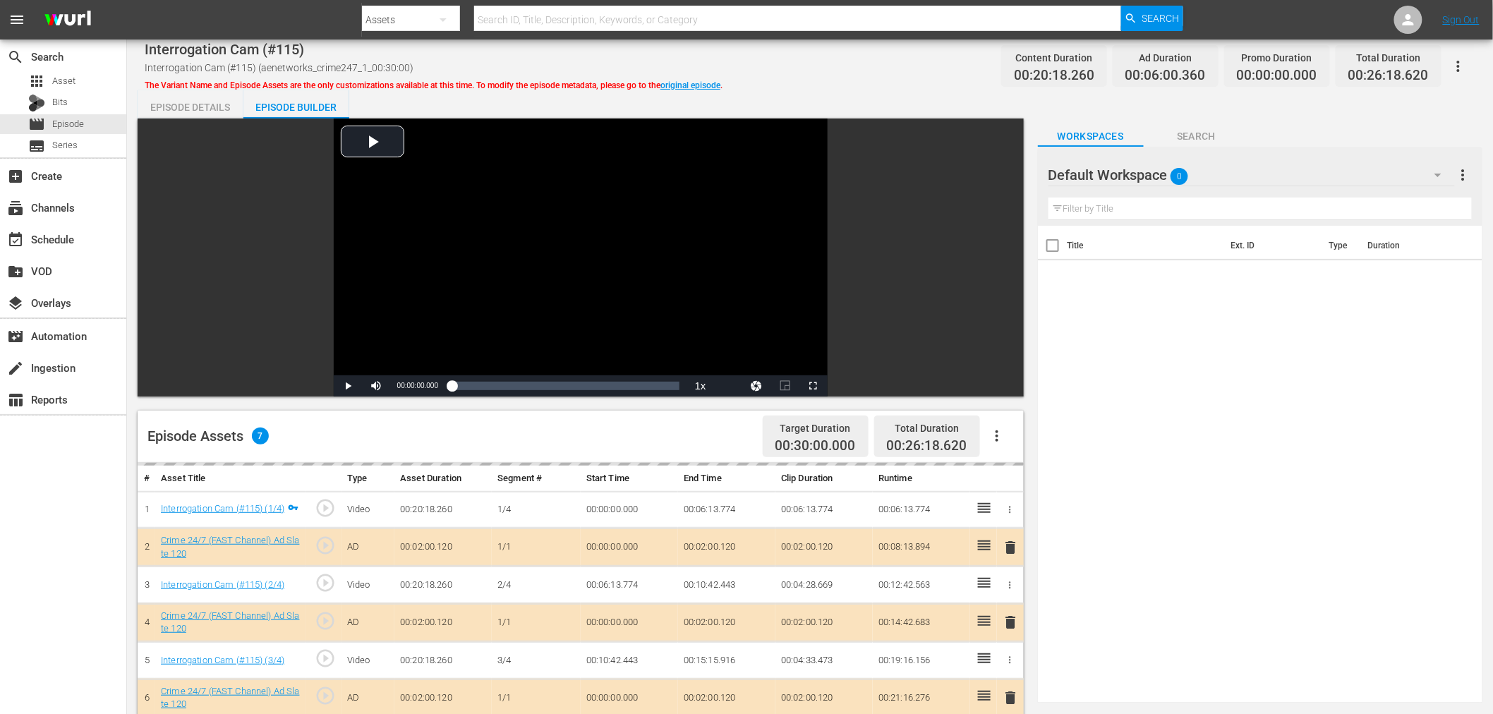
click at [1252, 173] on div "Default Workspace 0" at bounding box center [1251, 175] width 406 height 40
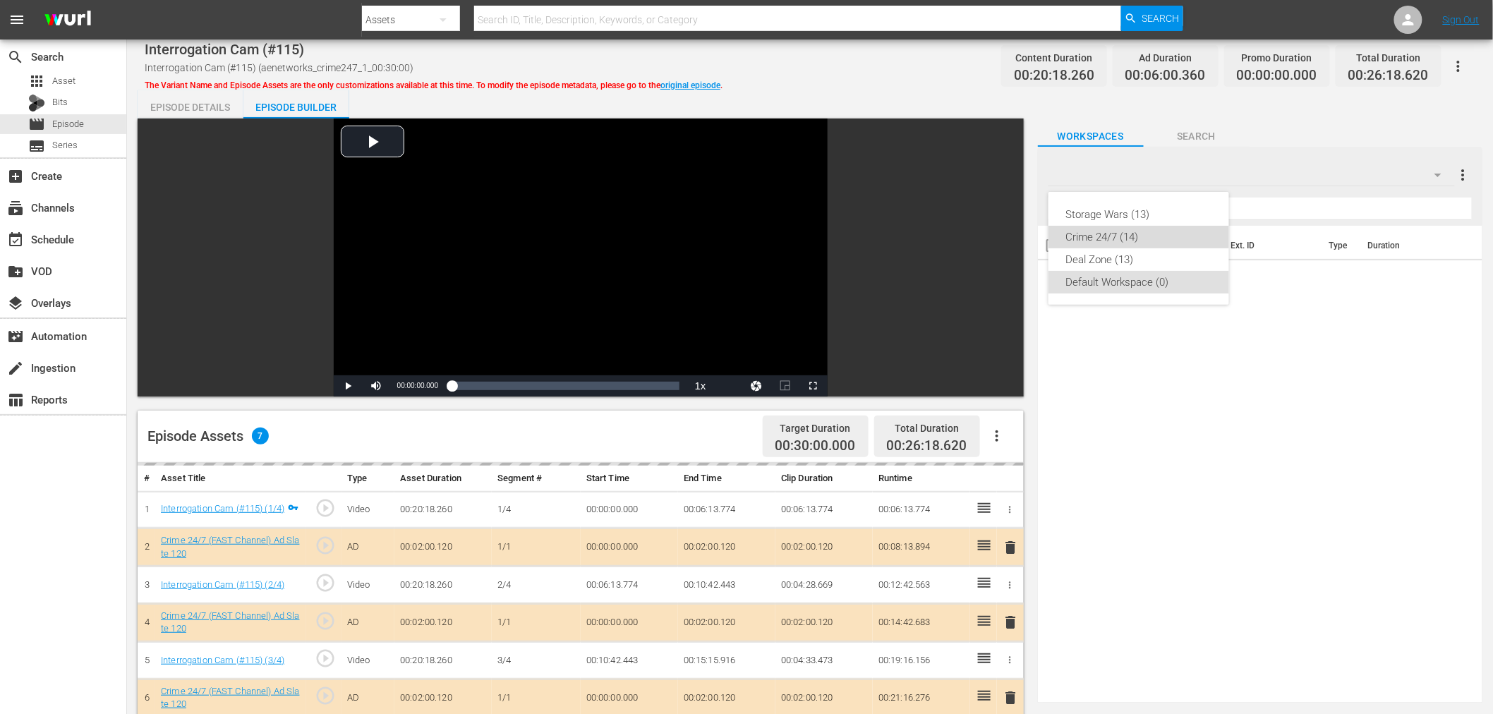
click at [1110, 236] on div "Crime 24/7 (14)" at bounding box center [1138, 237] width 147 height 23
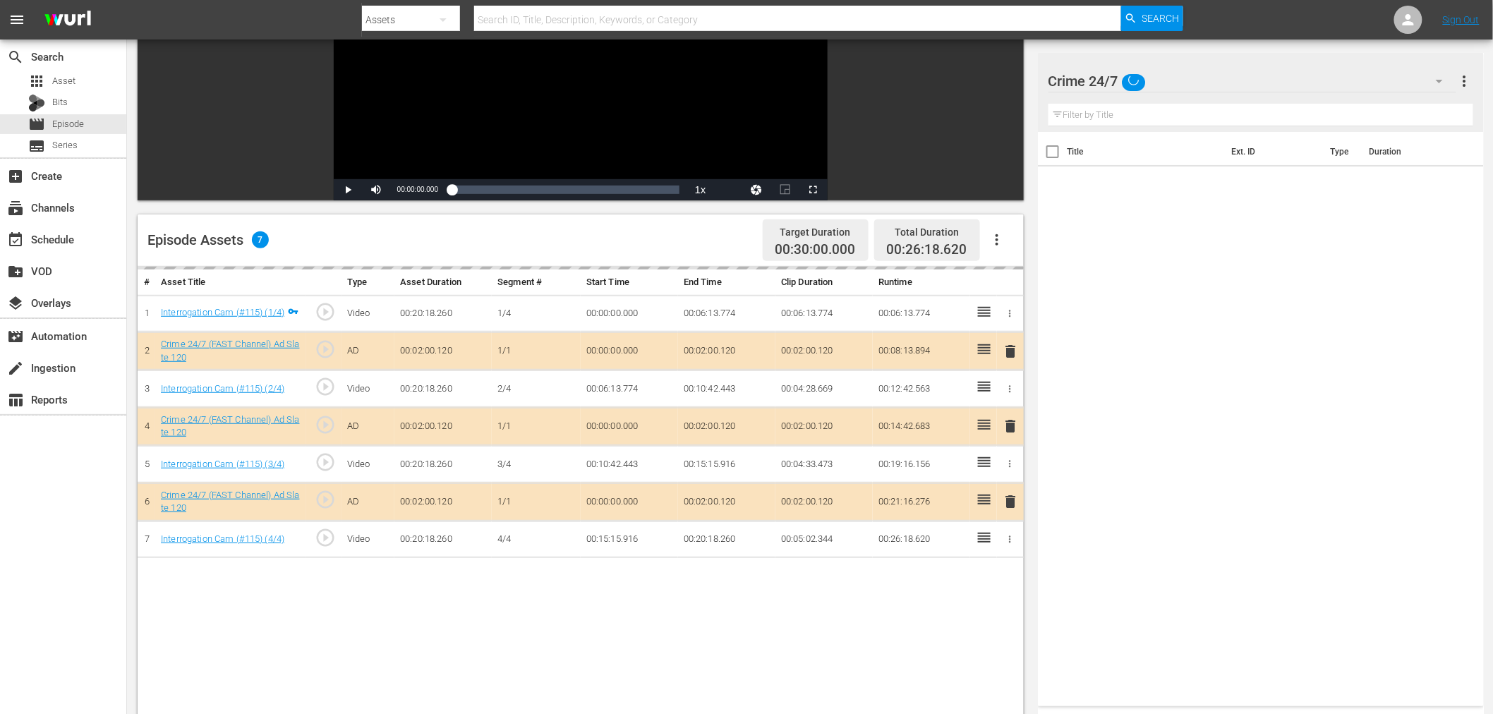
scroll to position [235, 0]
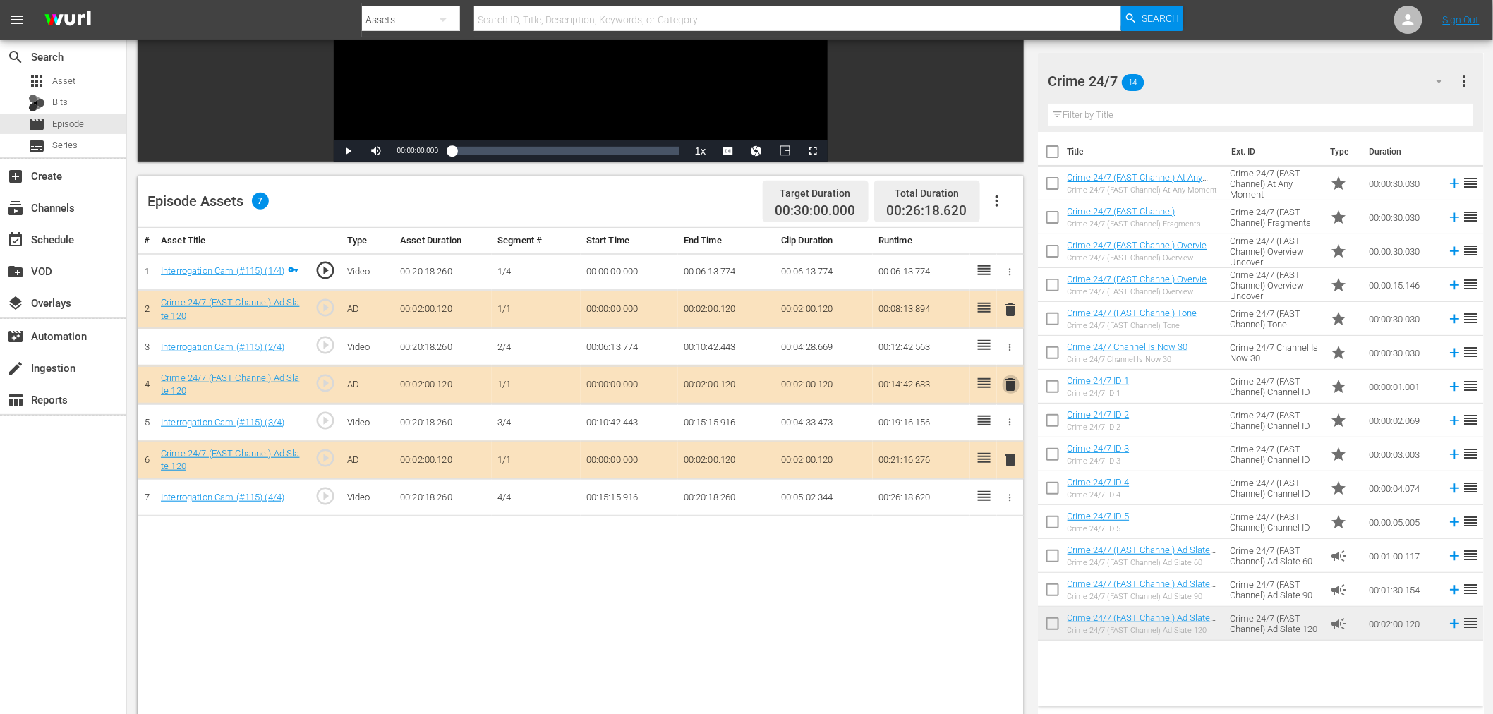
click at [1015, 385] on span "delete" at bounding box center [1011, 384] width 17 height 17
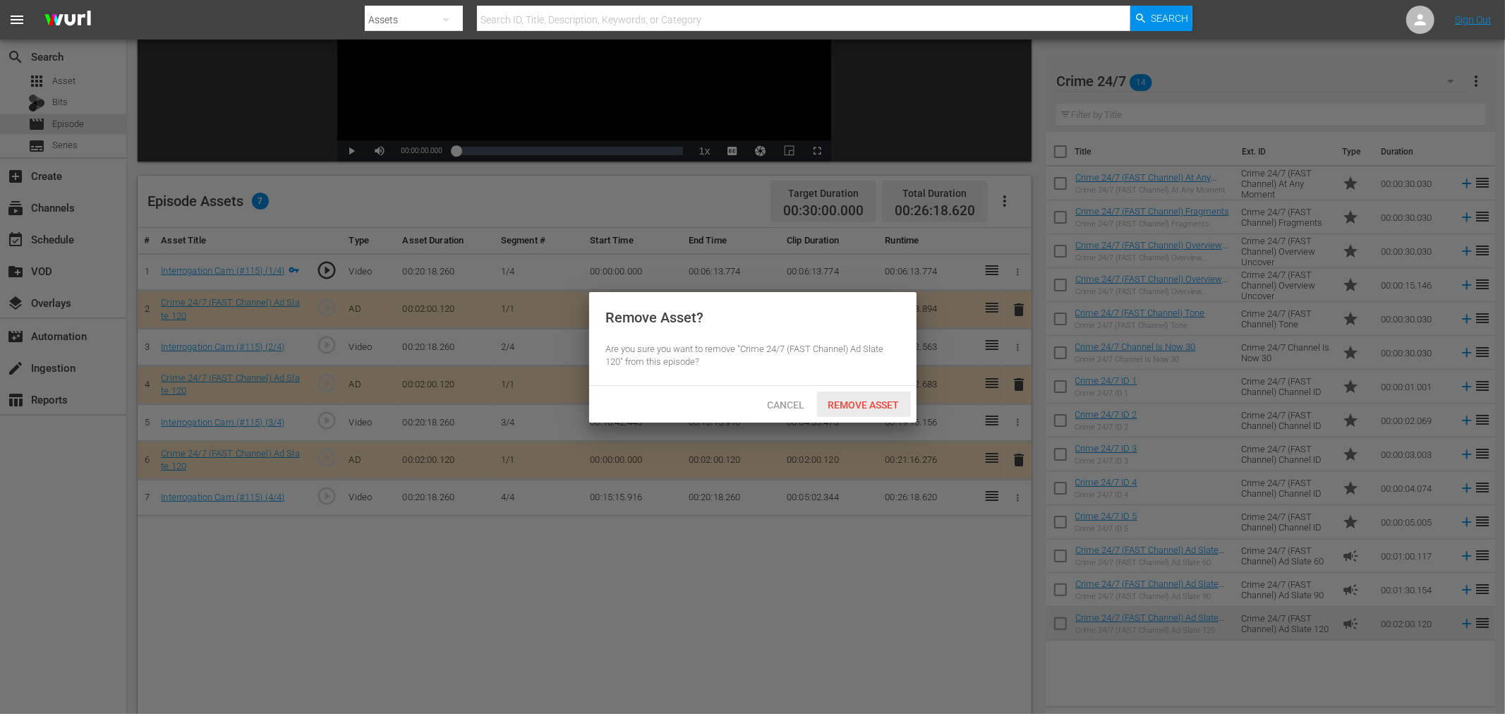
click at [852, 402] on span "Remove Asset" at bounding box center [864, 404] width 94 height 11
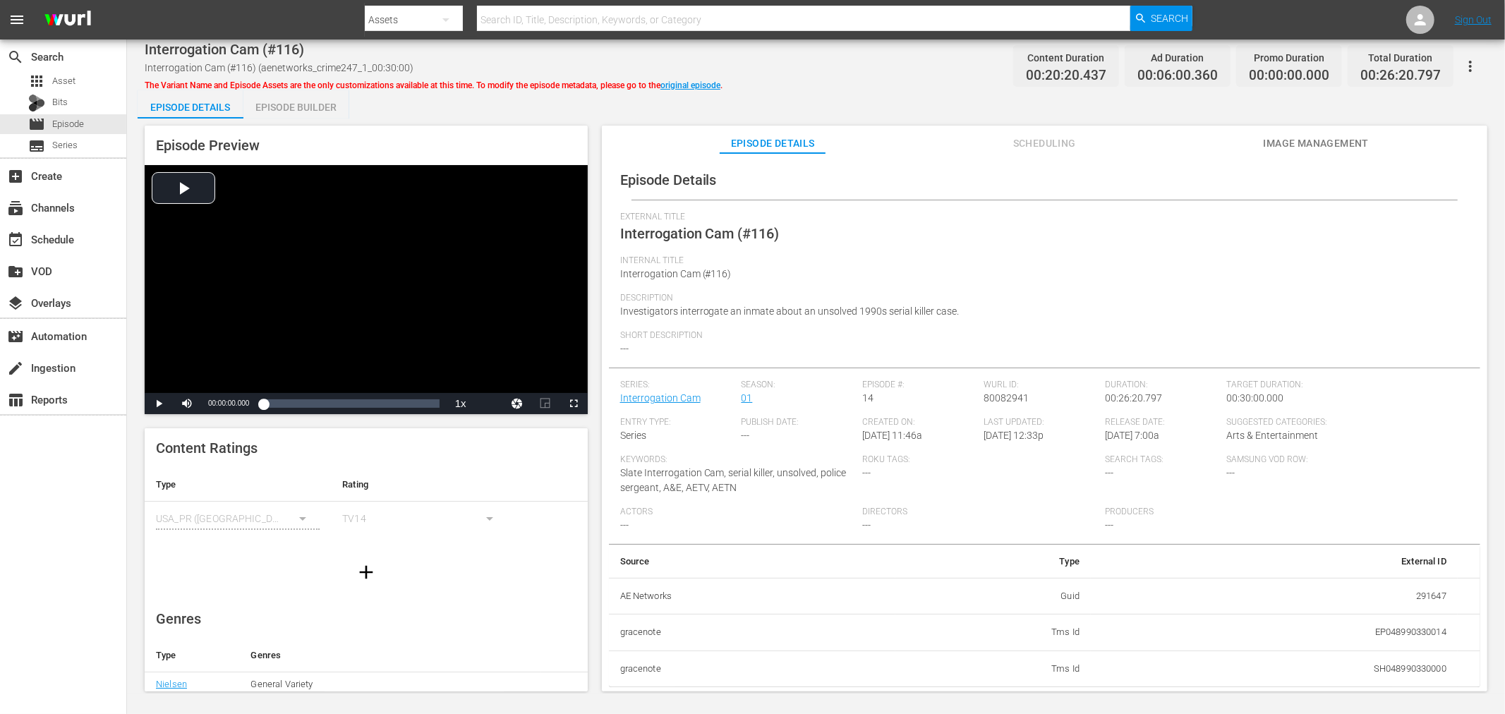
click at [306, 110] on div "Episode Builder" at bounding box center [296, 107] width 106 height 34
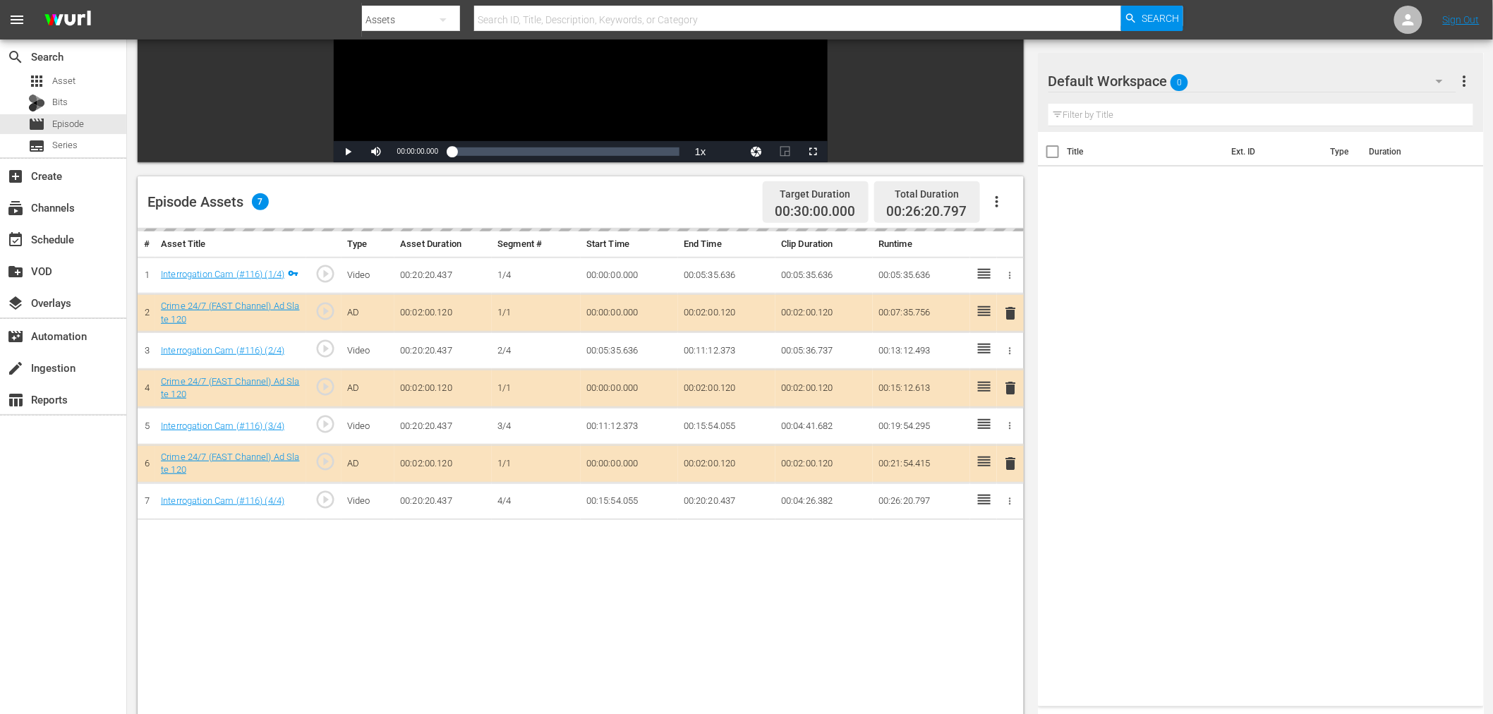
scroll to position [235, 0]
click at [1012, 389] on div "delete" at bounding box center [1011, 387] width 16 height 20
click at [1239, 92] on hr at bounding box center [1252, 92] width 408 height 1
click at [1219, 78] on div "Default Workspace 0" at bounding box center [1252, 81] width 408 height 40
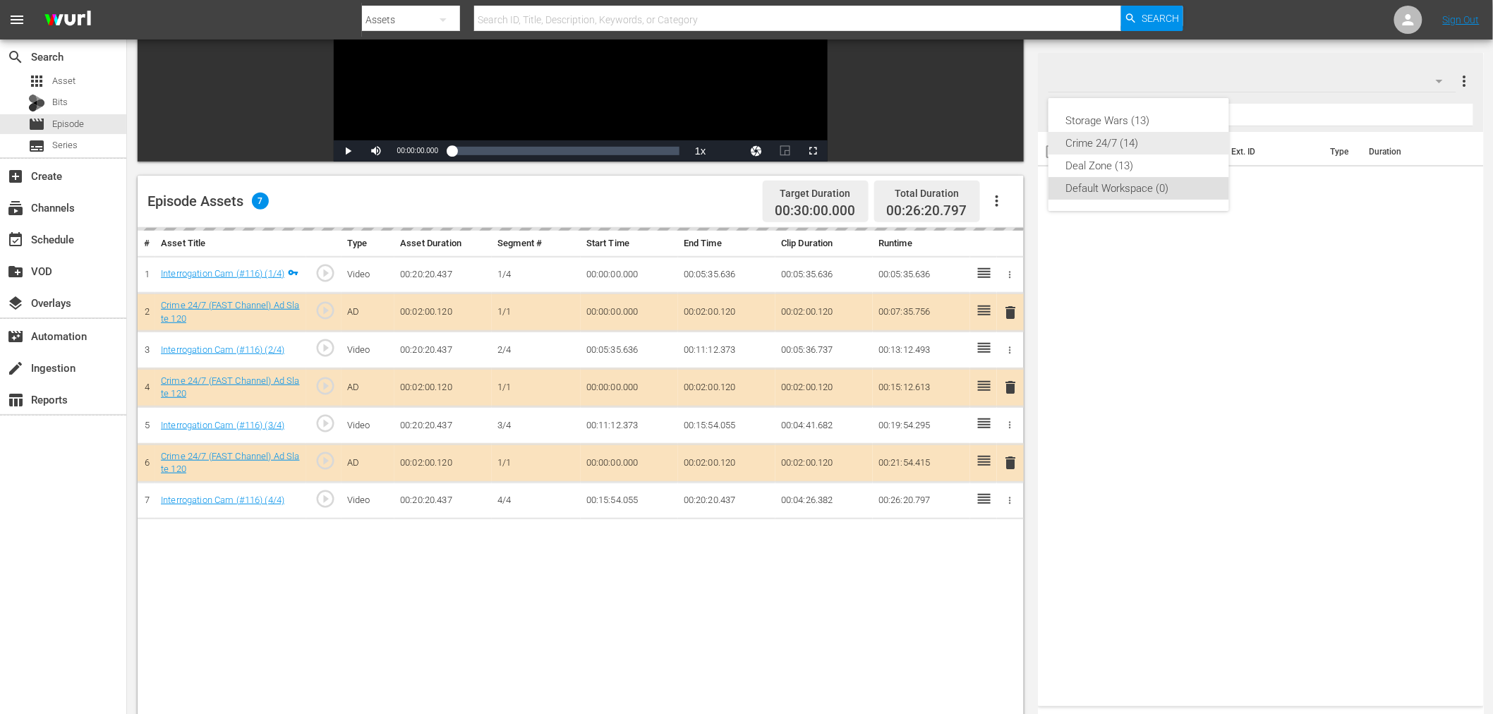
click at [1154, 143] on div "Crime 24/7 (14)" at bounding box center [1138, 143] width 147 height 23
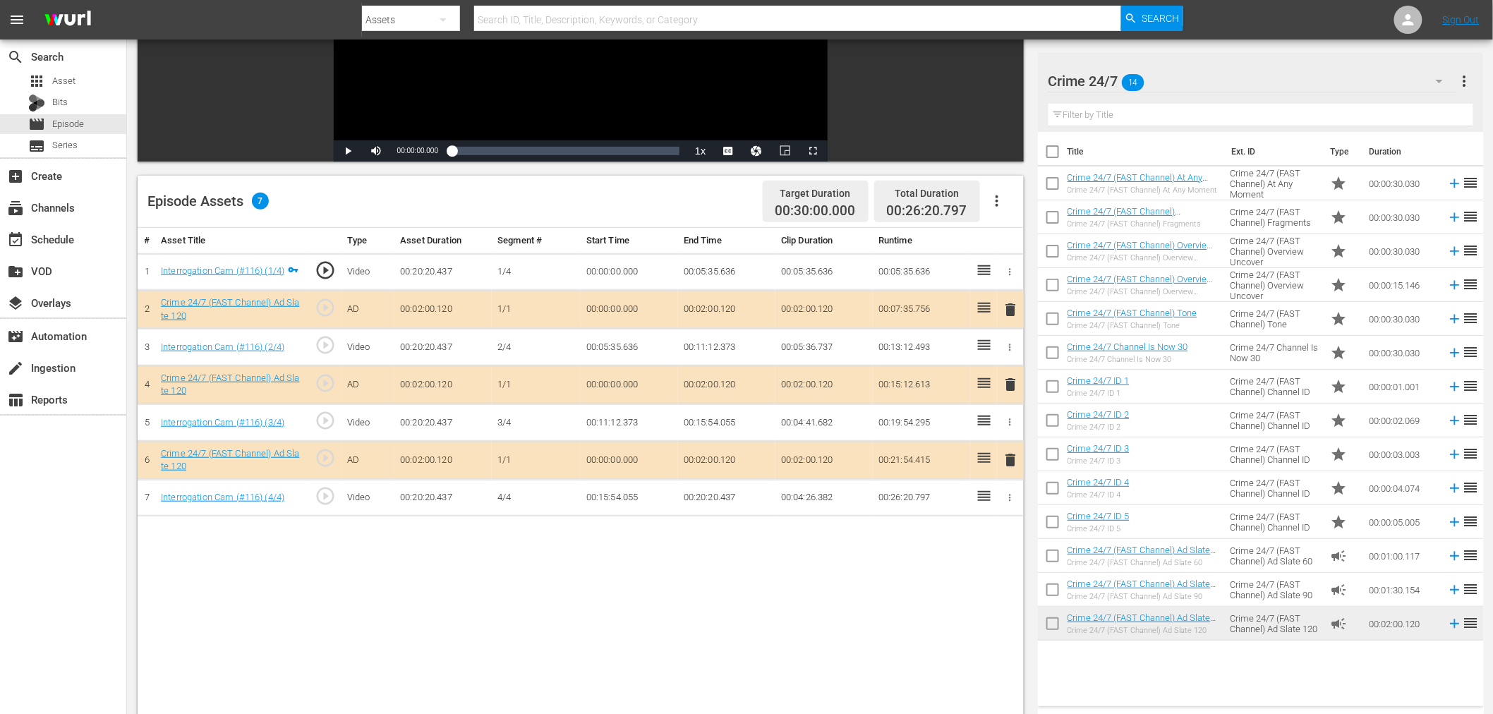
click at [1007, 389] on span "delete" at bounding box center [1011, 384] width 17 height 17
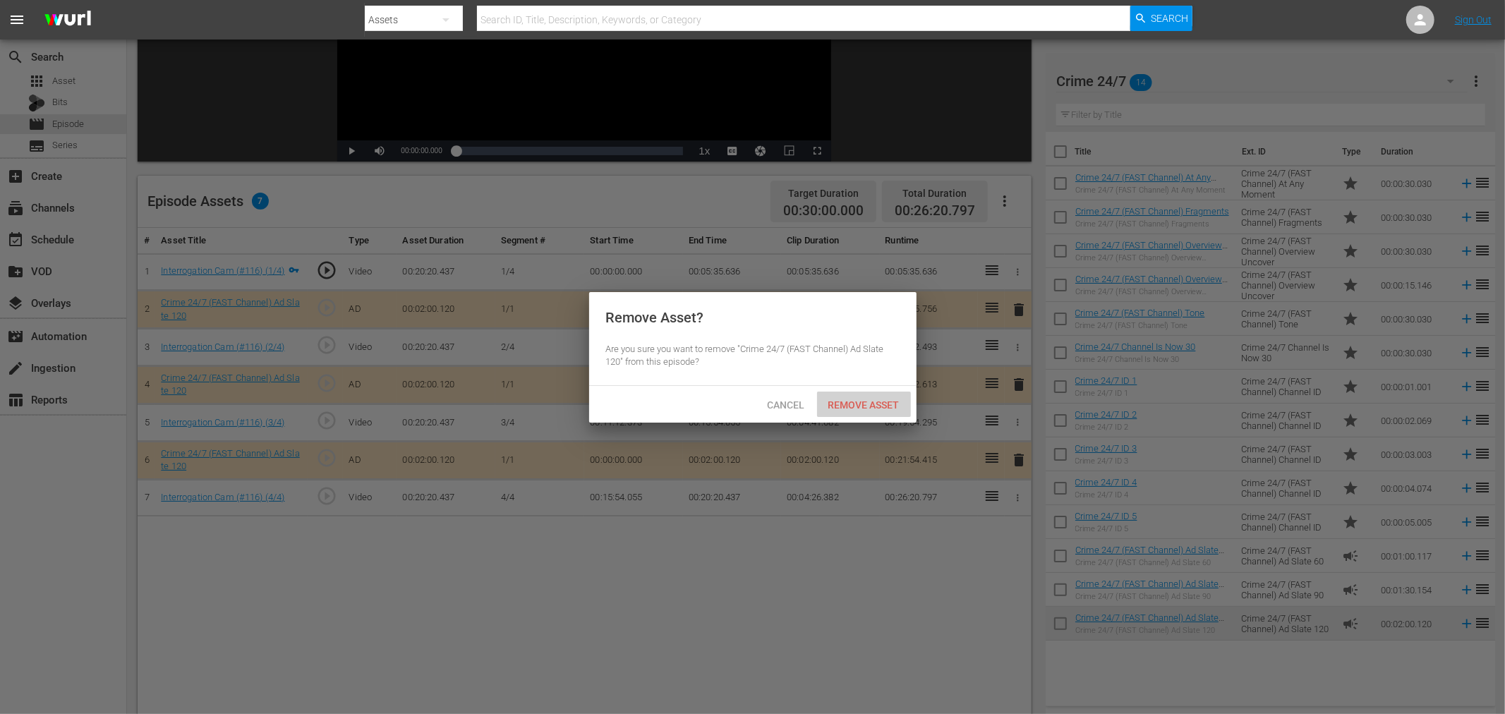
click at [841, 410] on div "Remove Asset" at bounding box center [864, 405] width 94 height 26
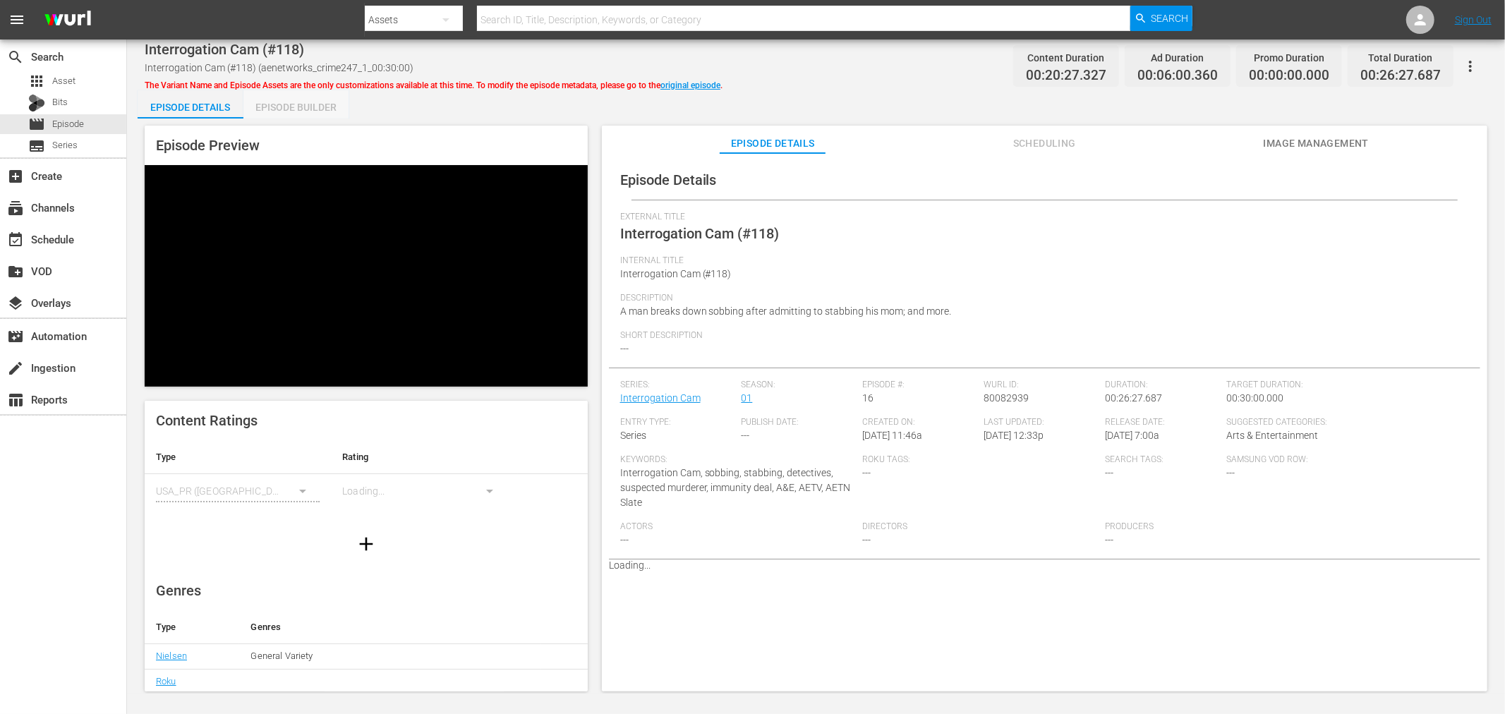
click at [334, 104] on div "Episode Builder" at bounding box center [296, 107] width 106 height 34
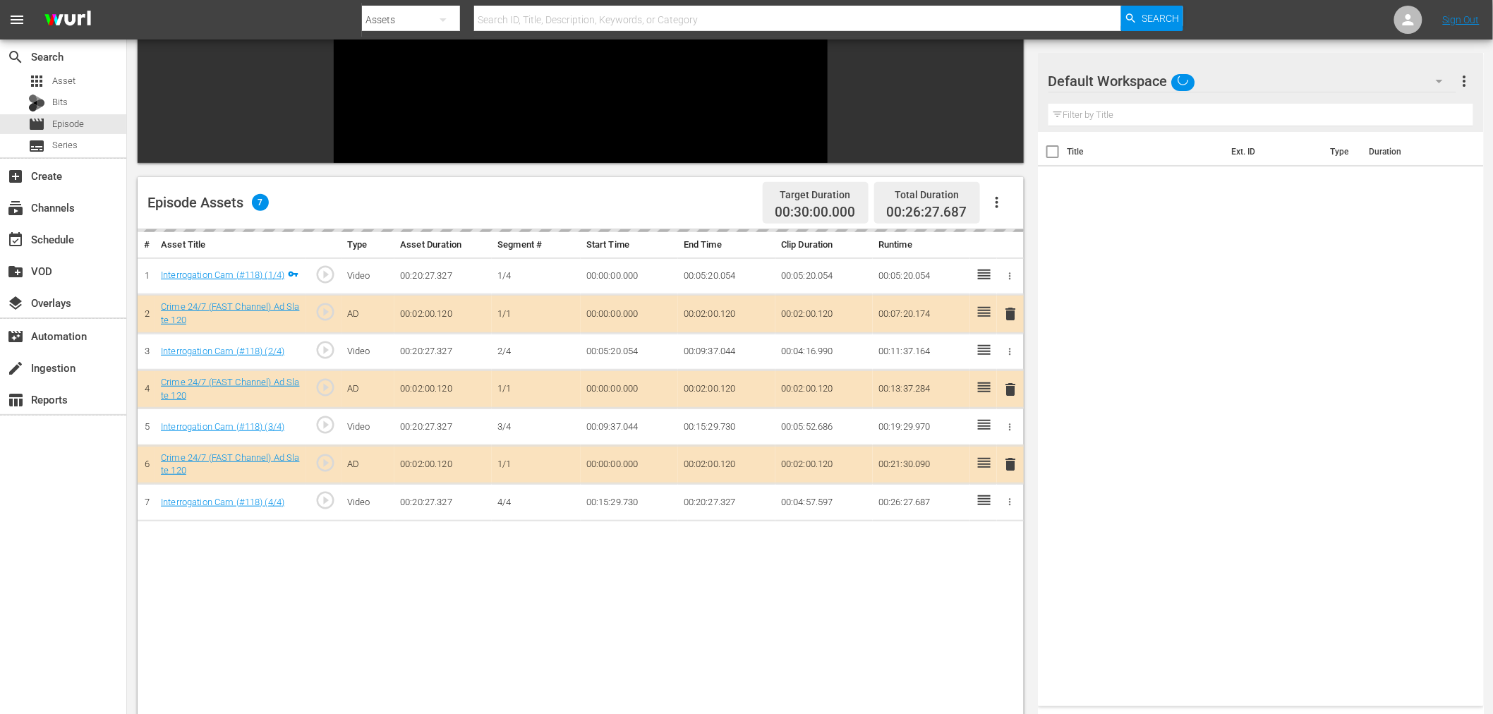
scroll to position [313, 0]
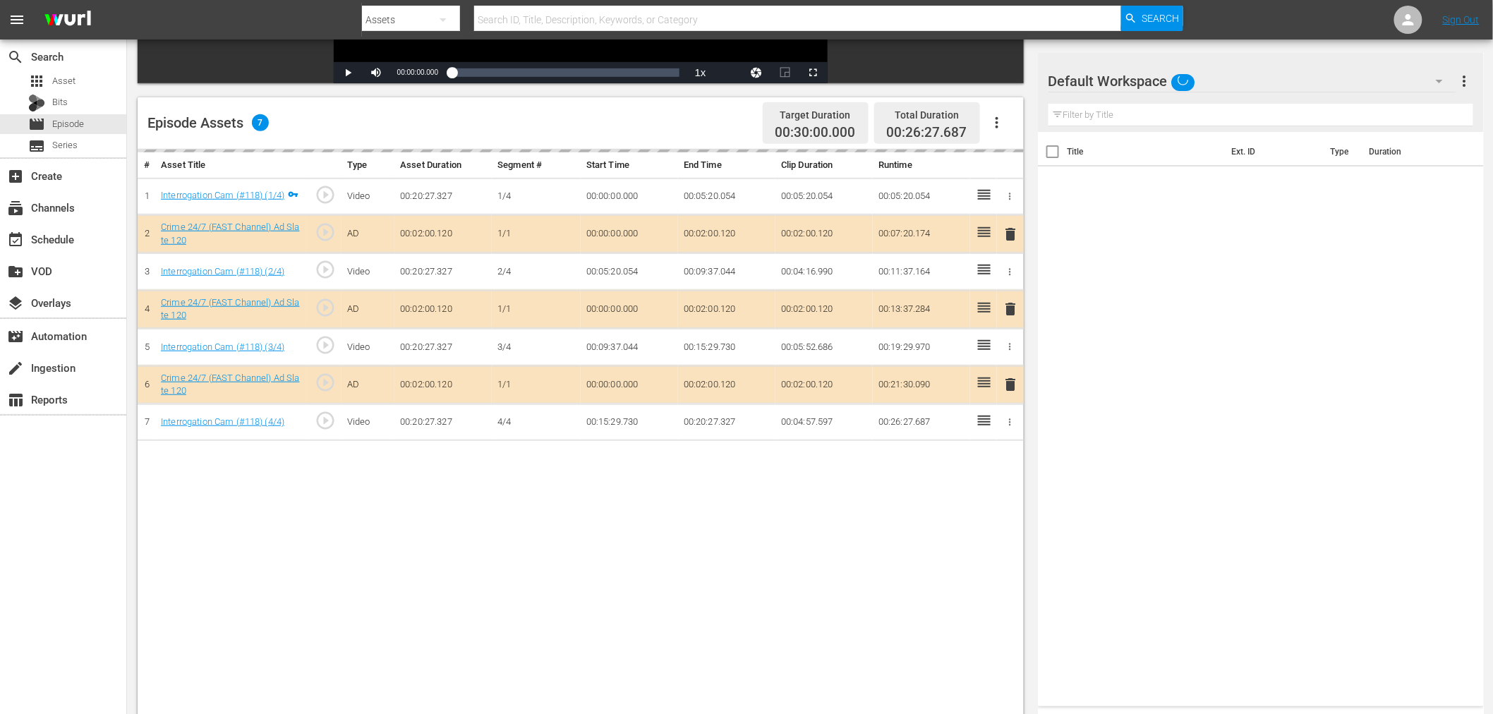
click at [1279, 86] on div "Default Workspace" at bounding box center [1252, 81] width 408 height 40
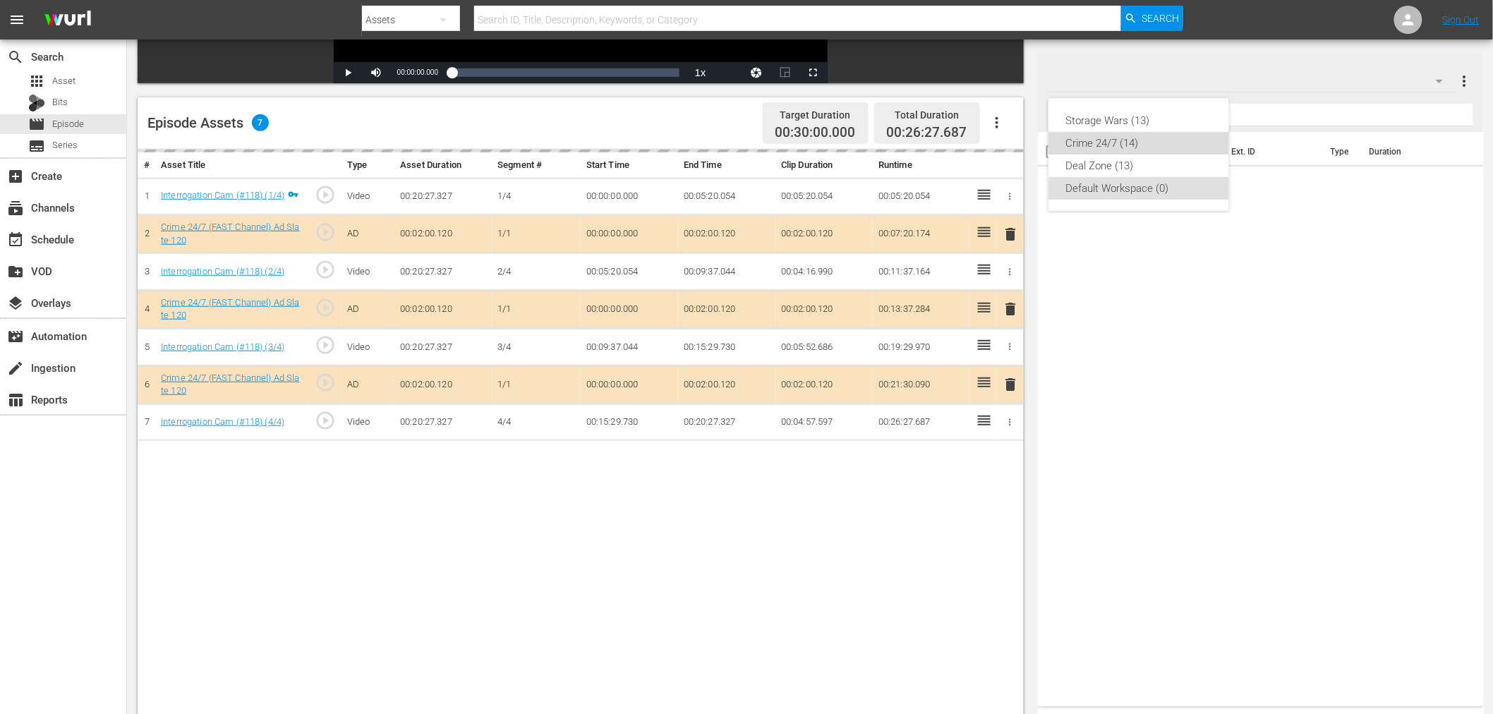
click at [1127, 140] on div "Crime 24/7 (14)" at bounding box center [1138, 143] width 147 height 23
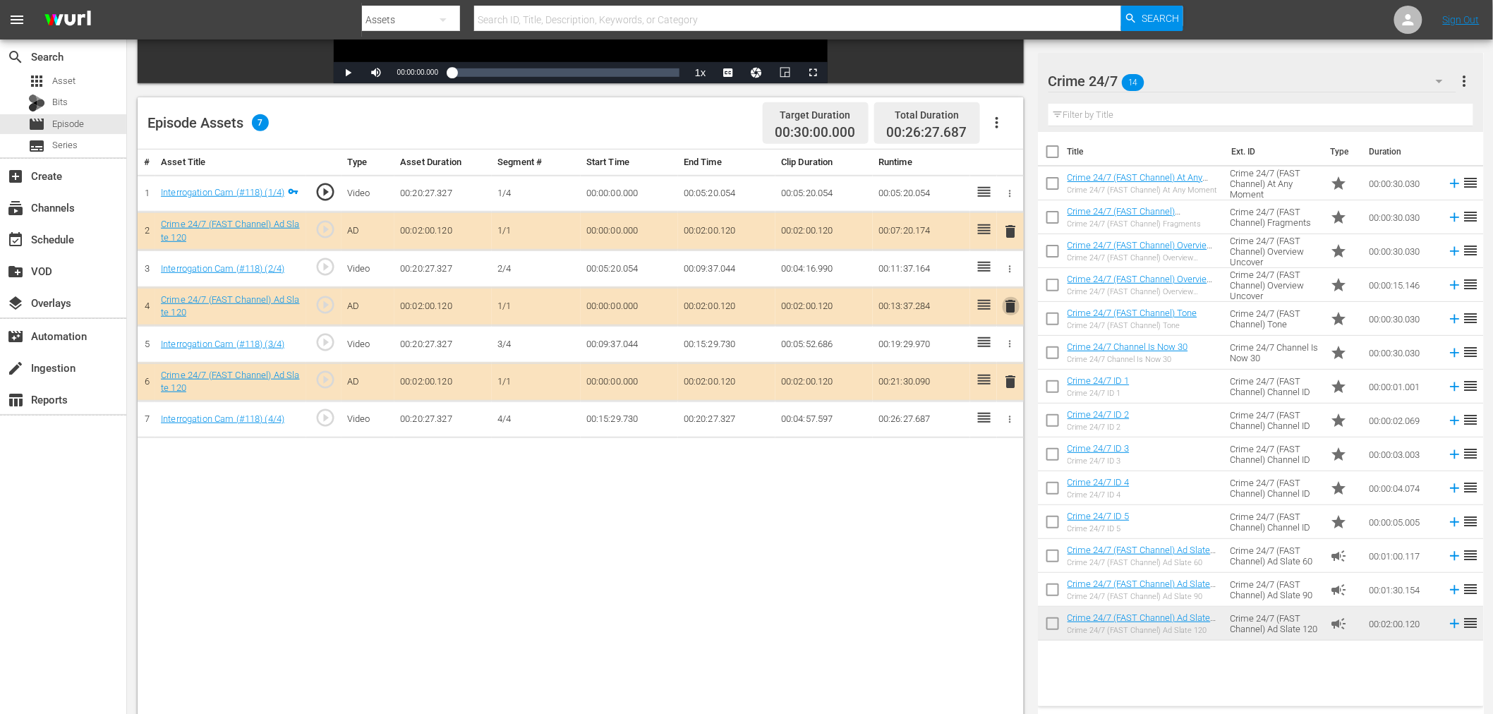
click at [1010, 313] on span "delete" at bounding box center [1011, 306] width 17 height 17
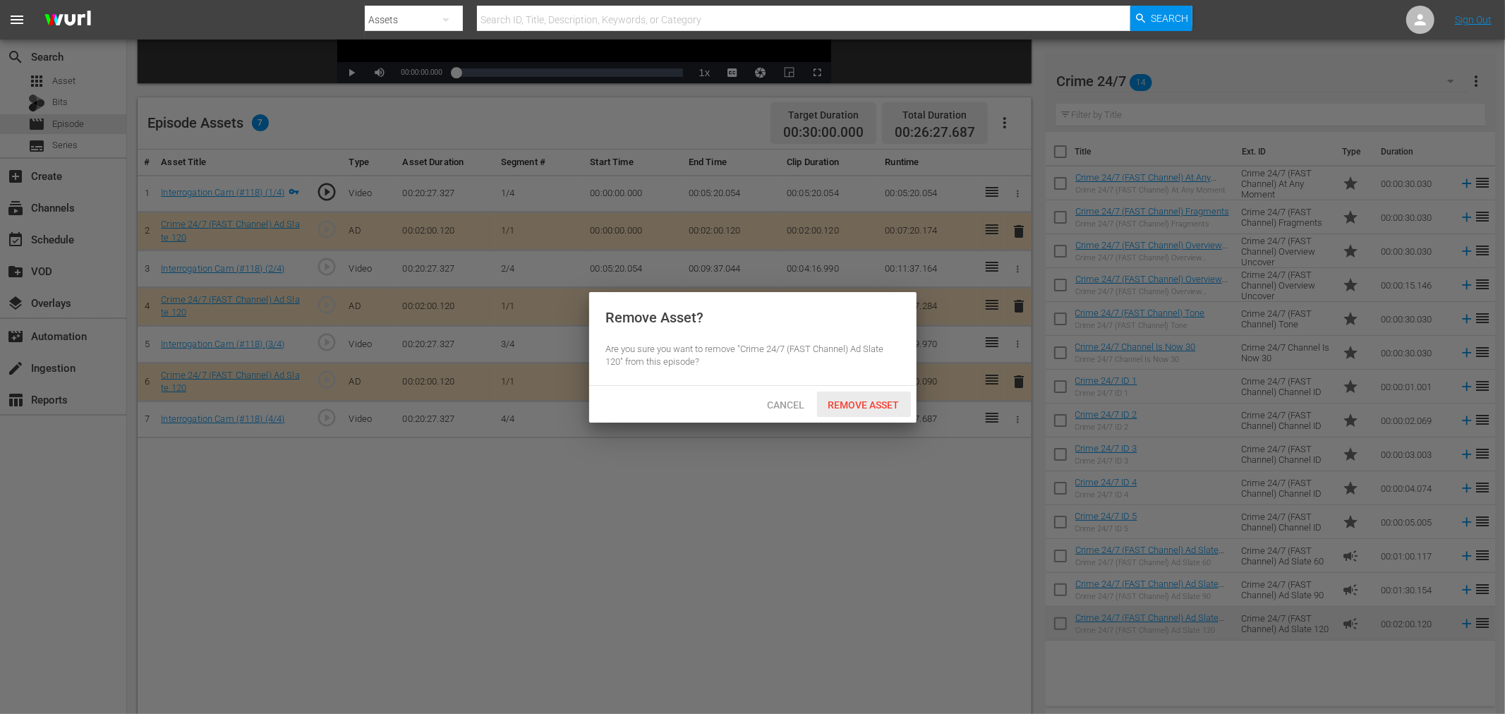
click at [890, 399] on span "Remove Asset" at bounding box center [864, 404] width 94 height 11
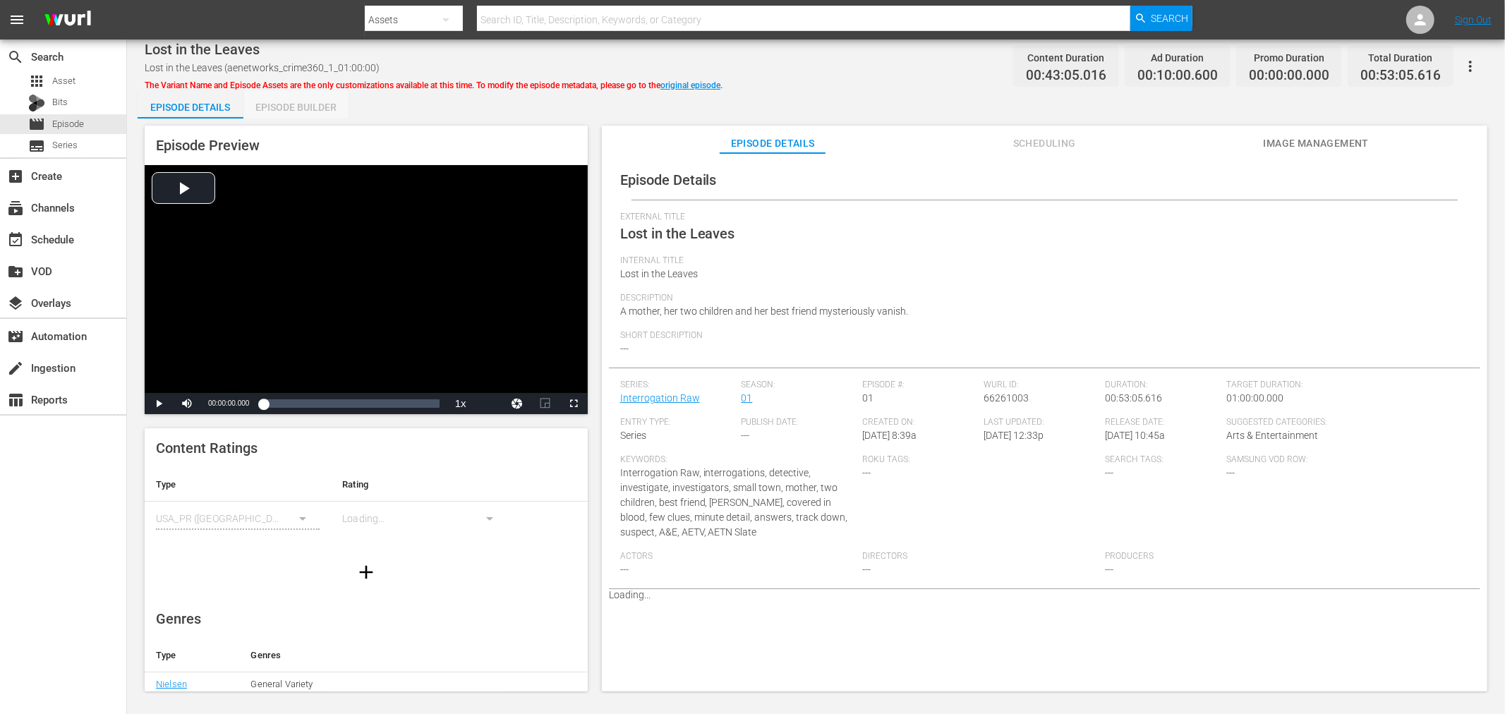
click at [294, 104] on div "Episode Builder" at bounding box center [296, 107] width 106 height 34
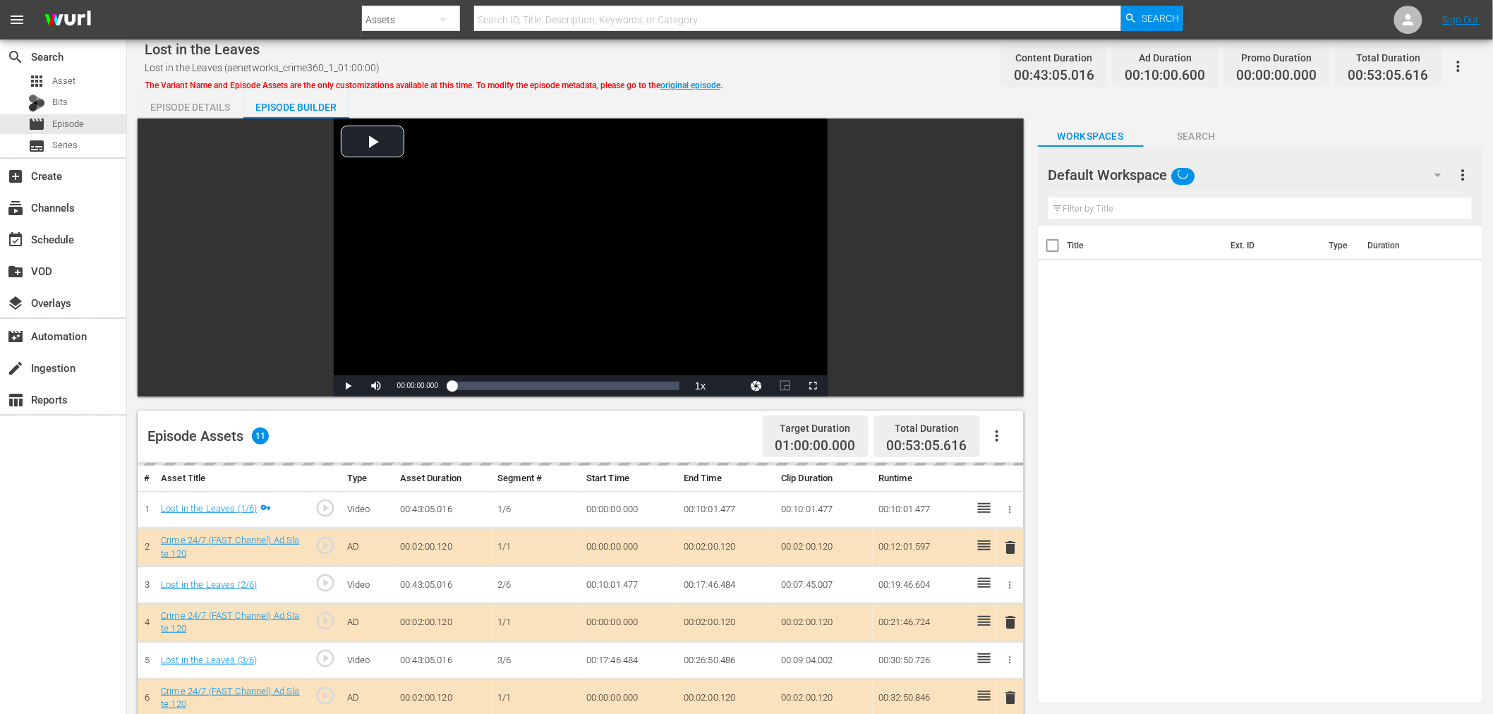
click at [1246, 147] on div "Default Workspace Default more_vert" at bounding box center [1259, 169] width 423 height 45
click at [1243, 165] on div "Default Workspace" at bounding box center [1251, 175] width 406 height 40
click at [1126, 236] on div "Crime 24/7 (14)" at bounding box center [1138, 237] width 147 height 23
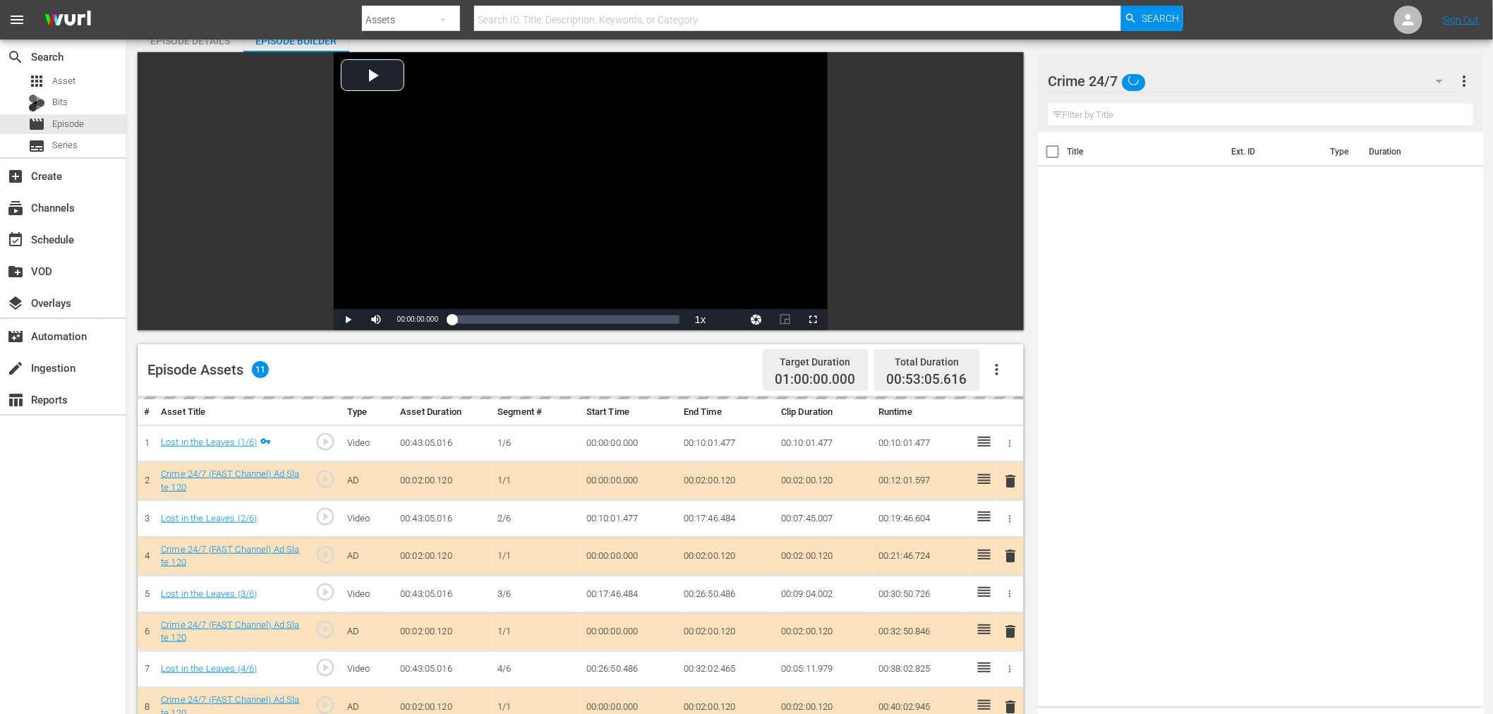
scroll to position [157, 0]
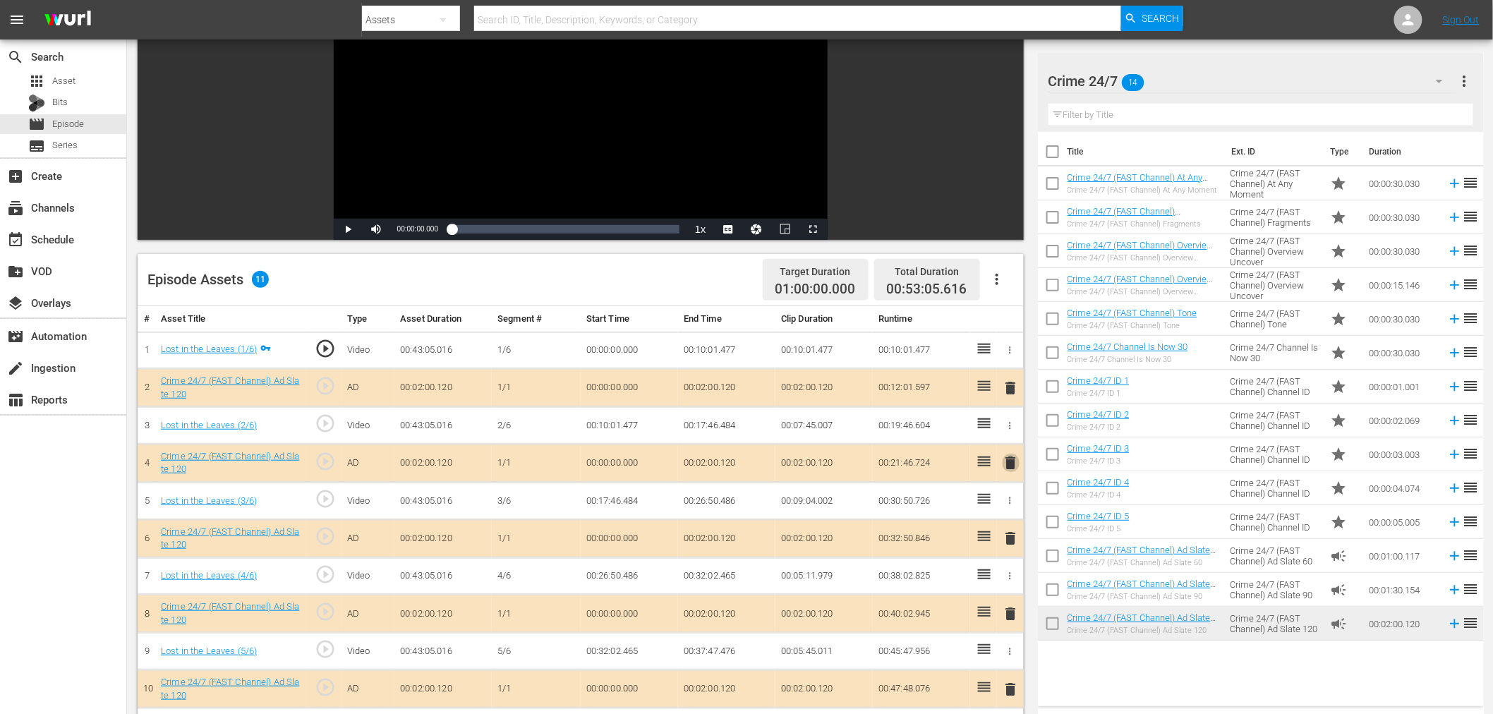
click at [1016, 462] on span "delete" at bounding box center [1011, 462] width 17 height 17
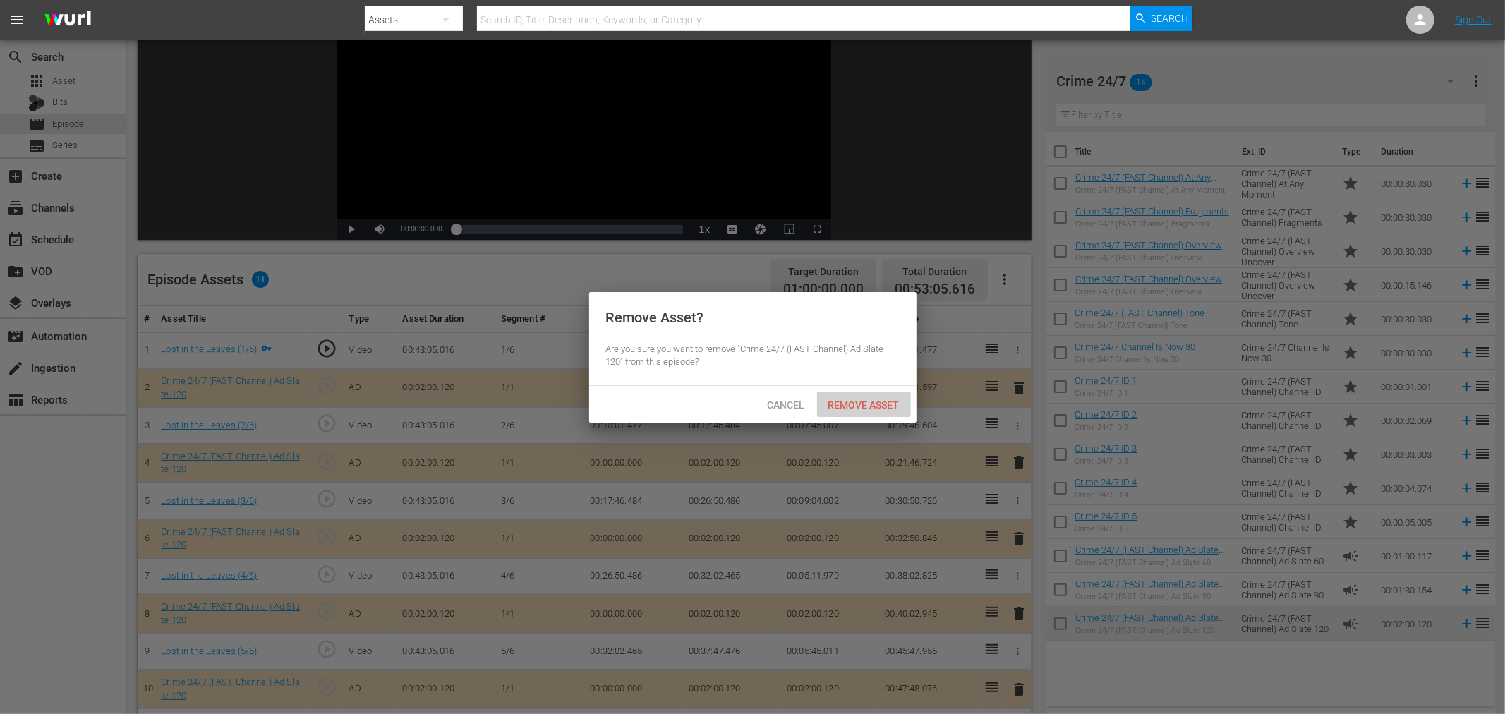
click at [883, 405] on span "Remove Asset" at bounding box center [864, 404] width 94 height 11
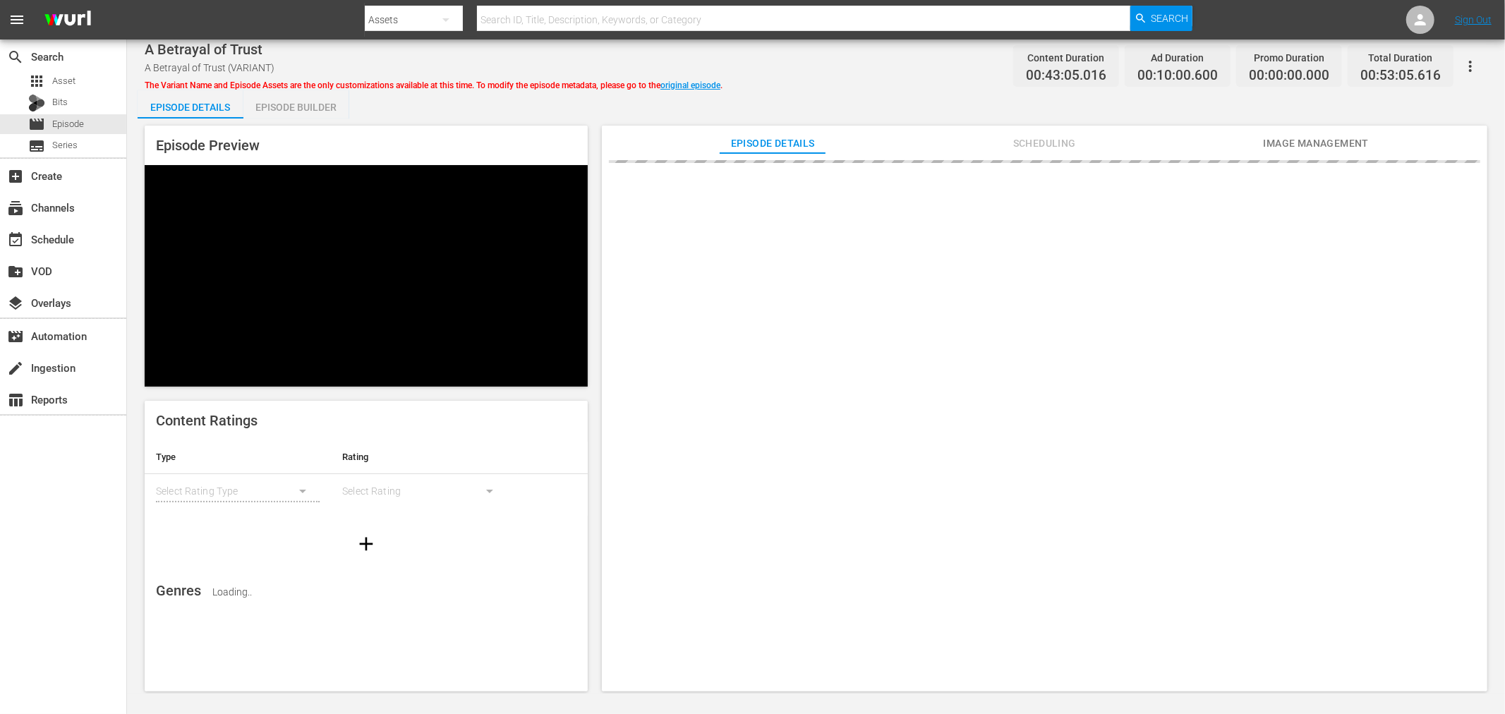
click at [332, 111] on div "Episode Builder" at bounding box center [296, 107] width 106 height 34
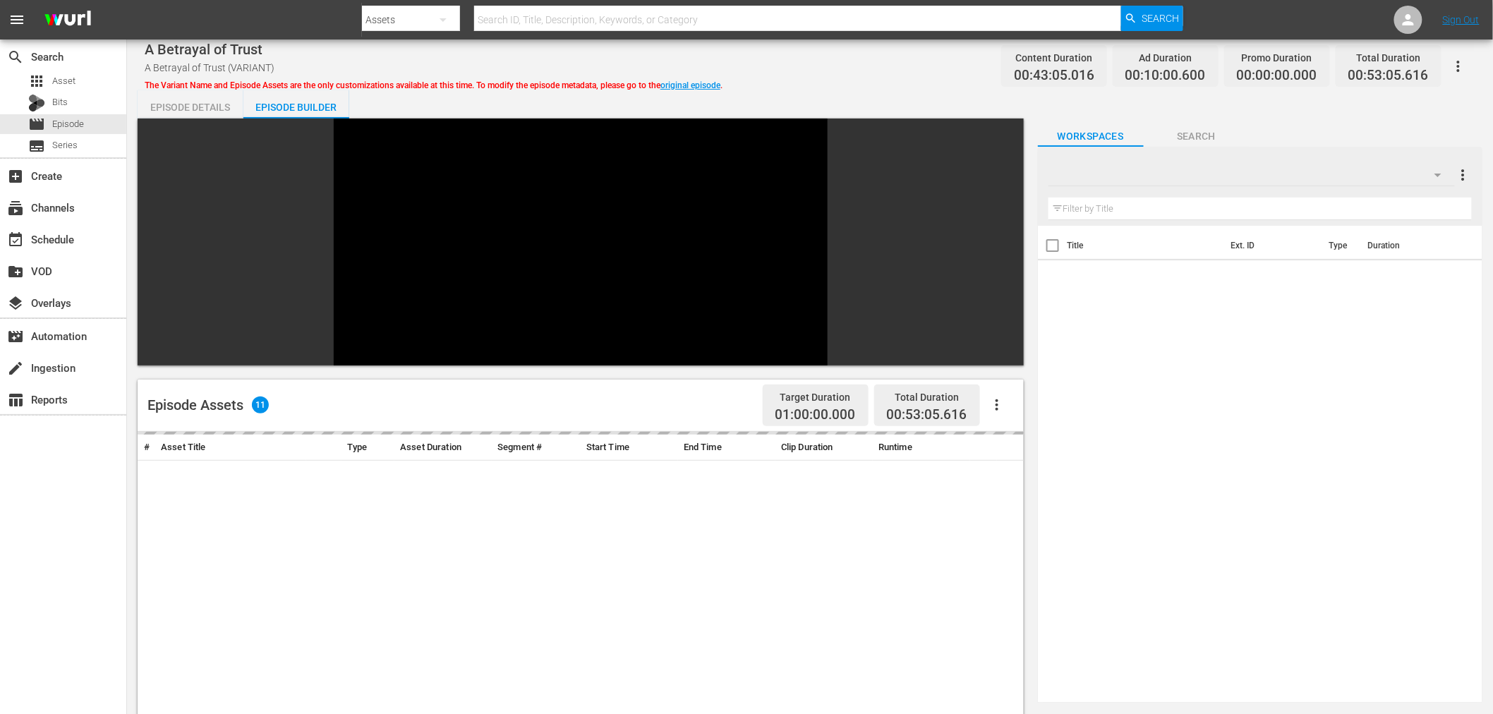
click at [1188, 155] on div at bounding box center [1251, 175] width 406 height 40
click at [1186, 161] on div at bounding box center [746, 357] width 1493 height 714
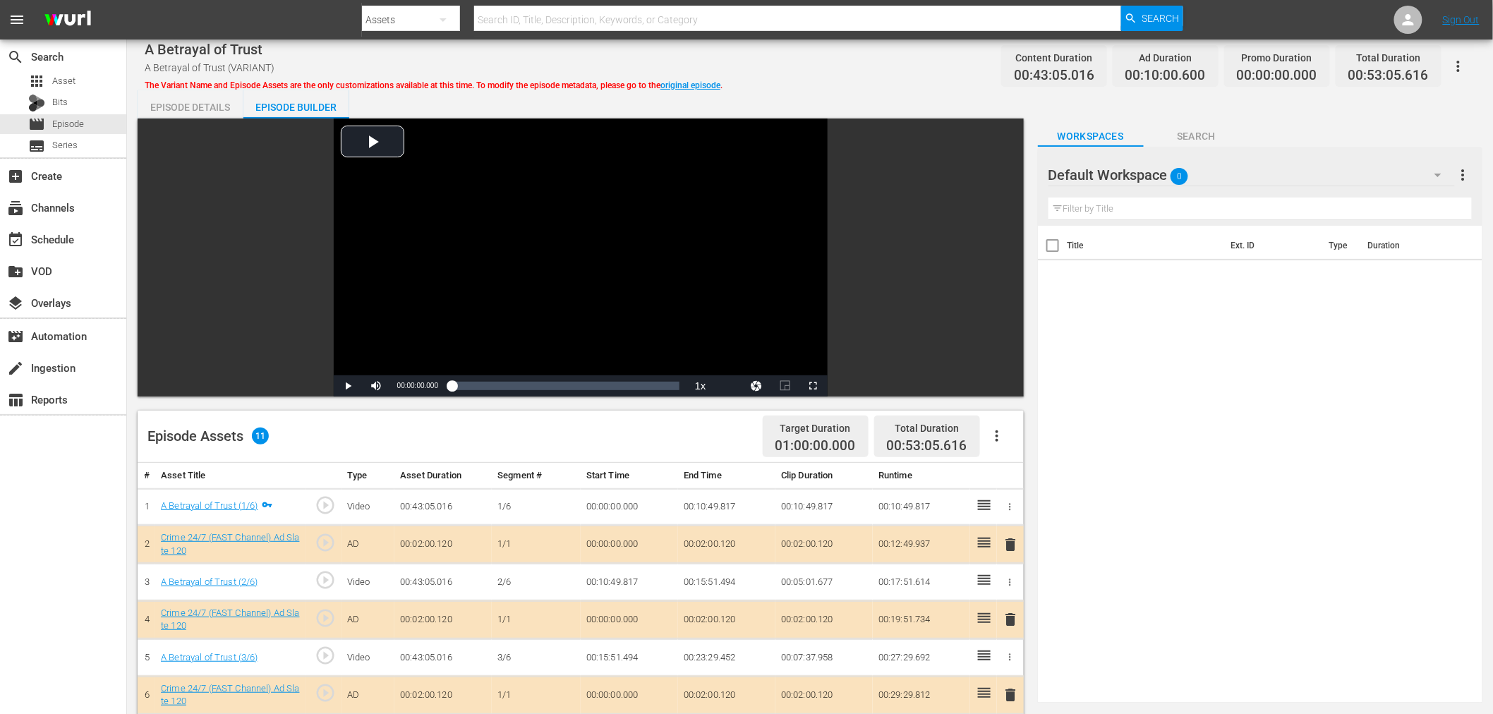
click at [1252, 176] on div "Default Workspace 0" at bounding box center [1251, 175] width 406 height 40
click at [1154, 240] on div "Crime 24/7 (14)" at bounding box center [1138, 237] width 147 height 23
click at [1015, 621] on span "delete" at bounding box center [1011, 619] width 17 height 17
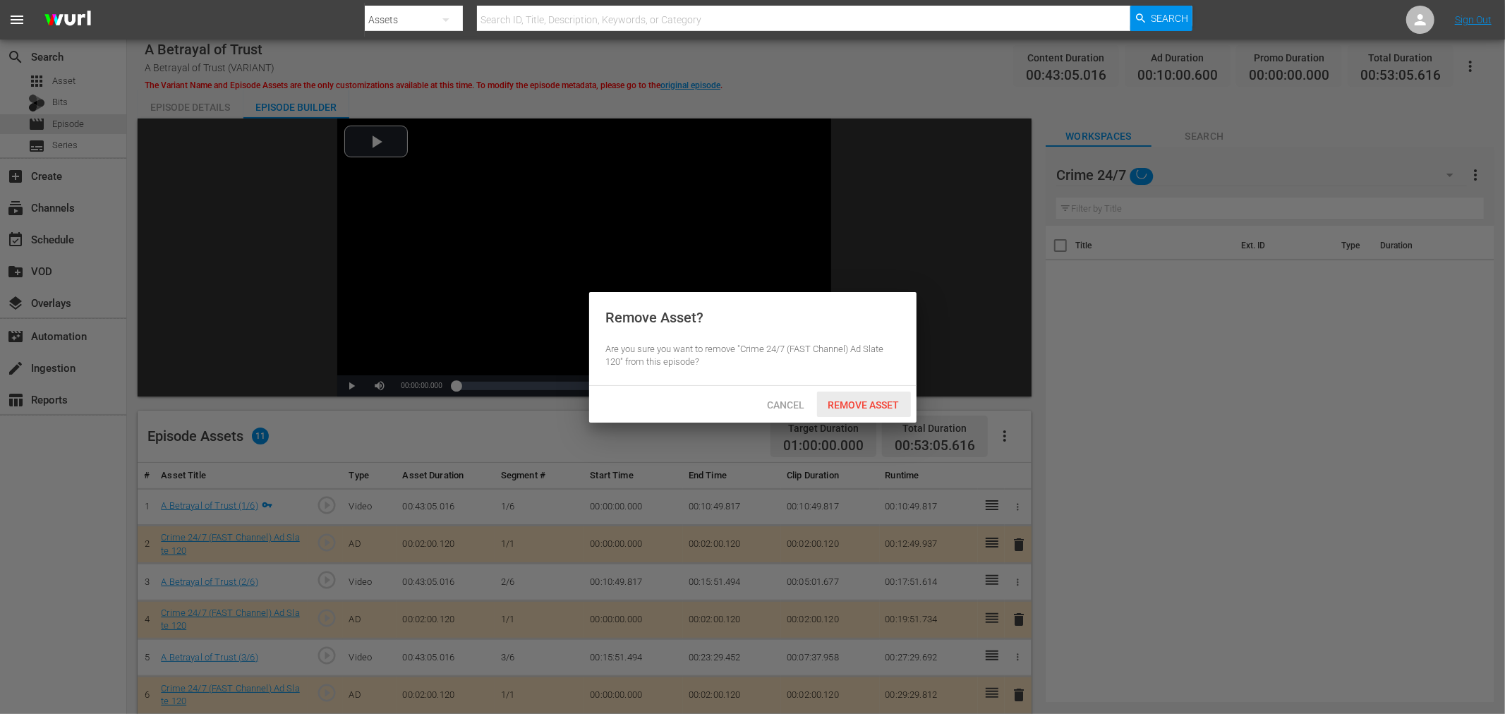
click at [863, 404] on span "Remove Asset" at bounding box center [864, 404] width 94 height 11
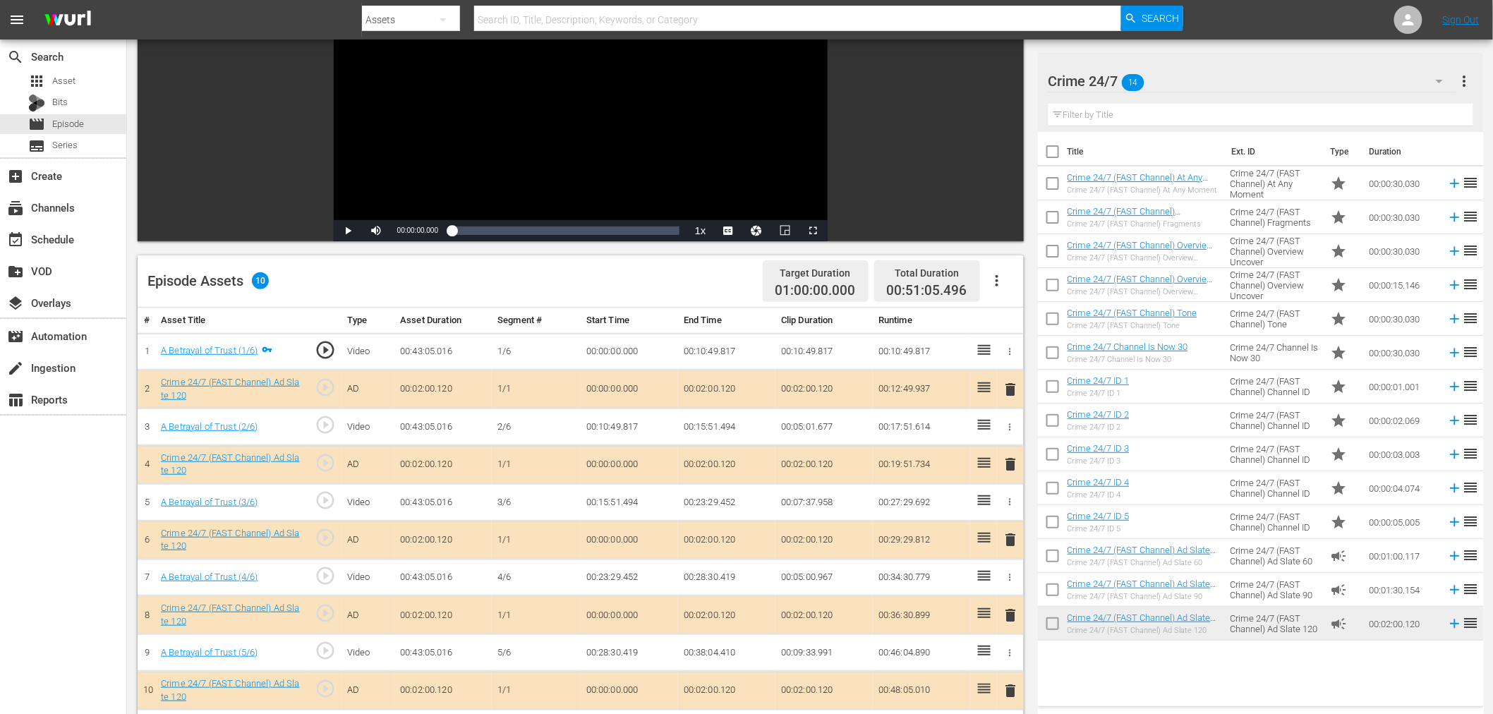
scroll to position [157, 0]
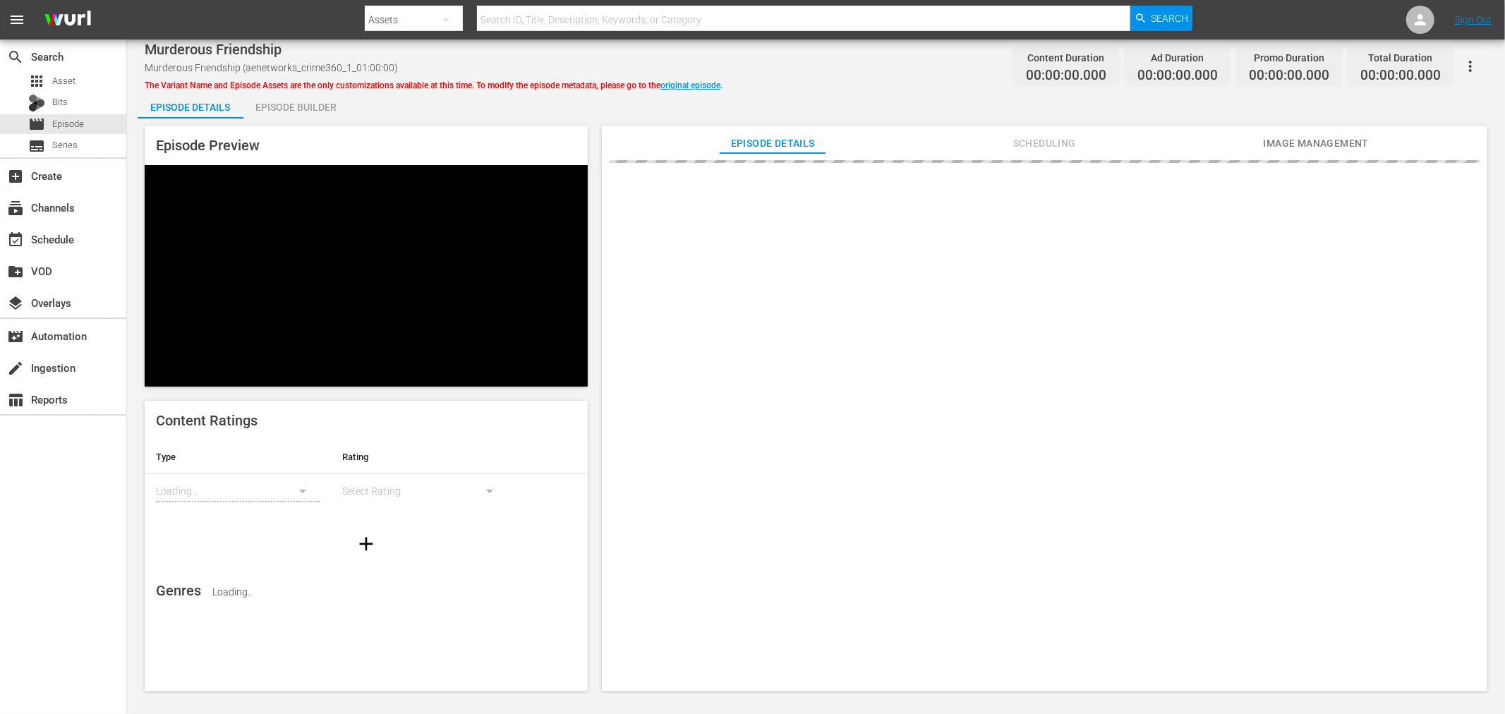
click at [313, 103] on div "Episode Builder" at bounding box center [296, 107] width 106 height 34
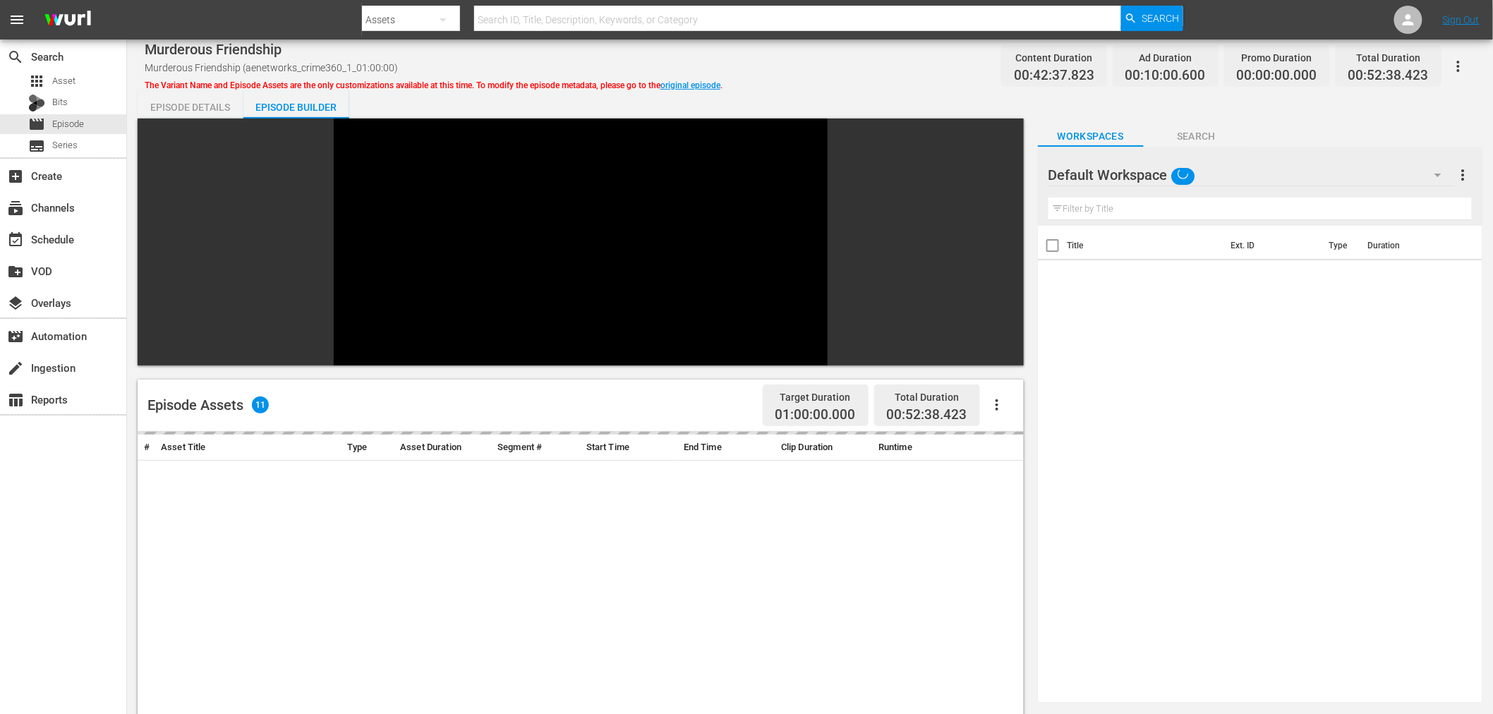
click at [1265, 180] on div "Default Workspace" at bounding box center [1251, 175] width 406 height 40
drag, startPoint x: 1097, startPoint y: 241, endPoint x: 1082, endPoint y: 222, distance: 24.7
click at [1097, 241] on div "Crime 24/7 (14)" at bounding box center [1138, 237] width 147 height 23
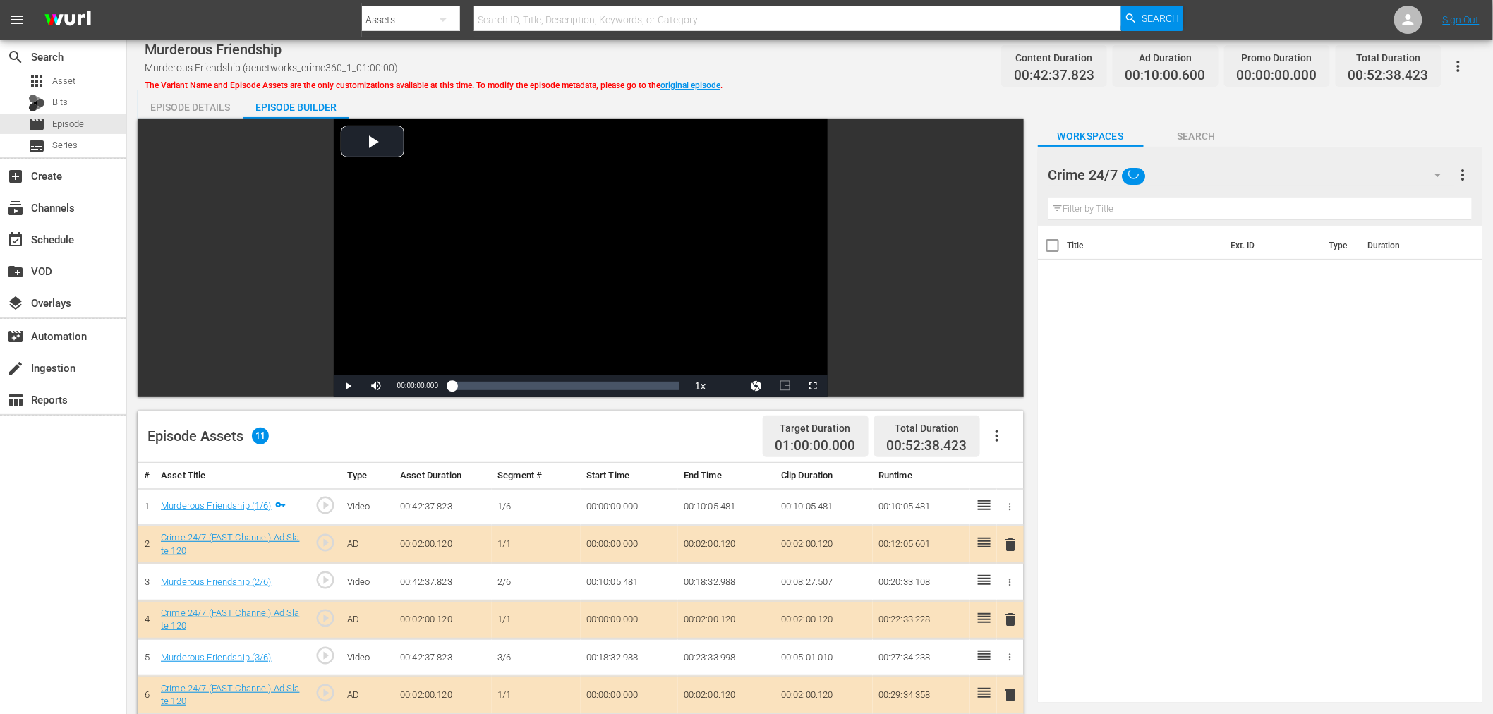
click at [1007, 617] on span "delete" at bounding box center [1011, 619] width 17 height 17
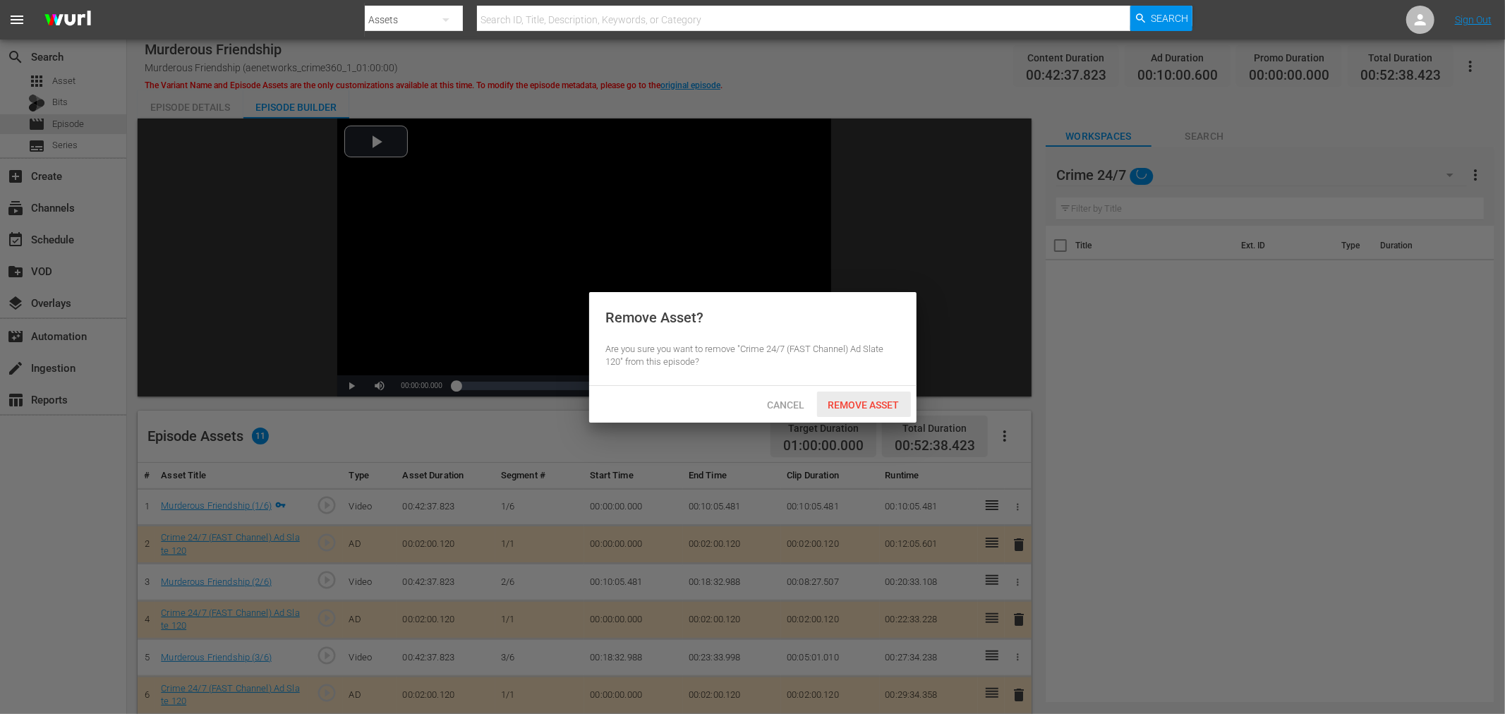
click at [857, 400] on span "Remove Asset" at bounding box center [864, 404] width 94 height 11
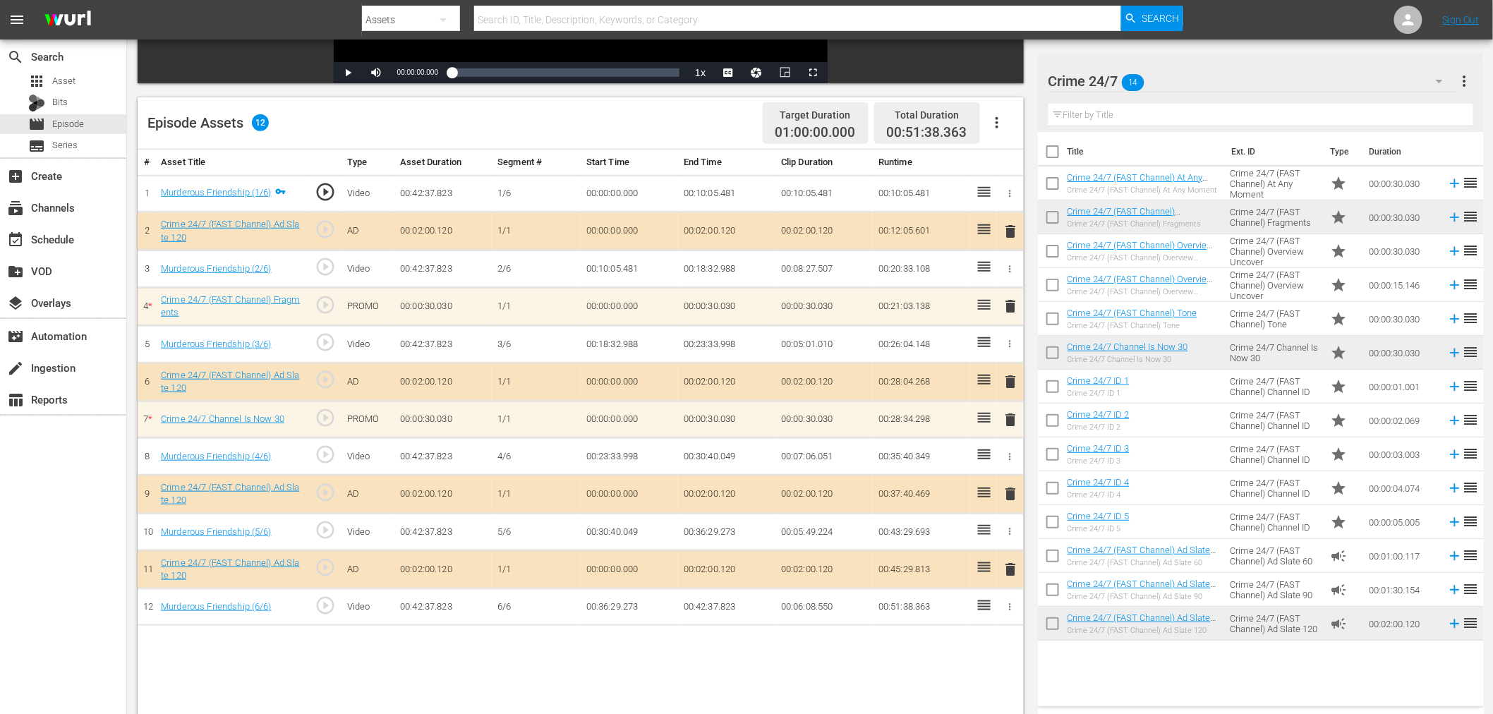
scroll to position [367, 0]
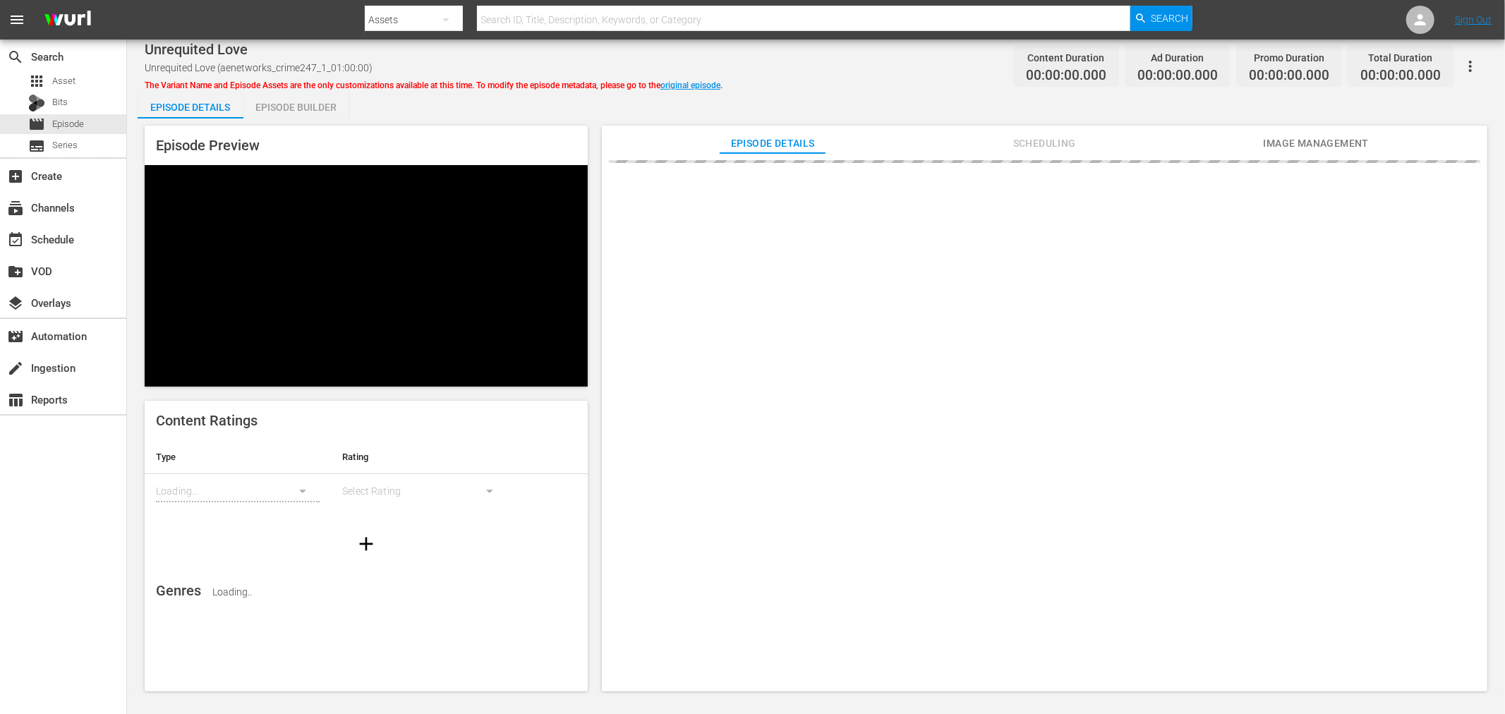
click at [269, 107] on div "Episode Builder" at bounding box center [296, 107] width 106 height 34
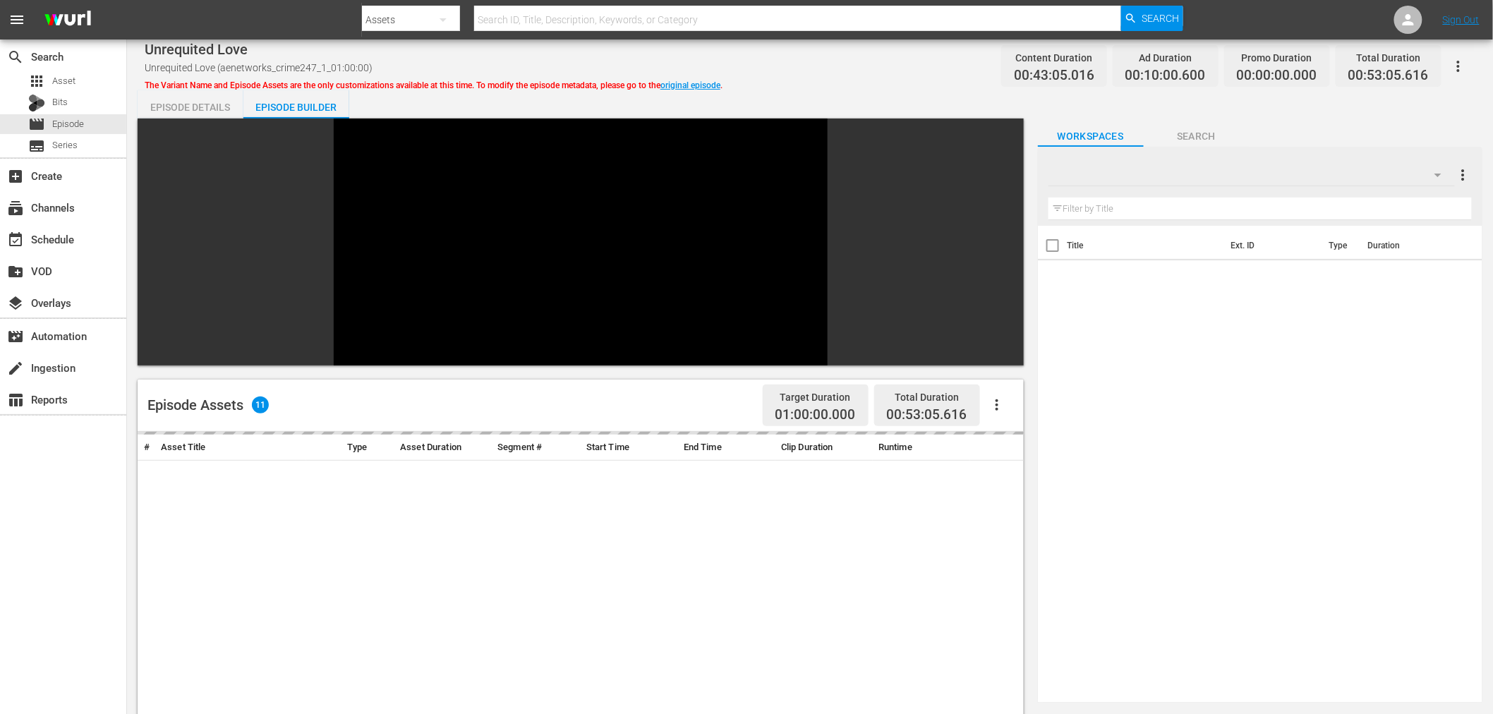
click at [1284, 175] on div at bounding box center [1251, 175] width 406 height 40
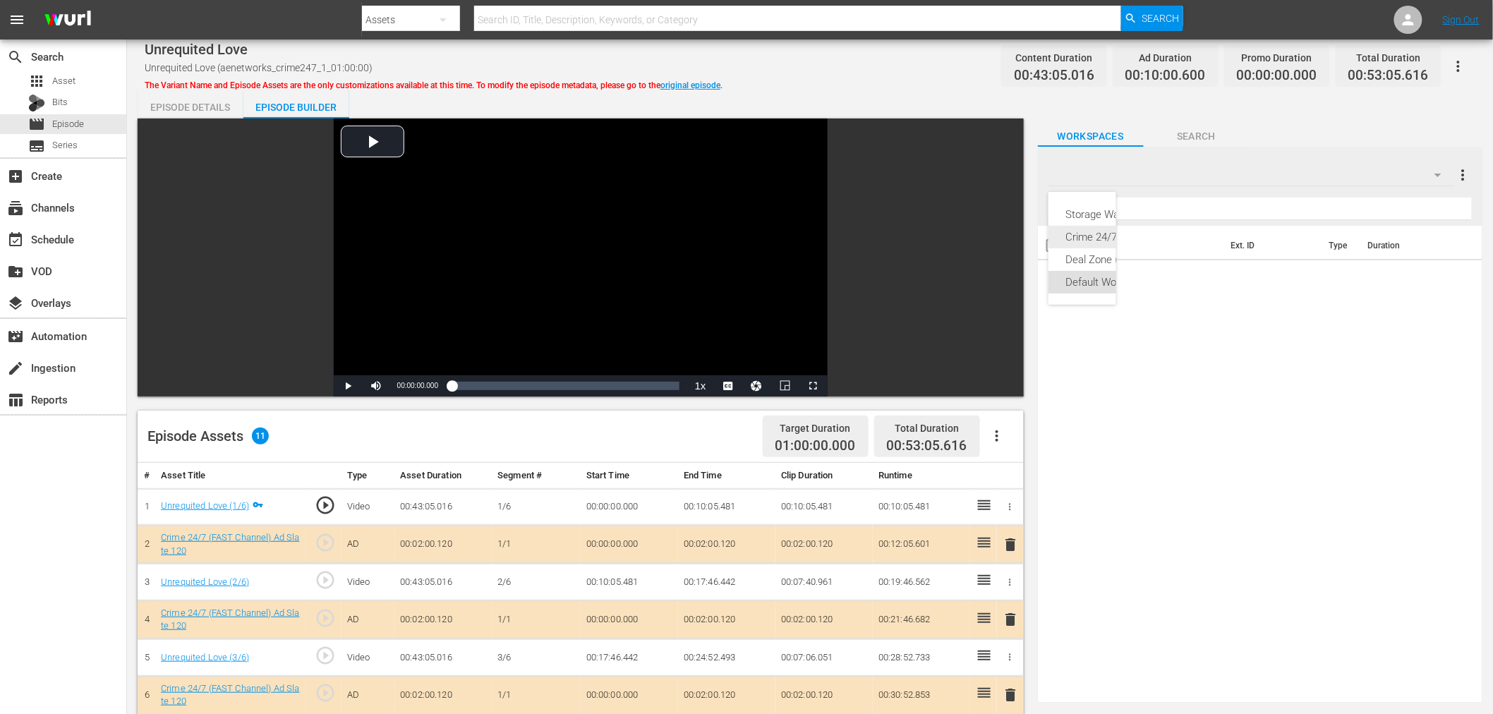
click at [1087, 238] on div "Crime 24/7 (14)" at bounding box center [1116, 237] width 103 height 23
click at [1013, 622] on span "delete" at bounding box center [1011, 619] width 17 height 17
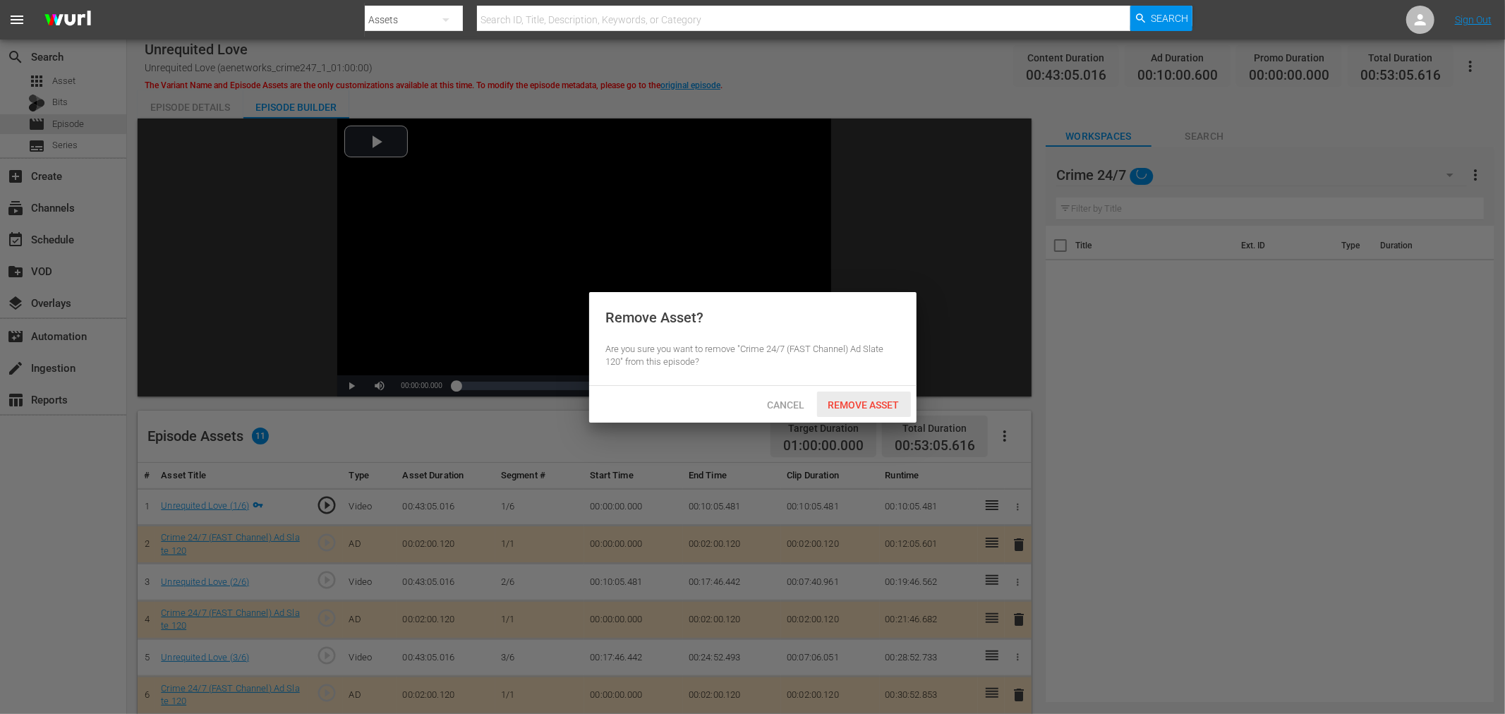
click at [856, 400] on span "Remove Asset" at bounding box center [864, 404] width 94 height 11
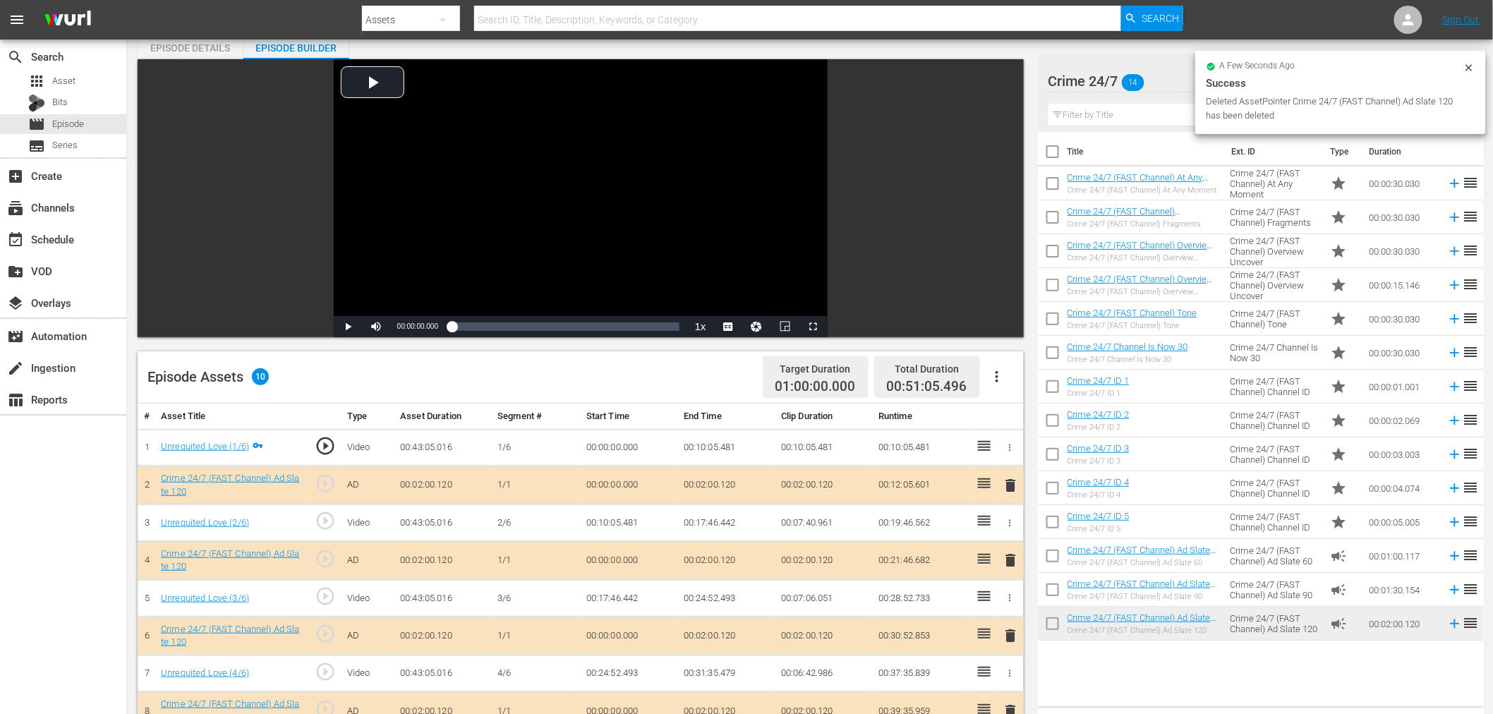
scroll to position [157, 0]
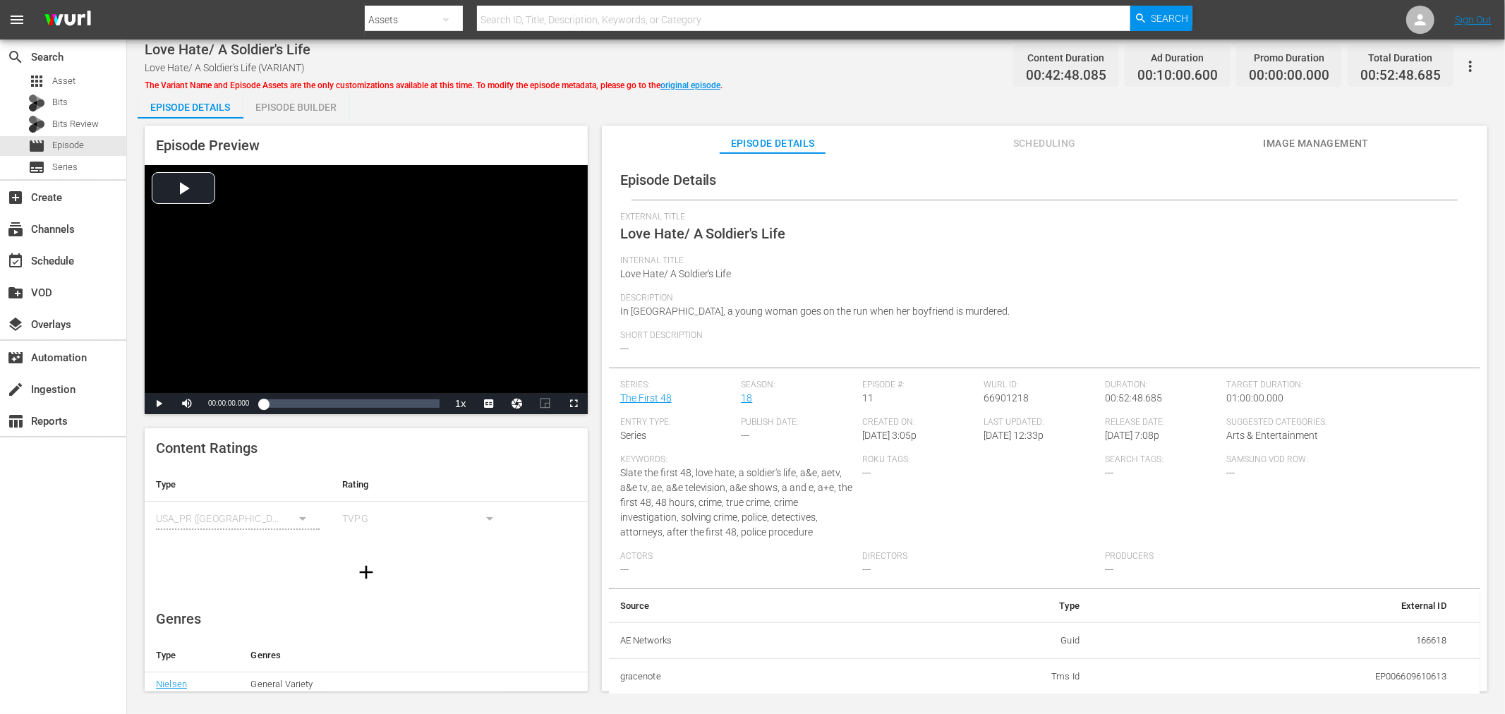
click at [302, 97] on div "Episode Builder" at bounding box center [296, 107] width 106 height 34
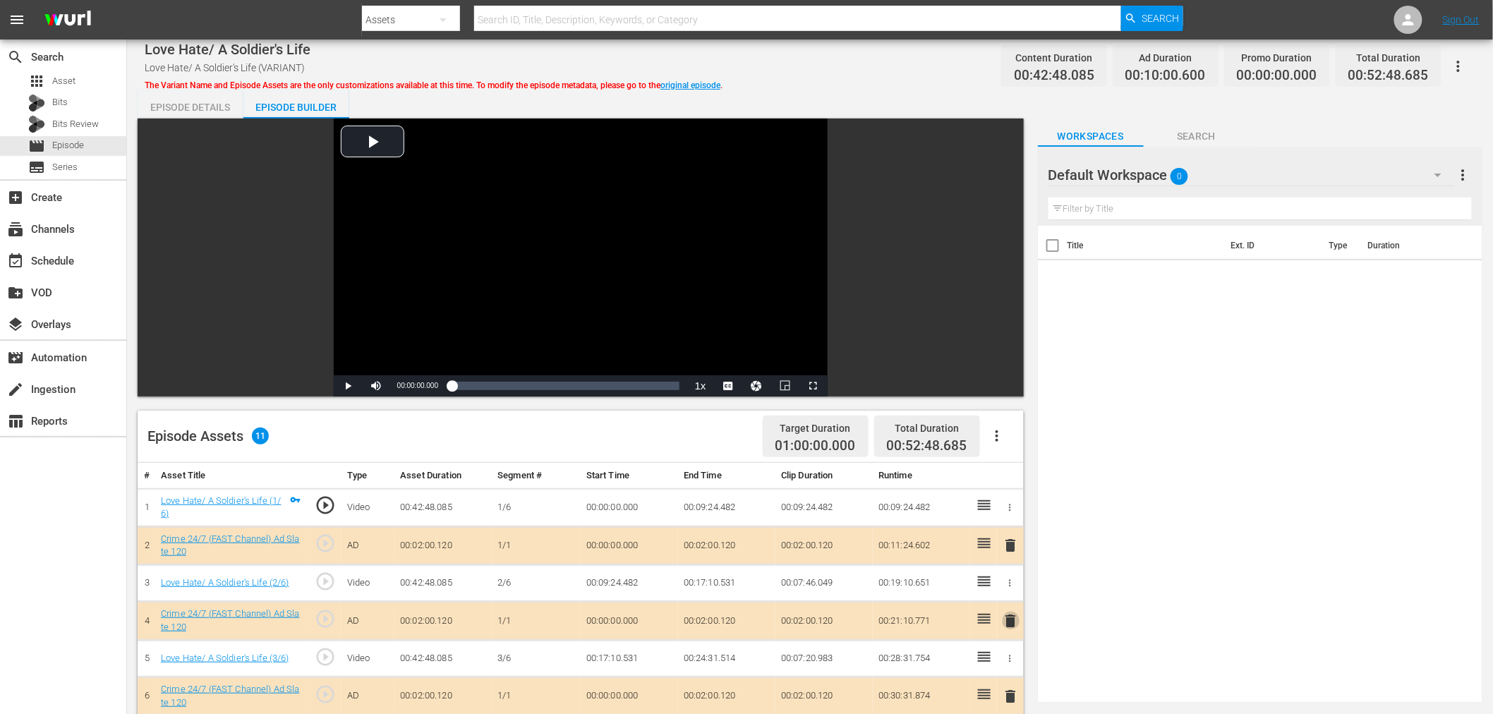
click at [1010, 619] on span "delete" at bounding box center [1011, 620] width 17 height 17
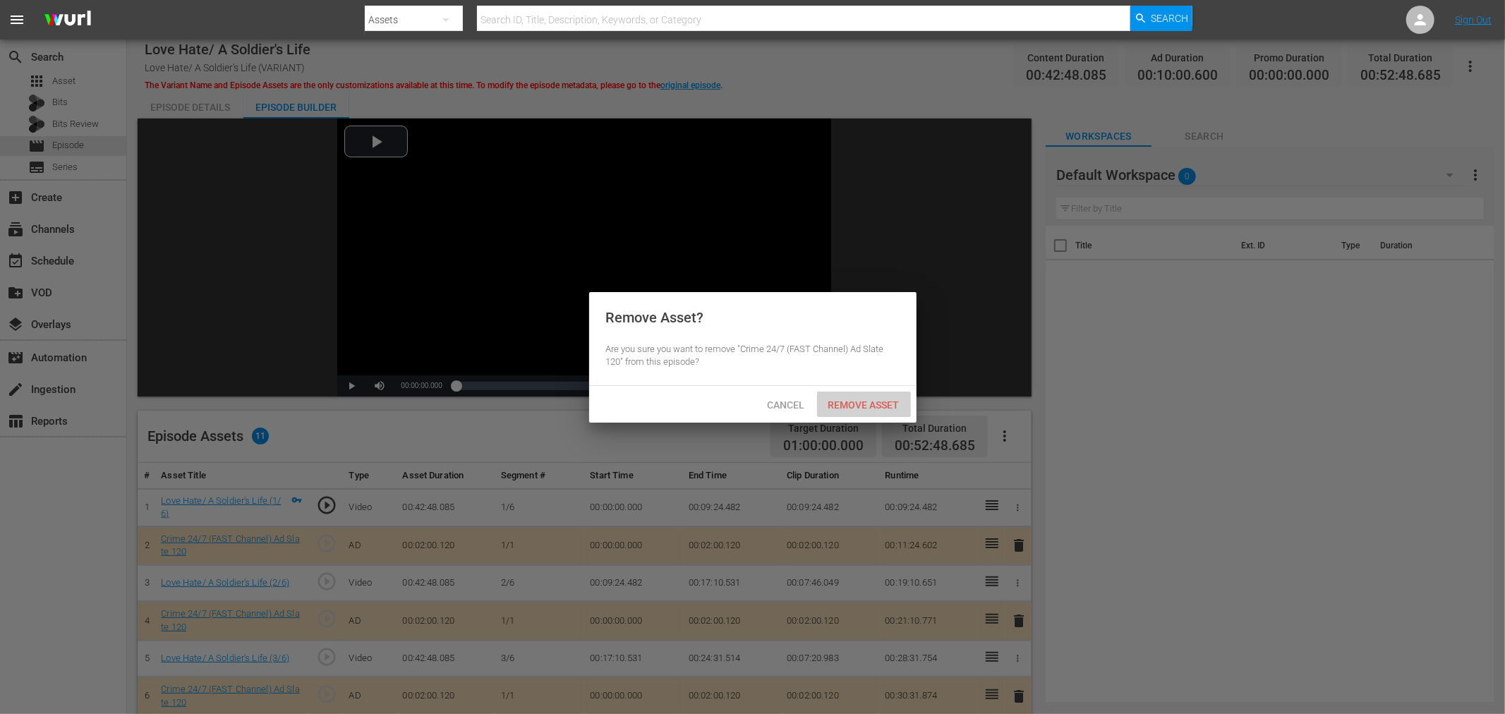
click at [856, 409] on span "Remove Asset" at bounding box center [864, 404] width 94 height 11
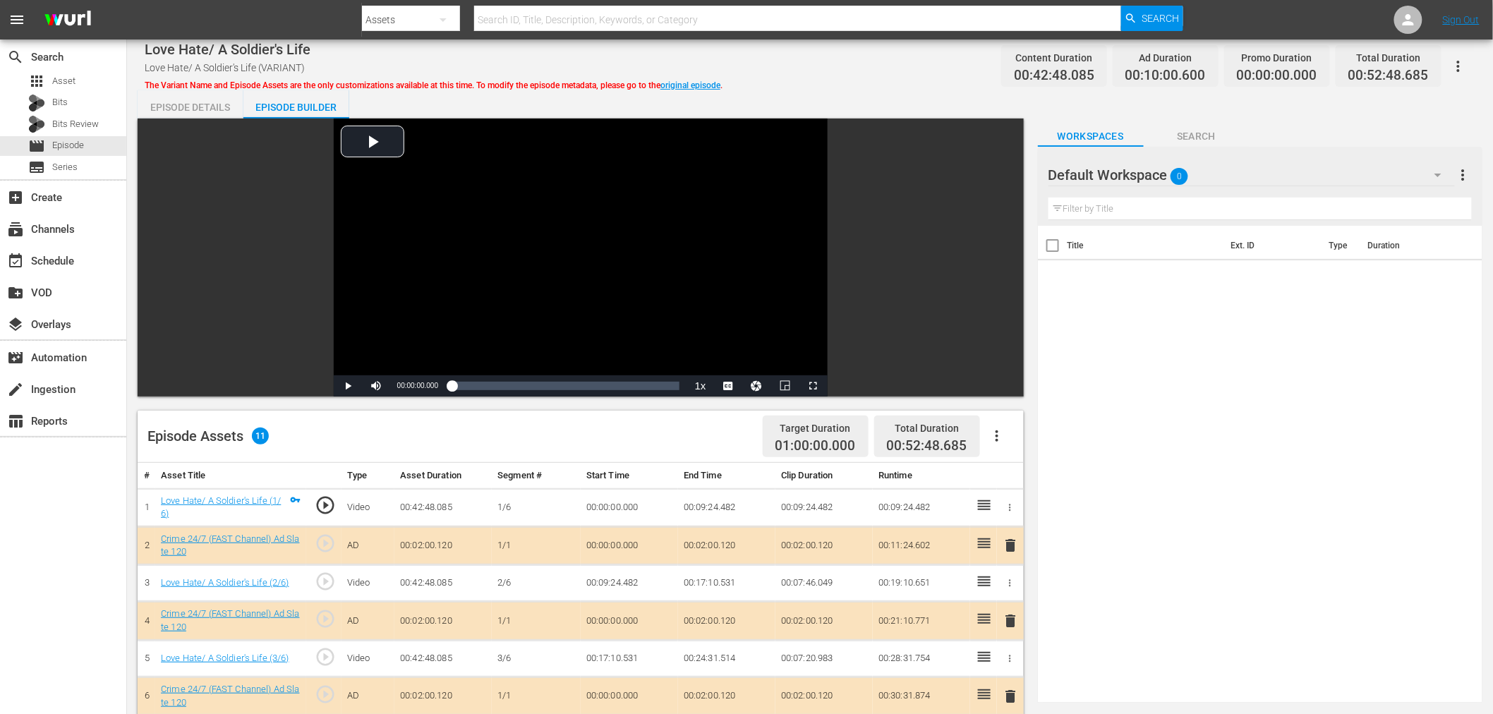
click at [1242, 167] on div "Default Workspace 0" at bounding box center [1251, 175] width 406 height 40
click at [1095, 238] on div "Crime 24/7 (14)" at bounding box center [1138, 237] width 147 height 23
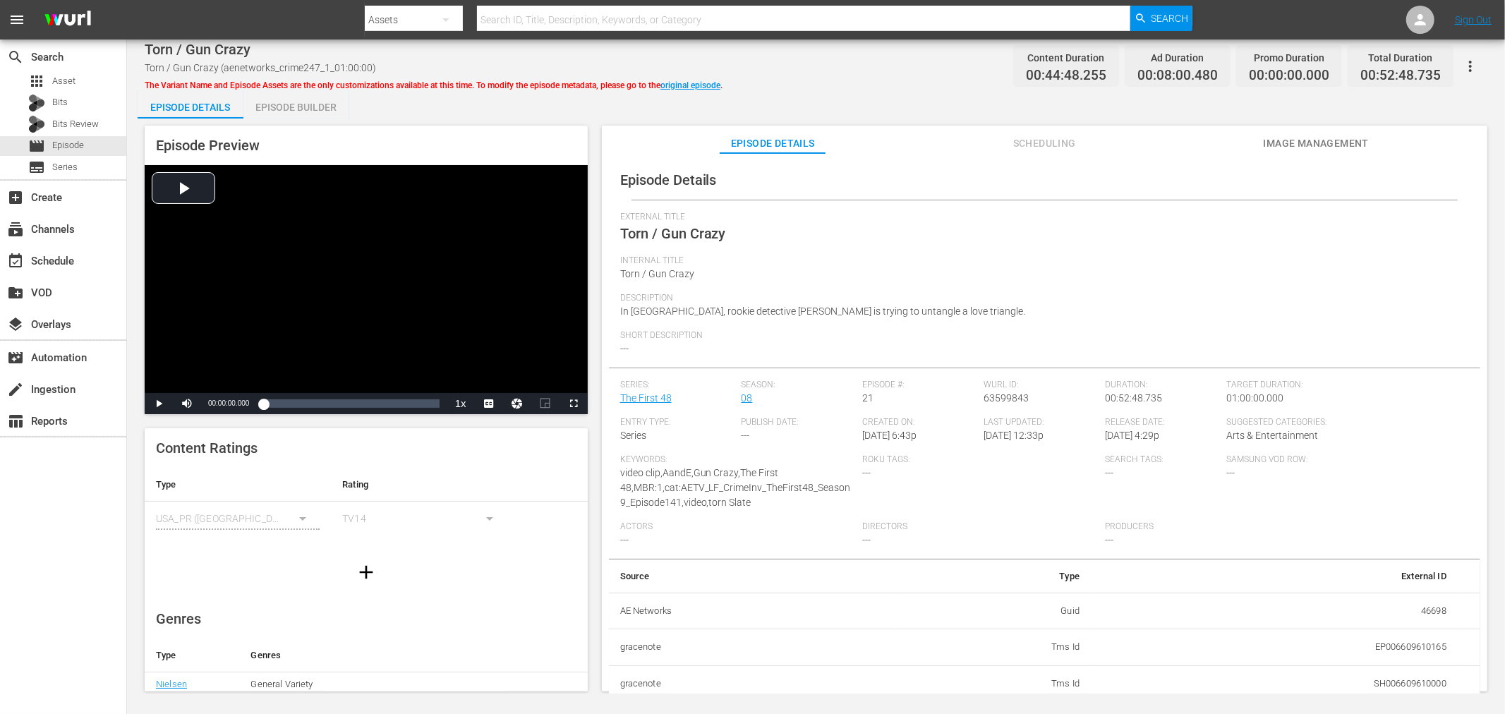
click at [320, 101] on div "Episode Builder" at bounding box center [296, 107] width 106 height 34
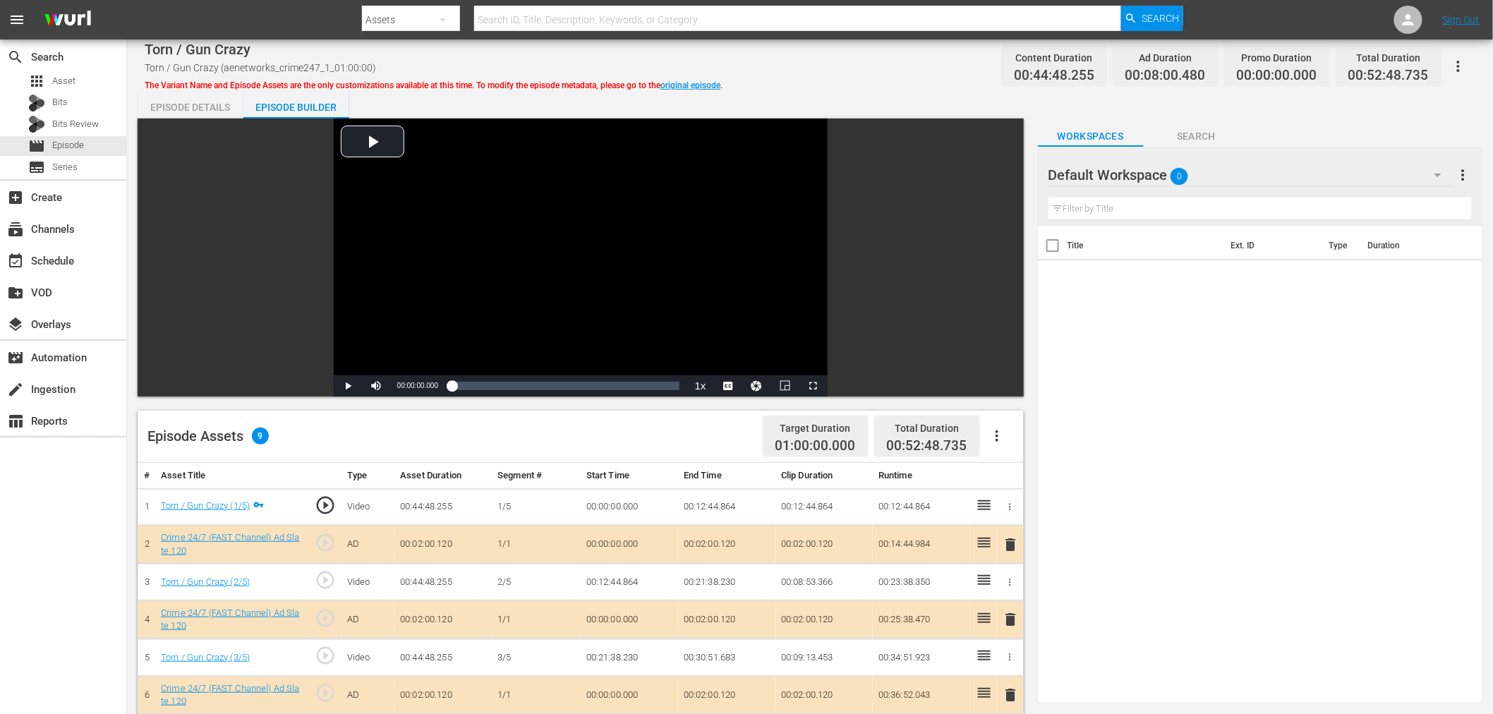
click at [1264, 165] on div "Default Workspace 0" at bounding box center [1251, 175] width 406 height 40
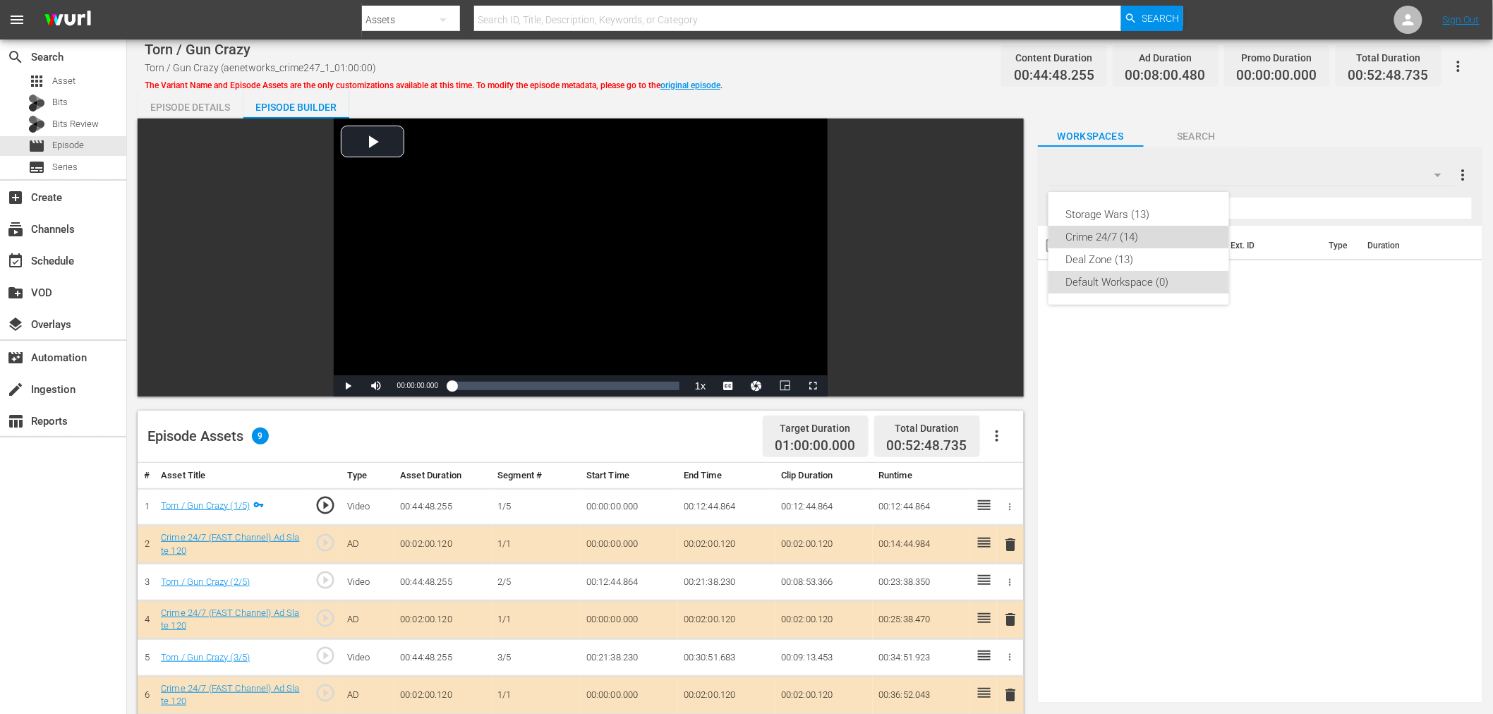
click at [1116, 236] on div "Crime 24/7 (14)" at bounding box center [1138, 237] width 147 height 23
click at [1009, 619] on span "delete" at bounding box center [1011, 619] width 17 height 17
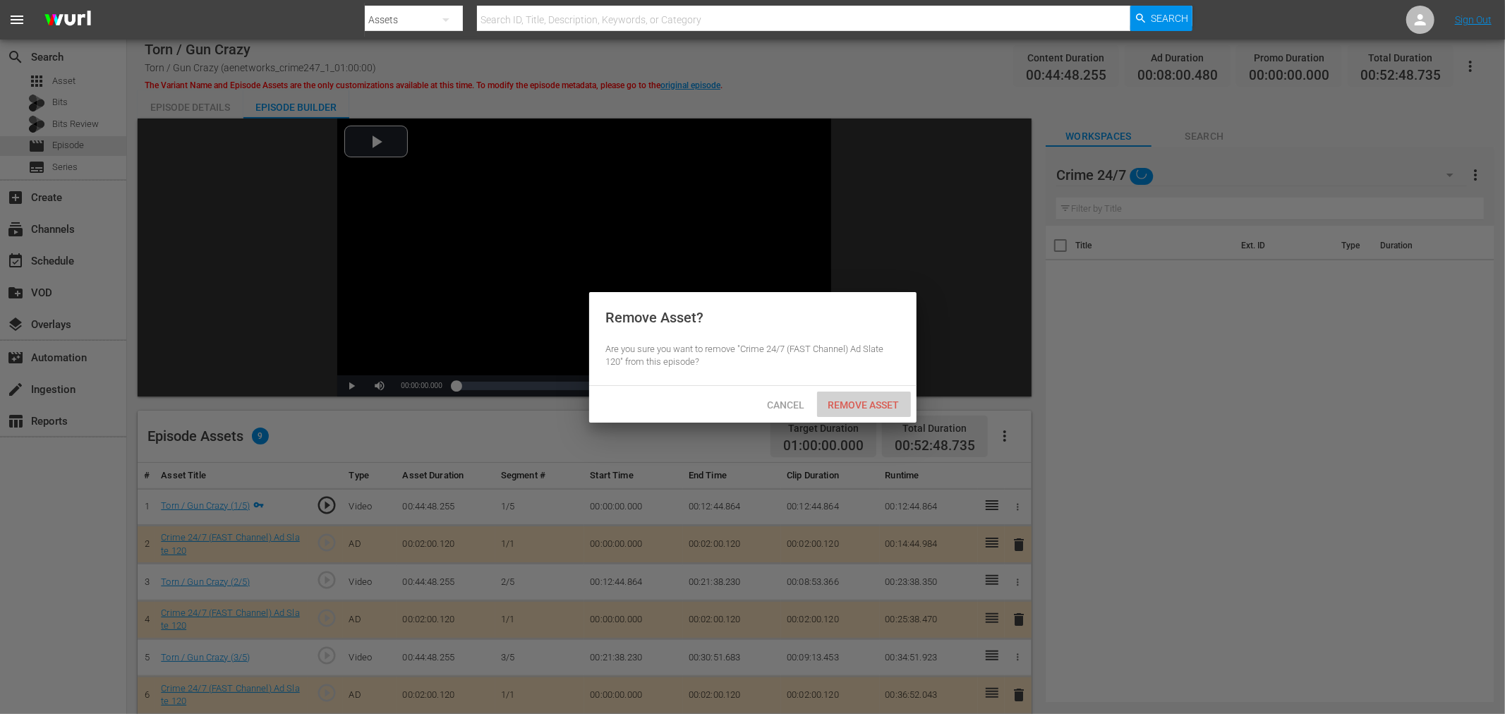
click at [868, 399] on span "Remove Asset" at bounding box center [864, 404] width 94 height 11
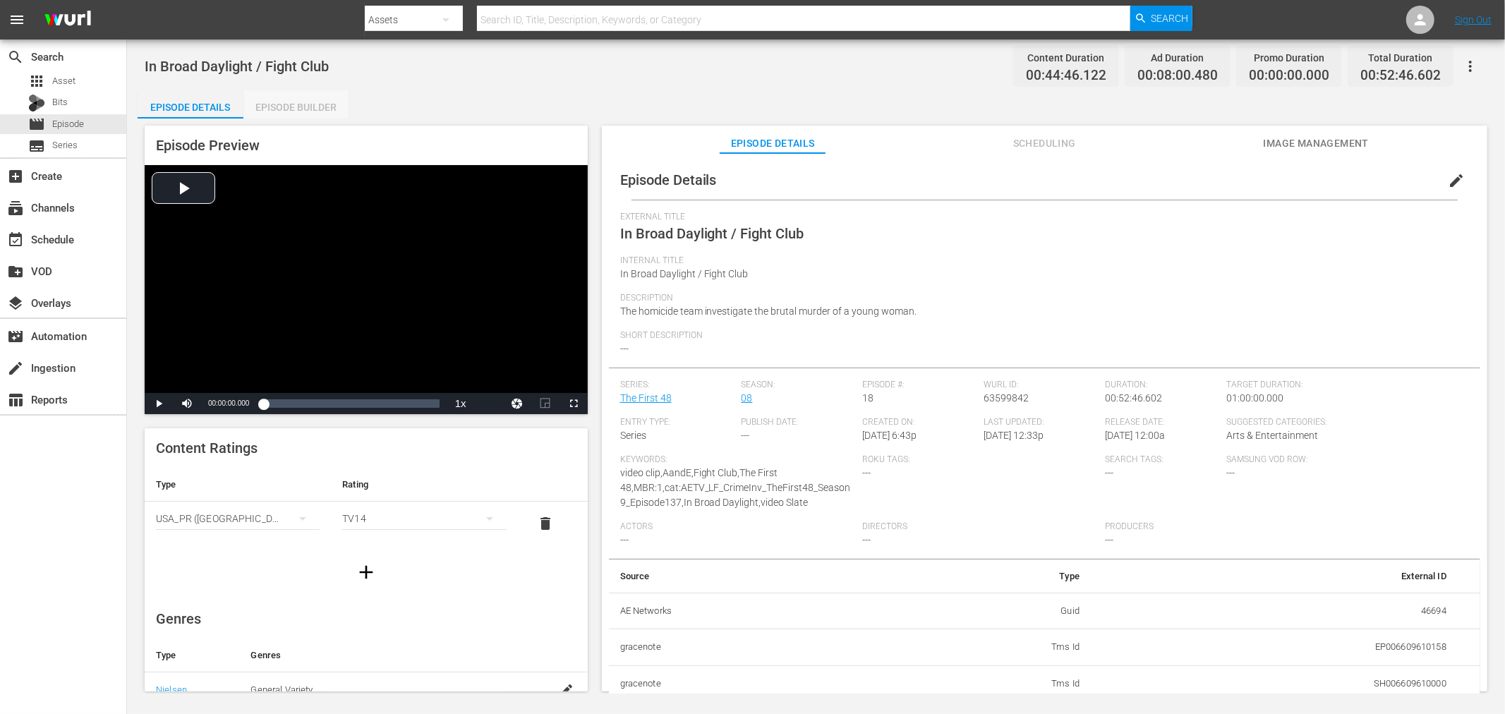
click at [313, 114] on div "Episode Builder" at bounding box center [296, 107] width 106 height 34
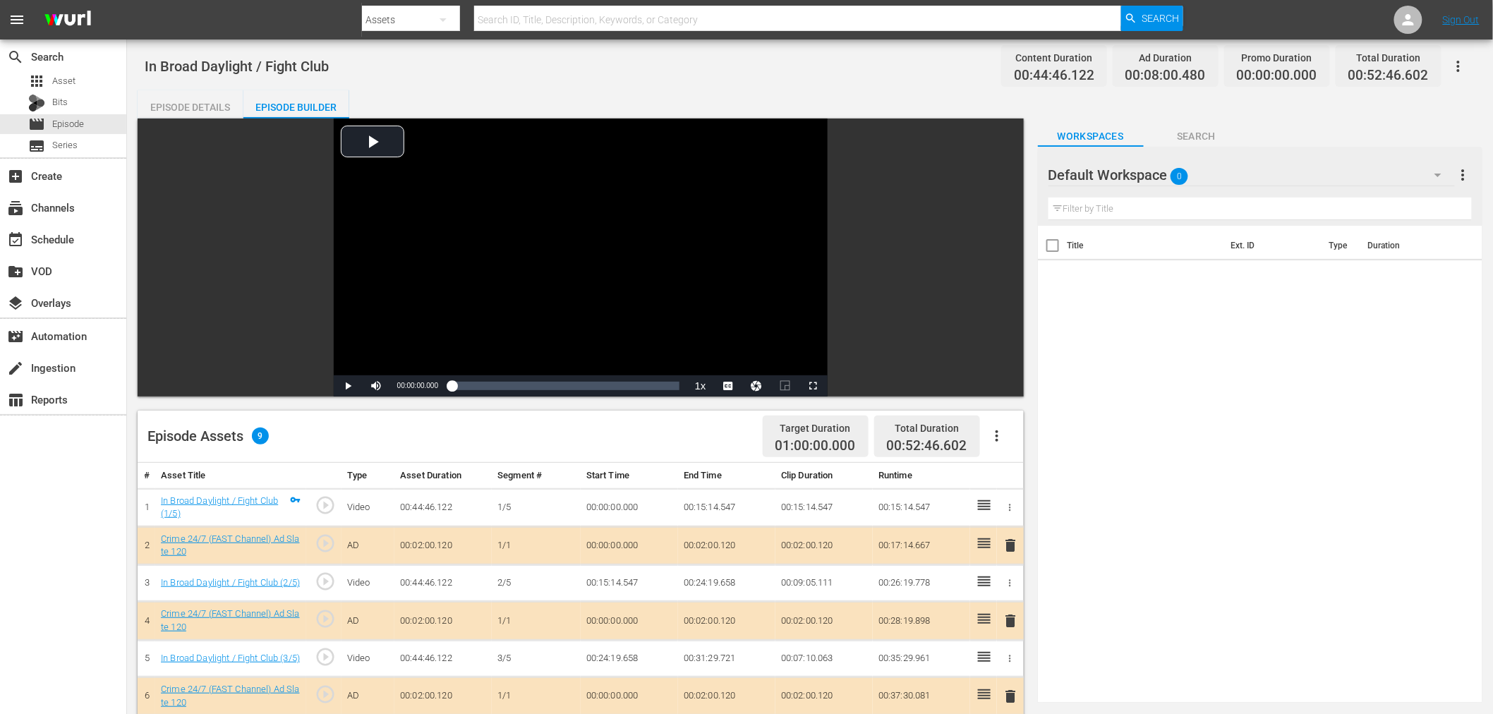
click at [1012, 615] on span "delete" at bounding box center [1011, 620] width 17 height 17
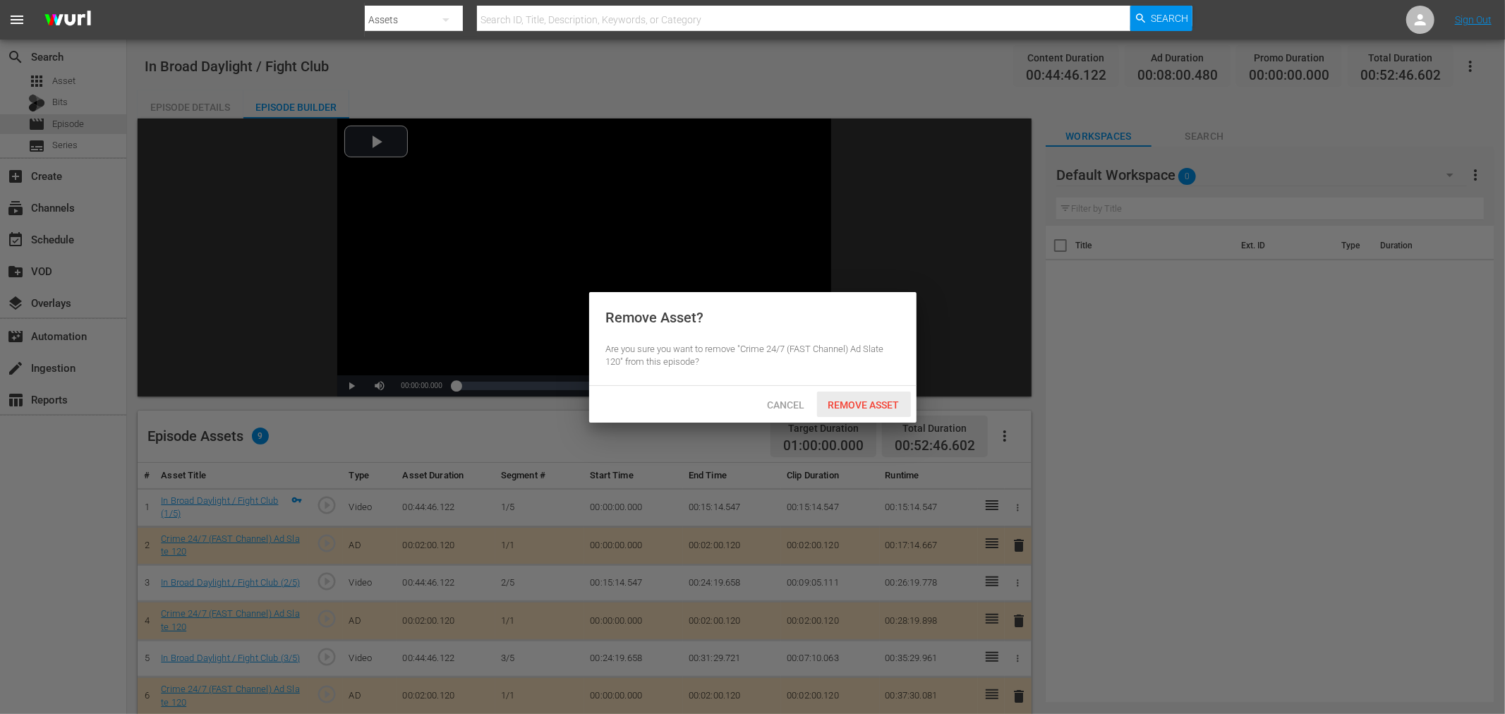
click at [859, 404] on span "Remove Asset" at bounding box center [864, 404] width 94 height 11
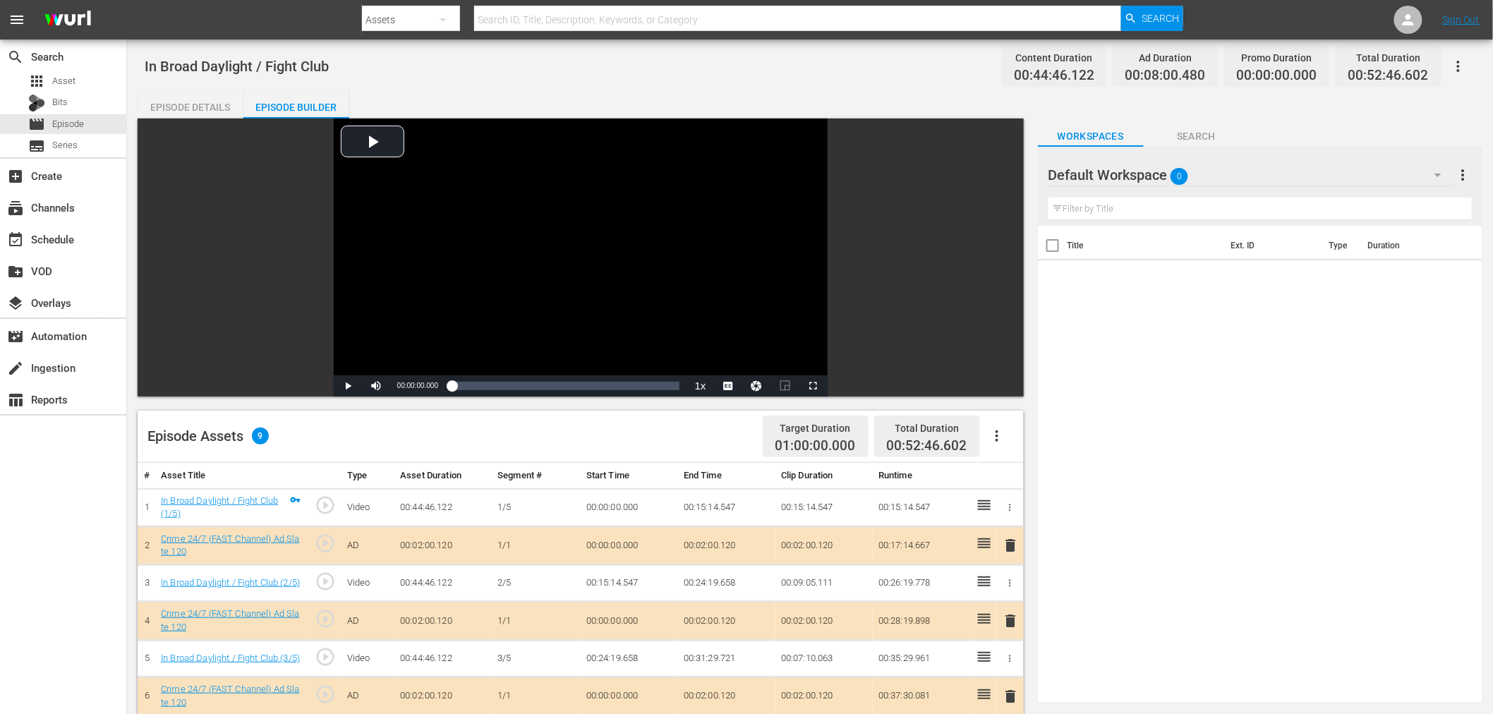
click at [1244, 160] on div "Default Workspace 0" at bounding box center [1251, 175] width 406 height 40
click at [1115, 236] on div "Crime 24/7 (14)" at bounding box center [1138, 237] width 147 height 23
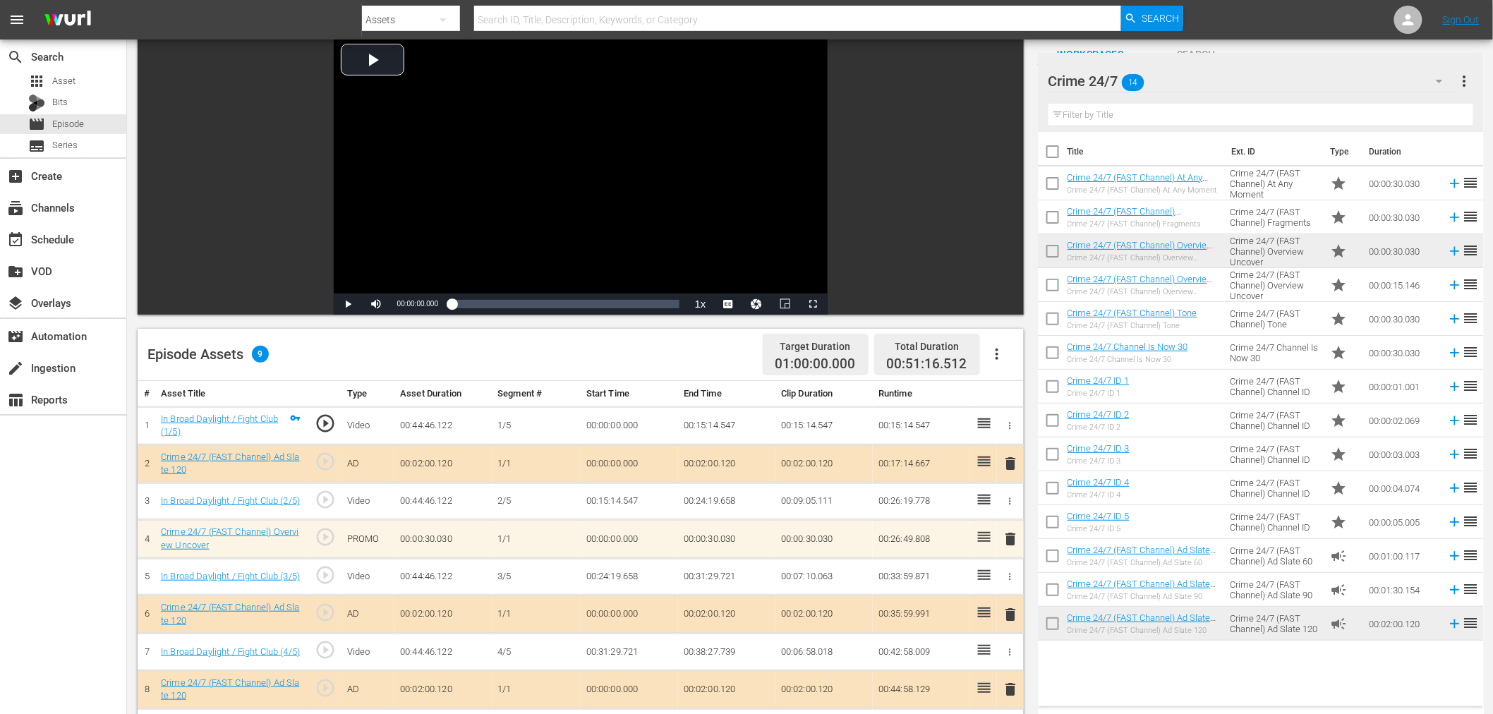
scroll to position [367, 0]
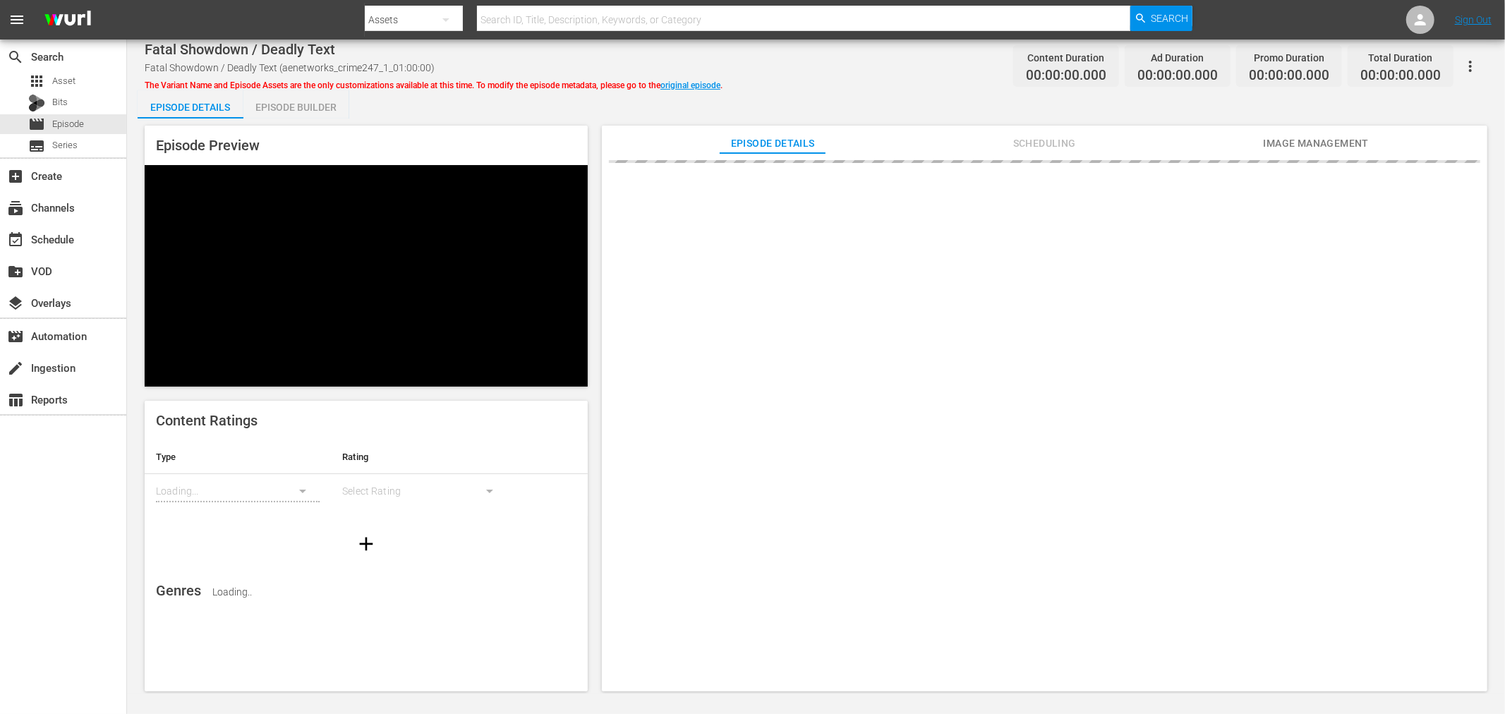
click at [298, 100] on div "Episode Builder" at bounding box center [296, 107] width 106 height 34
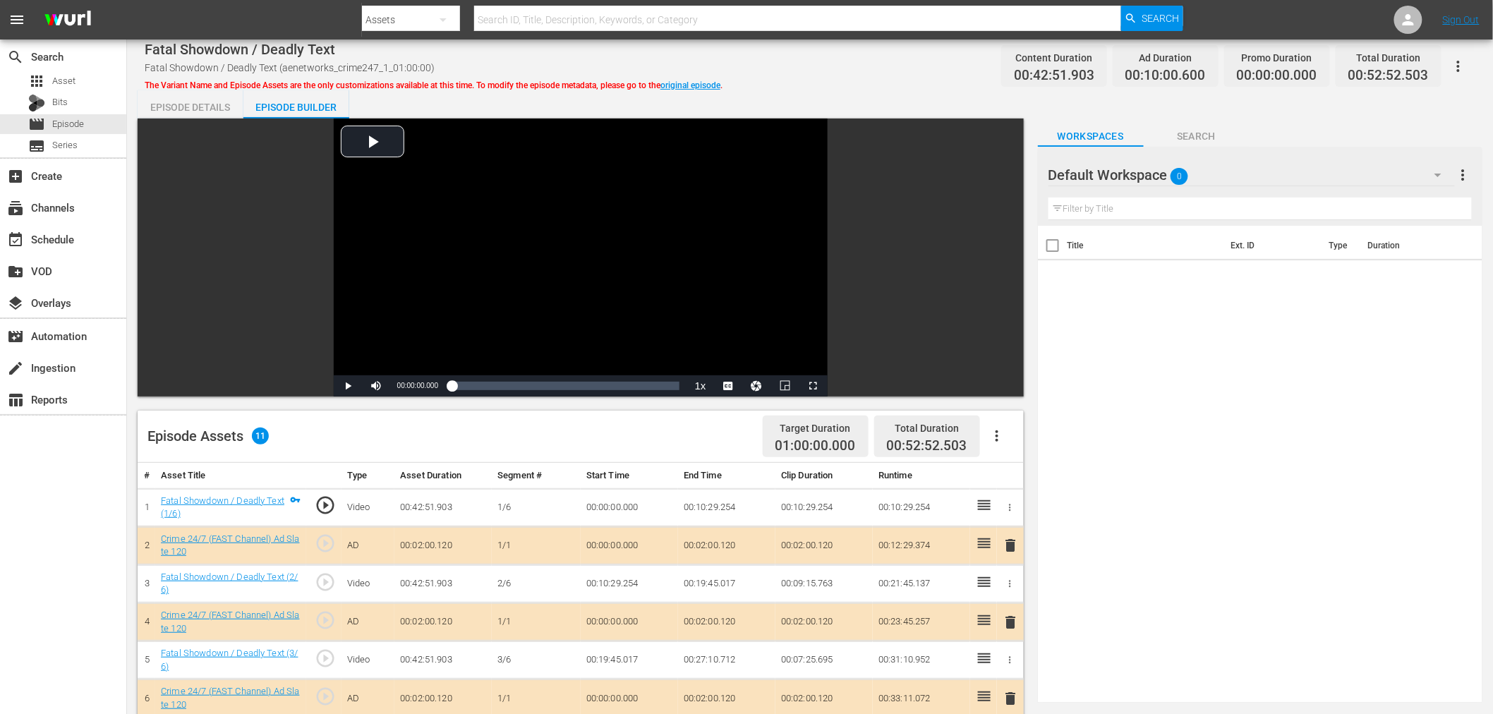
click at [1012, 622] on span "delete" at bounding box center [1011, 622] width 17 height 17
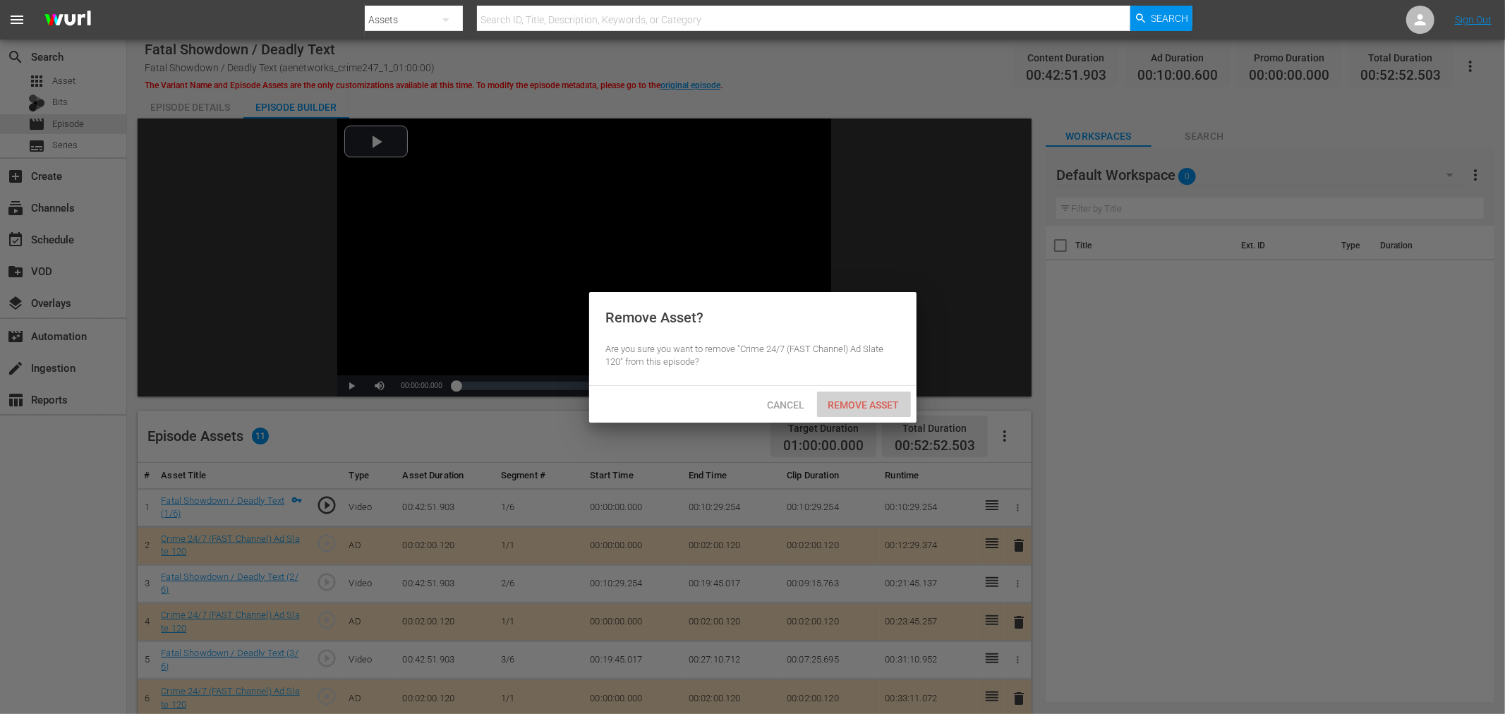
click at [882, 401] on span "Remove Asset" at bounding box center [864, 404] width 94 height 11
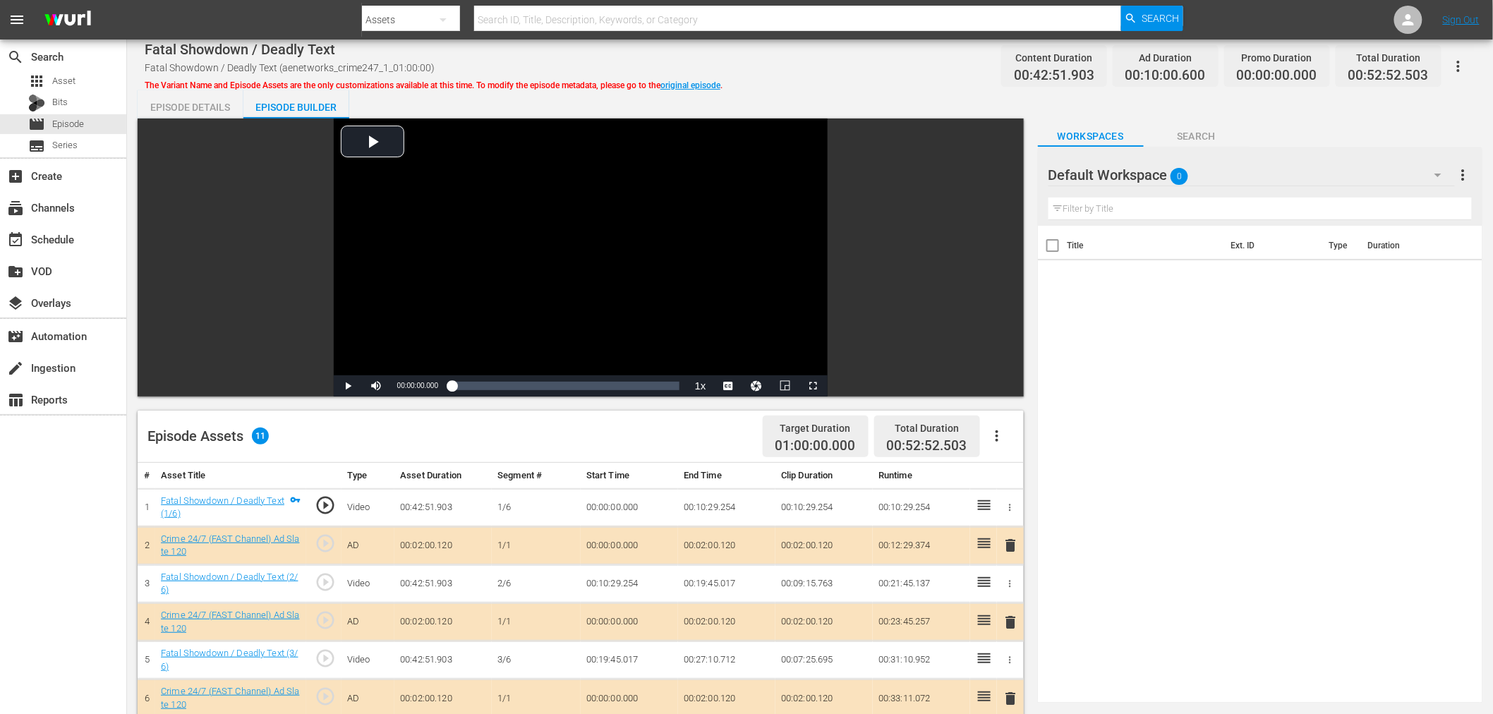
click at [1254, 157] on div "Default Workspace 0" at bounding box center [1251, 175] width 406 height 40
click at [1115, 242] on div "Crime 24/7 (14)" at bounding box center [1138, 237] width 147 height 23
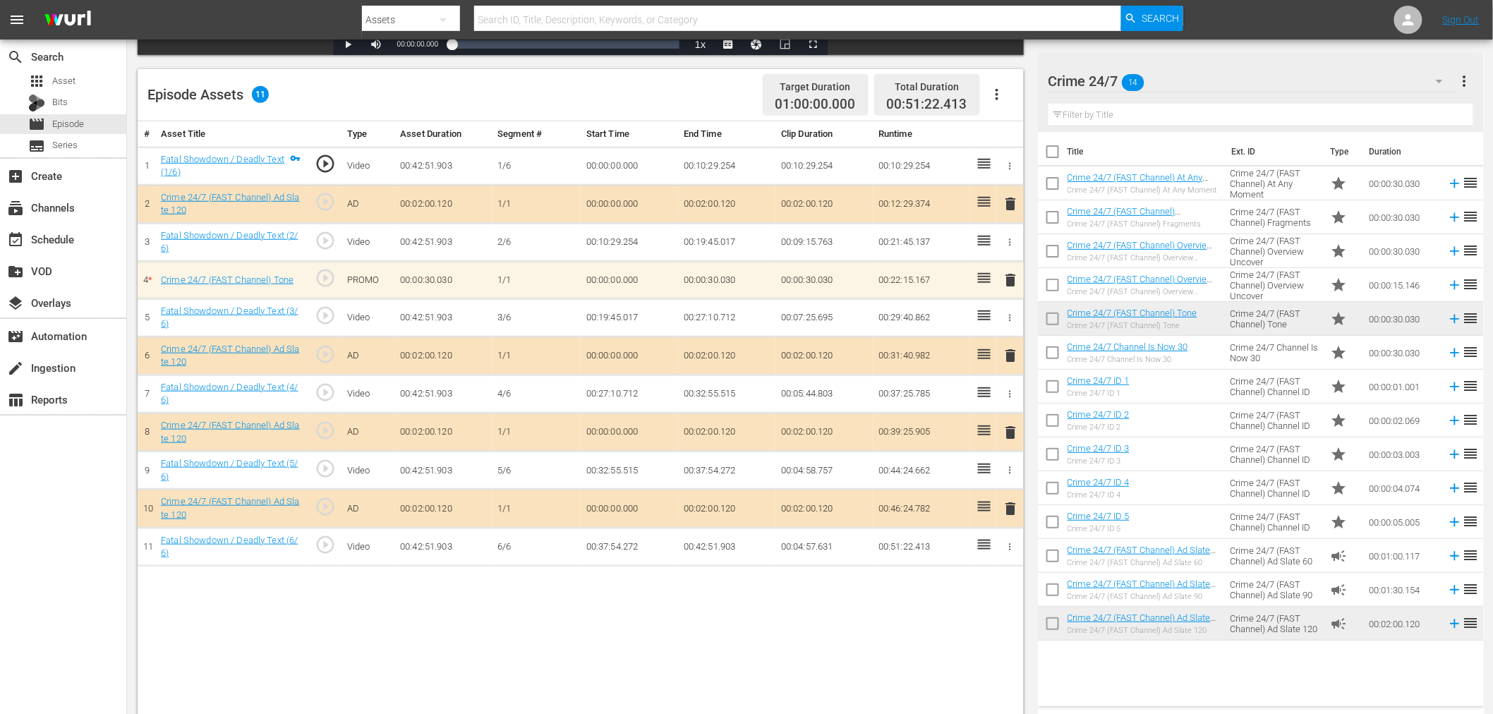
scroll to position [367, 0]
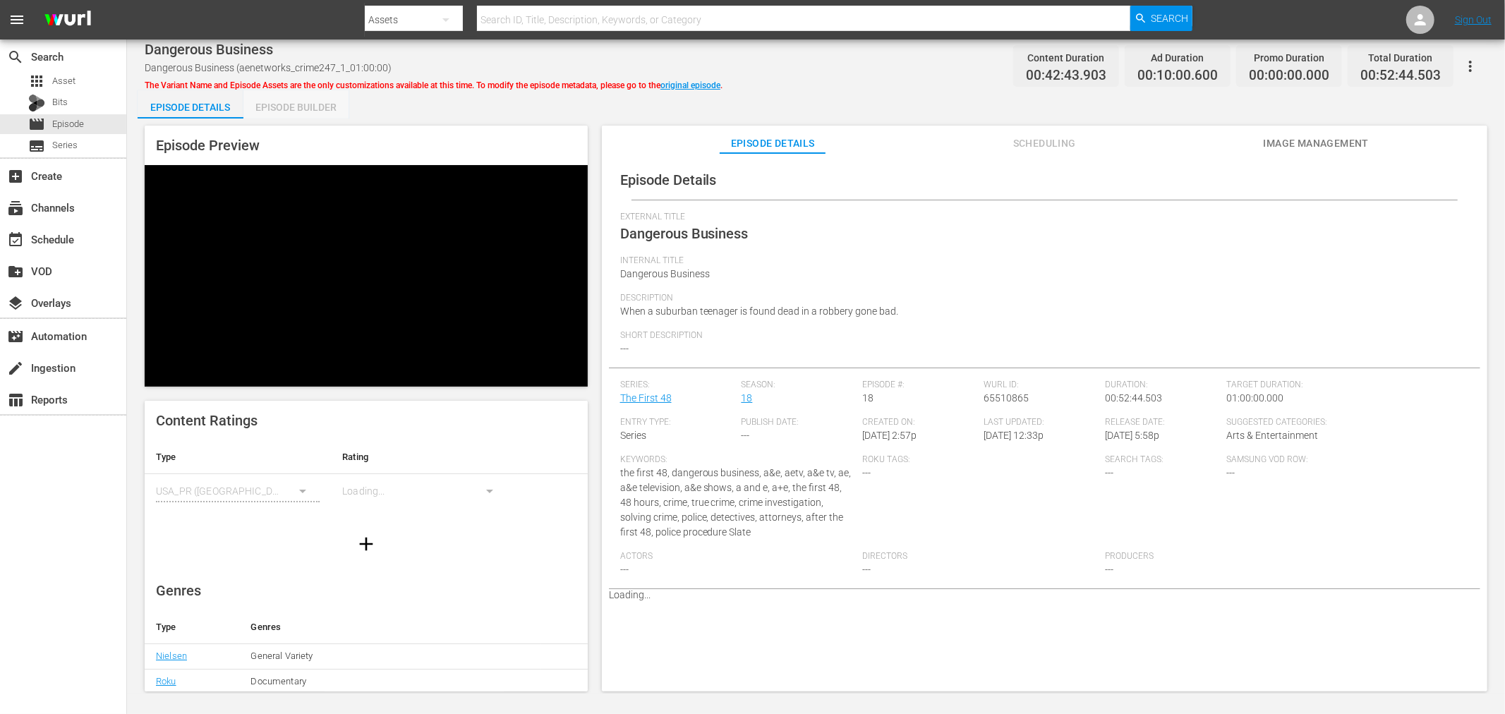
click at [297, 104] on div "Episode Builder" at bounding box center [296, 107] width 106 height 34
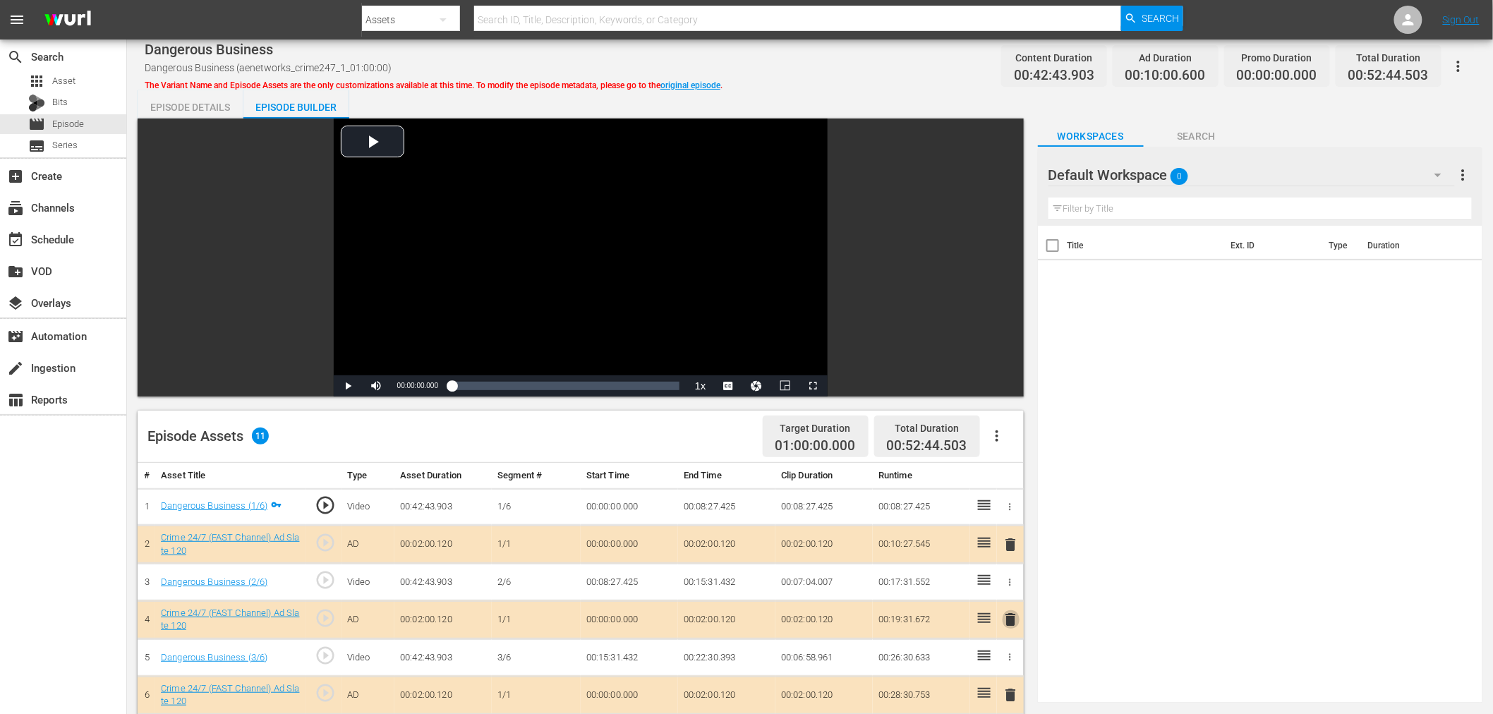
click at [1007, 614] on span "delete" at bounding box center [1011, 619] width 17 height 17
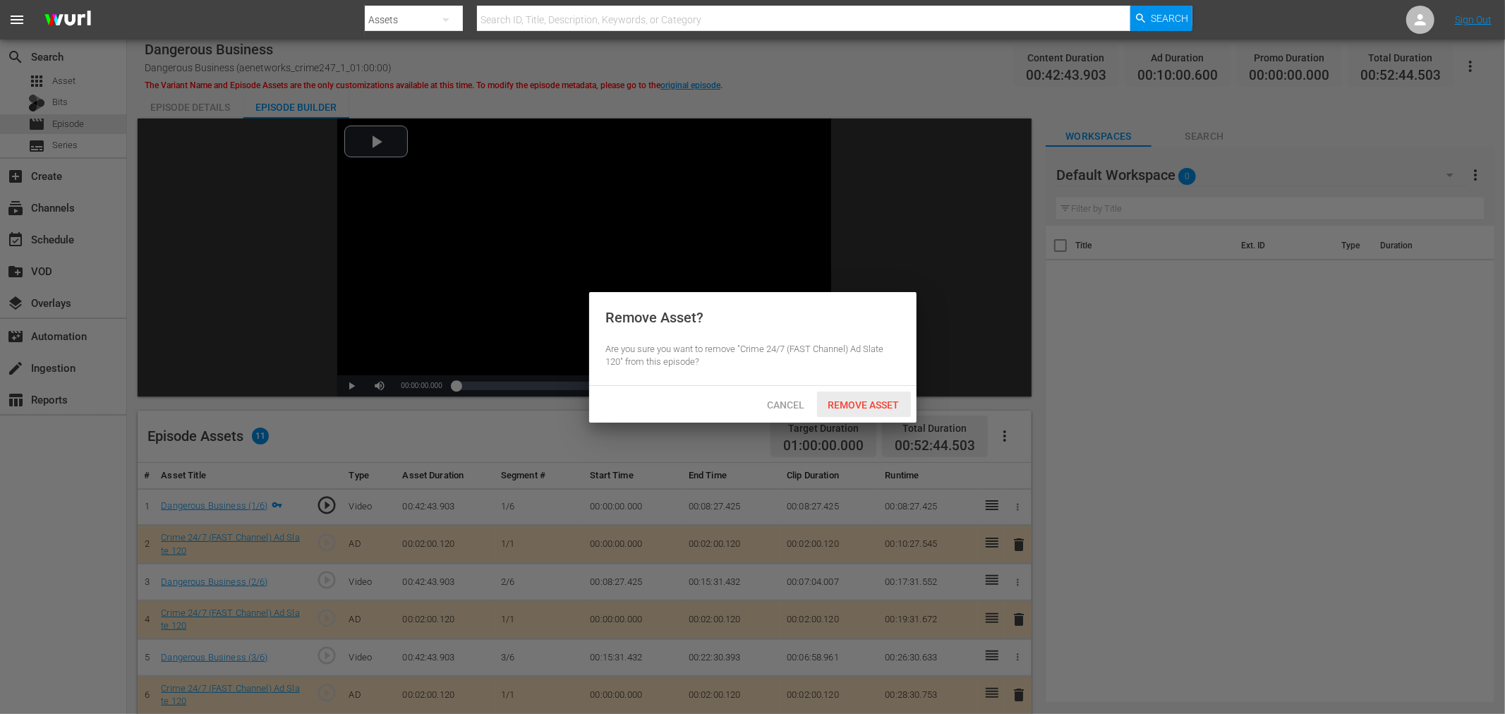
click at [883, 412] on div "Remove Asset" at bounding box center [864, 405] width 94 height 26
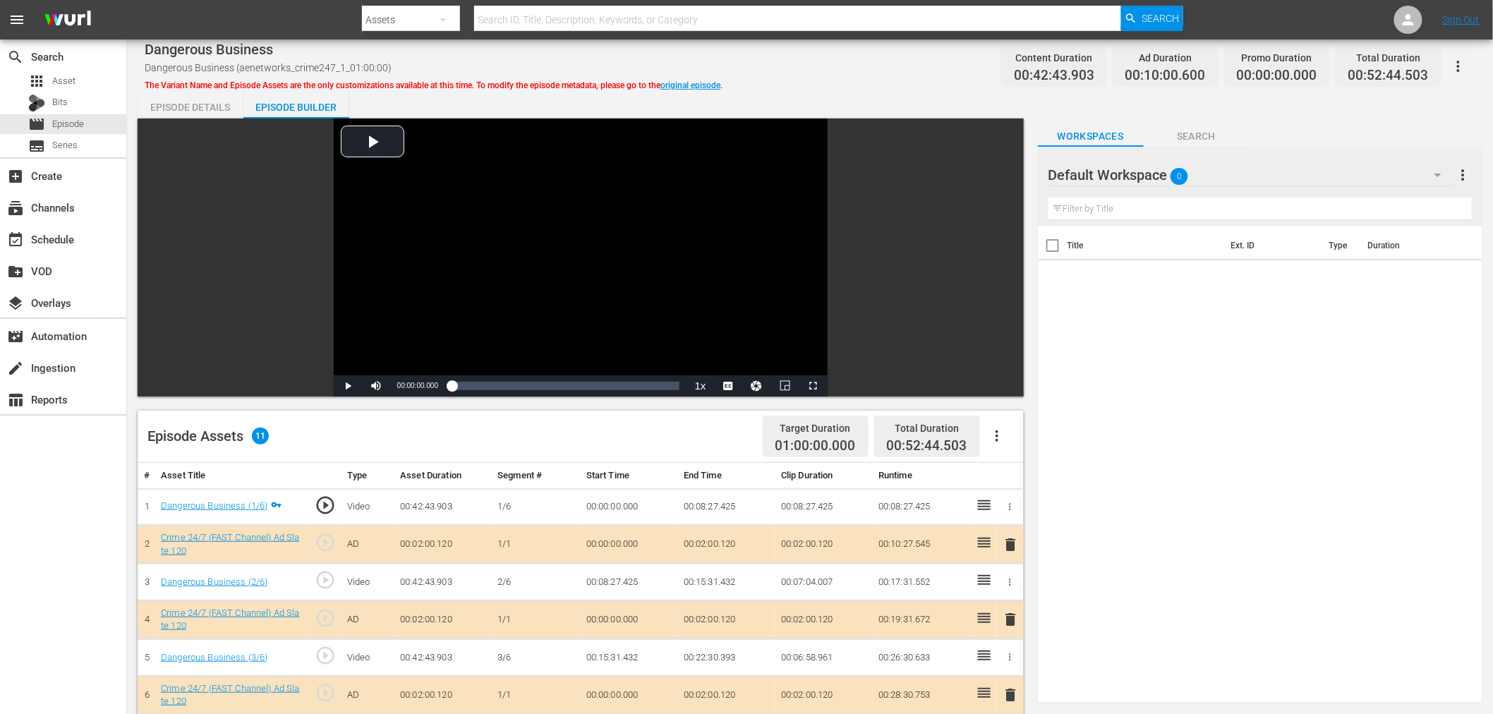
click at [1222, 171] on div "Default Workspace 0" at bounding box center [1251, 175] width 406 height 40
click at [1090, 237] on div "Crime 24/7 (14)" at bounding box center [1138, 237] width 147 height 23
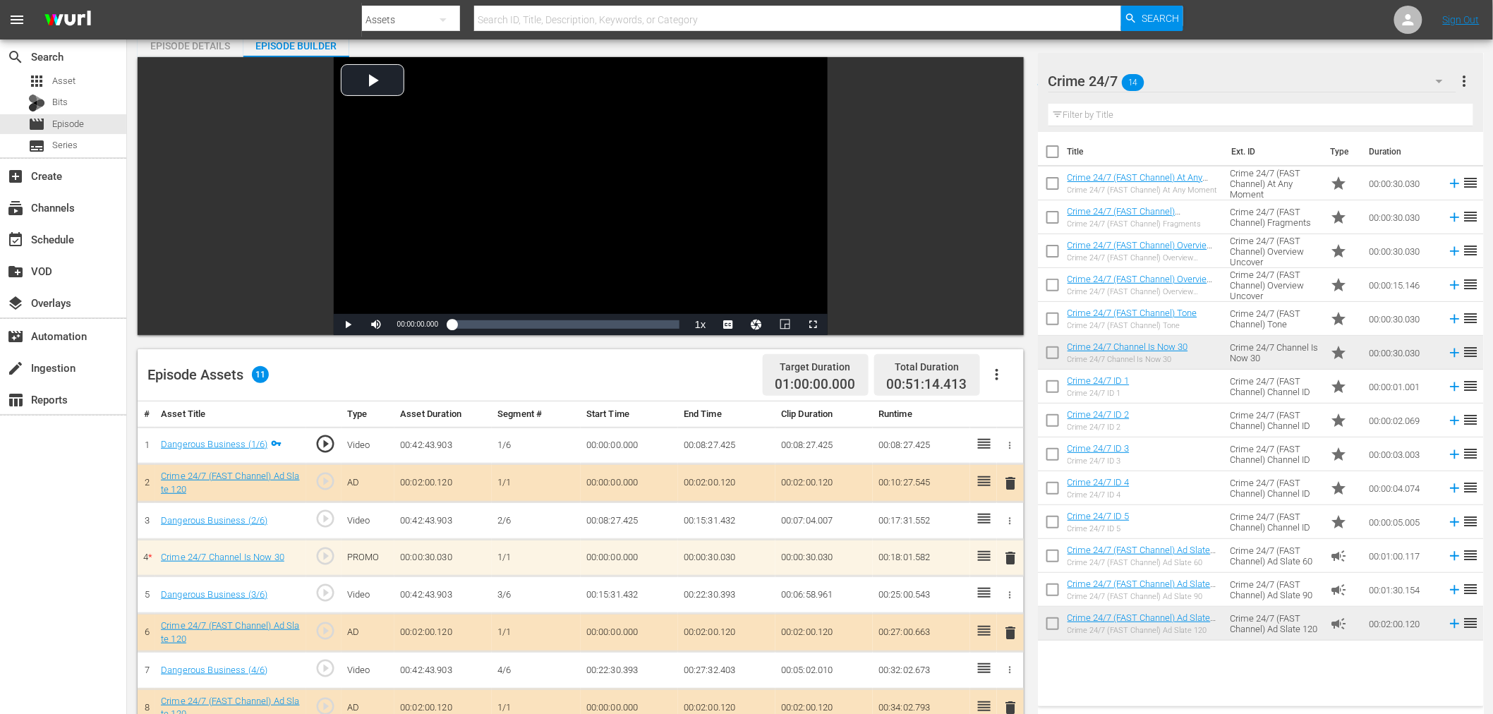
scroll to position [157, 0]
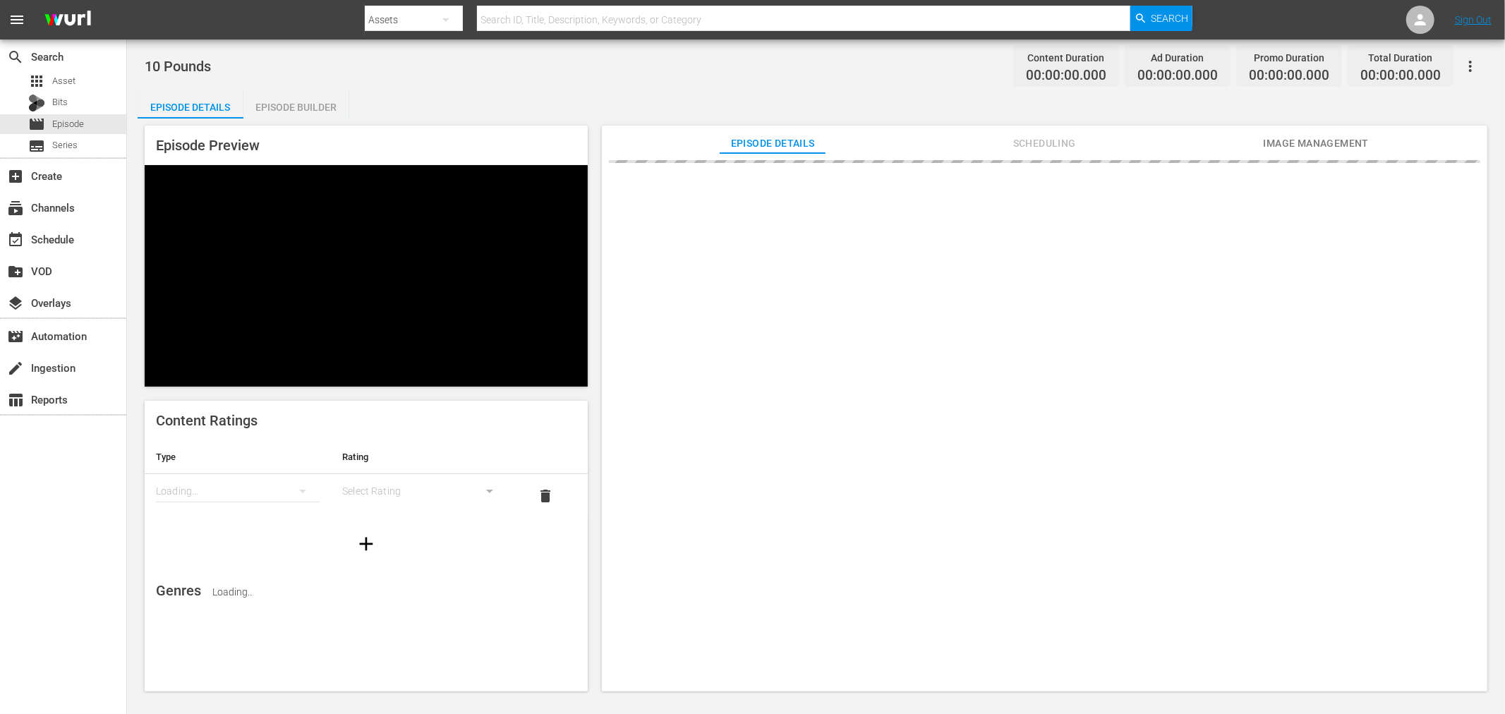
click at [286, 95] on div "Episode Builder" at bounding box center [296, 107] width 106 height 34
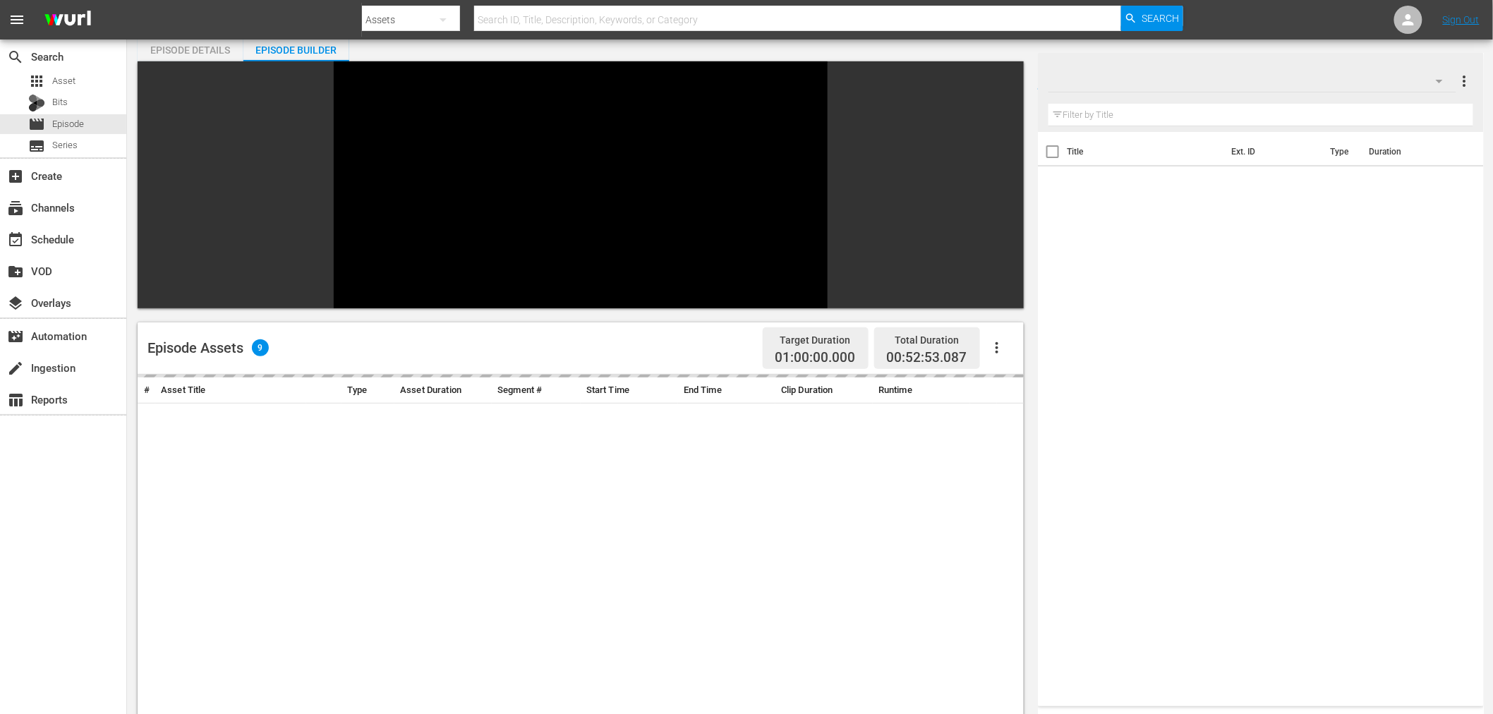
scroll to position [157, 0]
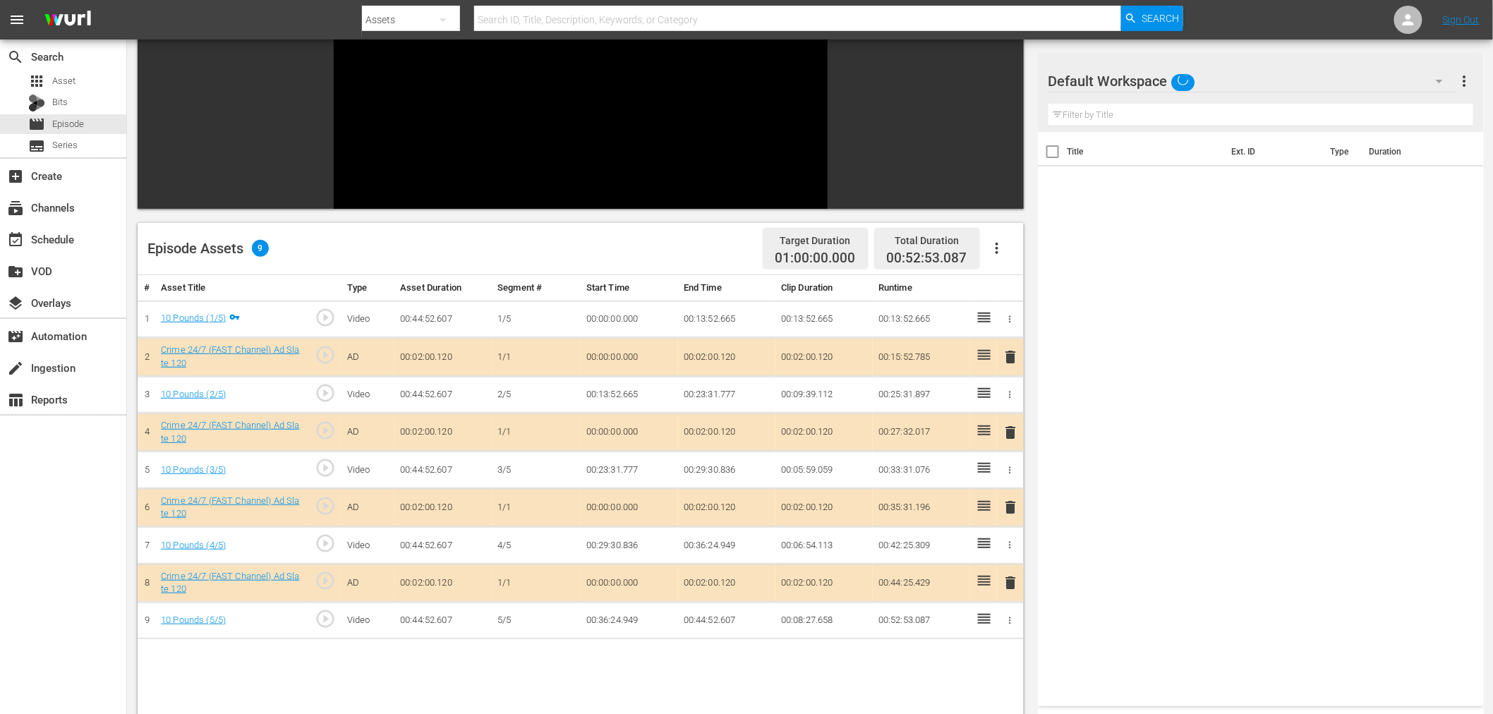
click at [1309, 73] on div "Default Workspace" at bounding box center [1252, 81] width 408 height 40
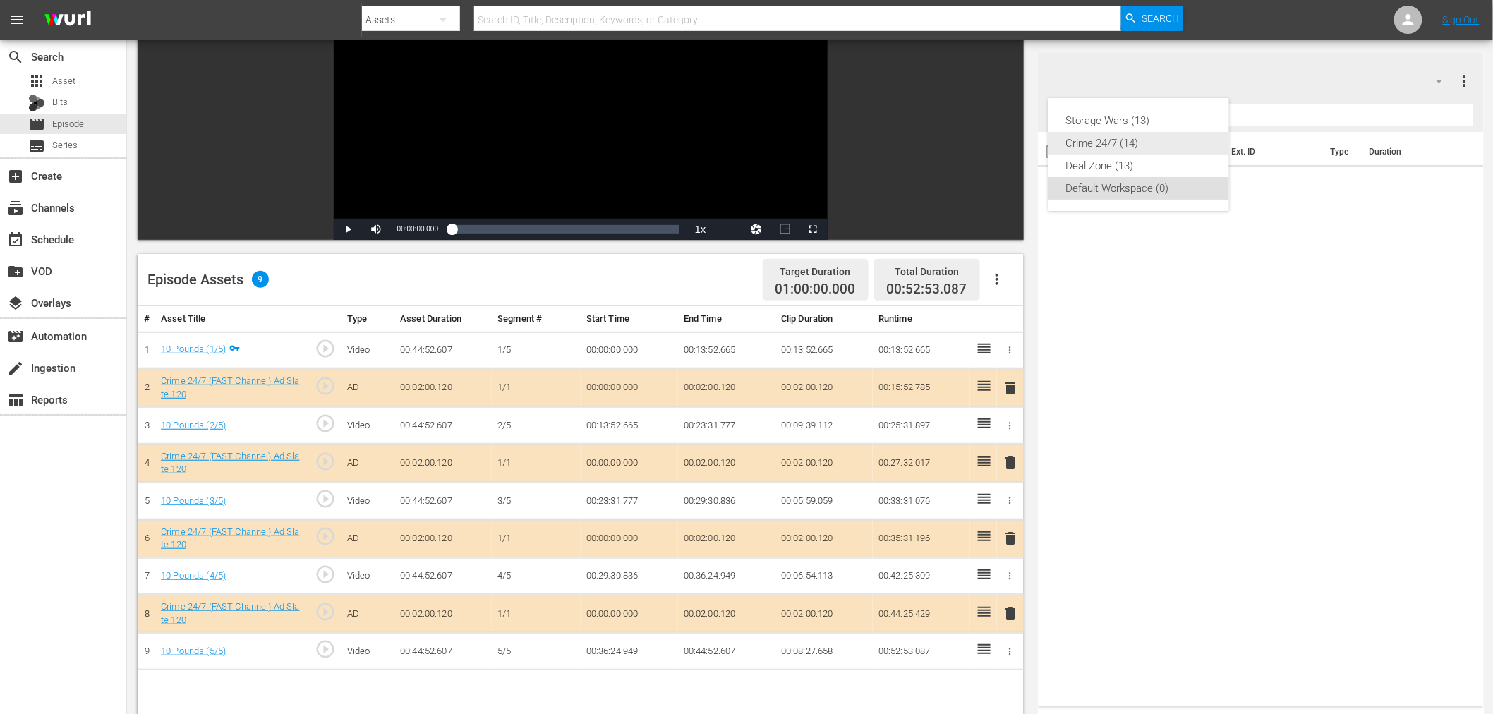
click at [1108, 147] on div "Crime 24/7 (14)" at bounding box center [1138, 143] width 147 height 23
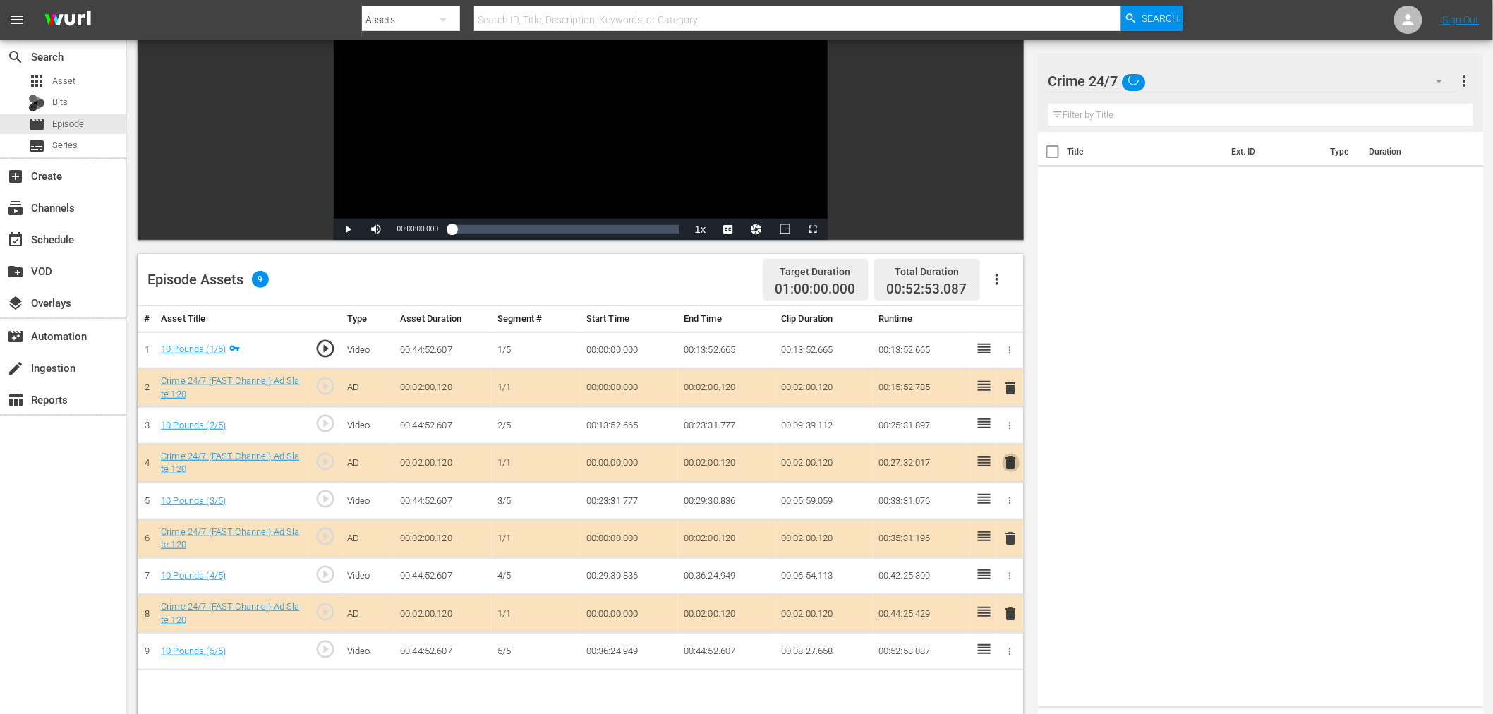
click at [1014, 461] on span "delete" at bounding box center [1011, 462] width 17 height 17
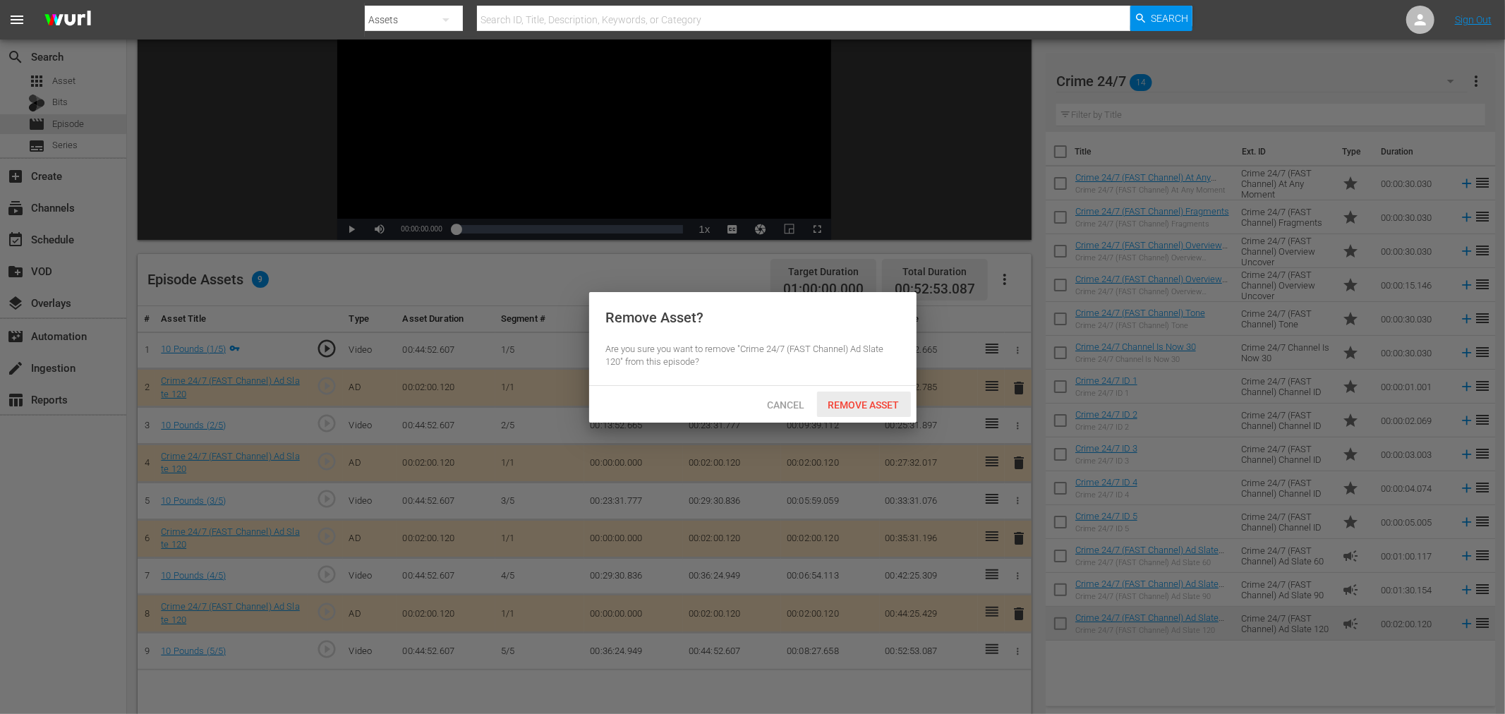
click at [889, 396] on div "Remove Asset" at bounding box center [864, 405] width 94 height 26
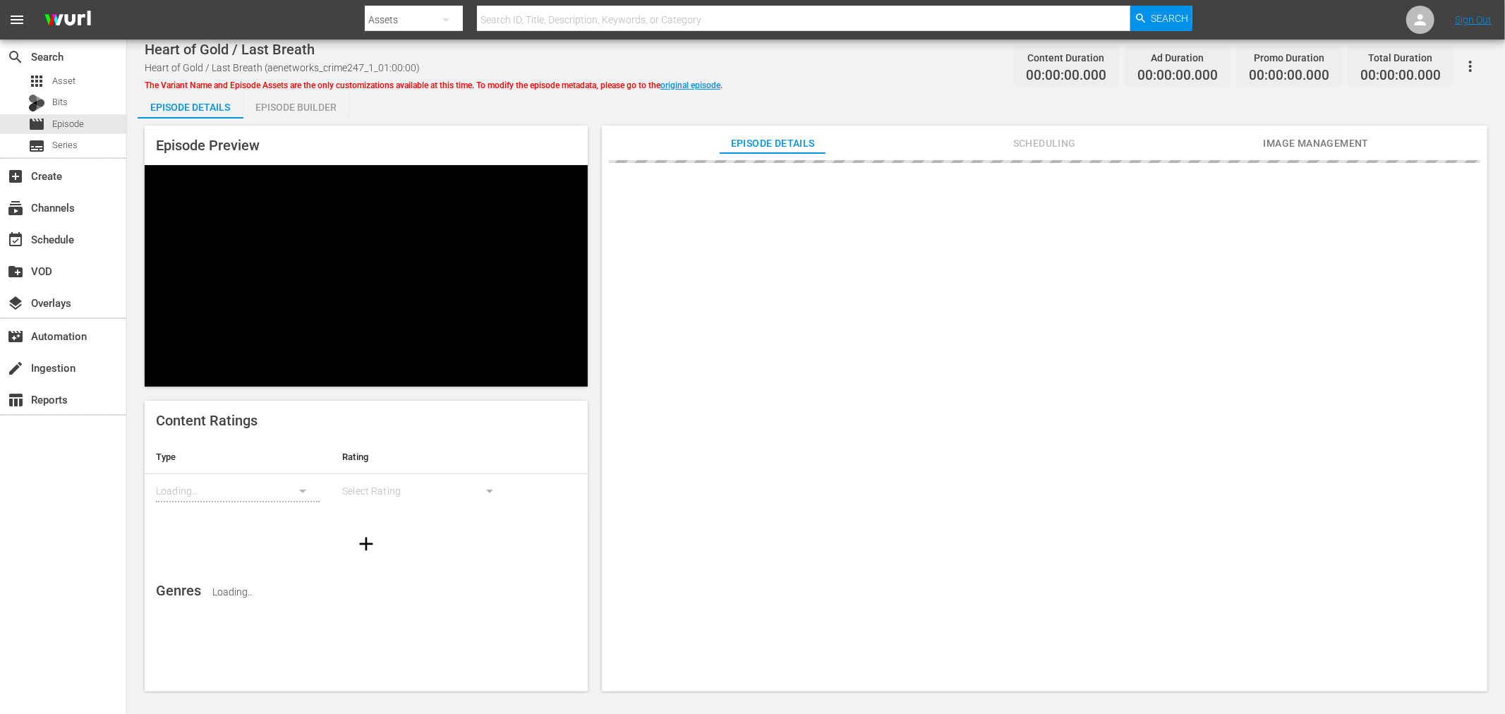
click at [286, 106] on div "Episode Builder" at bounding box center [296, 107] width 106 height 34
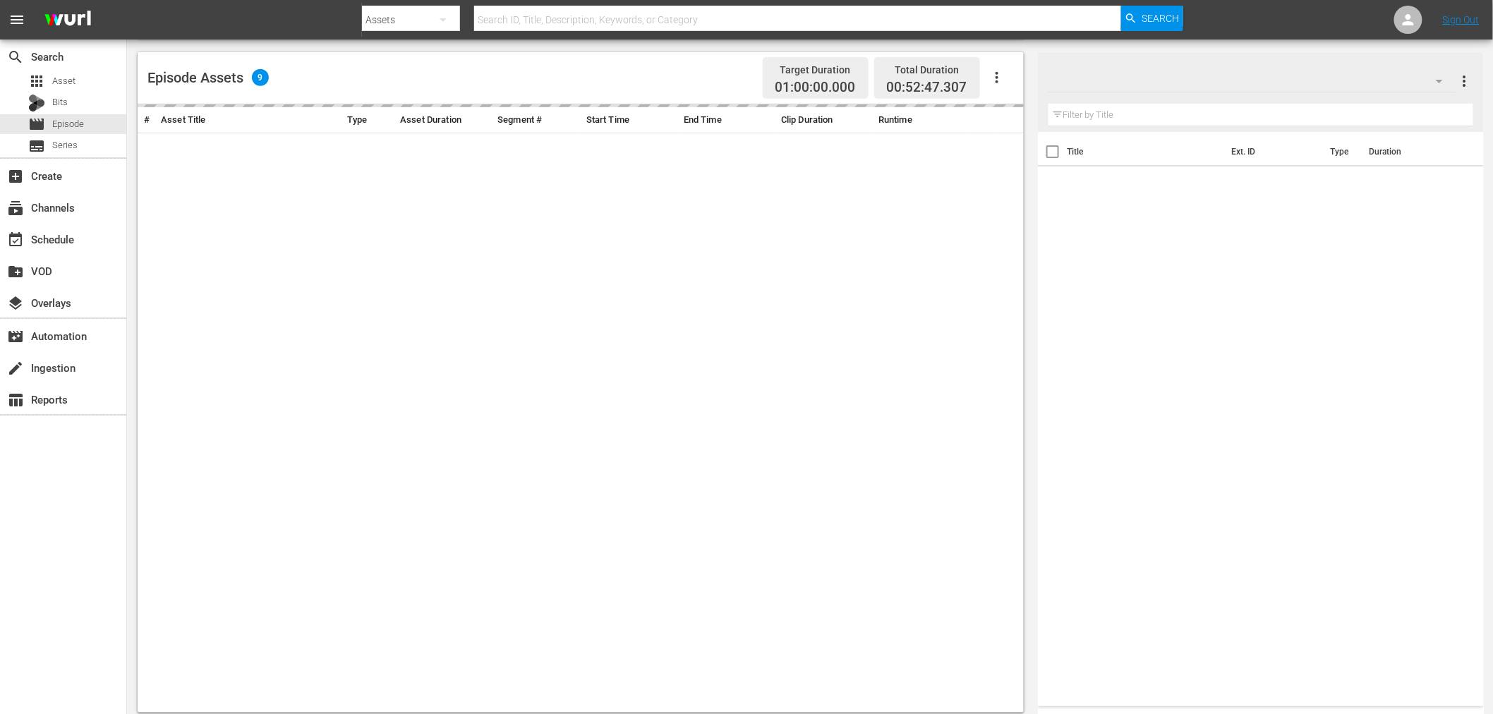
scroll to position [336, 0]
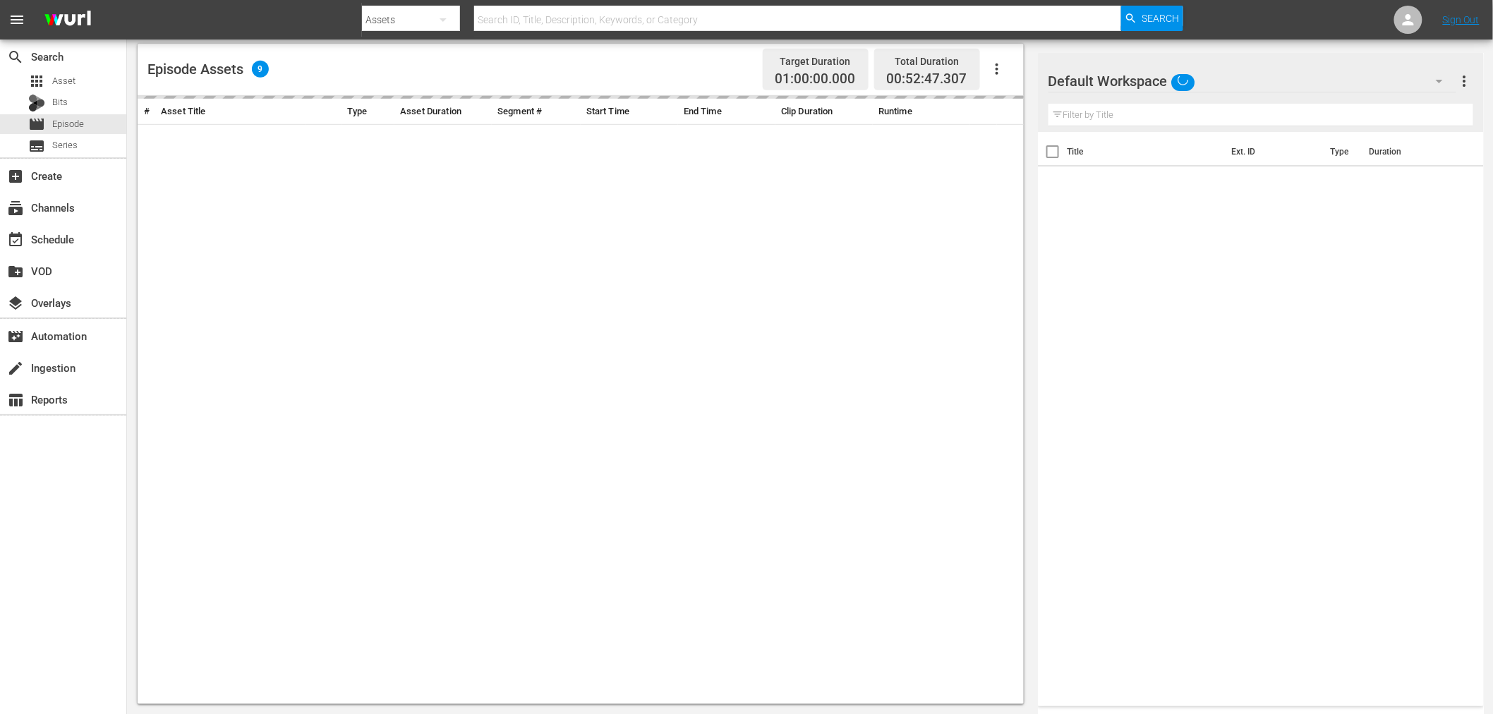
click at [1313, 79] on div "Default Workspace" at bounding box center [1252, 81] width 408 height 40
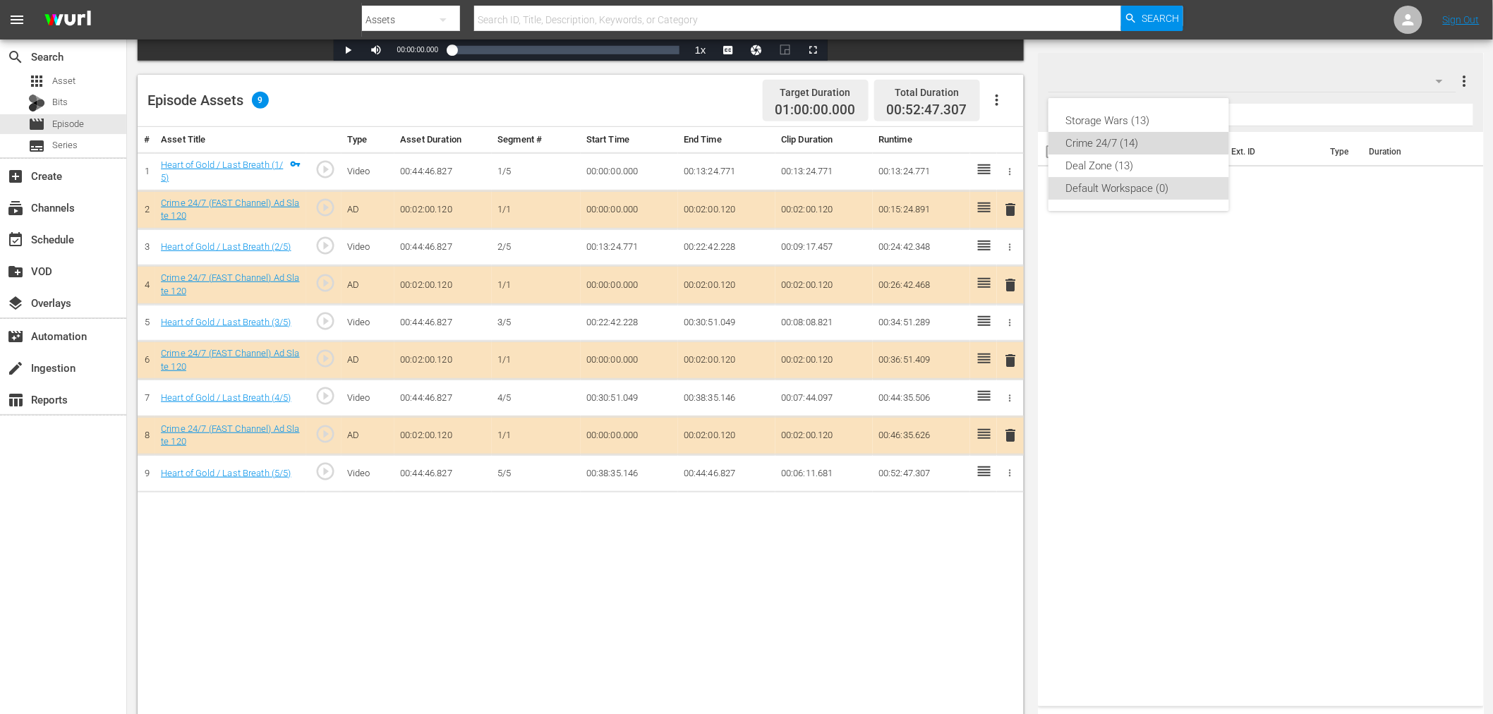
click at [1120, 147] on div "Crime 24/7 (14)" at bounding box center [1138, 143] width 147 height 23
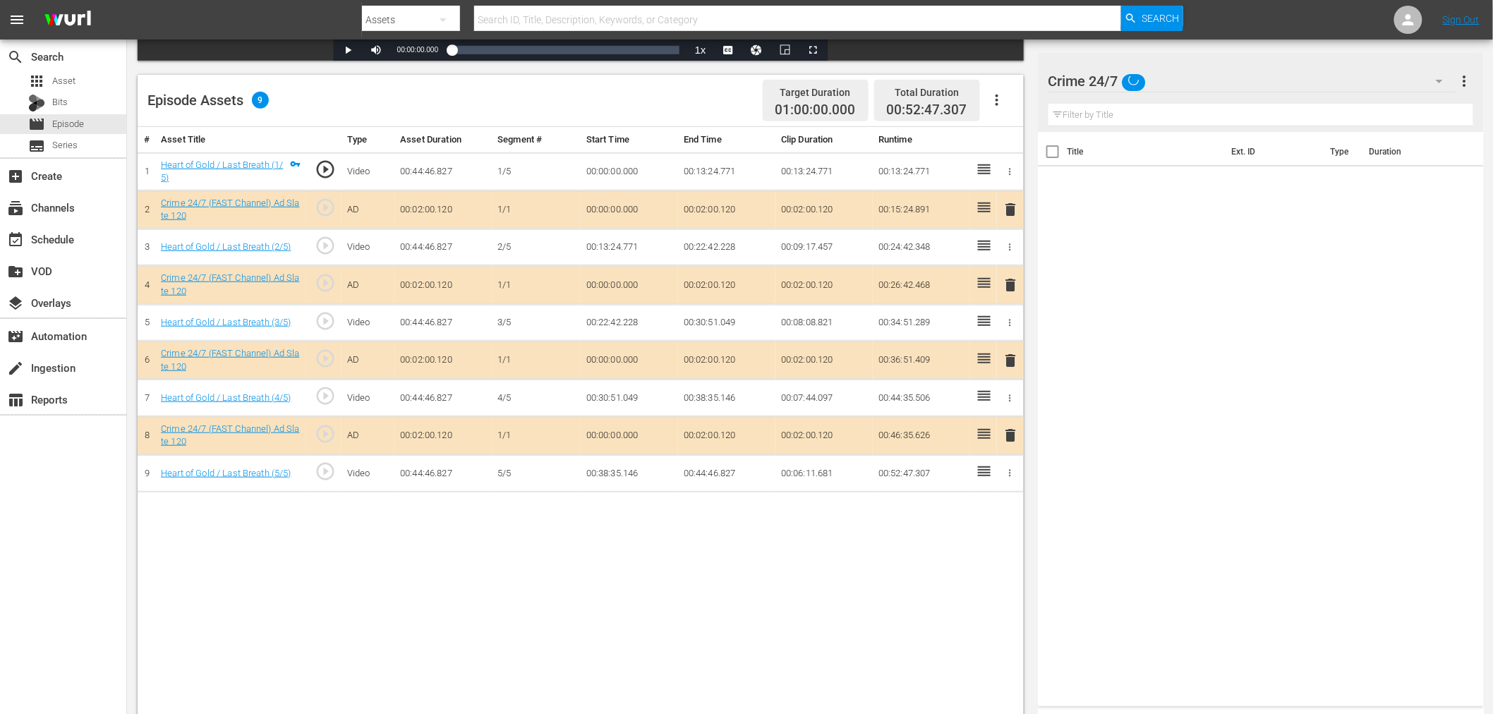
click at [1015, 282] on span "delete" at bounding box center [1011, 285] width 17 height 17
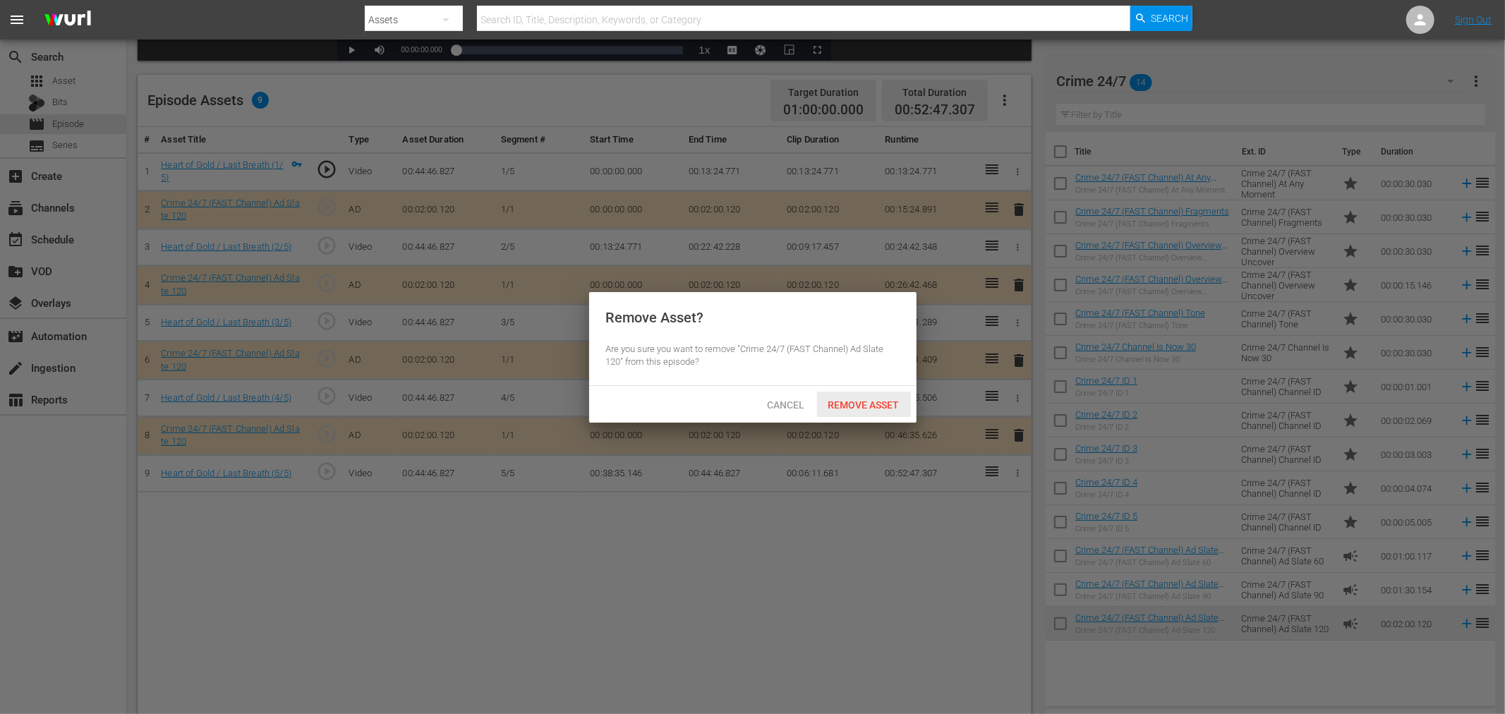
click at [885, 399] on span "Remove Asset" at bounding box center [864, 404] width 94 height 11
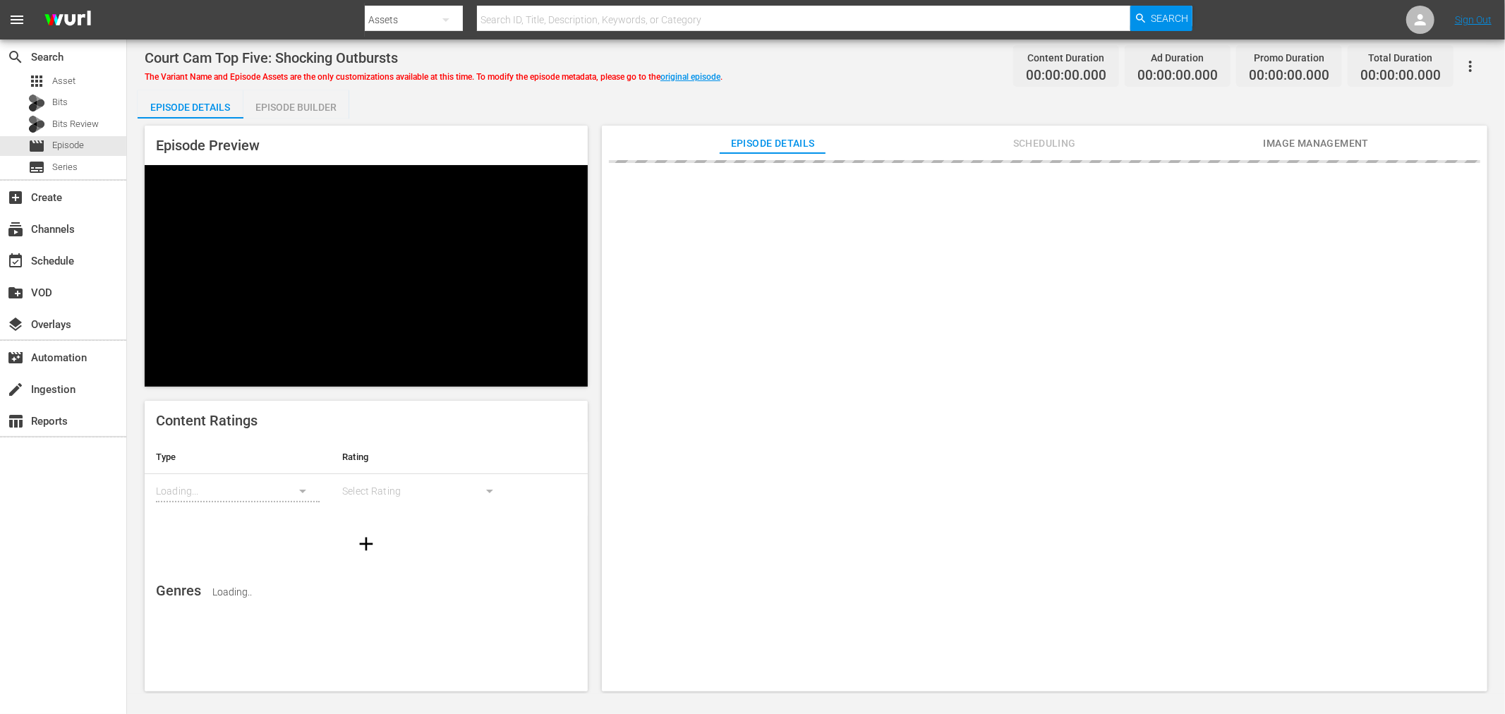
click at [269, 104] on div "Episode Builder" at bounding box center [296, 107] width 106 height 34
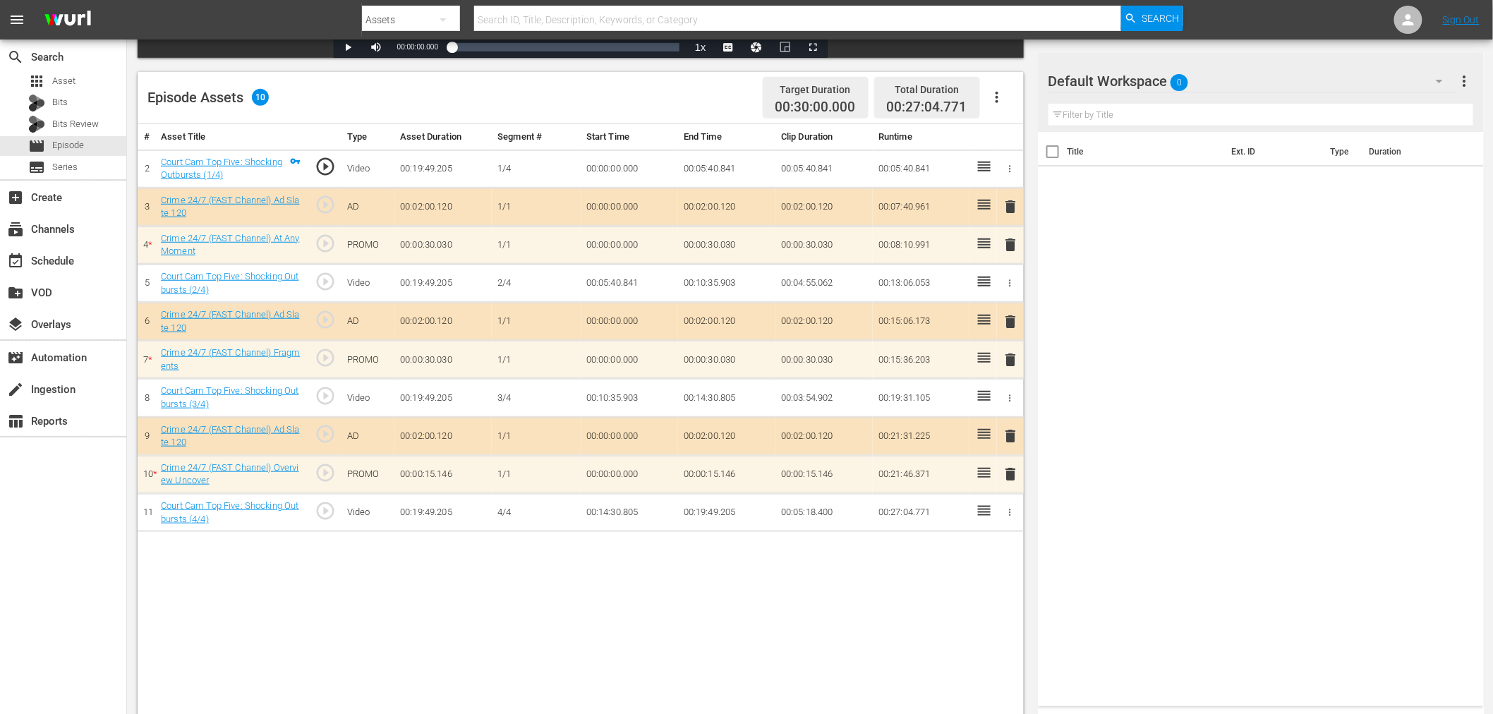
scroll to position [367, 0]
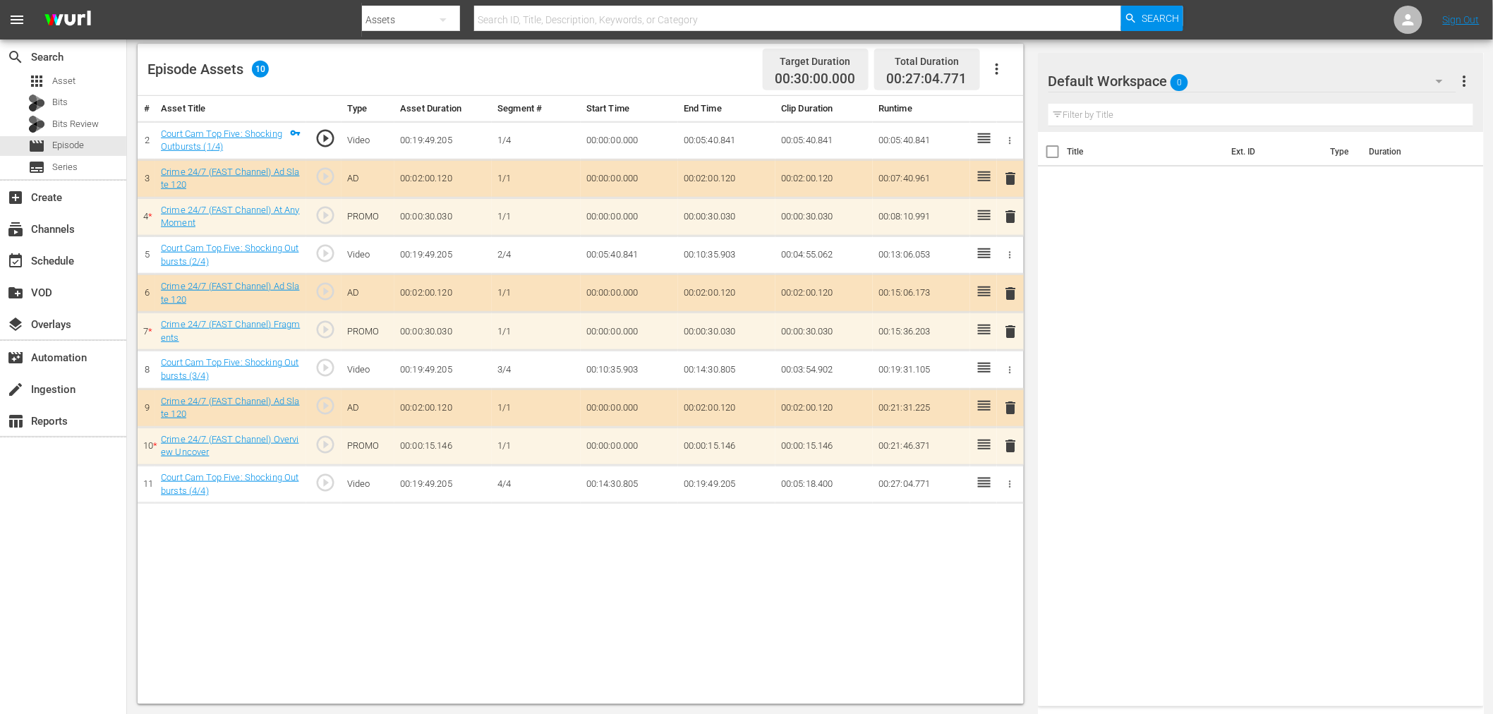
click at [1317, 86] on div "Default Workspace 0" at bounding box center [1252, 81] width 408 height 40
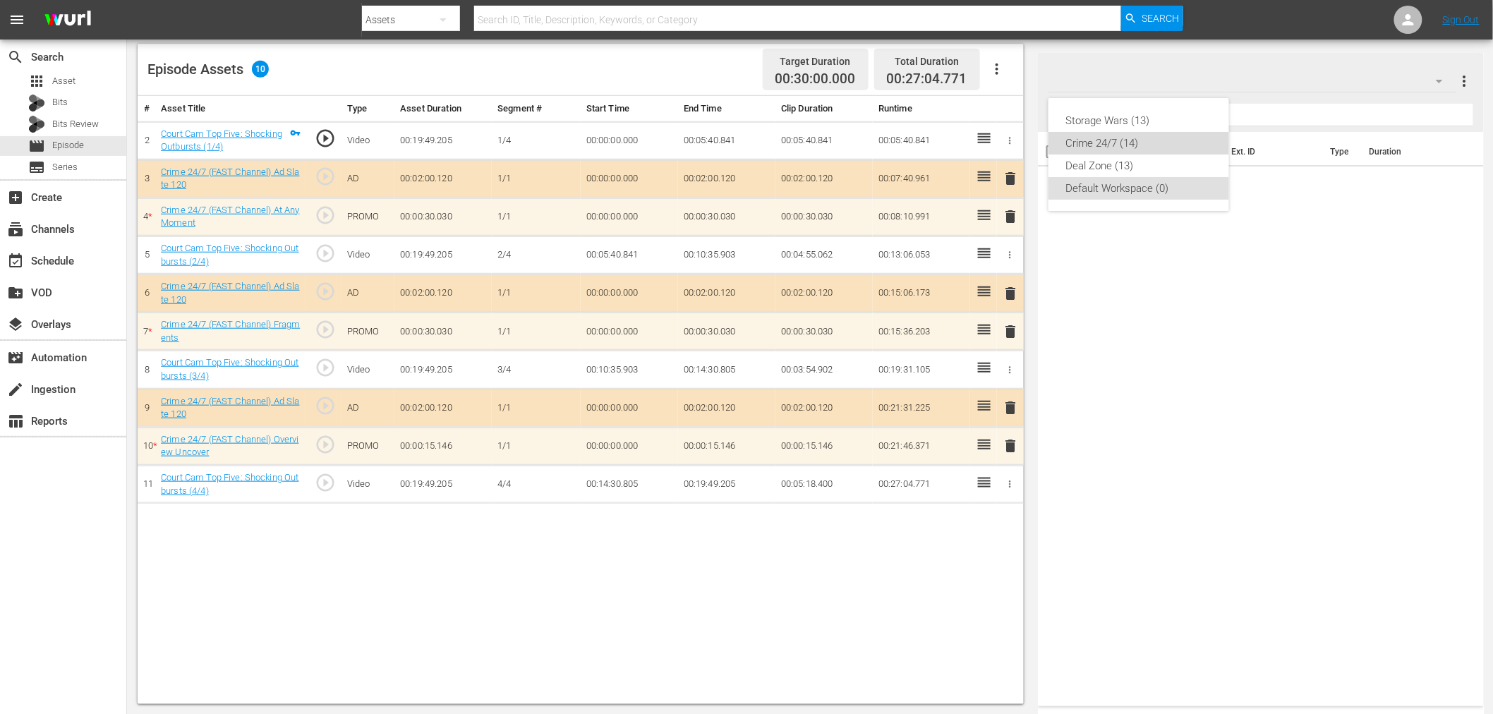
click at [1153, 145] on div "Crime 24/7 (14)" at bounding box center [1138, 143] width 147 height 23
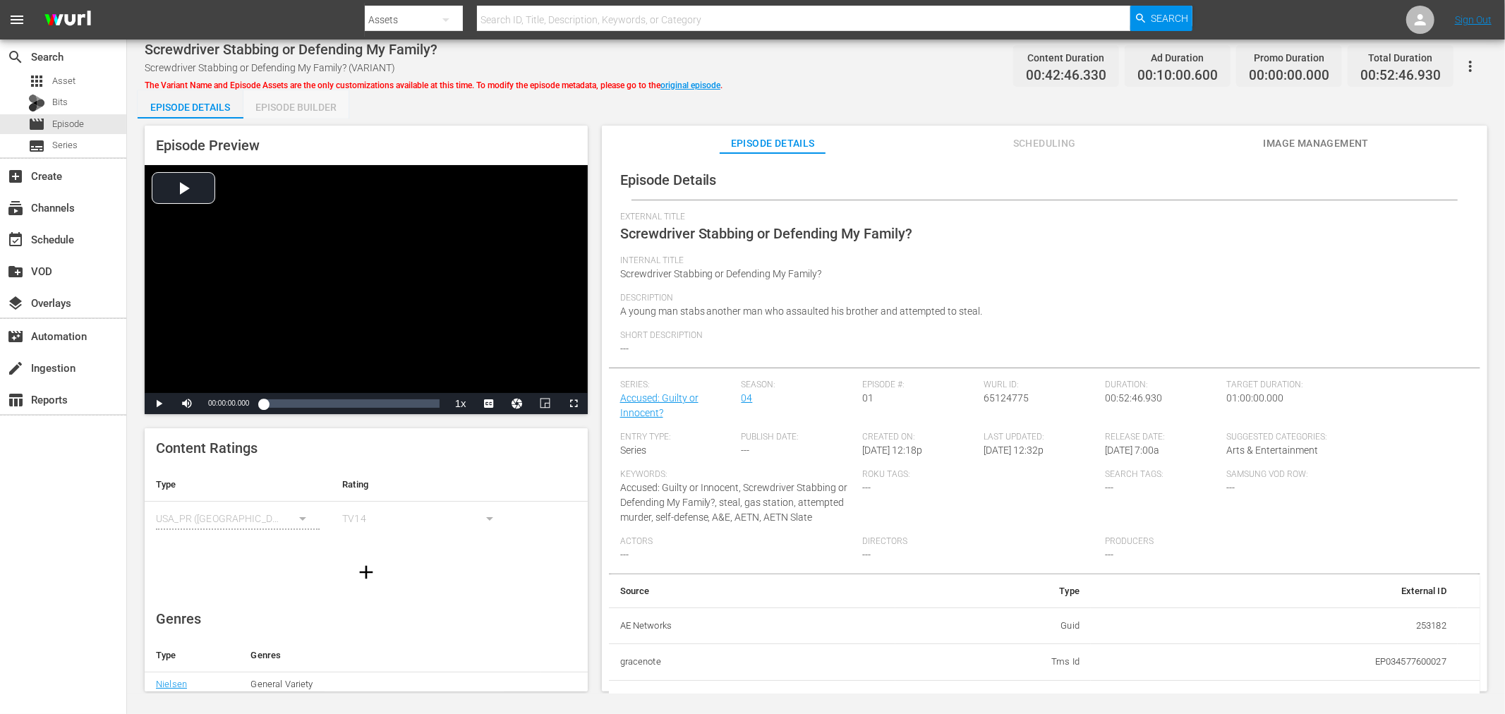
click at [295, 97] on div "Episode Builder" at bounding box center [296, 107] width 106 height 34
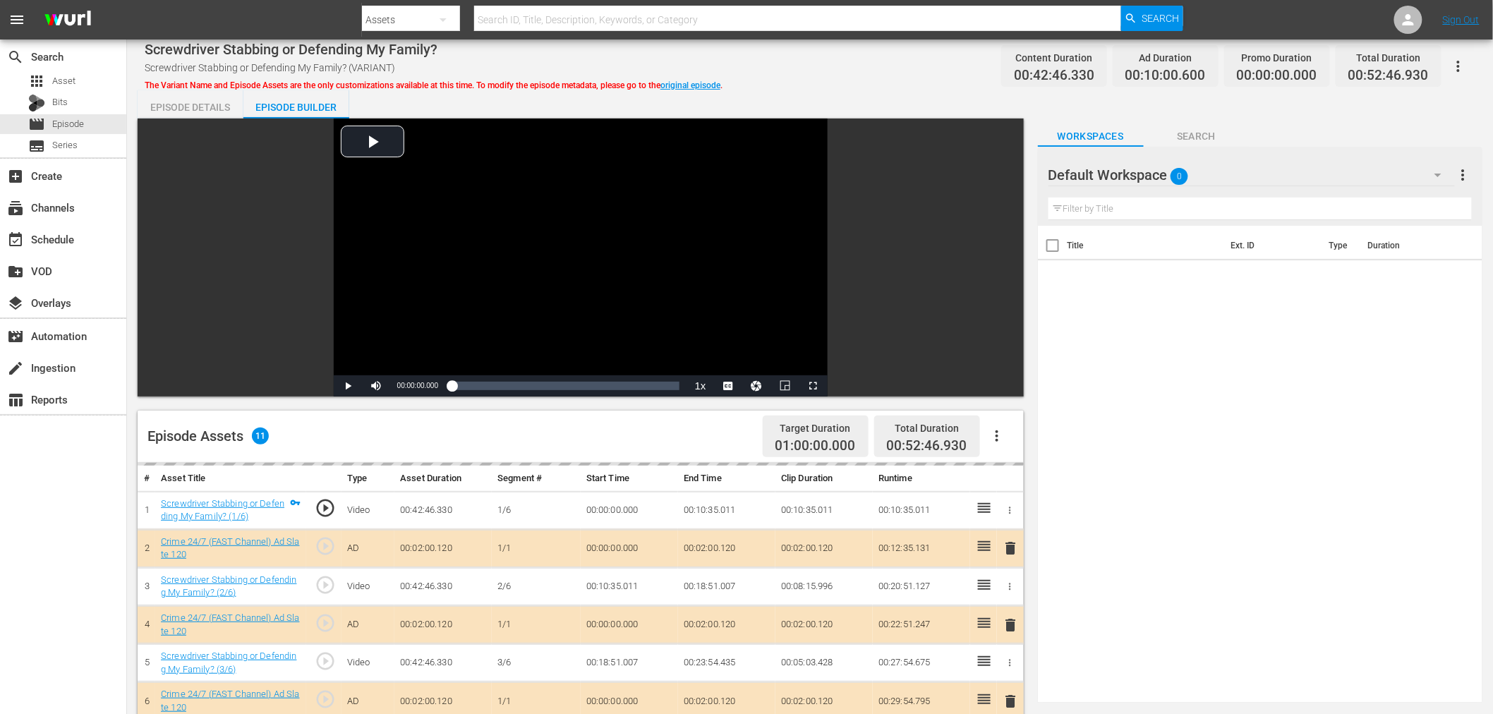
click at [1295, 167] on div "Default Workspace 0" at bounding box center [1251, 175] width 406 height 40
click at [1148, 233] on div "Crime 24/7 (14)" at bounding box center [1138, 237] width 147 height 23
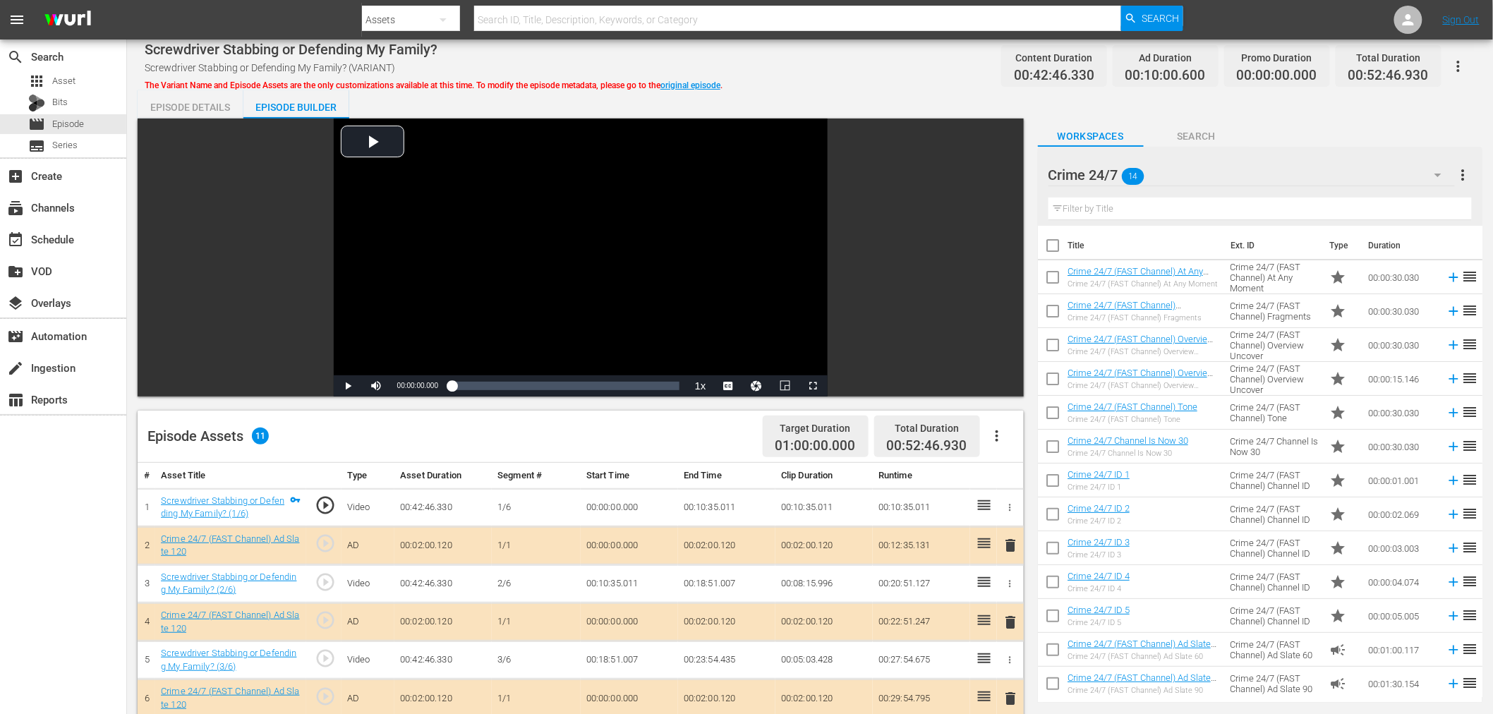
click at [1012, 622] on span "delete" at bounding box center [1011, 622] width 17 height 17
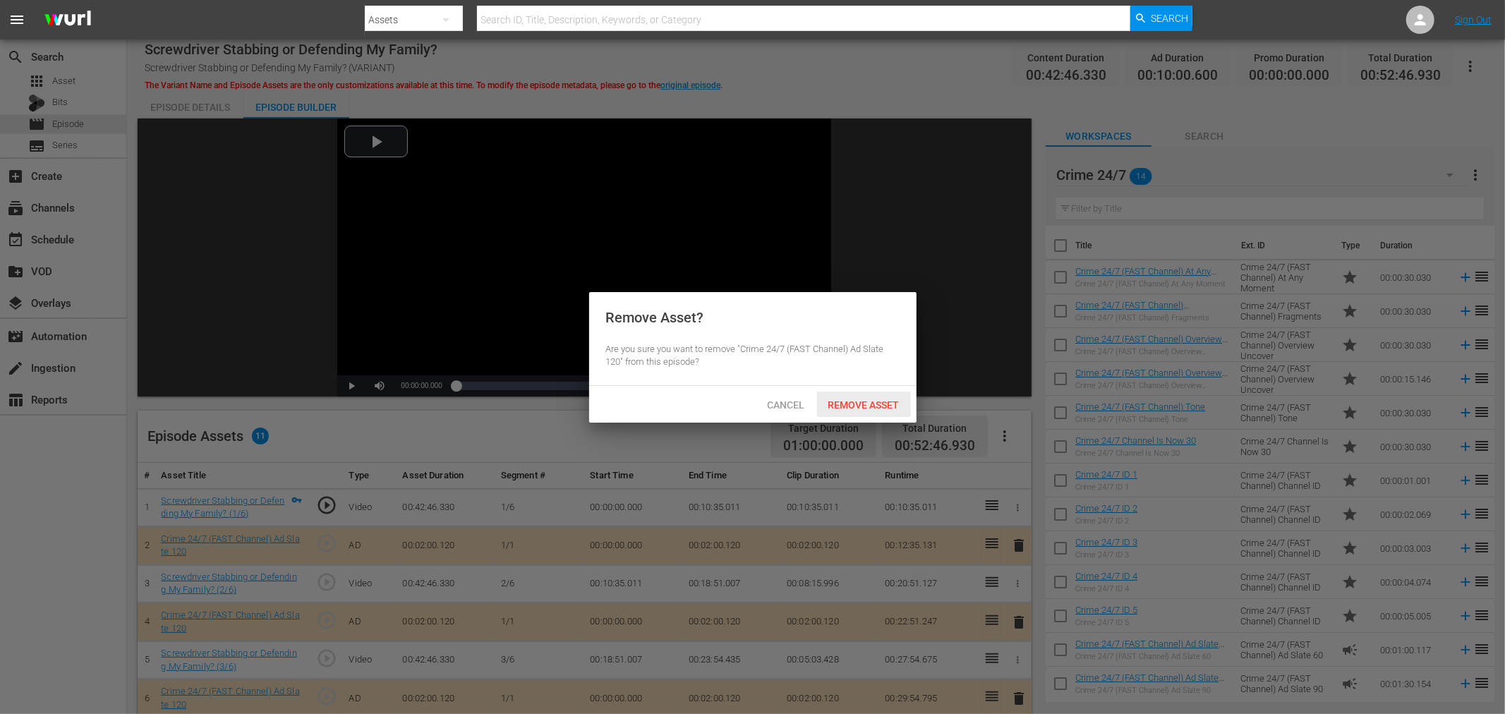
click at [866, 399] on span "Remove Asset" at bounding box center [864, 404] width 94 height 11
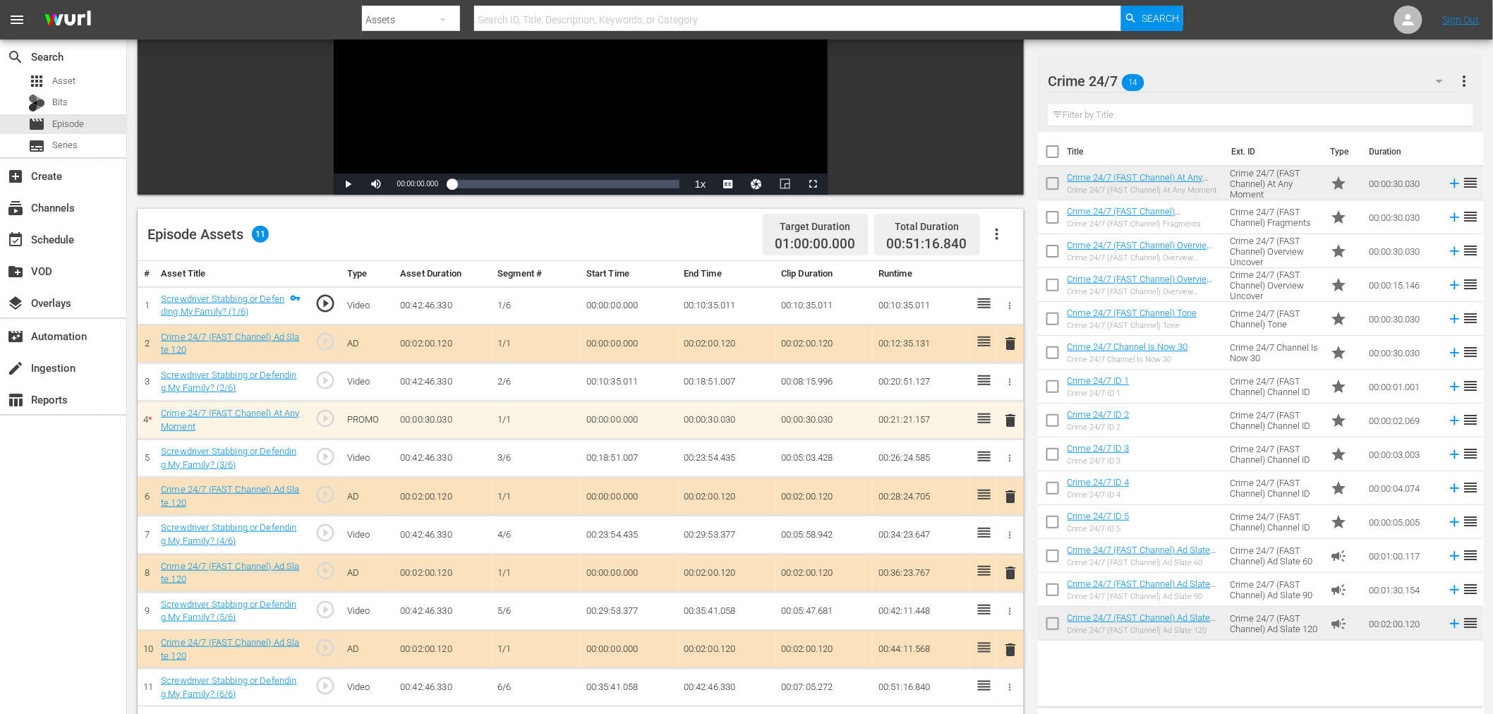
scroll to position [235, 0]
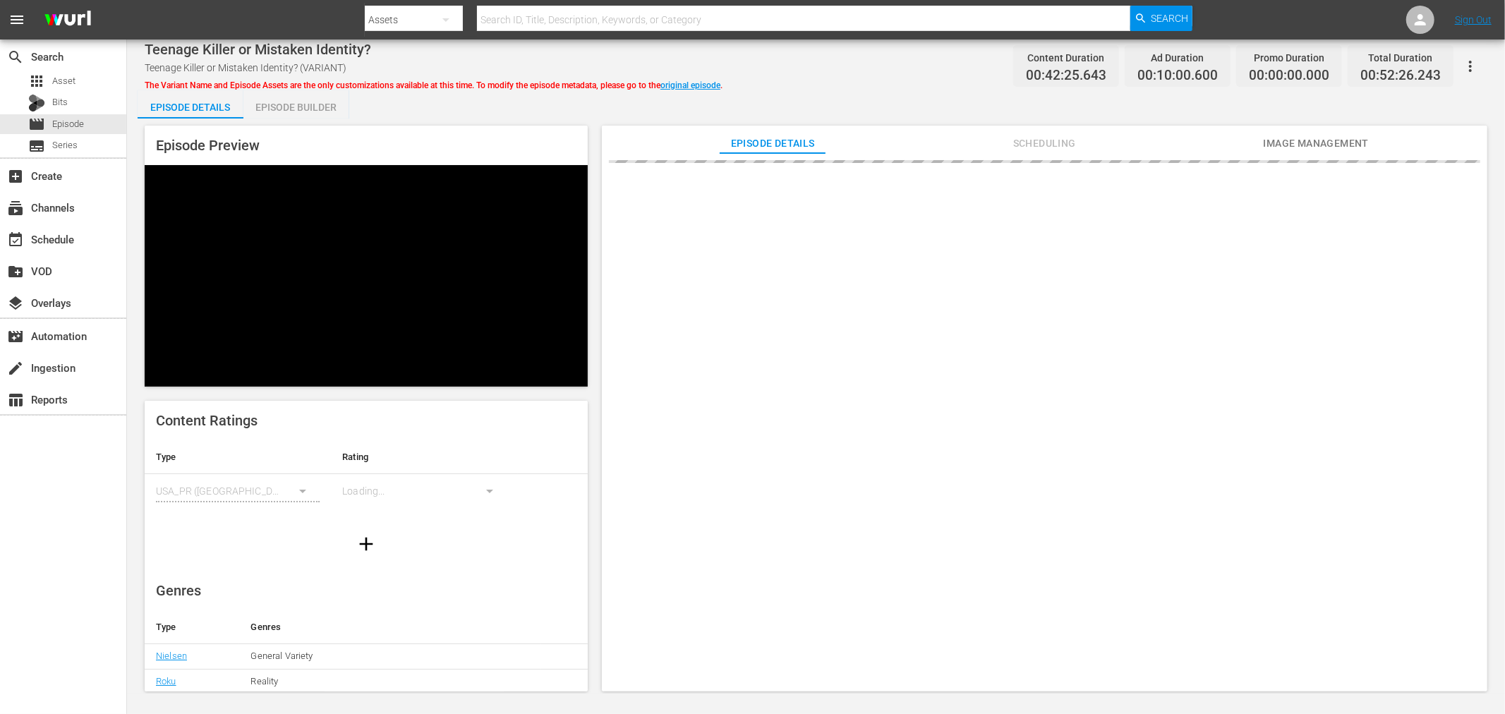
click at [279, 110] on div "Episode Builder" at bounding box center [296, 107] width 106 height 34
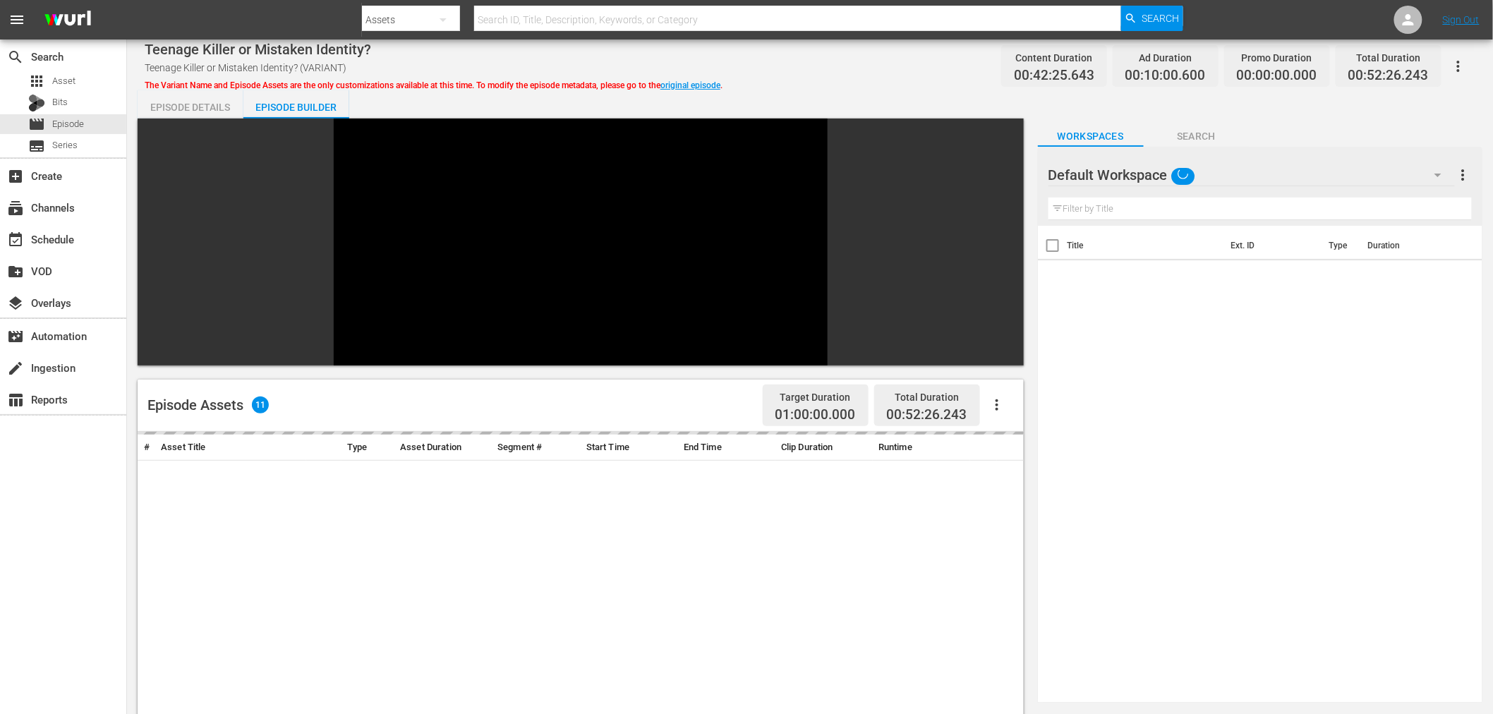
click at [1264, 166] on div "Default Workspace" at bounding box center [1251, 175] width 406 height 40
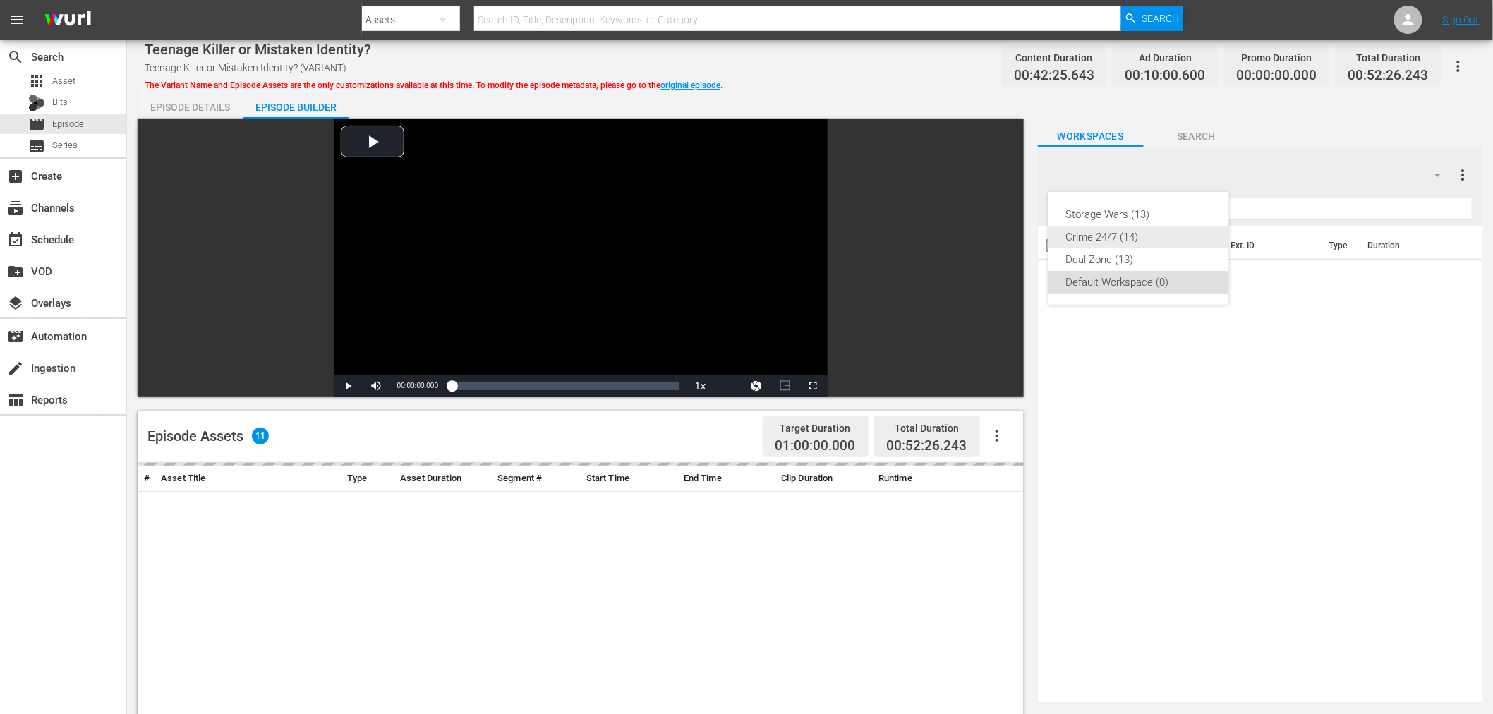
click at [1115, 237] on div "Crime 24/7 (14)" at bounding box center [1138, 237] width 147 height 23
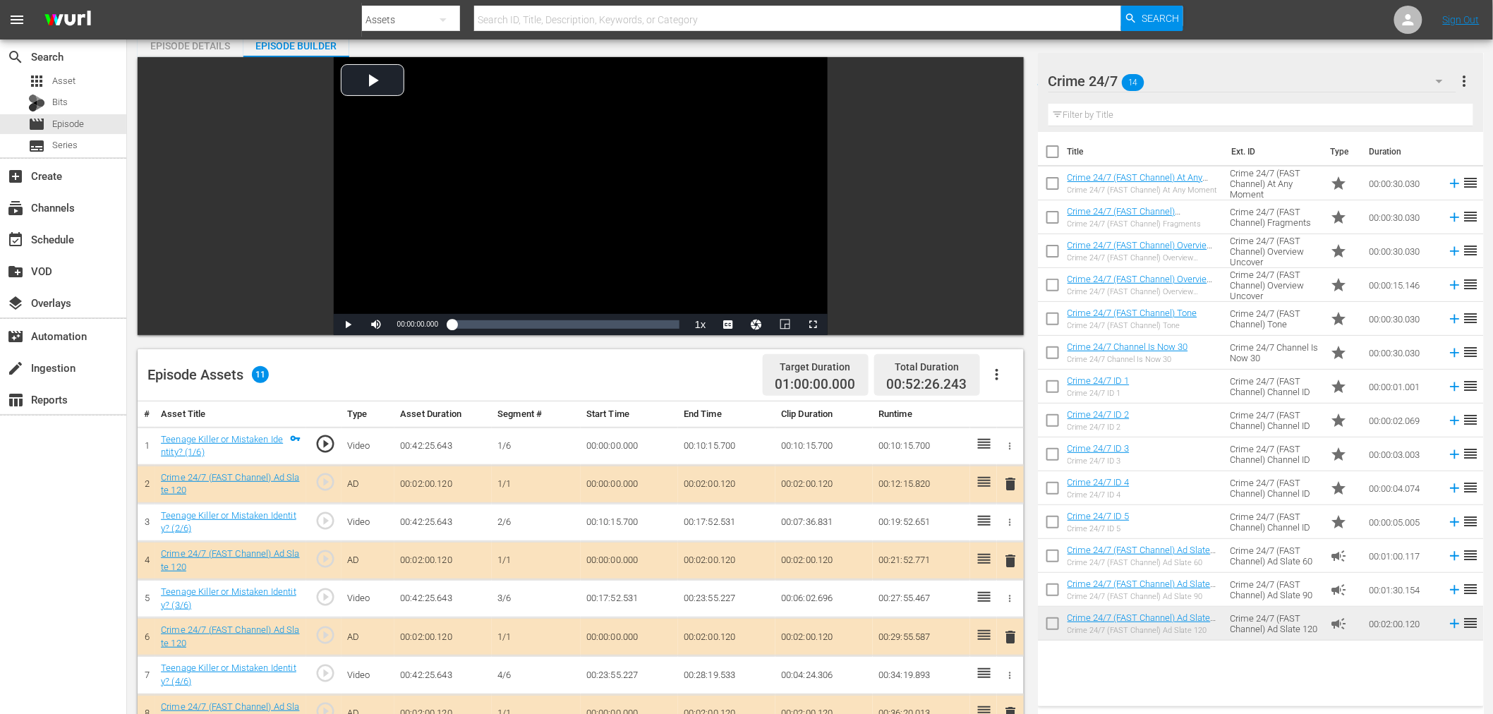
scroll to position [157, 0]
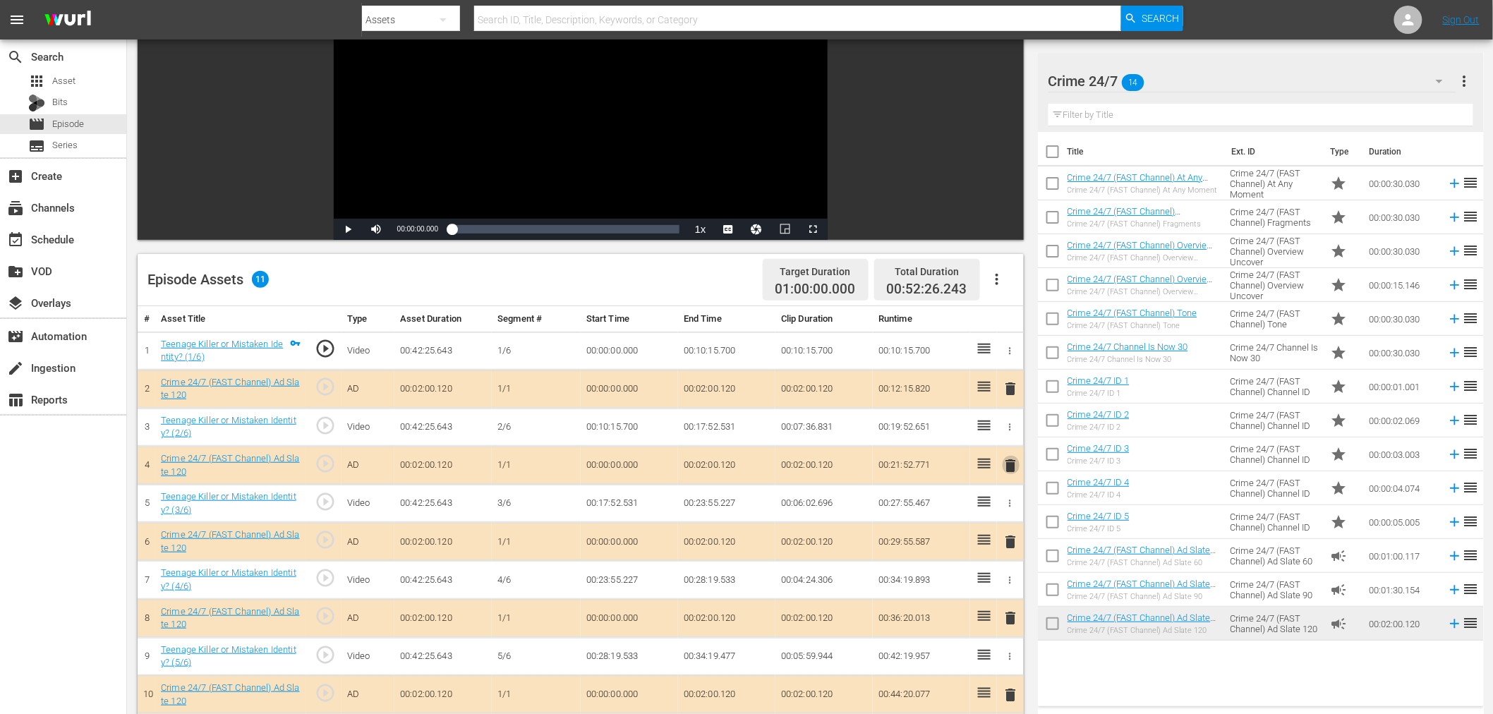
click at [1012, 462] on span "delete" at bounding box center [1011, 465] width 17 height 17
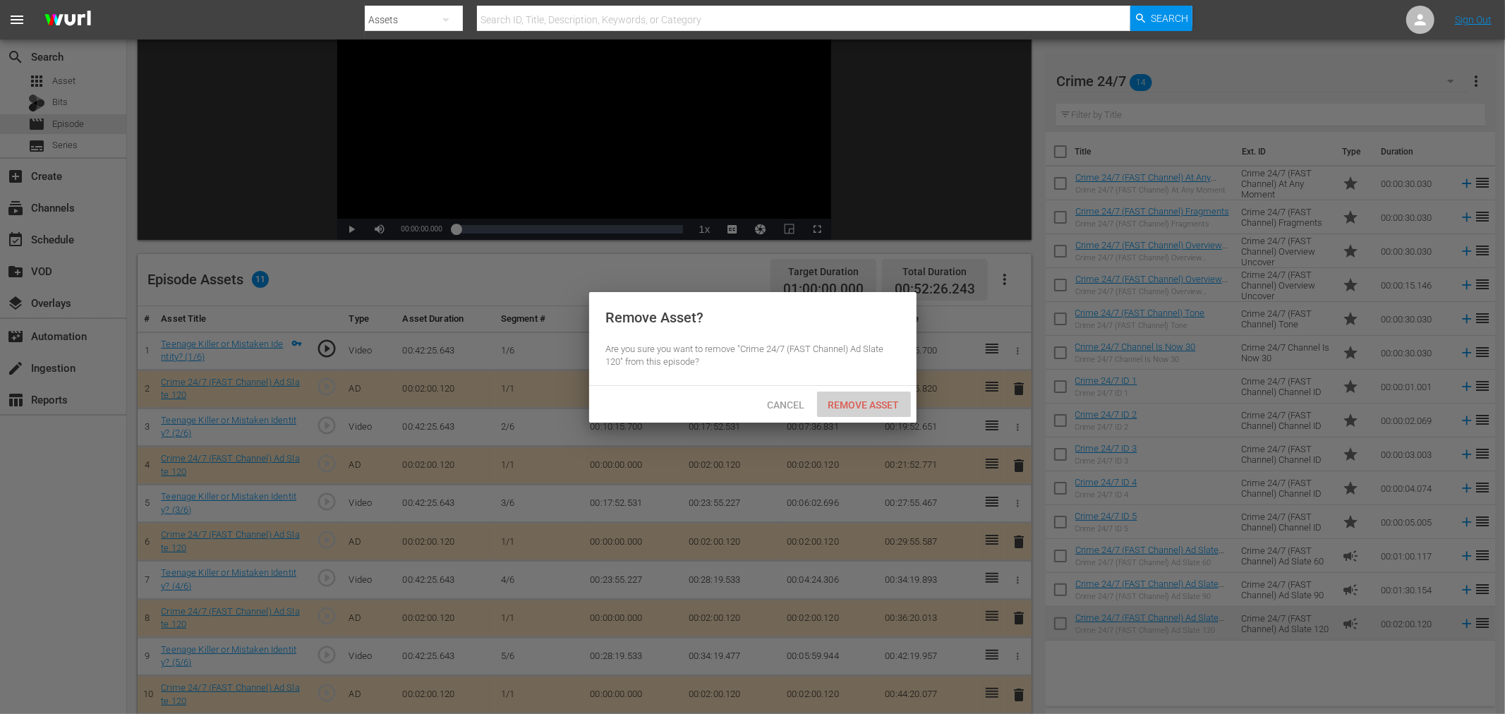
click at [871, 407] on span "Remove Asset" at bounding box center [864, 404] width 94 height 11
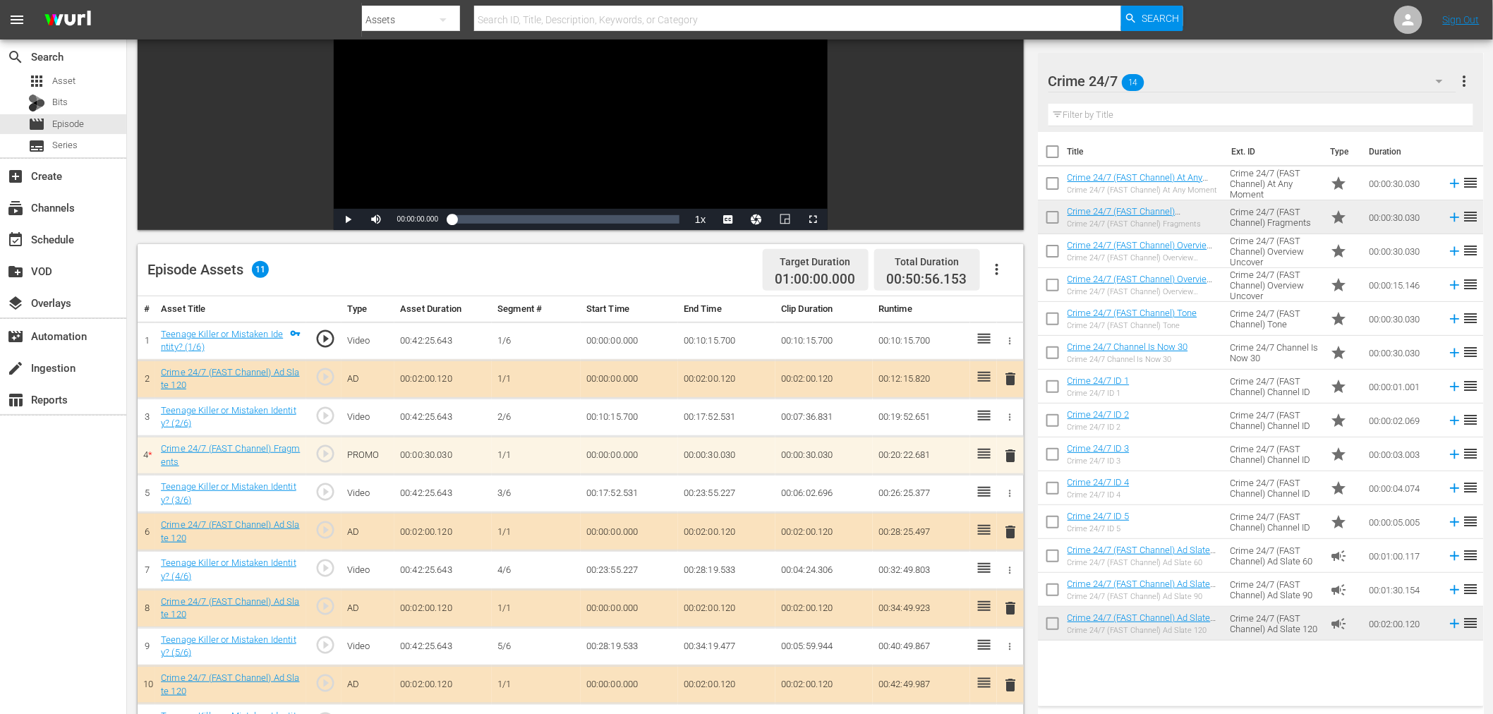
scroll to position [235, 0]
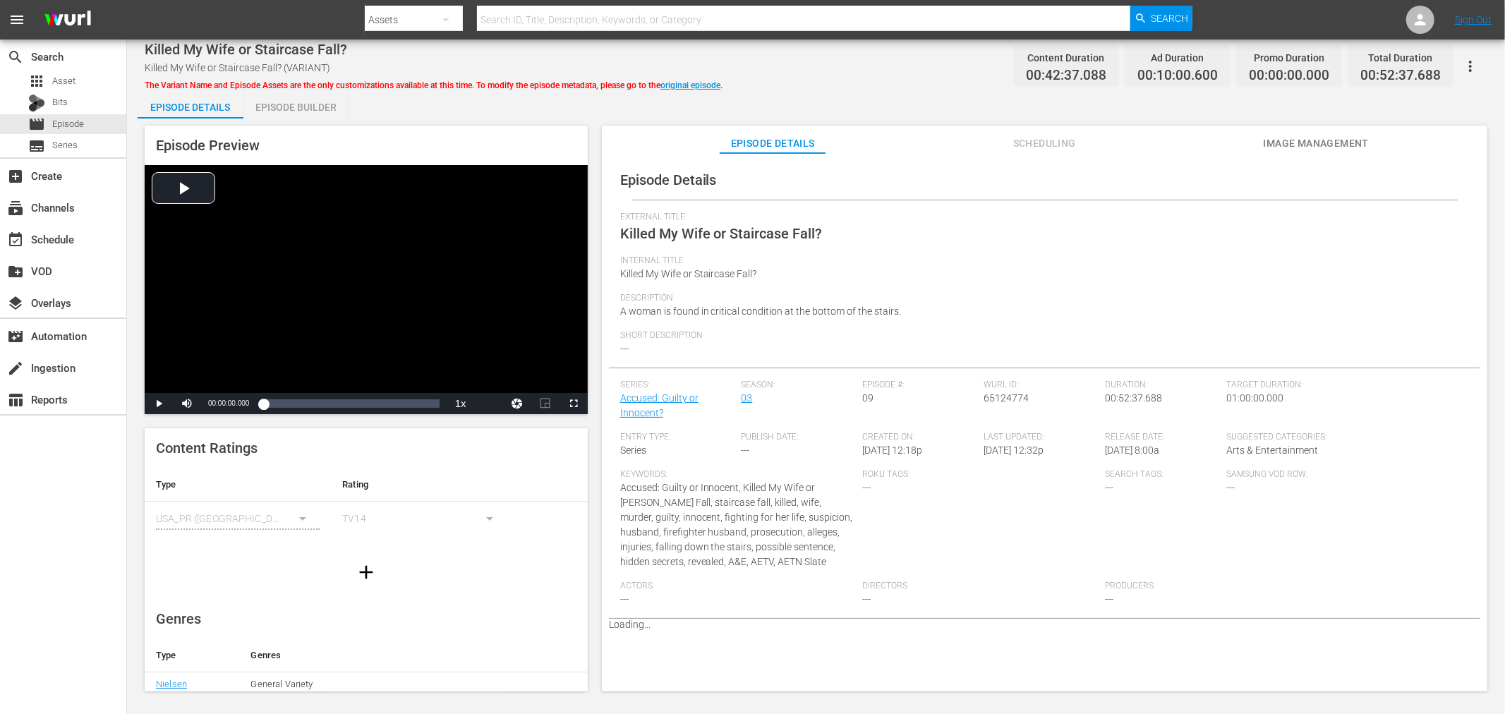
click at [311, 97] on div "Episode Builder" at bounding box center [296, 107] width 106 height 34
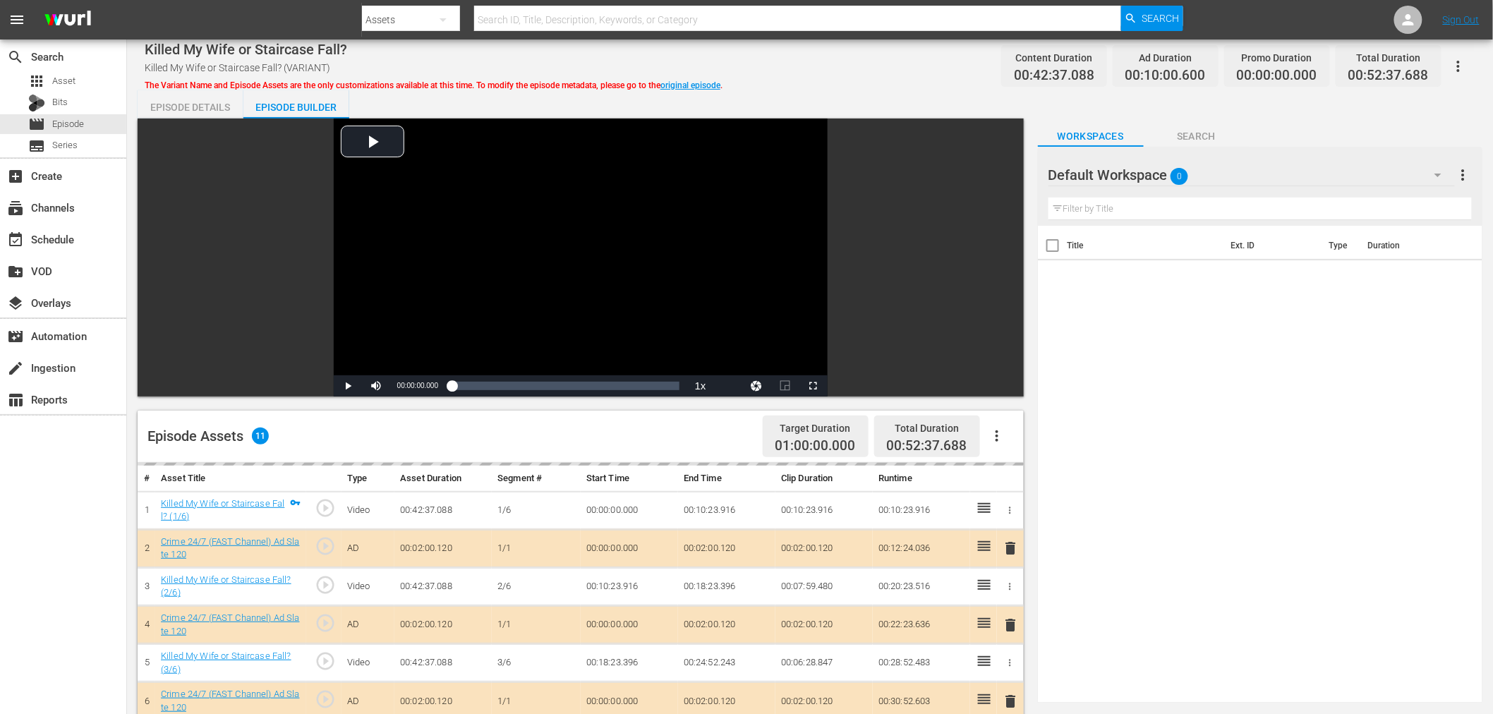
click at [1288, 163] on div "Default Workspace 0" at bounding box center [1251, 175] width 406 height 40
click at [1091, 238] on div "Crime 24/7 (14)" at bounding box center [1138, 237] width 147 height 23
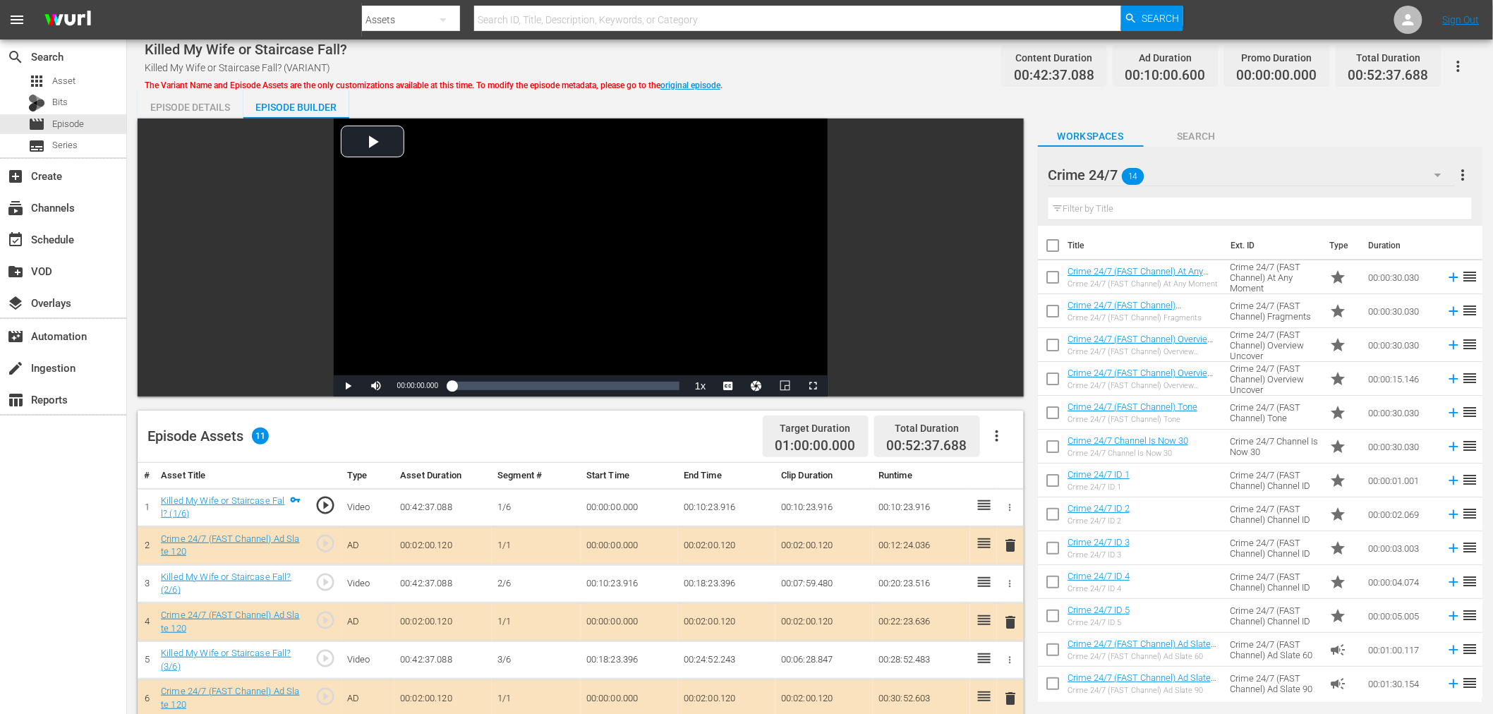
click at [1010, 626] on span "delete" at bounding box center [1011, 622] width 17 height 17
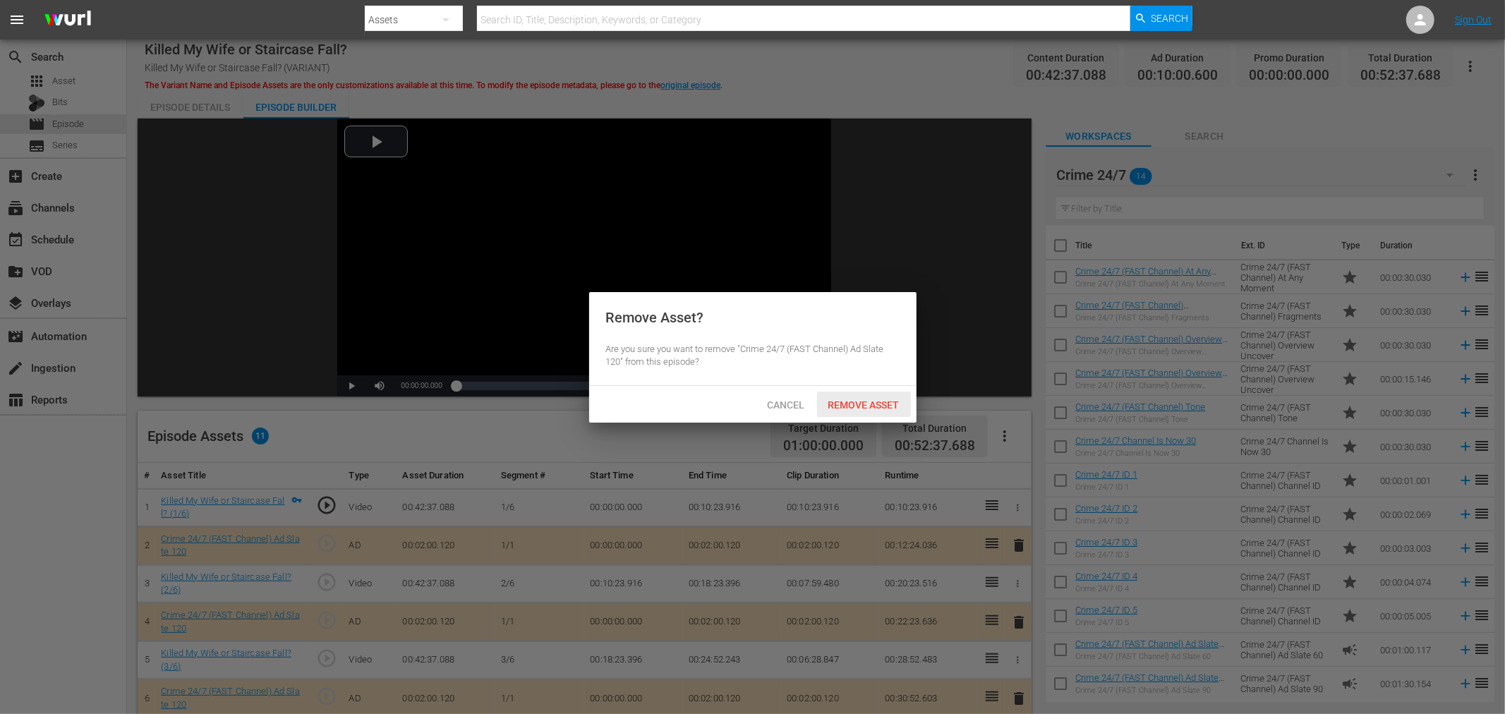
click at [856, 399] on span "Remove Asset" at bounding box center [864, 404] width 94 height 11
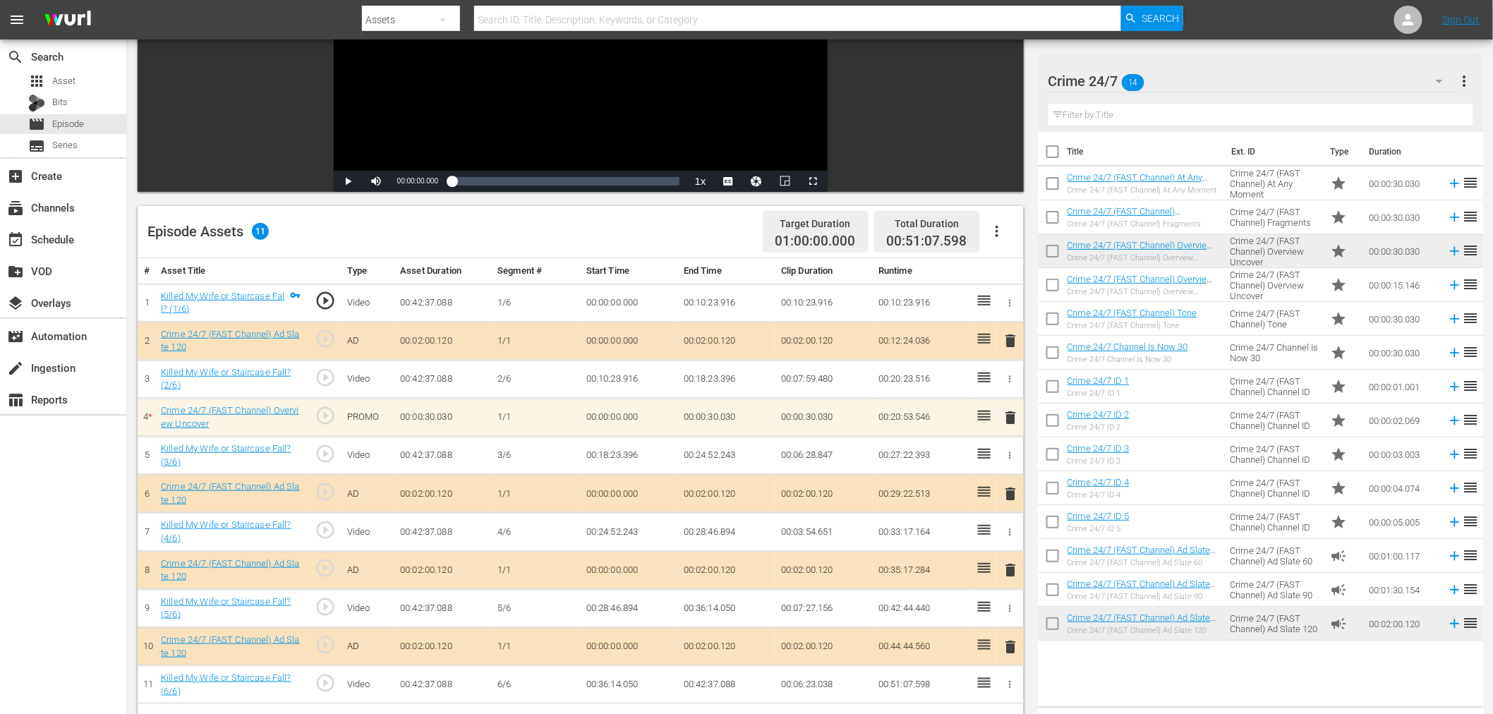
scroll to position [313, 0]
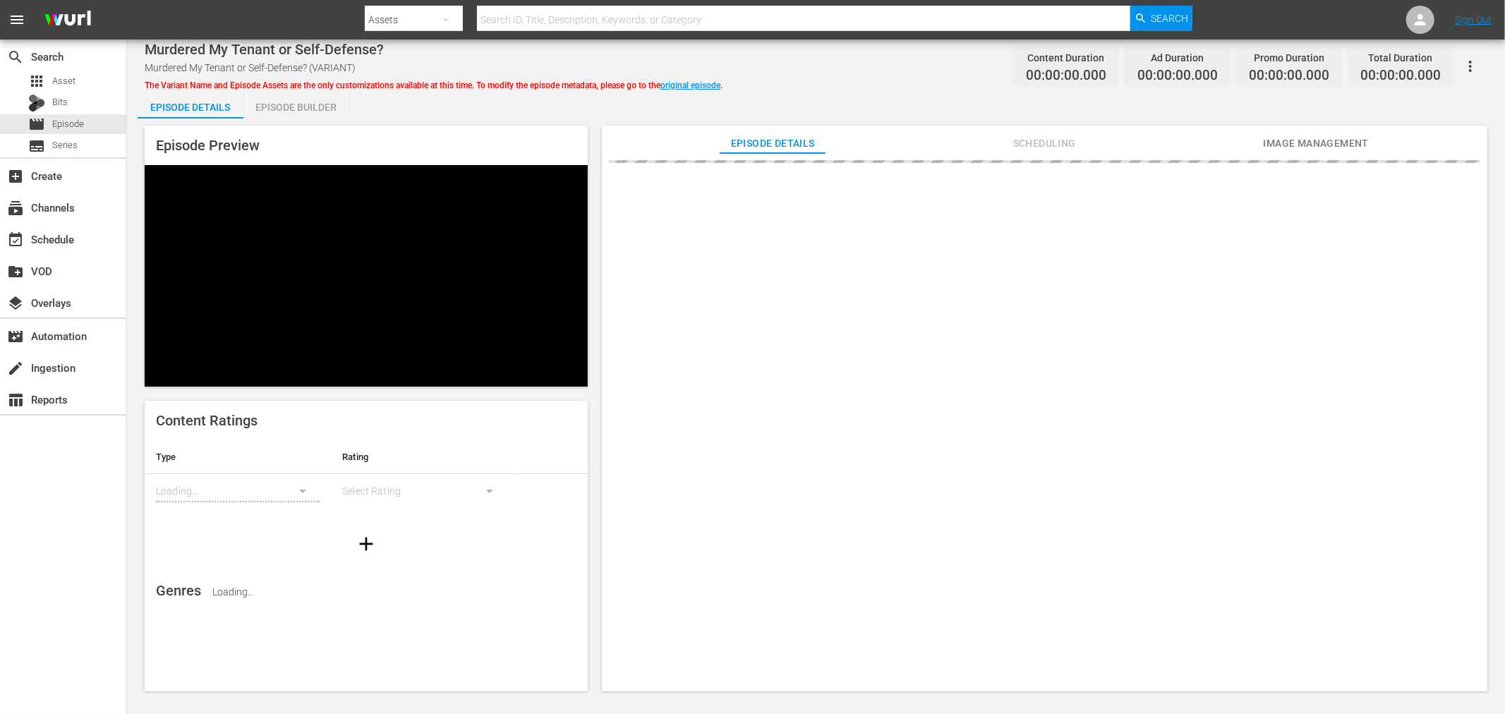
click at [312, 99] on div "Episode Builder" at bounding box center [296, 107] width 106 height 34
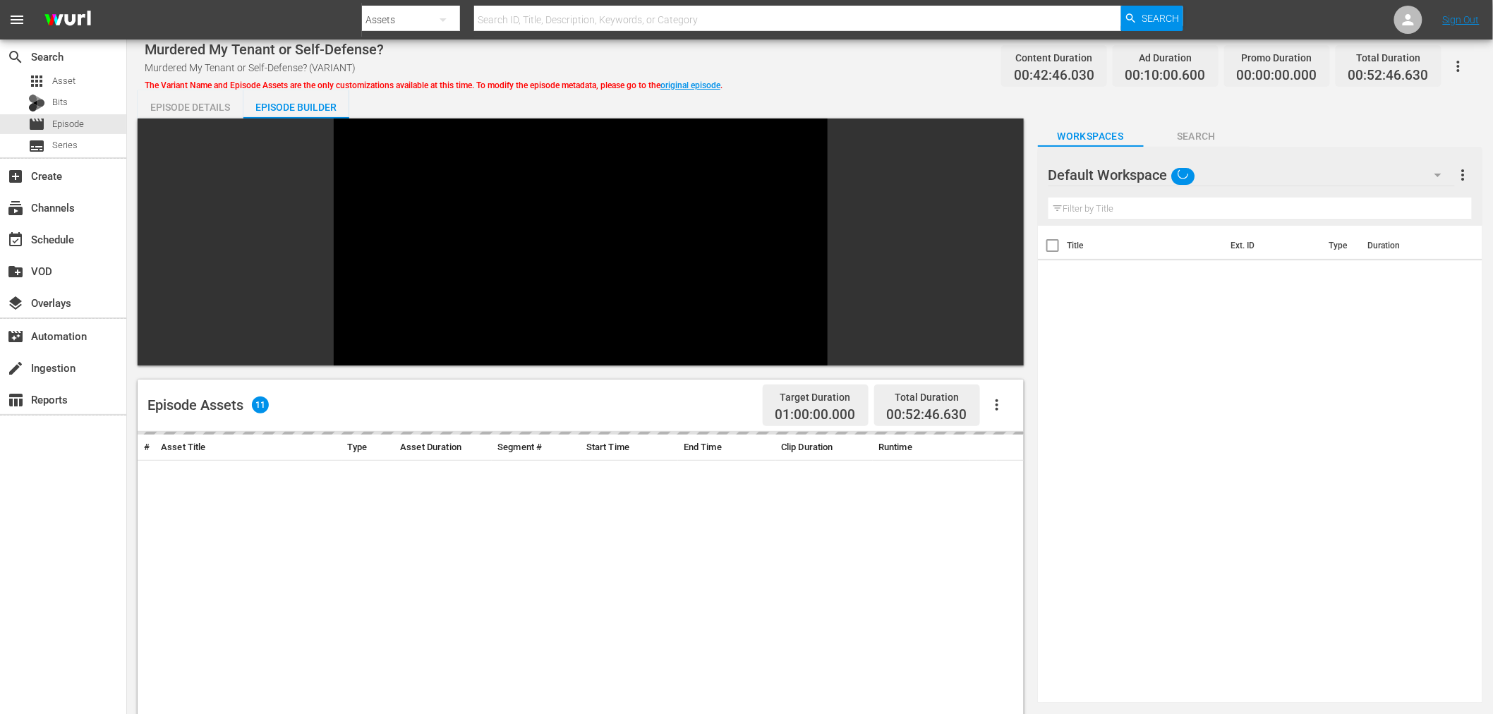
click at [1271, 166] on div "Default Workspace" at bounding box center [1251, 175] width 406 height 40
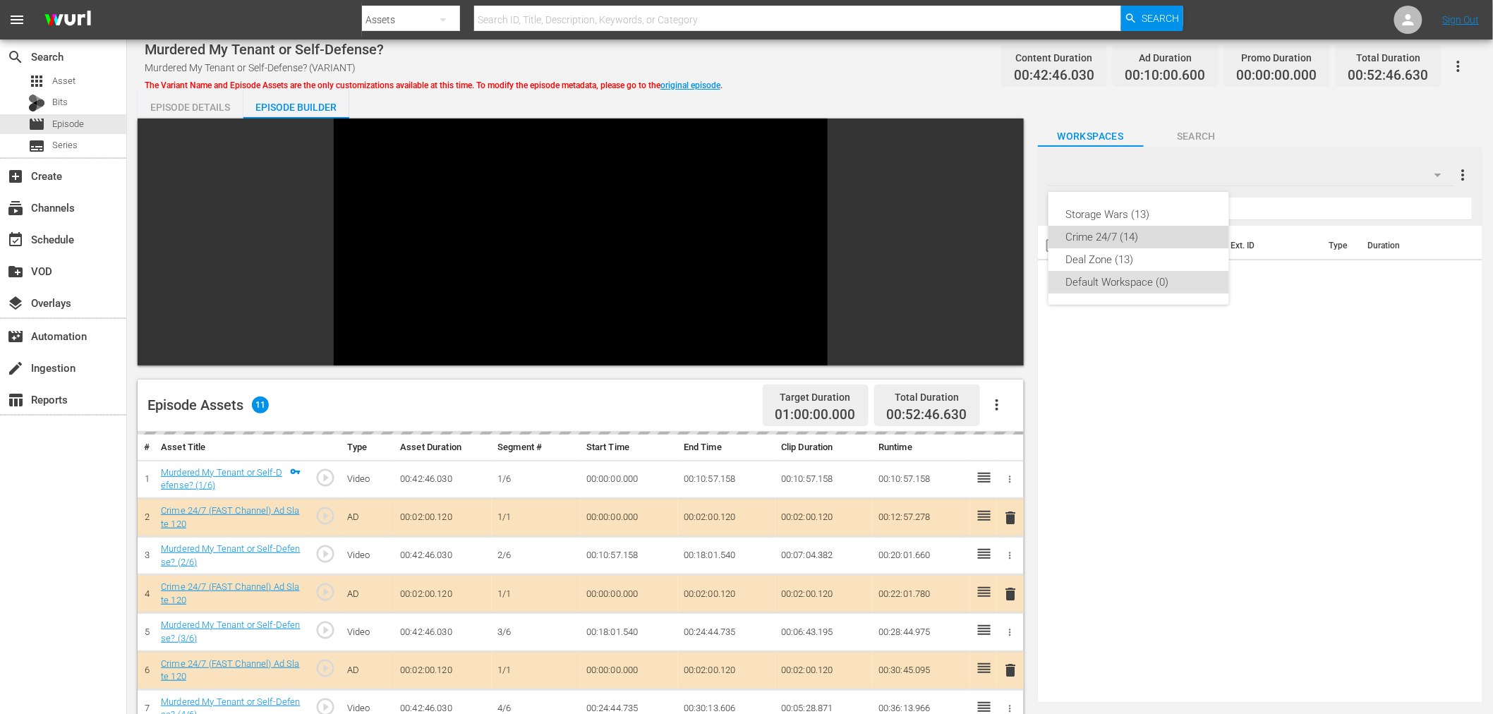
click at [1098, 241] on div "Crime 24/7 (14)" at bounding box center [1138, 237] width 147 height 23
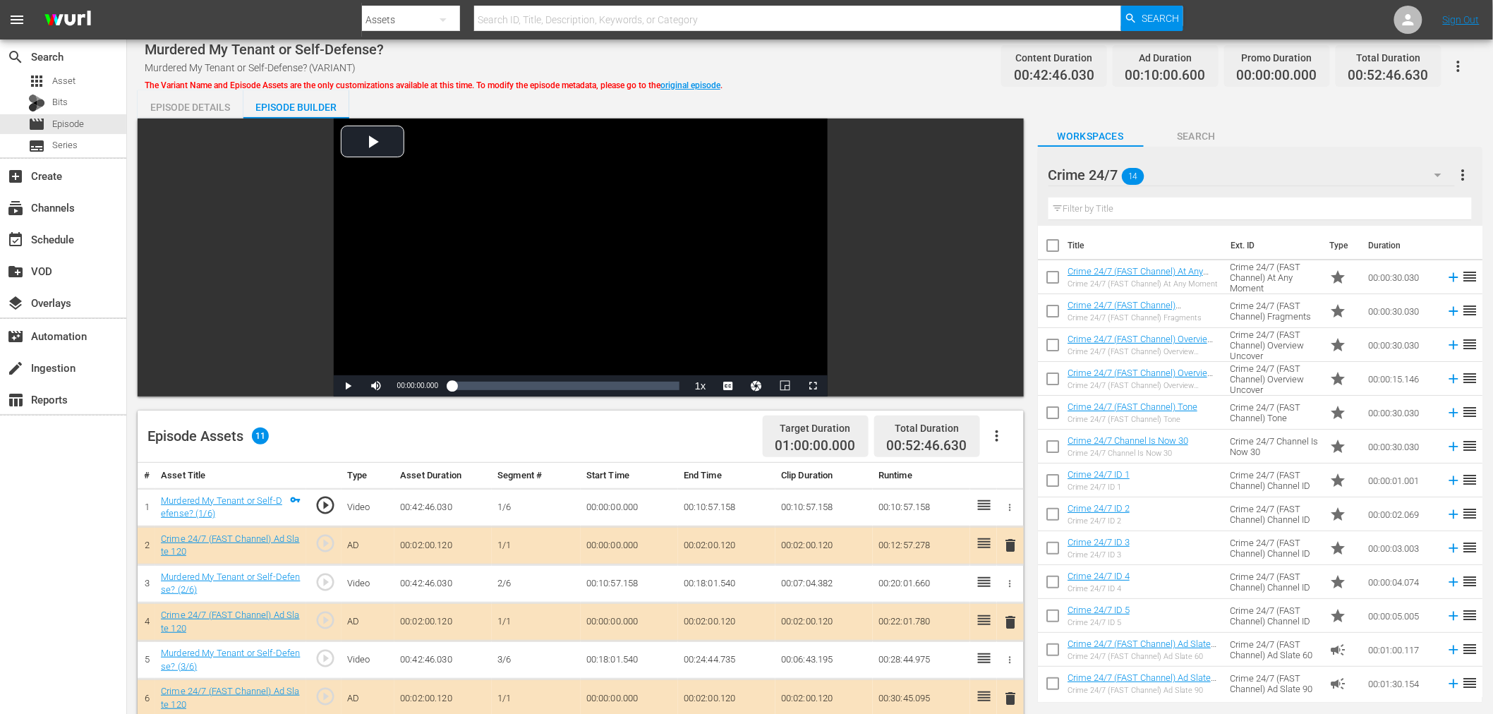
click at [1005, 623] on span "delete" at bounding box center [1011, 622] width 17 height 17
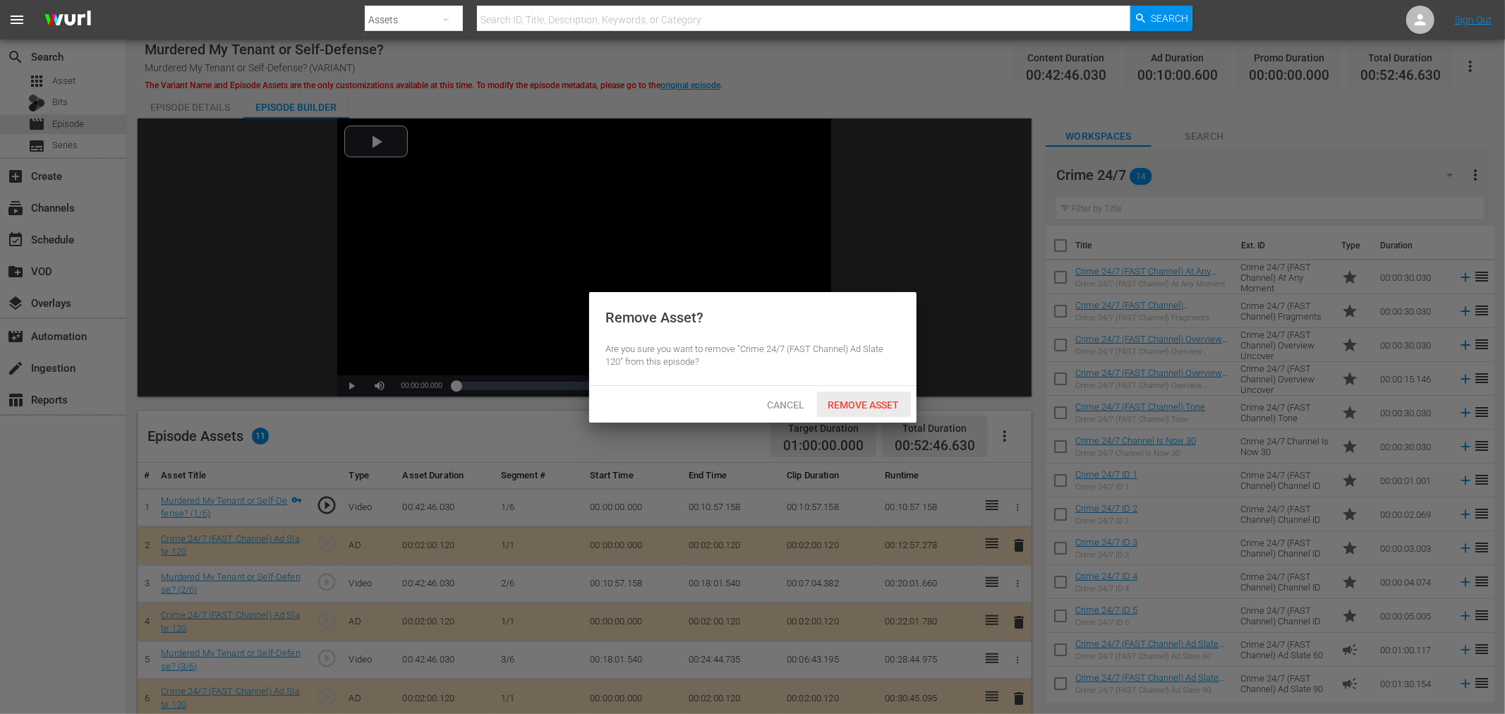
click at [871, 401] on span "Remove Asset" at bounding box center [864, 404] width 94 height 11
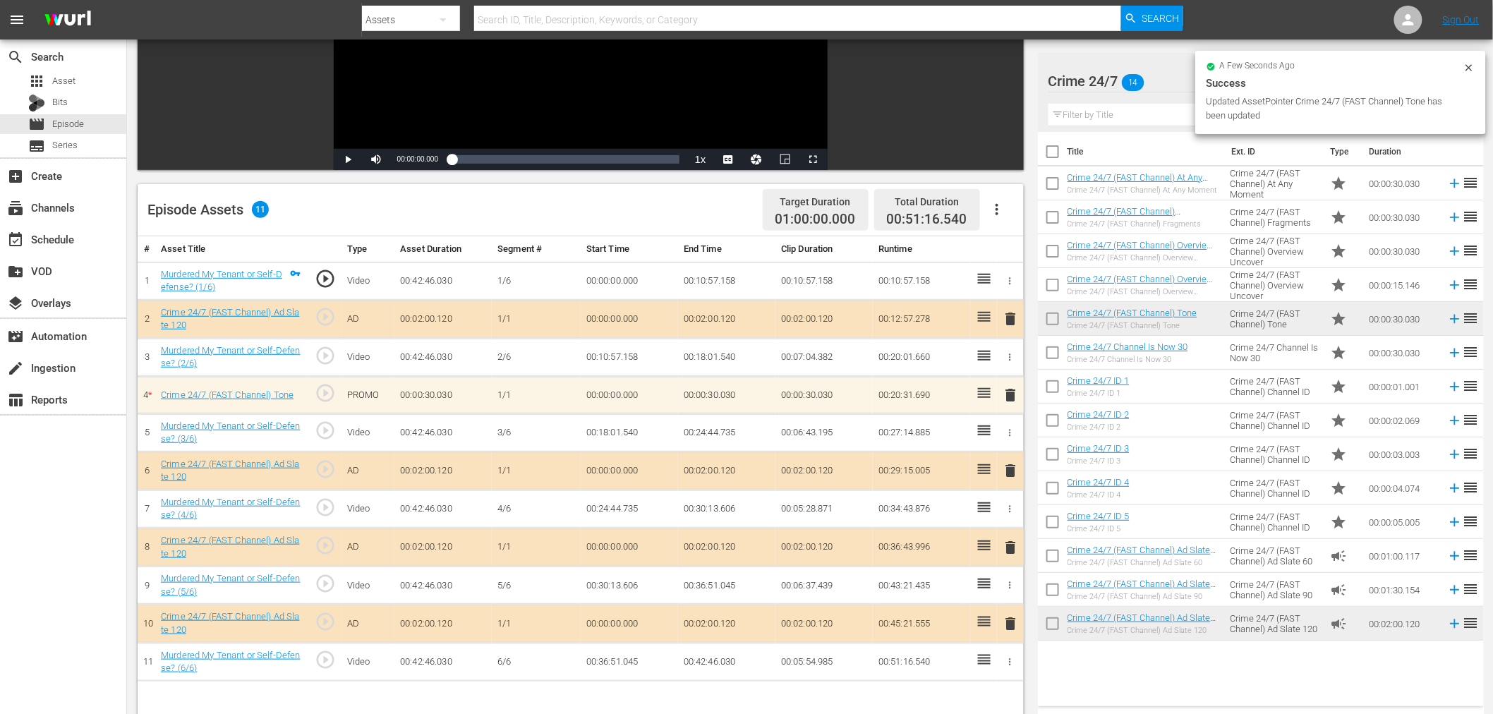
scroll to position [235, 0]
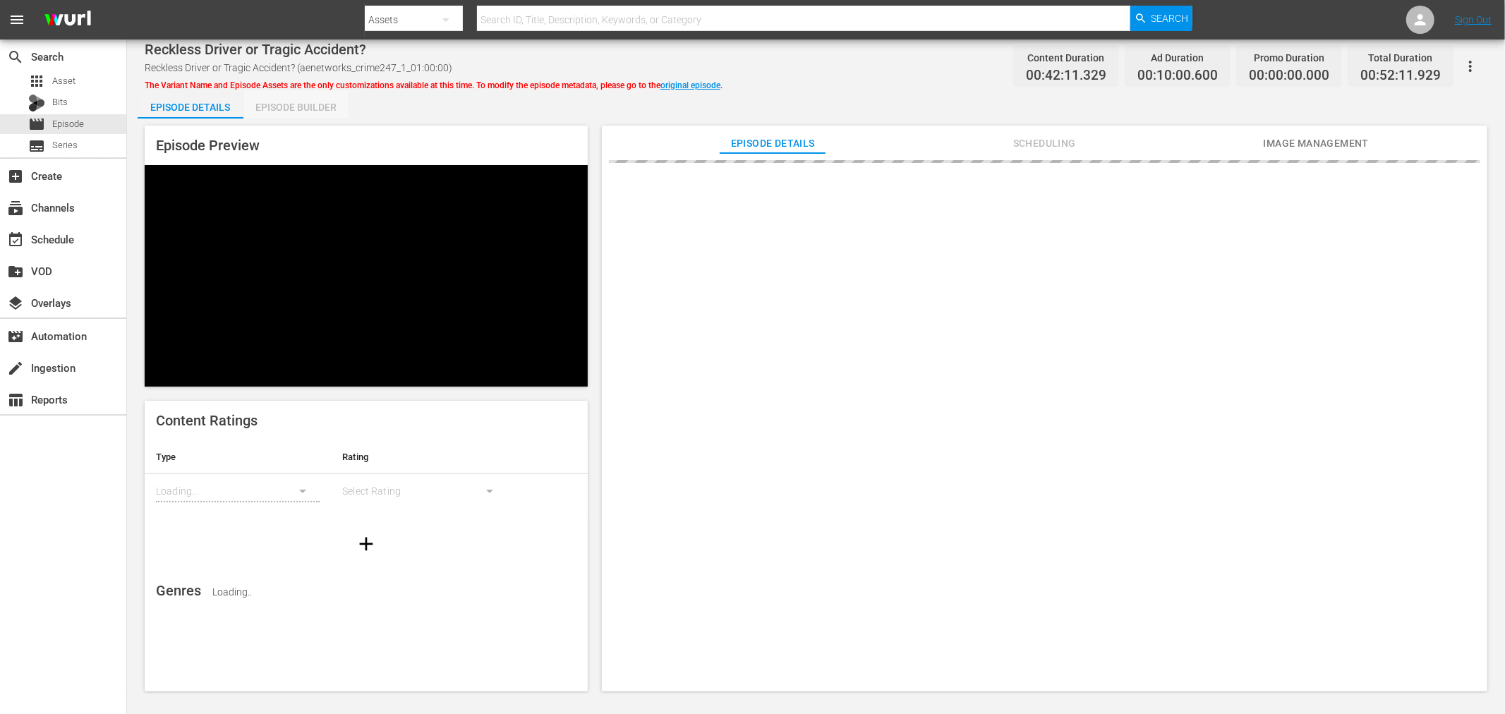
click at [310, 100] on div "Episode Builder" at bounding box center [296, 107] width 106 height 34
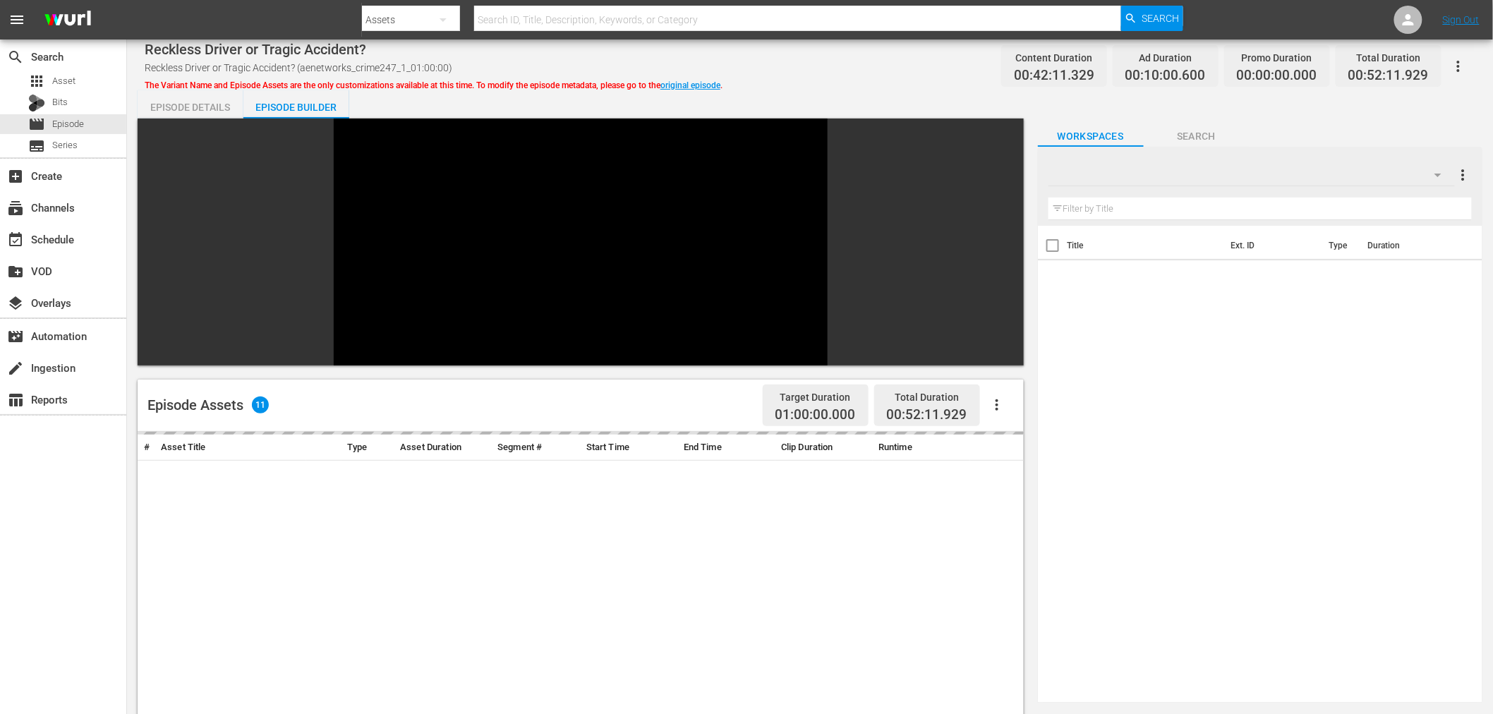
click at [1261, 172] on div at bounding box center [1251, 175] width 406 height 40
click at [1252, 177] on div at bounding box center [746, 357] width 1493 height 714
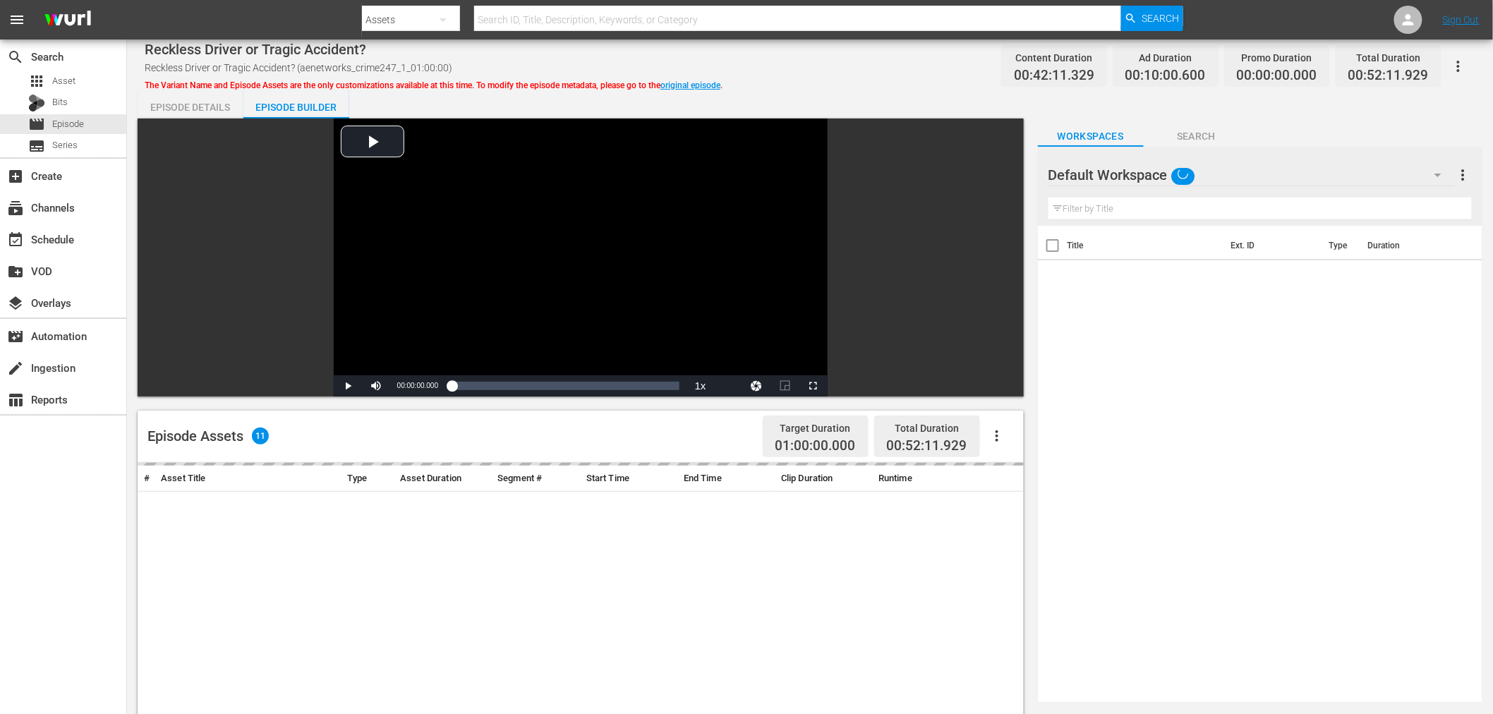
click at [1252, 177] on div "Storage Wars (13) Crime 24/7 (14) Deal Zone (13) Default Workspace (0)" at bounding box center [746, 357] width 1493 height 714
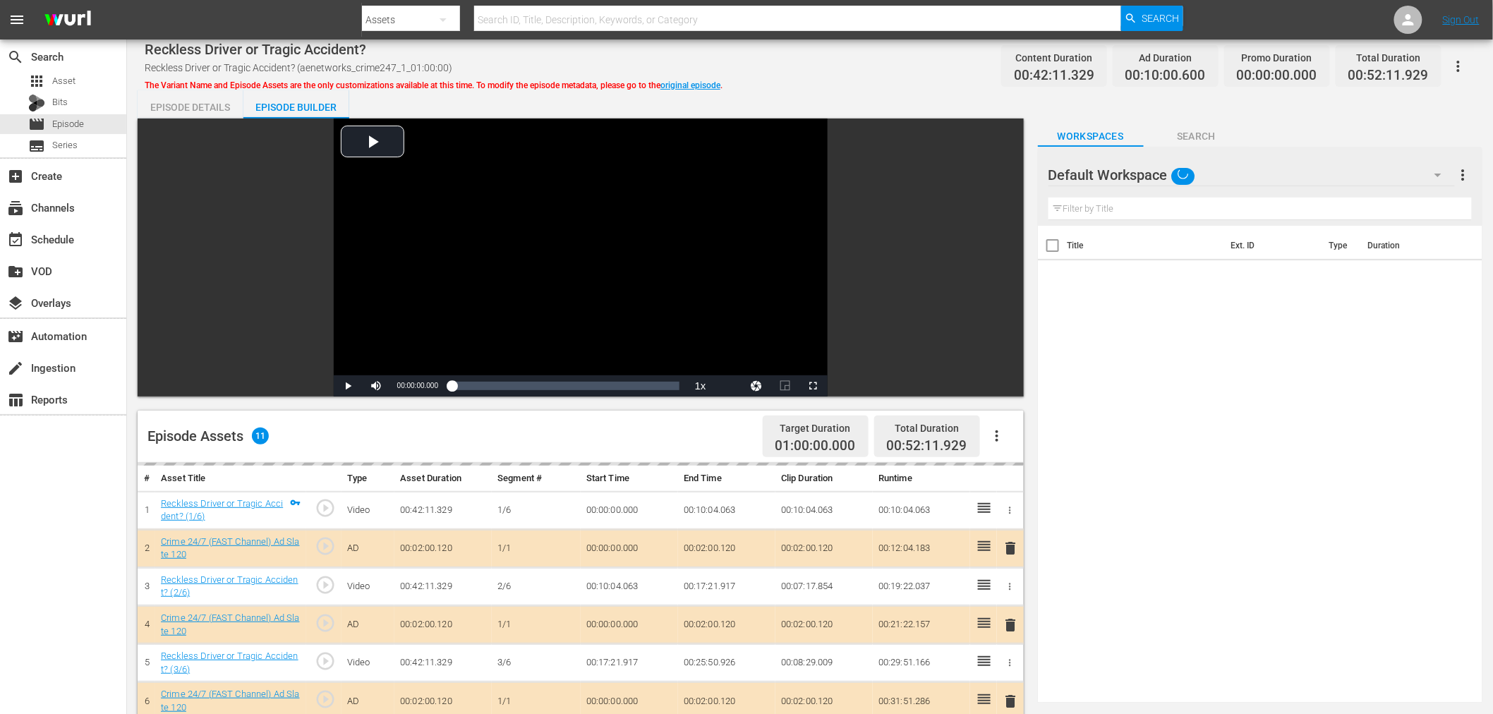
click at [1161, 174] on div "Default Workspace" at bounding box center [1251, 175] width 406 height 40
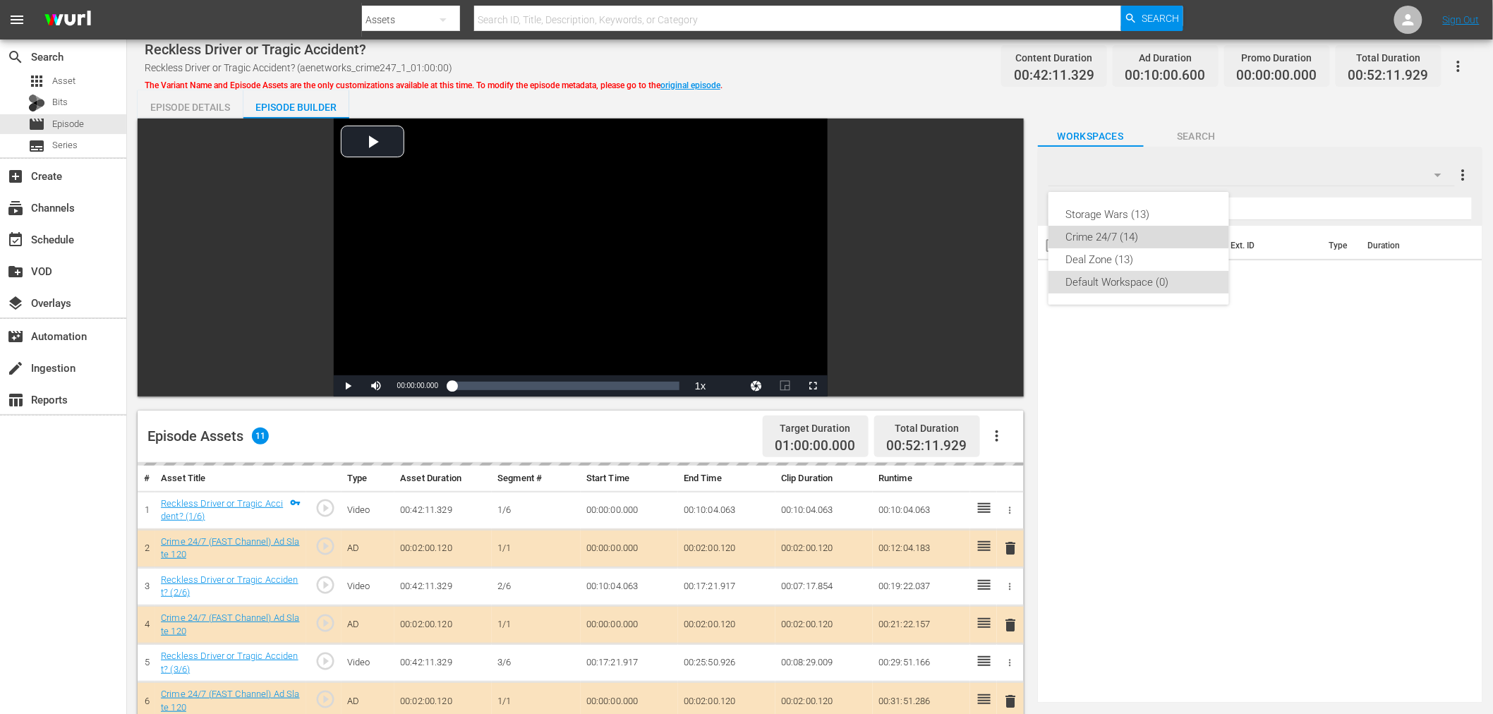
click at [1085, 234] on div "Crime 24/7 (14)" at bounding box center [1138, 237] width 147 height 23
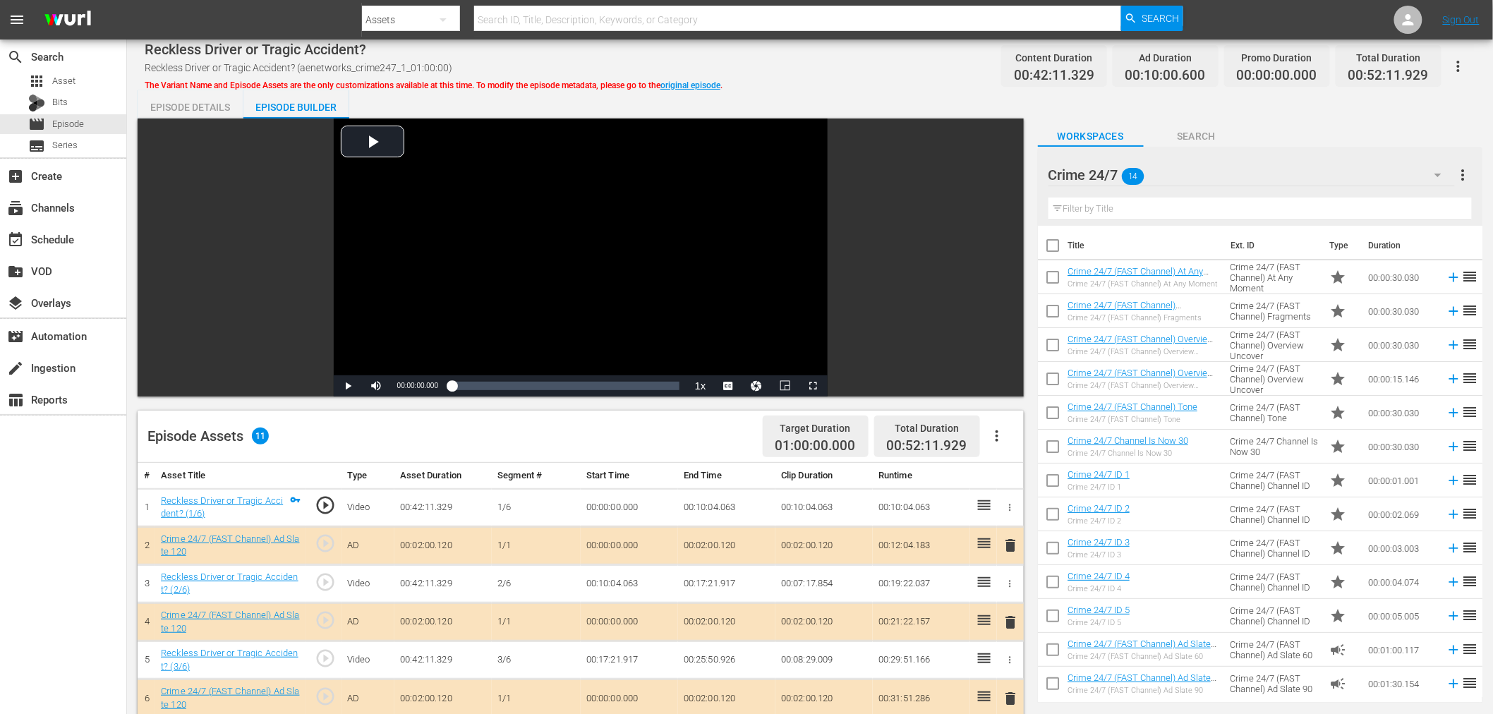
click at [1013, 625] on span "delete" at bounding box center [1011, 622] width 17 height 17
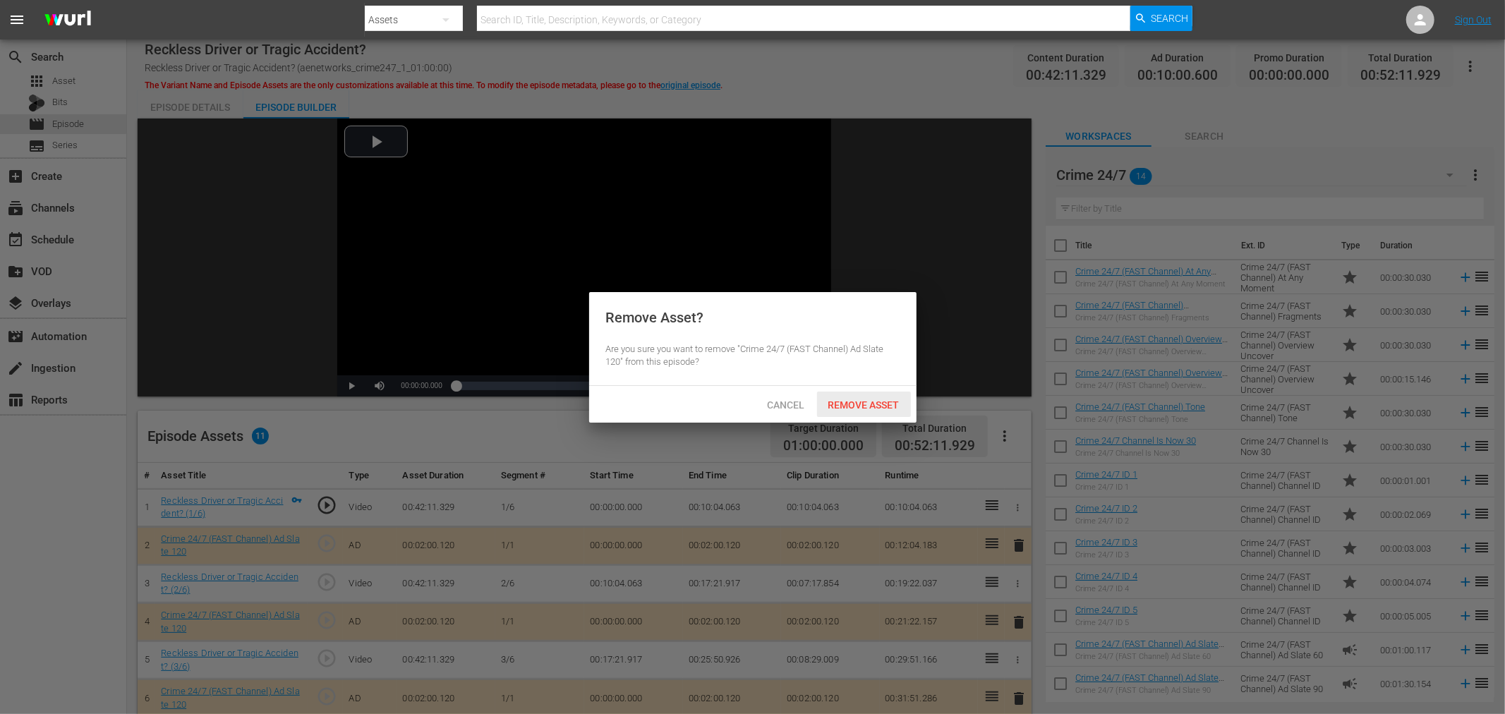
click at [850, 404] on span "Remove Asset" at bounding box center [864, 404] width 94 height 11
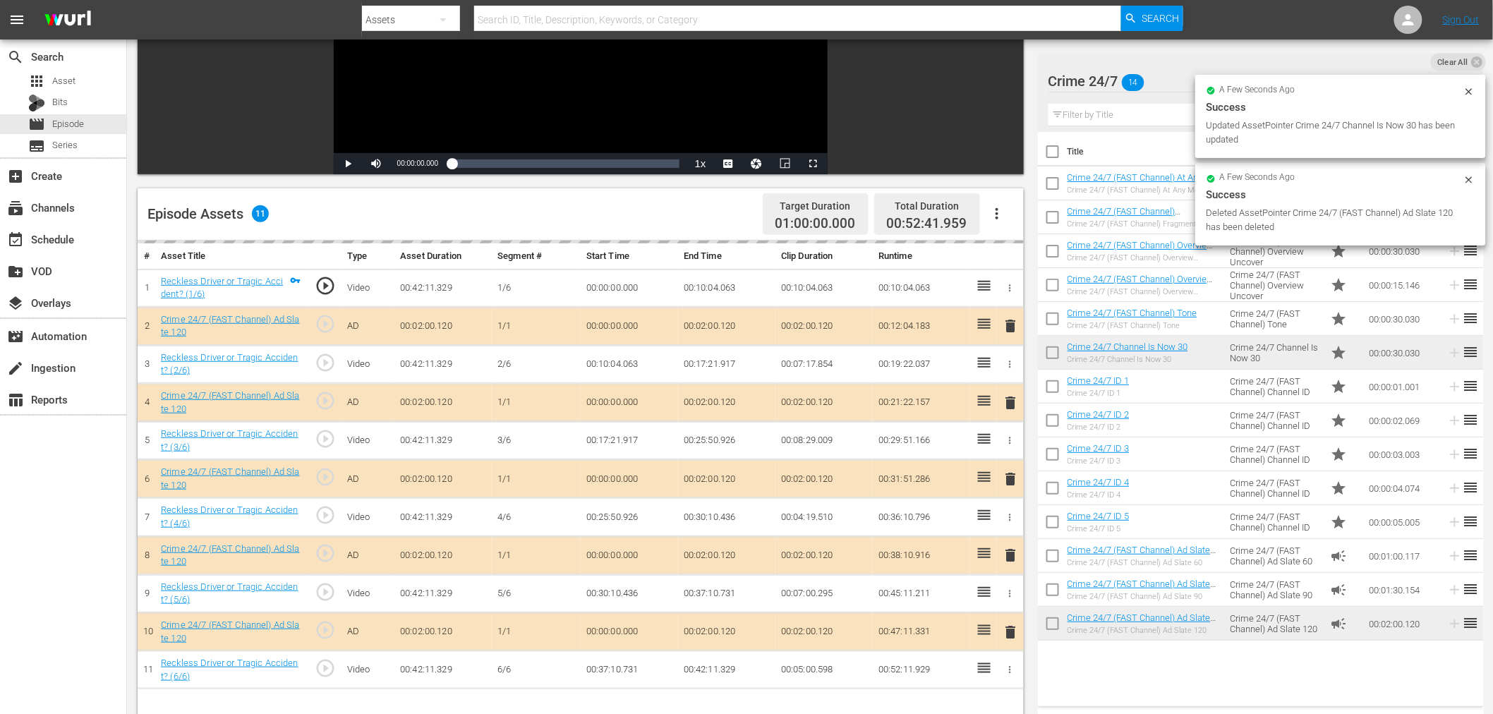
scroll to position [235, 0]
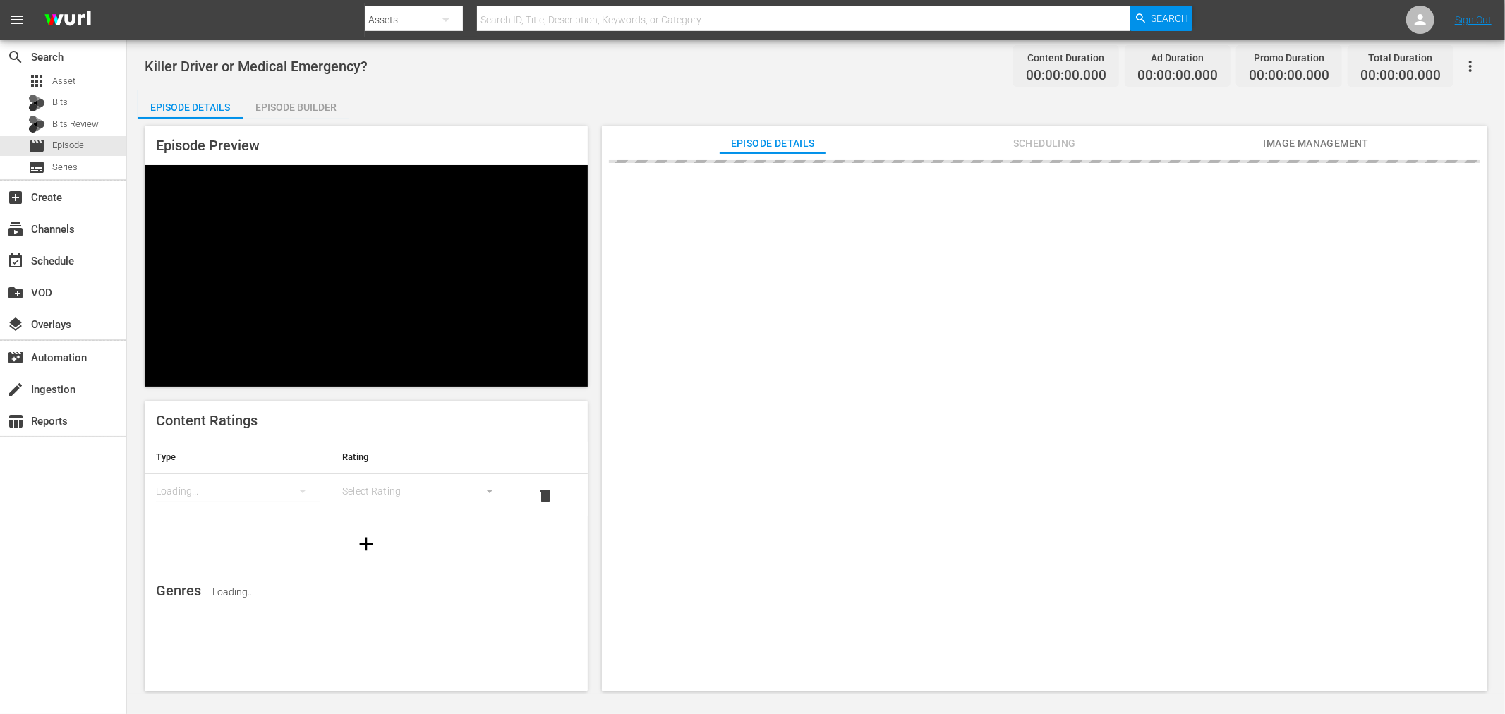
click at [266, 110] on div "Episode Builder" at bounding box center [296, 107] width 106 height 34
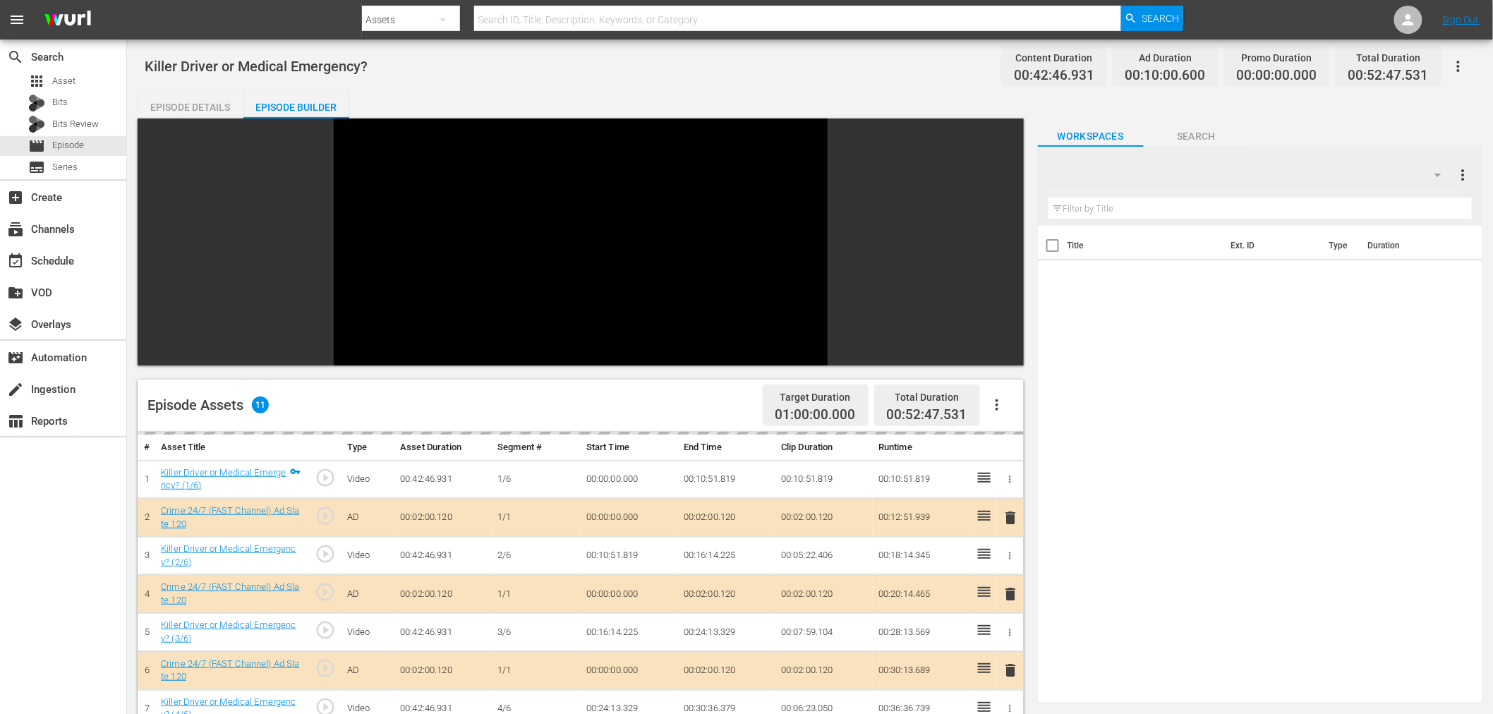
click at [1307, 164] on div at bounding box center [1251, 175] width 406 height 40
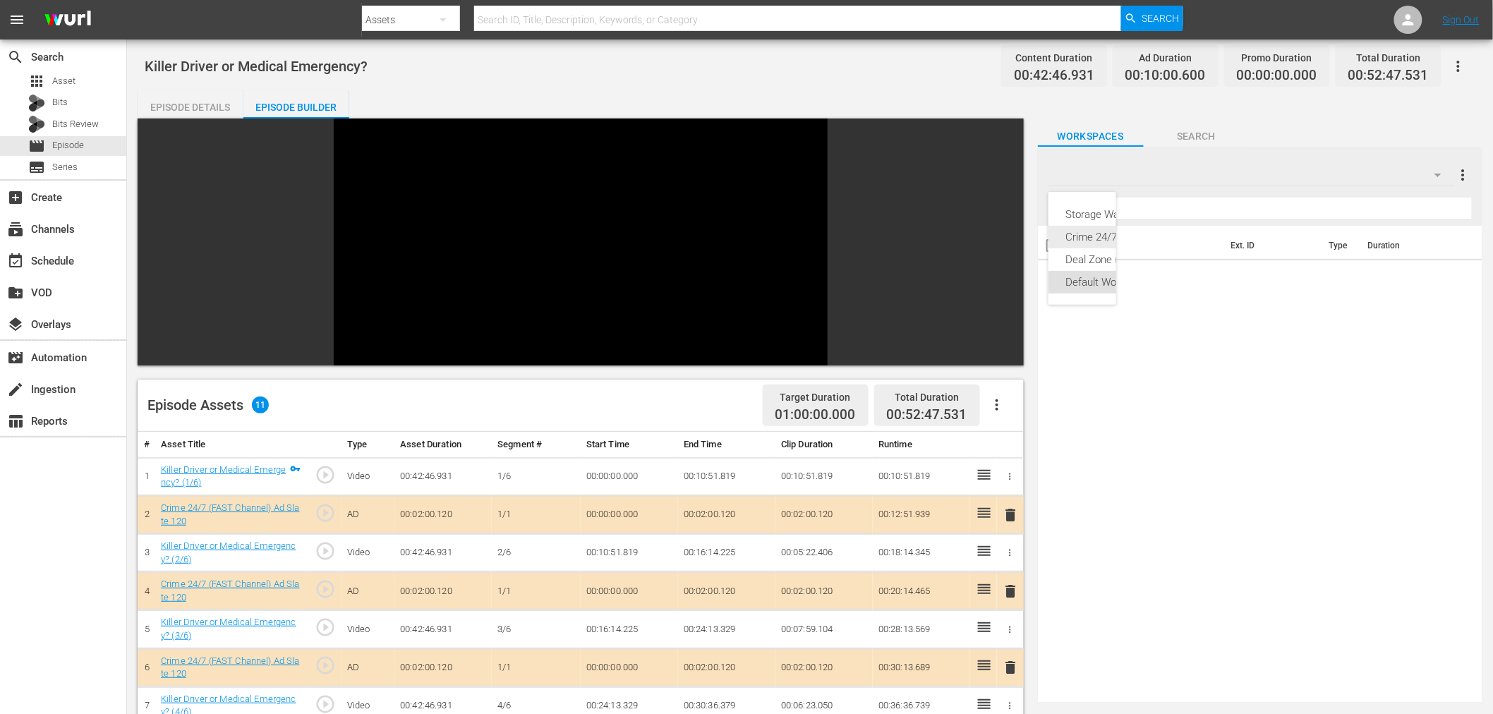
click at [1096, 240] on div "Crime 24/7 (14)" at bounding box center [1116, 237] width 103 height 23
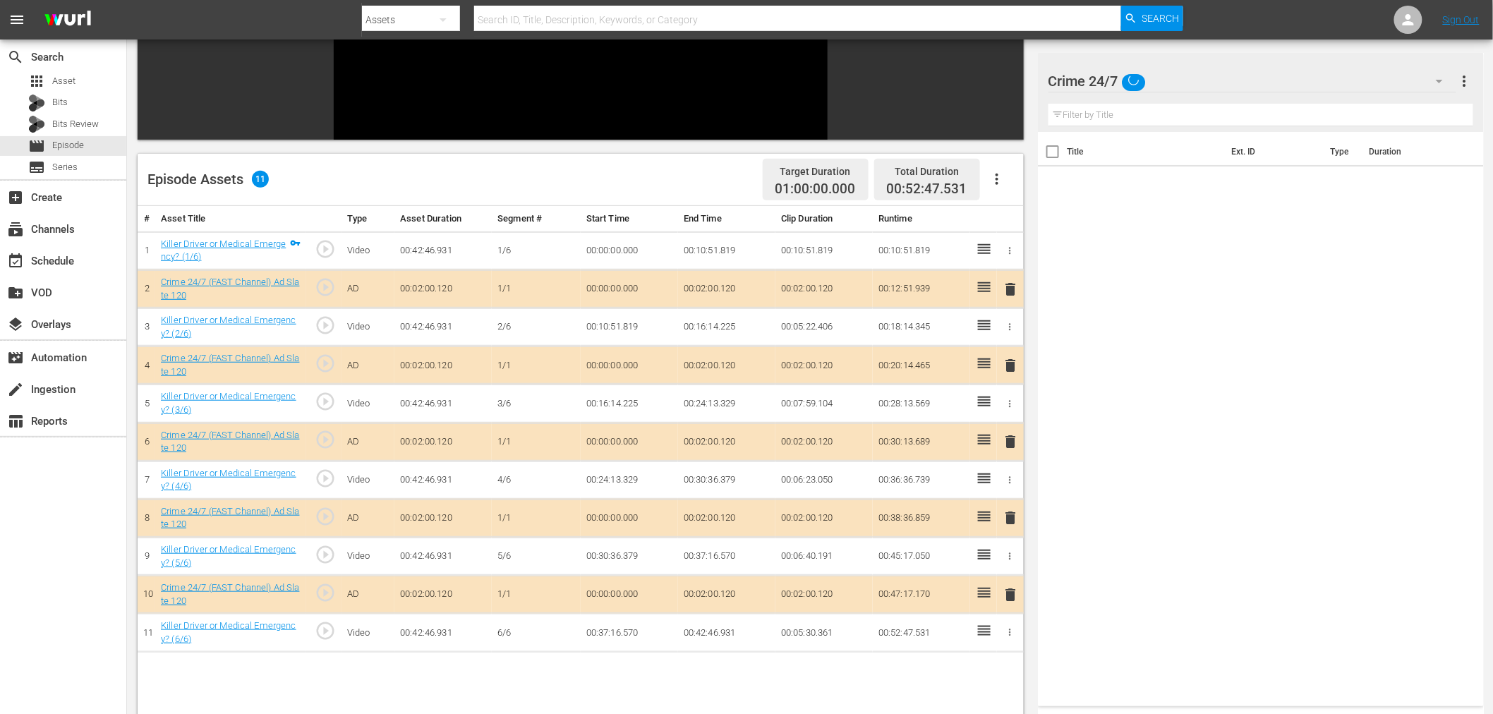
scroll to position [235, 0]
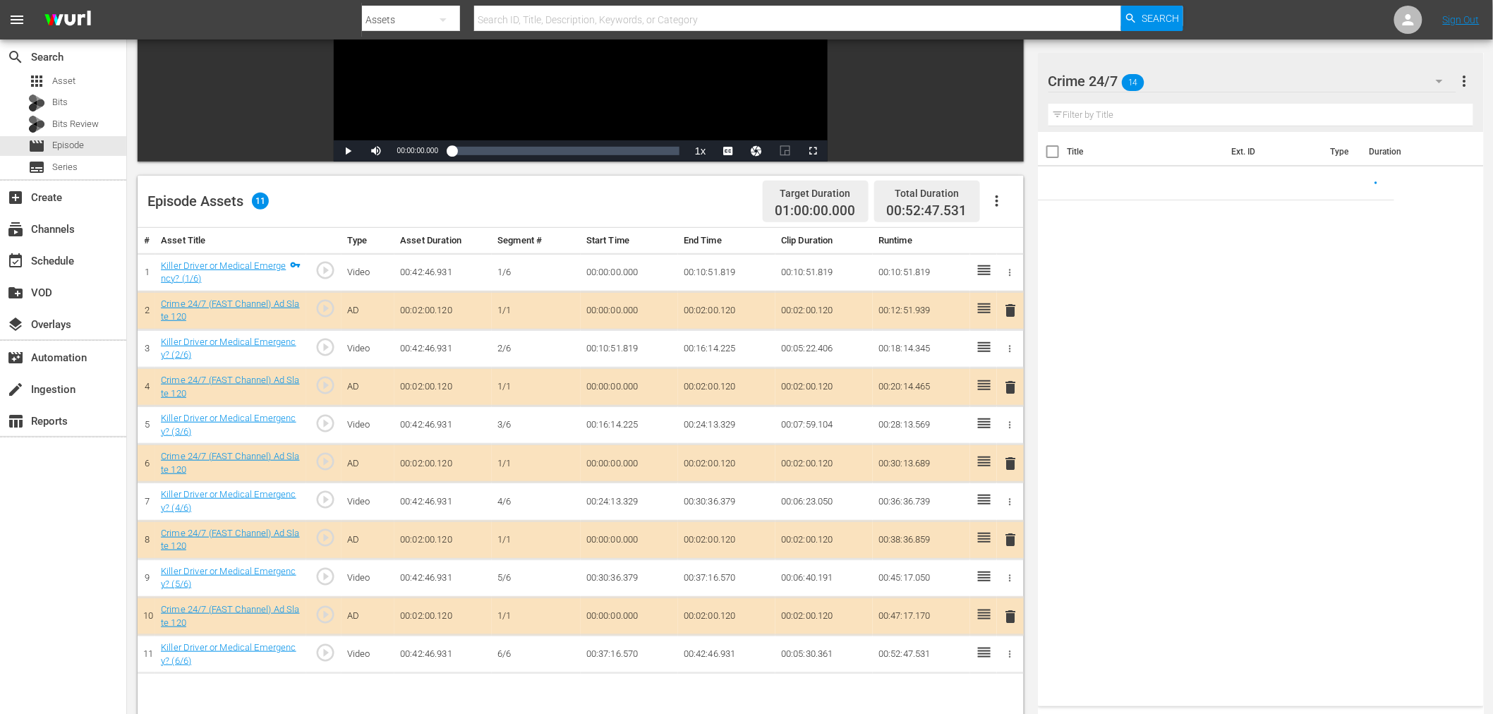
click at [1009, 384] on span "delete" at bounding box center [1011, 387] width 17 height 17
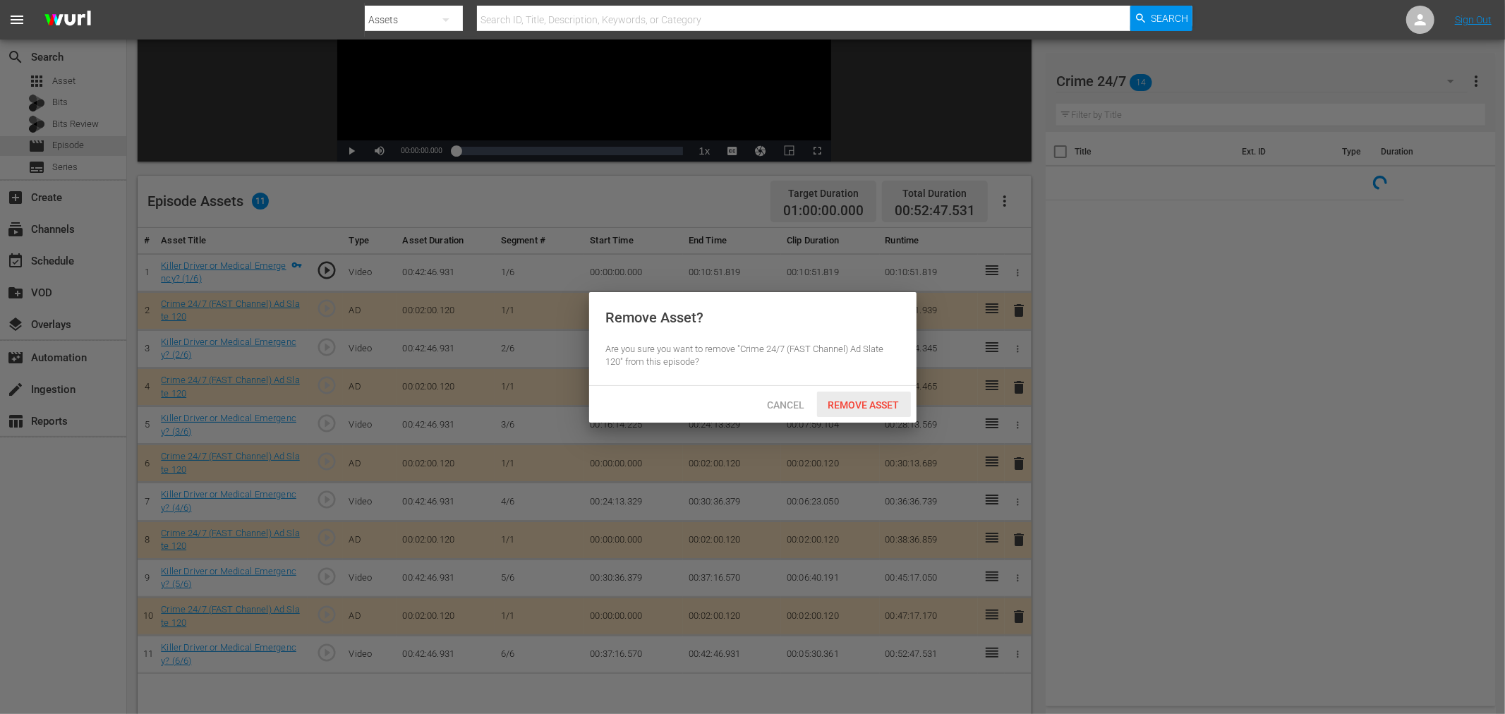
click at [876, 399] on span "Remove Asset" at bounding box center [864, 404] width 94 height 11
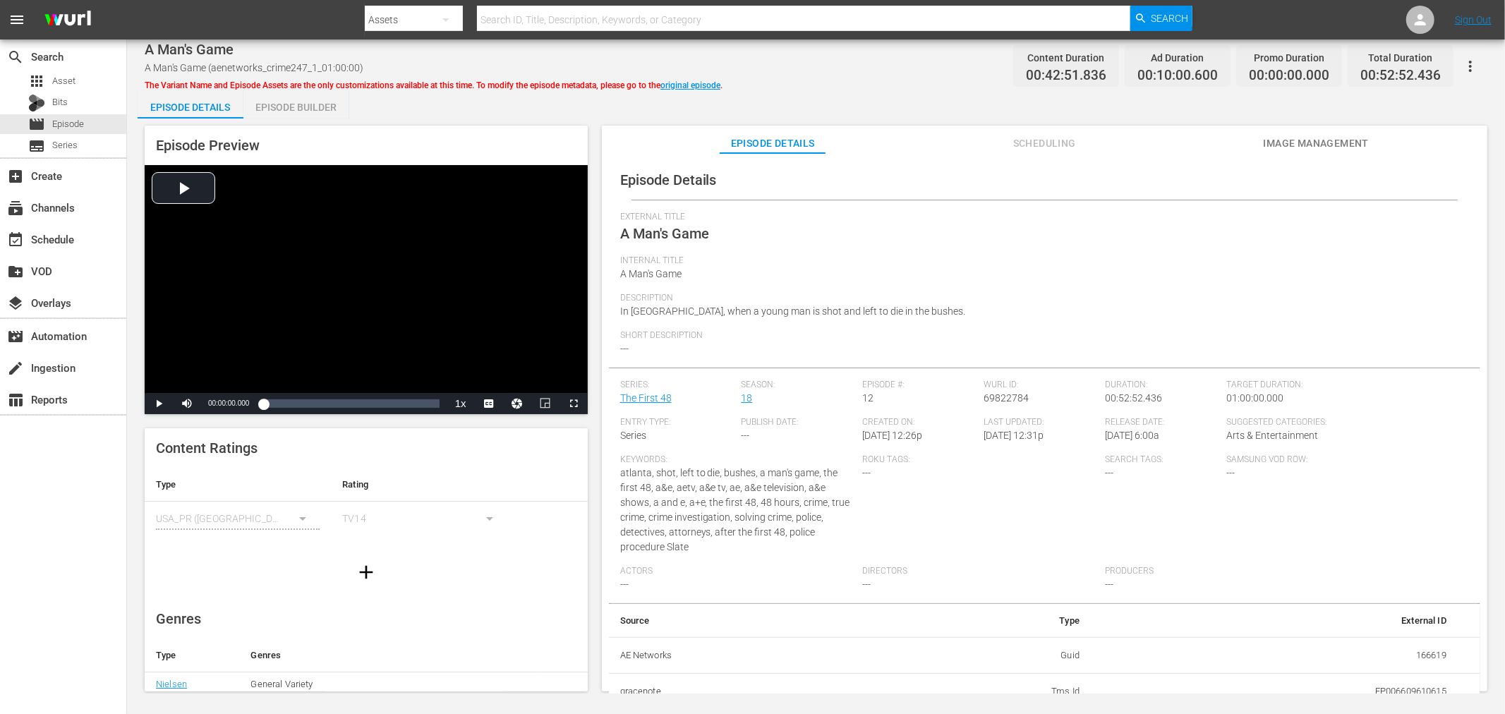
click at [318, 106] on div "Episode Builder" at bounding box center [296, 107] width 106 height 34
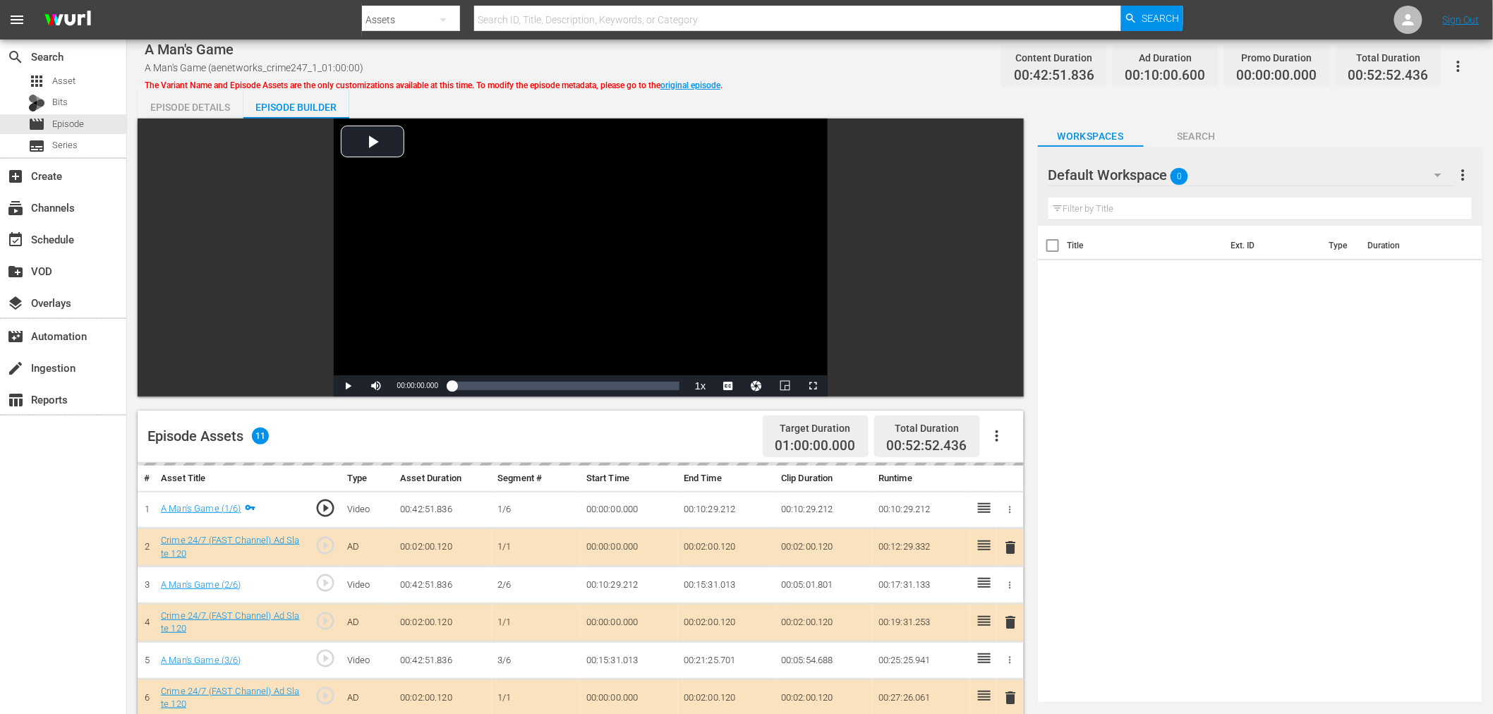
click at [1273, 167] on div "Default Workspace 0" at bounding box center [1251, 175] width 406 height 40
click at [1154, 237] on div "Crime 24/7 (14)" at bounding box center [1138, 237] width 147 height 23
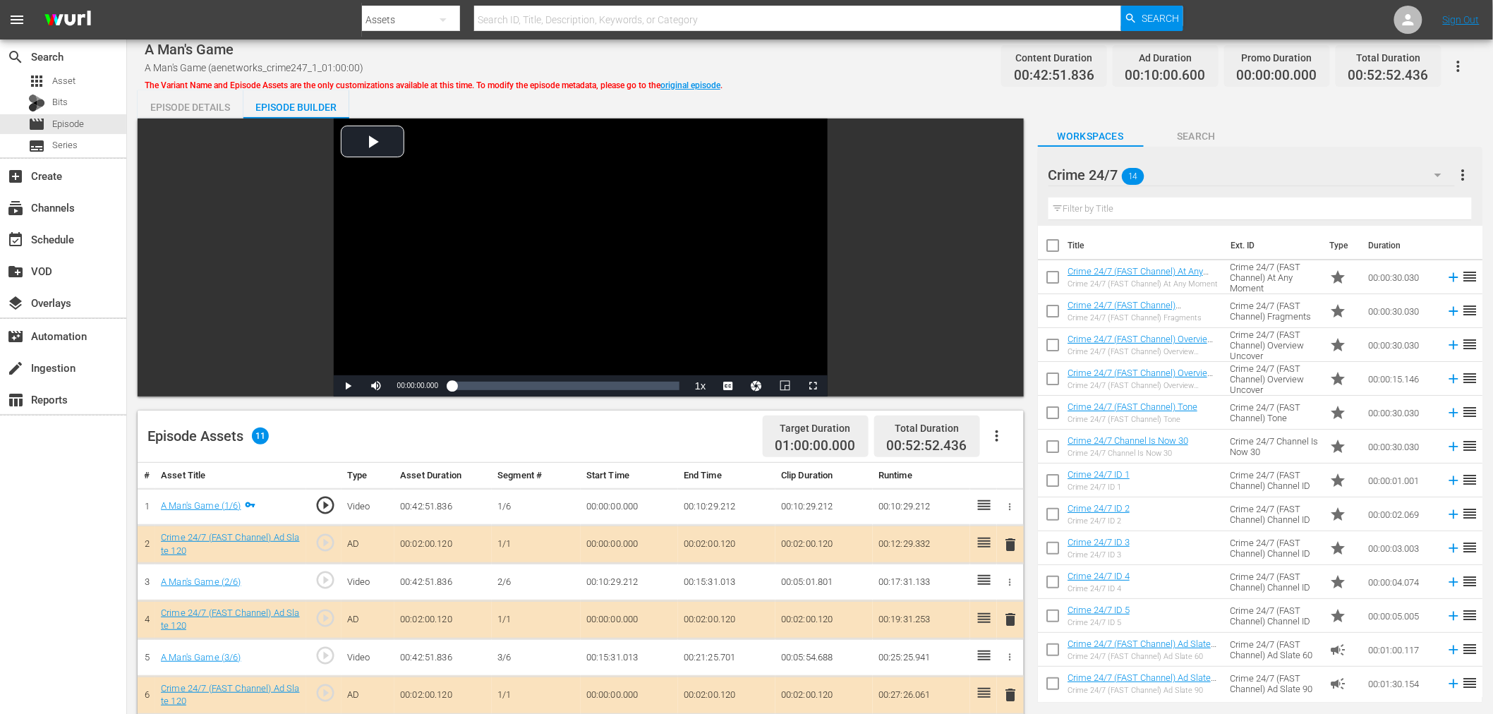
click at [1007, 616] on span "delete" at bounding box center [1011, 619] width 17 height 17
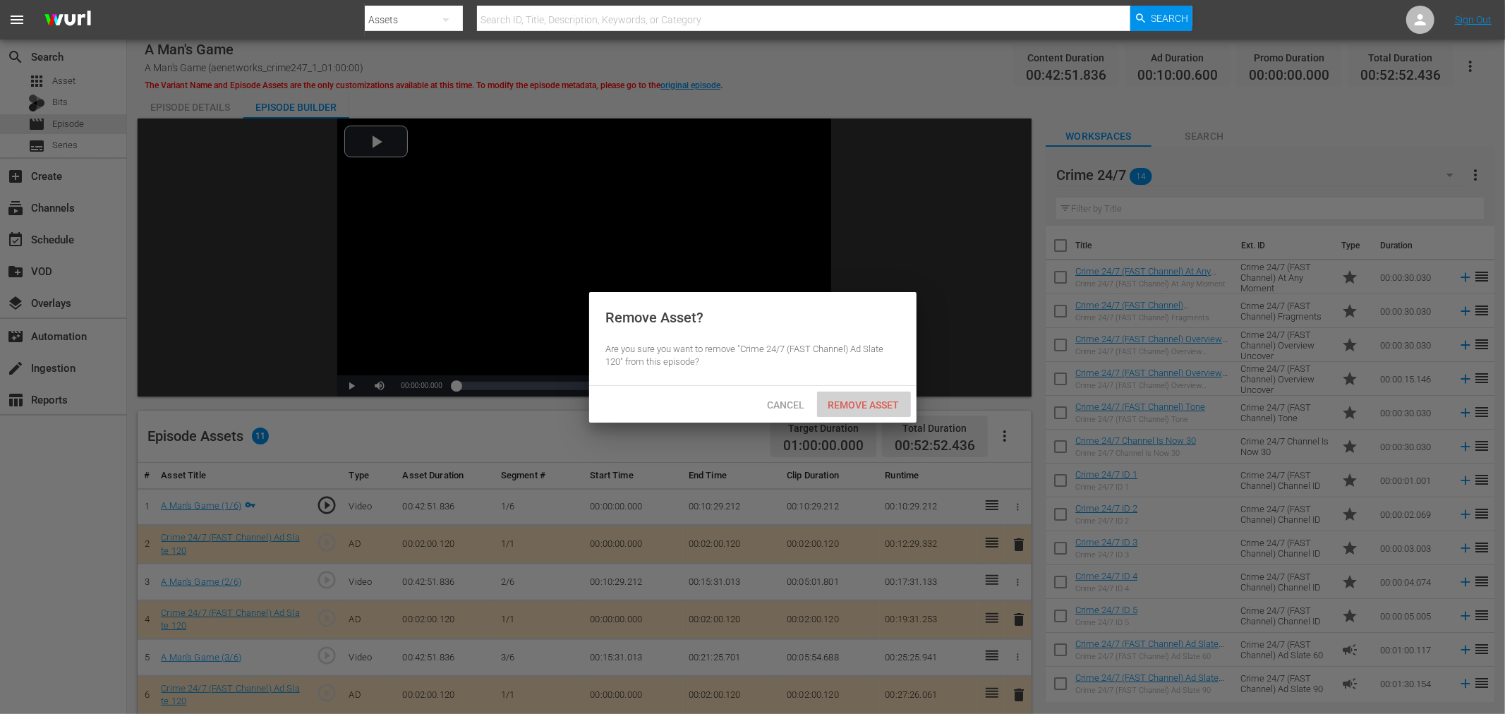
click at [857, 401] on span "Remove Asset" at bounding box center [864, 404] width 94 height 11
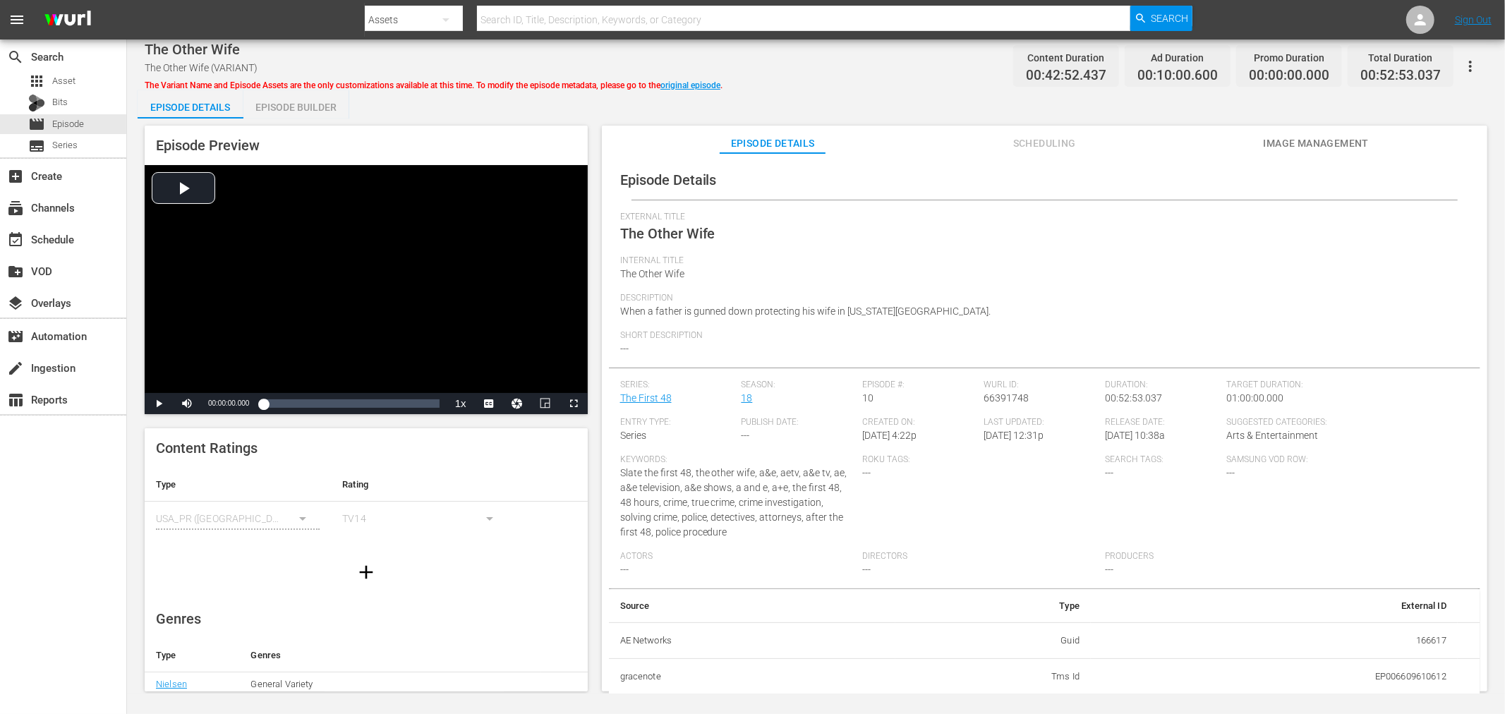
click at [329, 102] on div "Episode Builder" at bounding box center [296, 107] width 106 height 34
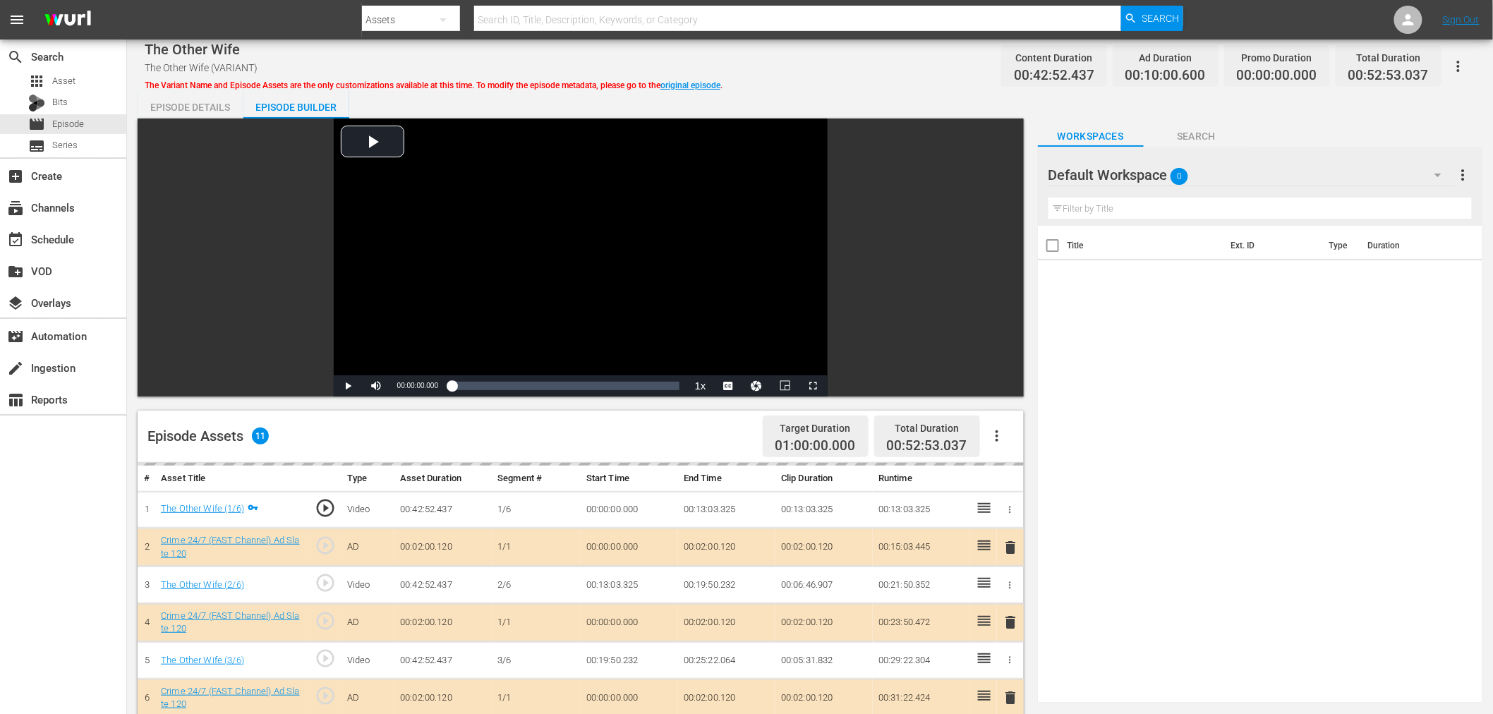
click at [1259, 166] on div "Default Workspace 0" at bounding box center [1251, 175] width 406 height 40
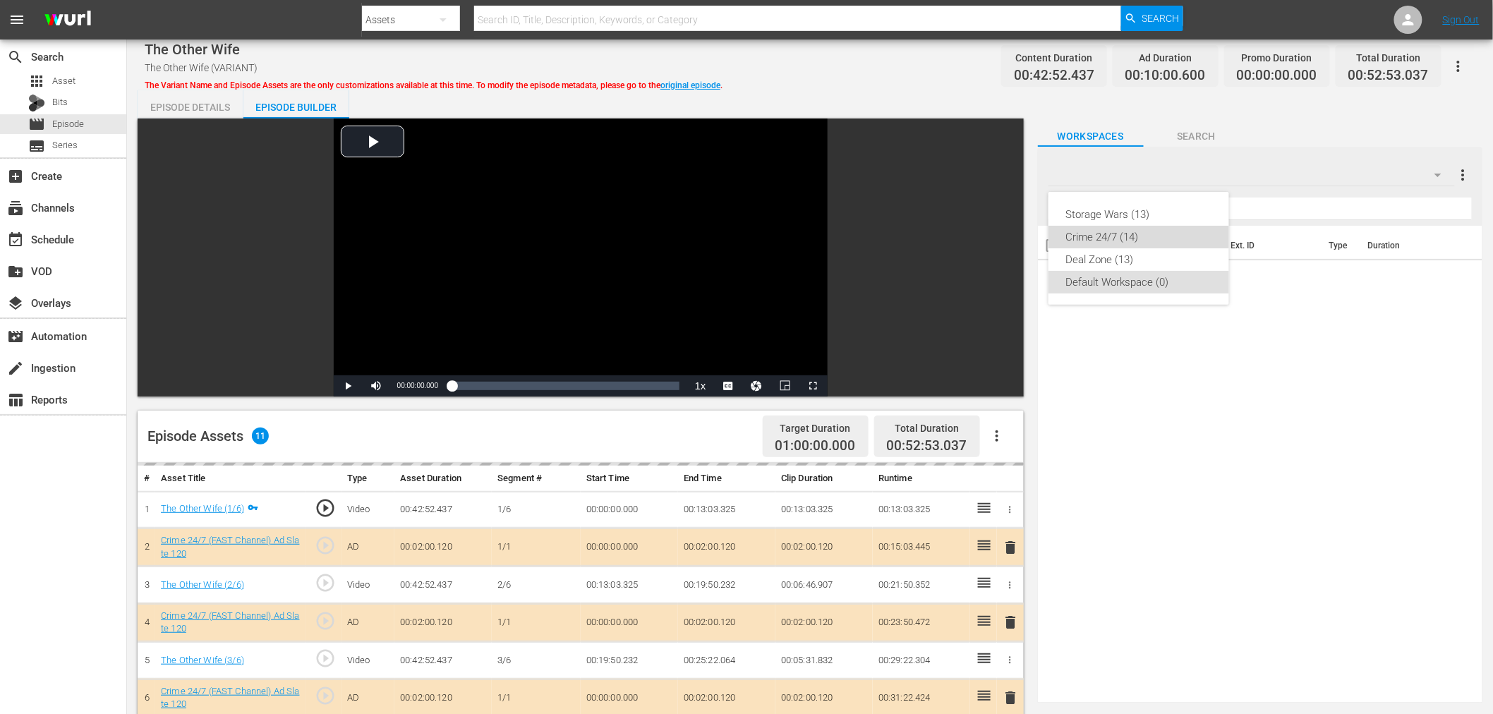
click at [1170, 238] on div "Crime 24/7 (14)" at bounding box center [1138, 237] width 147 height 23
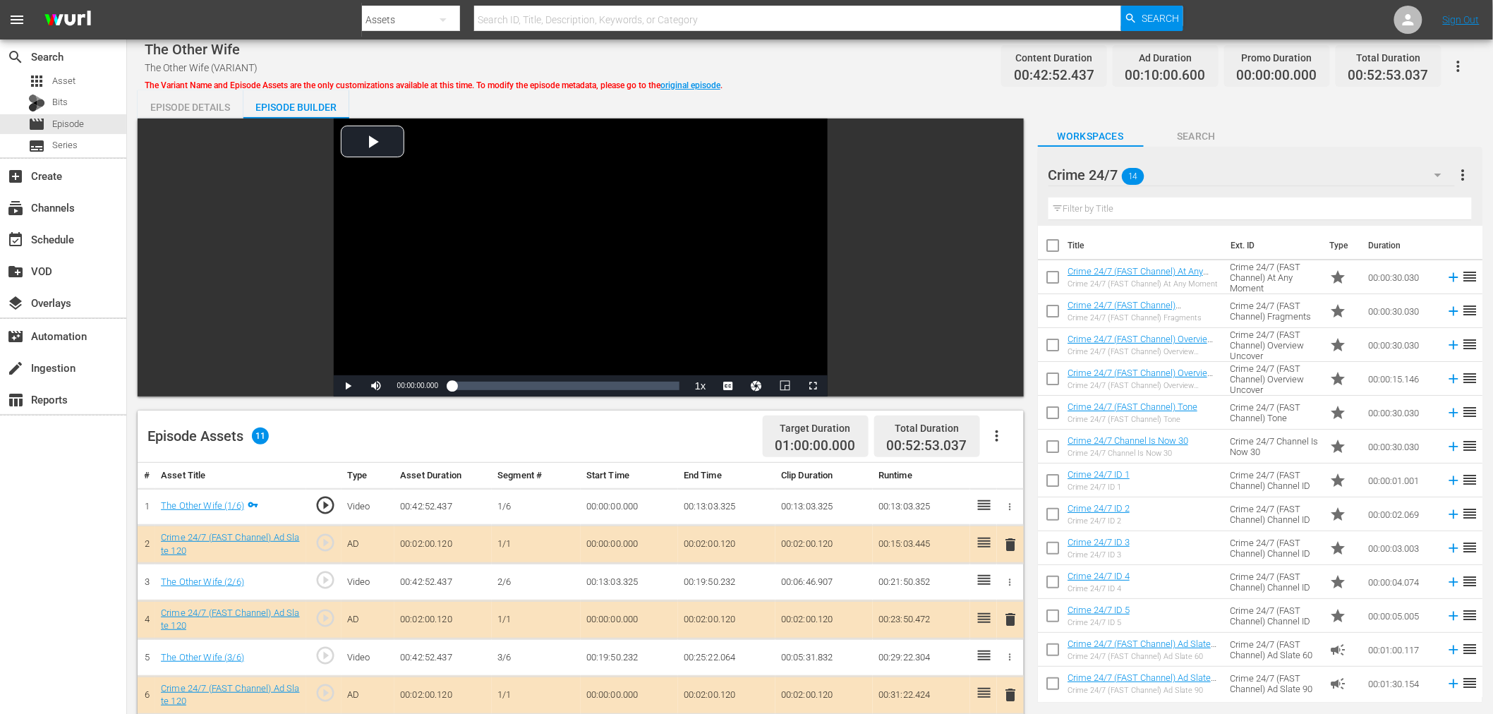
click at [1010, 624] on span "delete" at bounding box center [1011, 619] width 17 height 17
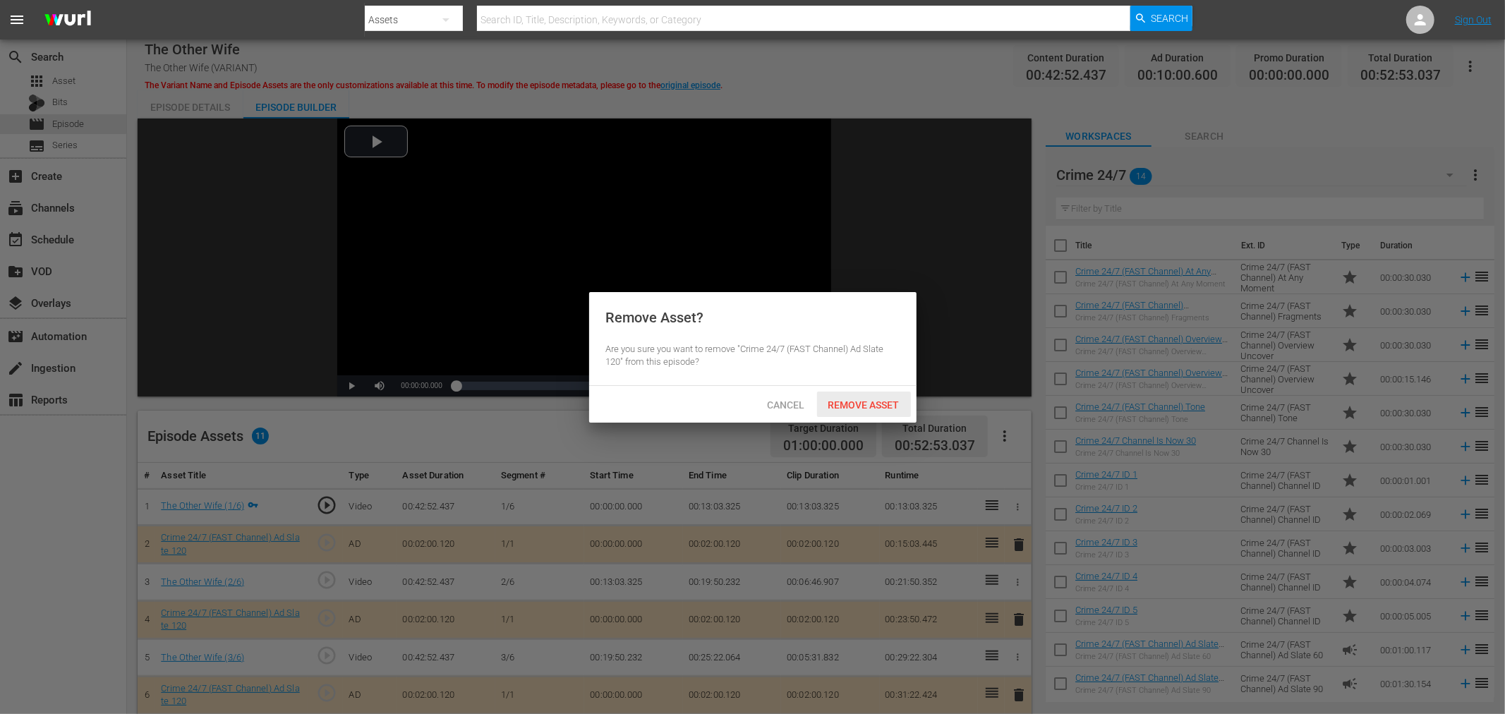
click at [889, 406] on span "Remove Asset" at bounding box center [864, 404] width 94 height 11
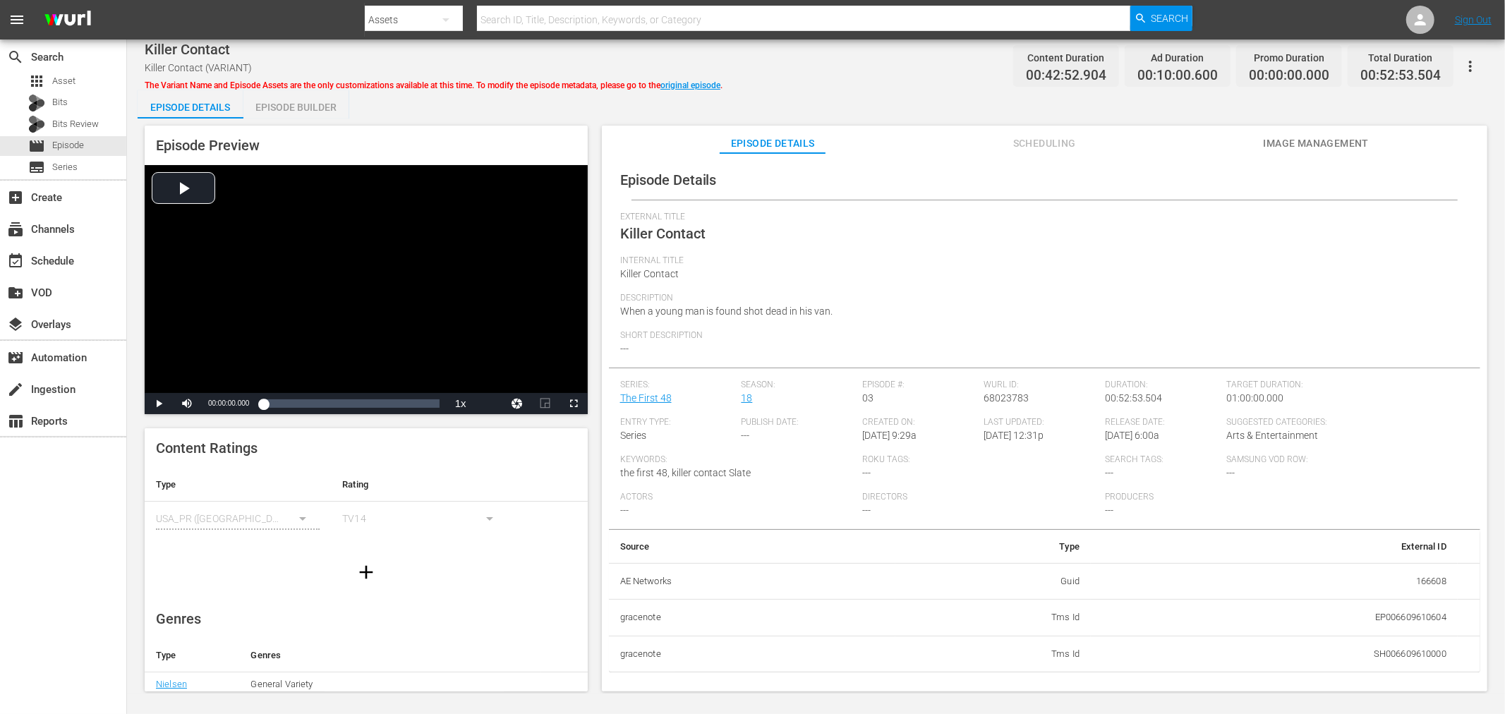
click at [292, 104] on div "Episode Builder" at bounding box center [296, 107] width 106 height 34
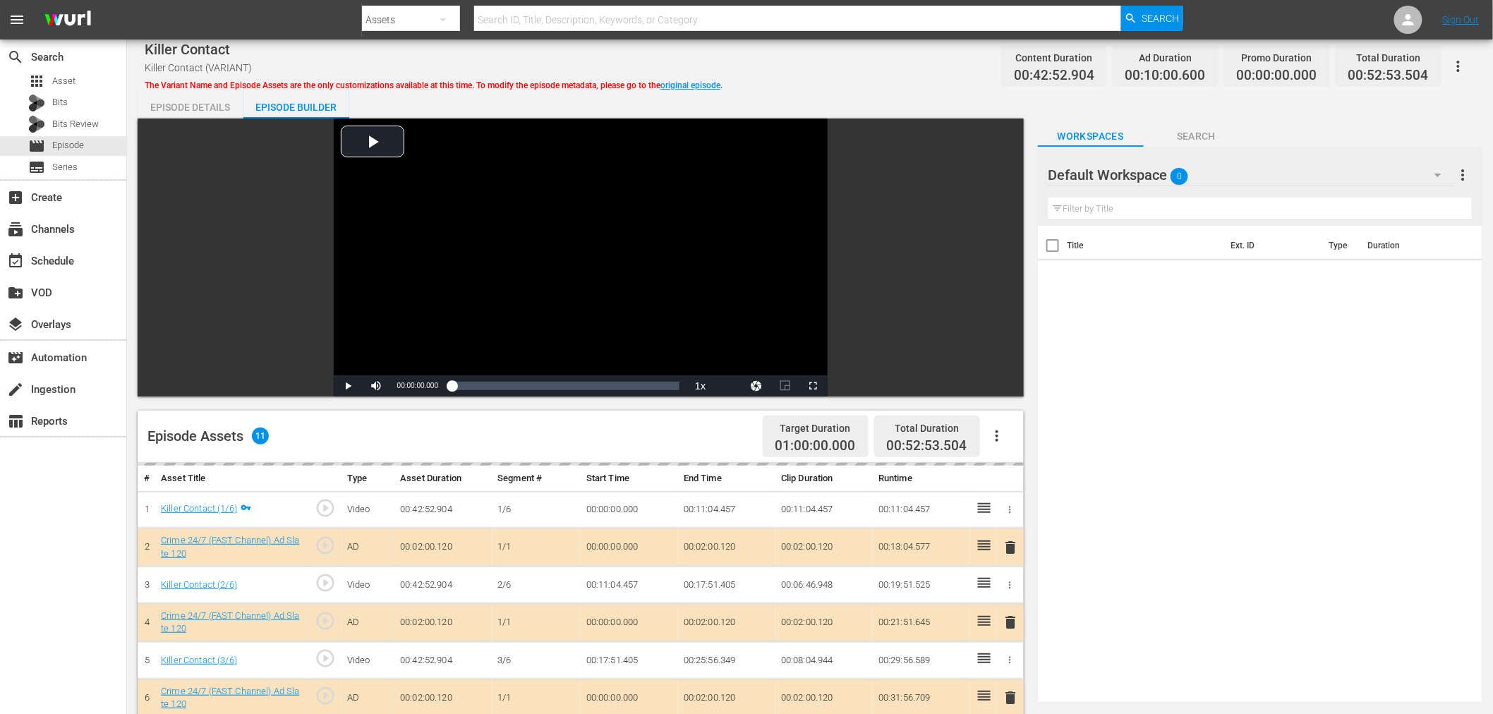
click at [1264, 145] on div "Workspaces Search" at bounding box center [1260, 133] width 444 height 28
click at [1257, 173] on div "Default Workspace 0" at bounding box center [1251, 175] width 406 height 40
click at [1158, 241] on div "Crime 24/7 (14)" at bounding box center [1138, 237] width 147 height 23
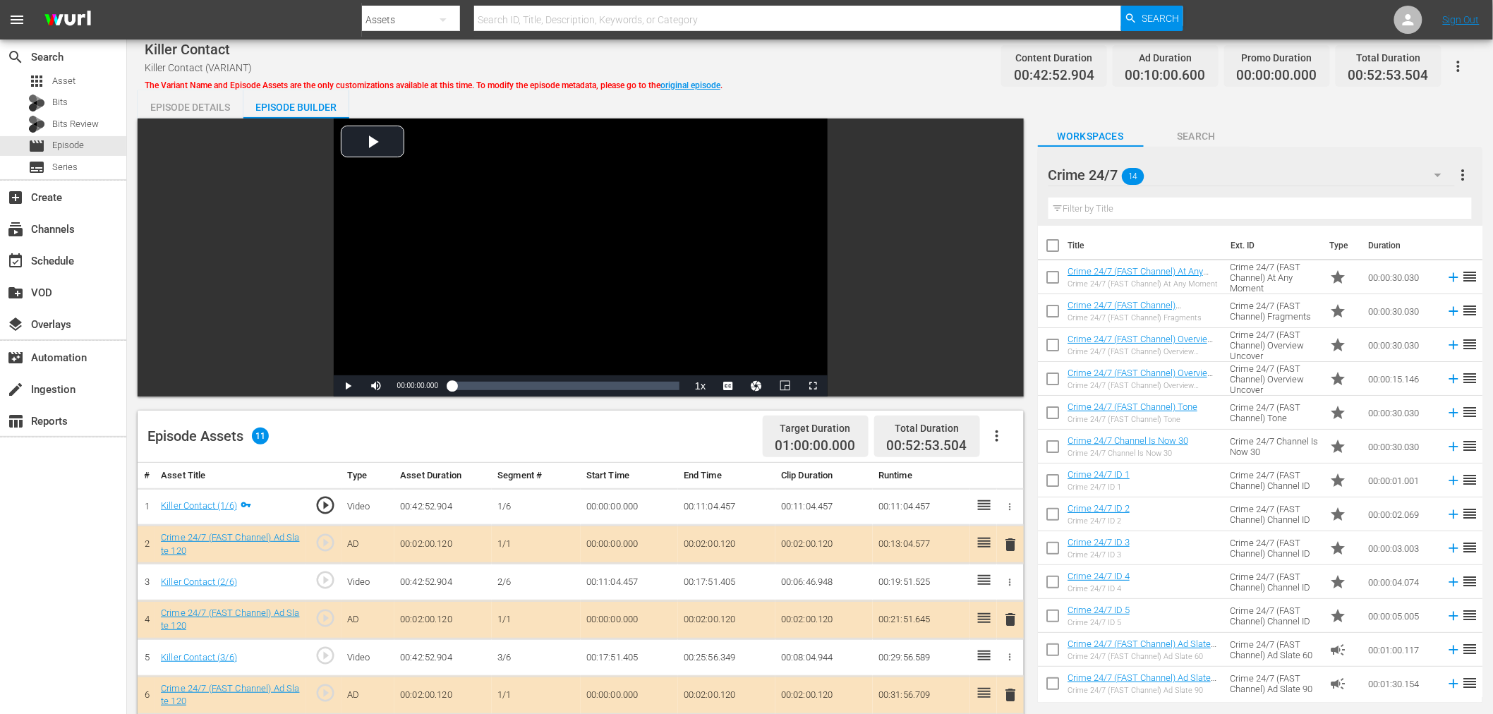
click at [1014, 622] on span "delete" at bounding box center [1011, 619] width 17 height 17
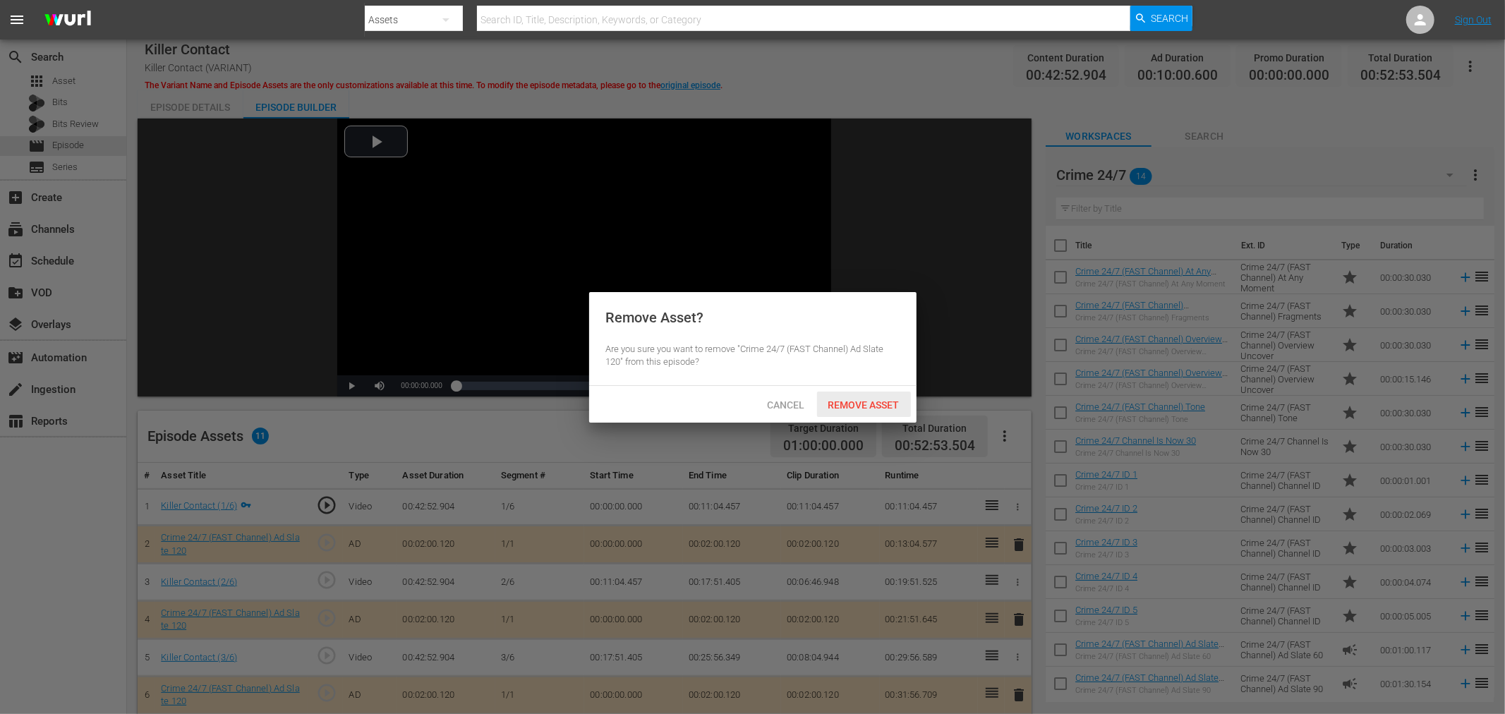
click at [883, 404] on span "Remove Asset" at bounding box center [864, 404] width 94 height 11
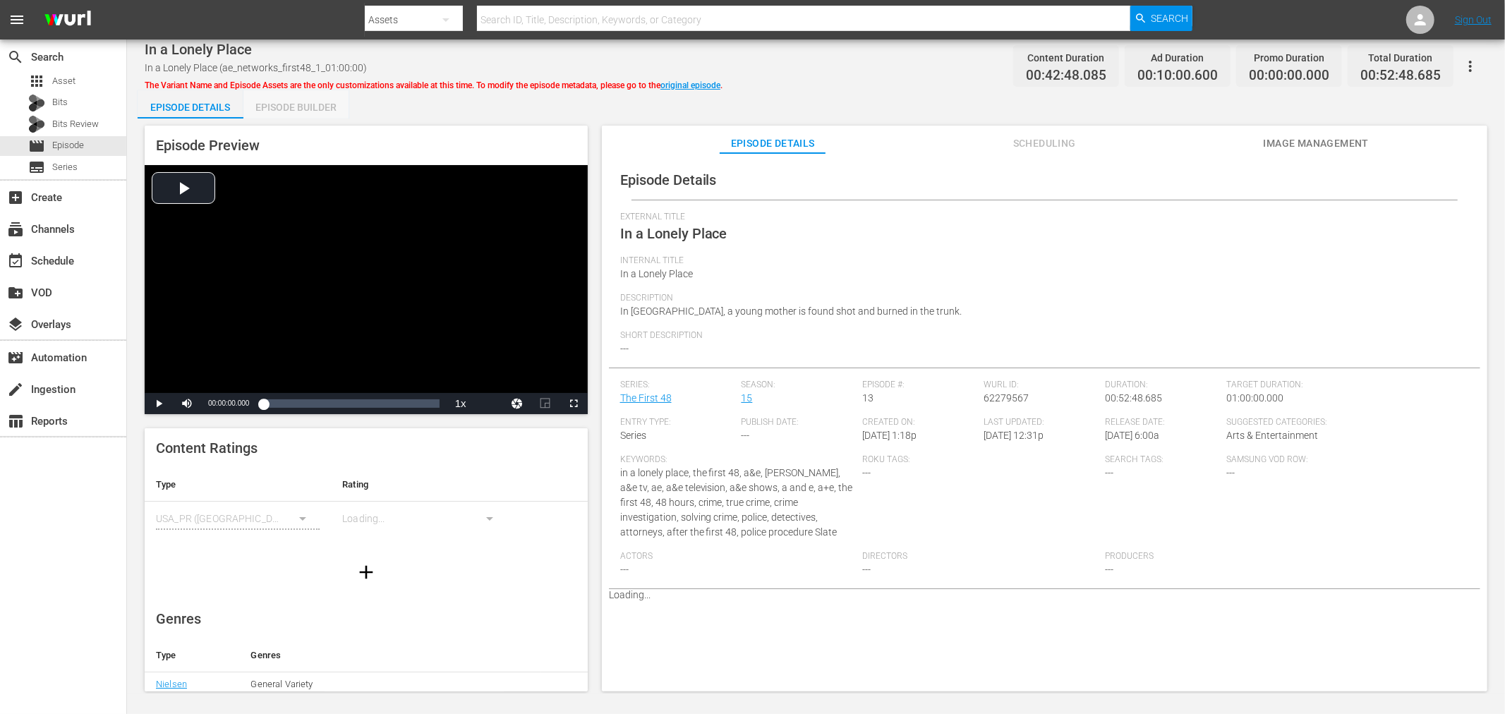
click at [313, 109] on div "Episode Builder" at bounding box center [296, 107] width 106 height 34
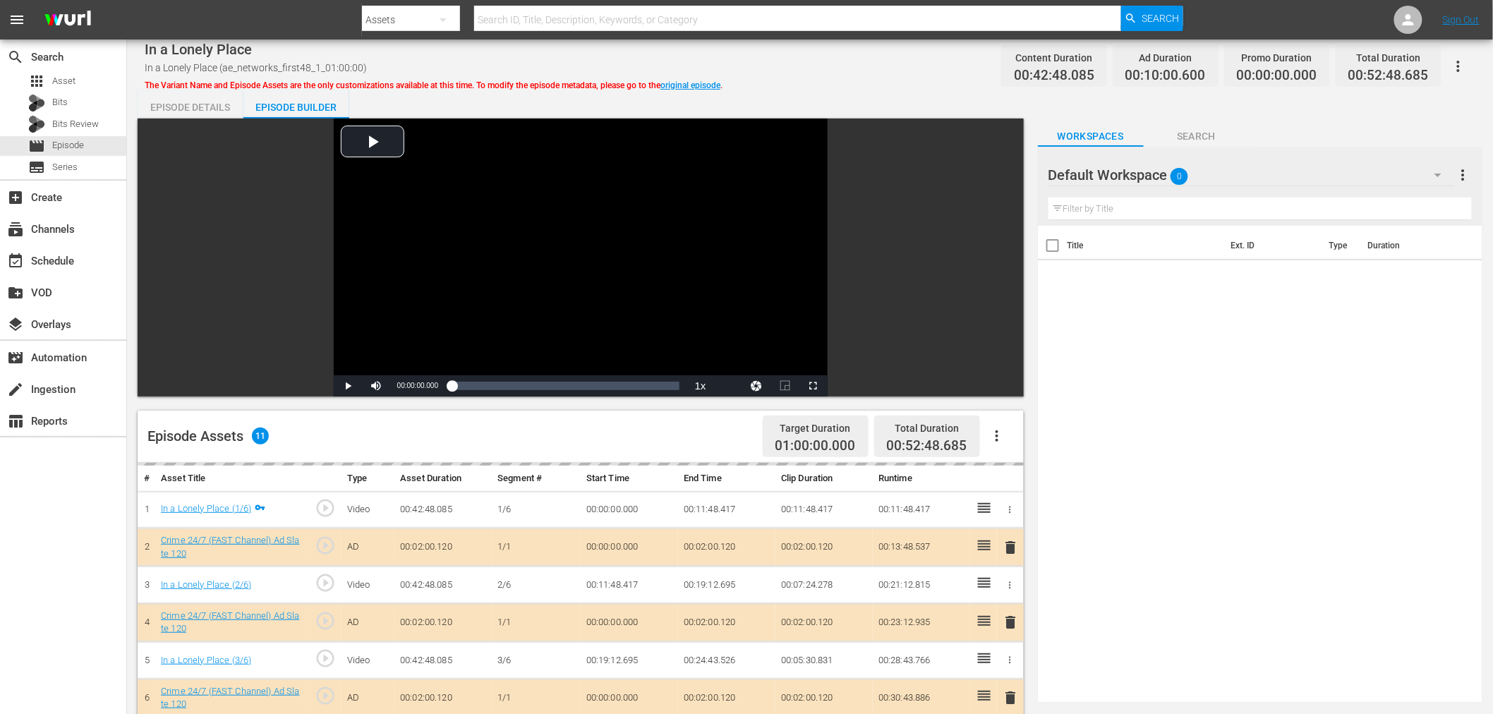
click at [1245, 157] on div "Default Workspace 0" at bounding box center [1251, 175] width 406 height 40
click at [1097, 234] on div "Crime 24/7 (14)" at bounding box center [1138, 237] width 147 height 23
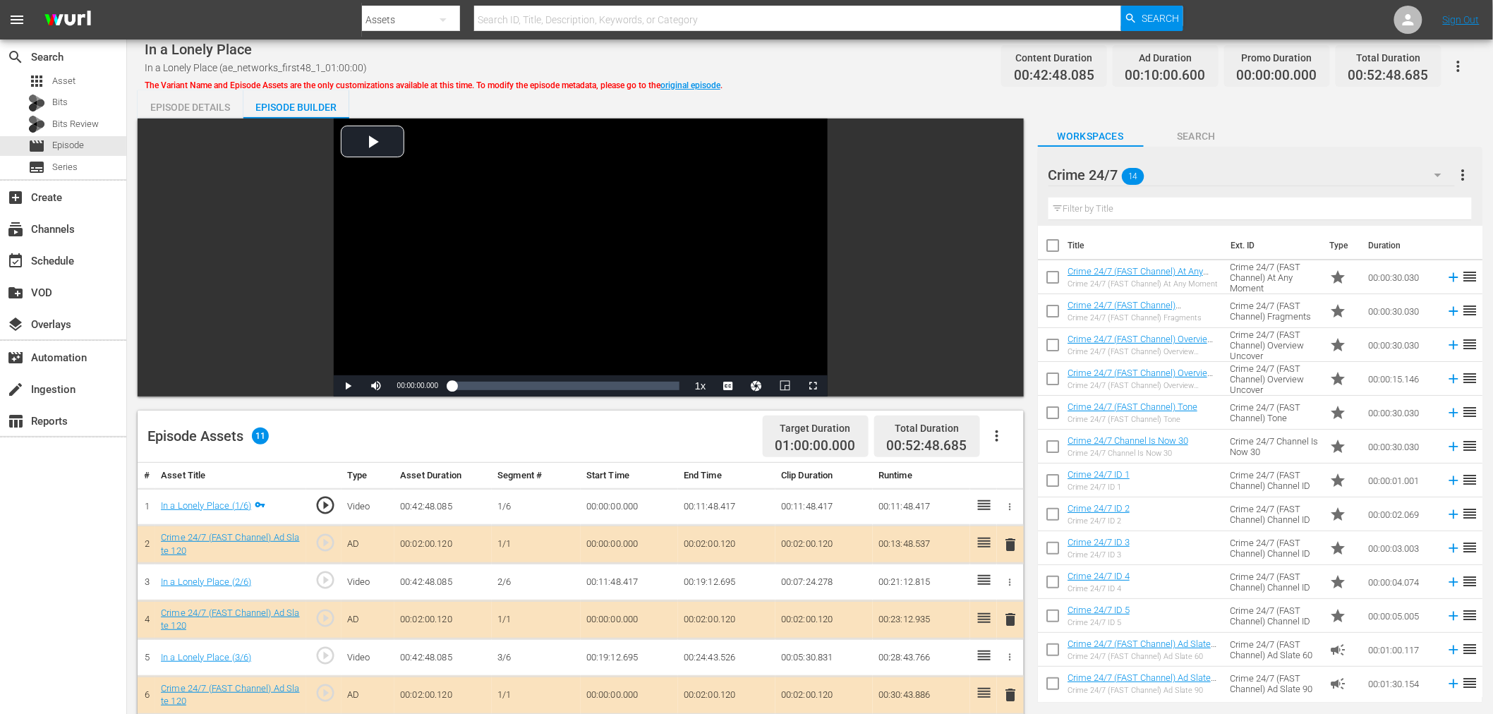
click at [1009, 617] on span "delete" at bounding box center [1011, 619] width 17 height 17
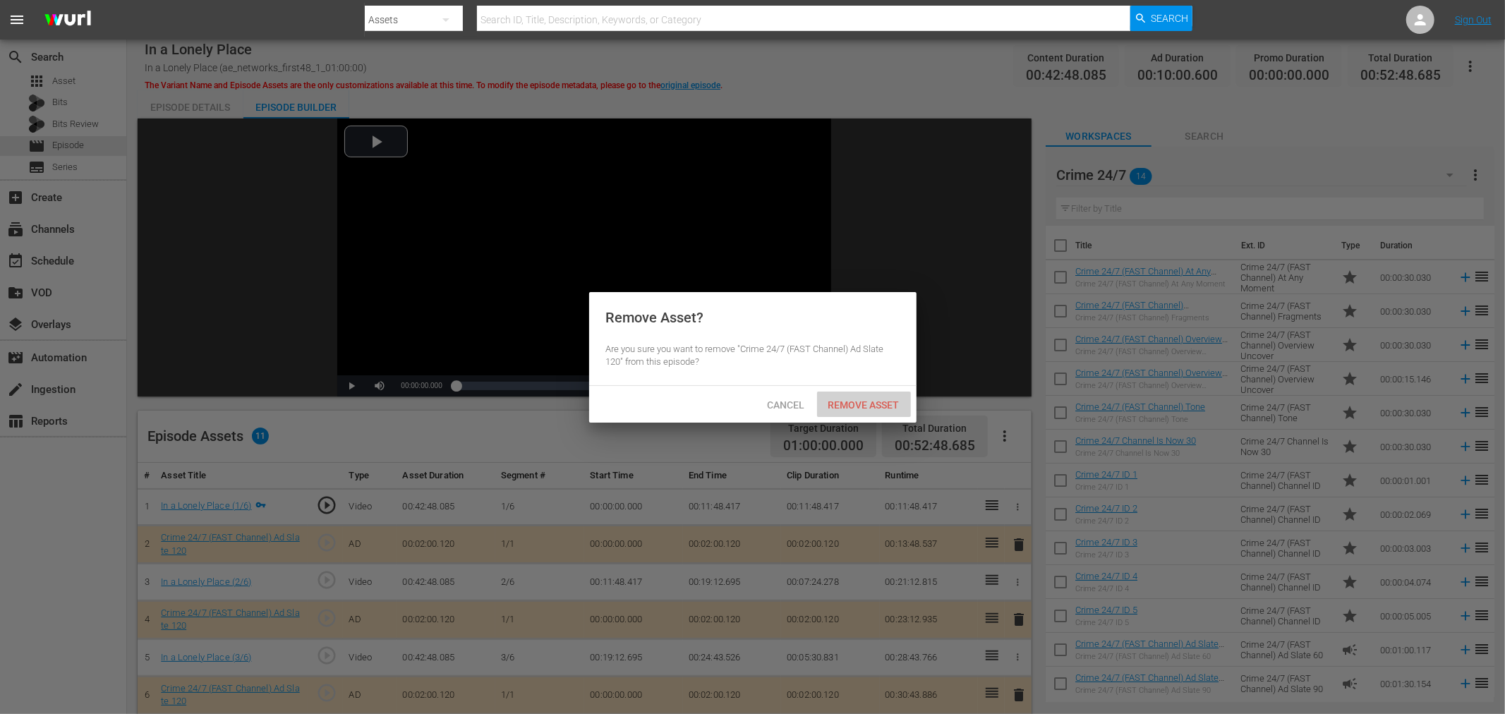
click at [866, 400] on span "Remove Asset" at bounding box center [864, 404] width 94 height 11
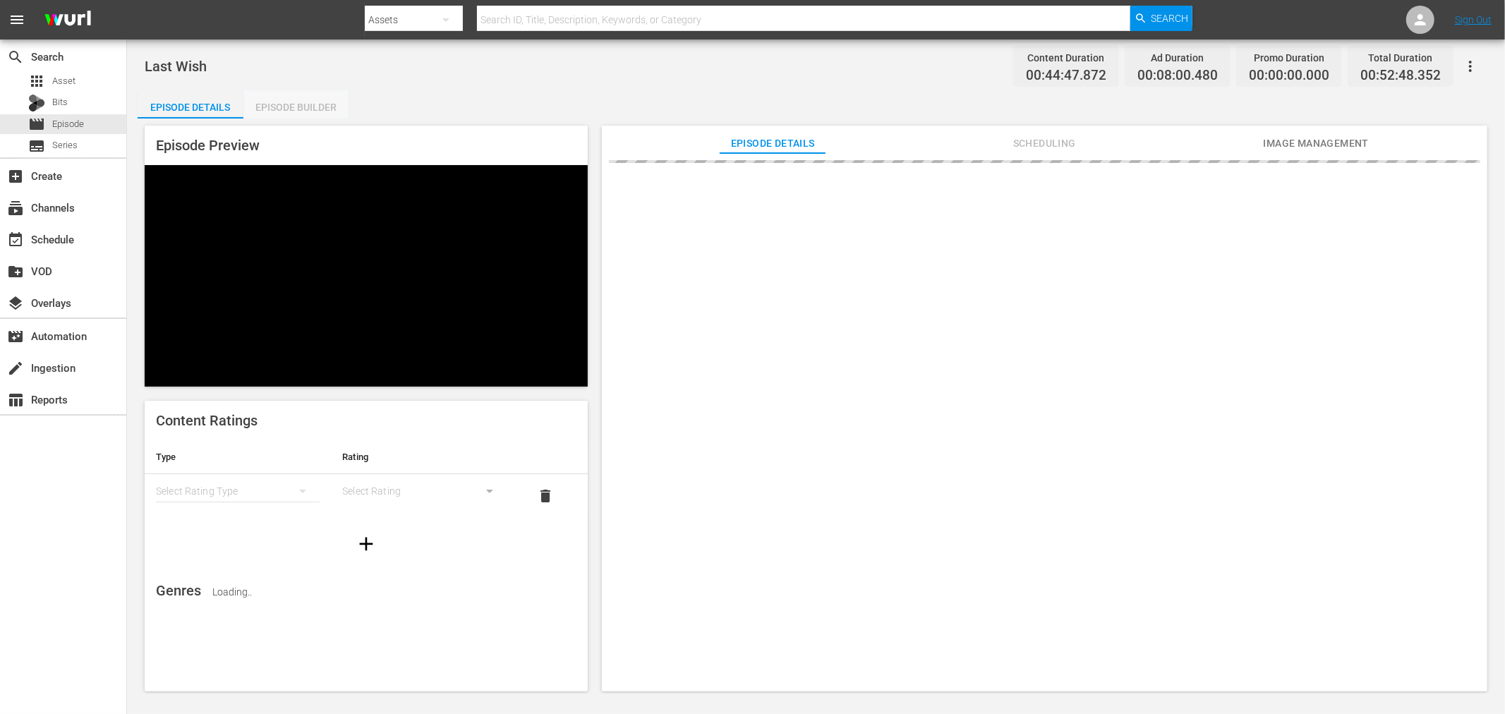
click at [267, 96] on div "Episode Builder" at bounding box center [296, 107] width 106 height 34
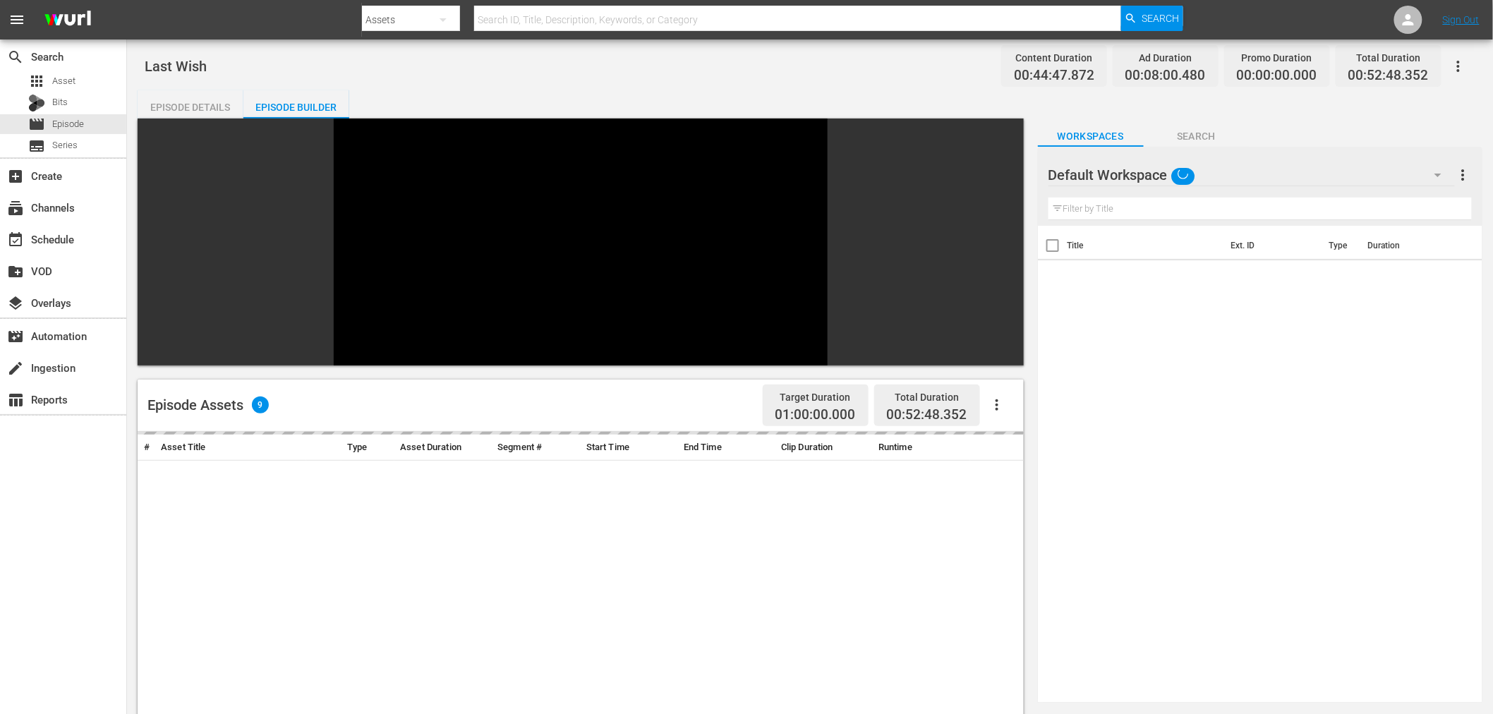
click at [1249, 170] on div "Default Workspace" at bounding box center [1251, 175] width 406 height 40
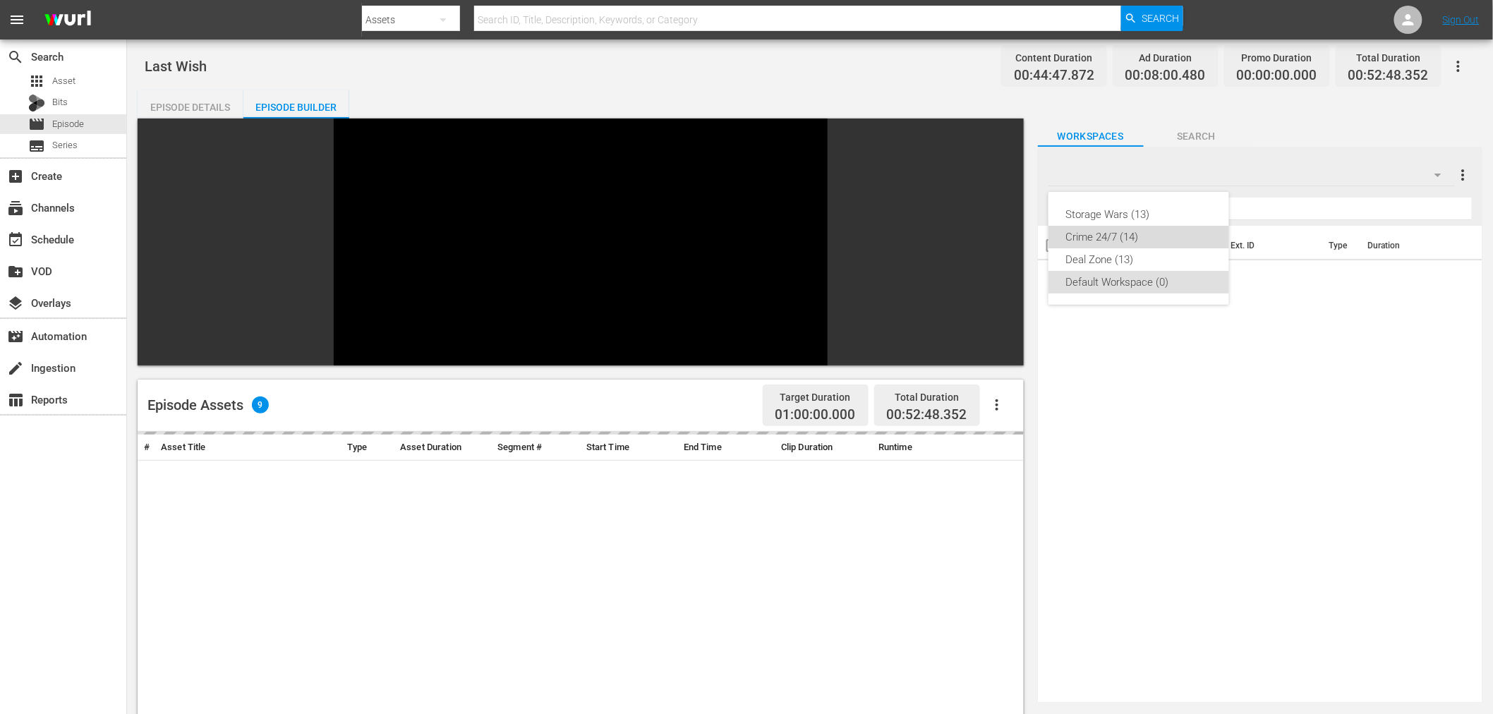
click at [1125, 236] on div "Crime 24/7 (14)" at bounding box center [1138, 237] width 147 height 23
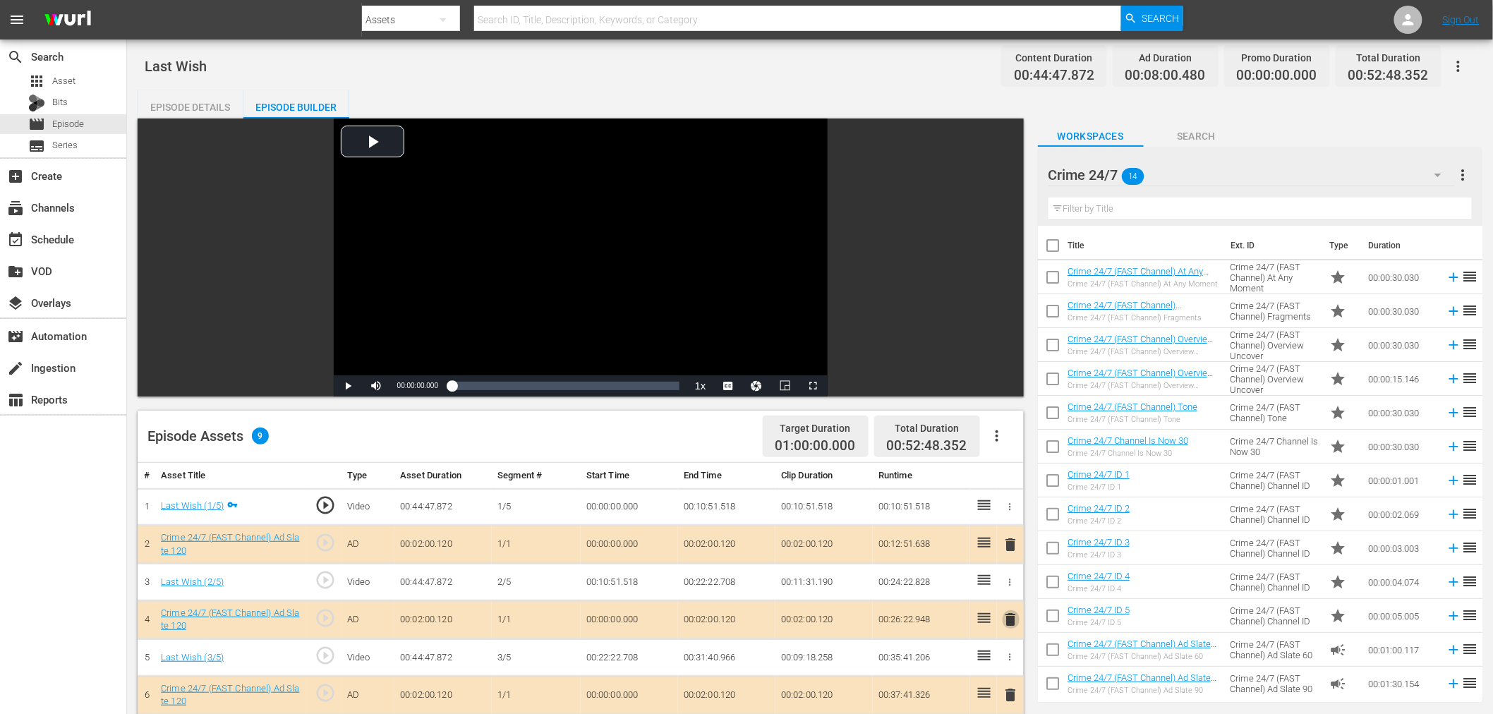
click at [1010, 618] on span "delete" at bounding box center [1011, 619] width 17 height 17
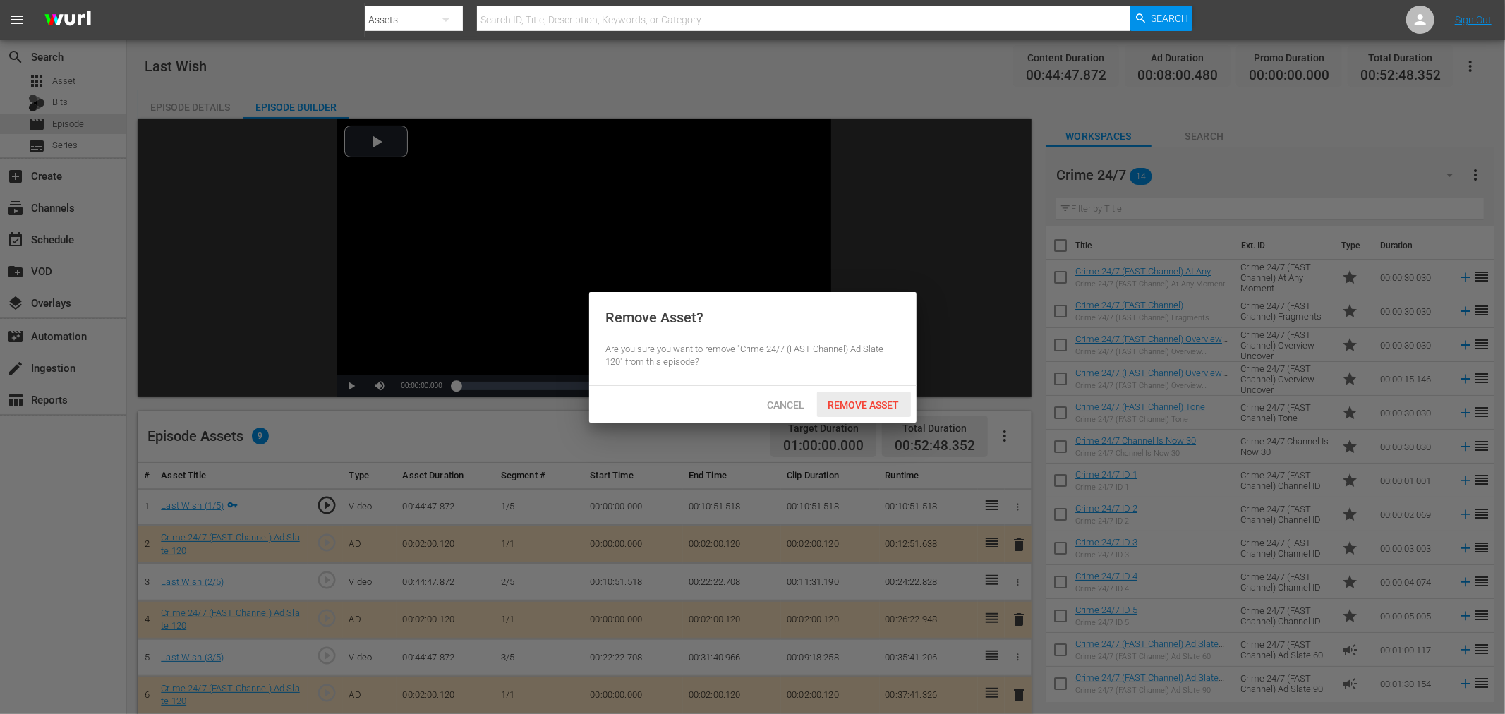
click at [879, 399] on span "Remove Asset" at bounding box center [864, 404] width 94 height 11
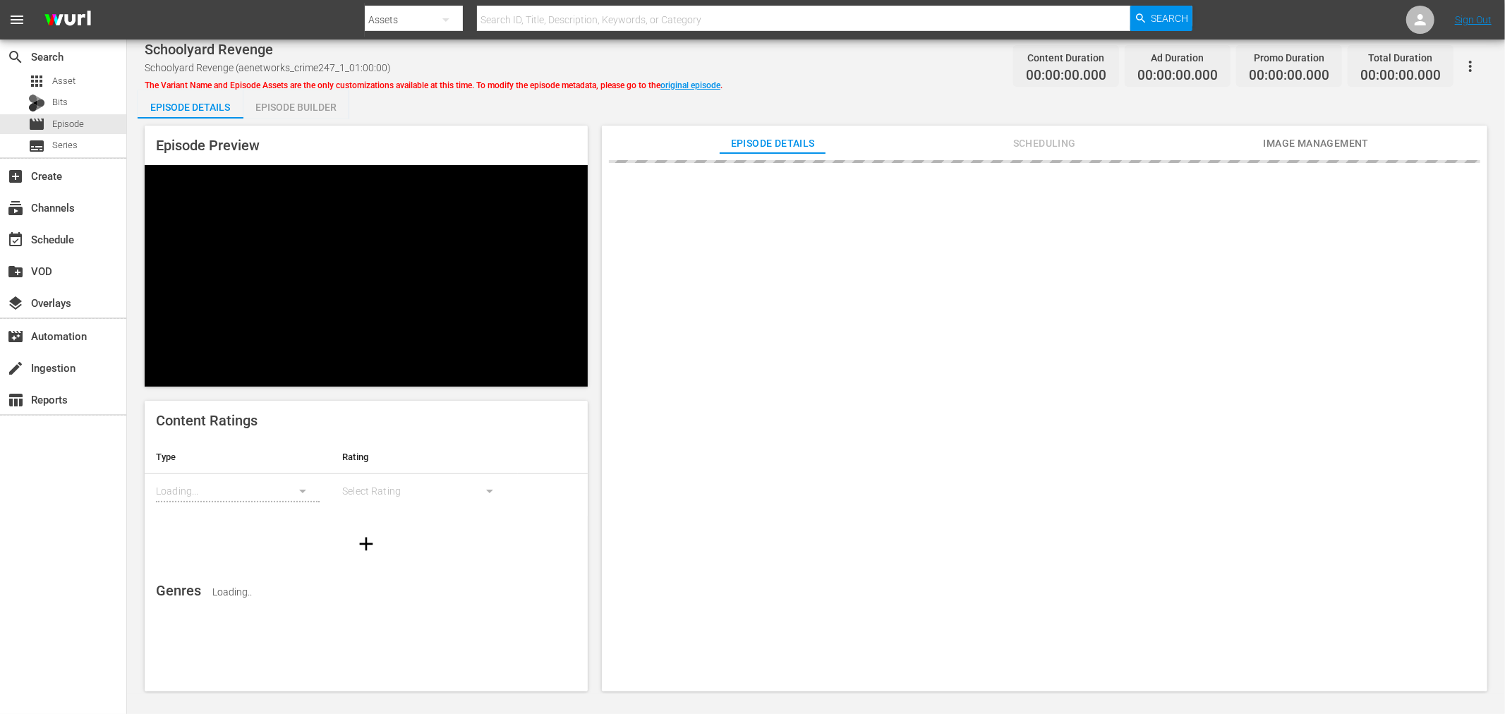
click at [286, 107] on div "Episode Builder" at bounding box center [296, 107] width 106 height 34
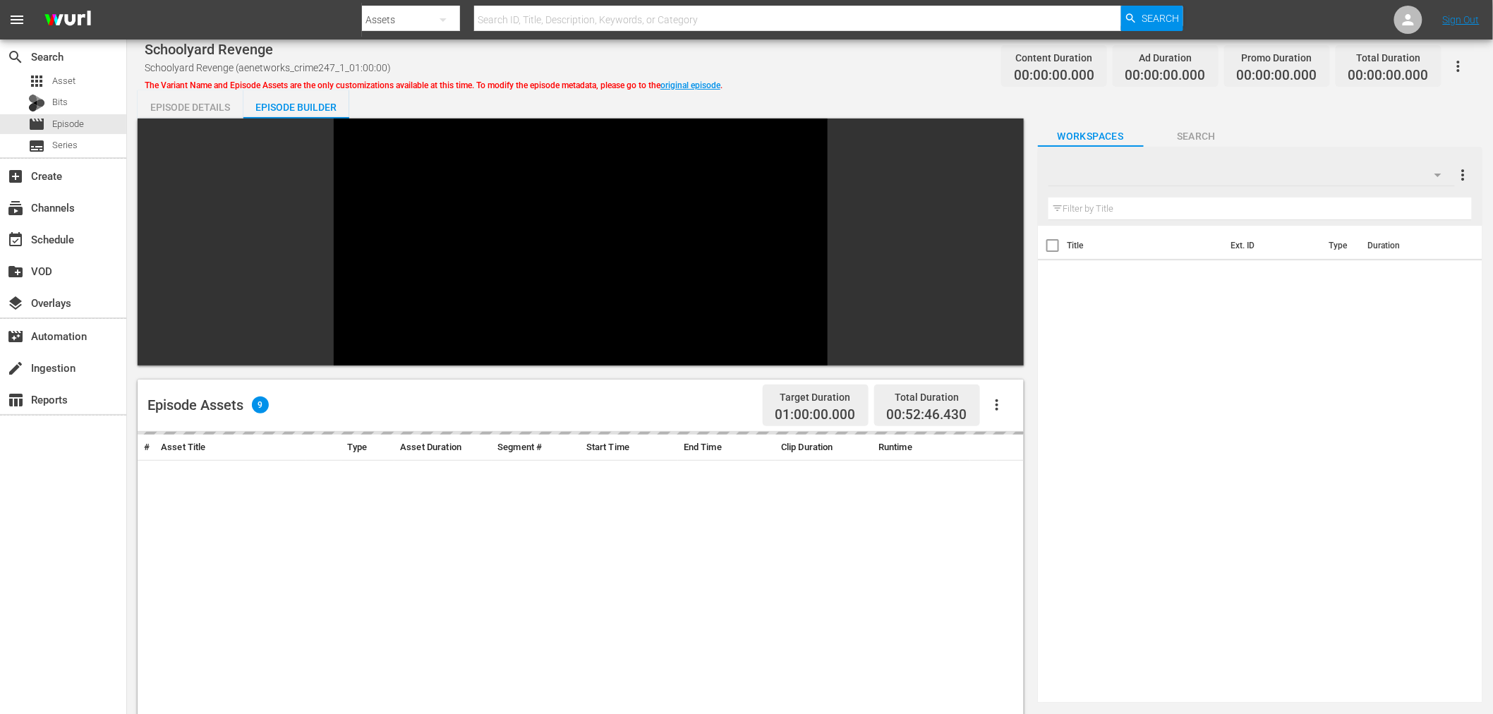
click at [1288, 166] on div at bounding box center [1251, 175] width 406 height 40
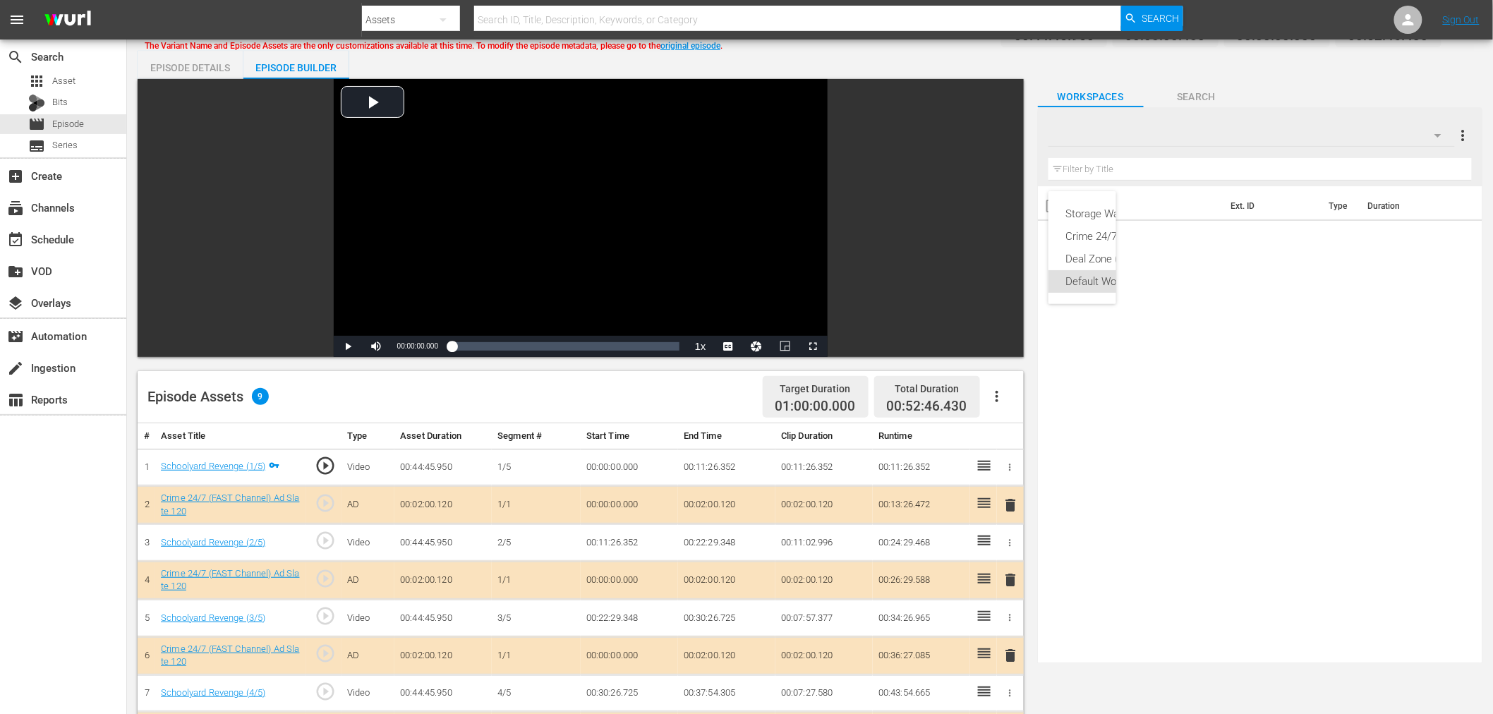
scroll to position [78, 0]
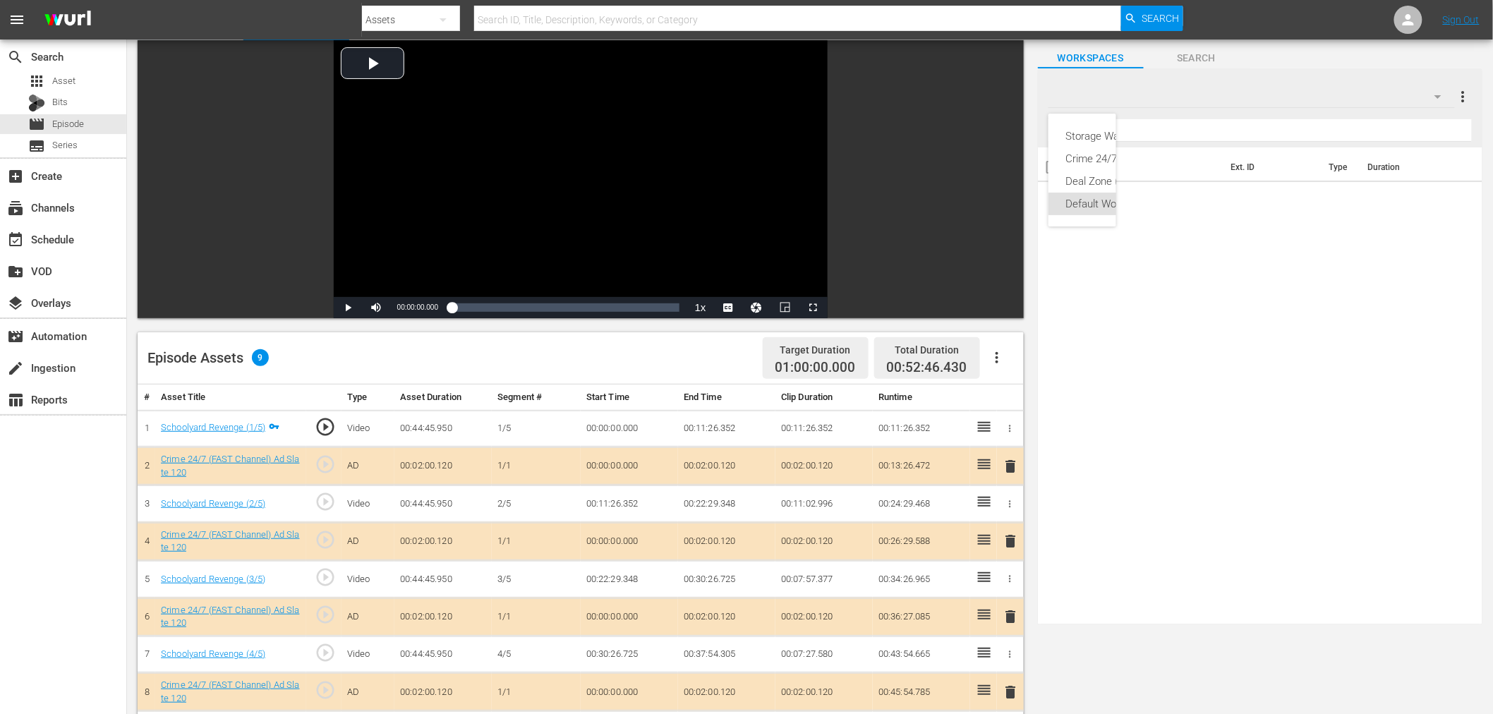
click at [1009, 542] on div "Storage Wars (13) Crime 24/7 (14) Deal Zone (13) Default Workspace (0)" at bounding box center [746, 357] width 1493 height 714
click at [1009, 538] on span "delete" at bounding box center [1011, 541] width 17 height 17
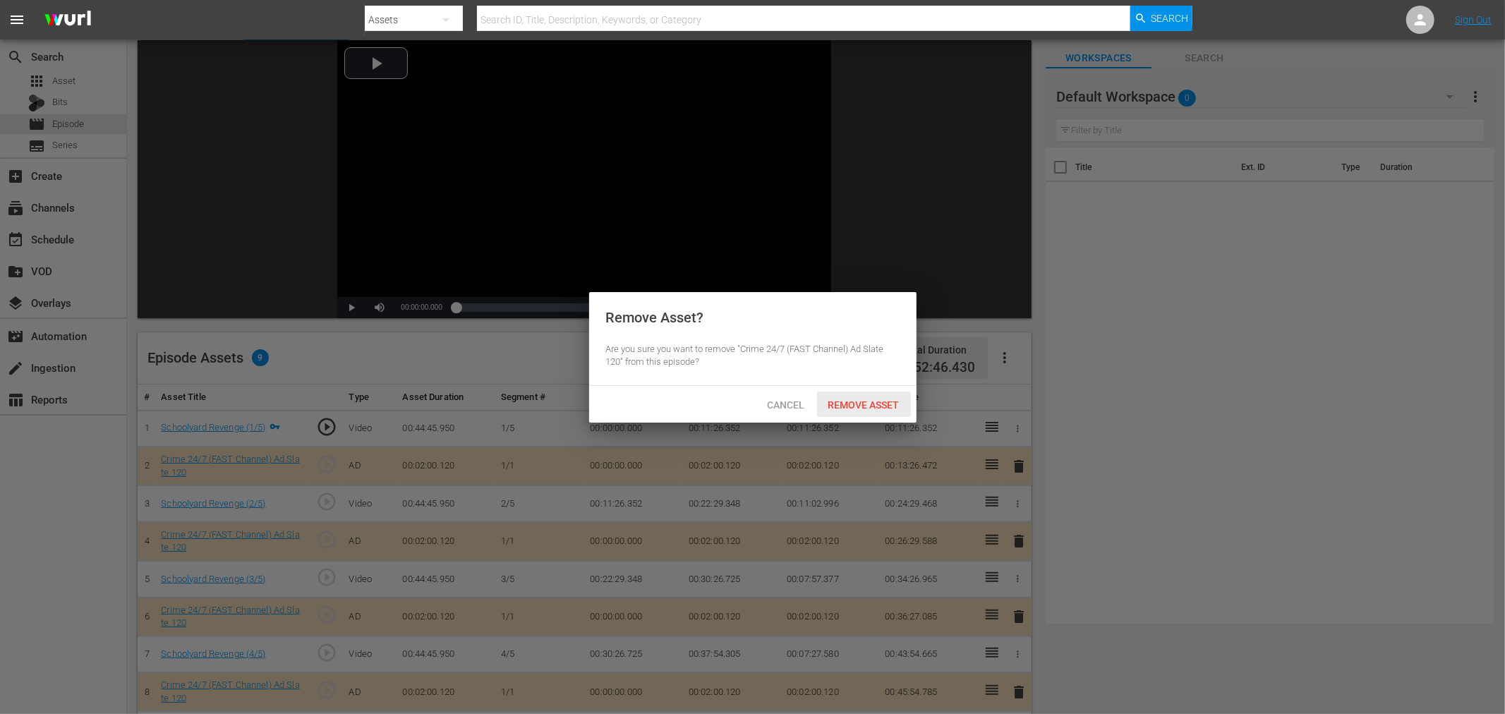
click at [862, 396] on div "Remove Asset" at bounding box center [864, 405] width 94 height 26
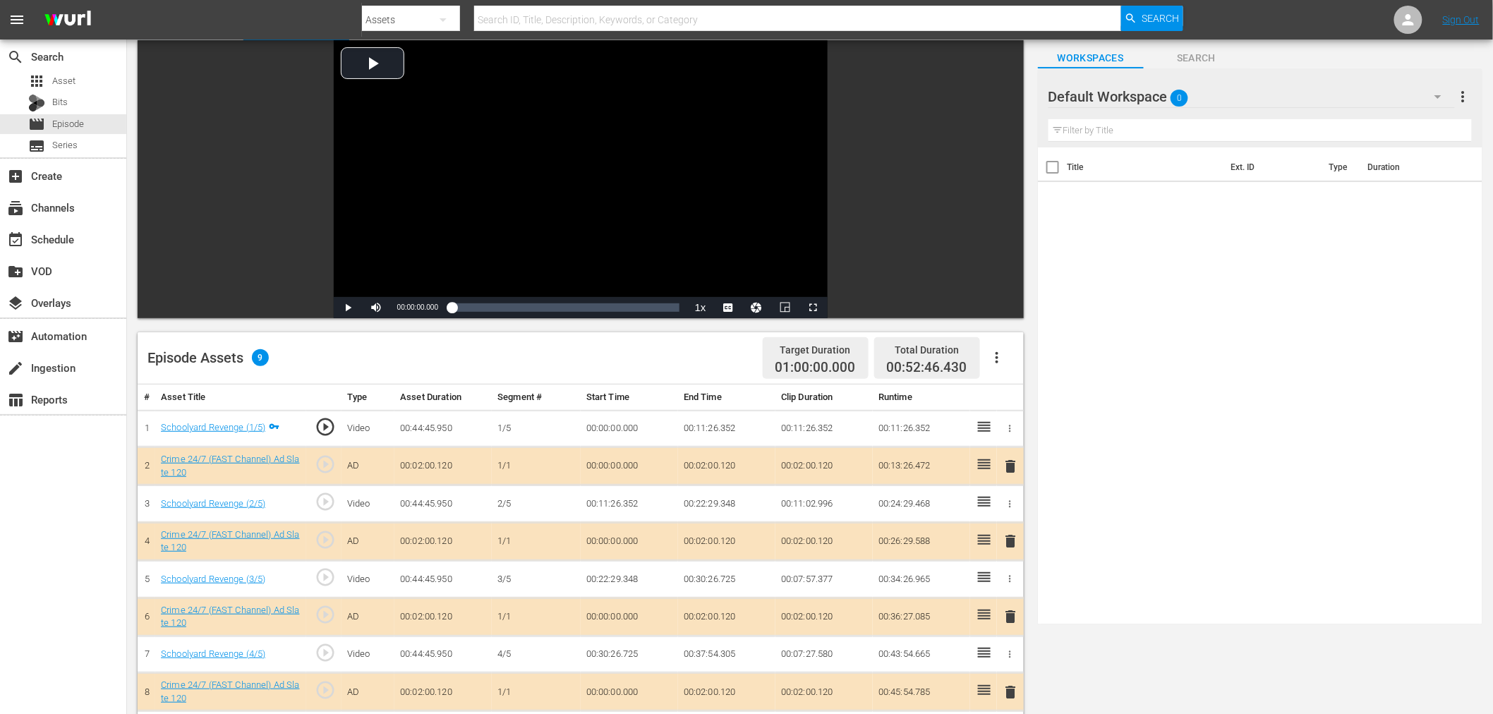
click at [1266, 89] on div "Default Workspace 0" at bounding box center [1251, 97] width 406 height 40
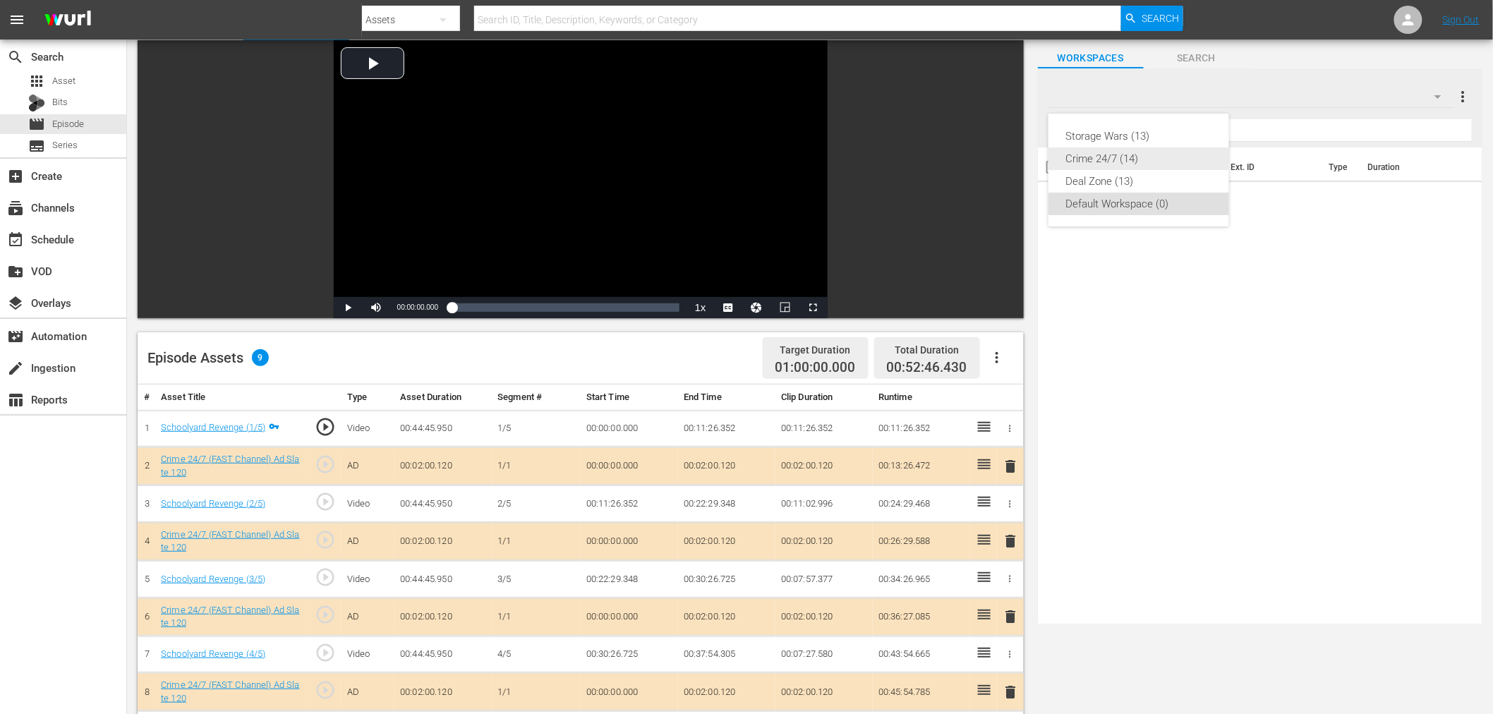
click at [1117, 156] on div "Crime 24/7 (14)" at bounding box center [1138, 158] width 147 height 23
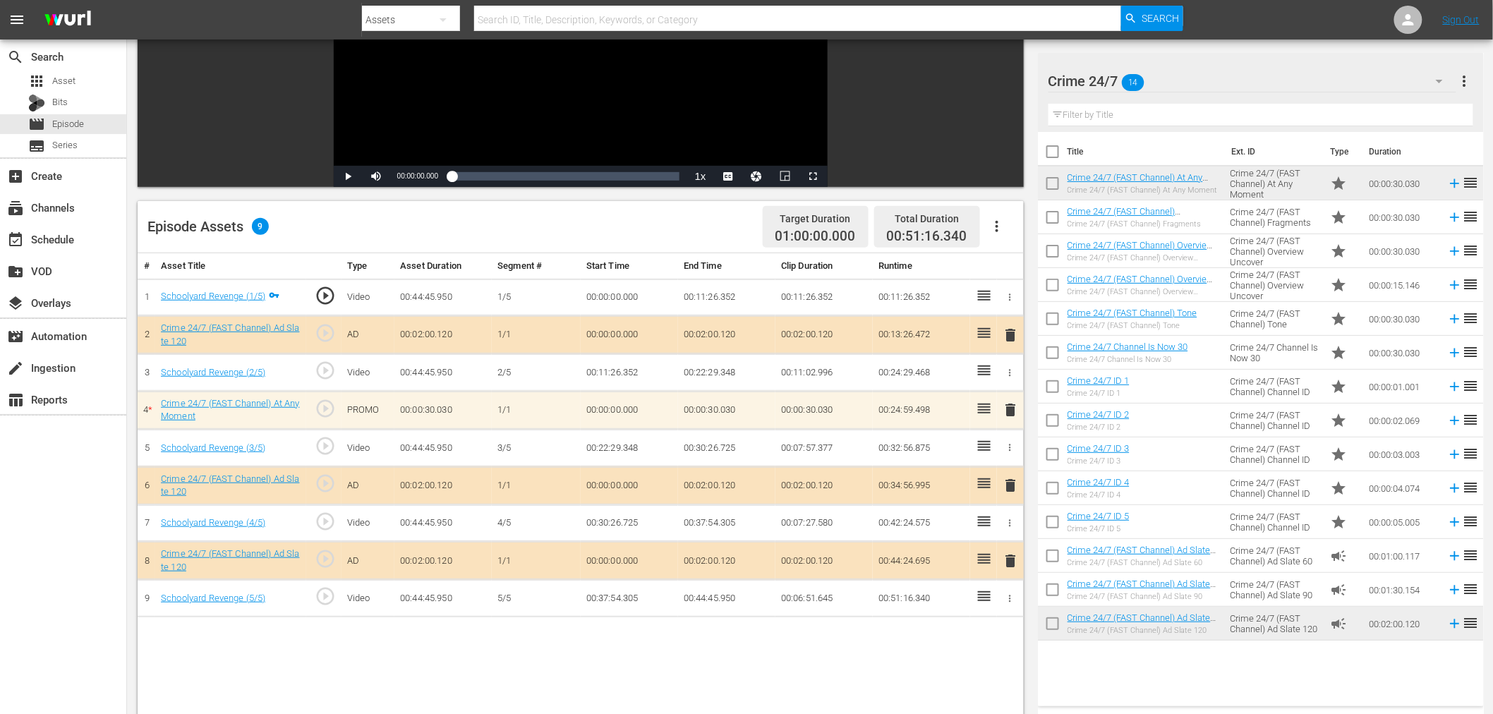
scroll to position [367, 0]
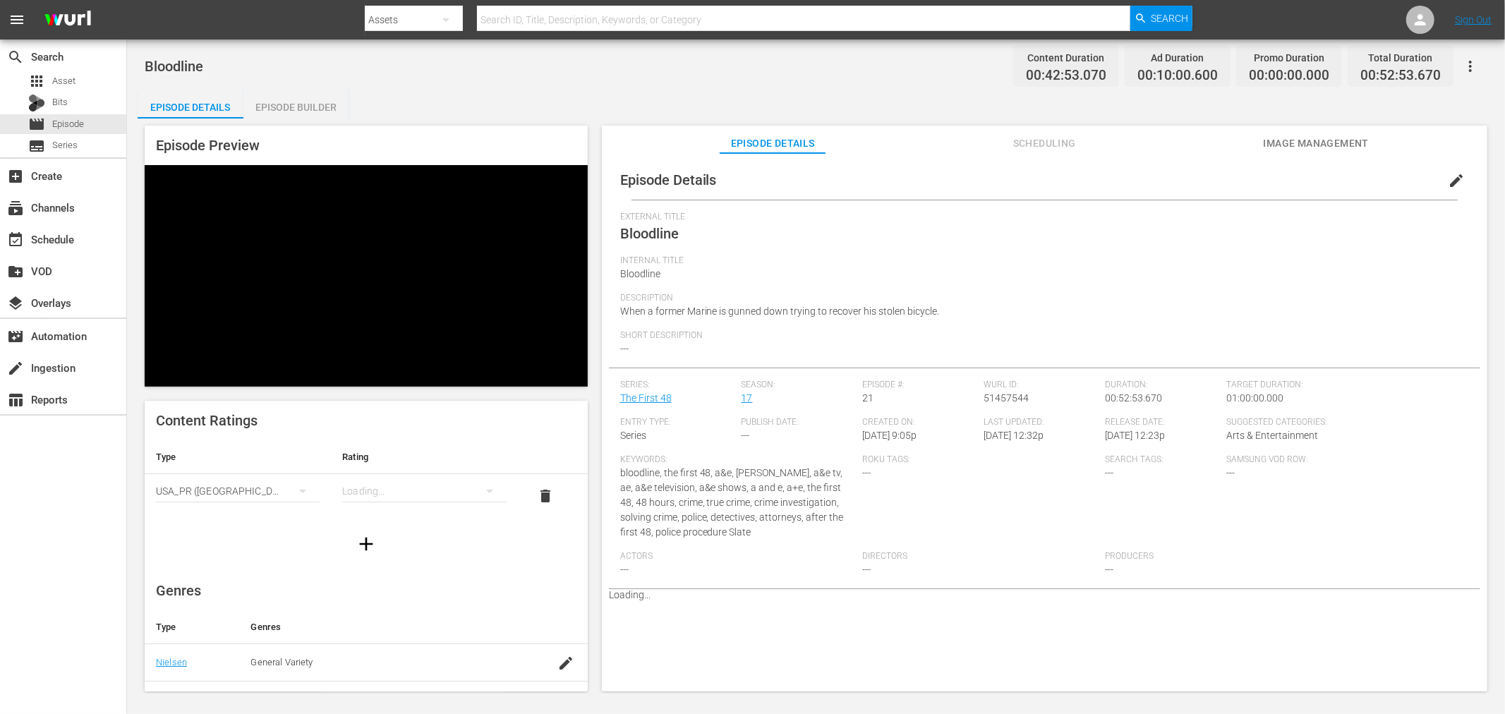
click at [307, 96] on div "Episode Builder" at bounding box center [296, 107] width 106 height 34
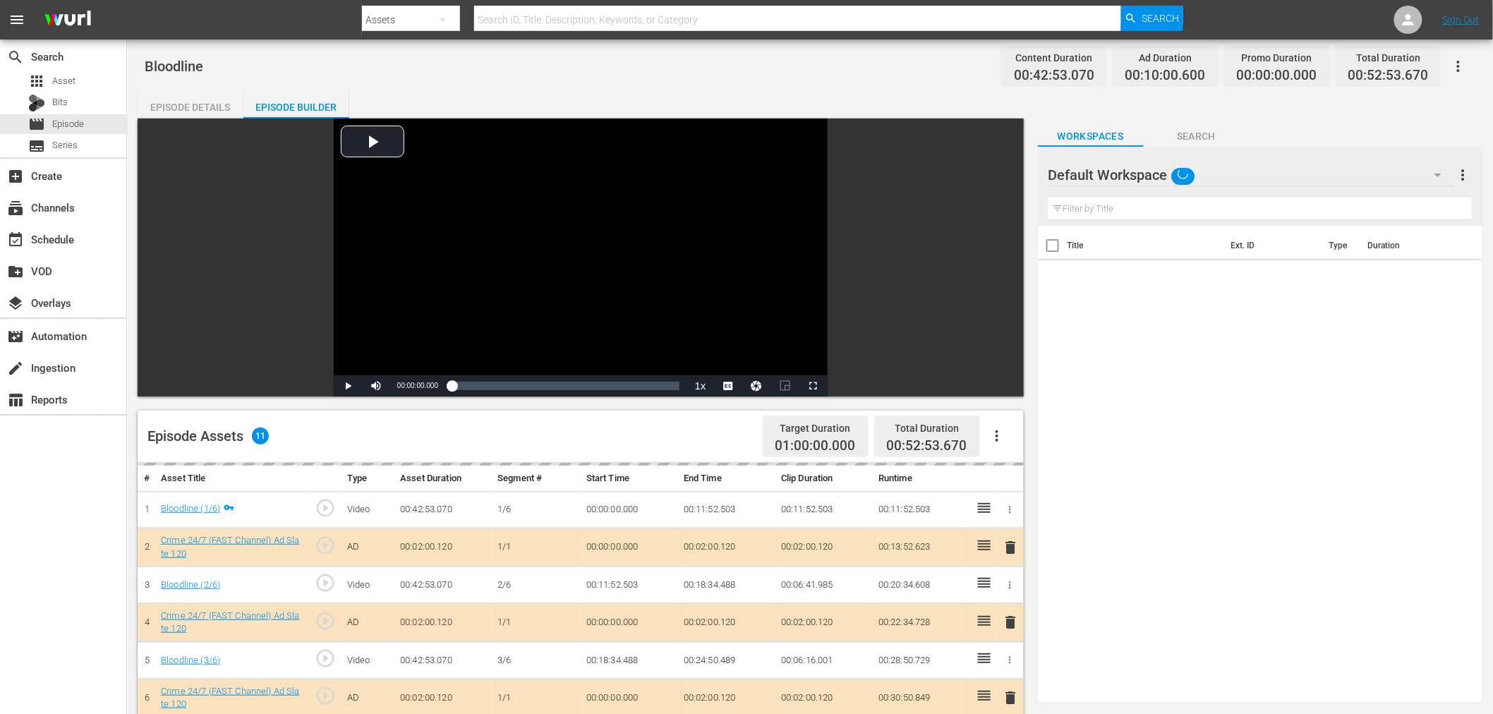
click at [1246, 161] on div "Default Workspace" at bounding box center [1251, 175] width 406 height 40
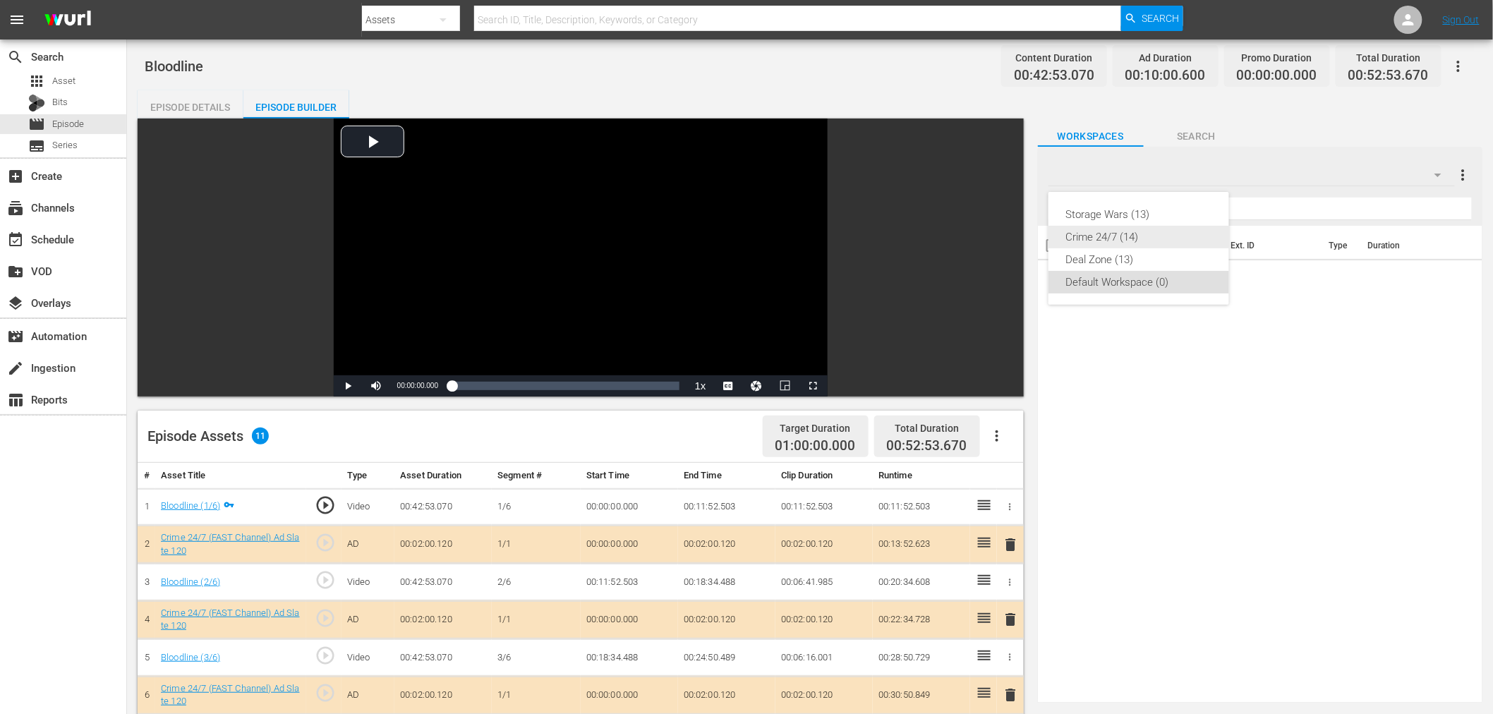
click at [1130, 228] on div "Crime 24/7 (14)" at bounding box center [1138, 237] width 147 height 23
click at [1011, 623] on span "delete" at bounding box center [1011, 619] width 17 height 17
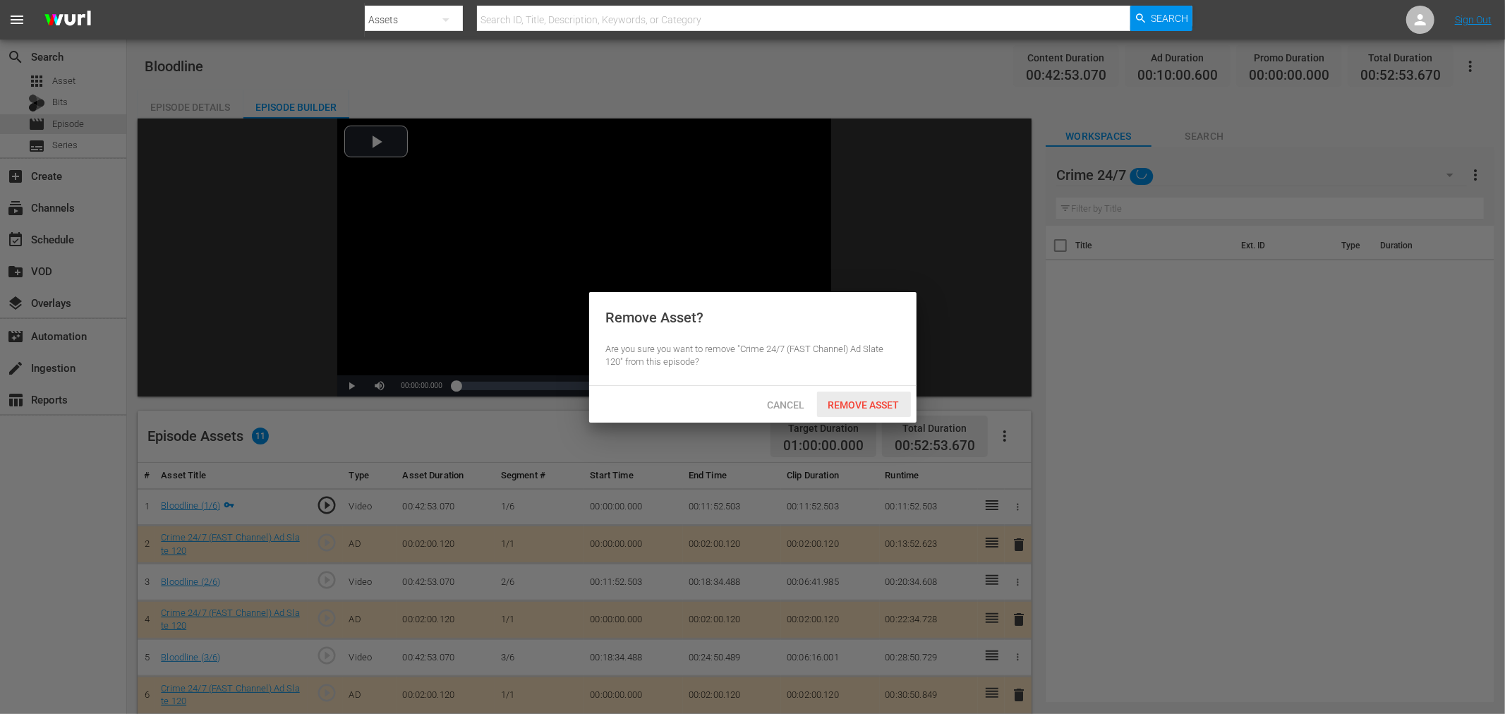
click at [847, 393] on div "Remove Asset" at bounding box center [864, 405] width 94 height 26
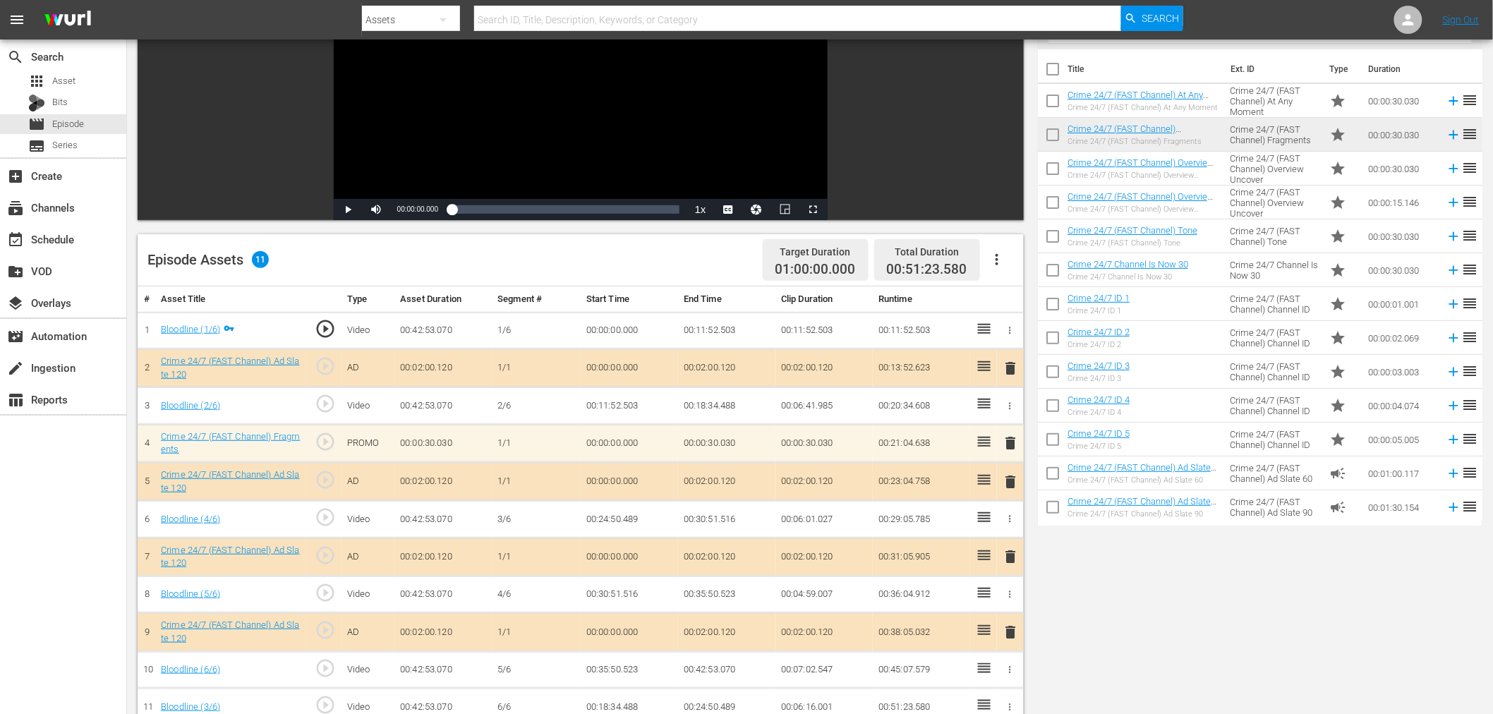
scroll to position [235, 0]
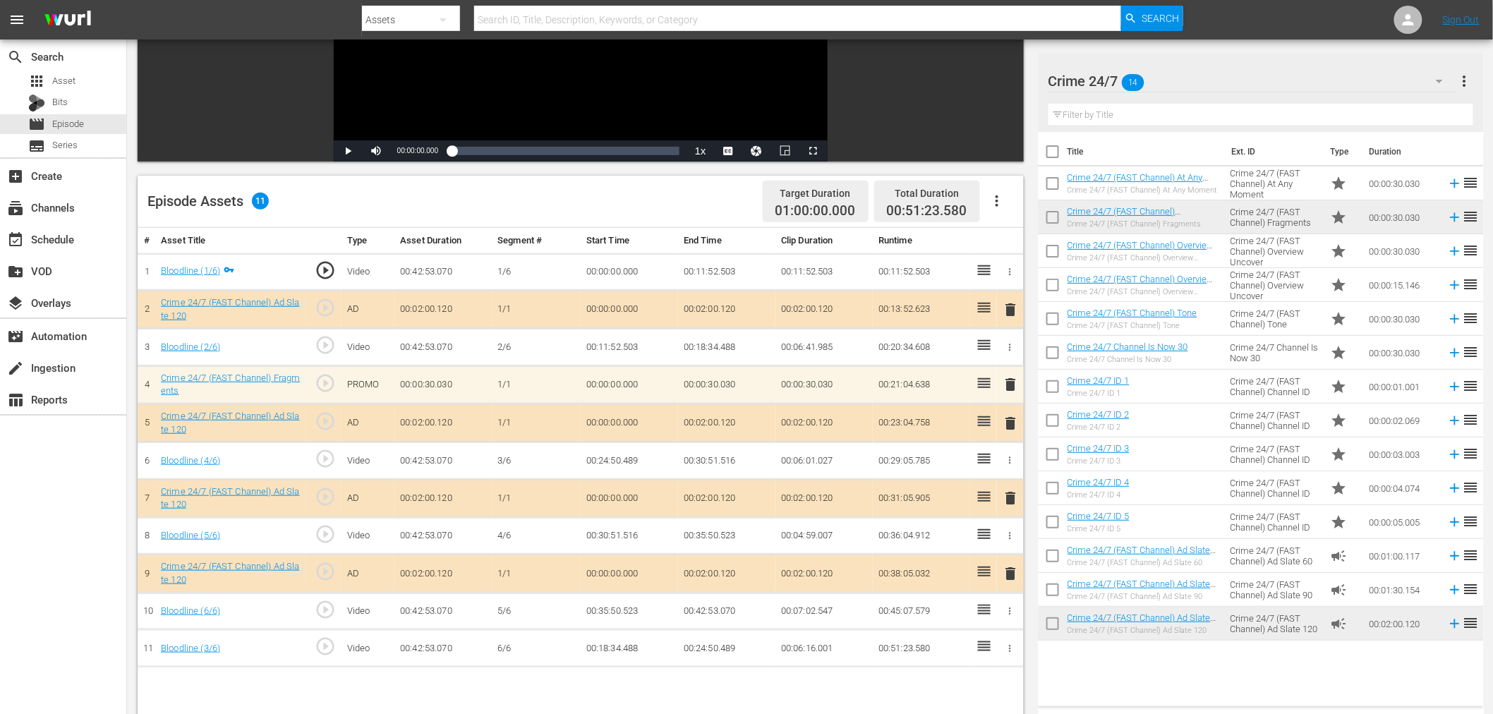
click at [1016, 385] on span "delete" at bounding box center [1011, 384] width 17 height 17
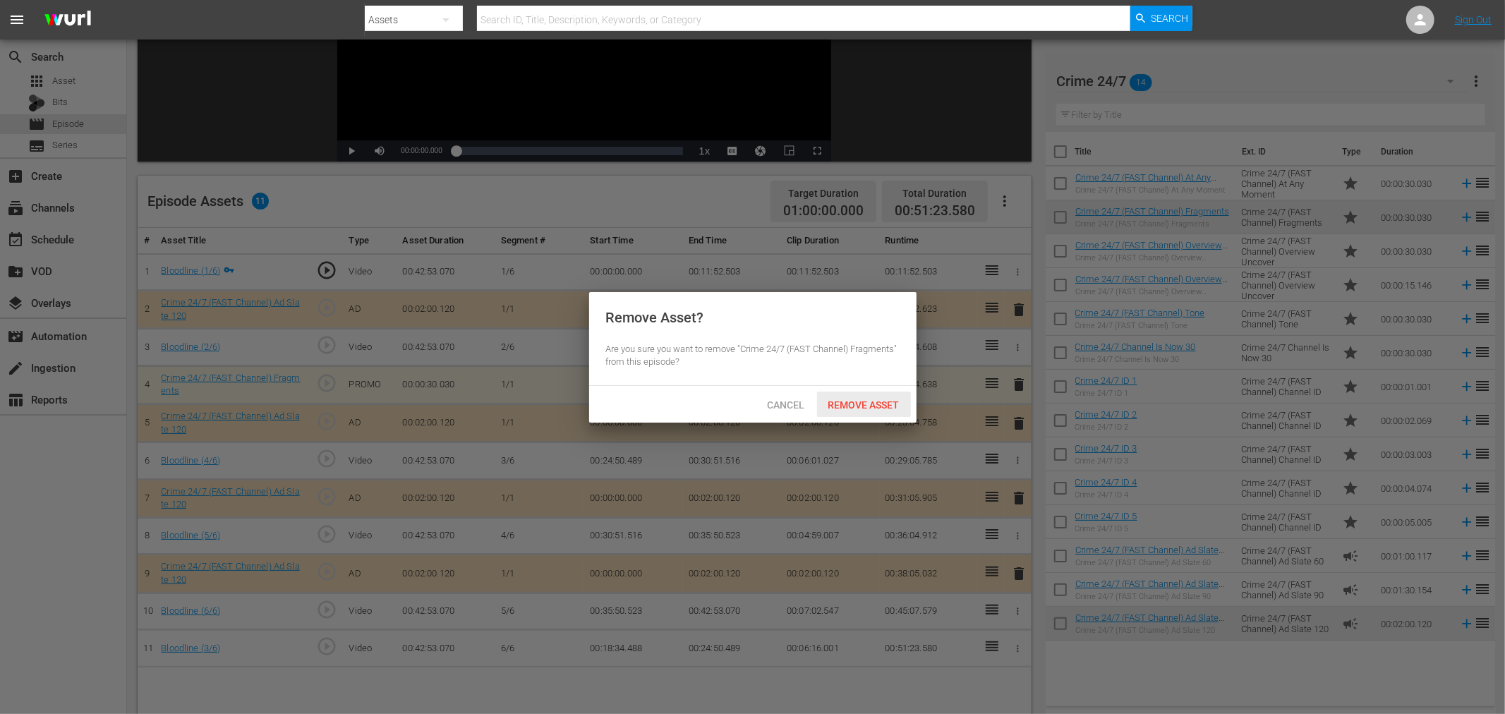
click at [880, 402] on span "Remove Asset" at bounding box center [864, 404] width 94 height 11
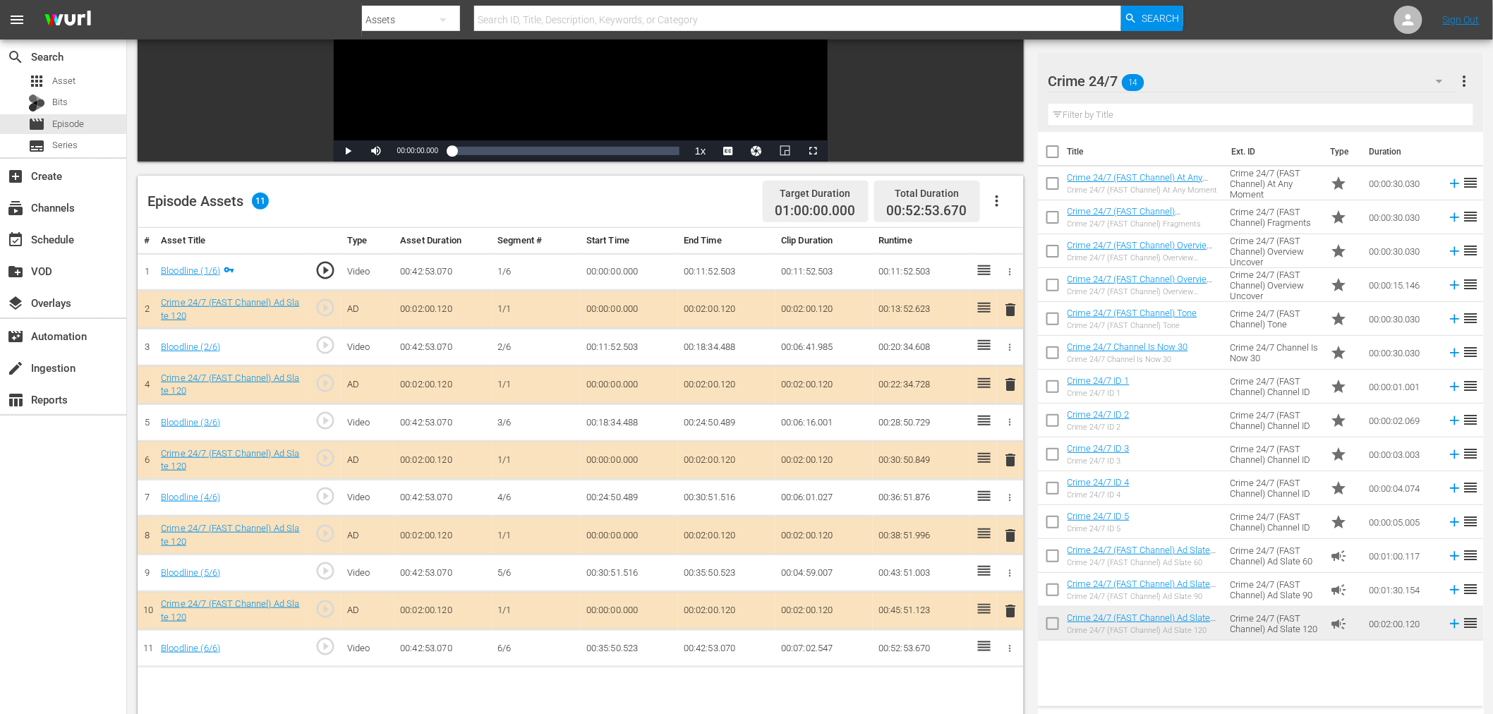
click at [1015, 384] on span "delete" at bounding box center [1011, 384] width 17 height 17
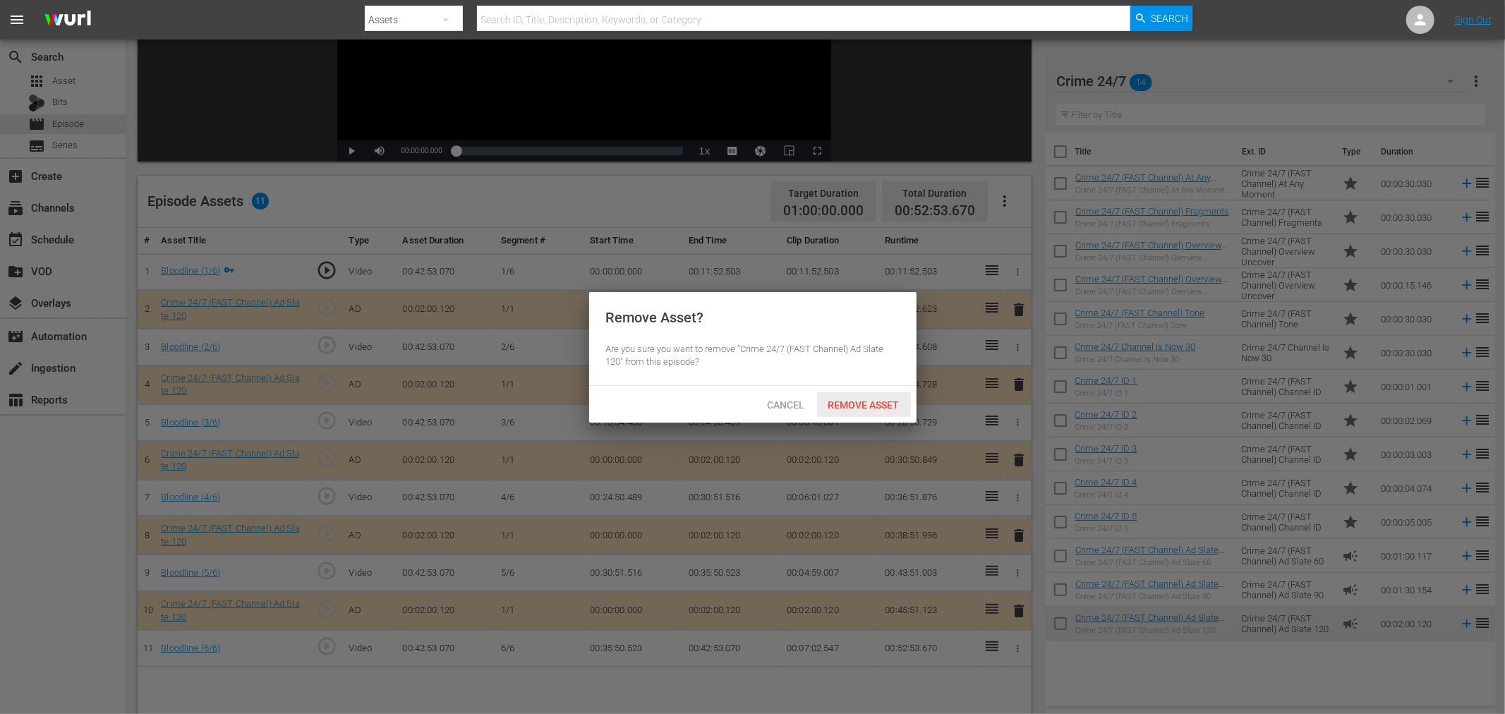
click at [857, 400] on span "Remove Asset" at bounding box center [864, 404] width 94 height 11
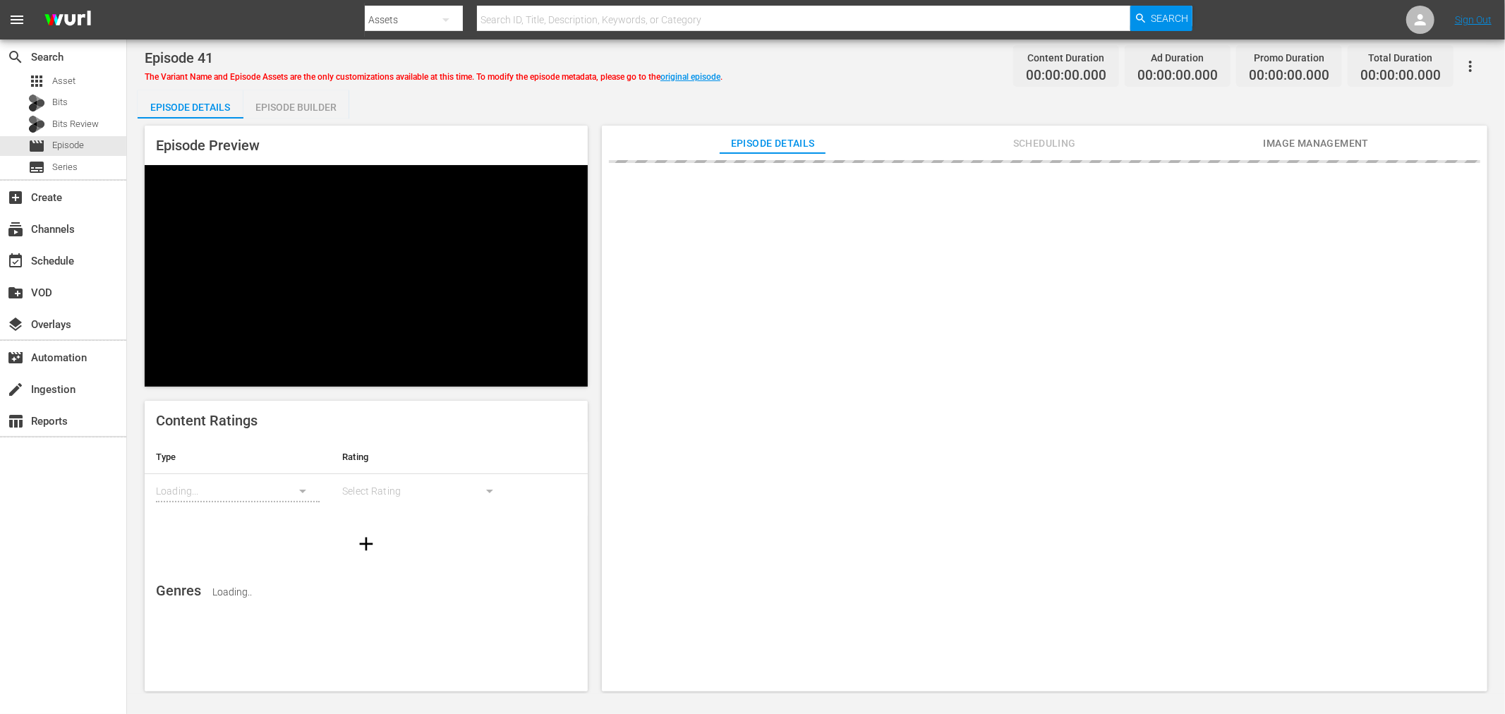
click at [297, 114] on div "Episode Builder" at bounding box center [296, 107] width 106 height 34
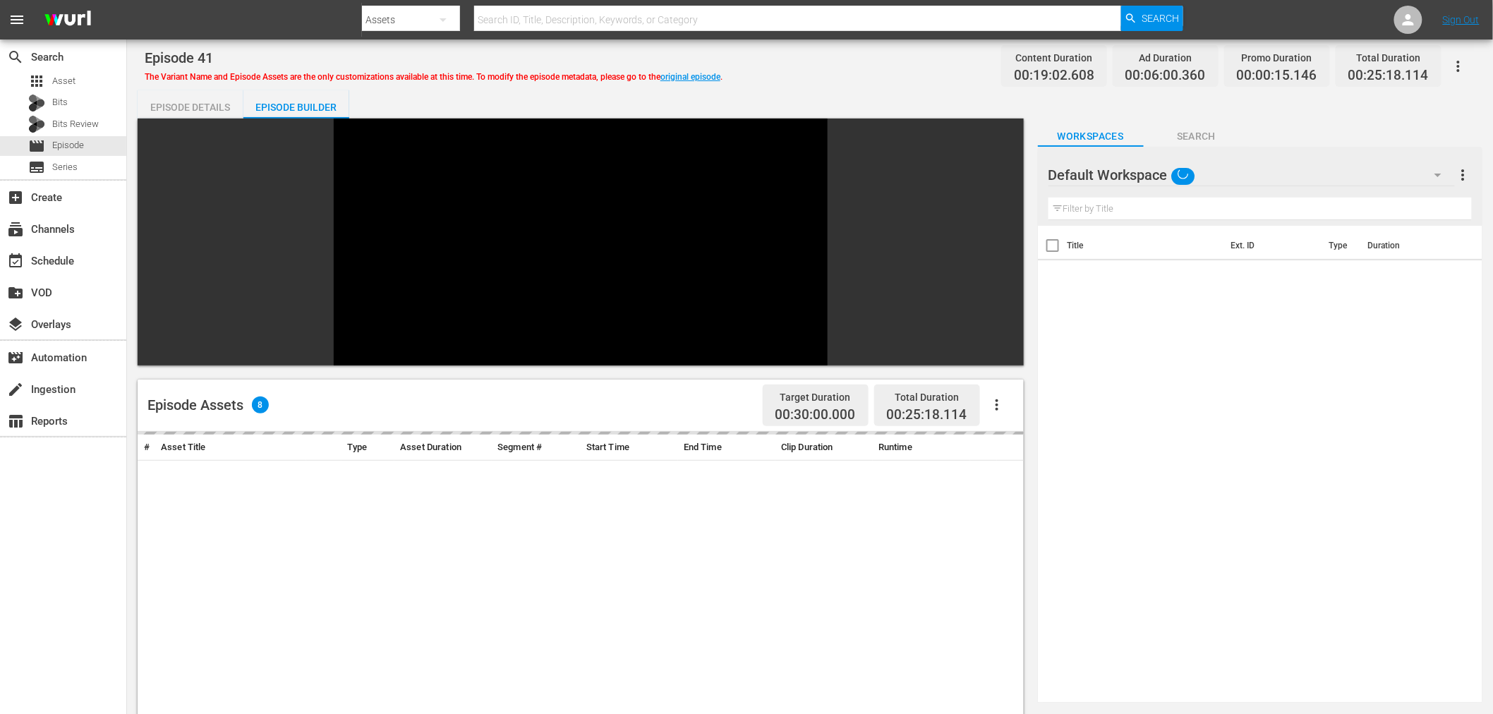
click at [1279, 174] on div "Default Workspace" at bounding box center [1251, 175] width 406 height 40
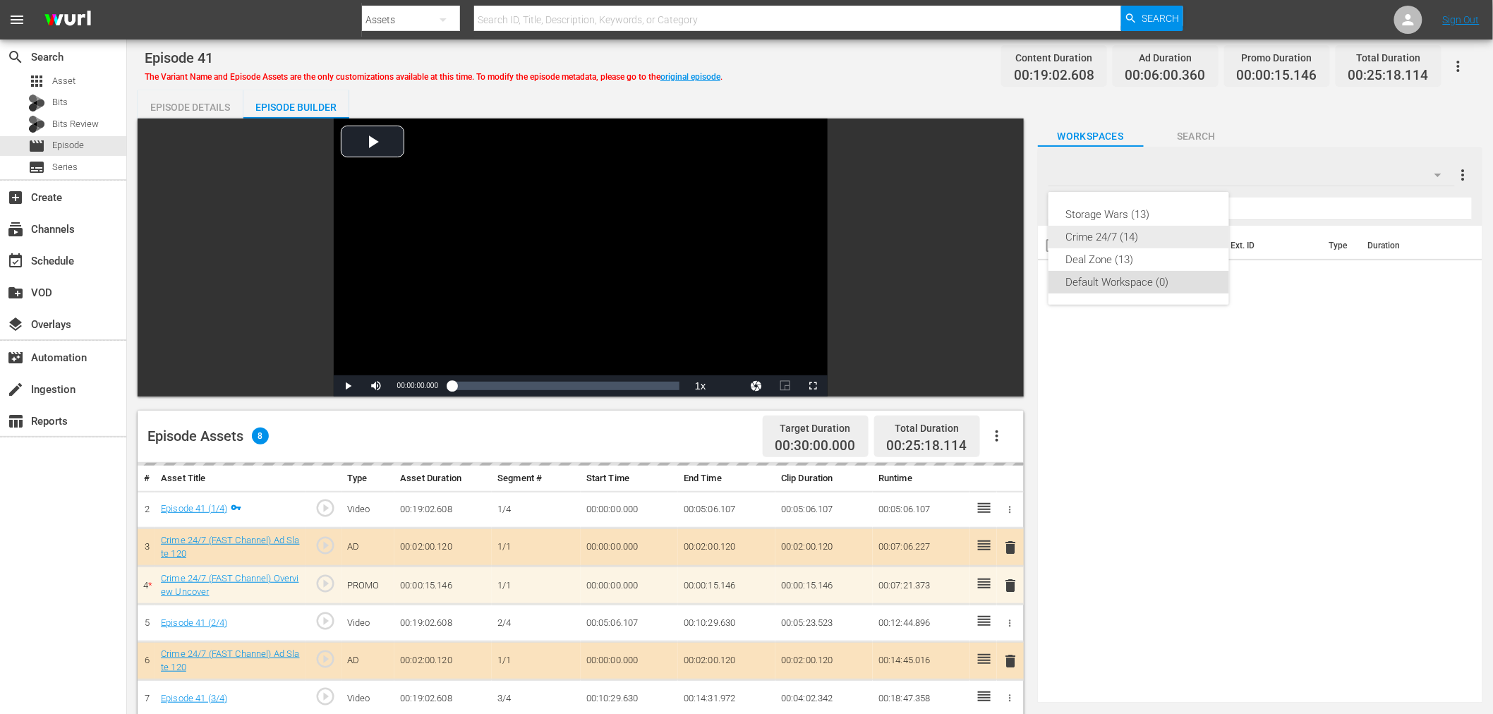
click at [1144, 238] on div "Crime 24/7 (14)" at bounding box center [1138, 237] width 147 height 23
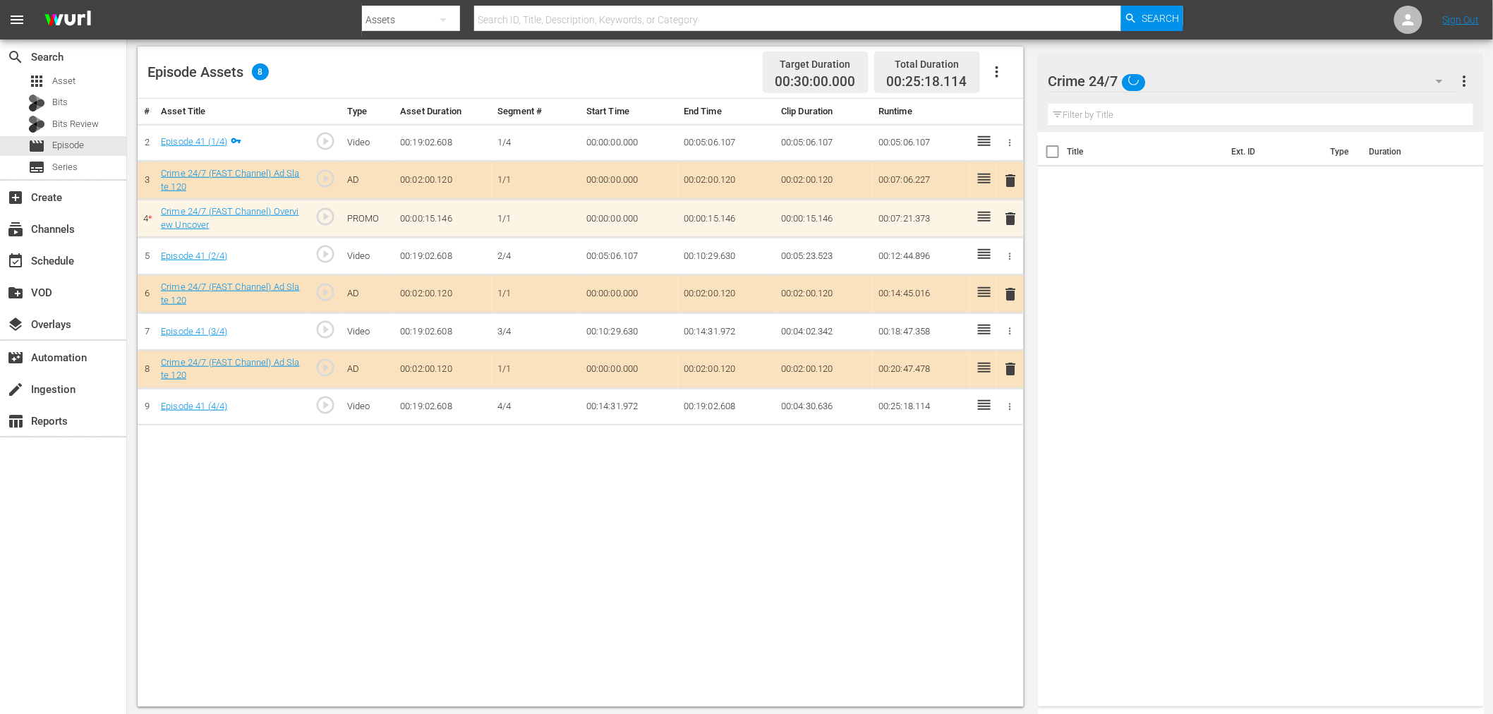
scroll to position [367, 0]
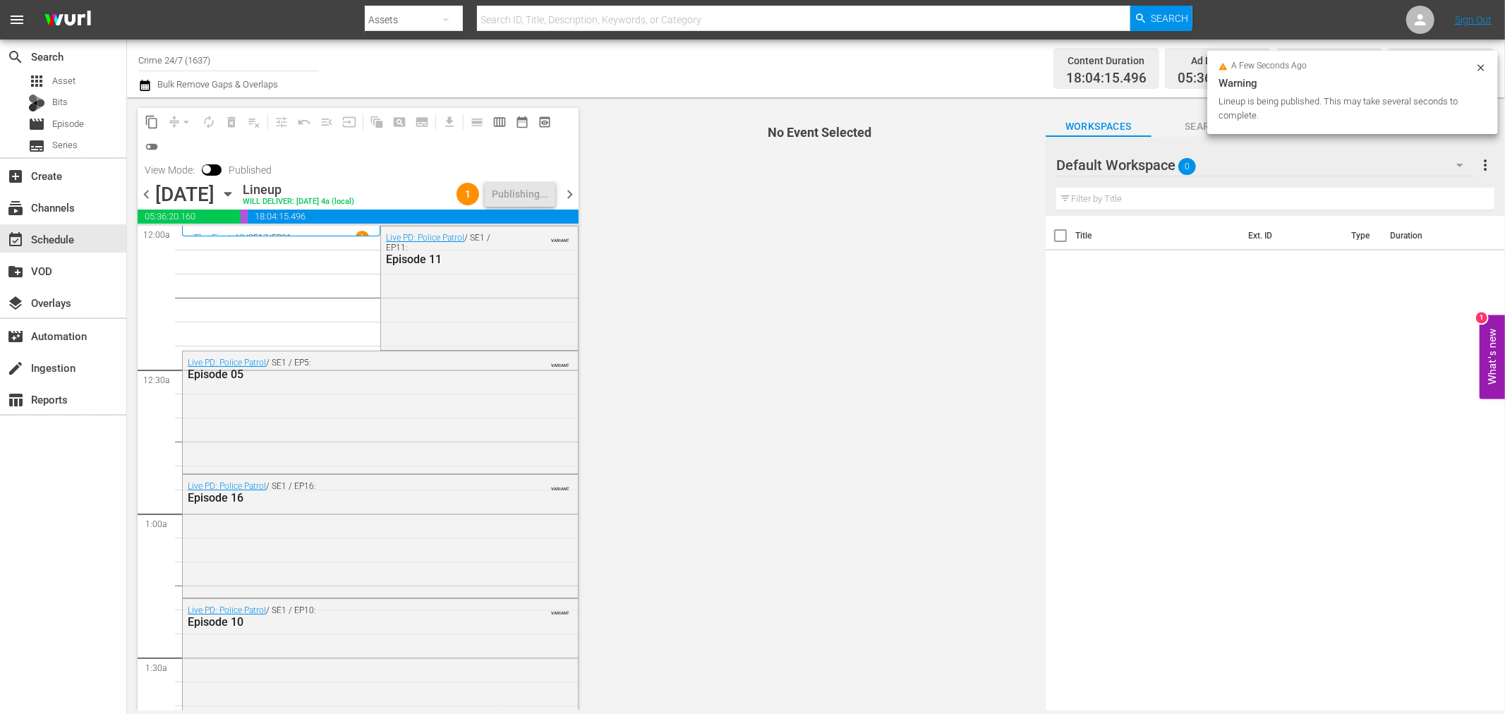
scroll to position [1609, 0]
